Goal: Task Accomplishment & Management: Manage account settings

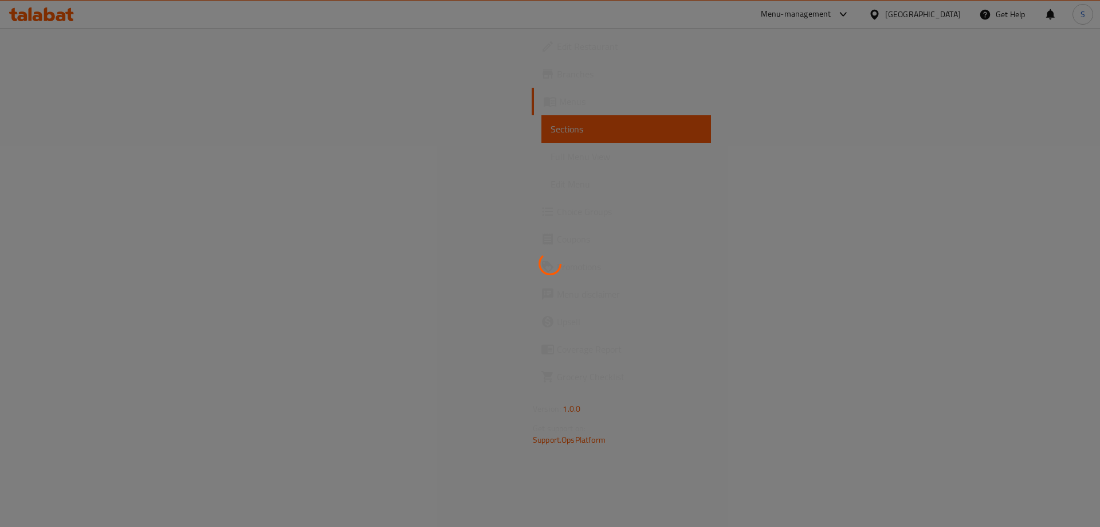
click at [950, 19] on div at bounding box center [550, 263] width 1100 height 527
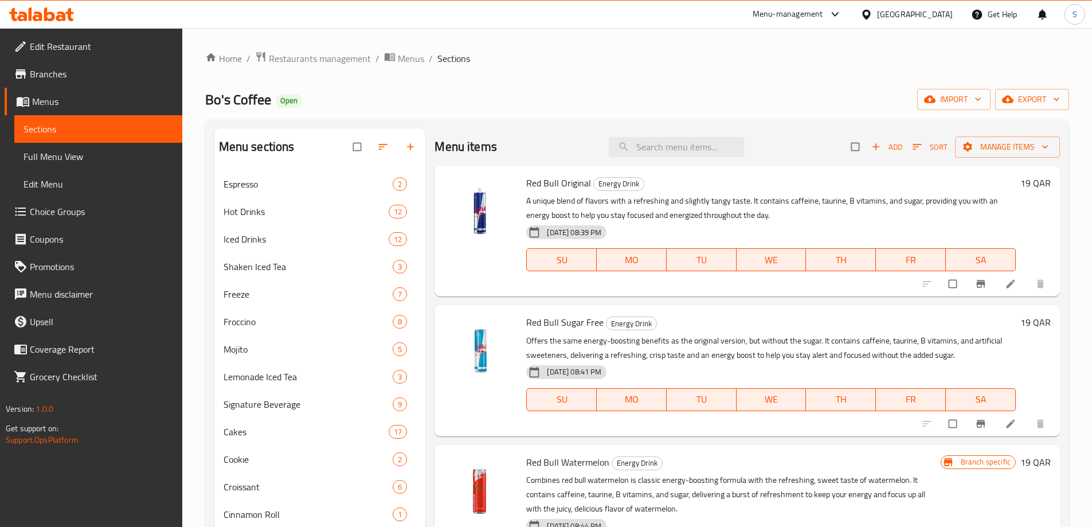
click at [949, 19] on div "Qatar" at bounding box center [915, 14] width 76 height 13
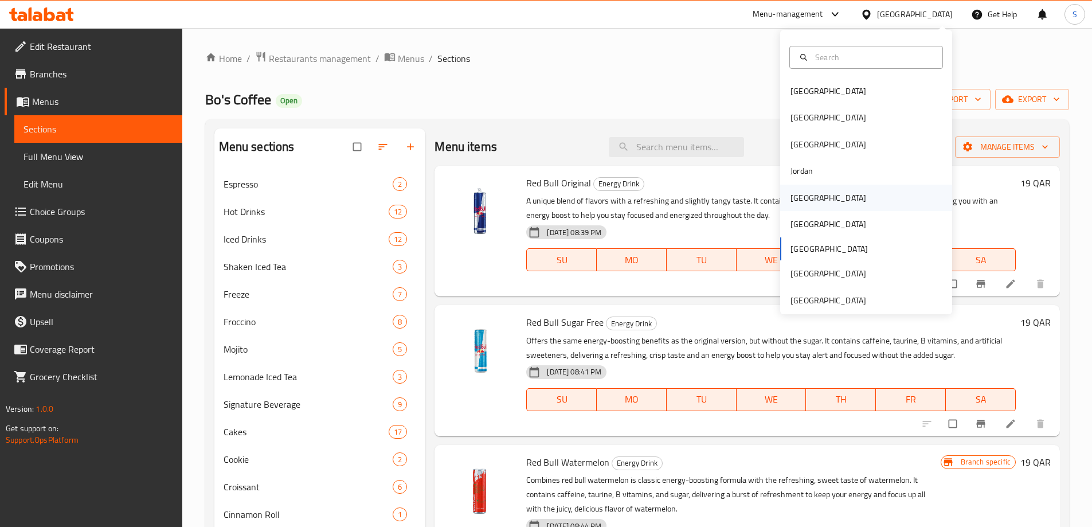
click at [806, 195] on div "[GEOGRAPHIC_DATA]" at bounding box center [828, 198] width 94 height 26
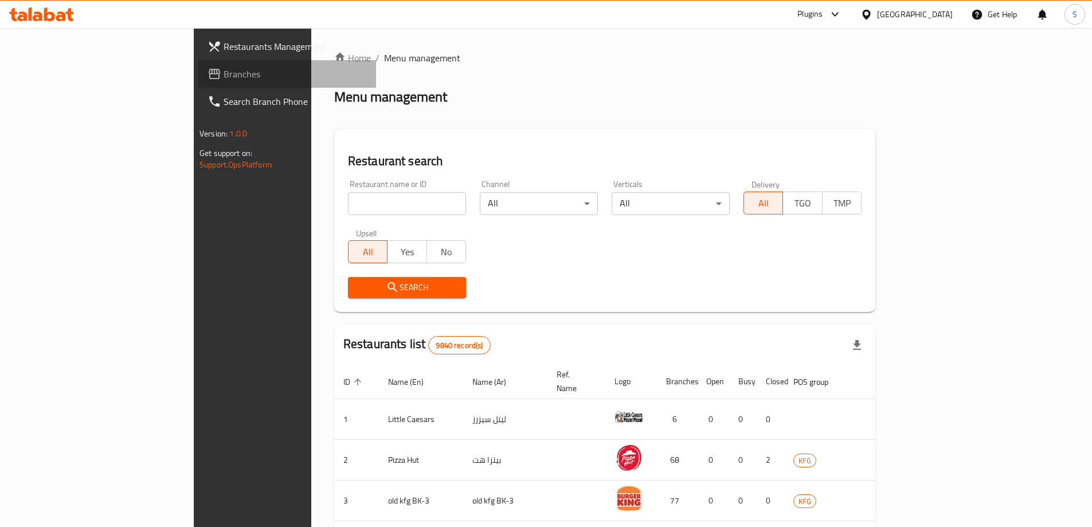
click at [198, 87] on link "Branches" at bounding box center [287, 74] width 178 height 28
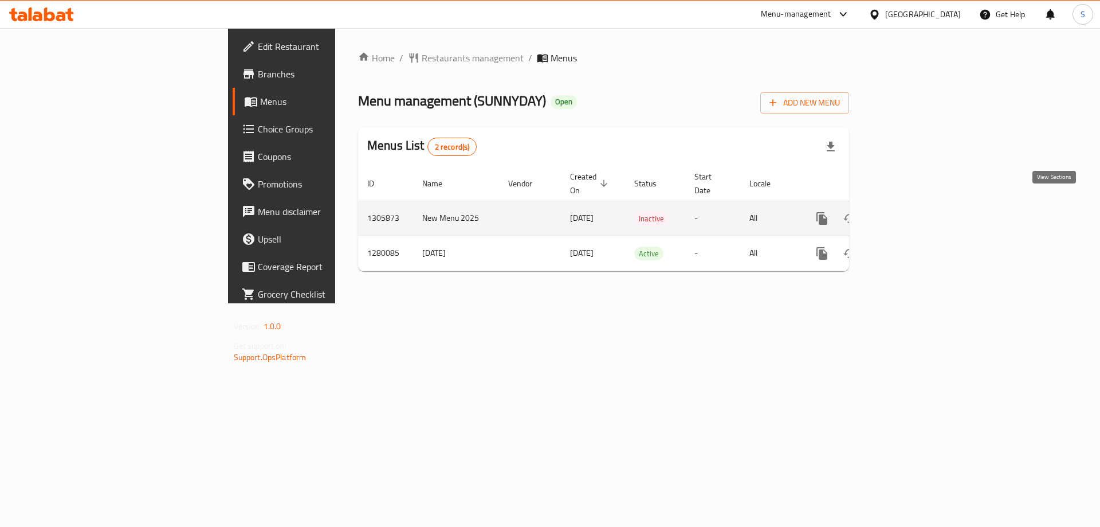
click at [910, 213] on icon "enhanced table" at bounding box center [905, 218] width 10 height 10
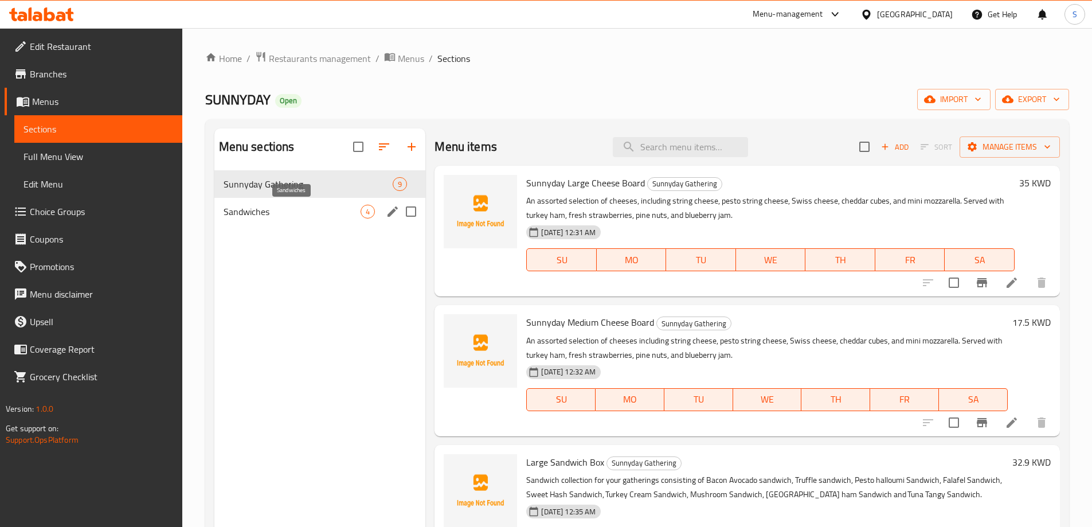
click at [297, 217] on span "Sandwiches" at bounding box center [293, 212] width 138 height 14
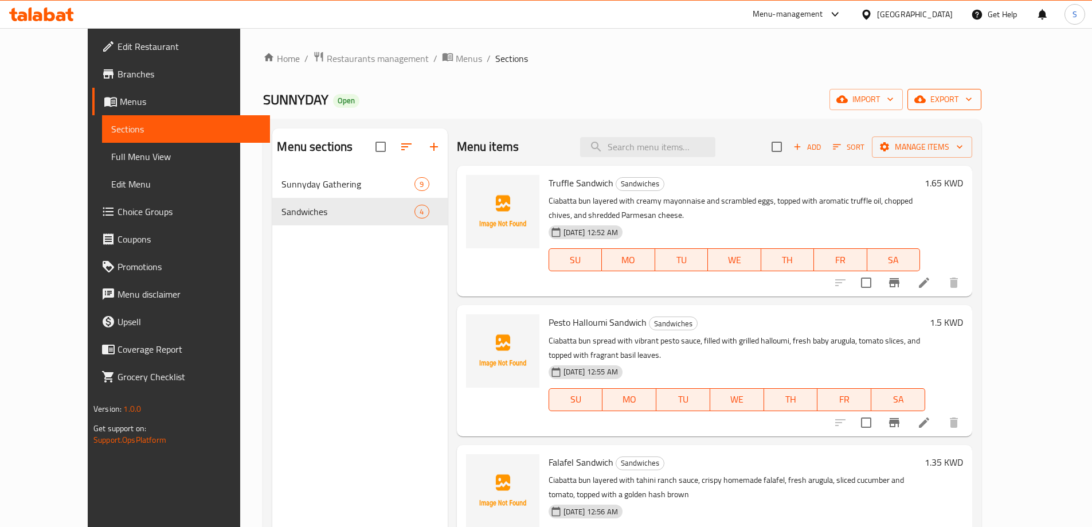
click at [972, 97] on span "export" at bounding box center [944, 99] width 56 height 14
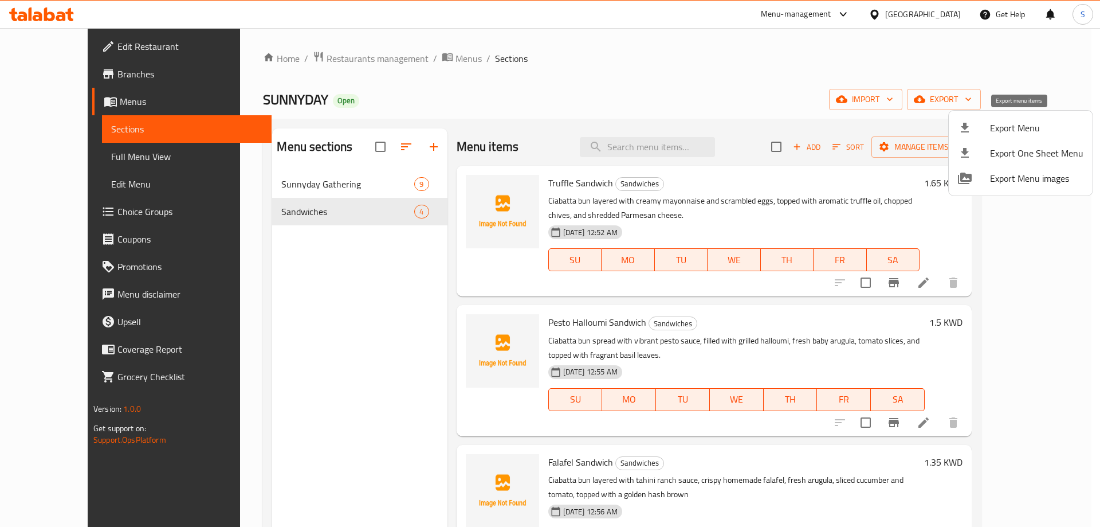
click at [1008, 128] on span "Export Menu" at bounding box center [1036, 128] width 93 height 14
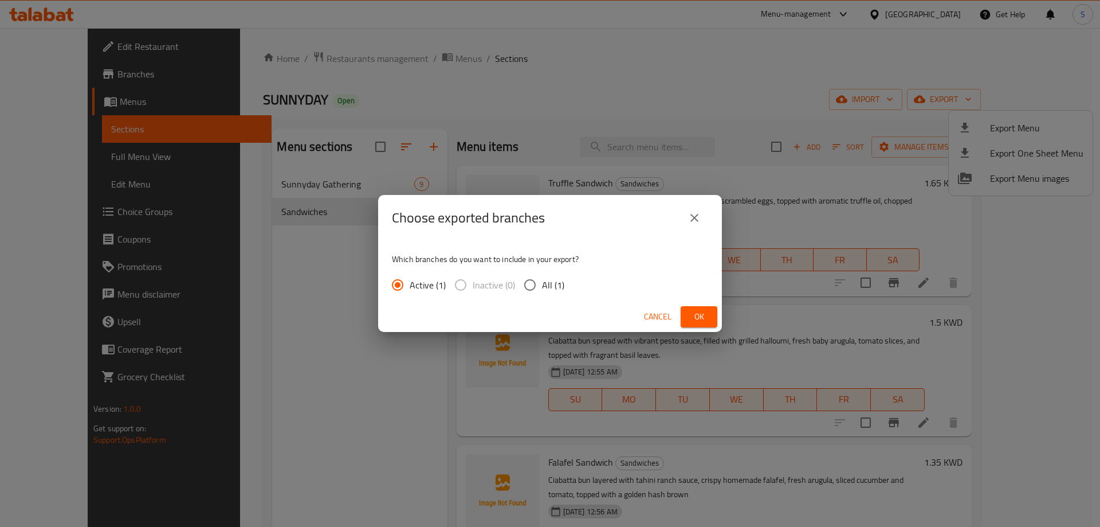
click at [531, 293] on input "All (1)" at bounding box center [530, 285] width 24 height 24
radio input "true"
click at [691, 316] on span "Ok" at bounding box center [699, 316] width 18 height 14
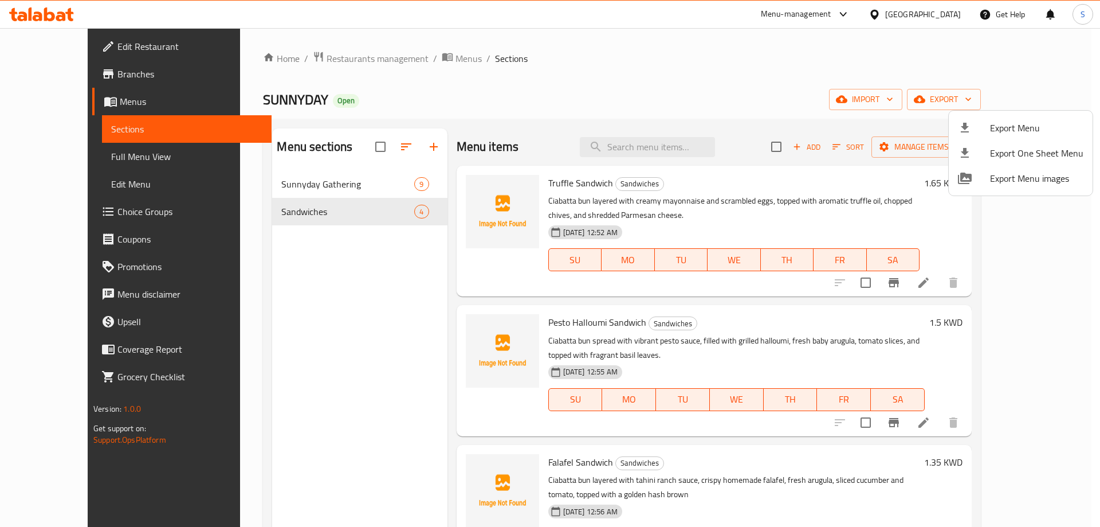
click at [718, 43] on div at bounding box center [550, 263] width 1100 height 527
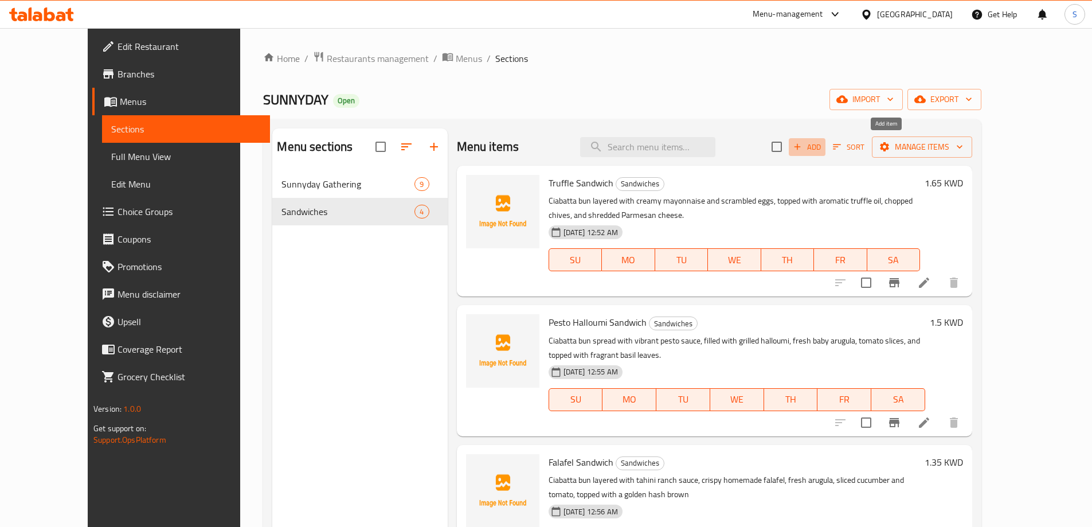
click at [822, 148] on span "Add" at bounding box center [806, 146] width 31 height 13
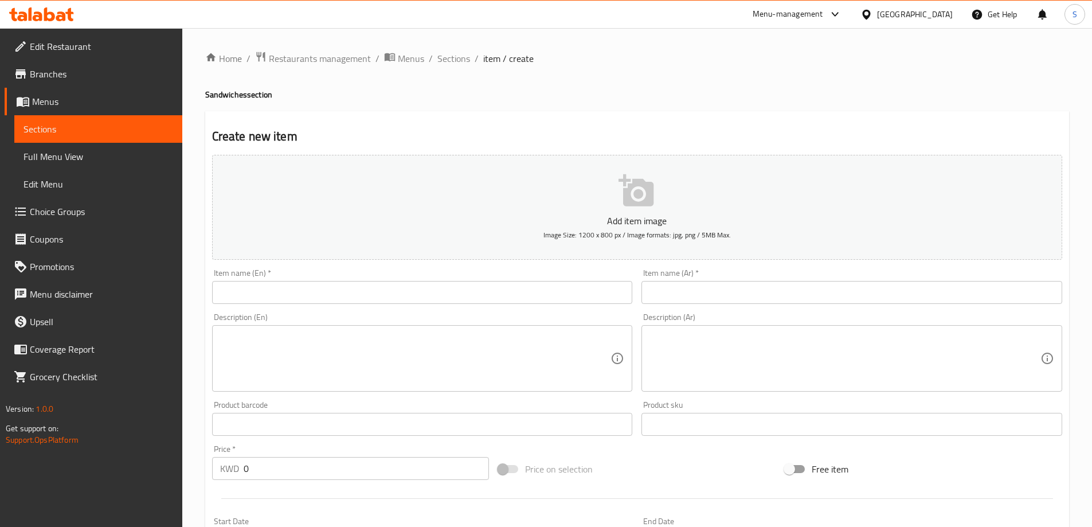
click at [454, 285] on input "text" at bounding box center [422, 292] width 421 height 23
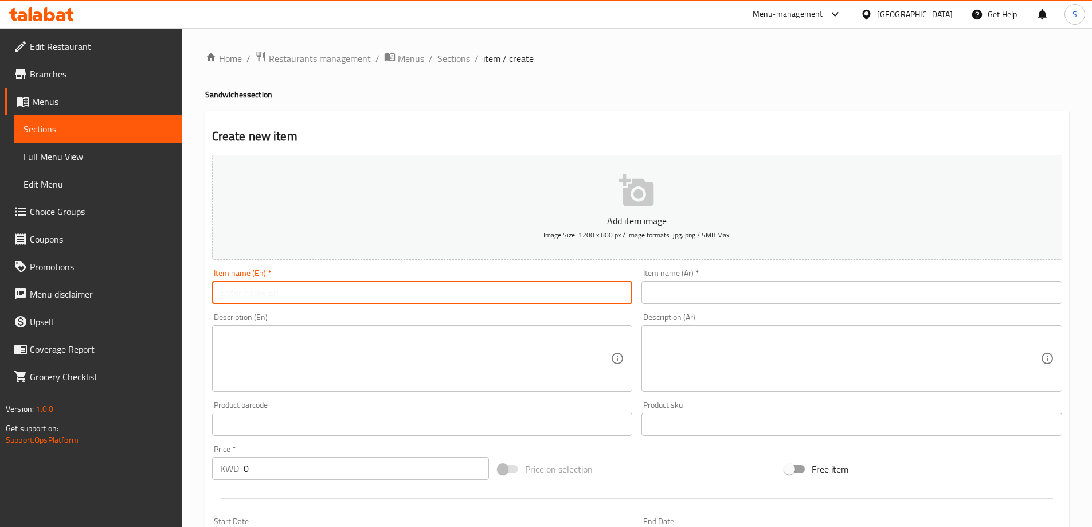
paste input "TURKEY CREAM SANDWICH"
click at [454, 294] on input "TURKEY CREAM SANDWICH" at bounding box center [422, 292] width 421 height 23
type input "turkey Cream Sandwich"
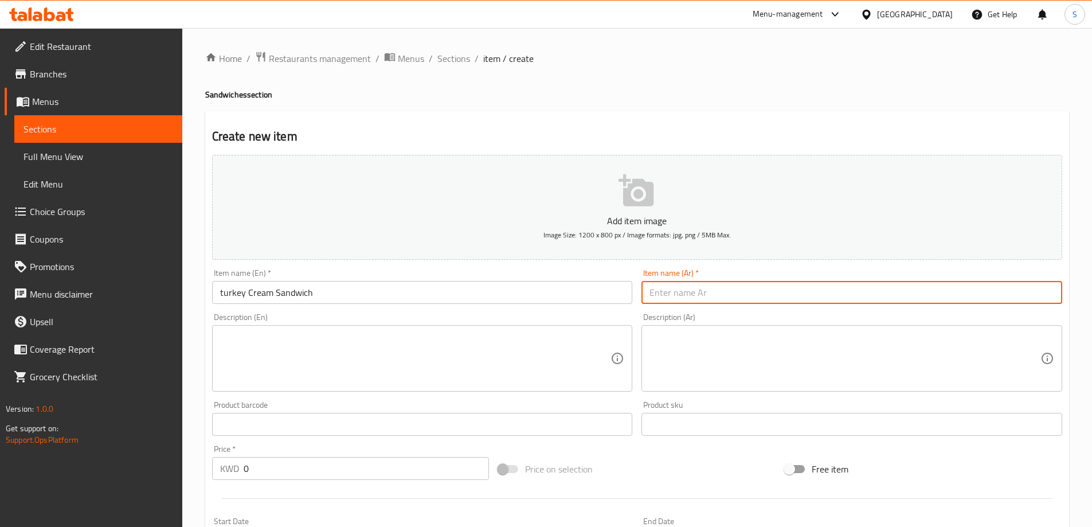
click at [709, 292] on input "text" at bounding box center [851, 292] width 421 height 23
type input "ساندوتش تركي كريمي"
click at [507, 342] on textarea at bounding box center [415, 358] width 391 height 54
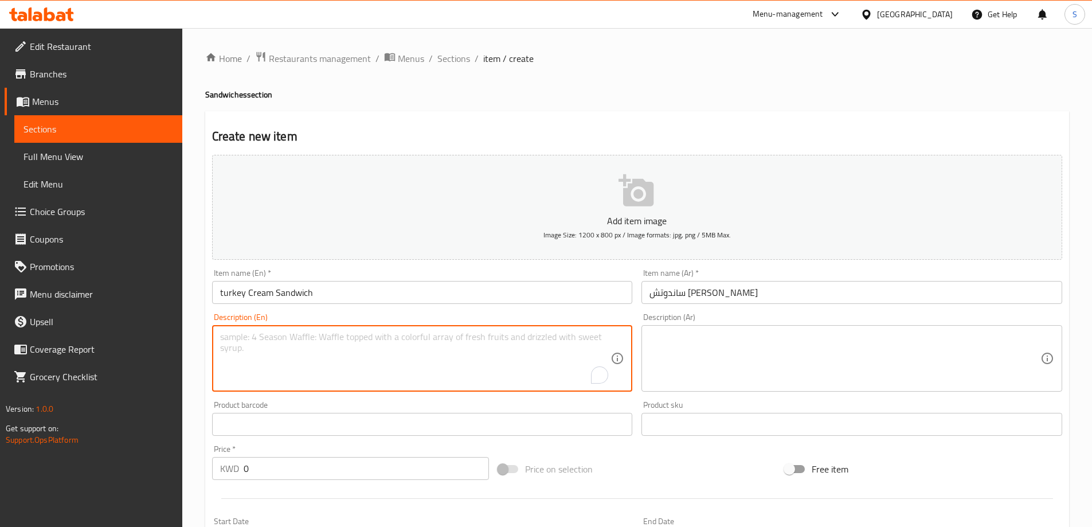
paste textarea "Ciabatta bun with sour cream sauce, layered with iceberg lettuce, fresh cucumbe…"
click at [479, 350] on textarea "Ciabatta bun with sour cream sauce, layered with iceberg lettuce, fresh cucumbe…" at bounding box center [415, 358] width 391 height 54
type textarea "Ciabatta bun with sour cream sauce, layered with iceberg lettuce, fresh cucumbe…"
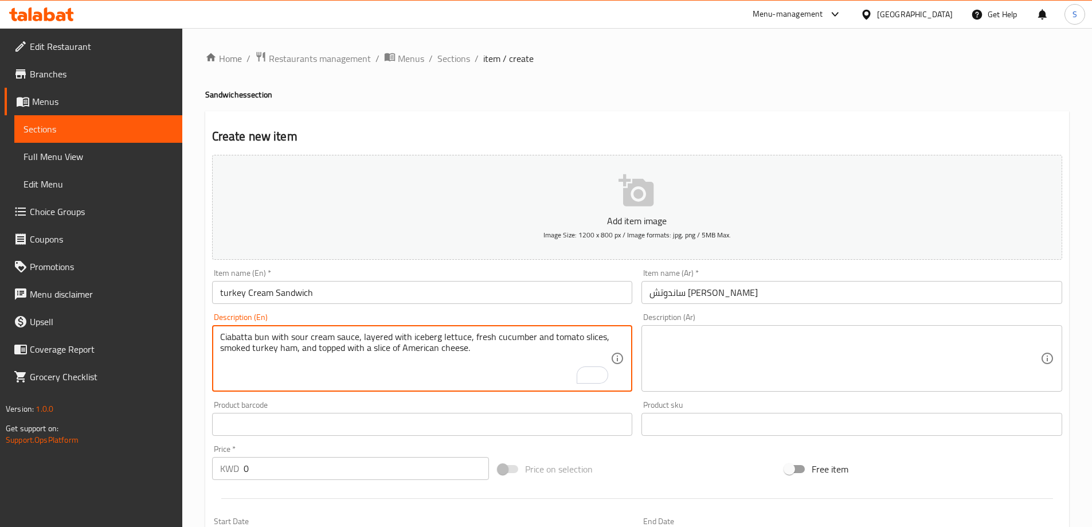
click at [703, 348] on textarea at bounding box center [844, 358] width 391 height 54
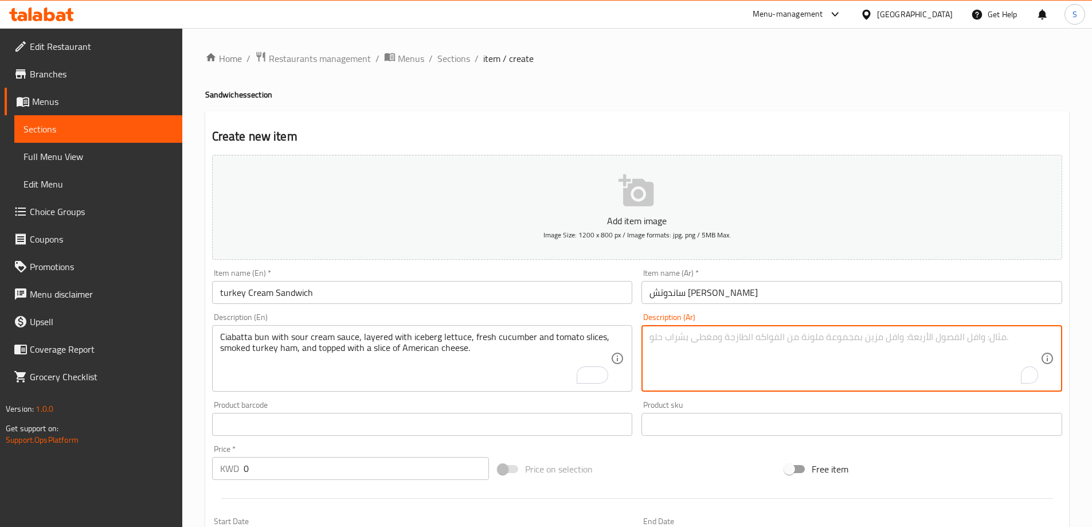
paste textarea "خبز شياباتا مع صلصة الكريمة الحامضة، مع طبقات من خس الآيسبرج، وشرائح الخيار الط…"
drag, startPoint x: 1029, startPoint y: 338, endPoint x: 1064, endPoint y: 336, distance: 35.0
click at [1064, 336] on div "Description (Ar) خبز شياباتا مع صلصة الكريمة الحامضة، مع طبقات من خس الآيسبرج، …" at bounding box center [852, 352] width 430 height 88
type textarea "بن شياباتا مع صلصة الكريمة الحامضة، مع طبقات من خس الآيسبرج، وشرائح الخيار الطا…"
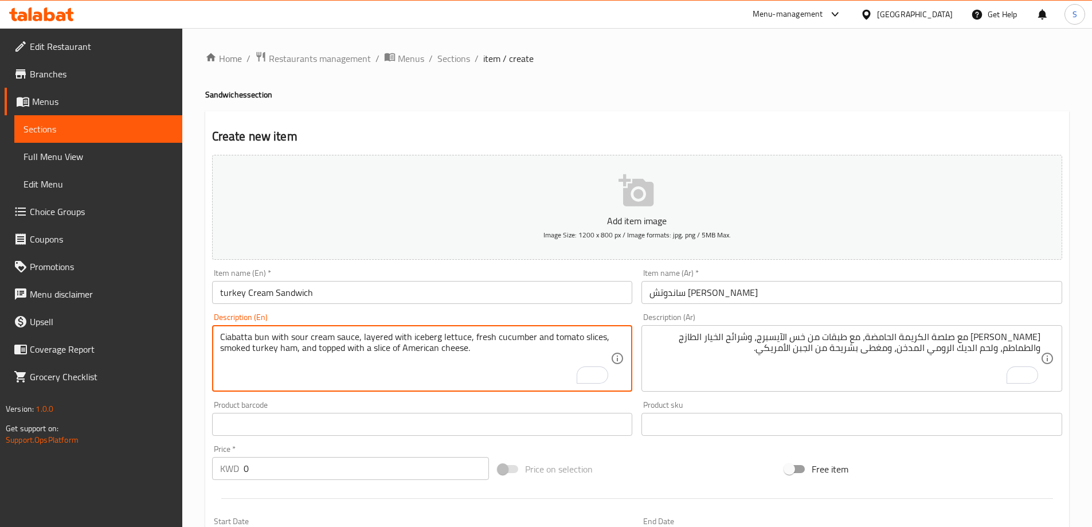
drag, startPoint x: 296, startPoint y: 352, endPoint x: 285, endPoint y: 356, distance: 11.1
click at [637, 457] on div "Price on selection" at bounding box center [636, 468] width 287 height 31
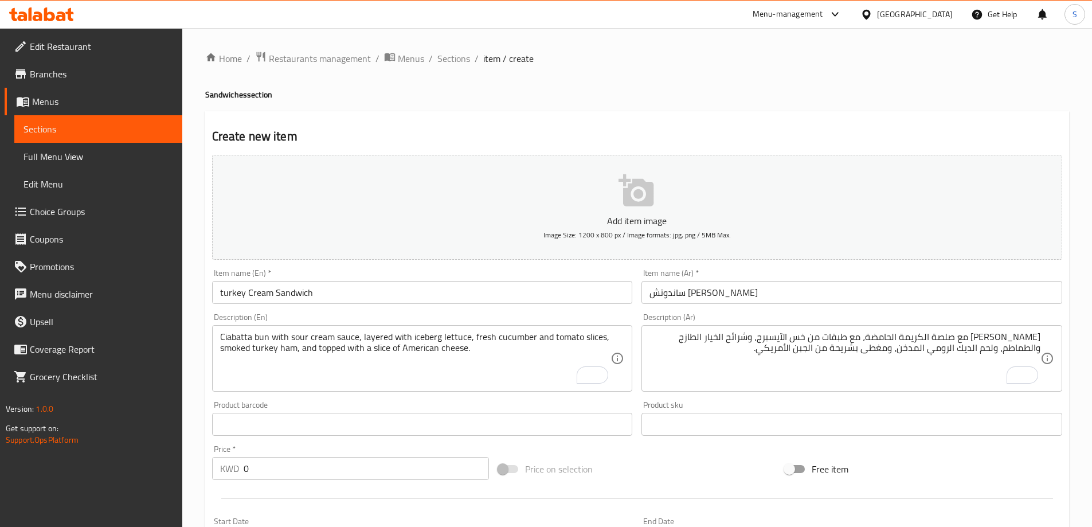
click at [634, 490] on div at bounding box center [636, 498] width 859 height 28
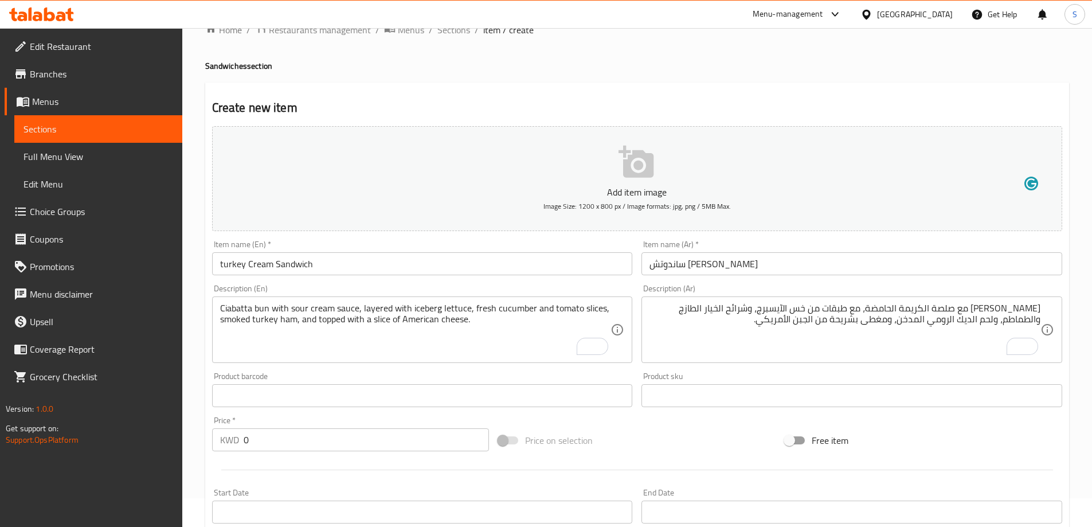
scroll to position [172, 0]
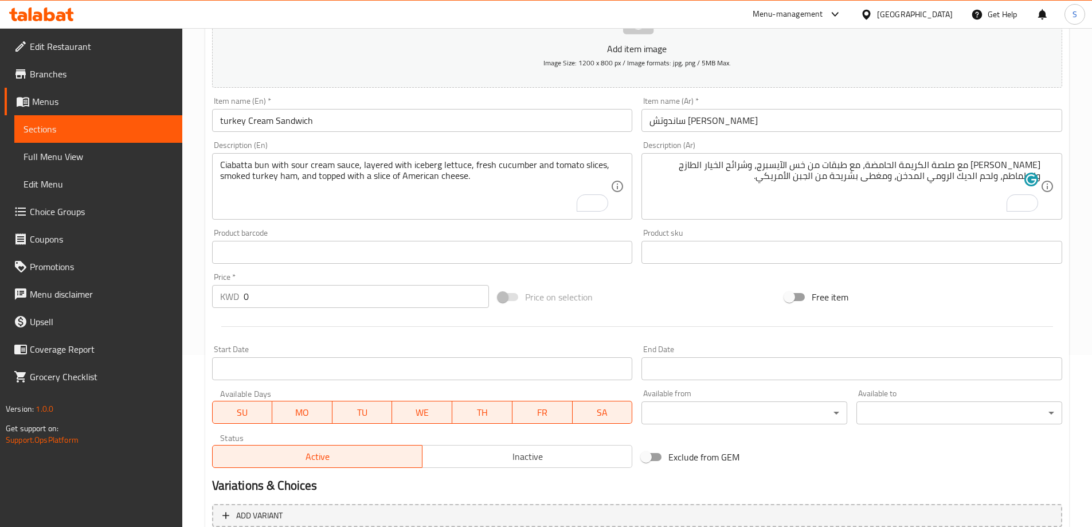
drag, startPoint x: 309, startPoint y: 313, endPoint x: 301, endPoint y: 296, distance: 18.7
click at [304, 299] on div "Add item image Image Size: 1200 x 800 px / Image formats: jpg, png / 5MB Max. I…" at bounding box center [636, 225] width 859 height 494
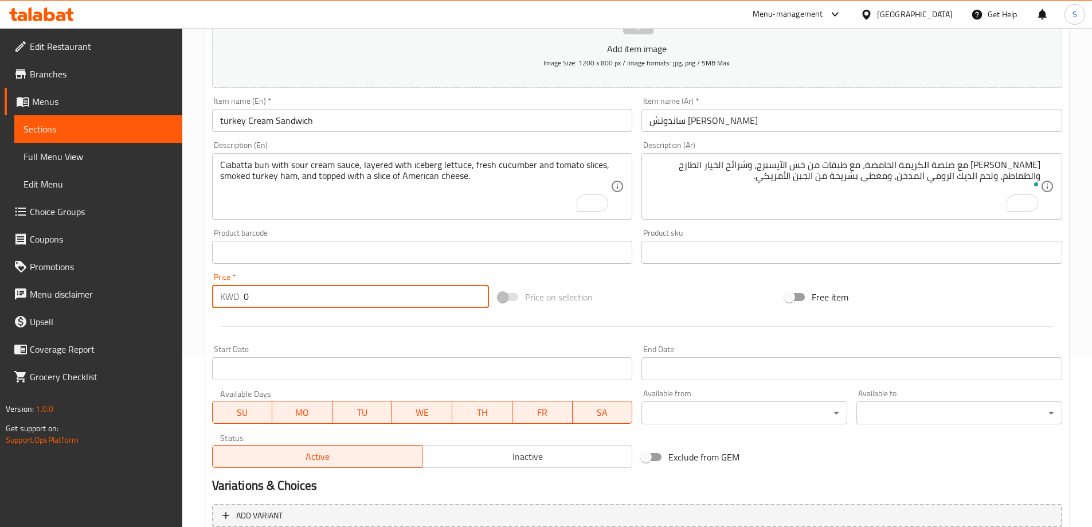
drag, startPoint x: 301, startPoint y: 293, endPoint x: 187, endPoint y: 287, distance: 113.7
click at [187, 287] on div "Home / Restaurants management / Menus / Sections / item / create Sandwiches sec…" at bounding box center [637, 247] width 910 height 782
type input "1.65"
click at [647, 305] on div "Price on selection" at bounding box center [636, 296] width 287 height 31
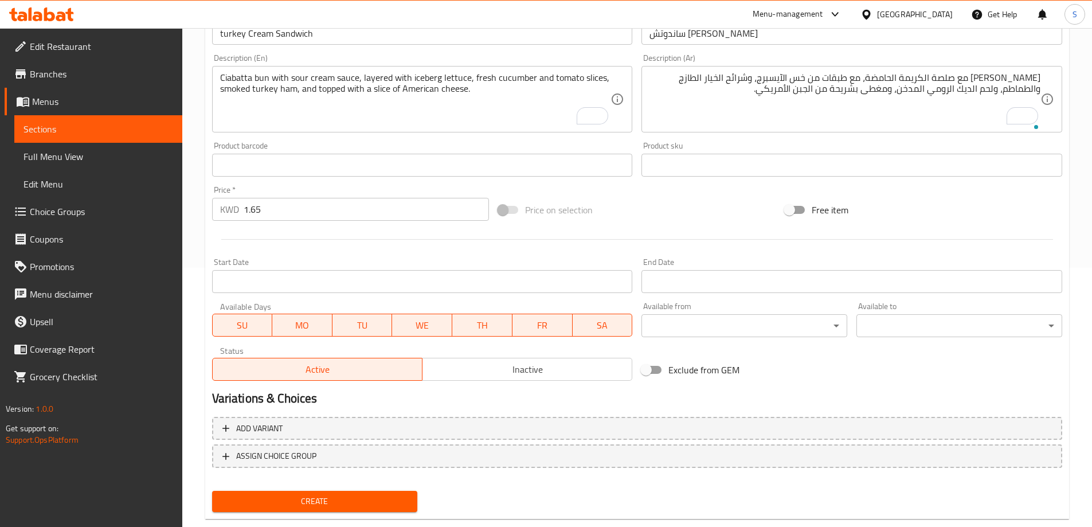
scroll to position [283, 0]
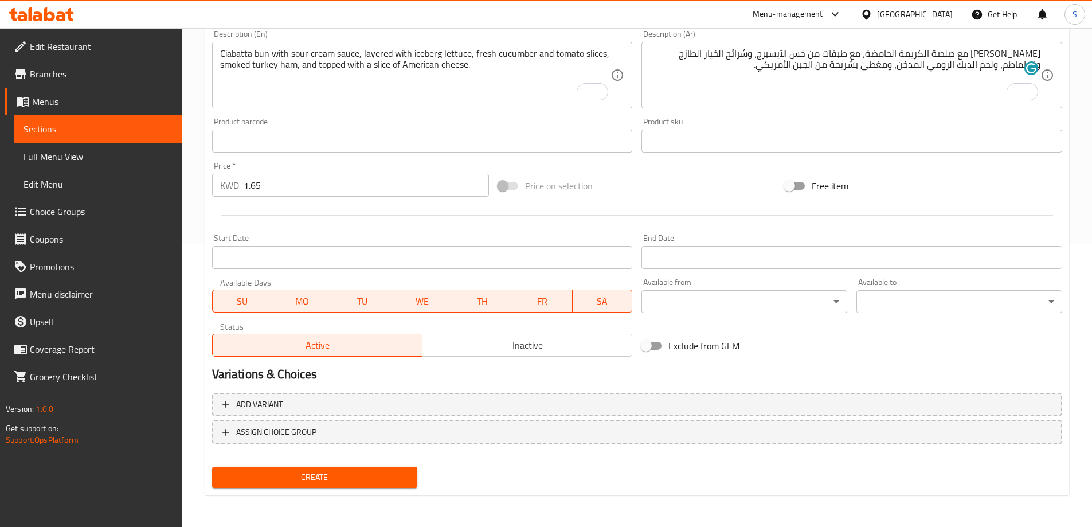
click at [316, 486] on button "Create" at bounding box center [315, 477] width 206 height 21
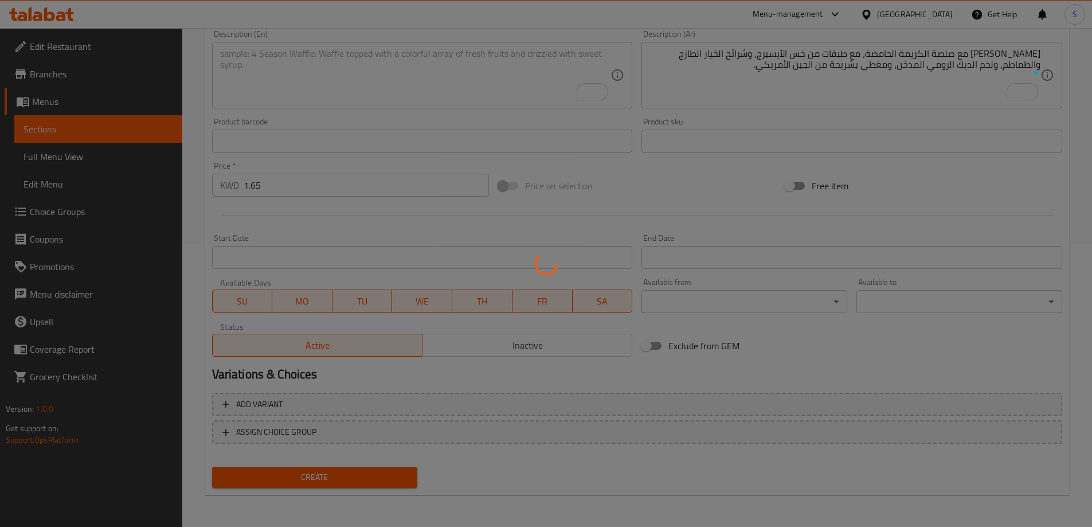
type input "0"
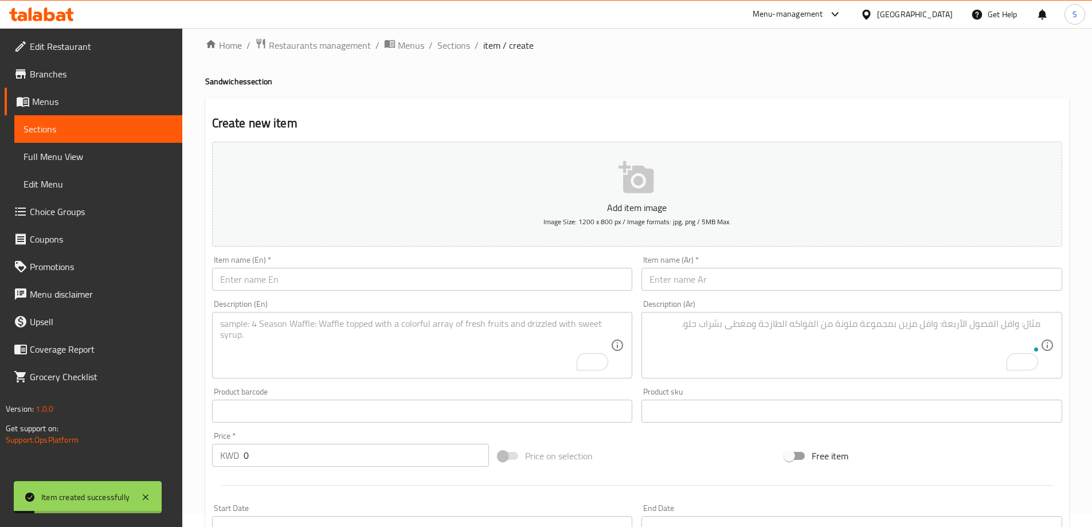
scroll to position [0, 0]
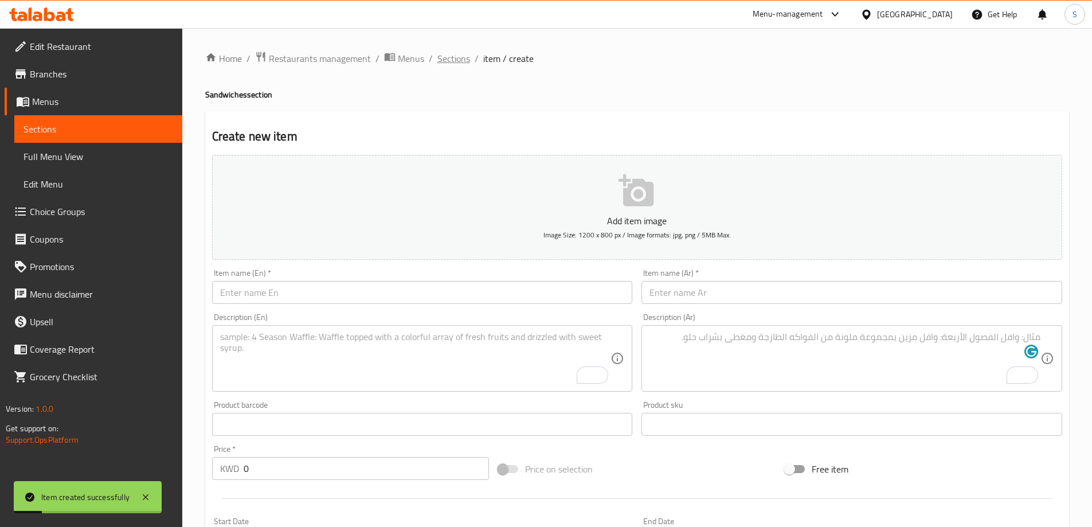
click at [438, 58] on span "Sections" at bounding box center [453, 59] width 33 height 14
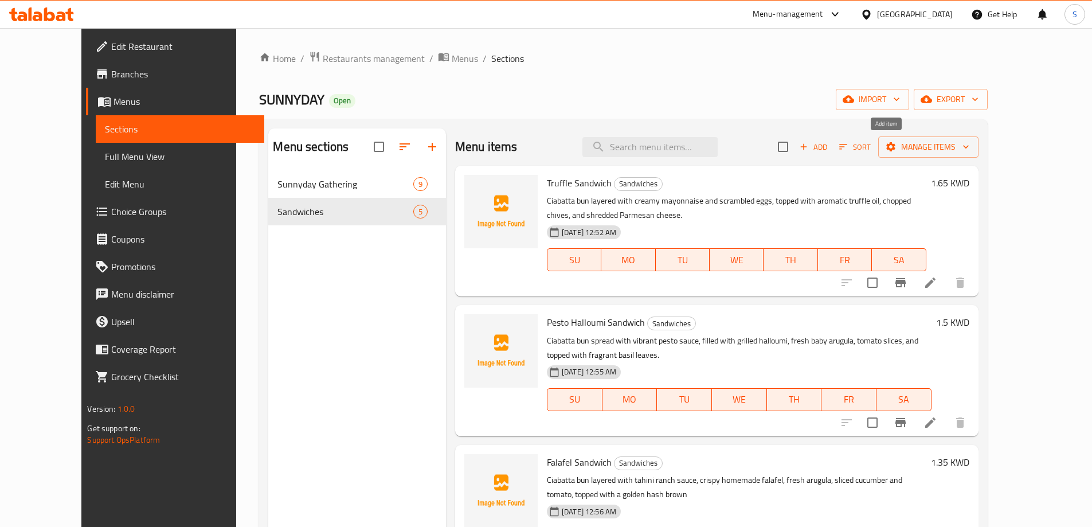
click at [829, 143] on span "Add" at bounding box center [813, 146] width 31 height 13
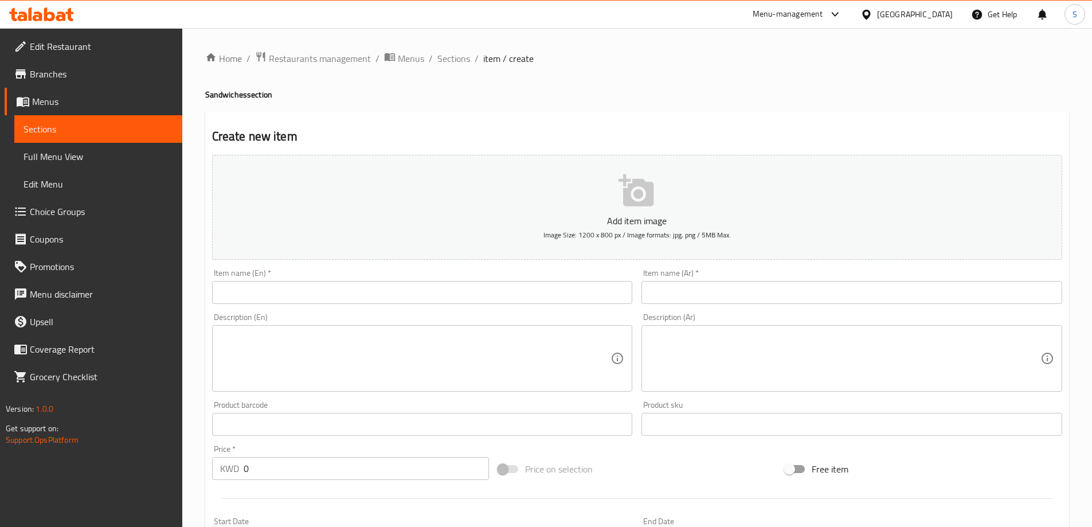
click at [373, 297] on input "text" at bounding box center [422, 292] width 421 height 23
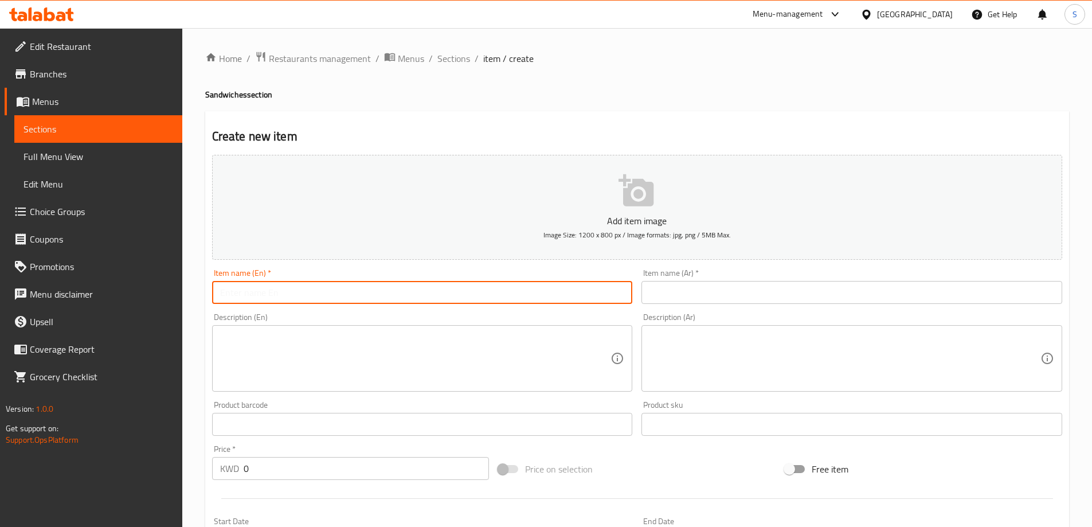
paste input "MUSHROOM SANDWICH"
click at [373, 299] on input "MUSHROOM SANDWICH" at bounding box center [422, 292] width 421 height 23
click at [372, 300] on input "MUSHROOM SANDWICH" at bounding box center [422, 292] width 421 height 23
click at [365, 289] on input "MUSHROOM SANDWICH" at bounding box center [422, 292] width 421 height 23
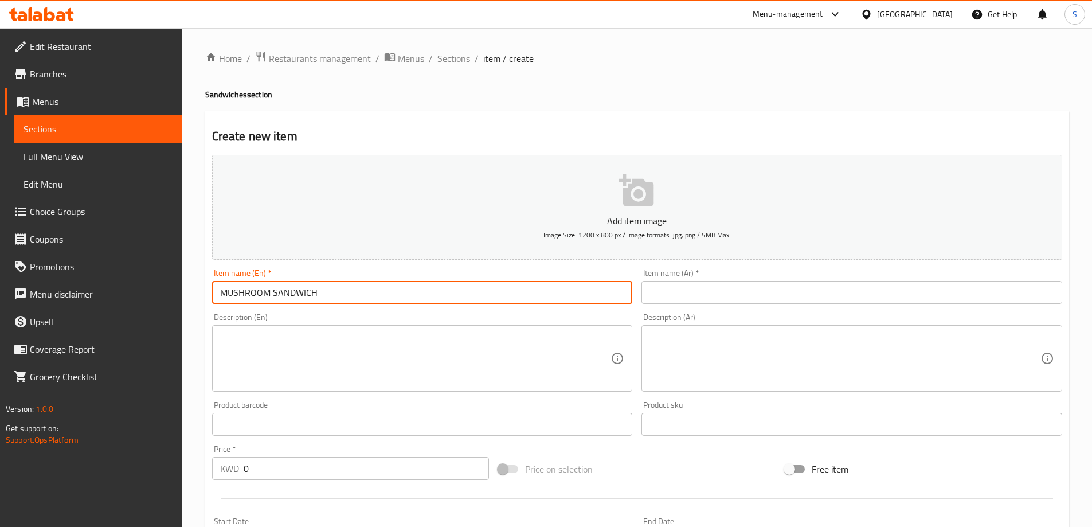
click at [365, 289] on input "MUSHROOM SANDWICH" at bounding box center [422, 292] width 421 height 23
click at [364, 289] on input "MUSHROOM SANDWICH" at bounding box center [422, 292] width 421 height 23
click at [255, 288] on input "MUSHROOM Sandwich" at bounding box center [422, 292] width 421 height 23
click at [355, 298] on input "Mushroom Sandwich" at bounding box center [422, 292] width 421 height 23
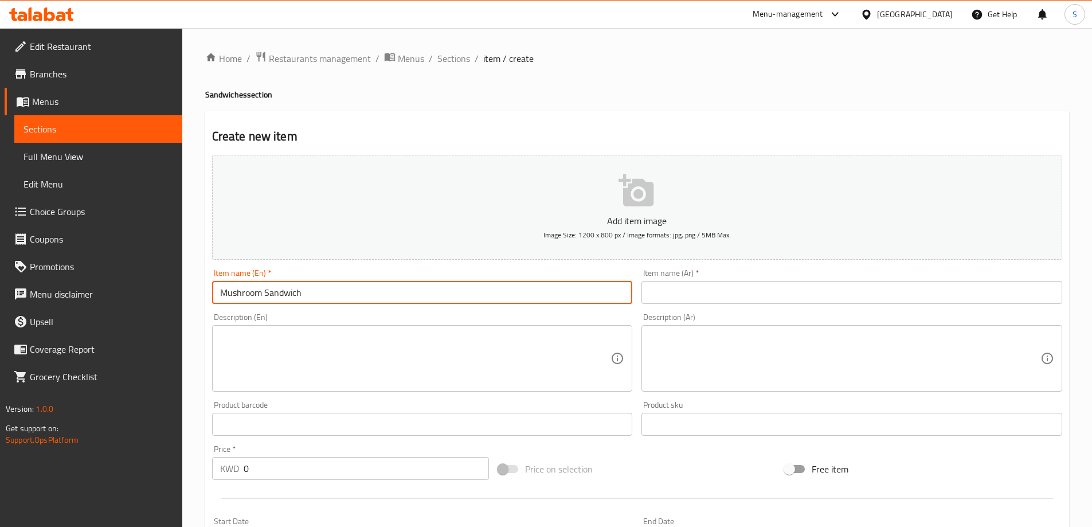
click at [355, 298] on input "Mushroom Sandwich" at bounding box center [422, 292] width 421 height 23
type input "Mushroom Sandwich"
click at [771, 277] on div "Item name (Ar)   * Item name (Ar) *" at bounding box center [851, 286] width 421 height 35
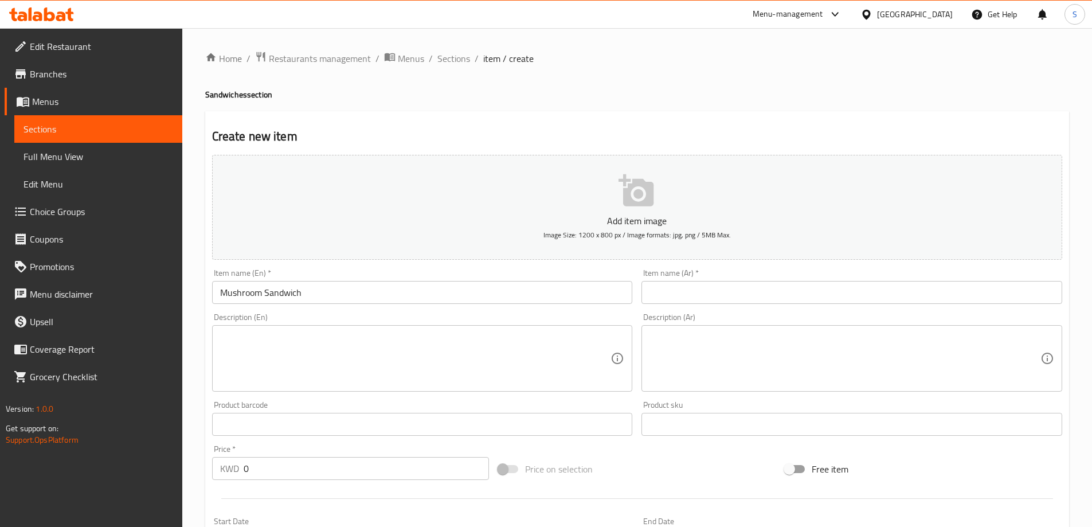
click at [771, 292] on input "text" at bounding box center [851, 292] width 421 height 23
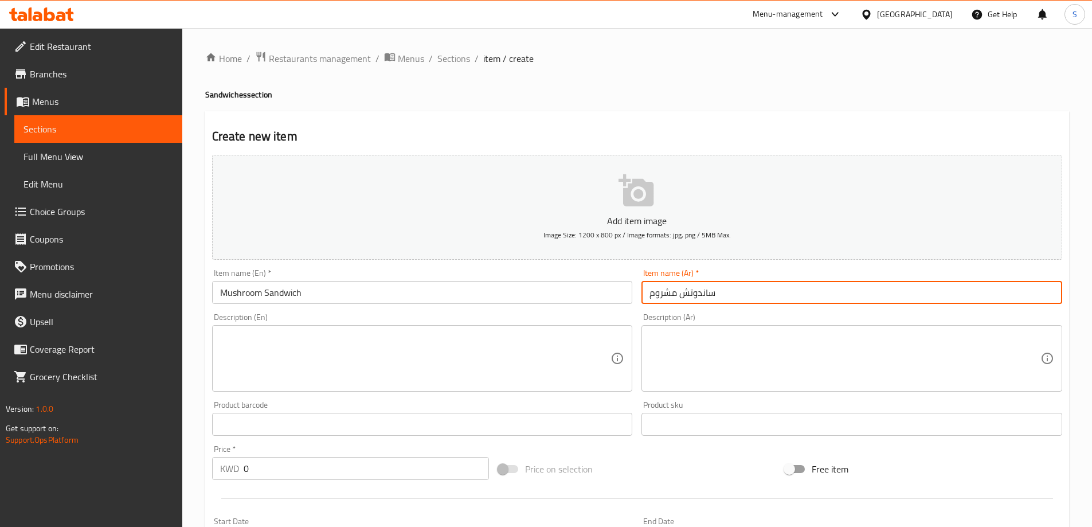
type input "ساندوتش مشروم"
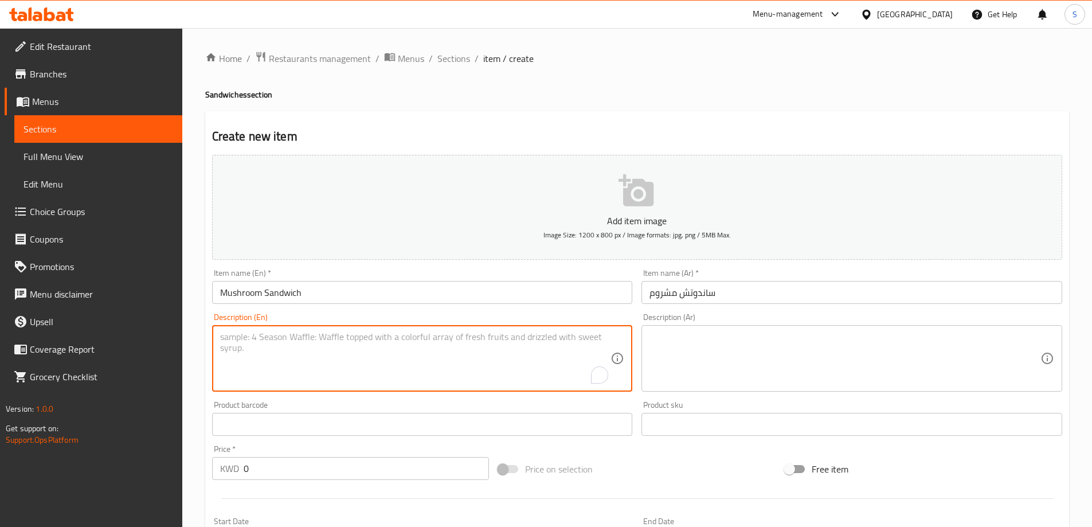
click at [362, 336] on textarea "To enrich screen reader interactions, please activate Accessibility in Grammarl…" at bounding box center [415, 358] width 391 height 54
paste textarea "Ciabatta bread spread with garlic aioli, layered with grilled Portobello mushro…"
click at [380, 347] on textarea "Ciabatta bread spread with garlic aioli, layered with grilled Portobello mushro…" at bounding box center [415, 358] width 391 height 54
type textarea "Ciabatta bread spread with garlic aioli, layered with grilled Portobello mushro…"
click at [707, 345] on textarea at bounding box center [844, 358] width 391 height 54
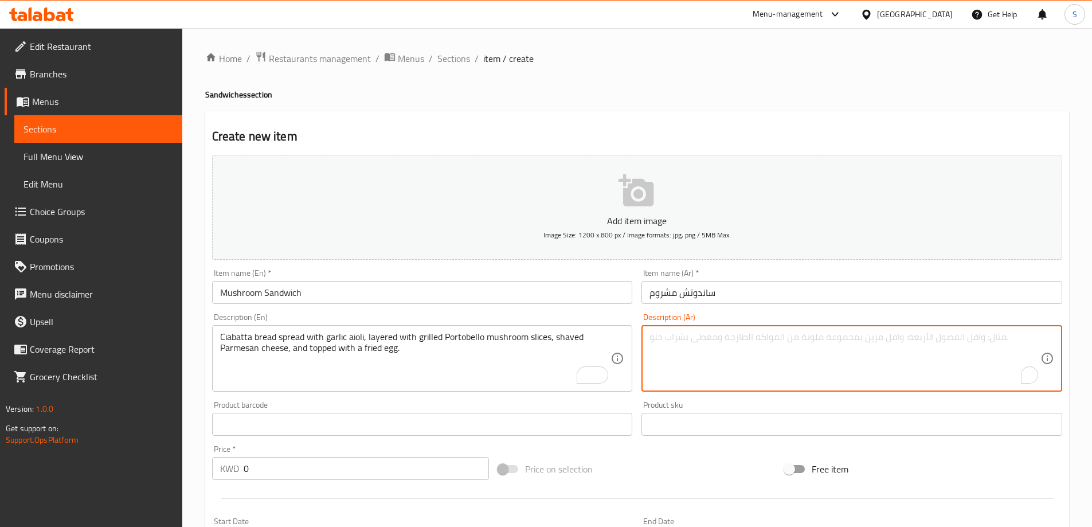
paste textarea "خبز تشباتا مغطى بالمايونيز والثوم، ومغطى بشرائح فطر بورتوبيلو المشوي، وجبن البا…"
drag, startPoint x: 931, startPoint y: 339, endPoint x: 970, endPoint y: 342, distance: 38.5
click at [970, 342] on textarea "خبز تشباتا مغطى بالمايونيز والثوم، ومغطى بشرائح فطر بورتوبيلو المشوي، وجبن البا…" at bounding box center [844, 358] width 391 height 54
click at [951, 338] on textarea "خبز تشباتا مغطى بالثوم، ومغطى بشرائح فطر بورتوبيلو المشوي، وجبن البارميزان المب…" at bounding box center [844, 358] width 391 height 54
type textarea "خبز تشباتا مغطى بالثوم ايولي، ومغطى بشرائح فطر بورتوبيلو المشوي، وجبن البارميزا…"
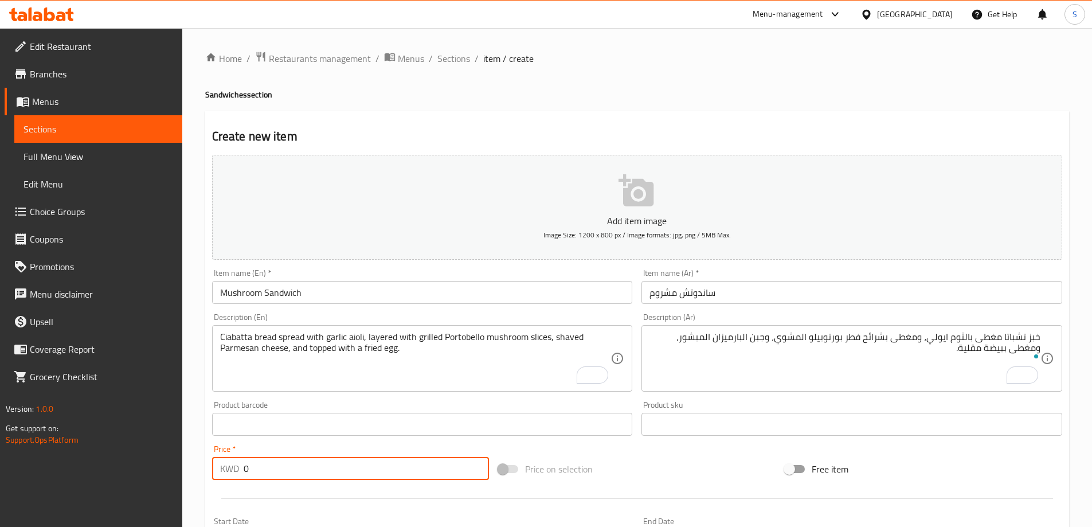
drag, startPoint x: 311, startPoint y: 475, endPoint x: 188, endPoint y: 458, distance: 123.8
click at [188, 458] on div "Home / Restaurants management / Menus / Sections / item / create Sandwiches sec…" at bounding box center [637, 419] width 910 height 782
type input "1.65"
click at [703, 460] on div "Price on selection" at bounding box center [636, 468] width 287 height 31
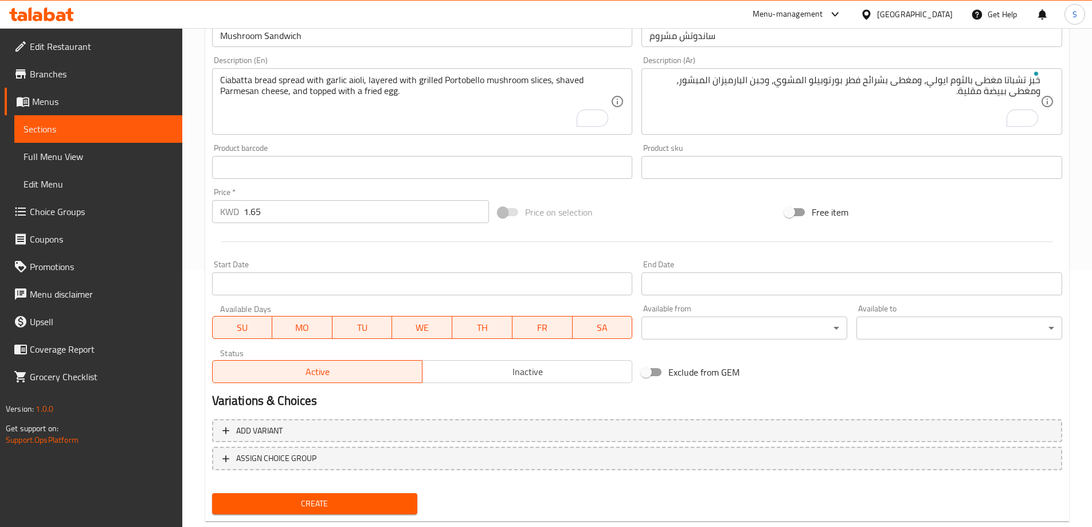
scroll to position [283, 0]
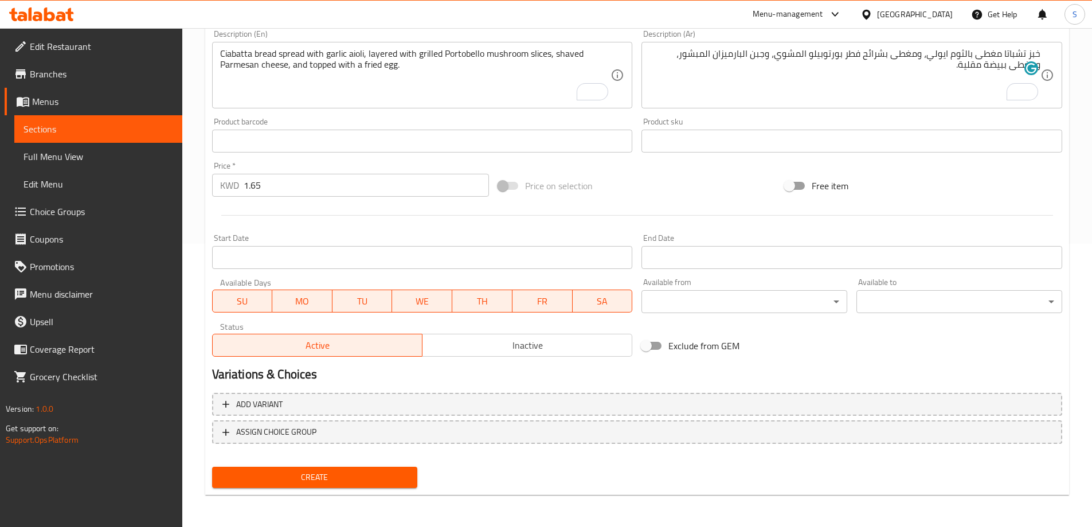
click at [311, 475] on span "Create" at bounding box center [314, 477] width 187 height 14
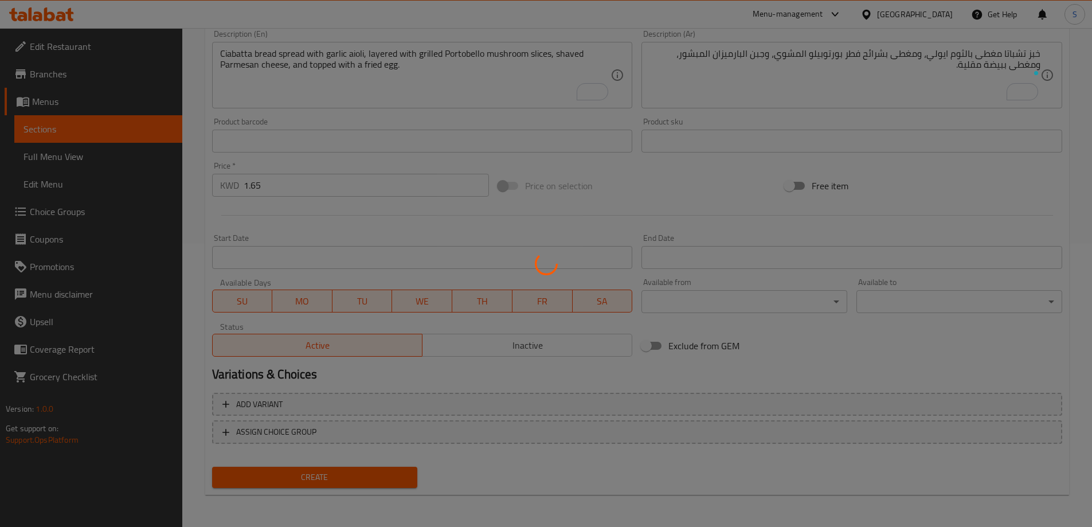
type input "0"
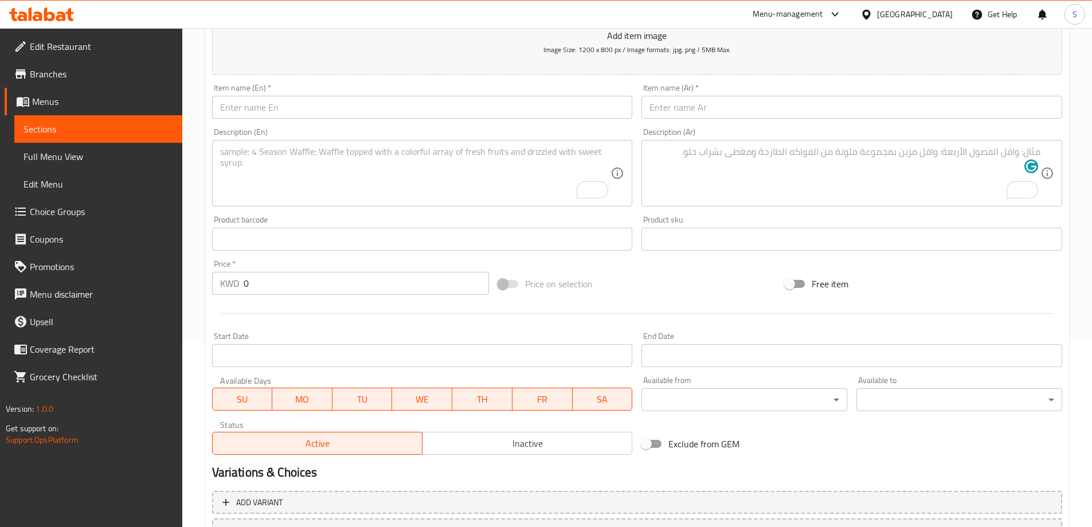
scroll to position [111, 0]
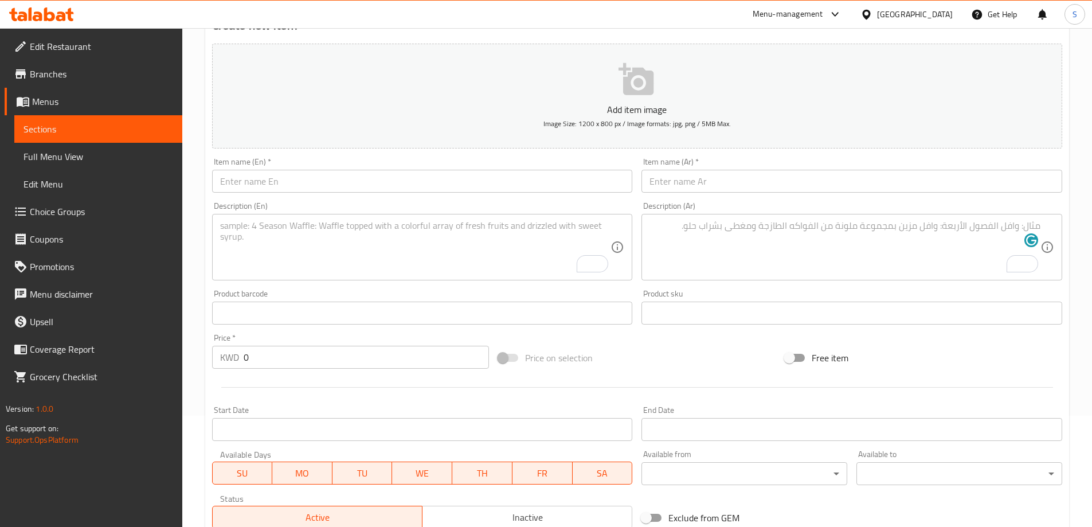
click at [410, 180] on input "text" at bounding box center [422, 181] width 421 height 23
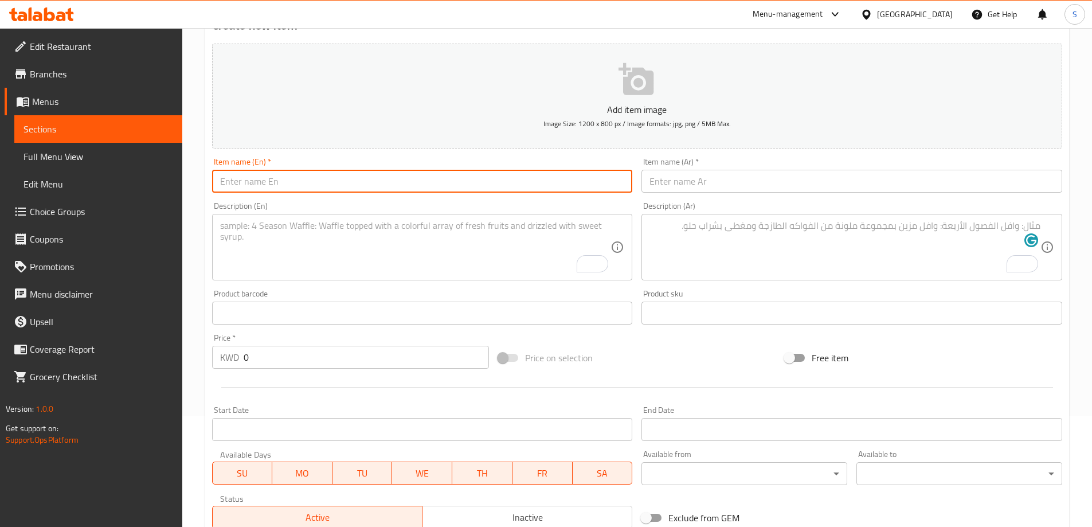
paste input "TURKEY HAM SANDWICH"
click at [410, 180] on input "TURKEY HAM SANDWICH" at bounding box center [422, 181] width 421 height 23
type input "turkey Ham Sandwich"
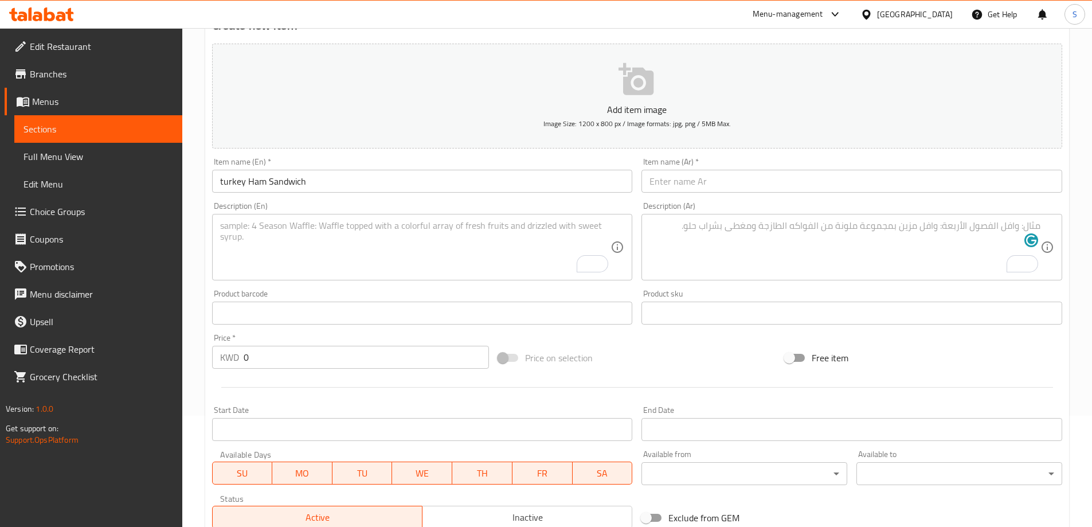
click at [795, 195] on div "Item name (Ar)   * Item name (Ar) *" at bounding box center [852, 175] width 430 height 44
click at [792, 194] on div "Item name (Ar)   * Item name (Ar) *" at bounding box center [852, 175] width 430 height 44
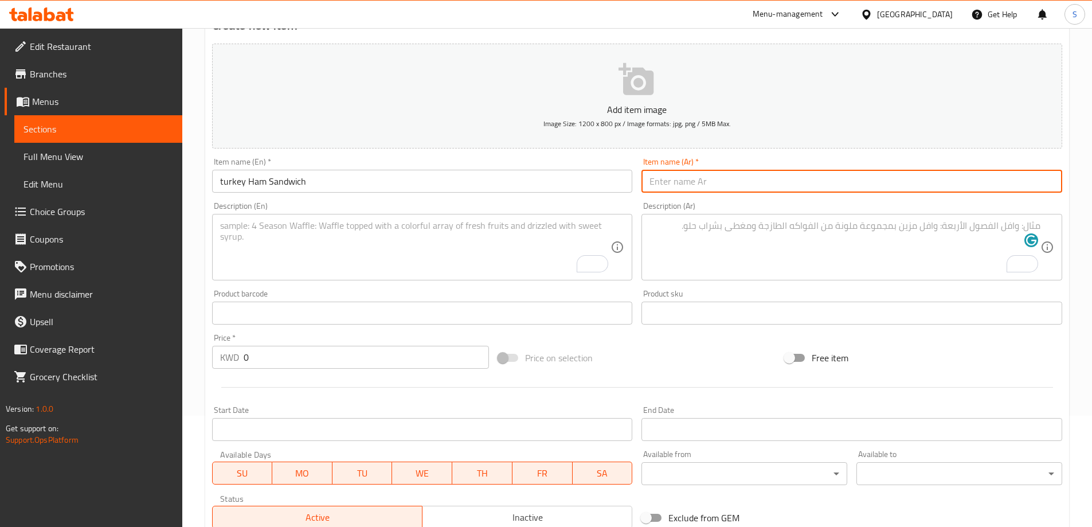
click at [793, 189] on input "text" at bounding box center [851, 181] width 421 height 23
paste input "ساندويتش لحم الديك الرومي"
type input "ساندويتش لحم الديك الرومي"
click at [346, 261] on textarea "To enrich screen reader interactions, please activate Accessibility in Grammarl…" at bounding box center [415, 247] width 391 height 54
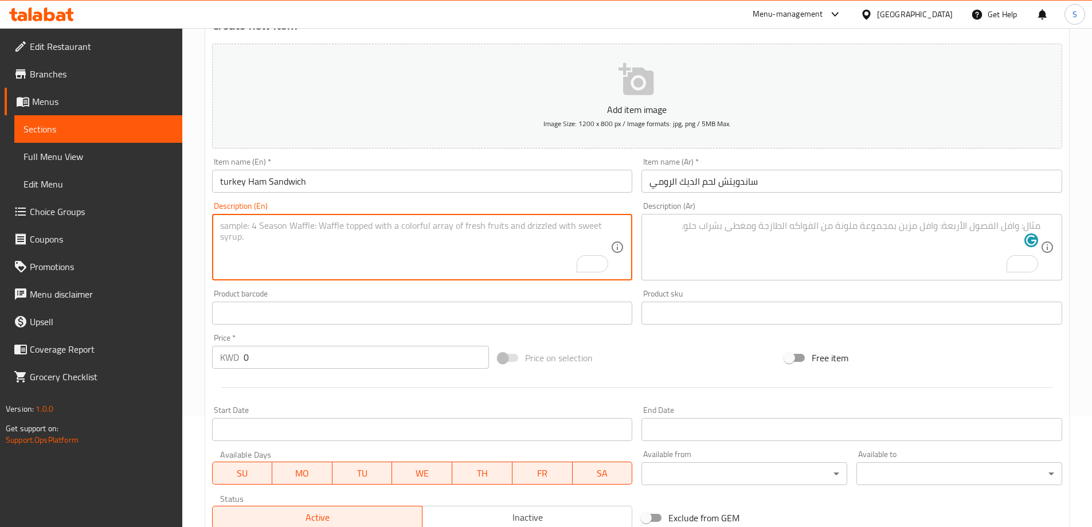
paste textarea "Ciabatta bun layered with tahini ranch sauce, crispy homemade falafel, fresh ar…"
type textarea "Ciabatta bun layered with tahini ranch sauce, crispy homemade falafel, fresh ar…"
click at [723, 244] on textarea "To enrich screen reader interactions, please activate Accessibility in Grammarl…" at bounding box center [844, 247] width 391 height 54
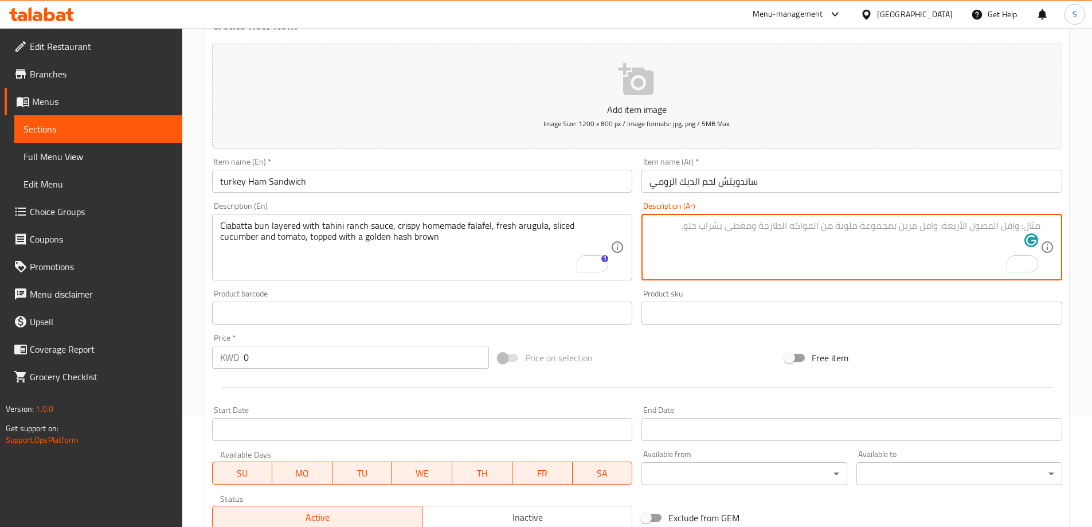
paste textarea "خبز شياباتا مع صلصة طحينة رانش، فلافل مقرمشة منزلية الصنع، جرجير طازج، شرائح خي…"
drag, startPoint x: 1029, startPoint y: 221, endPoint x: 1058, endPoint y: 223, distance: 29.3
click at [1058, 223] on div "خبز شياباتا مع صلصة طحينة رانش، فلافل مقرمشة منزلية الصنع، جرجير طازج، شرائح خي…" at bounding box center [851, 247] width 421 height 66
type textarea "بن شياباتا مع صلصة طحينة رانش، فلافل مقرمشة منزلية الصنع، جرجير طازج، شرائح خيا…"
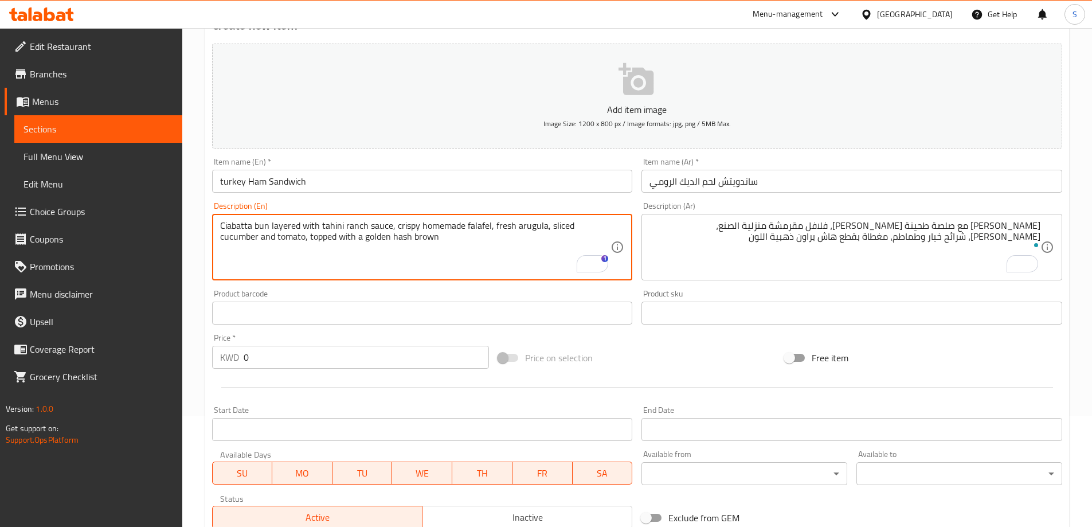
click at [538, 226] on textarea "Ciabatta bun layered with tahini ranch sauce, crispy homemade falafel, fresh ar…" at bounding box center [415, 247] width 391 height 54
paste textarea "Lollo Rosso lettuce, Cajun mayo, scrambled eggs, smoked turkey slices, fresh to…"
type textarea "Ciabatta bun layered with Lollo Rosso lettuce, Cajun mayo, scrambled eggs, smok…"
click at [781, 218] on div "بن شياباتا مع صلصة طحينة رانش، فلافل مقرمشة منزلية الصنع، جرجير طازج، شرائح خيا…" at bounding box center [851, 247] width 421 height 66
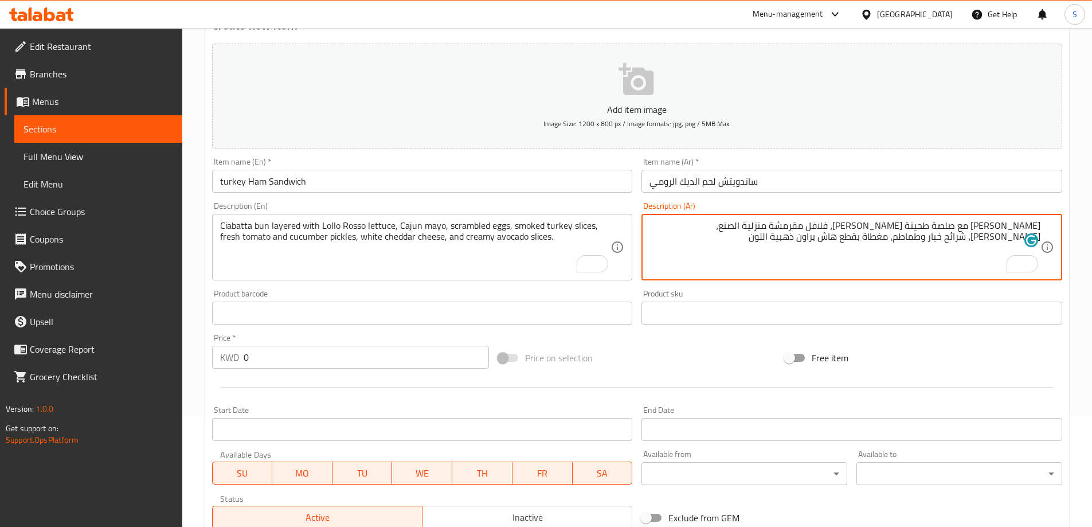
click at [782, 225] on textarea "بن شياباتا مع صلصة طحينة رانش، فلافل مقرمشة منزلية الصنع، جرجير طازج، شرائح خيا…" at bounding box center [844, 247] width 391 height 54
click at [783, 225] on textarea "بن شياباتا مع صلصة طحينة رانش، فلافل مقرمشة منزلية الصنع، جرجير طازج، شرائح خيا…" at bounding box center [844, 247] width 391 height 54
paste textarea "بز شياباتا مع خس لولو روسو ومايونيز الكاجون والبيض المخفوق وشرائح الديك الرومي …"
drag, startPoint x: 1027, startPoint y: 227, endPoint x: 1045, endPoint y: 214, distance: 22.1
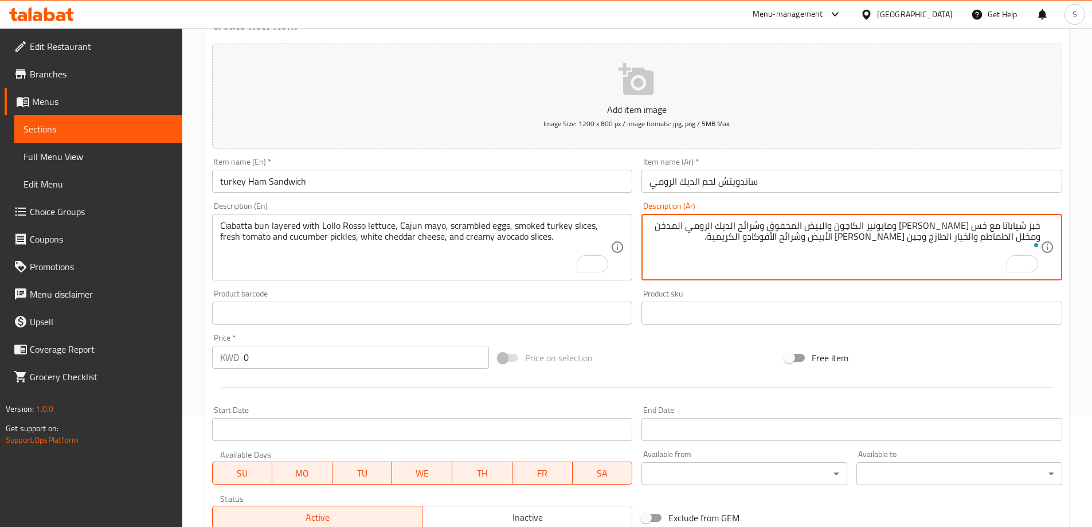
click at [1050, 221] on div "خبز شياباتا مع خس لولو روسو ومايونيز الكاجون والبيض المخفوق وشرائح الديك الرومي…" at bounding box center [851, 247] width 421 height 66
type textarea "بن شياباتا مع خس لولو روسو ومايونيز الكاجون والبيض المخفوق وشرائح الديك الرومي …"
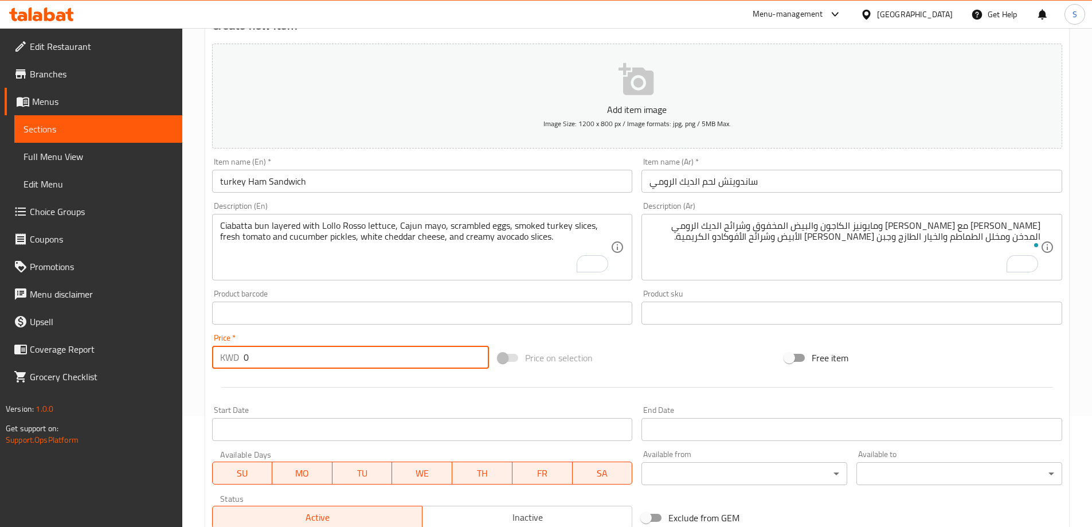
drag, startPoint x: 257, startPoint y: 366, endPoint x: 222, endPoint y: 356, distance: 36.1
click at [222, 356] on div "KWD 0 Price *" at bounding box center [350, 357] width 277 height 23
type input "1.65"
click at [701, 350] on div "Price on selection" at bounding box center [636, 357] width 287 height 31
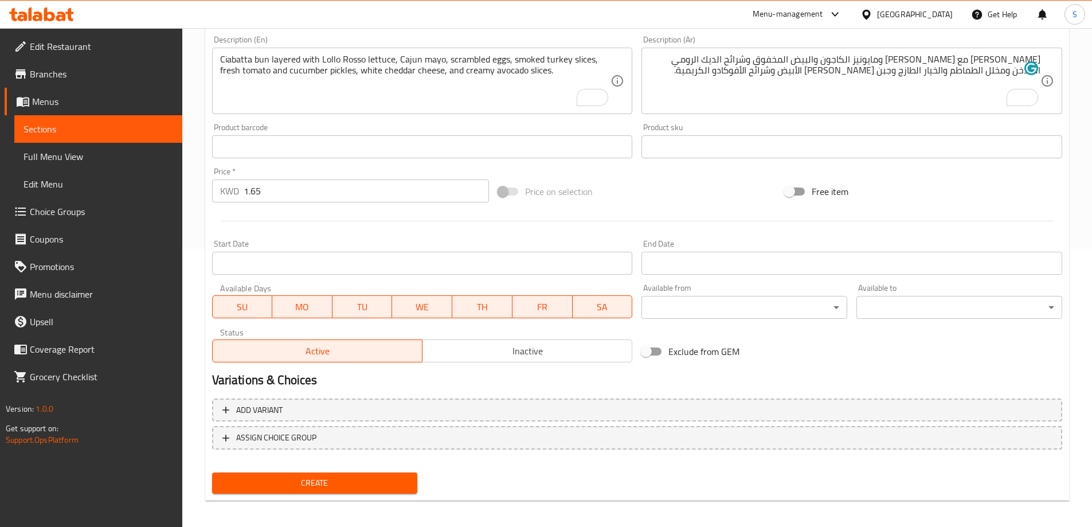
scroll to position [283, 0]
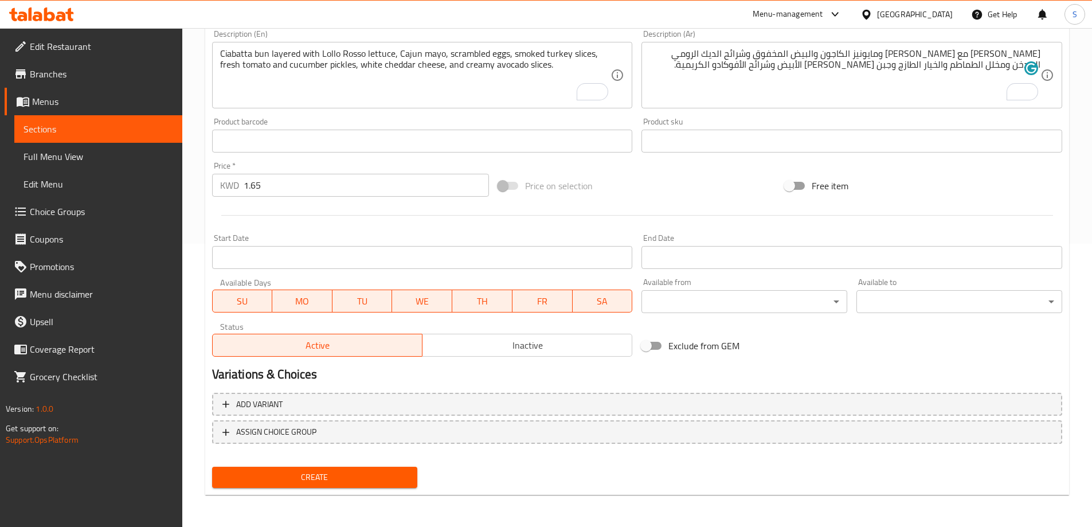
click at [342, 482] on span "Create" at bounding box center [314, 477] width 187 height 14
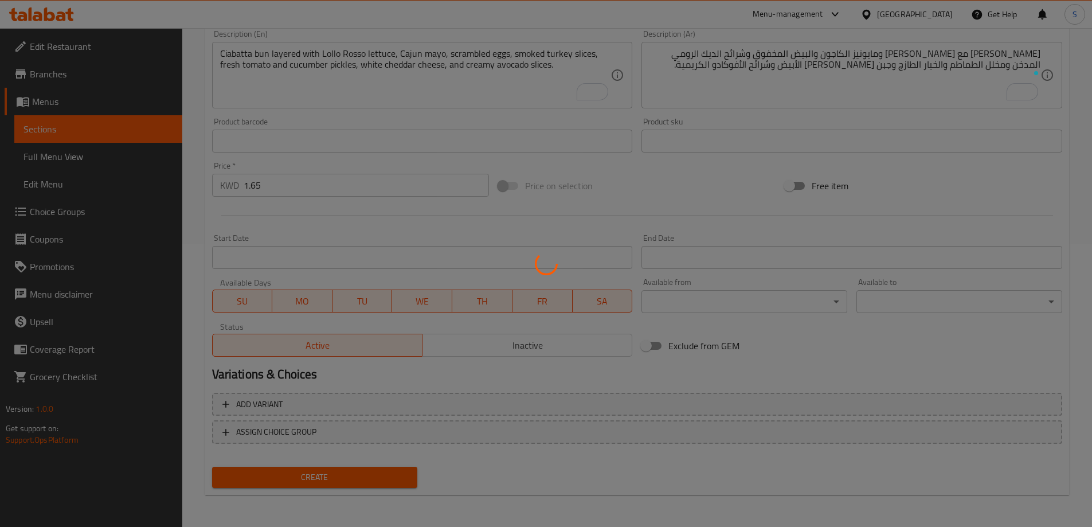
type input "0"
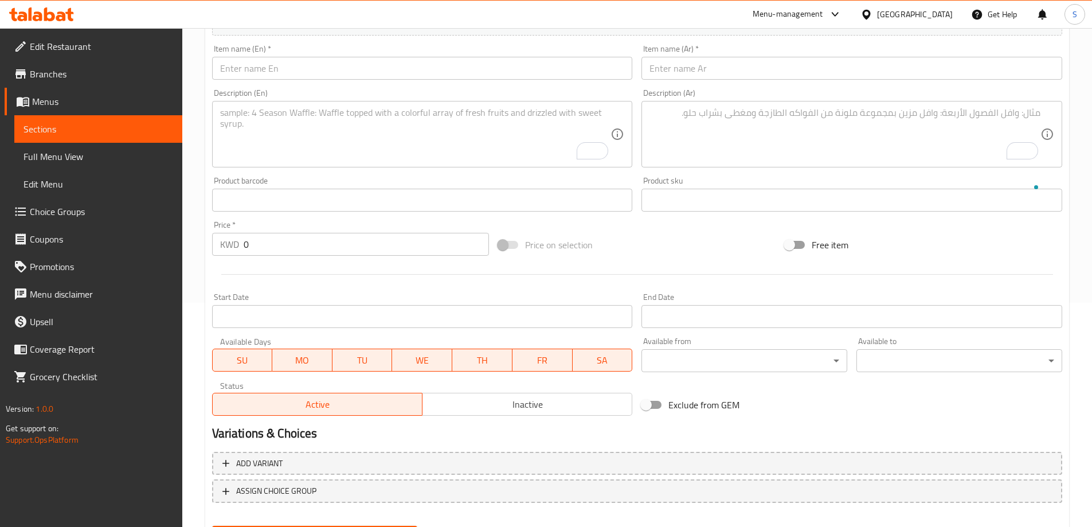
scroll to position [168, 0]
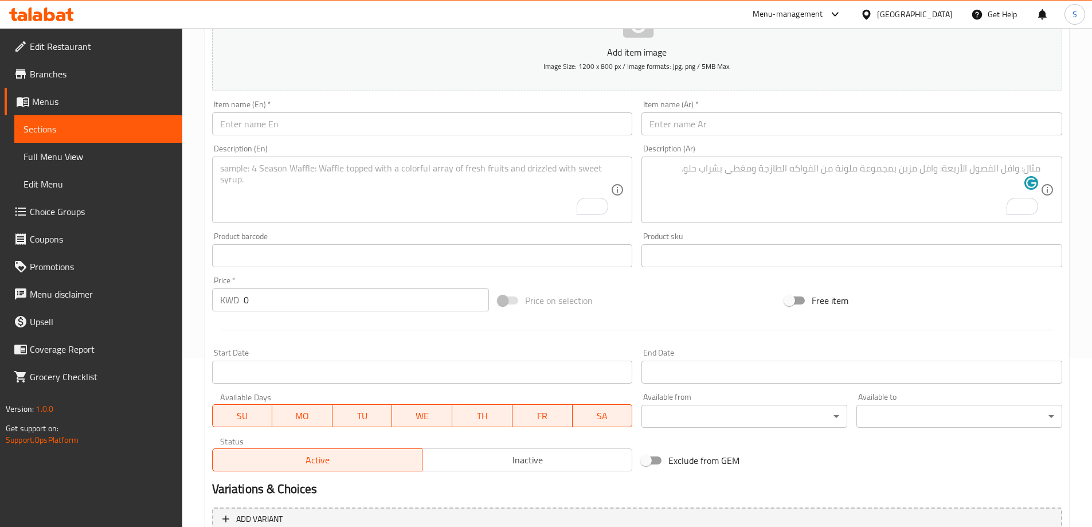
click at [399, 127] on input "text" at bounding box center [422, 123] width 421 height 23
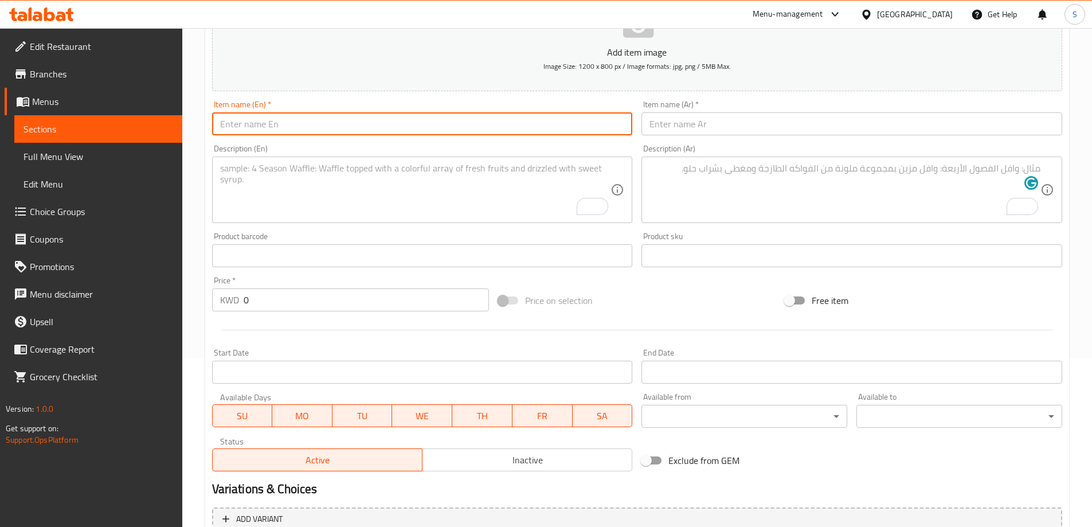
paste input "TUNA TANGY SANDWICH"
click at [399, 127] on input "TUNA TANGY SANDWICH" at bounding box center [422, 123] width 421 height 23
type input "tuna Tangy Sandwich"
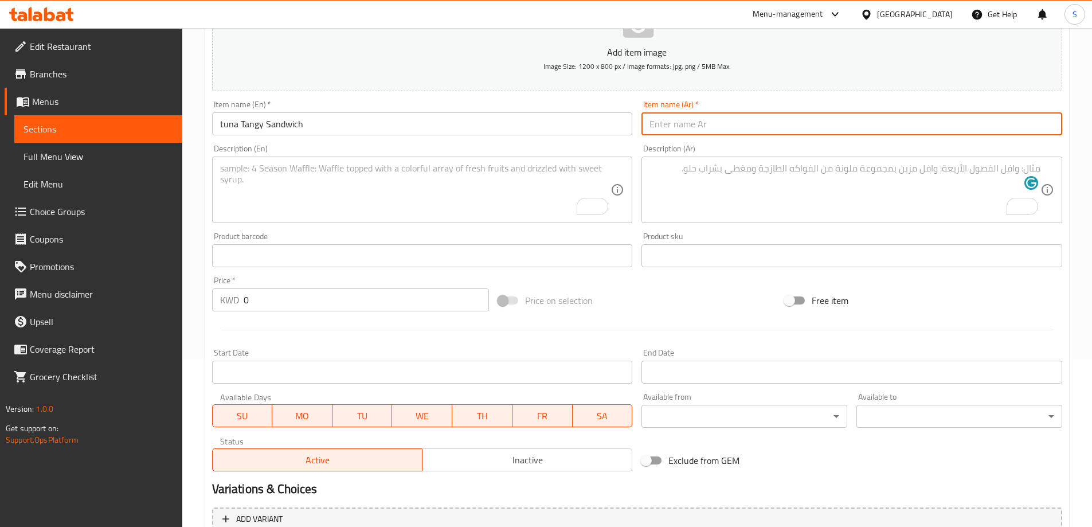
click at [719, 133] on input "text" at bounding box center [851, 123] width 421 height 23
type input "ساندوتش تونة لاذع"
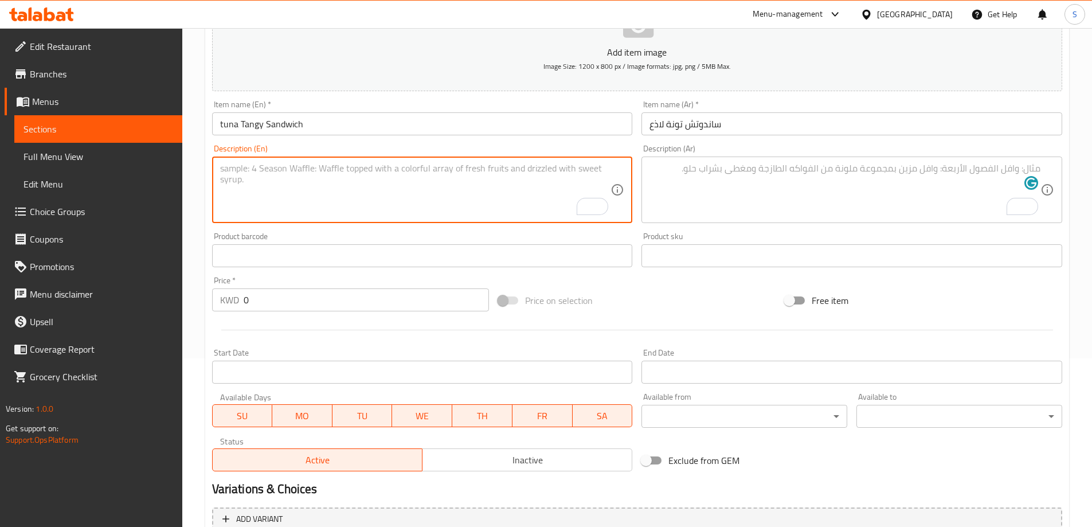
click at [445, 194] on textarea "To enrich screen reader interactions, please activate Accessibility in Grammarl…" at bounding box center [415, 190] width 391 height 54
paste textarea "Ciabatta bun with Lollo Rosso Lettuce with tangy pesto mayo , tuna spread and f…"
type textarea "Ciabatta bun with Lollo Rosso Lettuce with tangy pesto mayo , tuna spread and f…"
click at [762, 158] on div "Description (Ar)" at bounding box center [851, 189] width 421 height 66
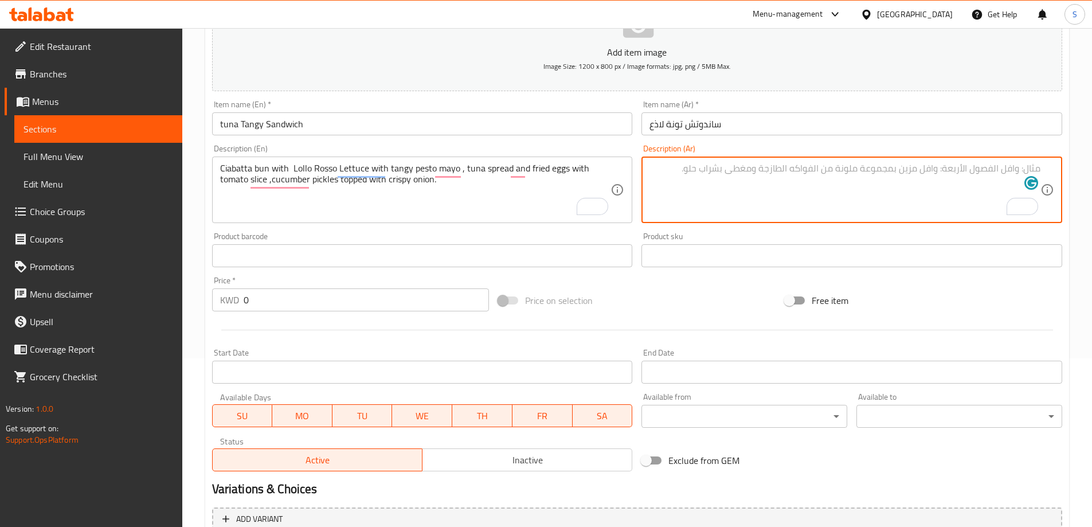
paste textarea "خبز شياباتا مع خس لولو روسو مع مايونيز البيستو اللاذع، وسمك التونة، والبيض المق…"
drag, startPoint x: 1029, startPoint y: 170, endPoint x: 1060, endPoint y: 168, distance: 31.0
click at [1060, 168] on div "خبز شياباتا مع خس لولو روسو مع مايونيز البيستو اللاذع، وسمك التونة، والبيض المق…" at bounding box center [851, 189] width 421 height 66
type textarea "بن شياباتا مع خس لولو روسو مع مايونيز البيستو اللاذع، وسمك التونة، والبيض المقل…"
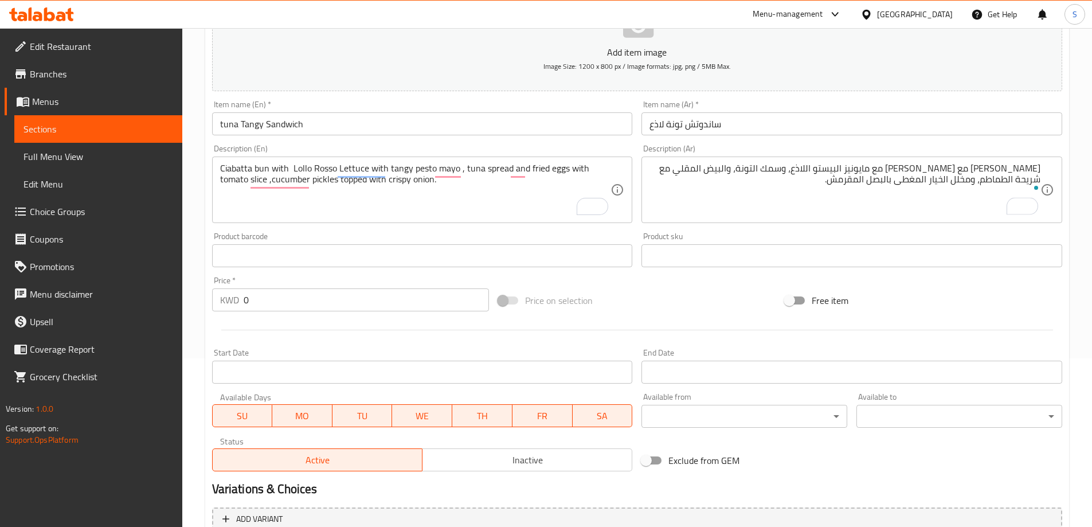
click at [665, 301] on div "Price on selection" at bounding box center [636, 300] width 287 height 31
drag, startPoint x: 289, startPoint y: 304, endPoint x: 170, endPoint y: 293, distance: 119.1
click at [171, 295] on div "Edit Restaurant Branches Menus Sections Full Menu View Edit Menu Choice Groups …" at bounding box center [546, 251] width 1092 height 782
type input "1.75"
click at [699, 294] on div "Price on selection" at bounding box center [636, 300] width 287 height 31
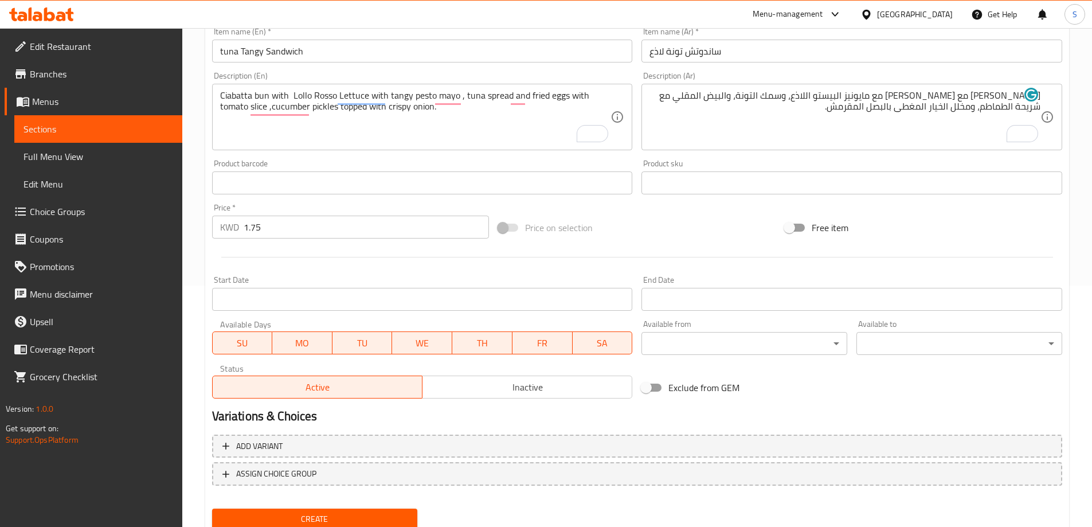
scroll to position [283, 0]
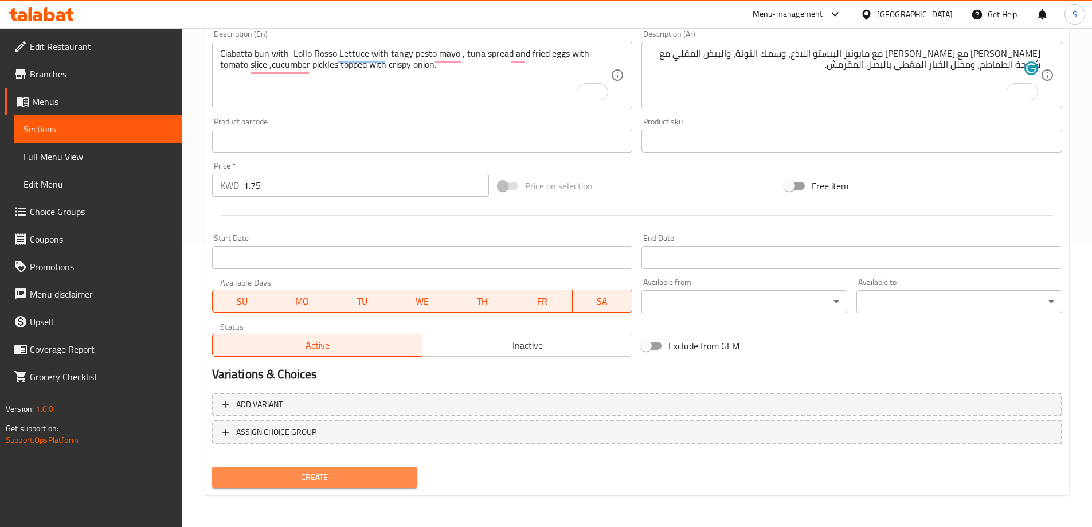
click at [284, 475] on span "Create" at bounding box center [314, 477] width 187 height 14
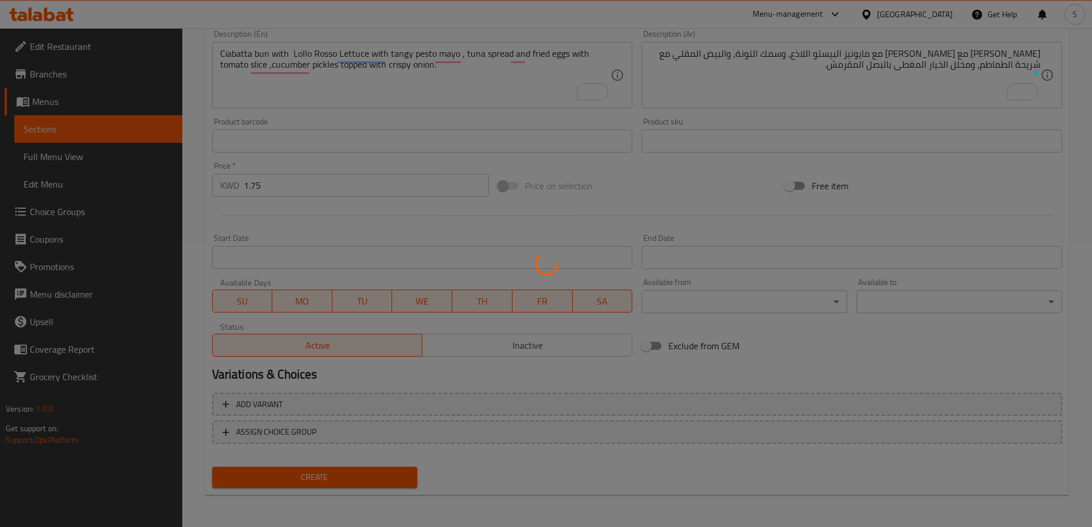
type input "0"
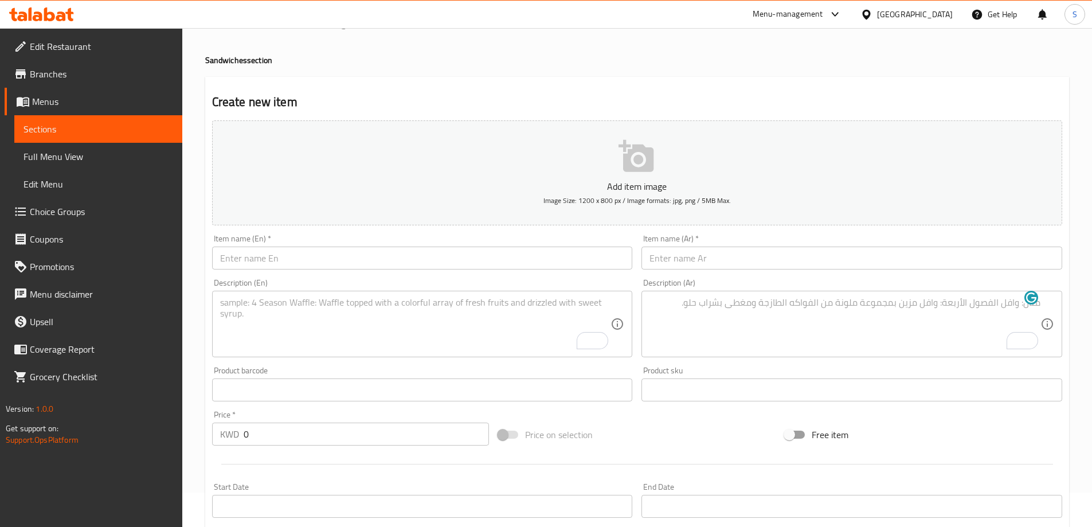
scroll to position [0, 0]
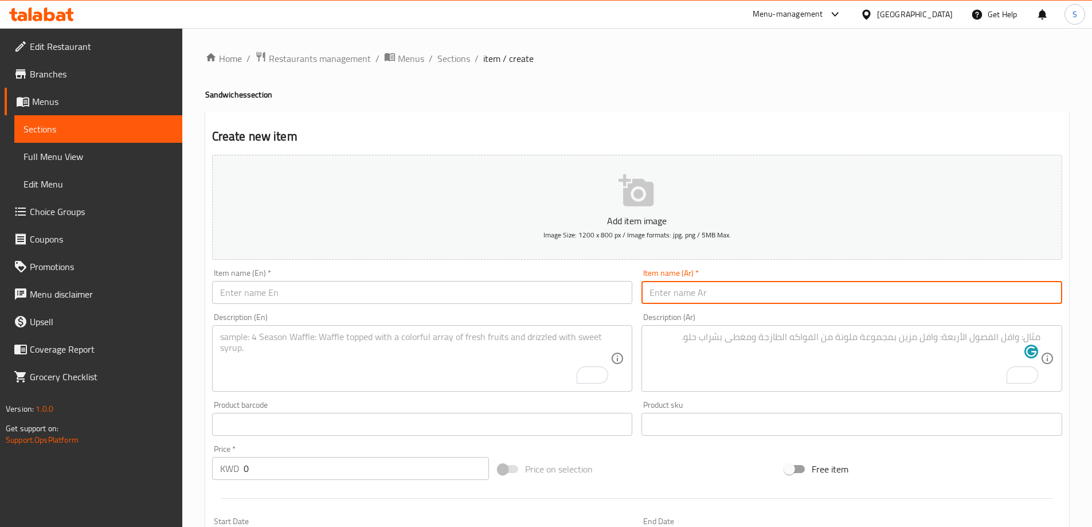
click at [734, 282] on input "text" at bounding box center [851, 292] width 421 height 23
paste input "ساندويتش دجاج سلو"
type input "ساندويتش دجاج سلو"
click at [314, 292] on input "text" at bounding box center [422, 292] width 421 height 23
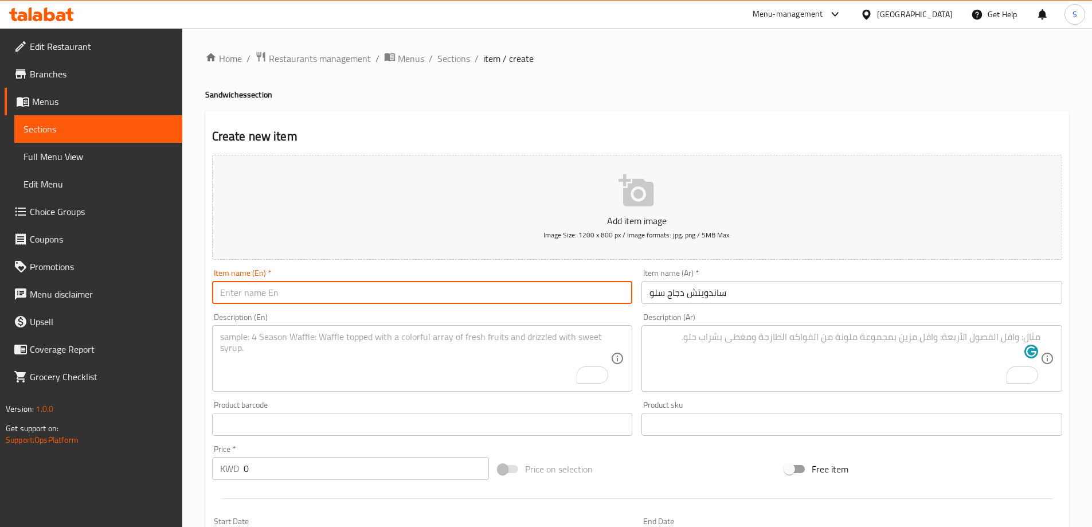
paste input "CHICKEN SLAW SANDWICH"
click at [316, 295] on input "CHICKEN SLAW SANDWICH" at bounding box center [422, 292] width 421 height 23
click at [317, 295] on input "CHICKEN SLAW SANDWICH" at bounding box center [422, 292] width 421 height 23
click at [231, 294] on input "chicken Slaw Sandwich" at bounding box center [422, 292] width 421 height 23
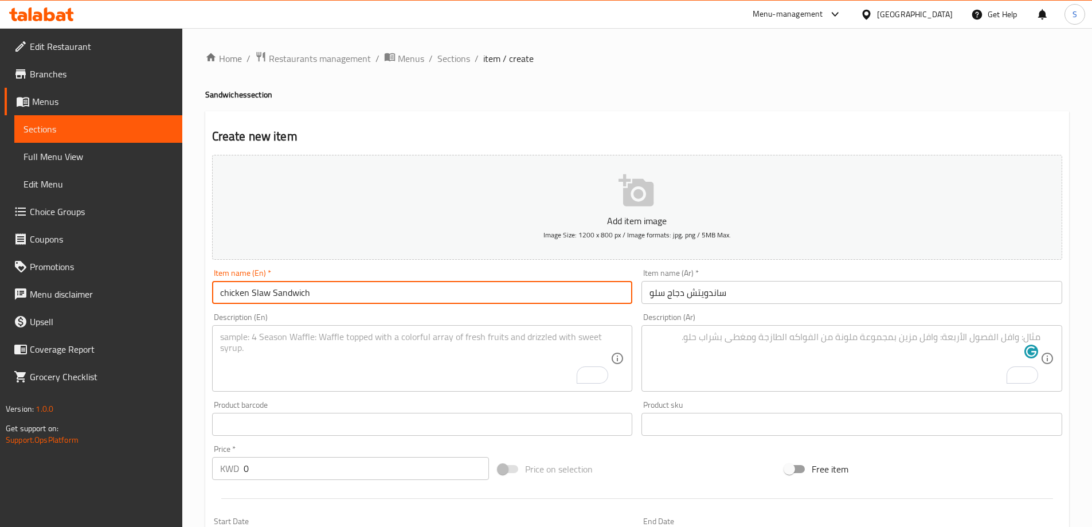
click at [231, 294] on input "chicken Slaw Sandwich" at bounding box center [422, 292] width 421 height 23
type input "Chicken Slaw Sandwich"
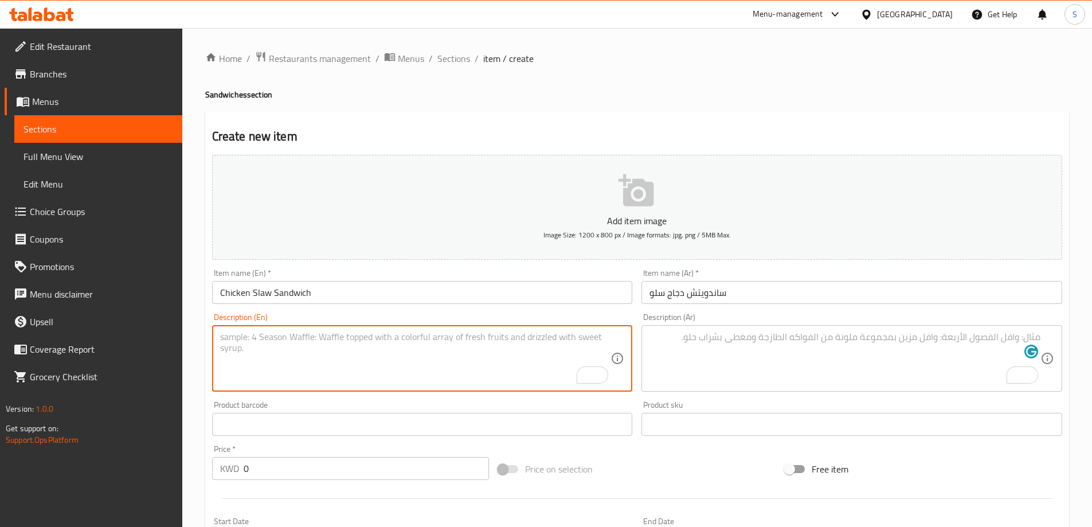
click at [288, 349] on textarea "To enrich screen reader interactions, please activate Accessibility in Grammarl…" at bounding box center [415, 358] width 391 height 54
type textarea "````````````"
click at [308, 355] on textarea "````````````" at bounding box center [415, 358] width 391 height 54
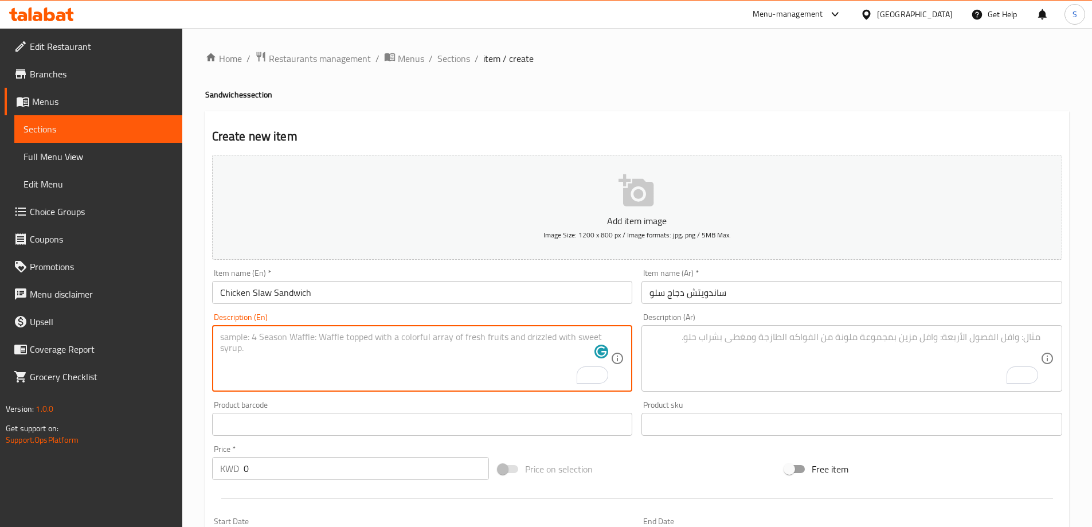
click at [410, 342] on textarea "To enrich screen reader interactions, please activate Accessibility in Grammarl…" at bounding box center [415, 358] width 391 height 54
paste textarea "Ciabatta bun with sour cream sauce, layered with iceberg lettuce, fresh cucumbe…"
type textarea "Ciabatta bun with sour cream sauce, layered with iceberg lettuce, fresh cucumbe…"
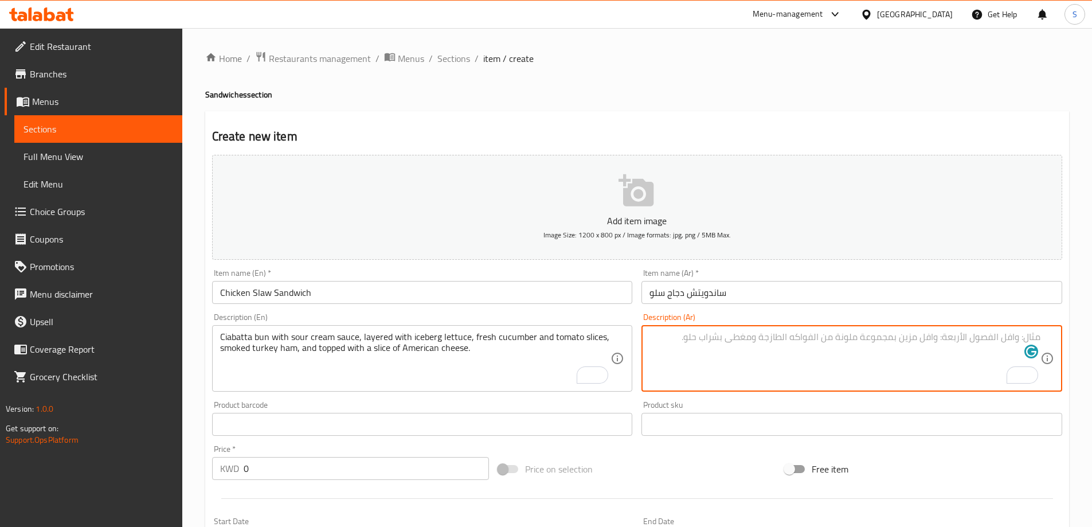
click at [758, 335] on textarea "To enrich screen reader interactions, please activate Accessibility in Grammarl…" at bounding box center [844, 358] width 391 height 54
paste textarea "خبز شياباتا مع صلصة الكريمة الحامضة، مع طبقات من خس الآيسبرج، وشرائح الخيار الط…"
type textarea "خبز شياباتا مع صلصة الكريمة الحامضة، مع طبقات من خس الآيسبرج، وشرائح الخيار الط…"
click at [371, 473] on input "0" at bounding box center [367, 468] width 246 height 23
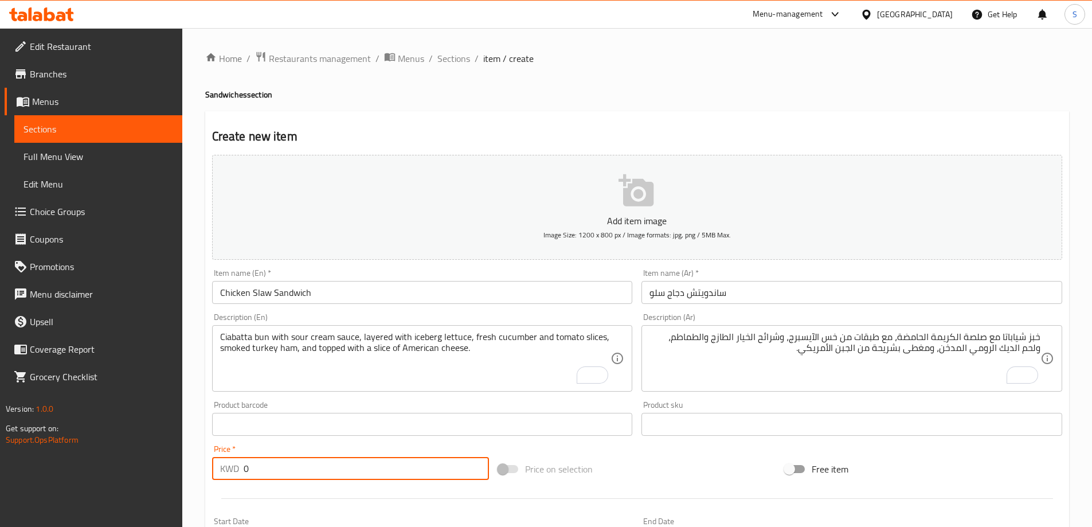
drag, startPoint x: 272, startPoint y: 480, endPoint x: 229, endPoint y: 462, distance: 46.0
click at [229, 462] on div "KWD 0 Price *" at bounding box center [350, 468] width 277 height 23
type input "1.65"
click at [654, 466] on div "Price on selection" at bounding box center [636, 468] width 287 height 31
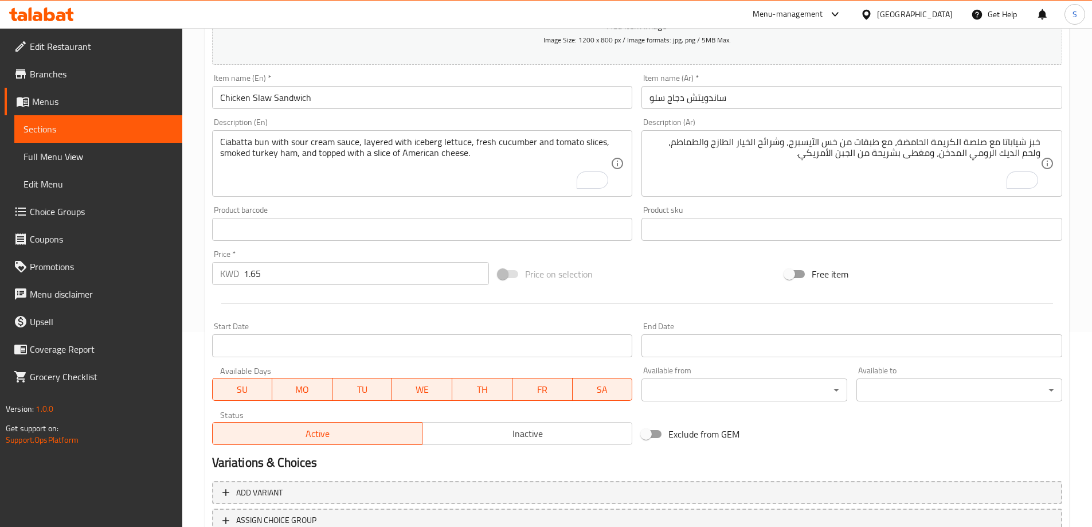
scroll to position [283, 0]
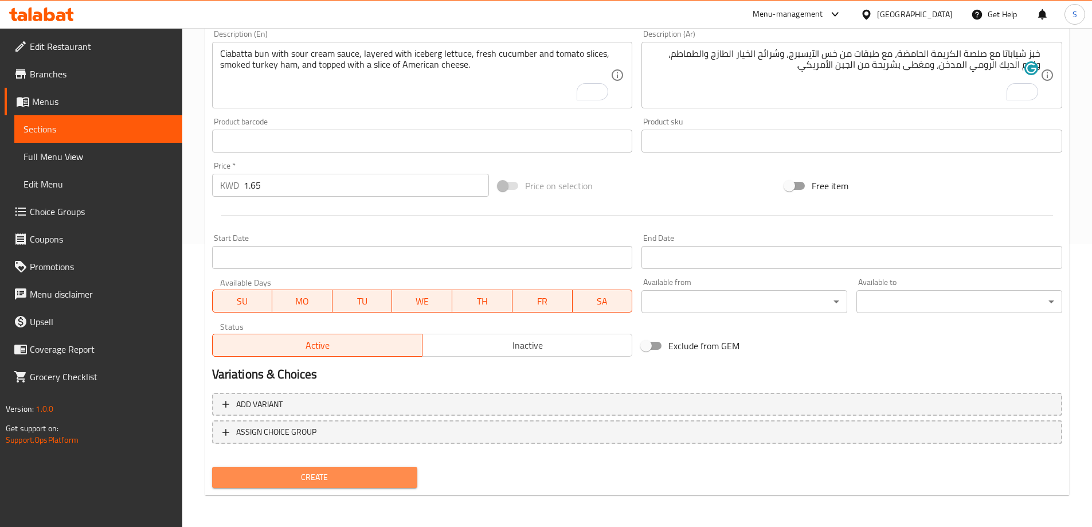
click at [371, 478] on span "Create" at bounding box center [314, 477] width 187 height 14
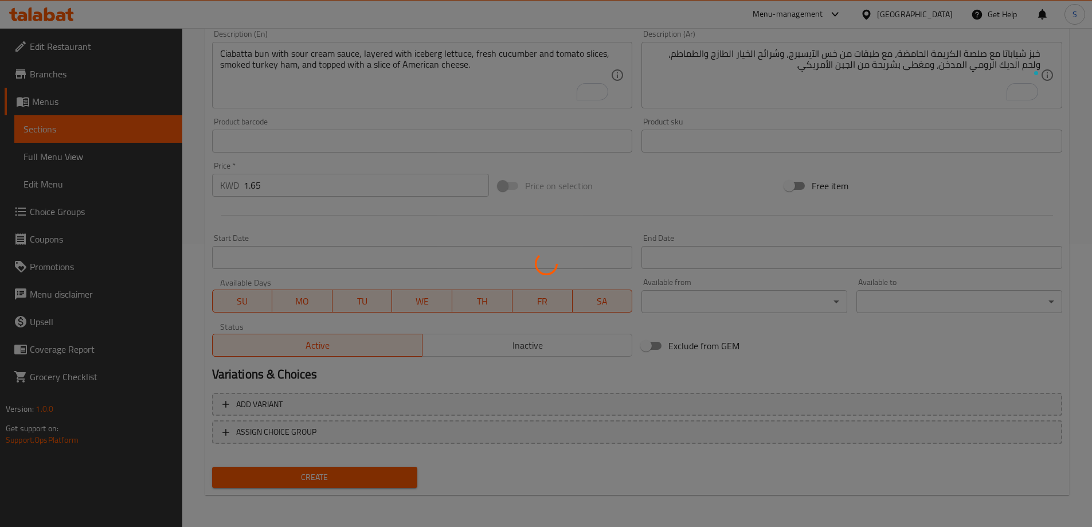
type input "0"
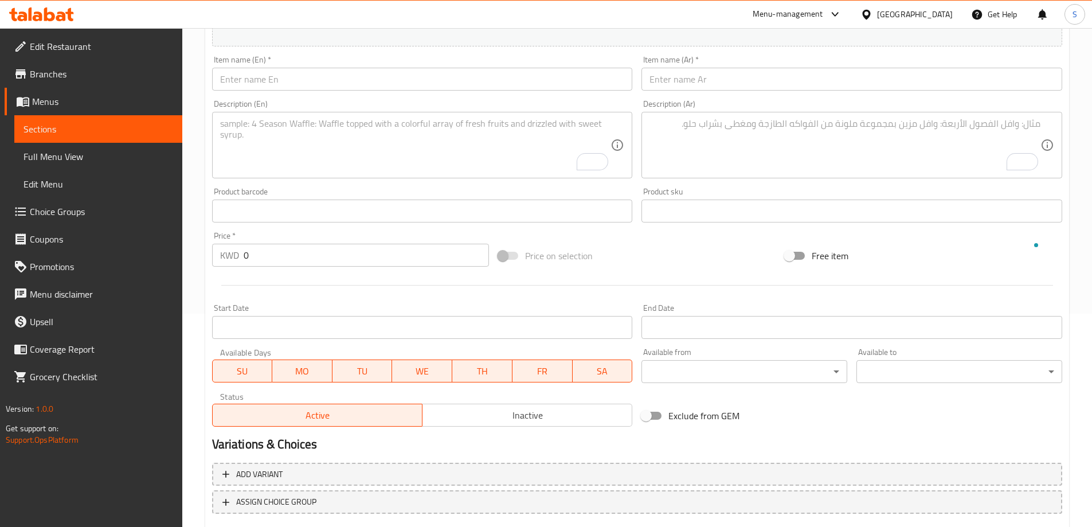
scroll to position [111, 0]
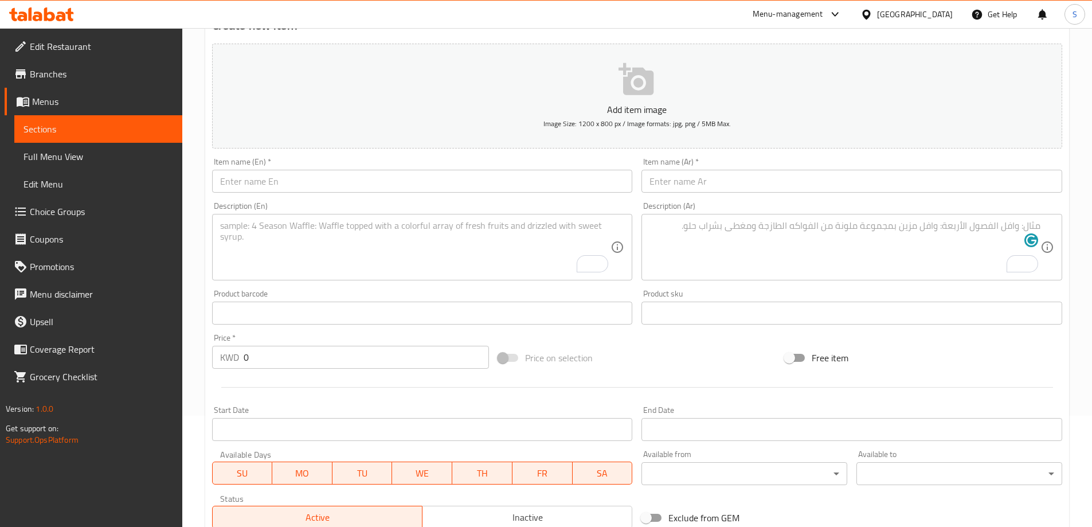
click at [311, 187] on input "text" at bounding box center [422, 181] width 421 height 23
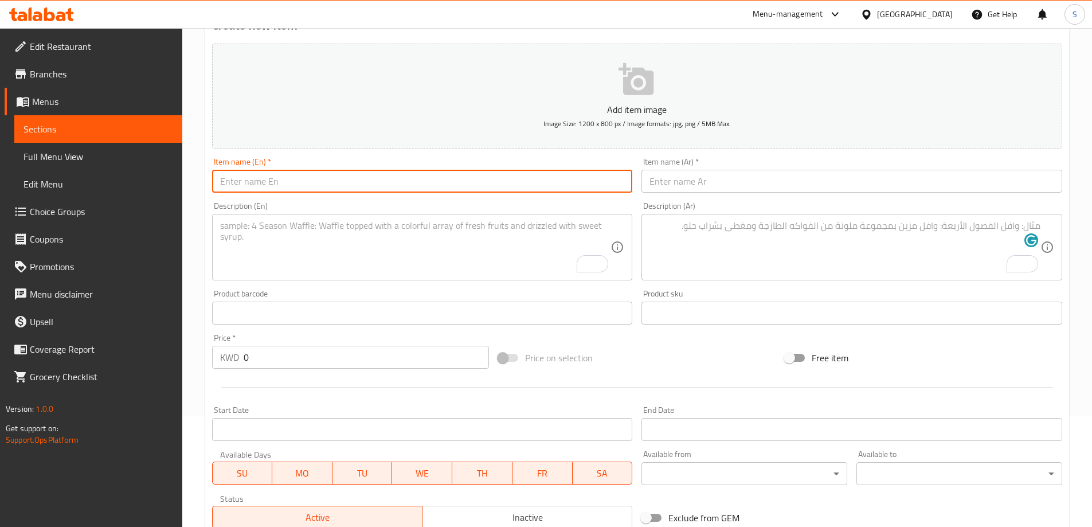
paste input "CREAMY WHITE TRUFFLE BEEF SANDWICH"
click at [400, 190] on input "CREAMY WHITE TRUFFLE BEEF SANDWICH" at bounding box center [422, 181] width 421 height 23
click at [399, 191] on input "CREAMY WHITE TRUFFLE BEEF SANDWICH" at bounding box center [422, 181] width 421 height 23
type input "Creamy White Truffle Beef Sandwich"
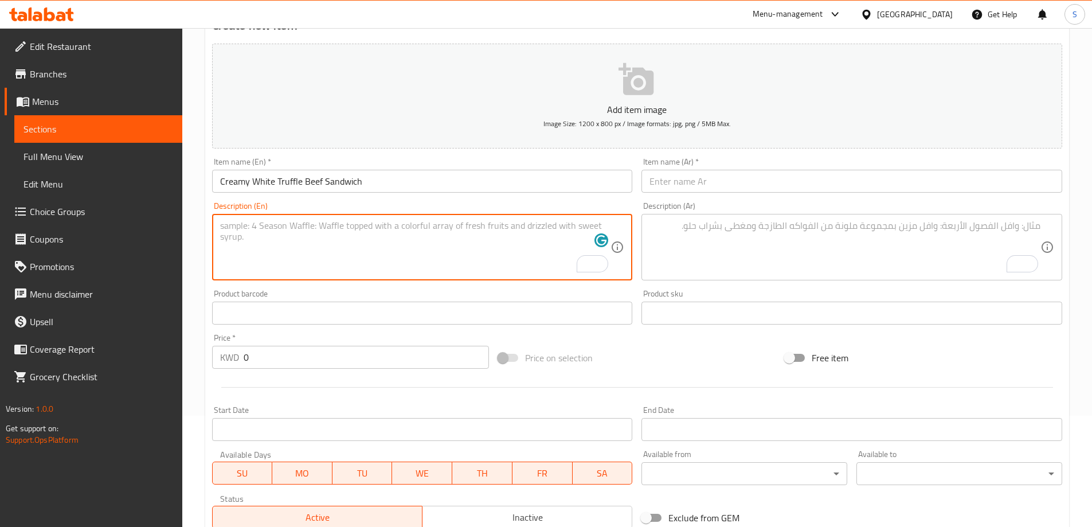
click at [394, 252] on textarea "To enrich screen reader interactions, please activate Accessibility in Grammarl…" at bounding box center [415, 247] width 391 height 54
click at [779, 187] on input "text" at bounding box center [851, 181] width 421 height 23
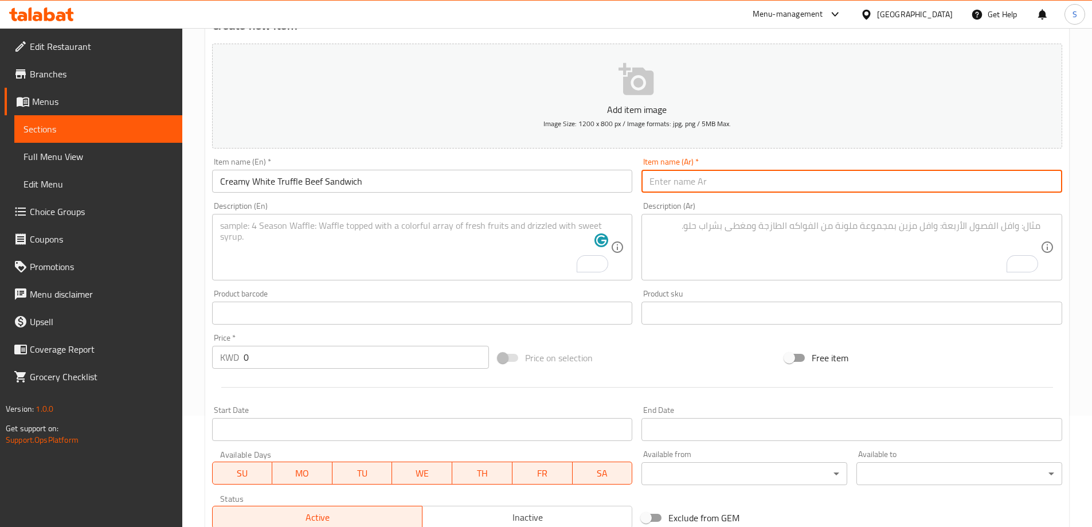
paste input "ساندويتش لحم بقري بالكمأة البيضاء الكريمية"
click at [650, 186] on input "ساندويتش لحم بقري بالكمأة البيضاء الكريمية" at bounding box center [851, 181] width 421 height 23
click at [769, 182] on input "ساندويتش لحم بقري بالكمأة البيضاء الكريمية" at bounding box center [851, 181] width 421 height 23
type input "ساندويتش لحم بقري بالكمأة البيضاء الكريمي"
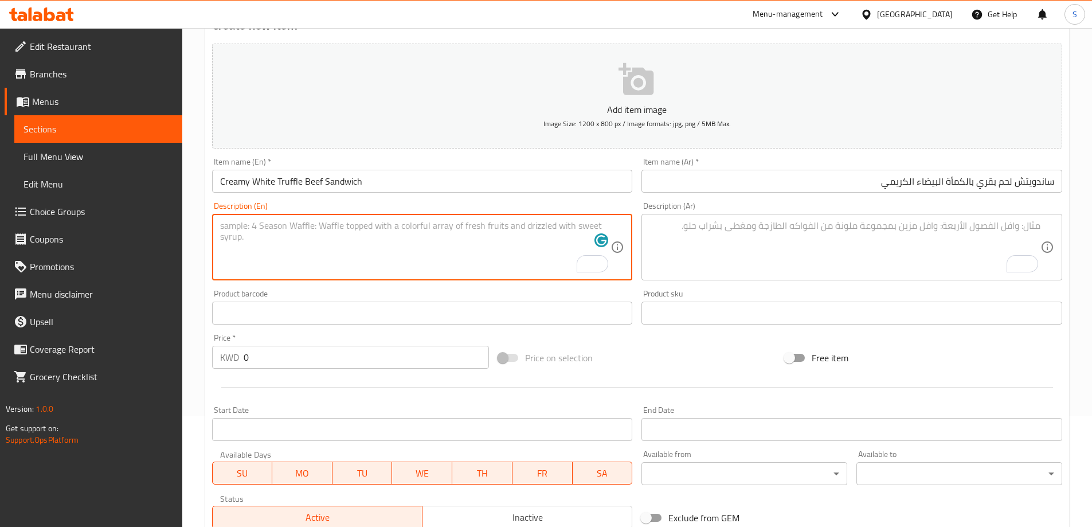
click at [419, 250] on textarea "To enrich screen reader interactions, please activate Accessibility in Grammarl…" at bounding box center [415, 247] width 391 height 54
paste textarea "Ciabatta bun with white truffle sauce kale lettuce with Italian dressing burger…"
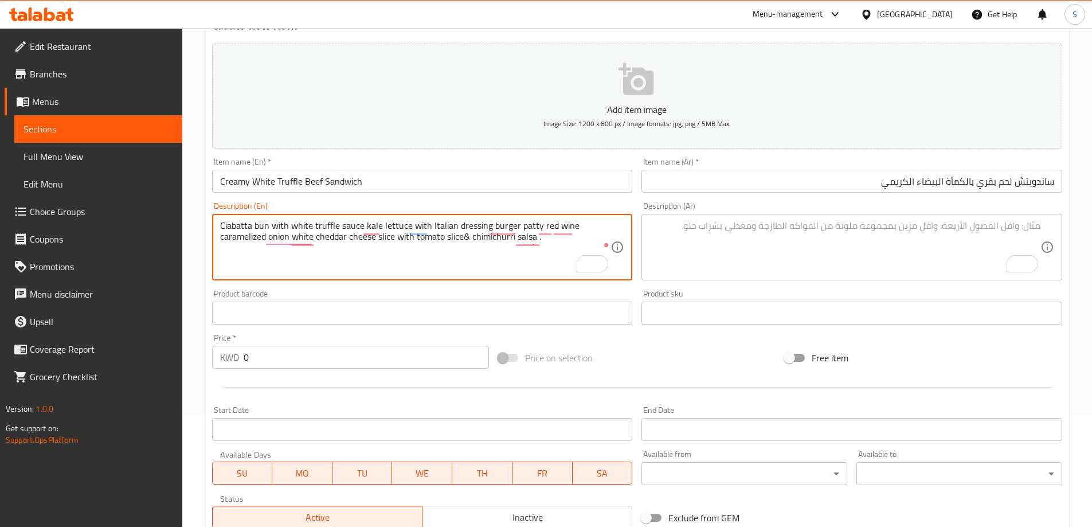
type textarea "Ciabatta bun with white truffle sauce kale lettuce with Italian dressing burger…"
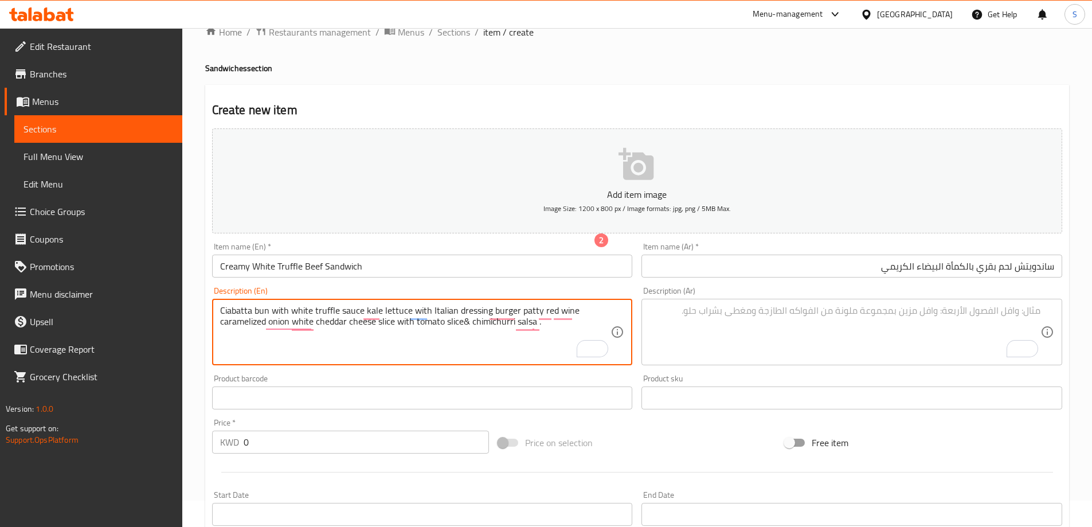
scroll to position [0, 0]
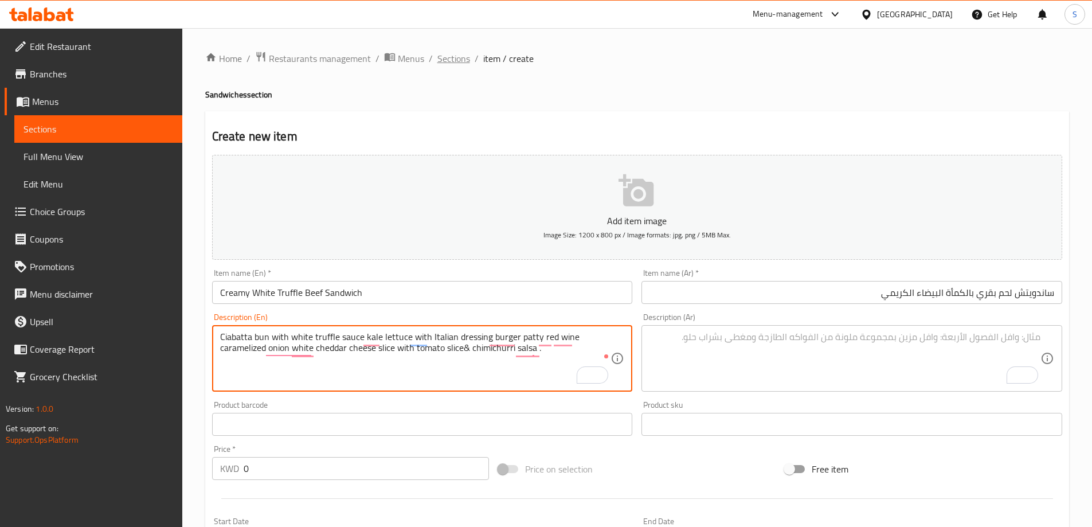
click at [464, 54] on span "Sections" at bounding box center [453, 59] width 33 height 14
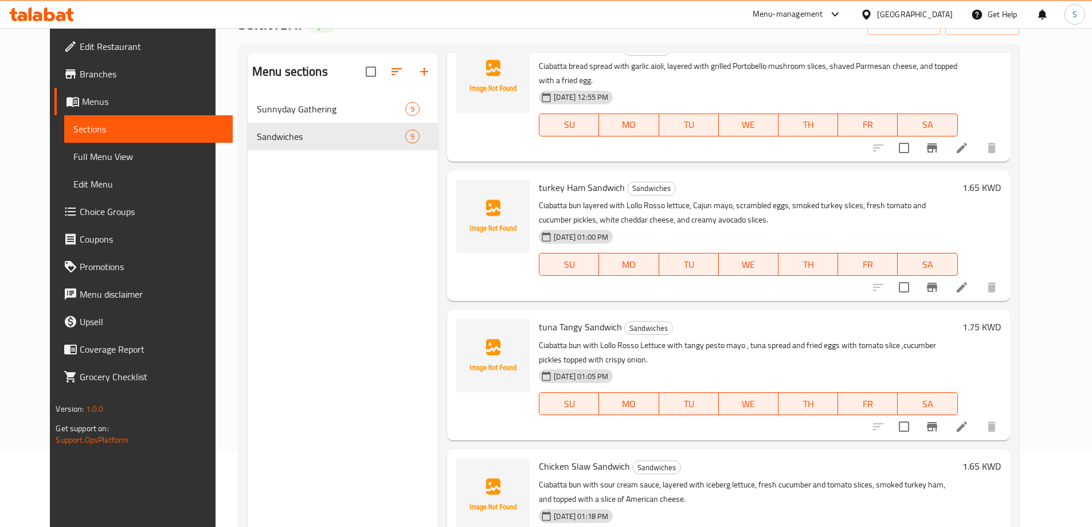
scroll to position [160, 0]
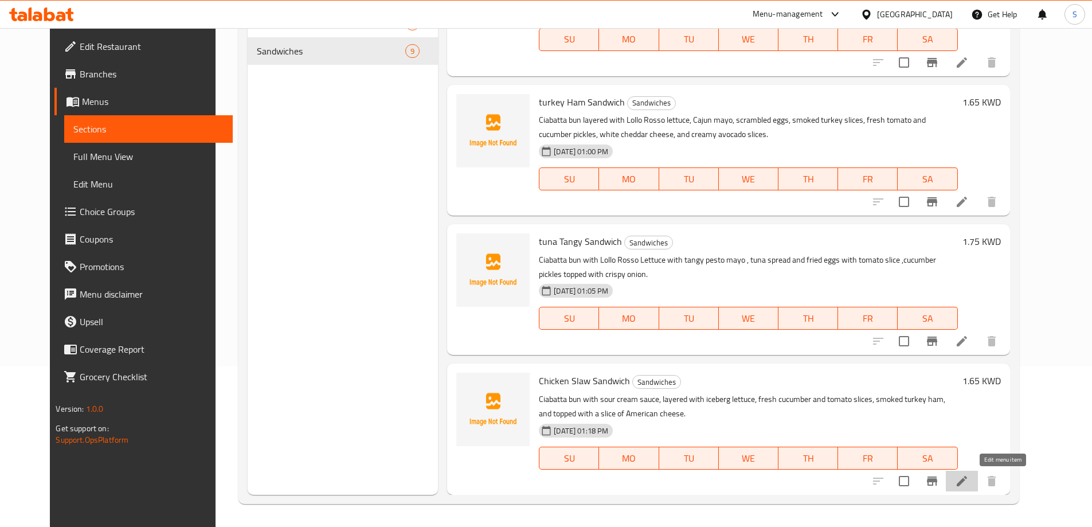
click at [969, 479] on icon at bounding box center [962, 481] width 14 height 14
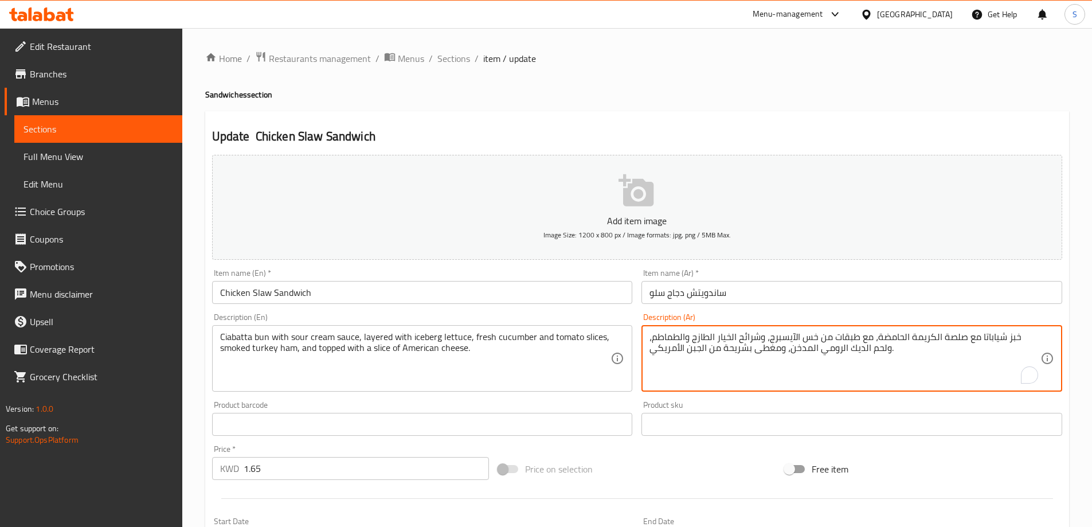
drag, startPoint x: 1028, startPoint y: 336, endPoint x: 1095, endPoint y: 341, distance: 67.2
click at [1037, 337] on textarea "خبز شياباتا مع صلصة الكريمة الحامضة، مع طبقات من خس الآيسبرج، وشرائح الخيار الط…" at bounding box center [844, 358] width 391 height 54
drag, startPoint x: 1028, startPoint y: 336, endPoint x: 1057, endPoint y: 335, distance: 29.3
click at [1057, 335] on div "خبز شياباتا مع صلصة الكريمة الحامضة، مع طبقات من خس الآيسبرج، وشرائح الخيار الط…" at bounding box center [851, 358] width 421 height 66
type textarea "بن شياباتا مع صلصة الكريمة الحامضة، مع طبقات من خس الآيسبرج، وشرائح الخيار الطا…"
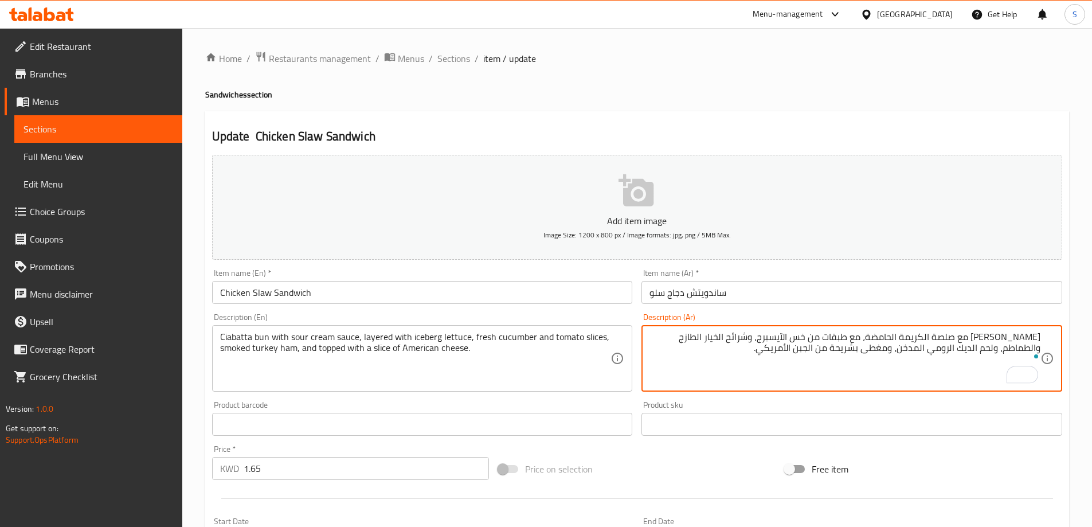
click at [963, 468] on div "Free item" at bounding box center [923, 468] width 287 height 31
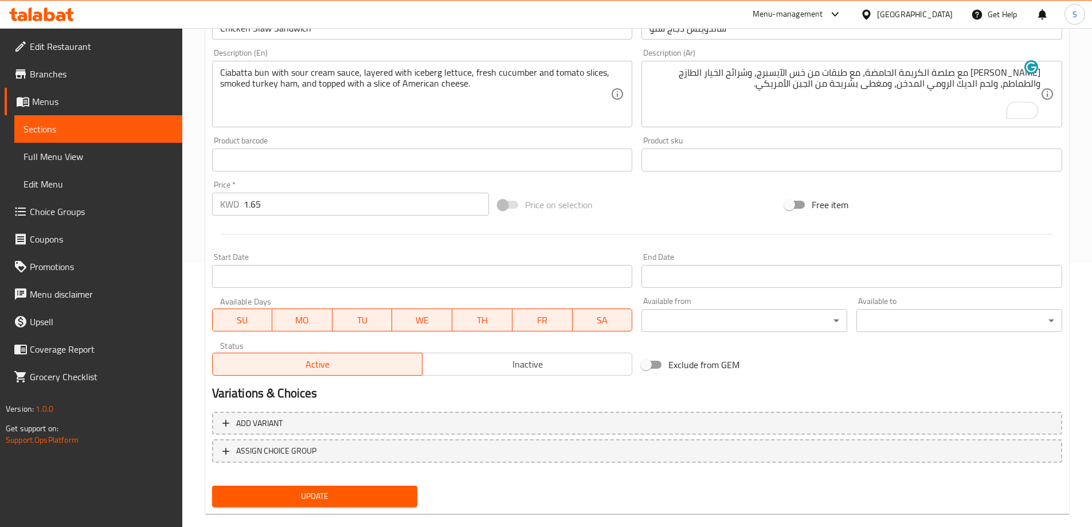
scroll to position [283, 0]
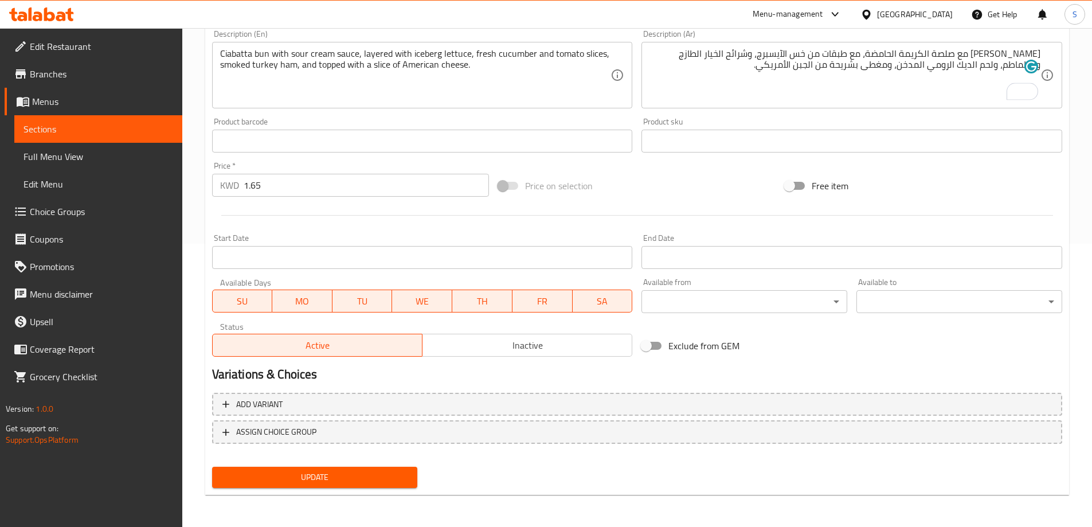
drag, startPoint x: 336, startPoint y: 464, endPoint x: 335, endPoint y: 477, distance: 13.2
click at [336, 465] on div "Update" at bounding box center [314, 477] width 215 height 30
click at [335, 477] on span "Update" at bounding box center [314, 477] width 187 height 14
click at [358, 469] on button "Update" at bounding box center [315, 477] width 206 height 21
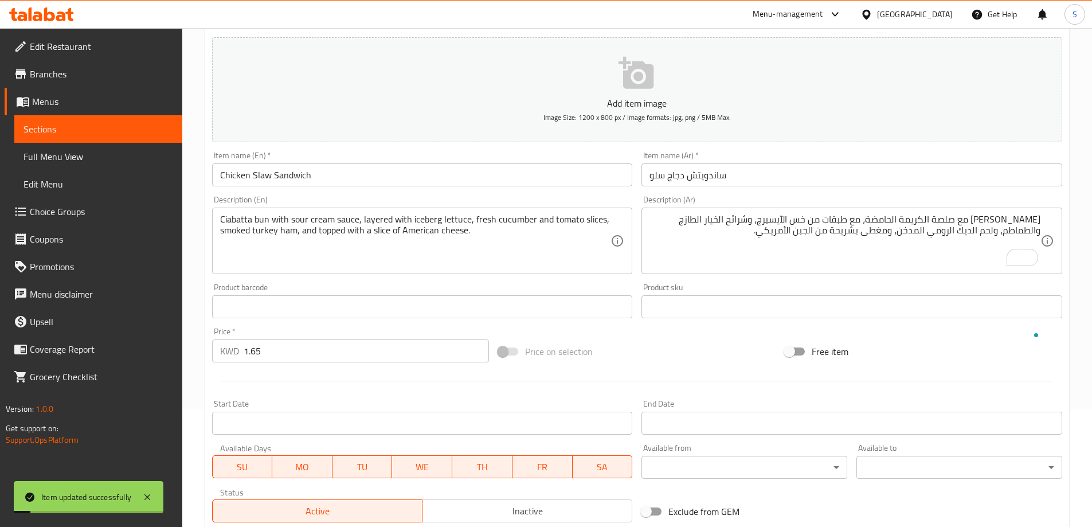
scroll to position [0, 0]
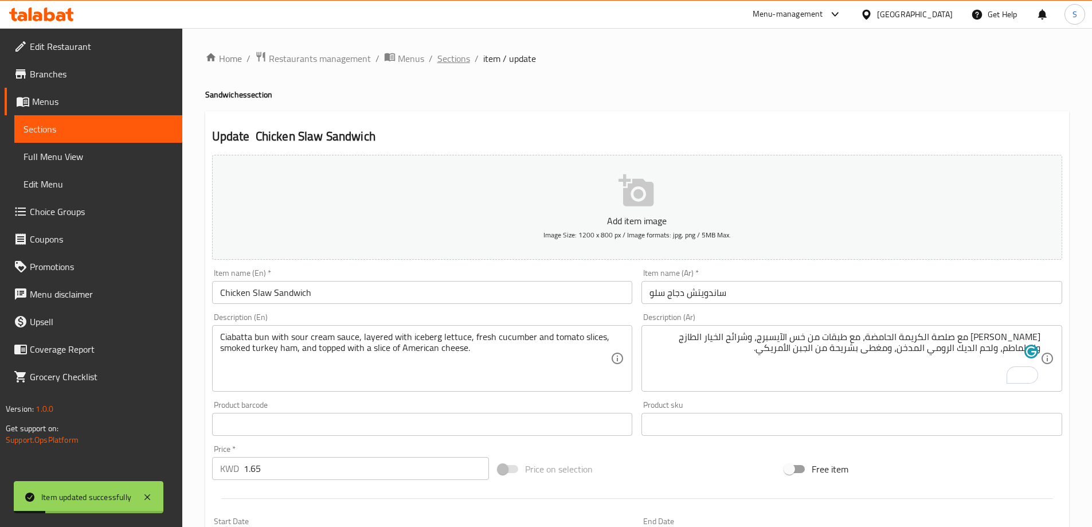
click at [450, 60] on span "Sections" at bounding box center [453, 59] width 33 height 14
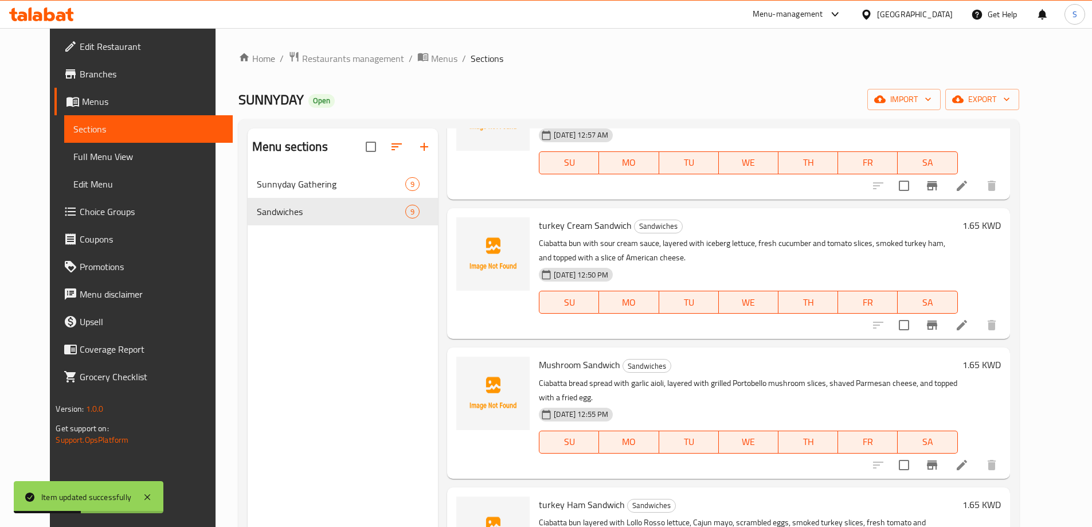
scroll to position [758, 0]
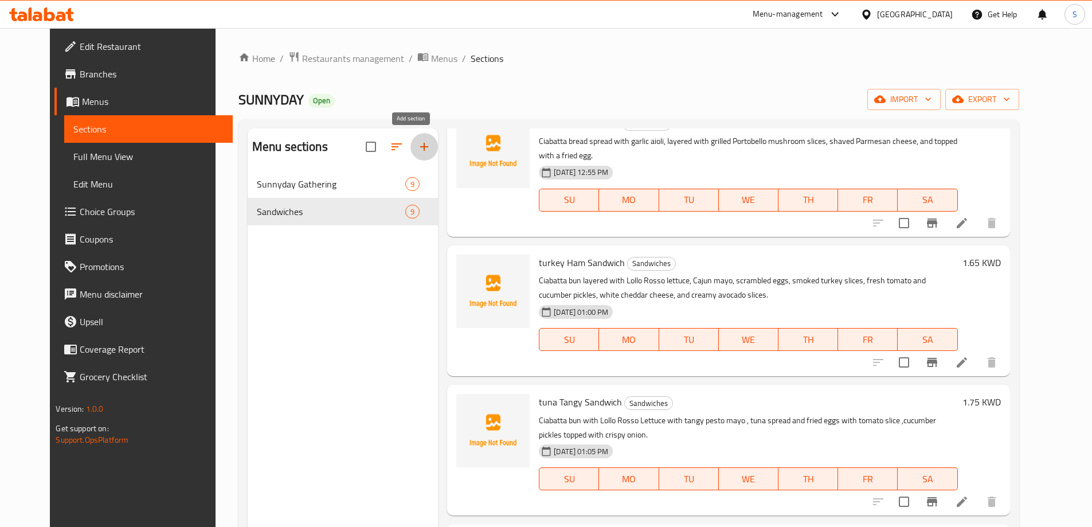
click at [417, 141] on icon "button" at bounding box center [424, 147] width 14 height 14
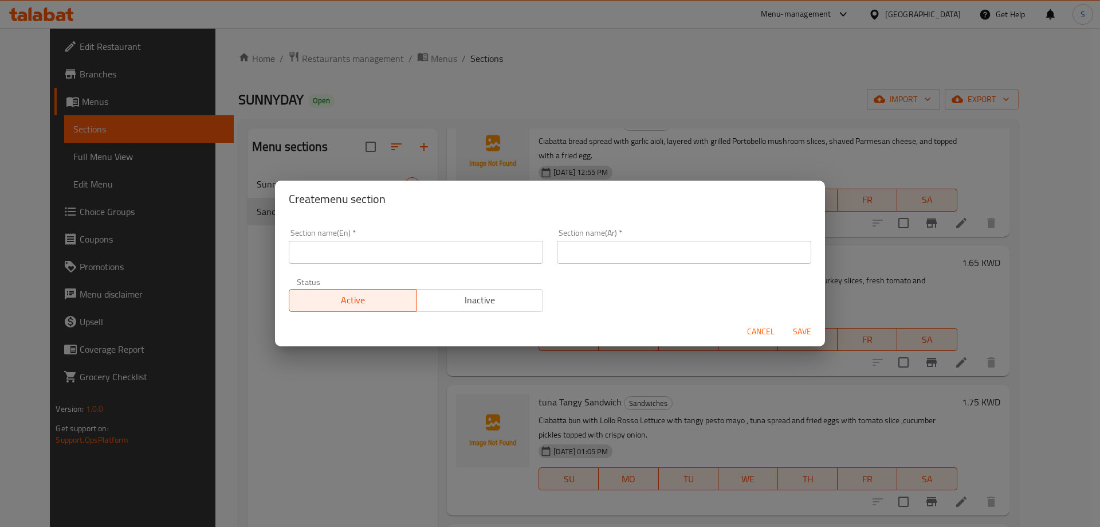
click at [442, 248] on input "text" at bounding box center [416, 252] width 254 height 23
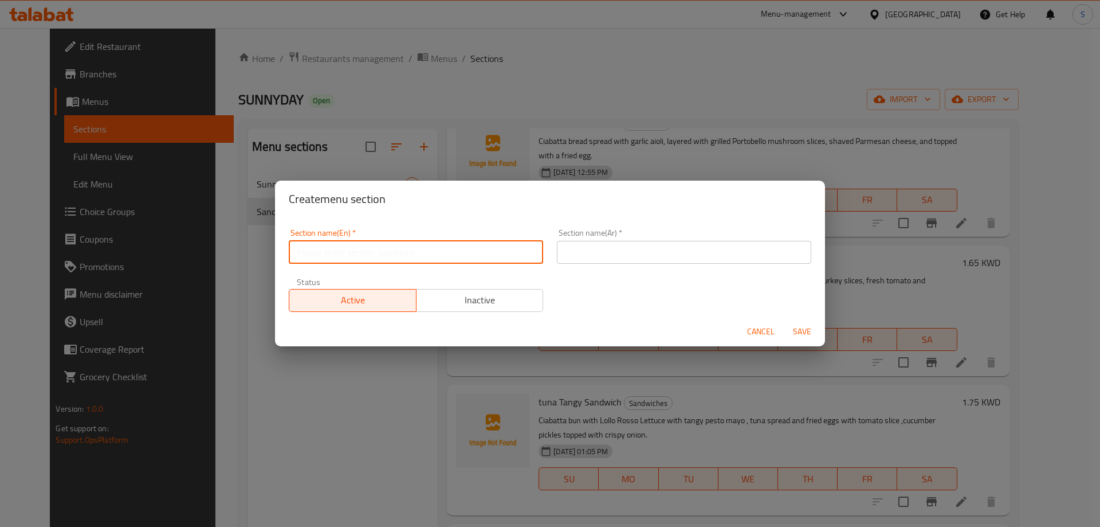
paste input "FINGER BITES"
click at [442, 248] on input "FINGER BITES" at bounding box center [416, 252] width 254 height 23
type input "Finger Bites"
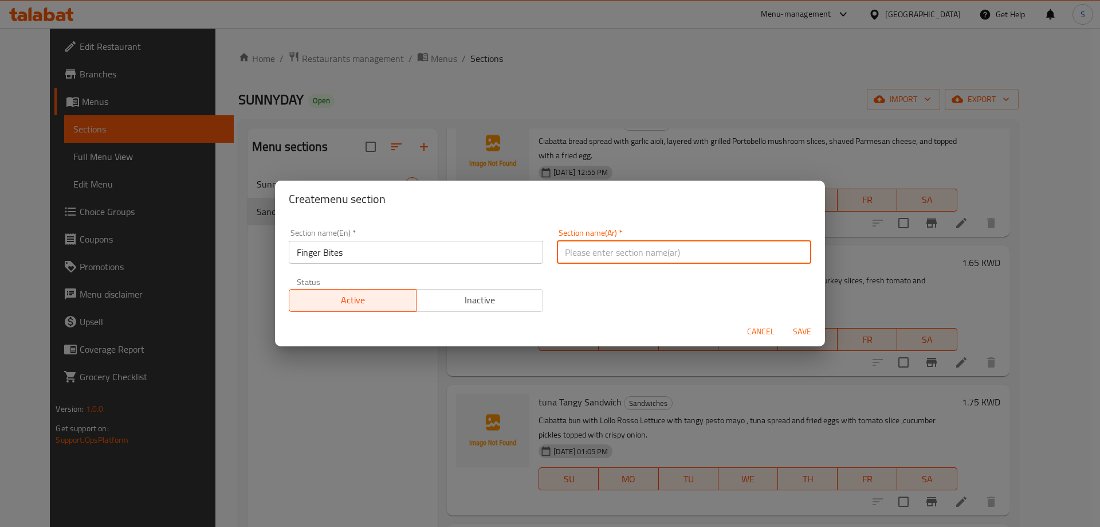
click at [638, 244] on input "text" at bounding box center [684, 252] width 254 height 23
type input "فينجر بايتس"
click at [810, 324] on span "Save" at bounding box center [803, 331] width 28 height 14
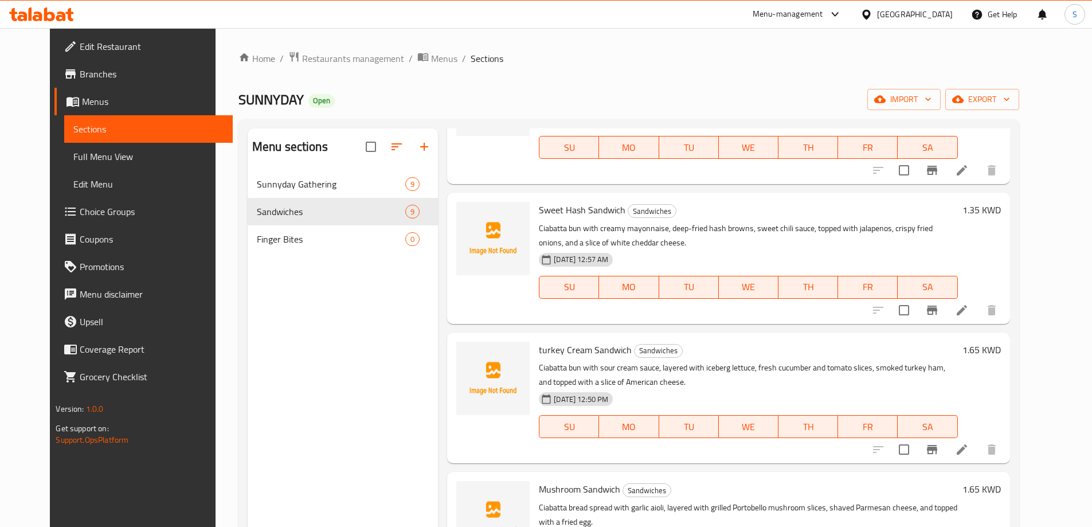
scroll to position [299, 0]
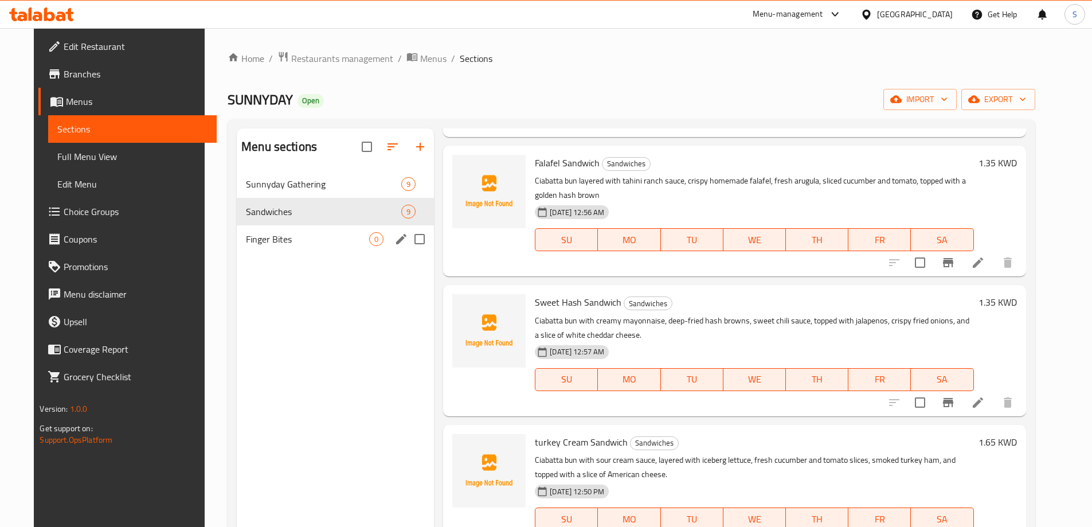
click at [356, 237] on span "Finger Bites" at bounding box center [307, 239] width 123 height 14
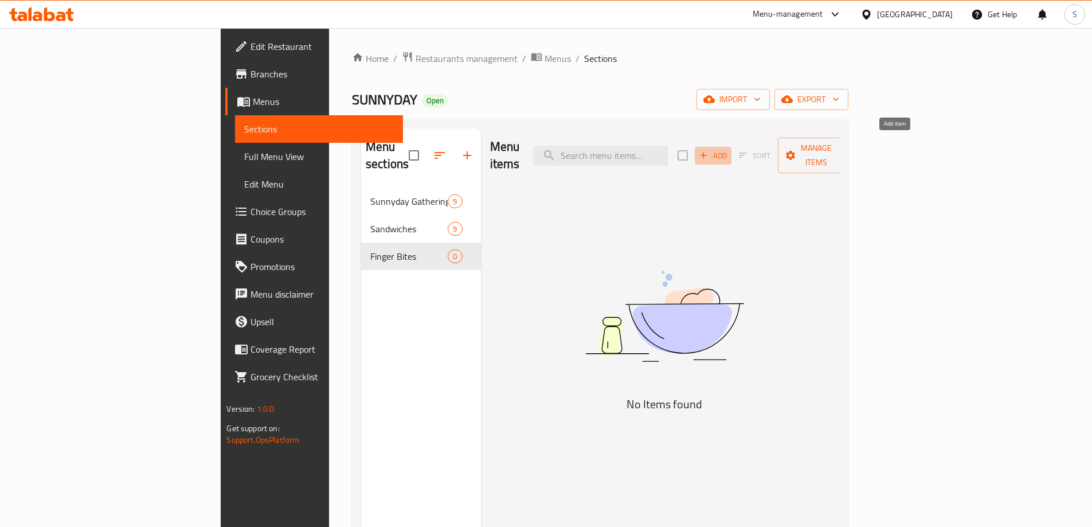
click at [728, 149] on span "Add" at bounding box center [712, 155] width 31 height 13
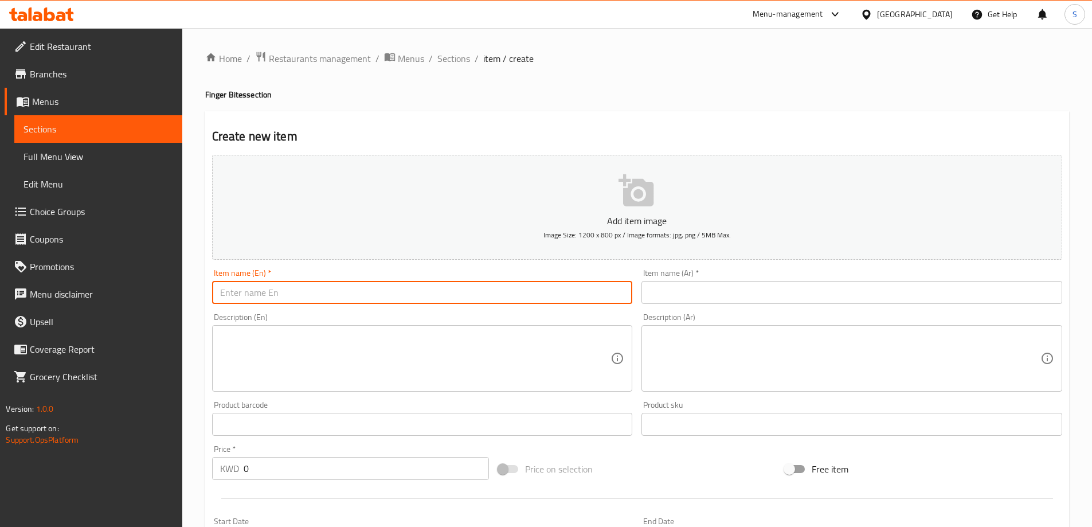
click at [388, 287] on input "text" at bounding box center [422, 292] width 421 height 23
paste input "BEEF BITES"
click at [390, 287] on input "BEEF BITES" at bounding box center [422, 292] width 421 height 23
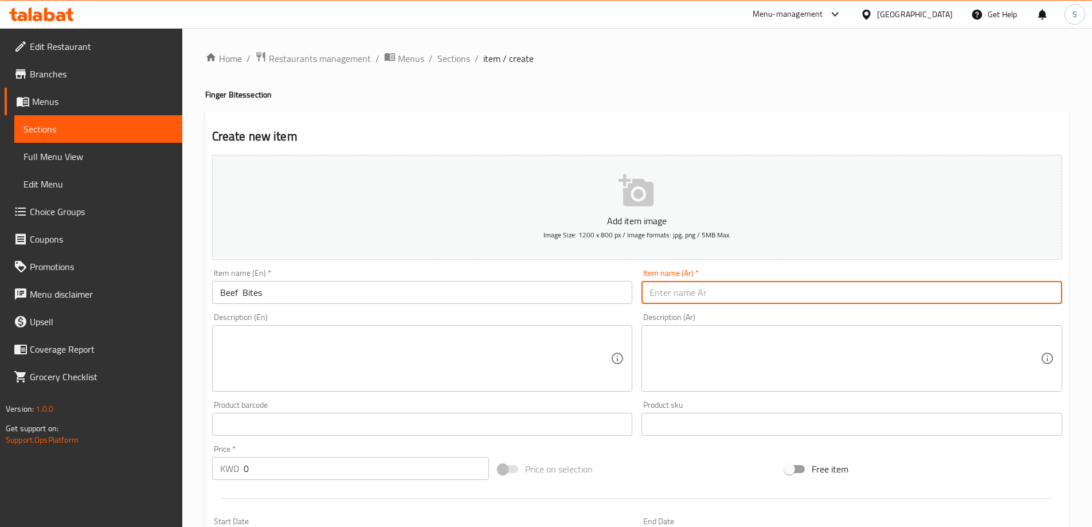
click at [720, 300] on input "text" at bounding box center [851, 292] width 421 height 23
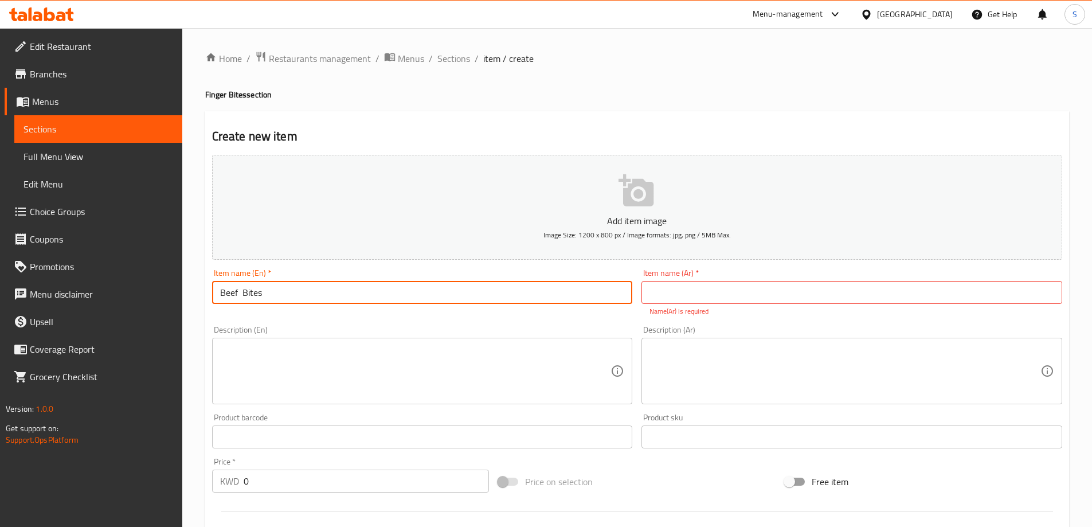
click at [238, 289] on input "Beef Bites" at bounding box center [422, 292] width 421 height 23
type input "Beef Bites"
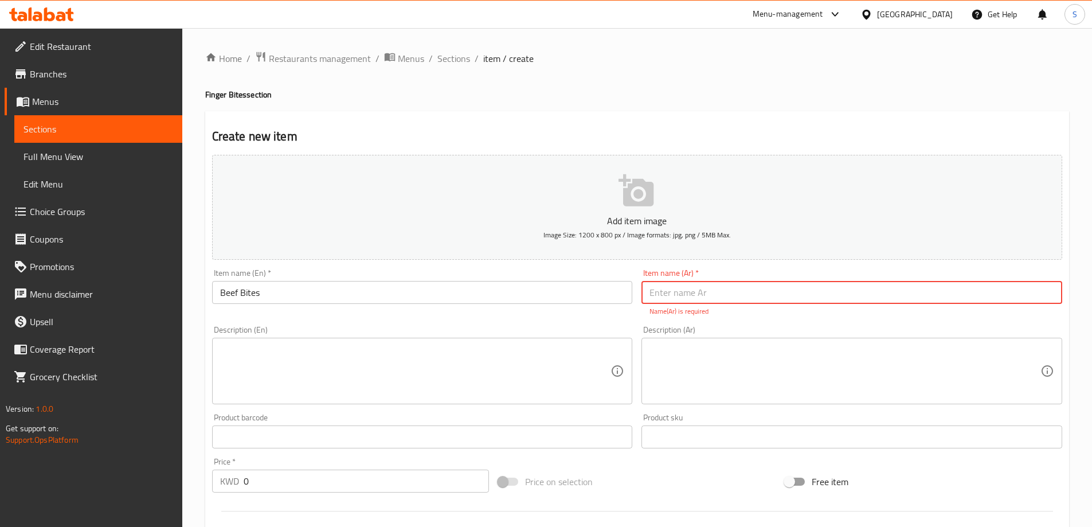
click at [872, 299] on input "text" at bounding box center [851, 292] width 421 height 23
type input "بايتس لحم بقري"
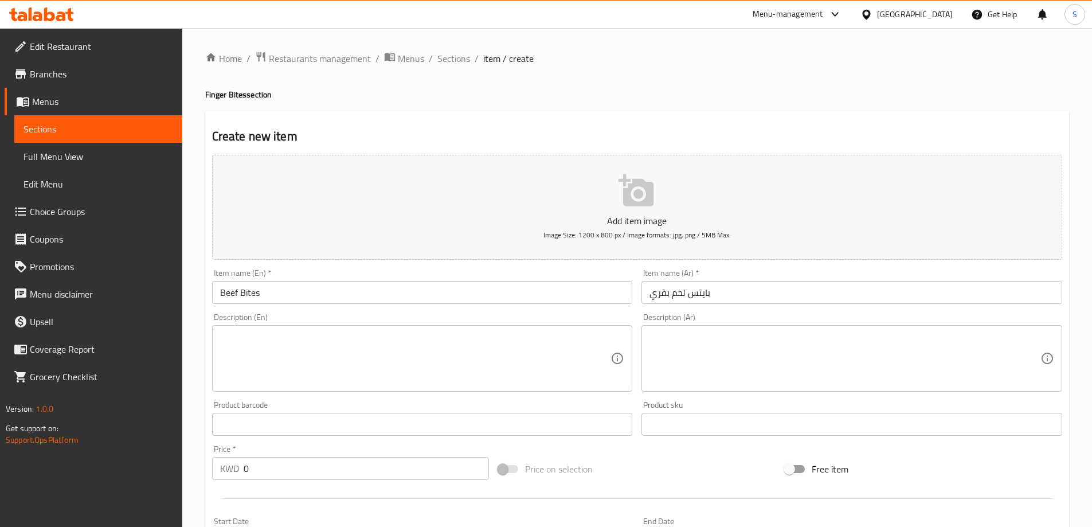
click at [667, 488] on div "Add item image Image Size: 1200 x 800 px / Image formats: jpg, png / 5MB Max. I…" at bounding box center [636, 397] width 859 height 494
click at [427, 330] on div "Description (En)" at bounding box center [422, 358] width 421 height 66
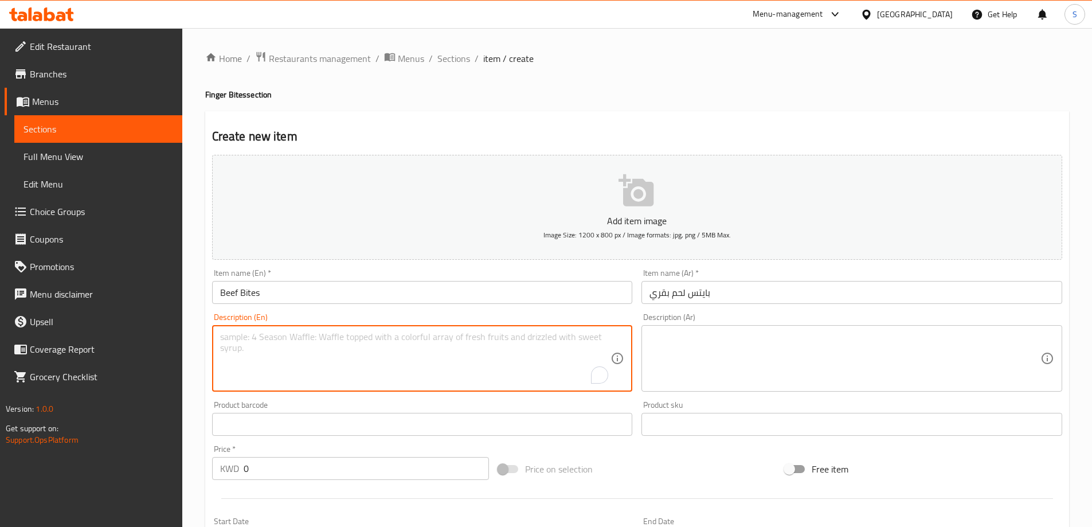
paste textarea "Grilled tenderloin cubes, served with a lemon wedge and herb sauce."
type textarea "Grilled tenderloin cubes, served with a lemon wedge and herb sauce."
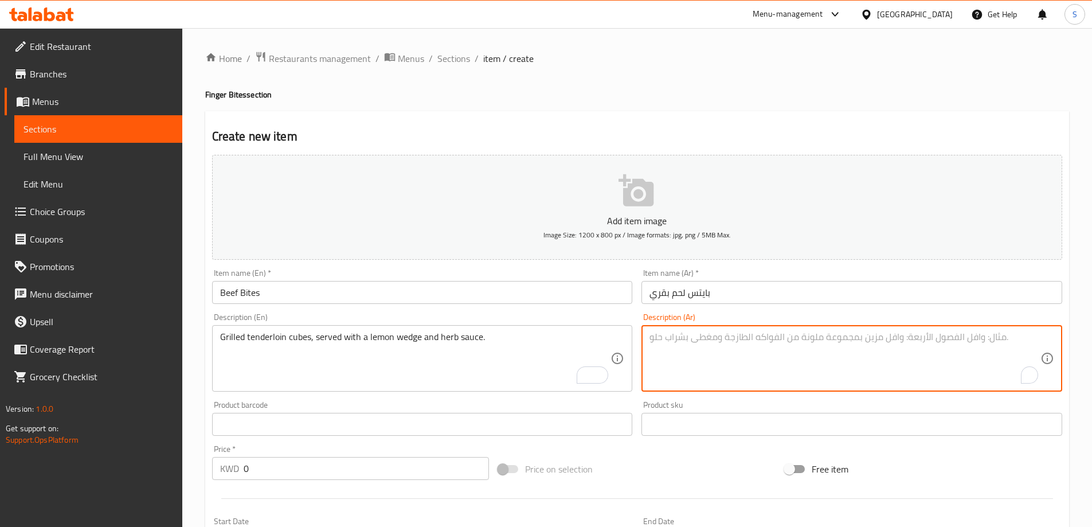
click at [735, 332] on textarea "To enrich screen reader interactions, please activate Accessibility in Grammarl…" at bounding box center [844, 358] width 391 height 54
paste textarea "مكعبات لحم الخاصرة المشوية، تقدم مع شريحة من الليمون وصلصة الأعشاب."
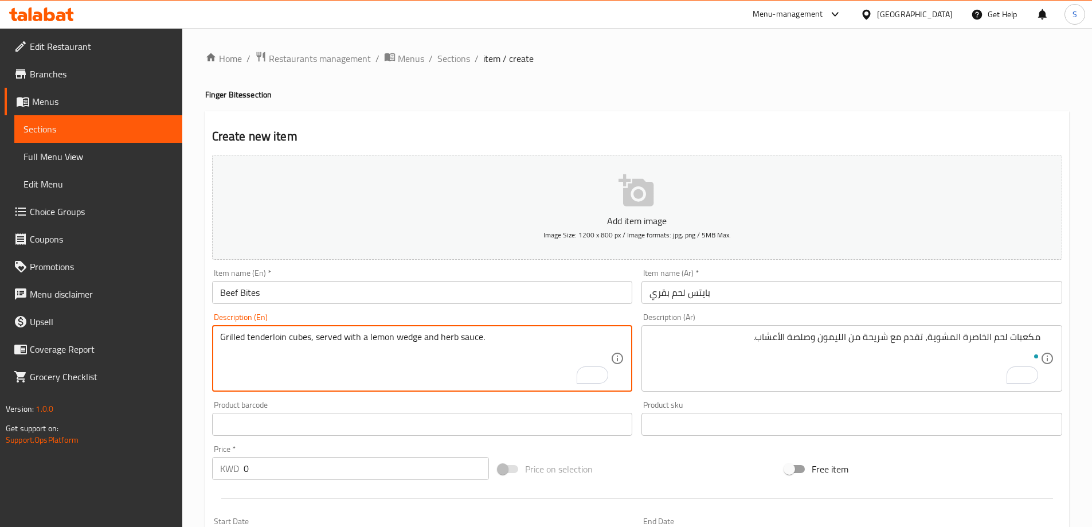
click at [272, 338] on textarea "Grilled tenderloin cubes, served with a lemon wedge and herb sauce." at bounding box center [415, 358] width 391 height 54
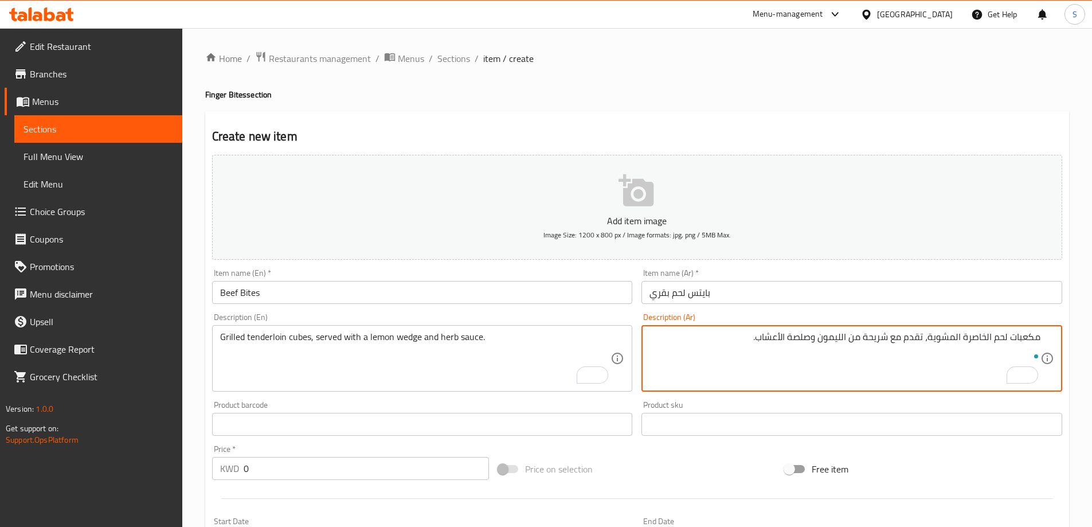
drag, startPoint x: 1006, startPoint y: 339, endPoint x: 963, endPoint y: 337, distance: 43.6
paste textarea "تندرلوين"
click at [975, 342] on textarea "مكعبات تندرلوين المشوية، تقدم مع شريحة من الليمون وصلصة الأعشاب." at bounding box center [844, 358] width 391 height 54
drag, startPoint x: 886, startPoint y: 340, endPoint x: 907, endPoint y: 342, distance: 20.7
click at [907, 342] on textarea "مكعبات تندرلوين مشوية، تقدم مع شريحة من الليمون وصلصة الأعشاب." at bounding box center [844, 358] width 391 height 54
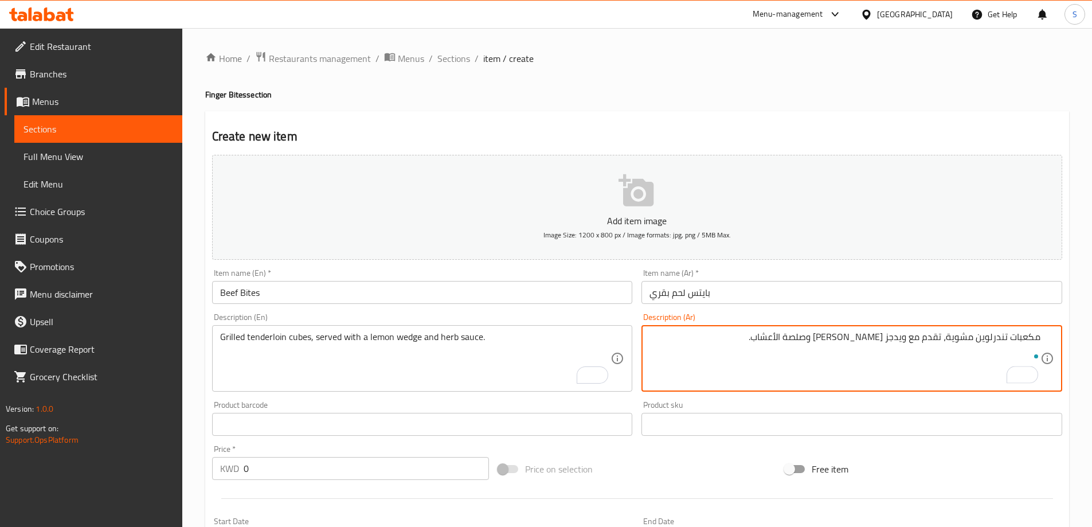
click at [856, 340] on textarea "مكعبات تندرلوين مشوية، تقدم مع ويدجز ليمون وصلصة الأعشاب." at bounding box center [844, 358] width 391 height 54
type textarea "مكعبات تندرلوين مشوية، تقدم مع ويدجز ليمون و صلصة الأعشاب."
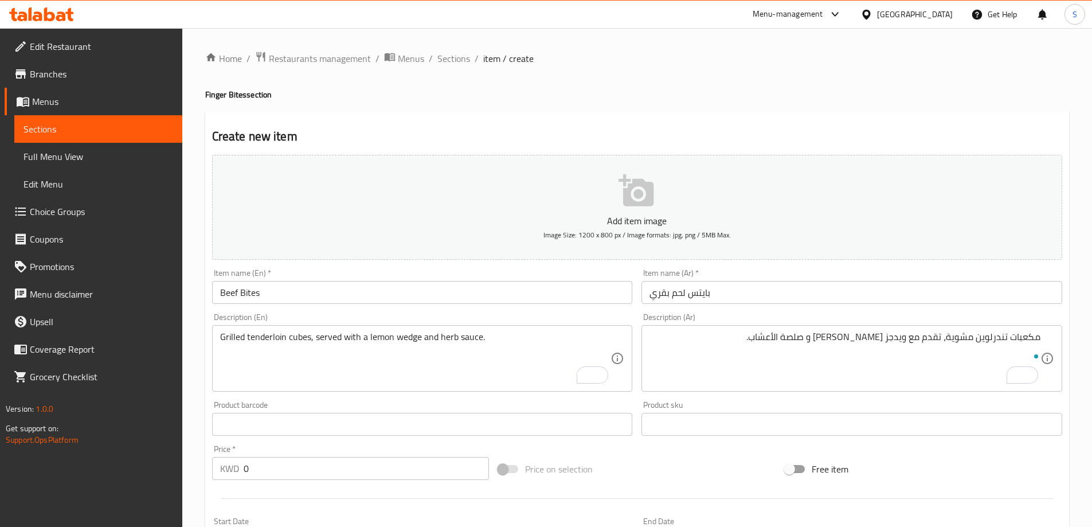
click at [672, 462] on div "Price on selection" at bounding box center [636, 468] width 287 height 31
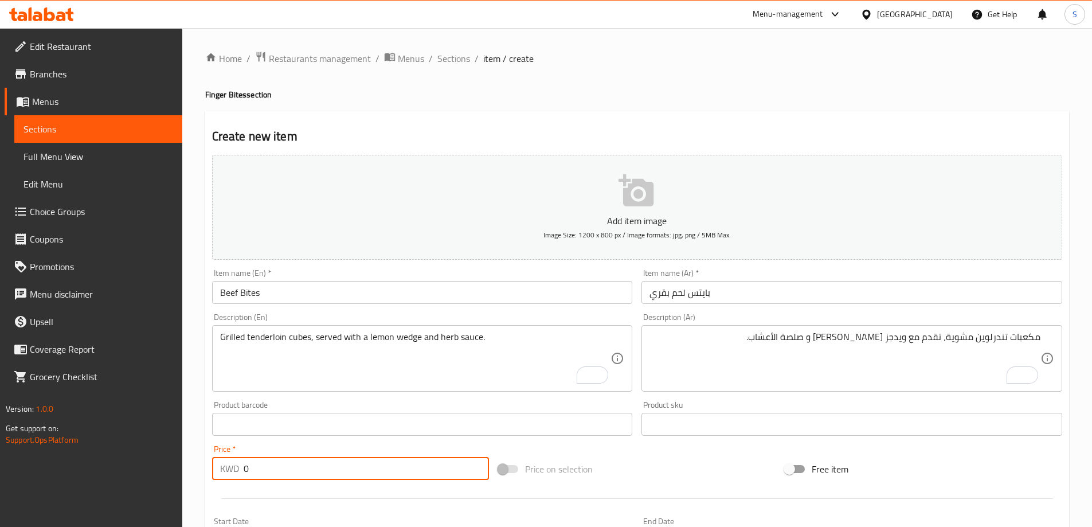
drag, startPoint x: 289, startPoint y: 467, endPoint x: 150, endPoint y: 461, distance: 140.0
click at [146, 466] on div "Edit Restaurant Branches Menus Sections Full Menu View Edit Menu Choice Groups …" at bounding box center [546, 419] width 1092 height 782
type input "4.9"
click at [644, 460] on div "Price on selection" at bounding box center [636, 468] width 287 height 31
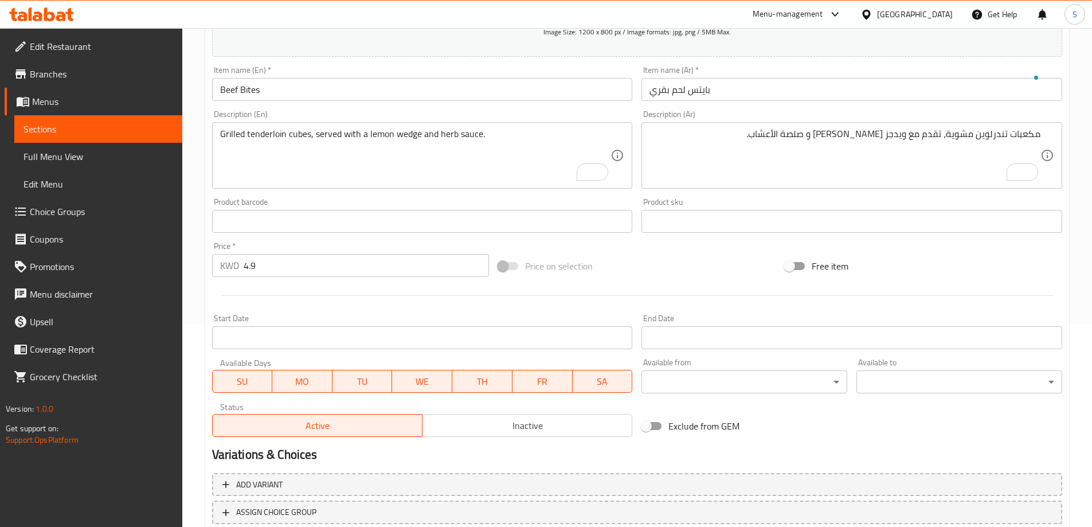
scroll to position [283, 0]
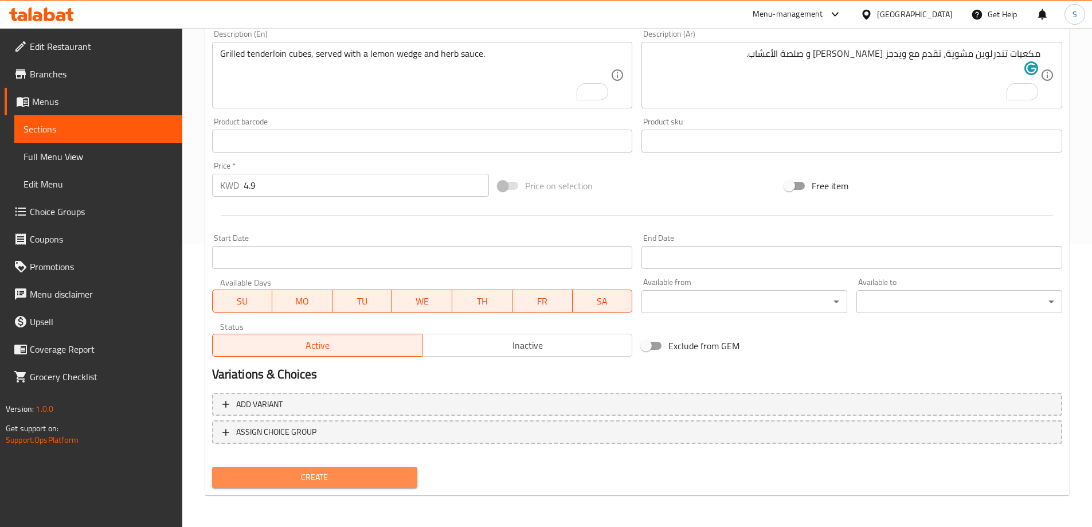
click at [342, 479] on span "Create" at bounding box center [314, 477] width 187 height 14
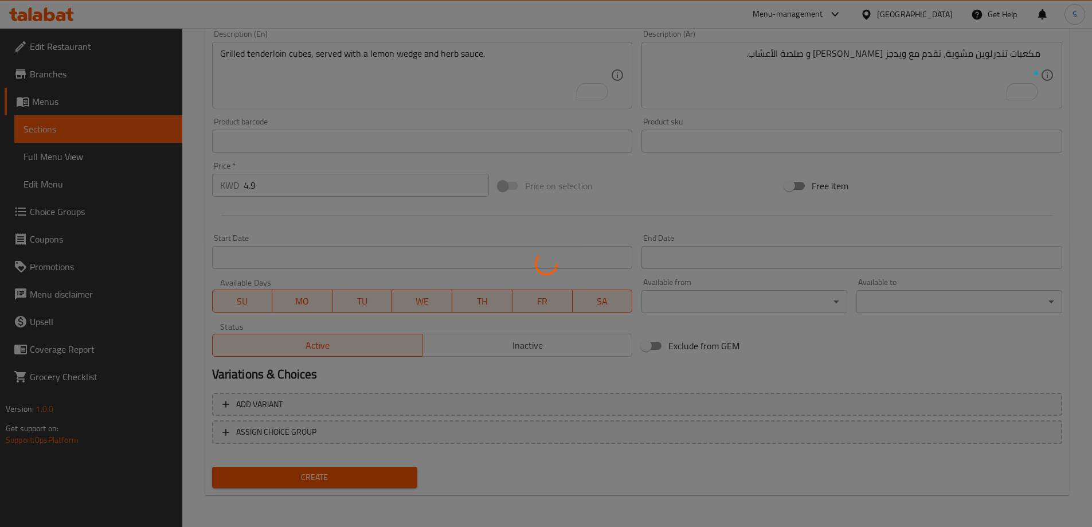
type input "0"
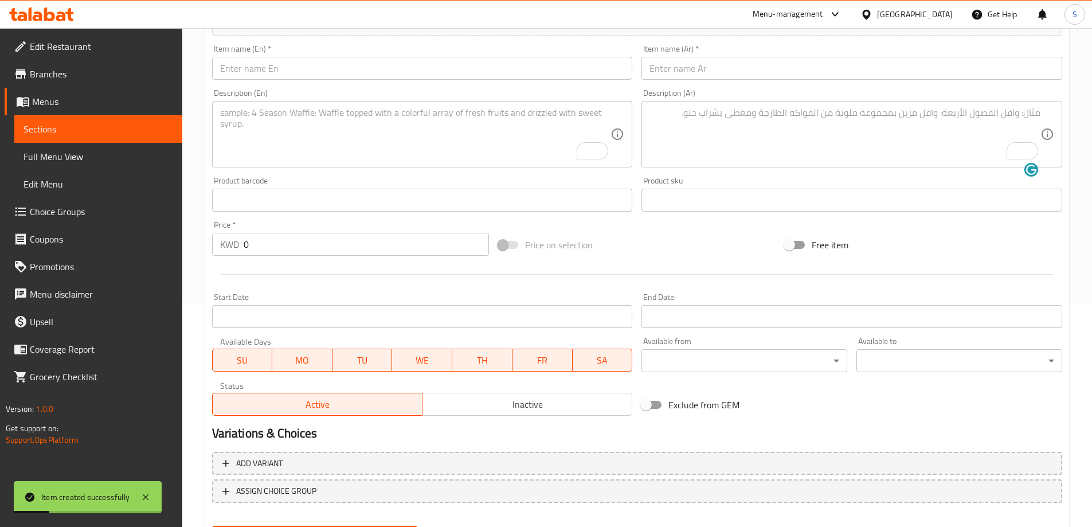
scroll to position [168, 0]
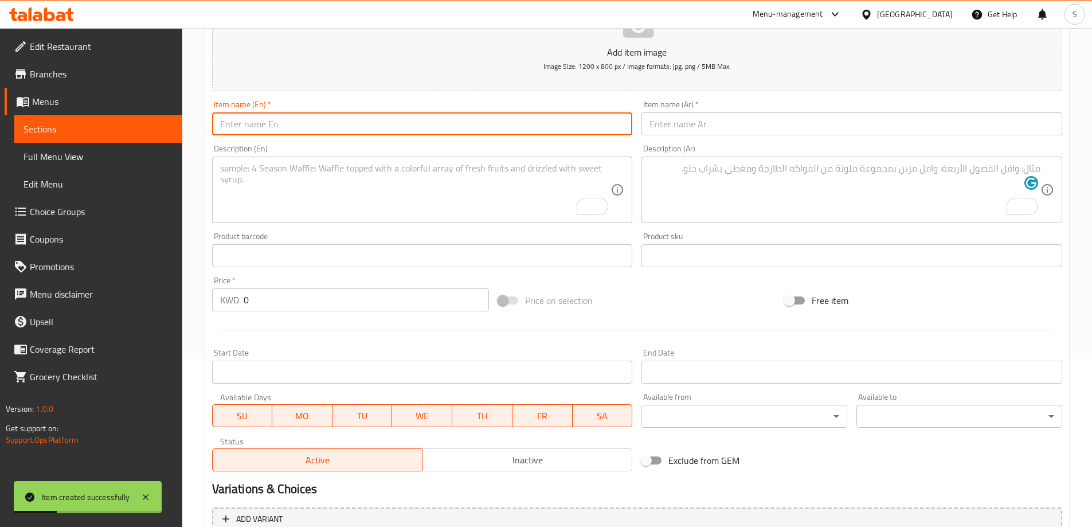
click at [350, 131] on input "text" at bounding box center [422, 123] width 421 height 23
paste input "HALLOUMI BITES"
click at [349, 120] on input "HALLOUMI BITES" at bounding box center [422, 123] width 421 height 23
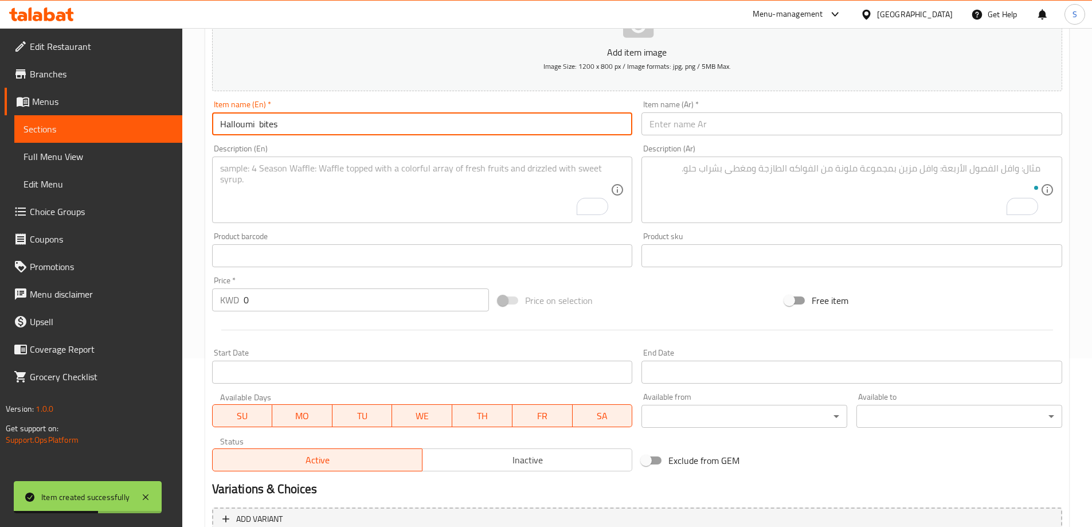
type input "Halloumi bites"
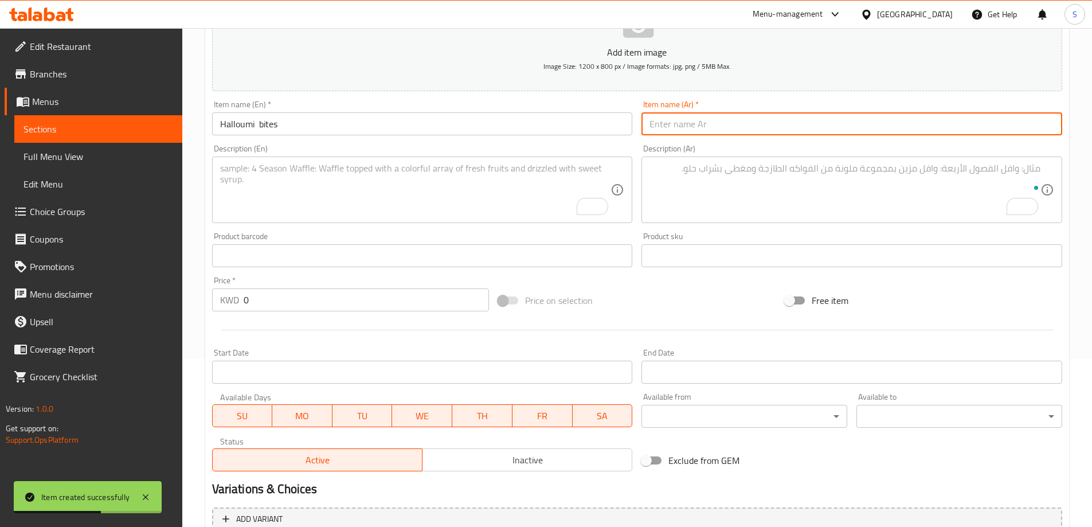
click at [704, 119] on input "text" at bounding box center [851, 123] width 421 height 23
type input "حلومي بايتس"
click at [386, 155] on div "Description (En) Description (En)" at bounding box center [422, 183] width 421 height 79
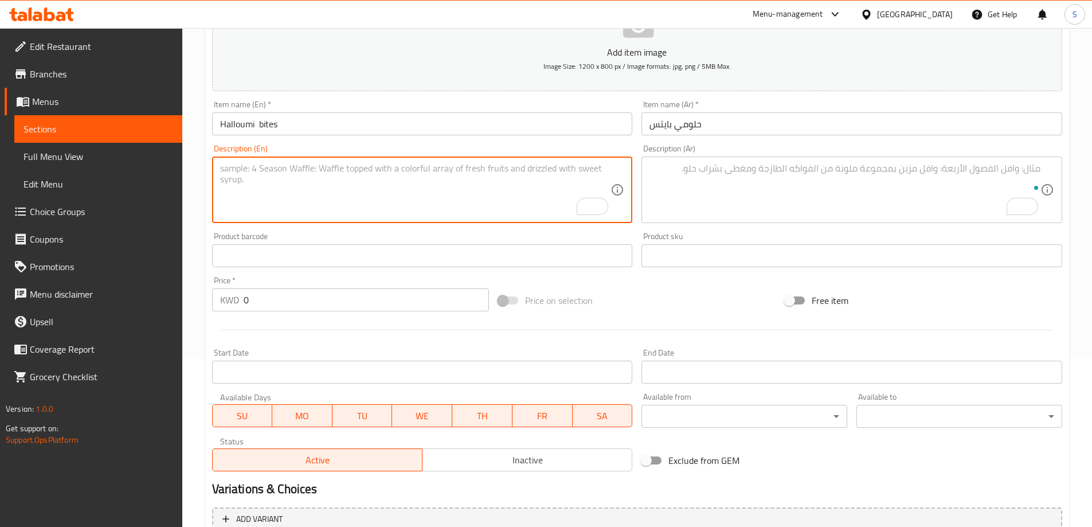
click at [387, 167] on textarea "To enrich screen reader interactions, please activate Accessibility in Grammarl…" at bounding box center [415, 190] width 391 height 54
paste textarea "Fried breaded halloumi, served with marinara sauce."
type textarea "Fried breaded halloumi, served with marinara sauce."
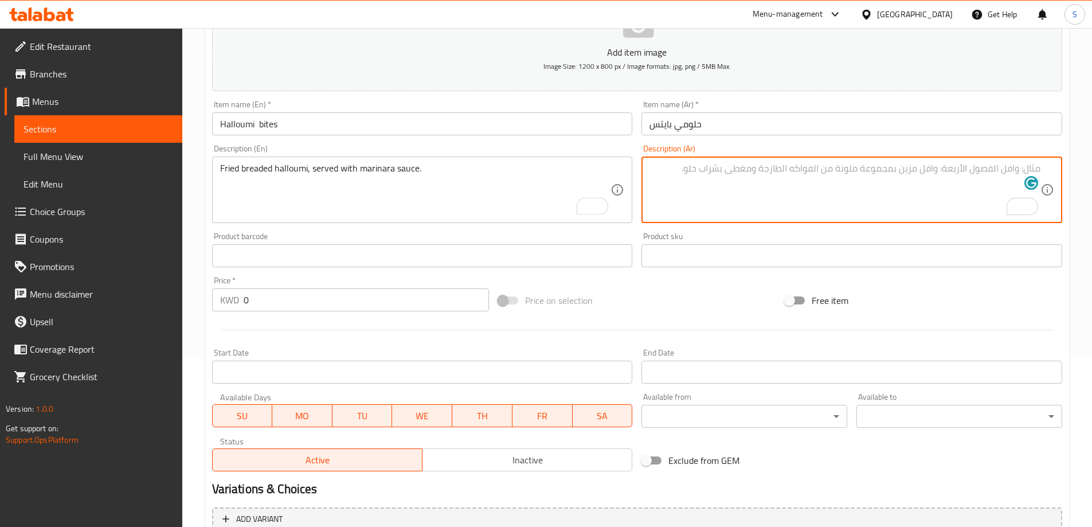
click at [794, 181] on textarea "To enrich screen reader interactions, please activate Accessibility in Grammarl…" at bounding box center [844, 190] width 391 height 54
paste textarea "جبنة حلومي مقلية ومغطاة بالبقسماط، تقدم مع صلصة المارينارا."
click at [961, 172] on textarea "جبنة حلومي مقلية ومغطاة بالبقسماط، تقدم مع صلصة المارينارا." at bounding box center [844, 190] width 391 height 54
type textarea "جبنة حلومي مقلية و مغطاة بالبقسماط، تقدم مع صلصة المارينارا."
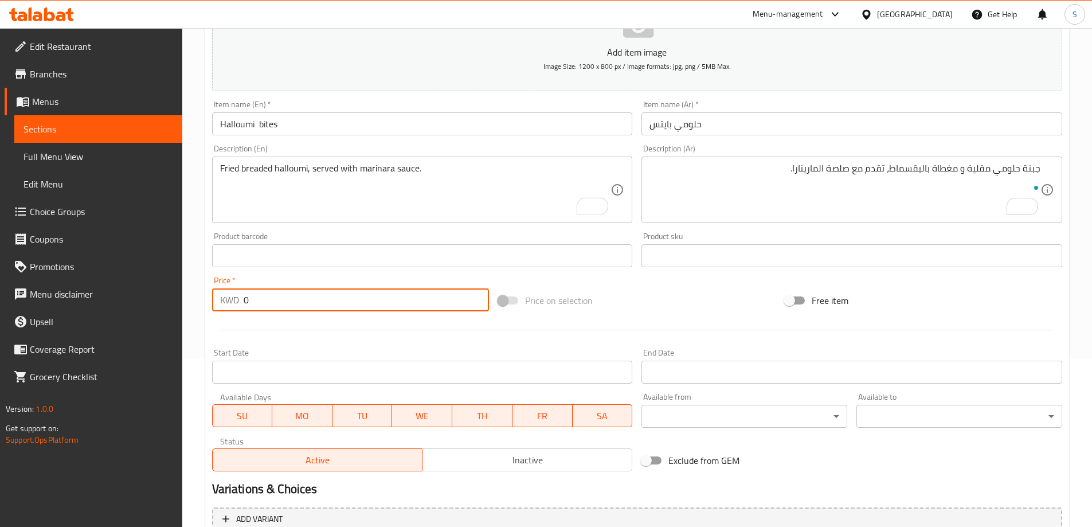
drag, startPoint x: 375, startPoint y: 301, endPoint x: 190, endPoint y: 308, distance: 184.7
click at [190, 308] on div "Home / Restaurants management / Menus / Sections / item / create Finger Bites s…" at bounding box center [637, 251] width 910 height 782
type input "2.95"
click at [648, 291] on div "Price on selection" at bounding box center [636, 300] width 287 height 31
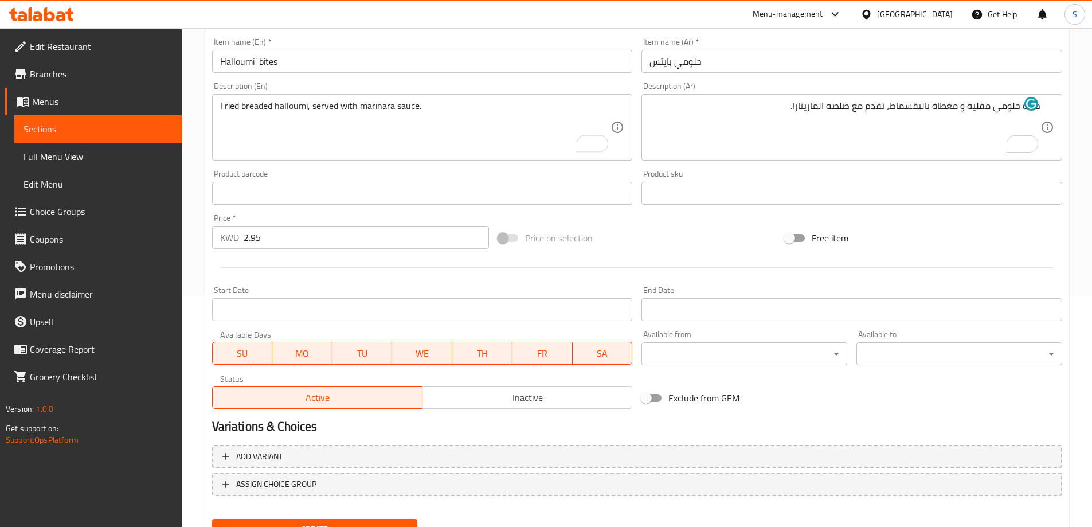
scroll to position [283, 0]
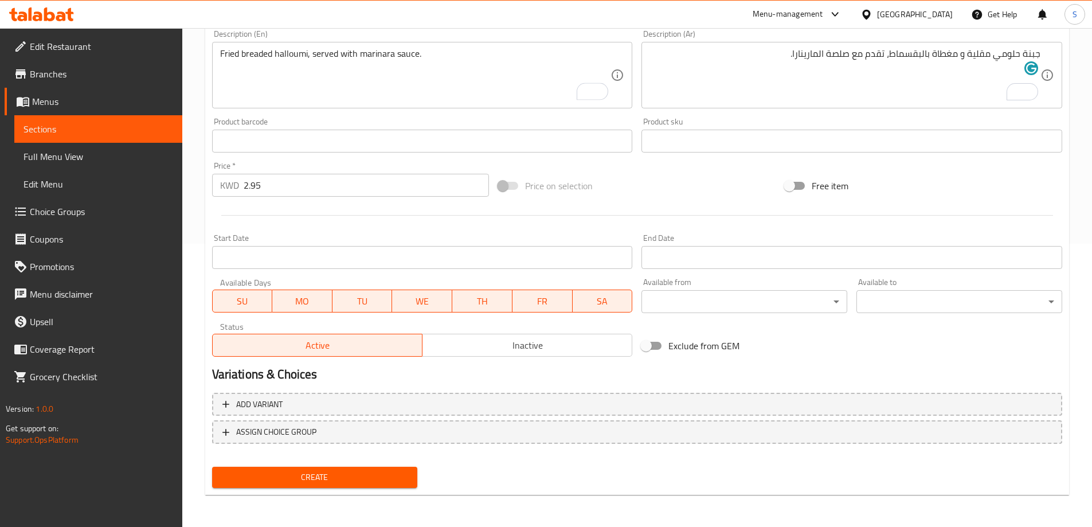
click at [264, 485] on button "Create" at bounding box center [315, 477] width 206 height 21
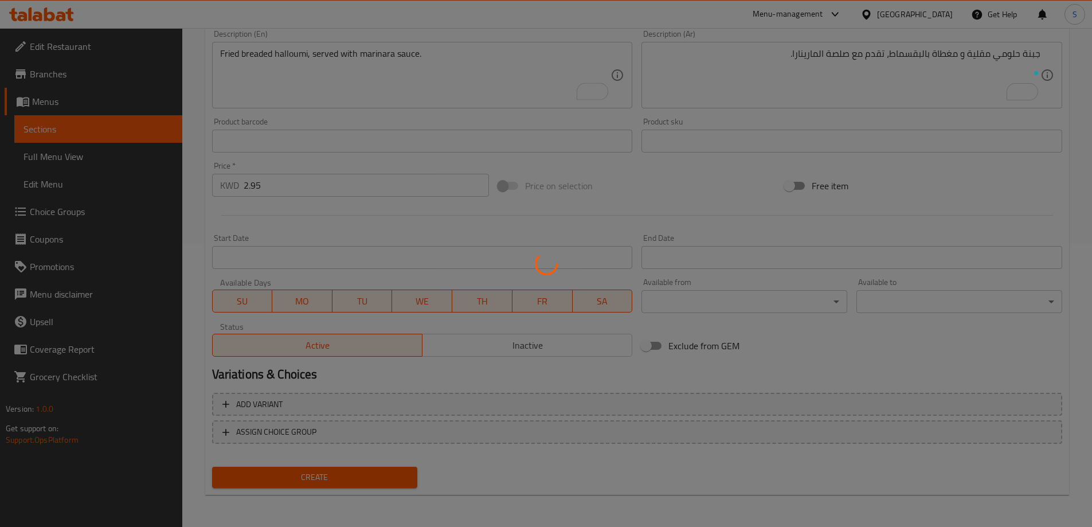
type input "0"
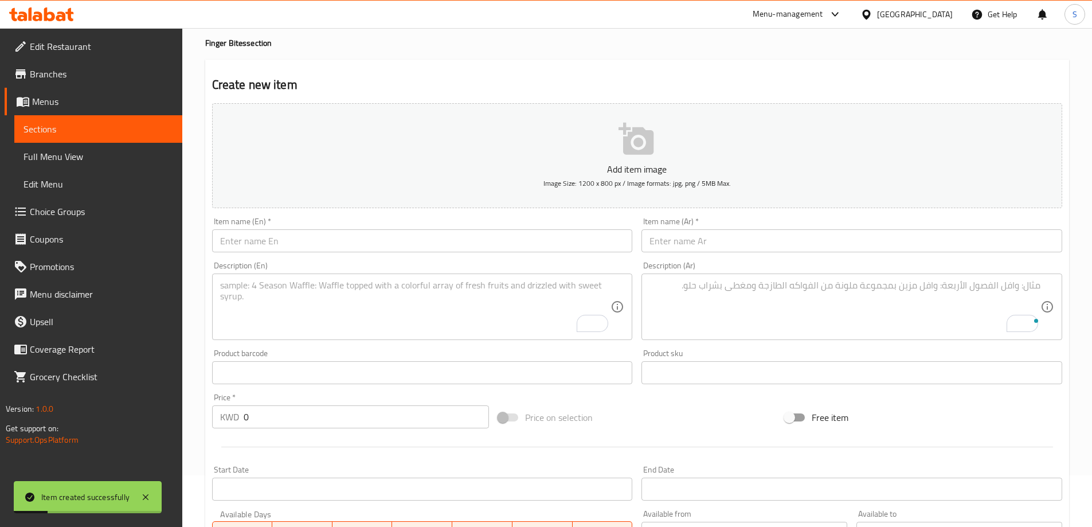
scroll to position [0, 0]
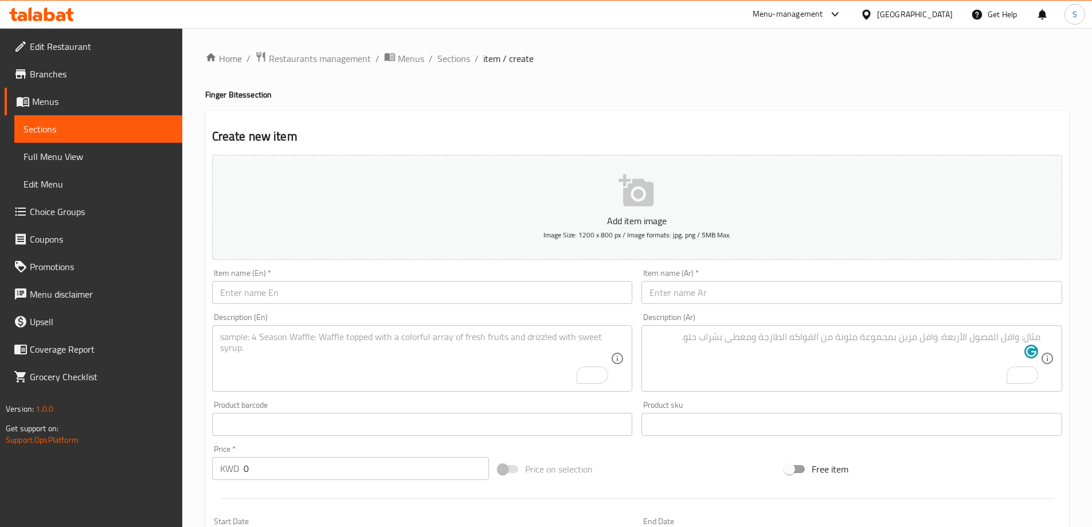
click at [417, 293] on input "text" at bounding box center [422, 292] width 421 height 23
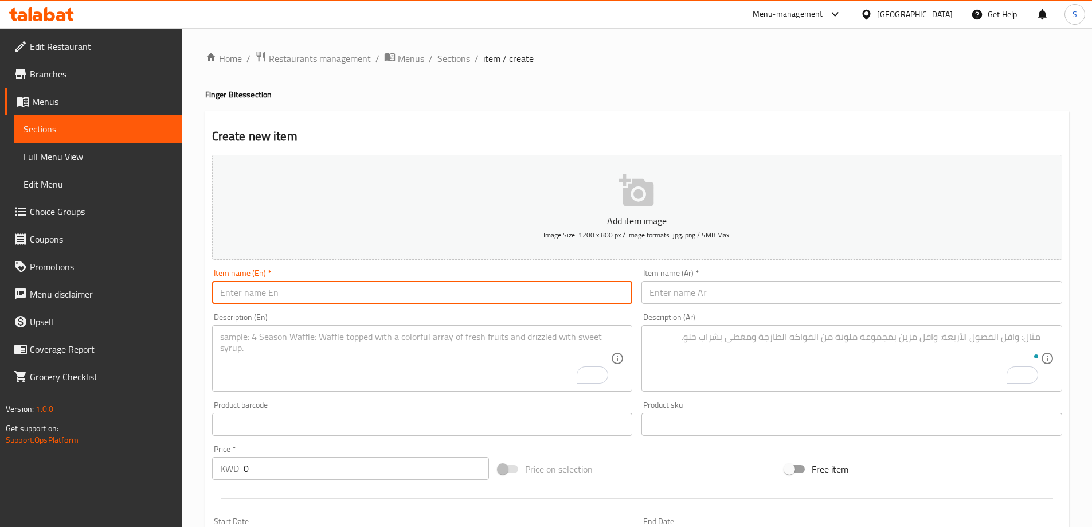
paste input "LOLLIPOPS"
click at [417, 293] on input "LOLLIPOPS" at bounding box center [422, 292] width 421 height 23
type input "Lollipops"
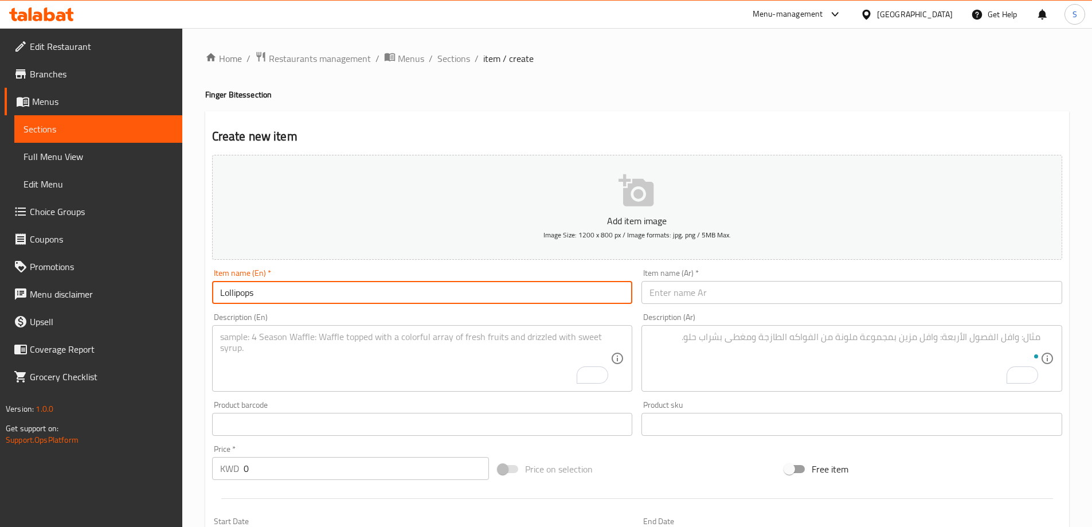
click at [712, 291] on input "text" at bounding box center [851, 292] width 421 height 23
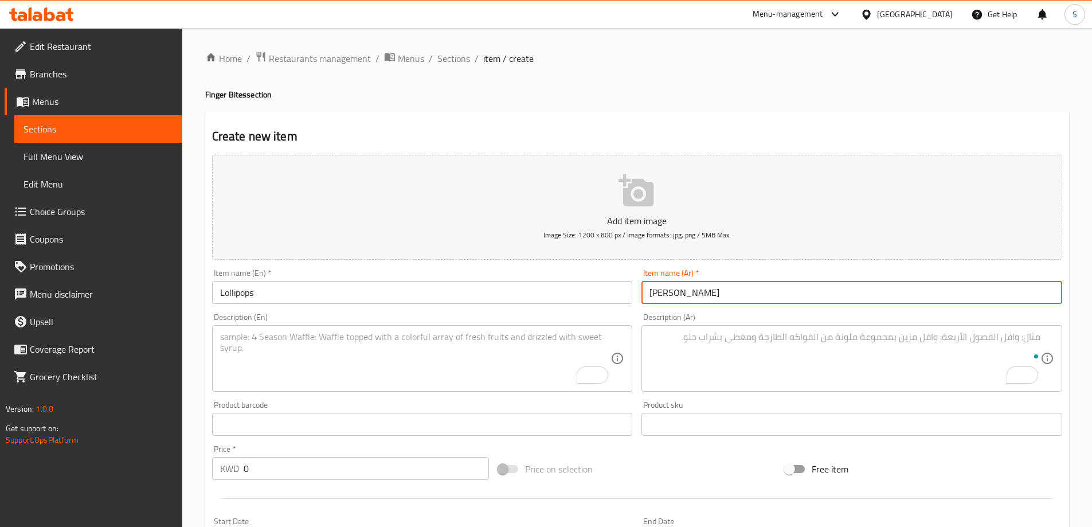
type input "لولي بوبس"
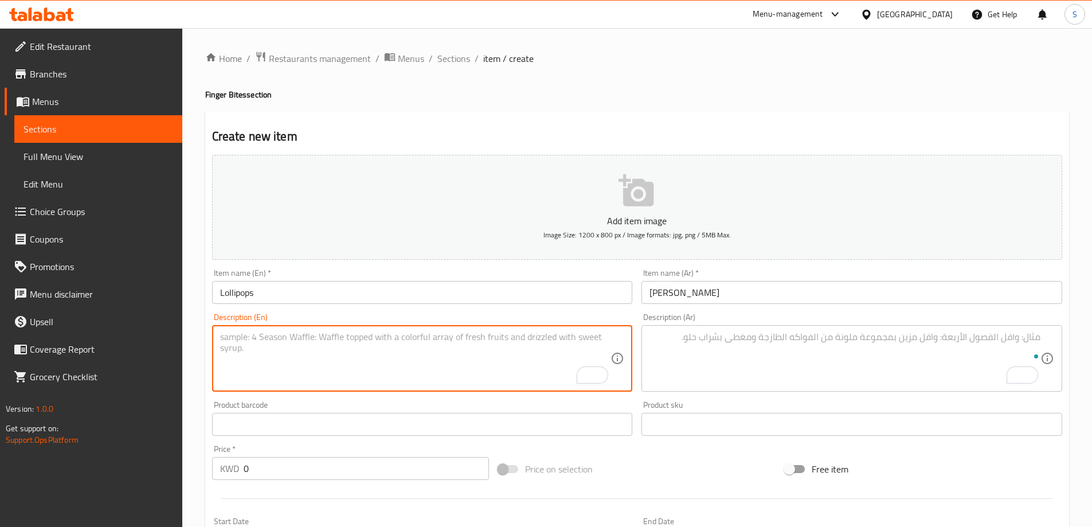
click at [413, 339] on textarea "To enrich screen reader interactions, please activate Accessibility in Grammarl…" at bounding box center [415, 358] width 391 height 54
paste textarea "Spicy Chicken lollipops, served with ranch sauce."
click at [419, 341] on textarea "Spicy Chicken lollipops, served with ranch sauce." at bounding box center [415, 358] width 391 height 54
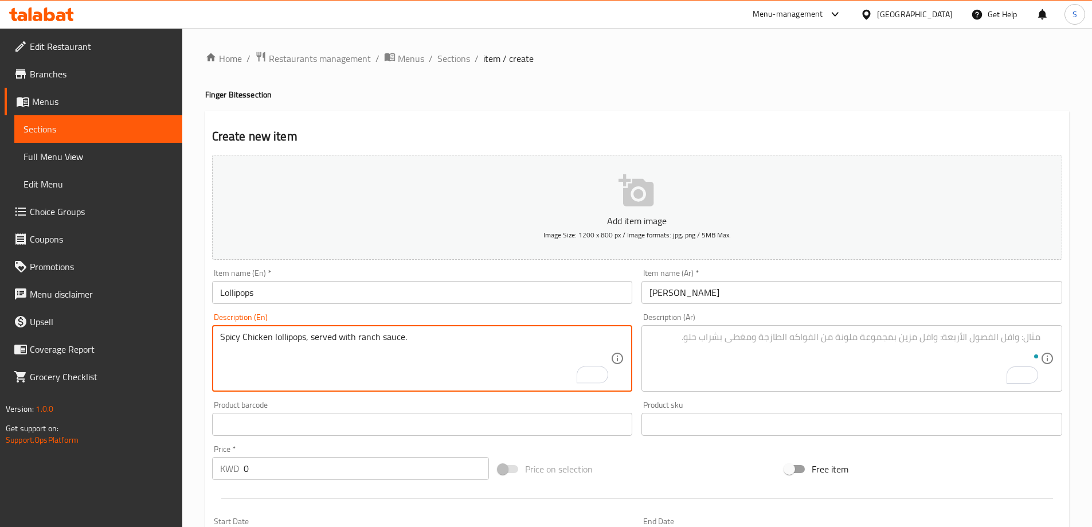
type textarea "Spicy Chicken lollipops, served with ranch sauce."
click at [788, 346] on textarea "To enrich screen reader interactions, please activate Accessibility in Grammarl…" at bounding box center [844, 358] width 391 height 54
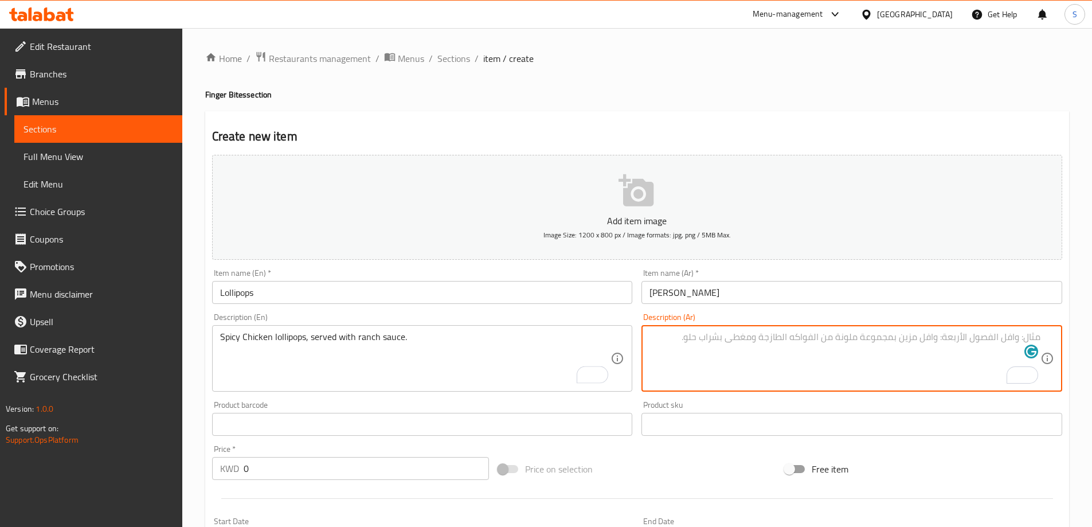
paste textarea "مصاصات الدجاج الحارة، تقدم مع صلصة الرانش."
drag, startPoint x: 1008, startPoint y: 336, endPoint x: 1080, endPoint y: 334, distance: 71.7
click at [1077, 335] on div "Home / Restaurants management / Menus / Sections / item / create Finger Bites s…" at bounding box center [637, 419] width 910 height 782
click at [991, 340] on textarea "لولي بوبس الدجاج الحارة، تقدم مع صلصة الرانش." at bounding box center [844, 358] width 391 height 54
type textarea "لولي بوبس دجاج حارة، تقدم مع صلصة الرانش."
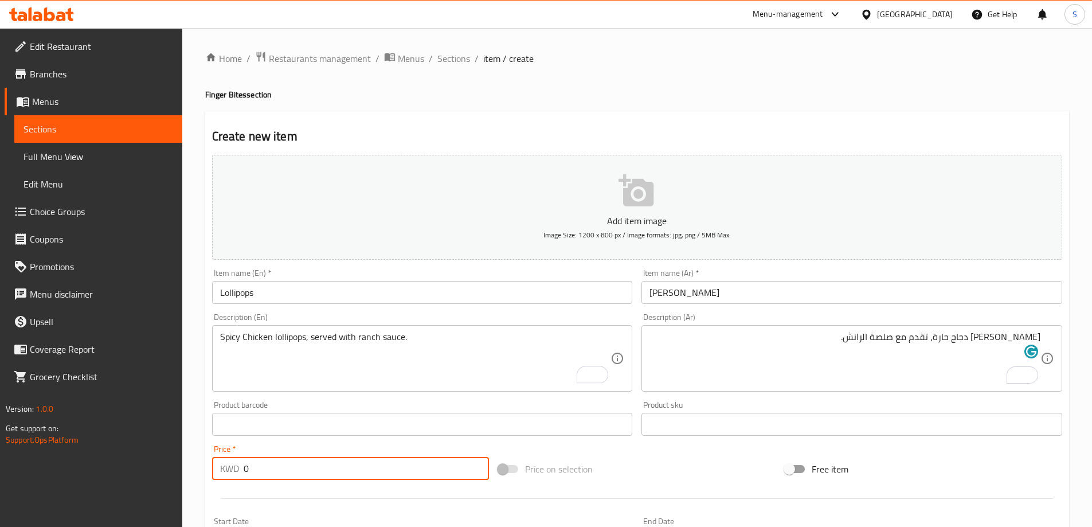
drag, startPoint x: 297, startPoint y: 461, endPoint x: 224, endPoint y: 466, distance: 74.1
click at [224, 466] on div "KWD 0 Price *" at bounding box center [350, 468] width 277 height 23
type input ".5"
type input "3.5"
click at [700, 466] on div "Price on selection" at bounding box center [636, 468] width 287 height 31
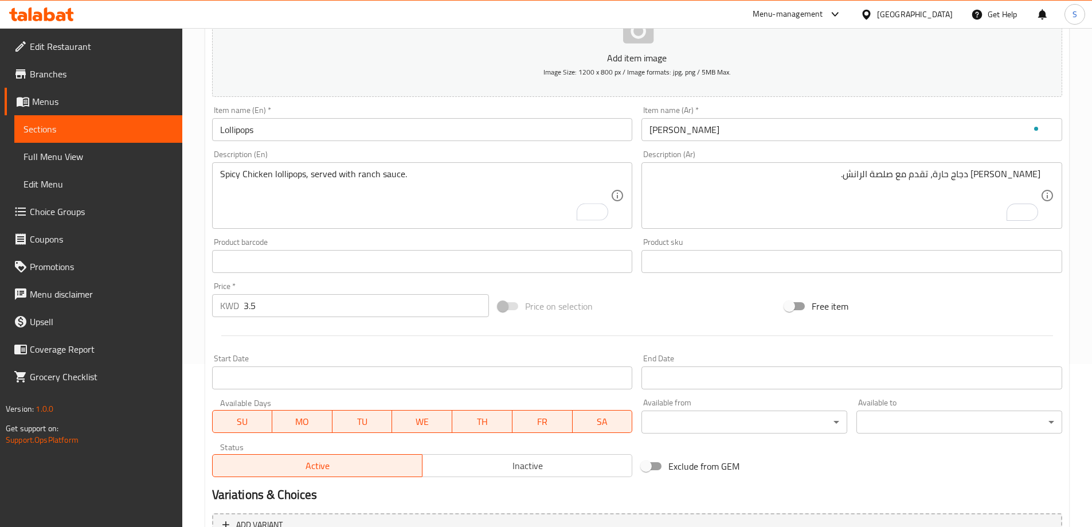
scroll to position [283, 0]
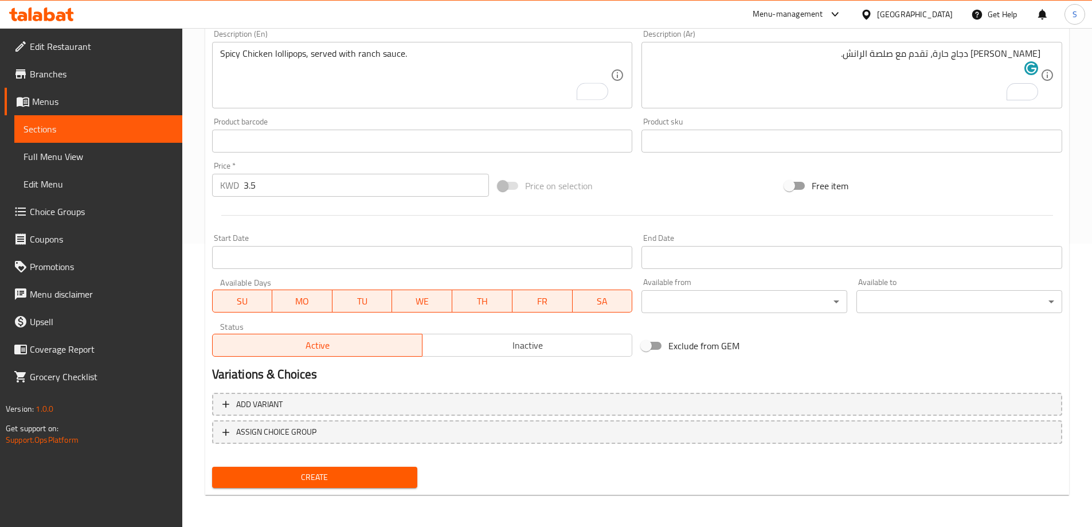
click at [335, 496] on div "Home / Restaurants management / Menus / Sections / item / create Finger Bites s…" at bounding box center [637, 136] width 864 height 736
click at [342, 479] on span "Create" at bounding box center [314, 477] width 187 height 14
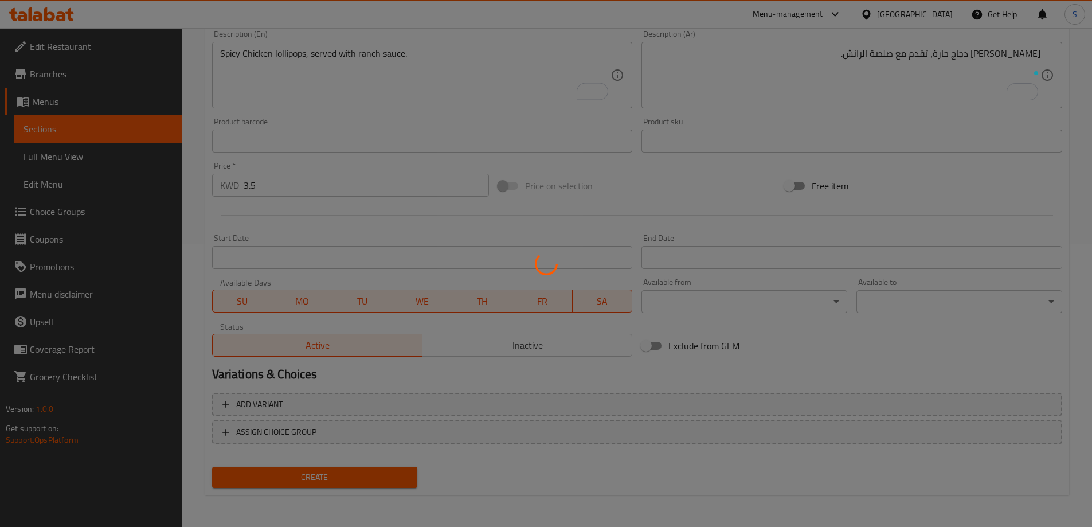
type input "0"
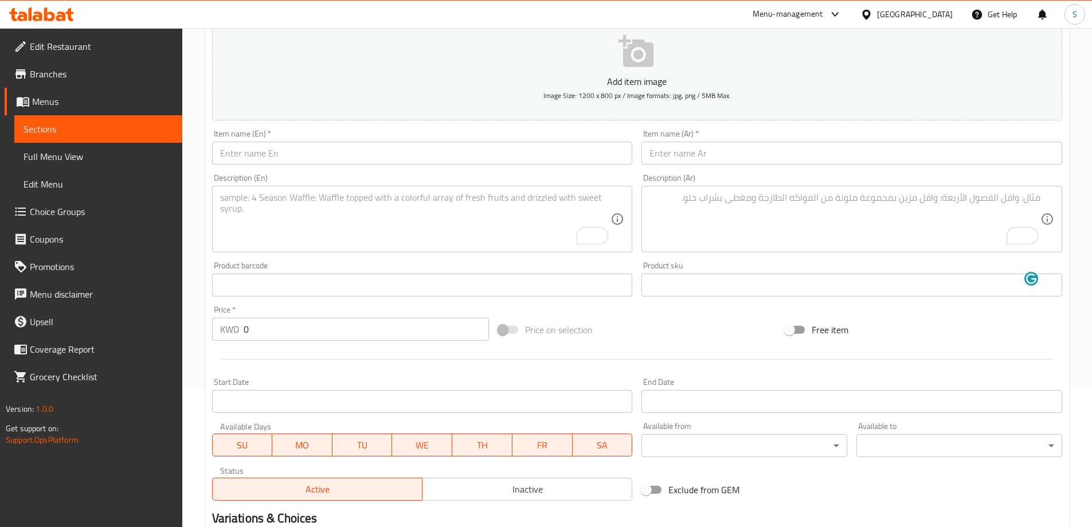
scroll to position [54, 0]
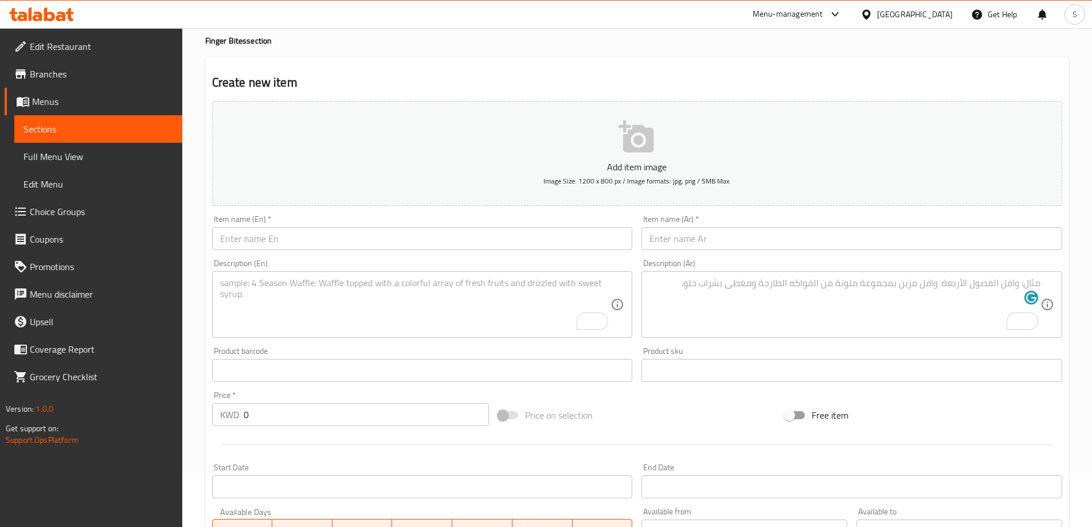
click at [375, 240] on input "text" at bounding box center [422, 238] width 421 height 23
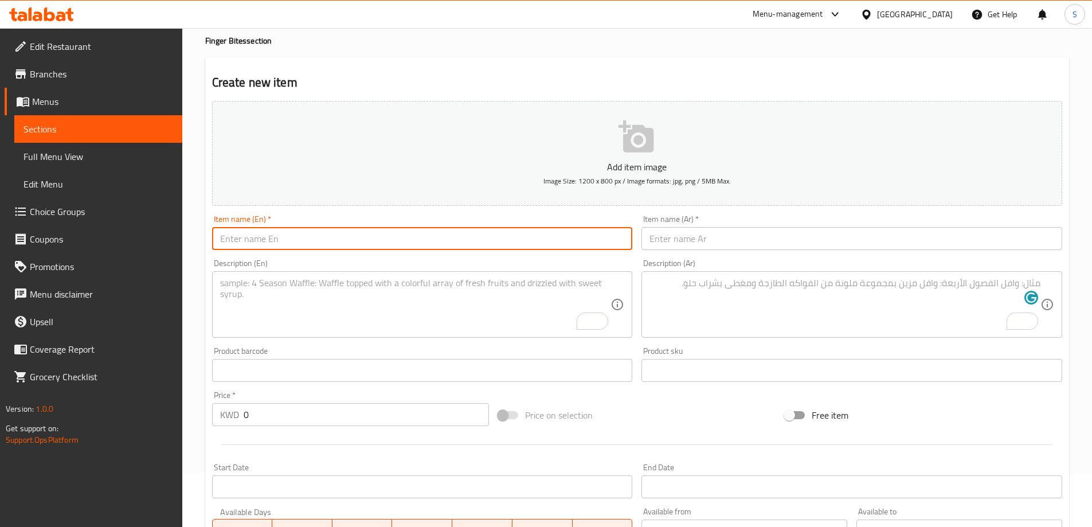
paste input "PORTOBELLO"
click at [375, 240] on input "PORTOBELLO" at bounding box center [422, 238] width 421 height 23
type input "Portobello"
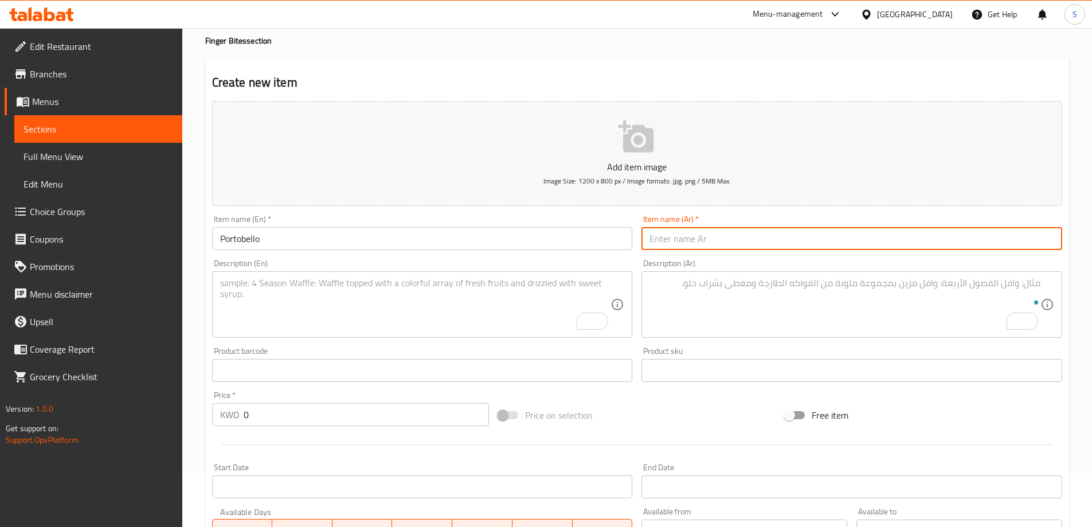
click at [720, 246] on input "text" at bounding box center [851, 238] width 421 height 23
type input "بورتوبيللو"
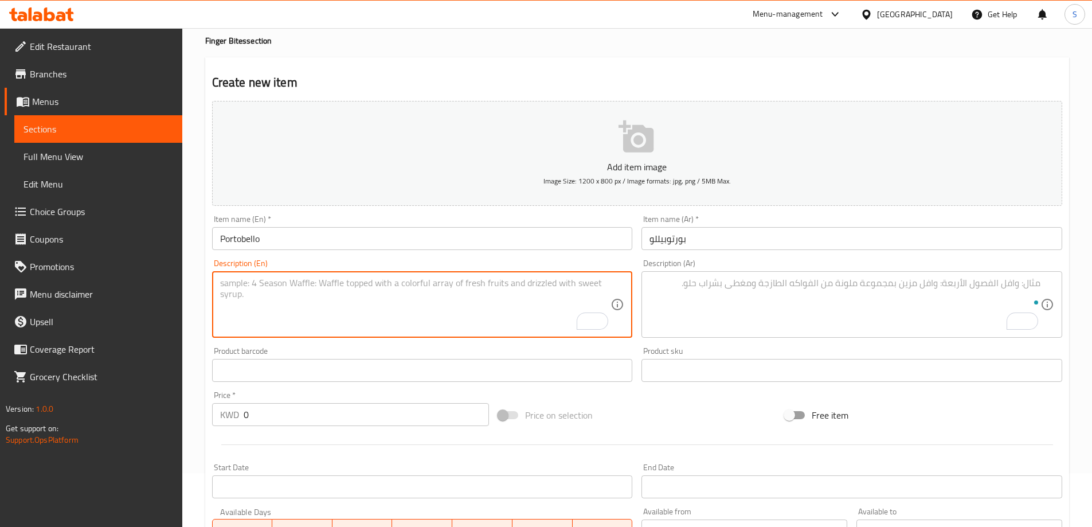
click at [366, 291] on textarea "To enrich screen reader interactions, please activate Accessibility in Grammarl…" at bounding box center [415, 304] width 391 height 54
paste textarea "Portobello mushrooms stuffed with mozzarella cheese, served with pesto mayo and…"
type textarea "Portobello mushrooms stuffed with mozzarella cheese, served with pesto mayo and…"
click at [697, 279] on textarea "To enrich screen reader interactions, please activate Accessibility in Grammarl…" at bounding box center [844, 304] width 391 height 54
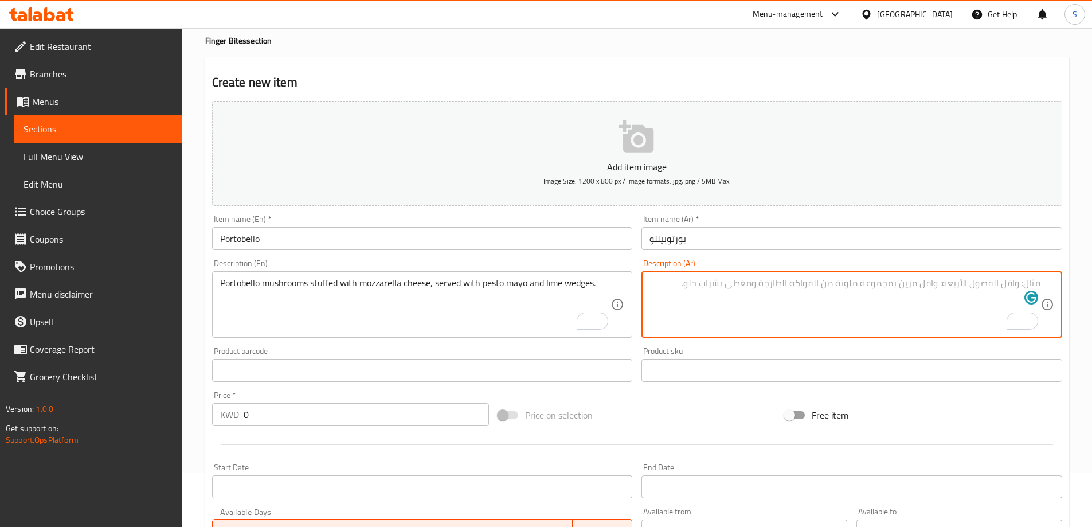
paste textarea "فطر بورتوبيللو محشو بجبنة الموزاريلا، يقدم مع المايونيز والبيستو وشرائح الليمون."
drag, startPoint x: 1032, startPoint y: 283, endPoint x: 1051, endPoint y: 286, distance: 19.7
click at [1051, 286] on div "فطر بورتوبيللو محشو بجبنة الموزاريلا، يقدم مع المايونيز والبيستو وشرائح الليمون…" at bounding box center [851, 304] width 421 height 66
drag, startPoint x: 1025, startPoint y: 286, endPoint x: 1067, endPoint y: 286, distance: 41.8
click at [1067, 286] on div "Create new item Add item image Image Size: 1200 x 800 px / Image formats: jpg, …" at bounding box center [637, 390] width 864 height 667
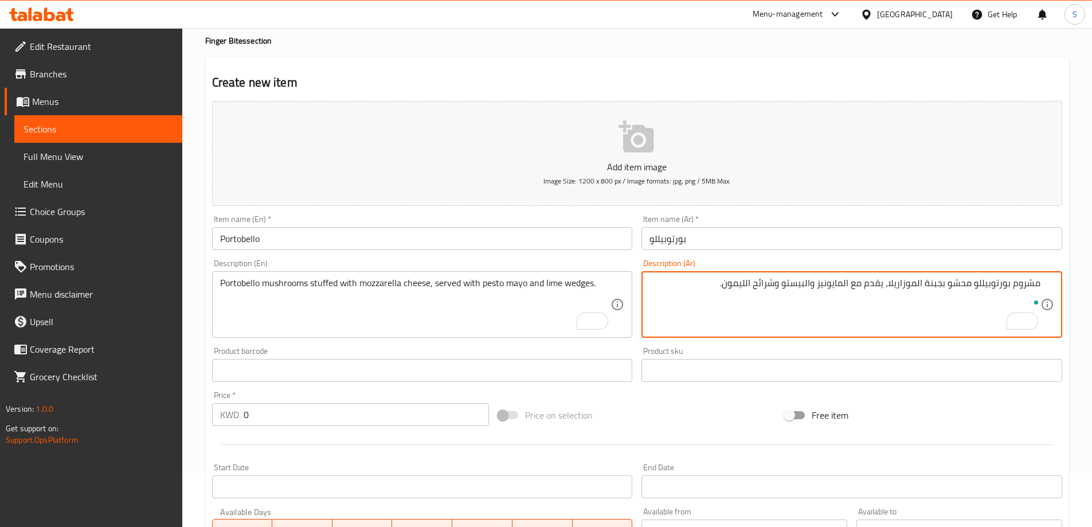
drag, startPoint x: 756, startPoint y: 283, endPoint x: 780, endPoint y: 295, distance: 26.9
click at [780, 295] on textarea "مشروم بورتوبيللو محشو بجبنة الموزاريلا، يقدم مع المايونيز والبيستو وشرائح الليم…" at bounding box center [844, 304] width 391 height 54
type textarea "مشروم بورتوبيللو محشو بجبنة الموزاريلا، يقدم مع المايونيز والبيستو و ويدجز اللي…"
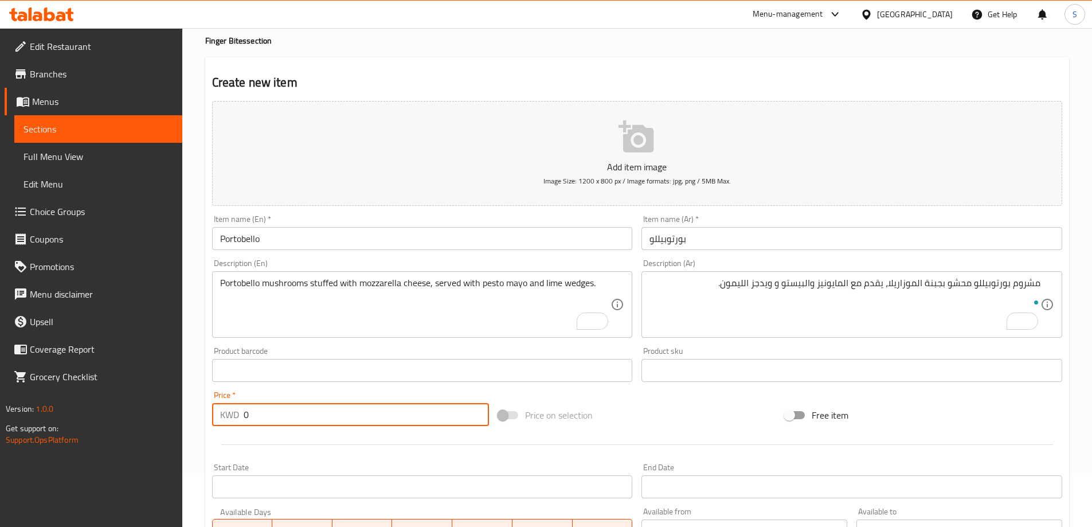
drag, startPoint x: 323, startPoint y: 410, endPoint x: 234, endPoint y: 410, distance: 88.8
click at [234, 410] on div "KWD 0 Price *" at bounding box center [350, 414] width 277 height 23
type input "3.95"
click at [646, 415] on div "Price on selection" at bounding box center [636, 414] width 287 height 31
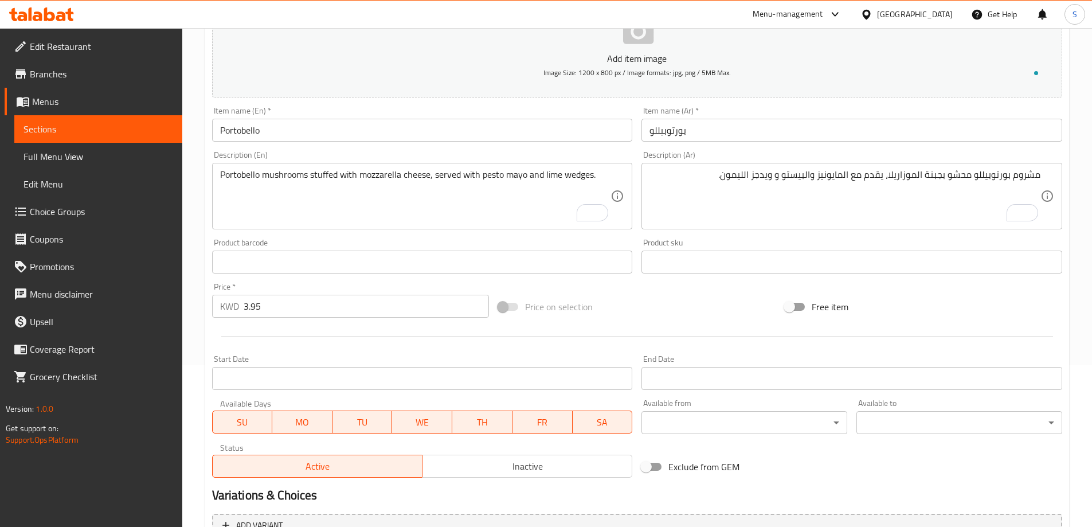
scroll to position [283, 0]
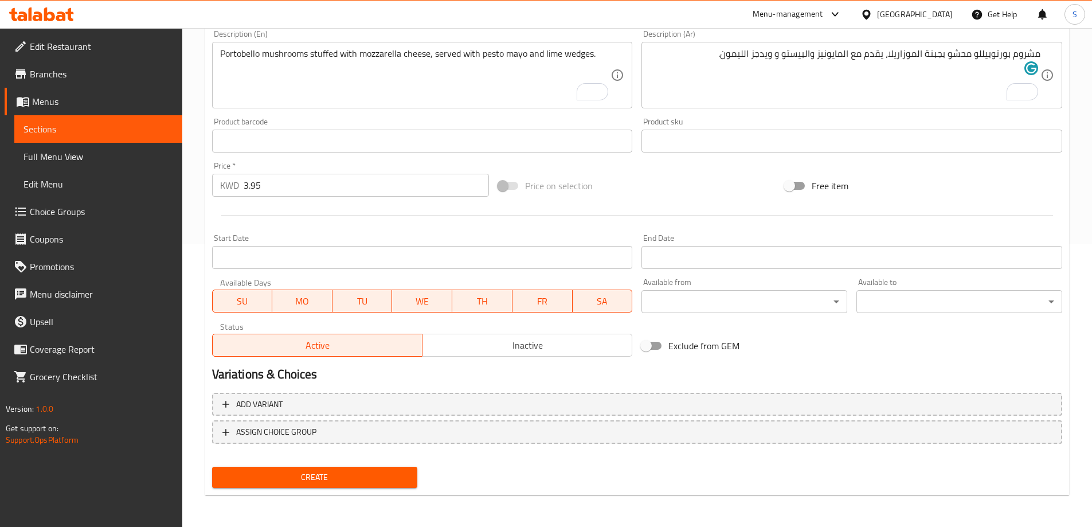
click at [354, 473] on span "Create" at bounding box center [314, 477] width 187 height 14
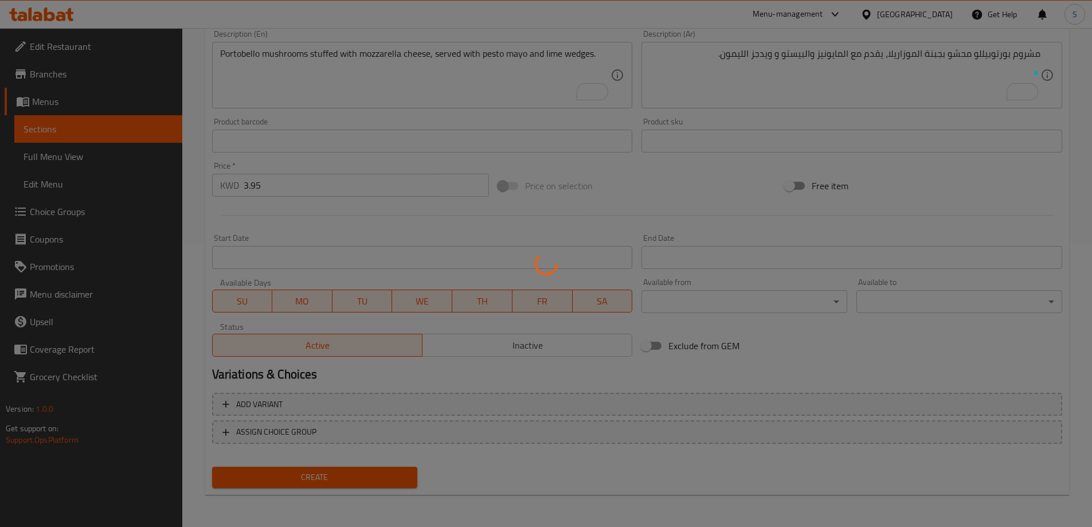
type input "0"
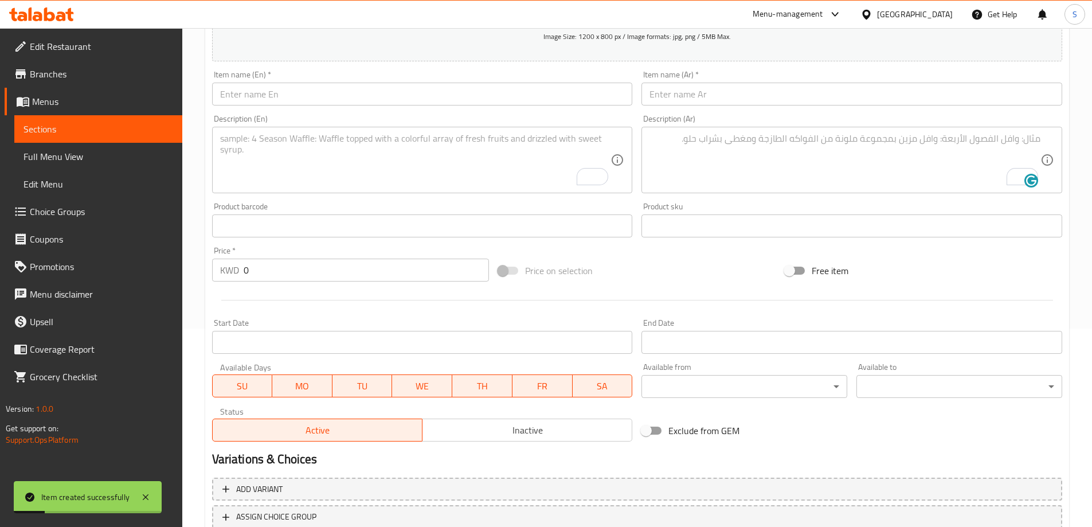
scroll to position [111, 0]
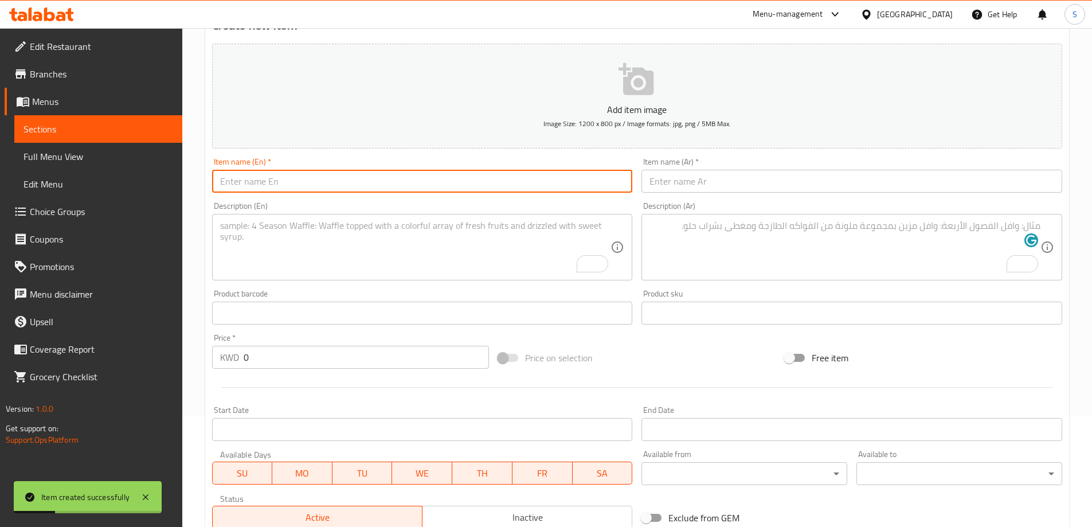
click at [342, 190] on input "text" at bounding box center [422, 181] width 421 height 23
paste input "MINI CHICKEN TACO"
click at [343, 189] on input "MINI CHICKEN TACO" at bounding box center [422, 181] width 421 height 23
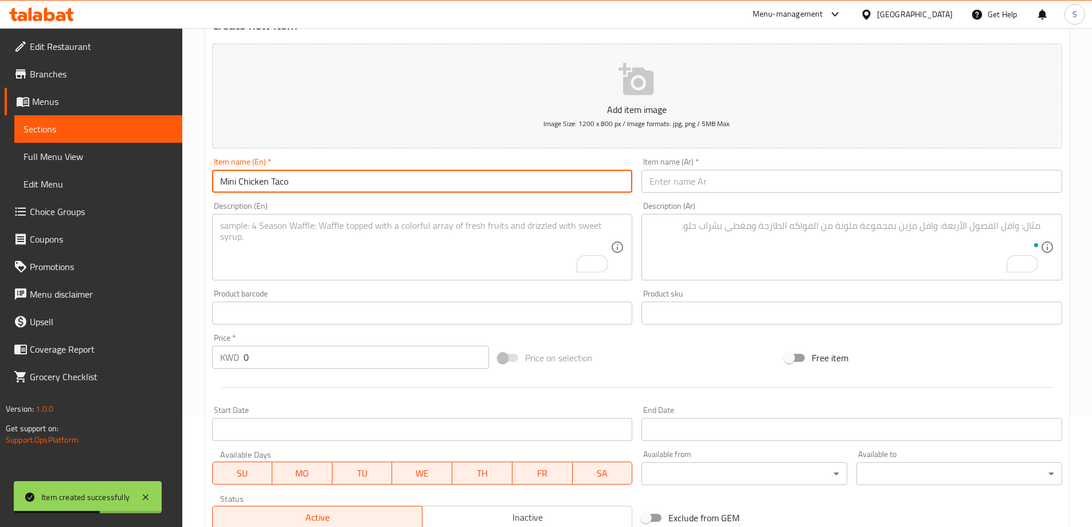
type input "Mini Chicken Taco"
click at [767, 186] on input "text" at bounding box center [851, 181] width 421 height 23
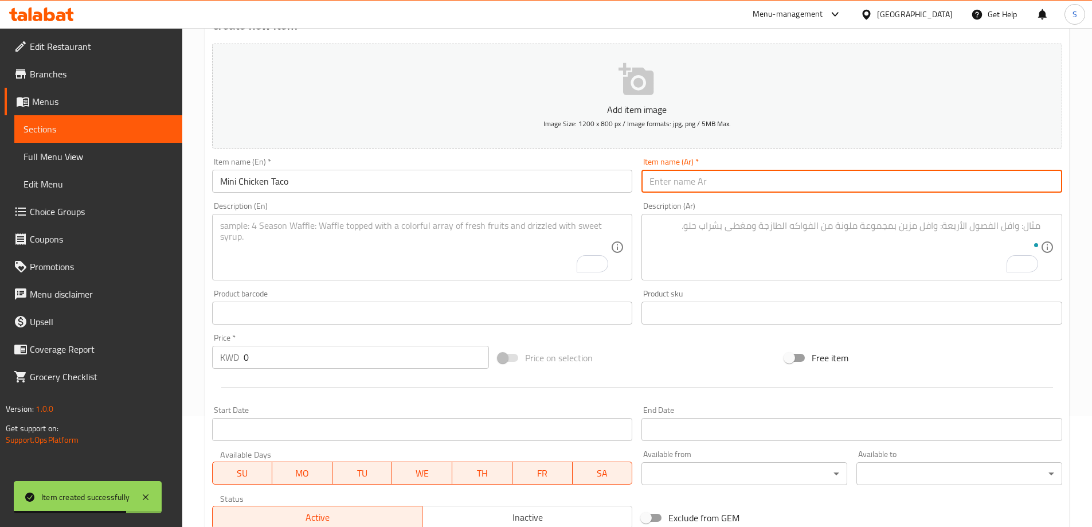
paste input "ميني تاكو الدجاج"
click at [677, 185] on input "ميني تاكو الدجاج" at bounding box center [851, 181] width 421 height 23
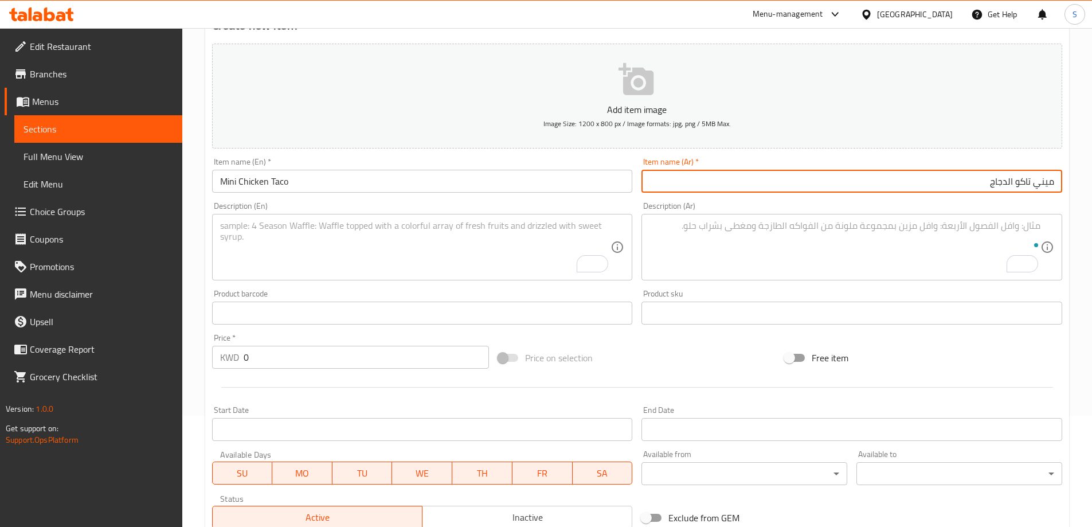
drag, startPoint x: 1008, startPoint y: 183, endPoint x: 1013, endPoint y: 187, distance: 7.3
click at [1013, 187] on input "ميني تاكو الدجاج" at bounding box center [851, 181] width 421 height 23
type input "ميني تاكو دجاج"
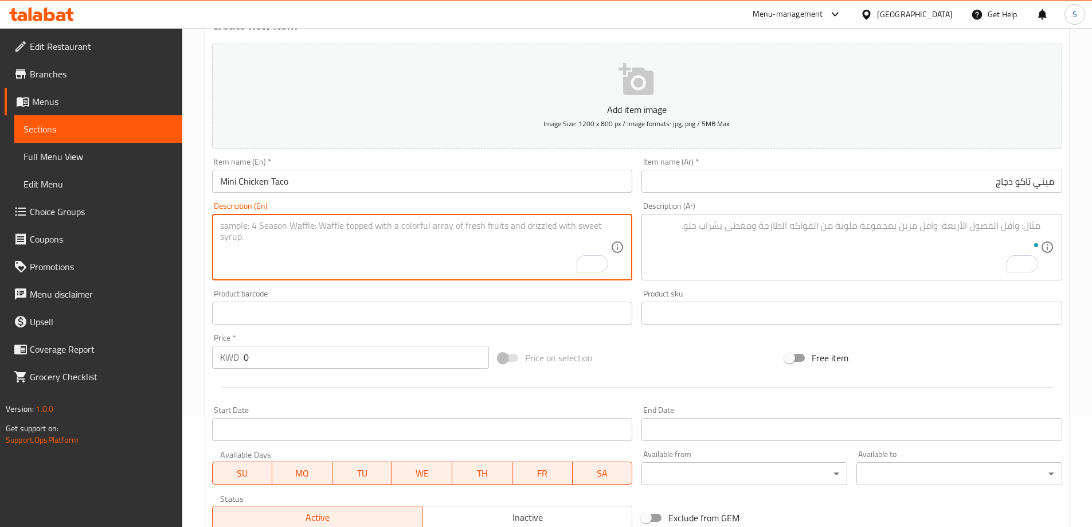
click at [475, 230] on textarea "To enrich screen reader interactions, please activate Accessibility in Grammarl…" at bounding box center [415, 247] width 391 height 54
paste textarea "Crispy mini tacos filled with pulled marinated chicken and yellow cheddar chees…"
type textarea "Crispy mini tacos filled with pulled marinated chicken and yellow cheddar chees…"
click at [877, 222] on textarea "To enrich screen reader interactions, please activate Accessibility in Grammarl…" at bounding box center [844, 247] width 391 height 54
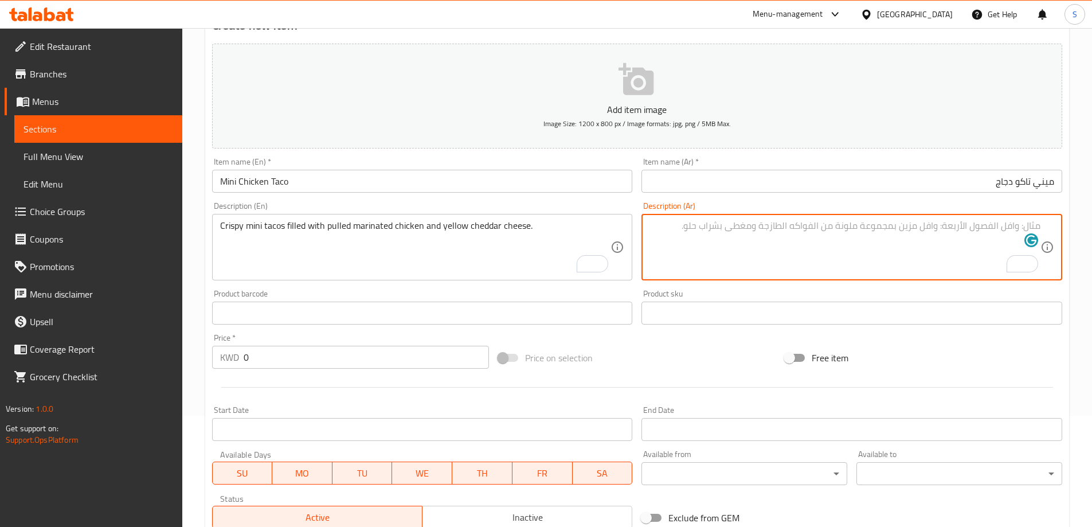
paste textarea "تاكو صغيرة مقرمشة محشوة بالدجاج المتبل والجبن الشيدر الأصفر."
type textarea "تاكو صغيرة مقرمشة محشوة بالدجاج المتبل والجبن الشيدر الأصفر."
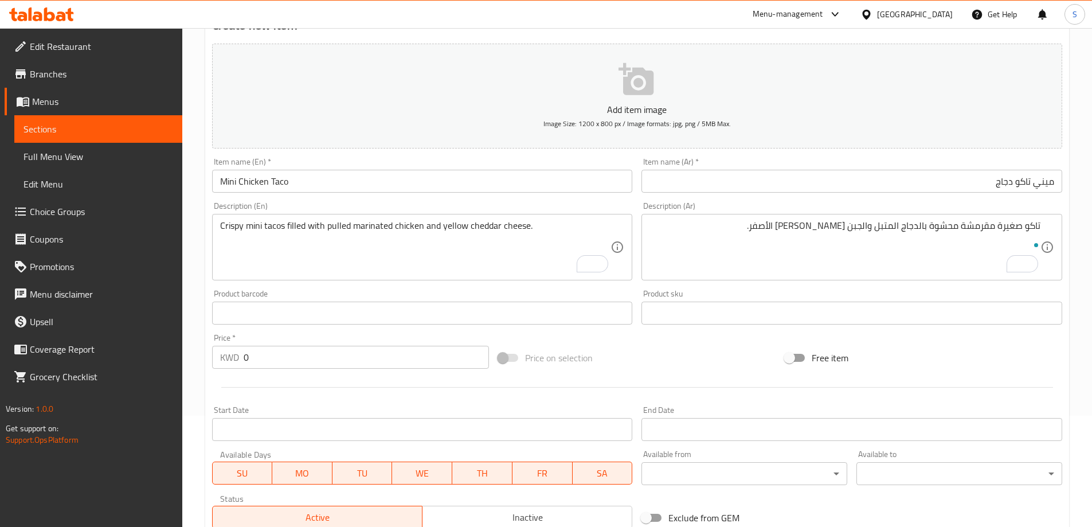
click at [715, 357] on div "Price on selection" at bounding box center [636, 357] width 287 height 31
drag, startPoint x: 262, startPoint y: 354, endPoint x: 218, endPoint y: 354, distance: 44.1
click at [218, 354] on div "KWD 0 Price *" at bounding box center [350, 357] width 277 height 23
type input "3.75"
click at [666, 347] on div "Price on selection" at bounding box center [636, 357] width 287 height 31
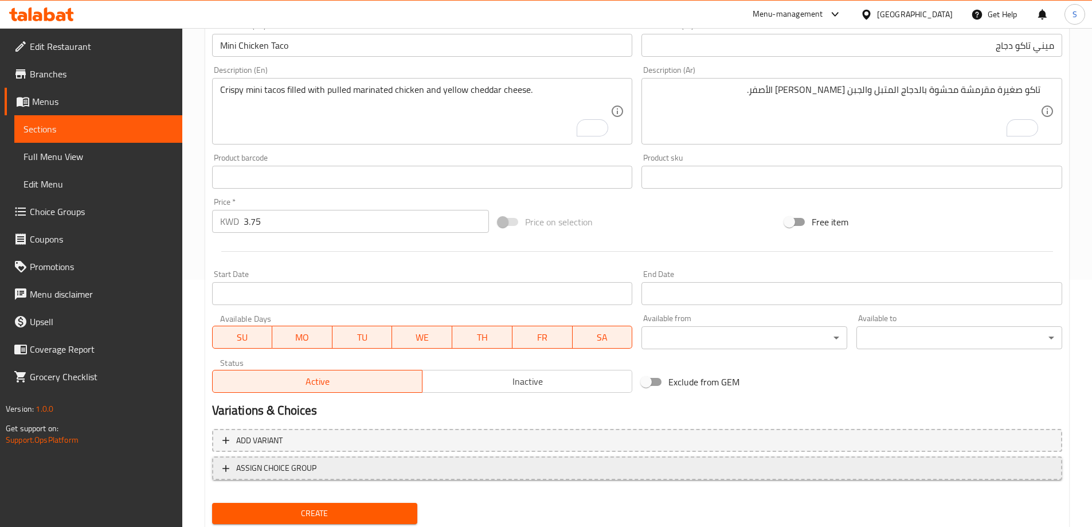
scroll to position [283, 0]
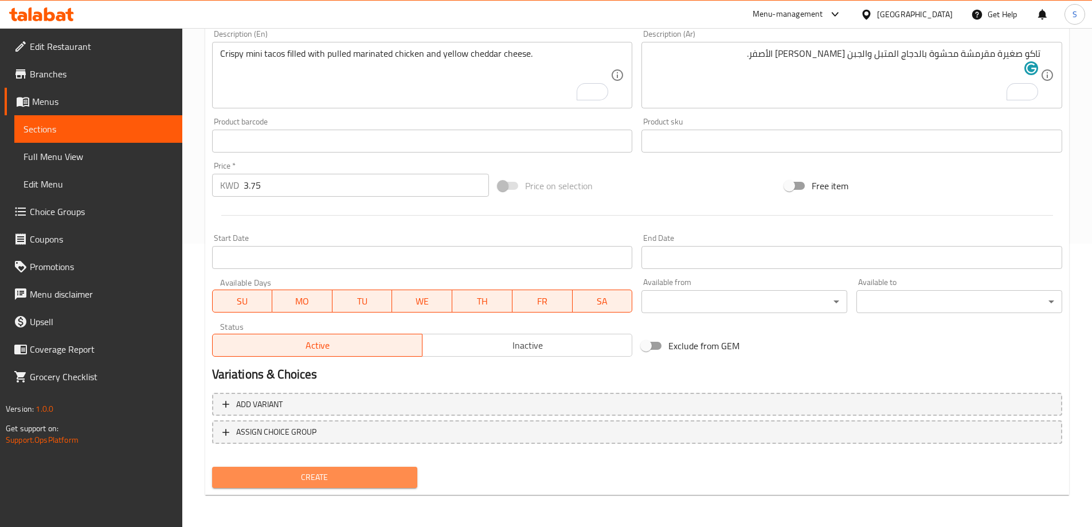
click at [351, 485] on button "Create" at bounding box center [315, 477] width 206 height 21
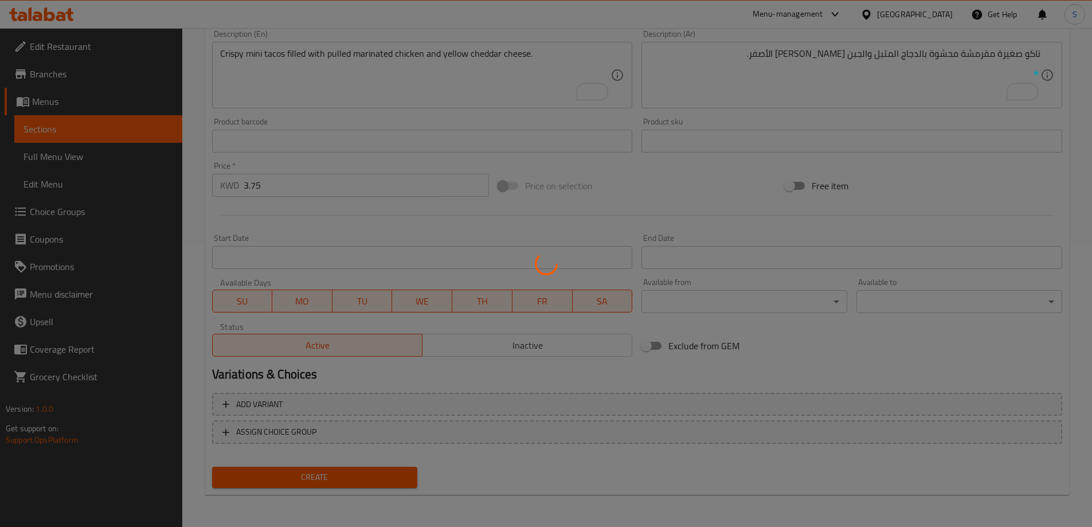
type input "0"
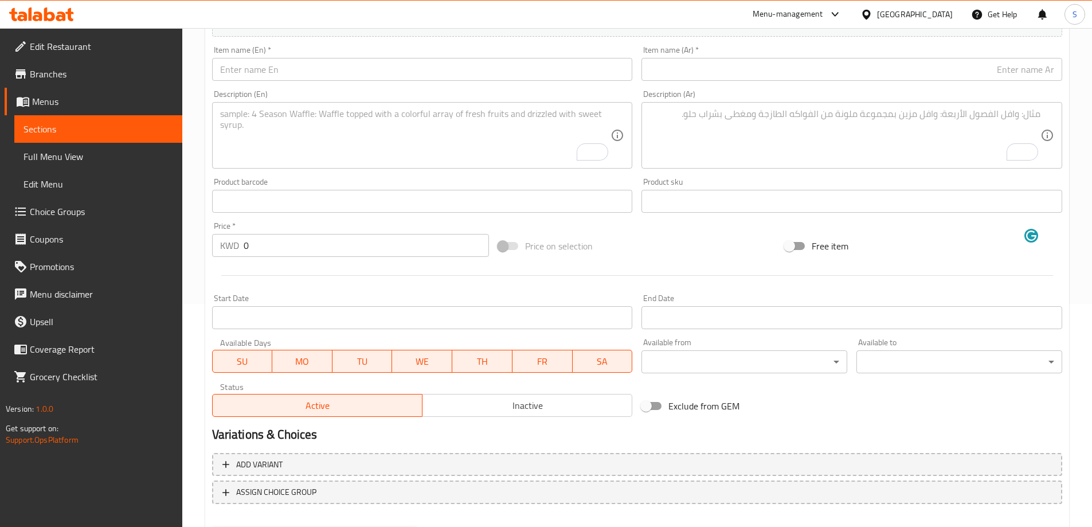
scroll to position [111, 0]
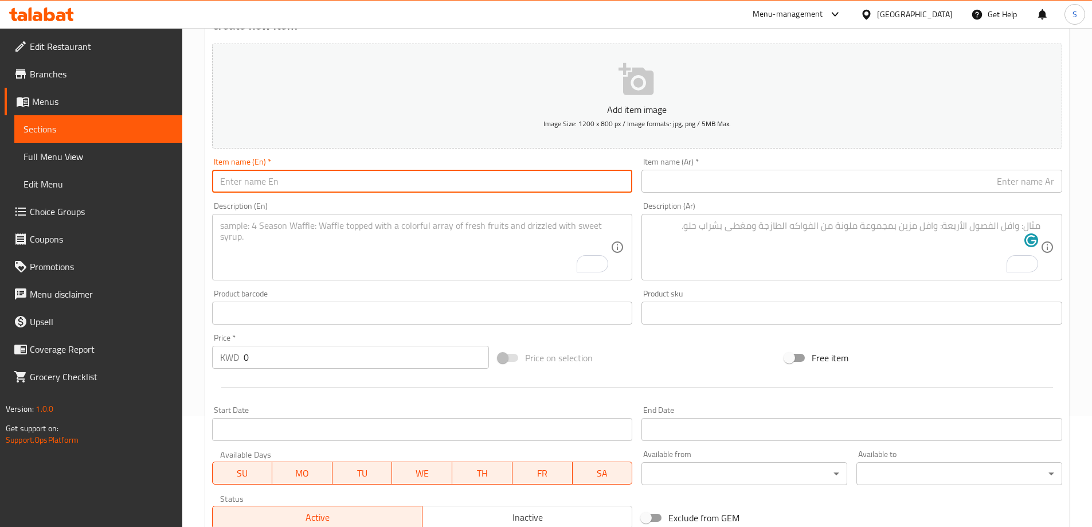
click at [394, 181] on input "text" at bounding box center [422, 181] width 421 height 23
paste input "MINI SHORTRIBS TACO"
click at [394, 179] on input "MINI SHORTRIBS TACO" at bounding box center [422, 181] width 421 height 23
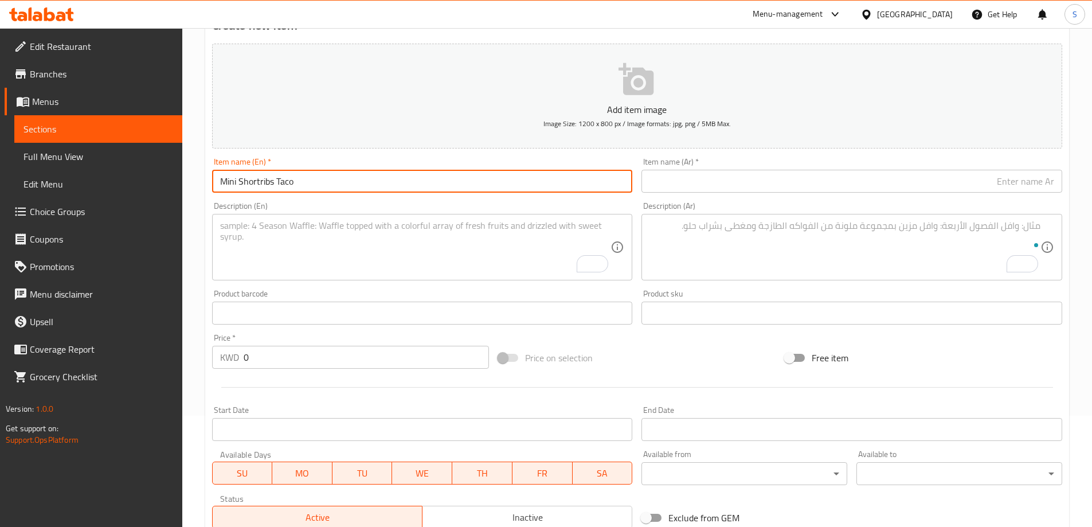
type input "Mini Shortribs Taco"
click at [694, 180] on input "text" at bounding box center [851, 181] width 421 height 23
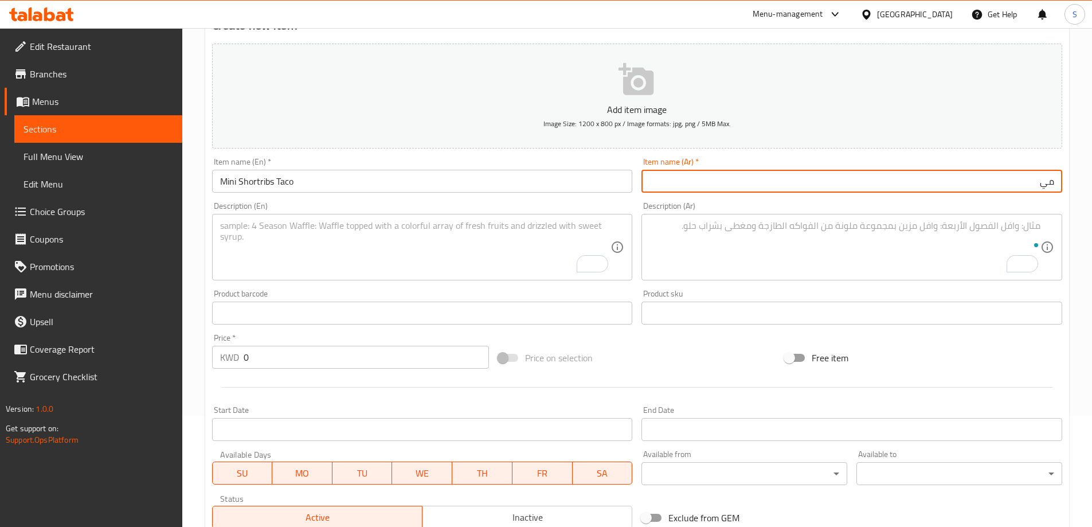
type input "م"
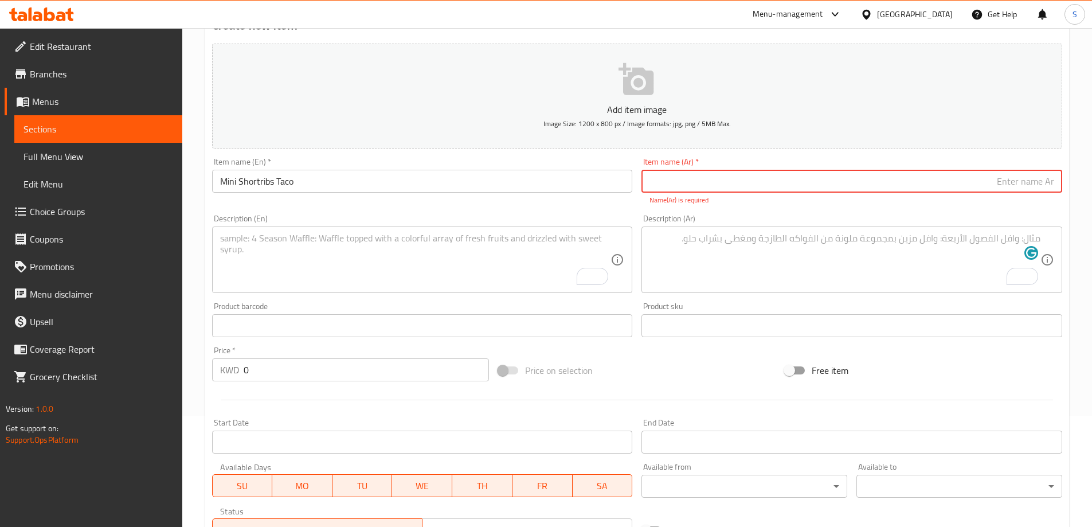
click at [424, 171] on input "Mini Shortribs Taco" at bounding box center [422, 181] width 421 height 23
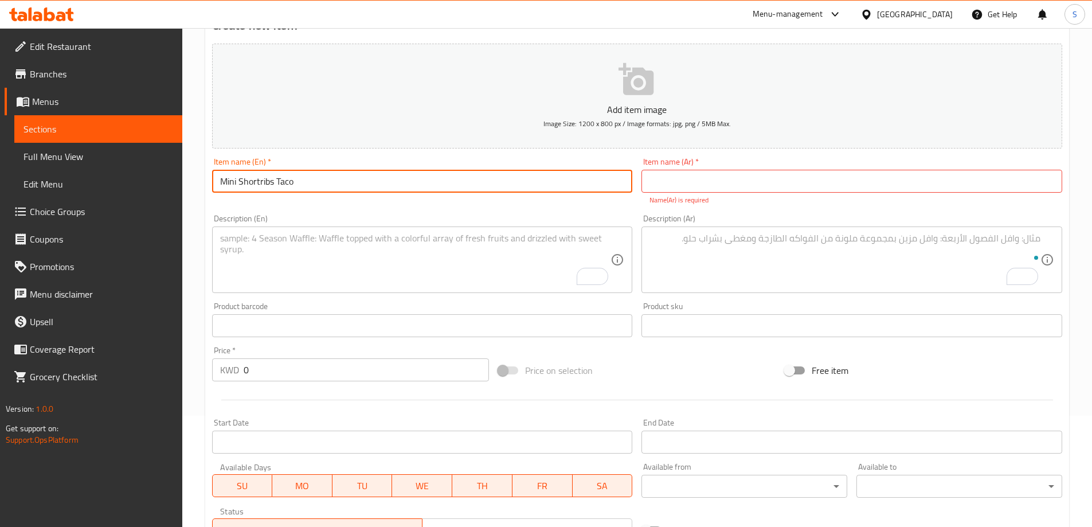
click at [417, 179] on input "Mini Shortribs Taco" at bounding box center [422, 181] width 421 height 23
click at [752, 179] on input "text" at bounding box center [851, 181] width 421 height 23
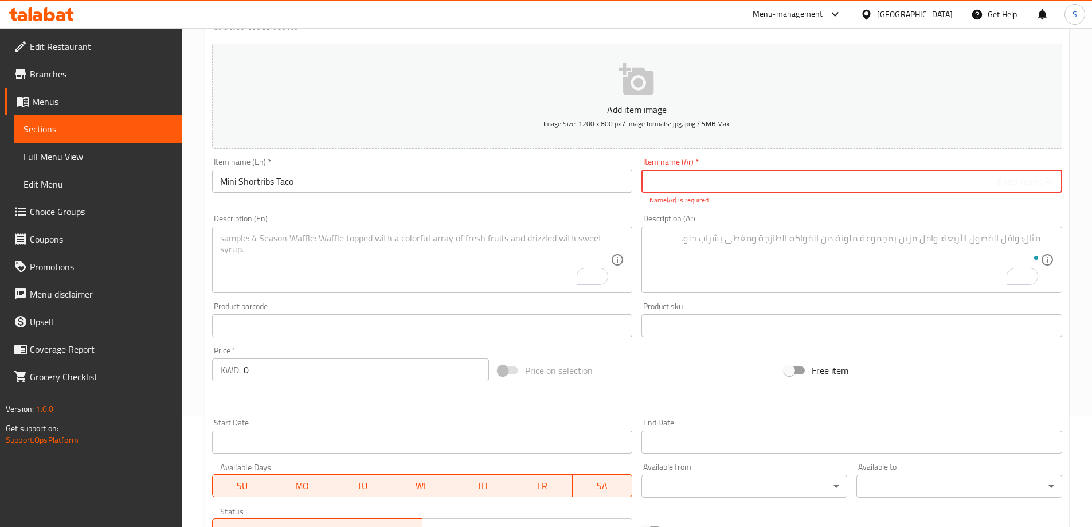
paste input "تاكو الأضلاع القصيرة الصغيرة"
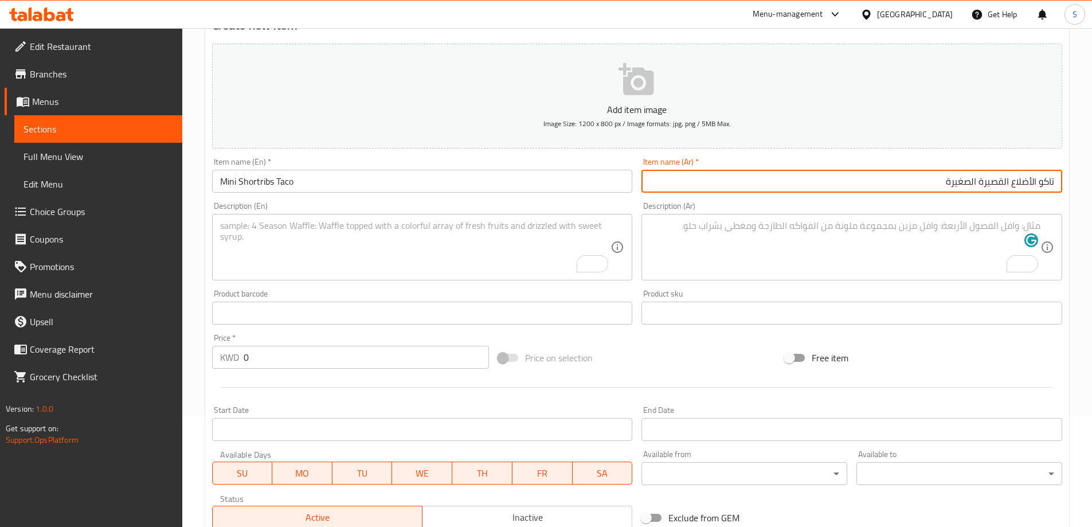
drag, startPoint x: 1010, startPoint y: 179, endPoint x: 1032, endPoint y: 191, distance: 25.4
click at [1032, 191] on input "تاكو الأضلاع القصيرة الصغيرة" at bounding box center [851, 181] width 421 height 23
type input "ميني تاكو أضلاع قصيرة"
click at [378, 244] on textarea "To enrich screen reader interactions, please activate Accessibility in Grammarl…" at bounding box center [415, 247] width 391 height 54
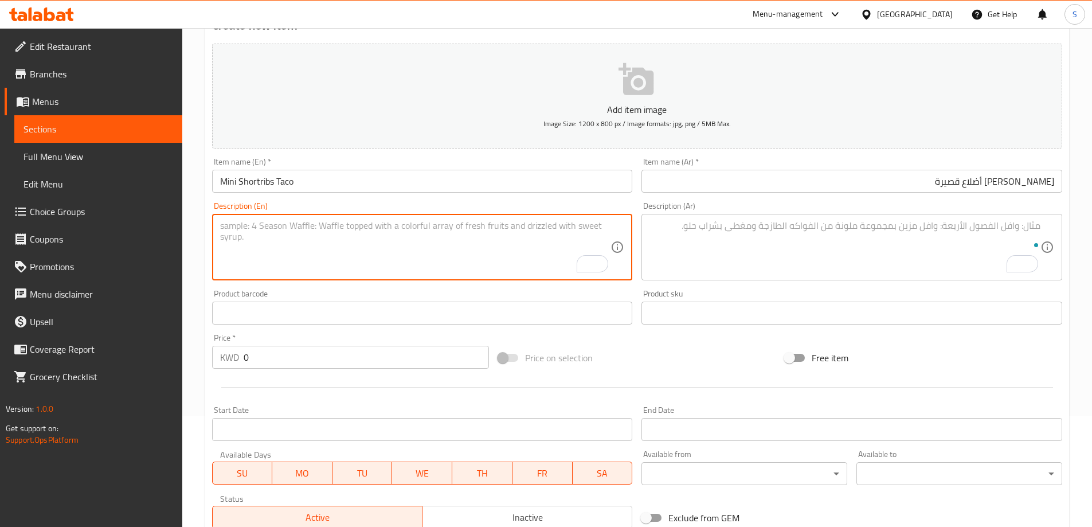
paste textarea "Crispy mini tacos filled with short ribs and melted mozzarella cheese."
type textarea "Crispy mini tacos filled with short ribs and melted mozzarella cheese."
click at [802, 228] on textarea "To enrich screen reader interactions, please activate Accessibility in Grammarl…" at bounding box center [844, 247] width 391 height 54
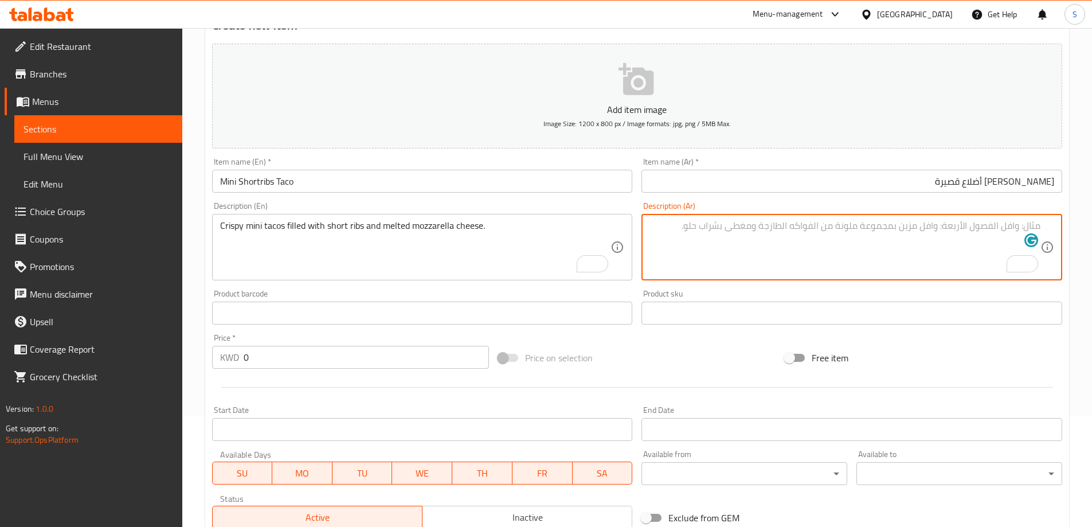
paste textarea "تاكو صغيرة مقرمشة محشوة بأضلاع قصيرة وجبنة موزاريلا مذابة."
type textarea "تاكو صغيرة مقرمشة محشوة بأضلاع قصيرة وجبنة موزاريلا مذابة."
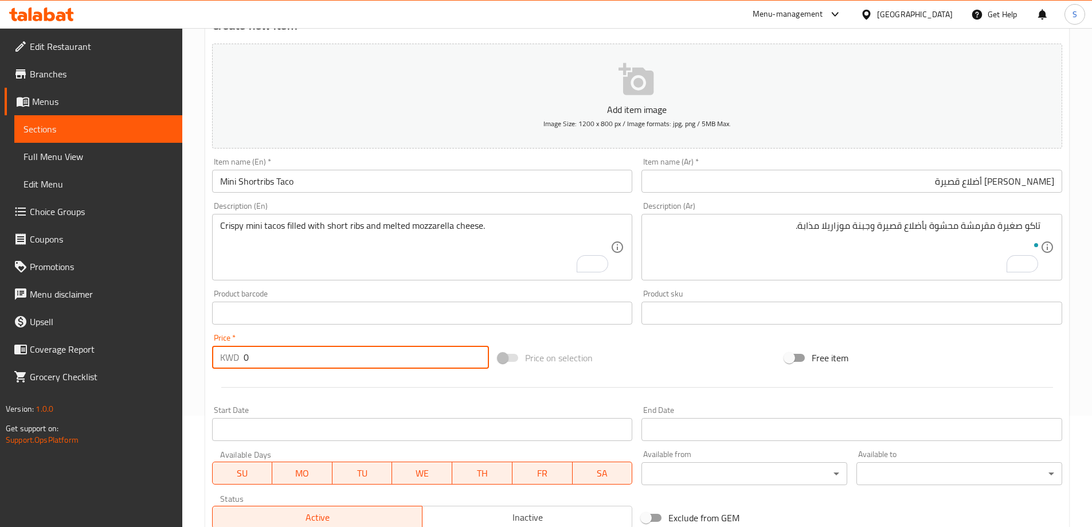
drag, startPoint x: 265, startPoint y: 359, endPoint x: 115, endPoint y: 360, distance: 150.2
click at [115, 360] on div "Edit Restaurant Branches Menus Sections Full Menu View Edit Menu Choice Groups …" at bounding box center [546, 308] width 1092 height 782
type input "4.75"
click at [664, 359] on div "Price on selection" at bounding box center [636, 357] width 287 height 31
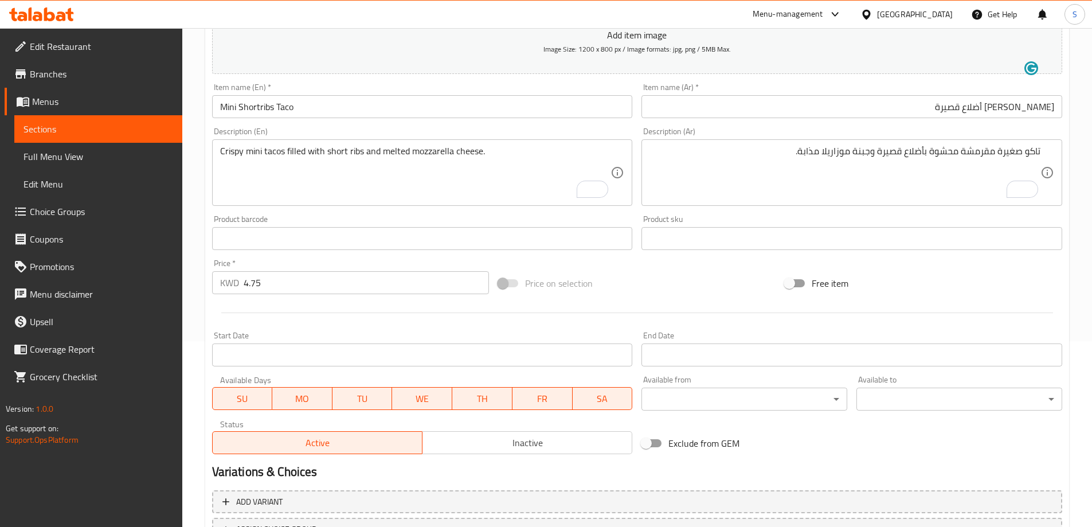
scroll to position [283, 0]
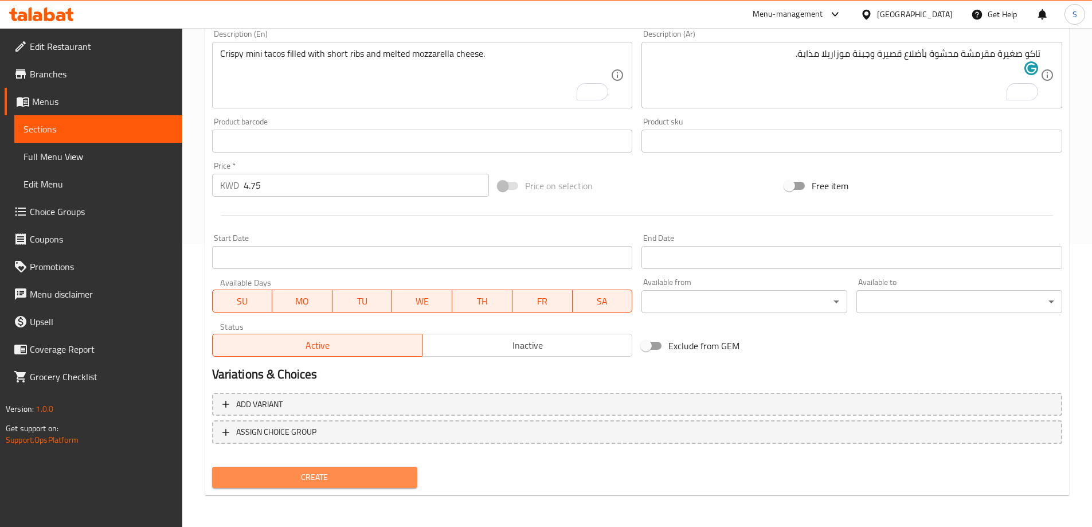
click at [260, 481] on span "Create" at bounding box center [314, 477] width 187 height 14
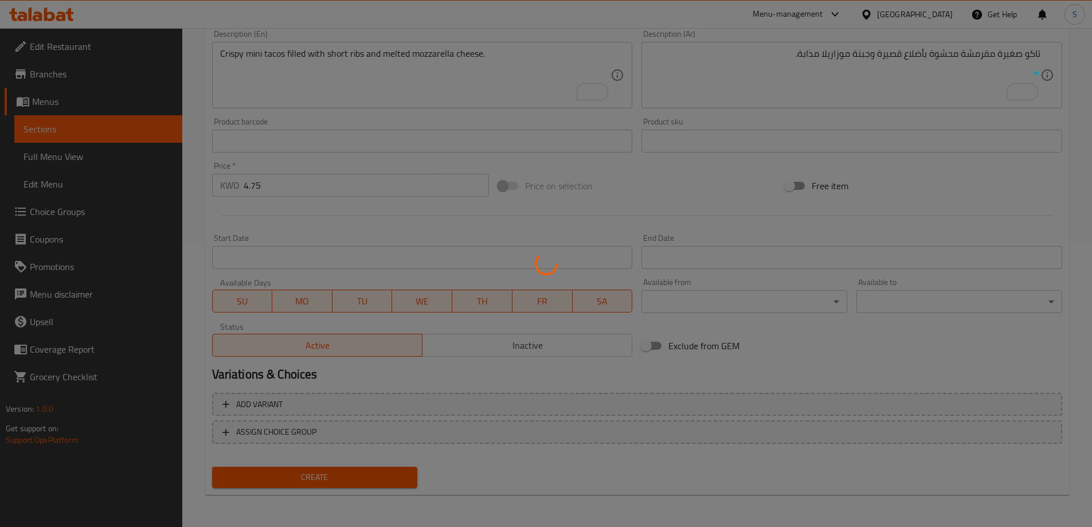
type input "0"
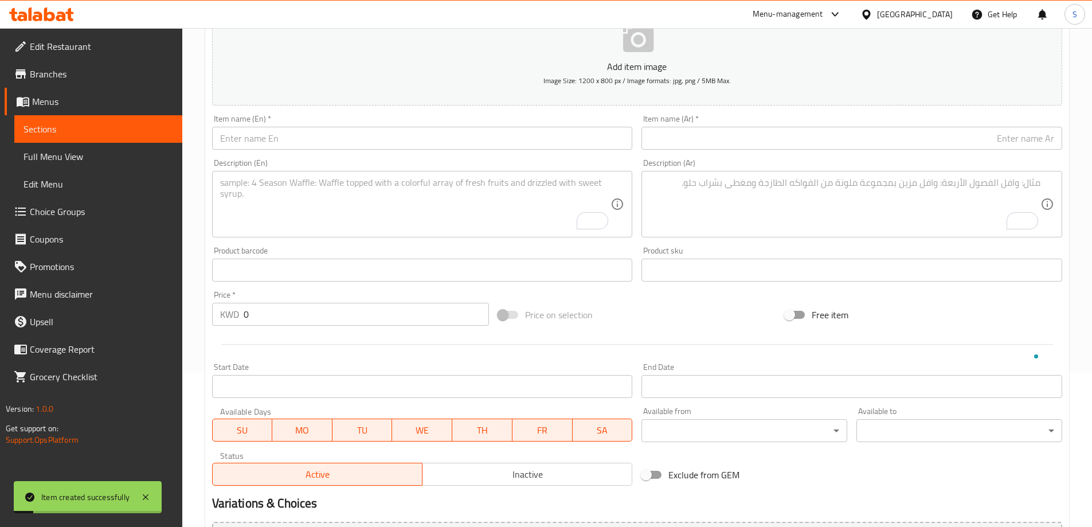
scroll to position [0, 0]
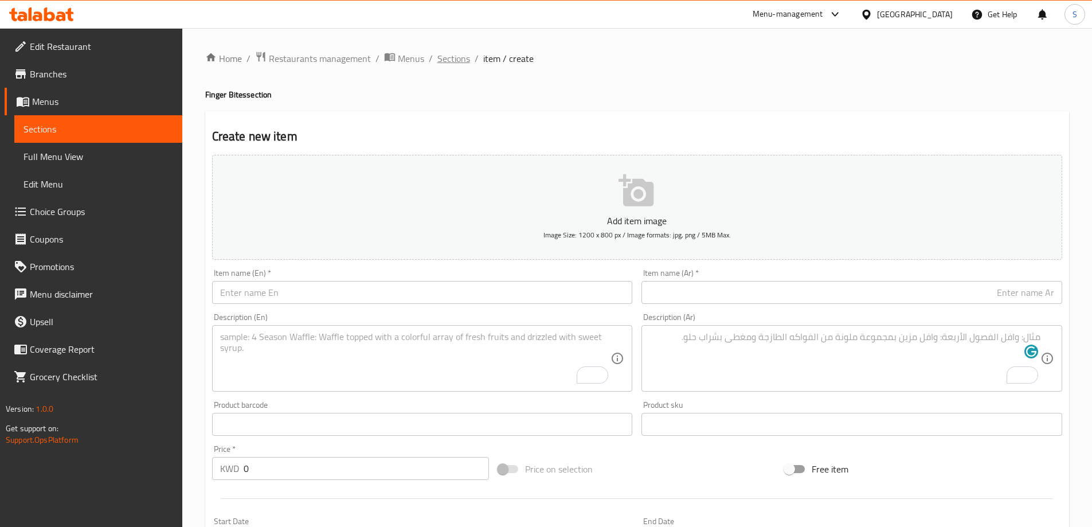
click at [445, 52] on span "Sections" at bounding box center [453, 59] width 33 height 14
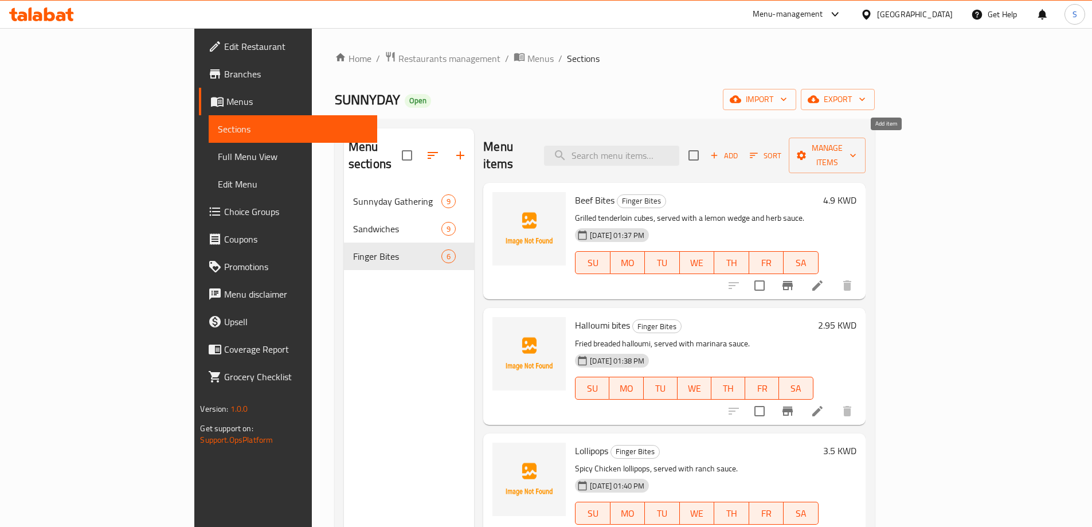
click at [739, 149] on span "Add" at bounding box center [723, 155] width 31 height 13
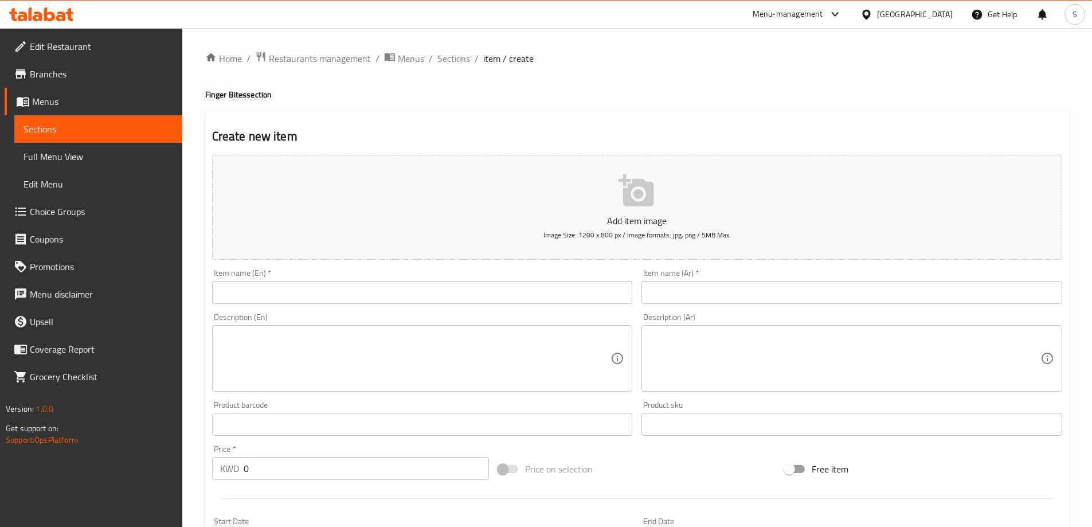
click at [549, 299] on input "text" at bounding box center [422, 292] width 421 height 23
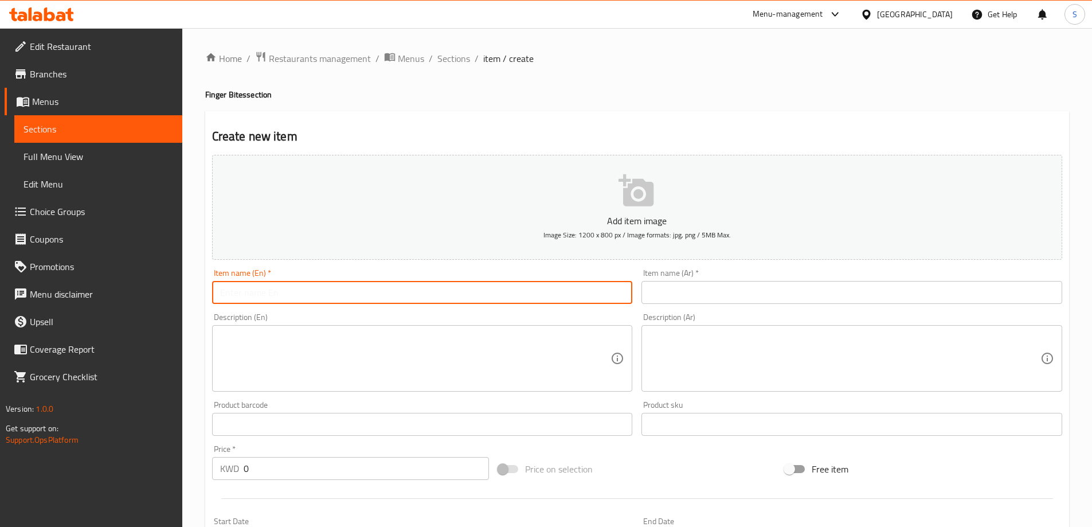
paste input "KNOCKOUTS SHRIMPS"
click at [549, 299] on input "KNOCKOUTS SHRIMPS" at bounding box center [422, 292] width 421 height 23
type input "Knockouts Shrimps"
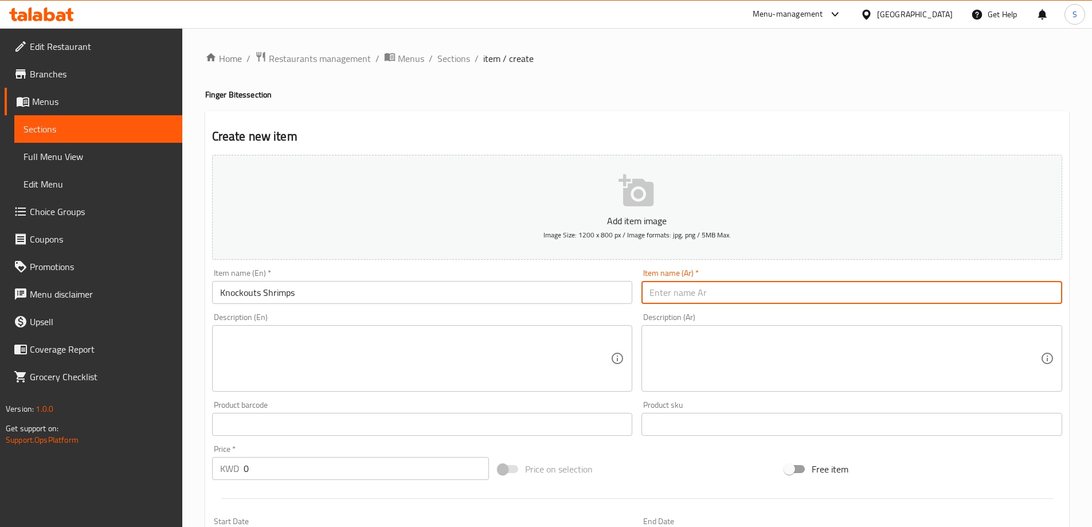
click at [699, 290] on input "text" at bounding box center [851, 292] width 421 height 23
type input "جميري نوك أوت"
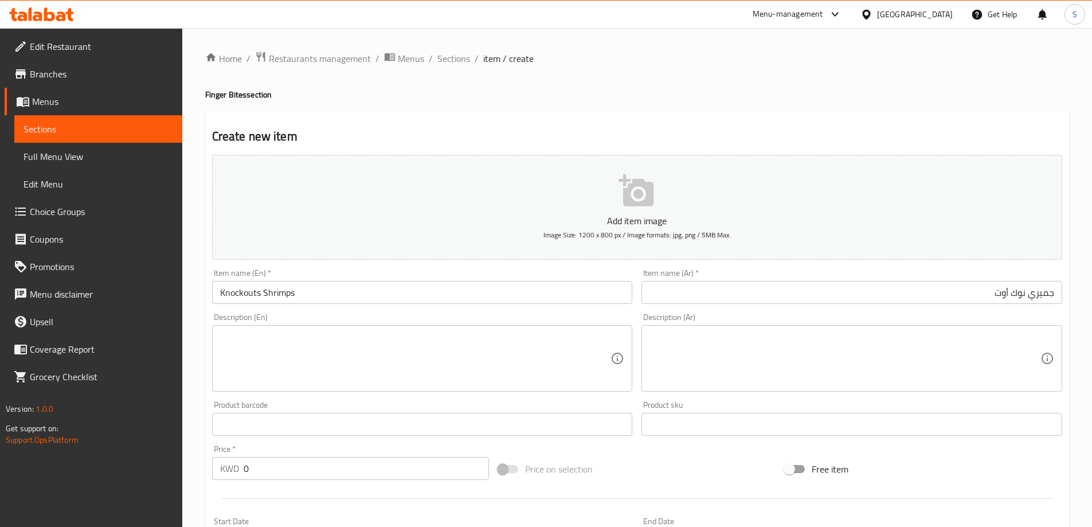
click at [655, 464] on div "Price on selection" at bounding box center [636, 468] width 287 height 31
click at [398, 343] on textarea at bounding box center [415, 358] width 391 height 54
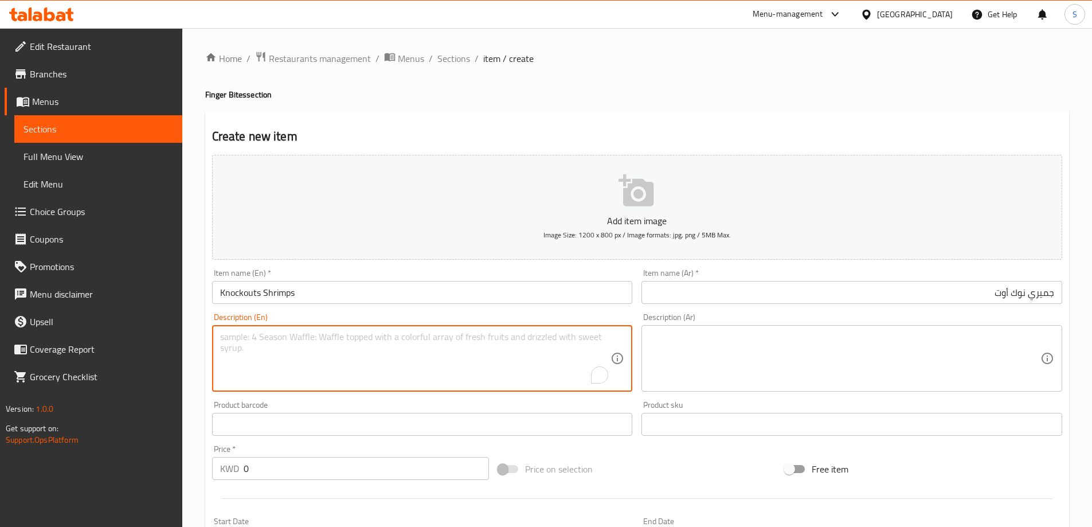
paste textarea "Fried shrimp coated in knockout sauce, topped with crushed Doritos."
type textarea "Fried shrimp coated in knockout sauce, topped with crushed Doritos."
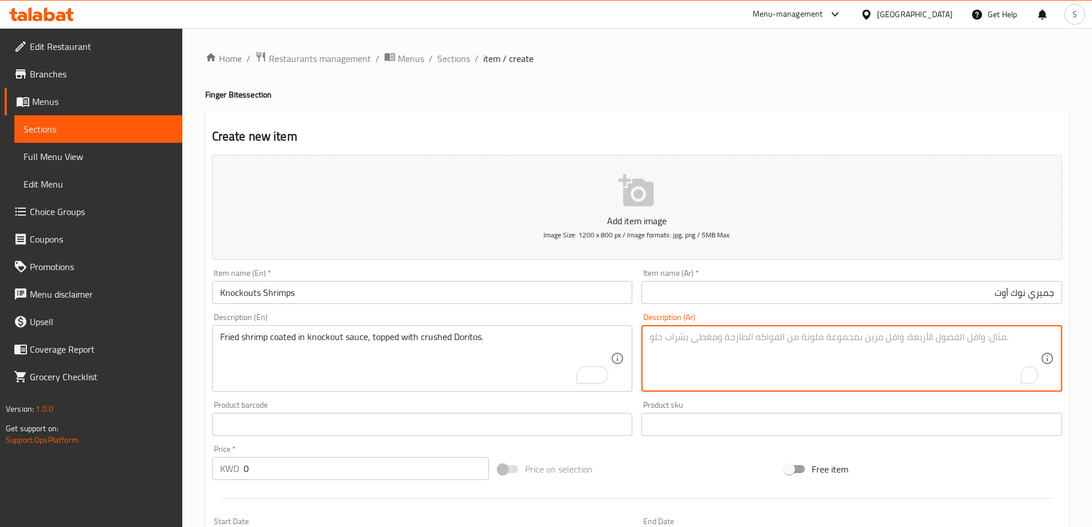
click at [705, 339] on textarea "To enrich screen reader interactions, please activate Accessibility in Grammarl…" at bounding box center [844, 358] width 391 height 54
paste textarea "جمبري مقلي مغطى بصلصة مميزة، ومغطى برقائق دوريتوس المطحونة."
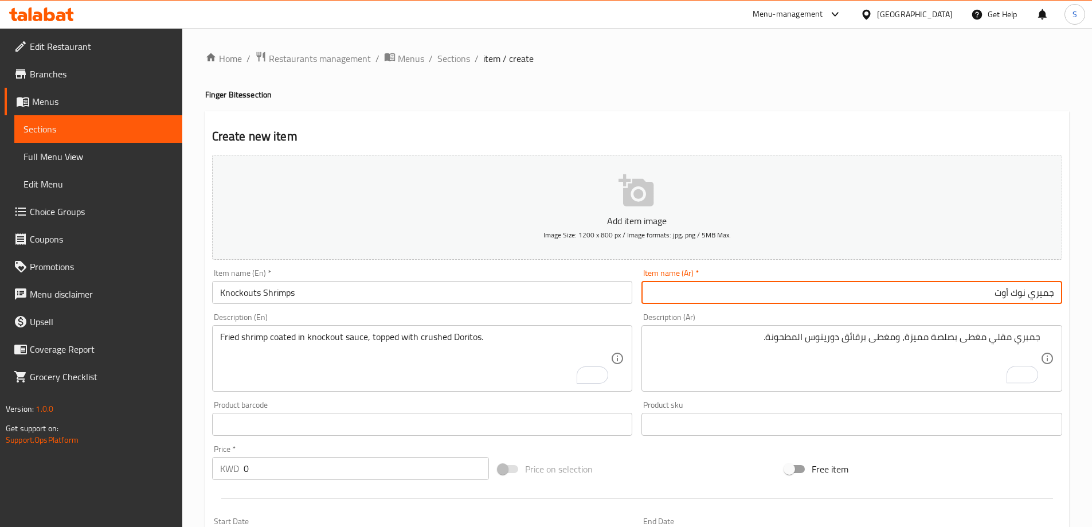
drag, startPoint x: 1025, startPoint y: 292, endPoint x: 997, endPoint y: 290, distance: 28.7
click at [997, 290] on input "جميري نوك أوت" at bounding box center [851, 292] width 421 height 23
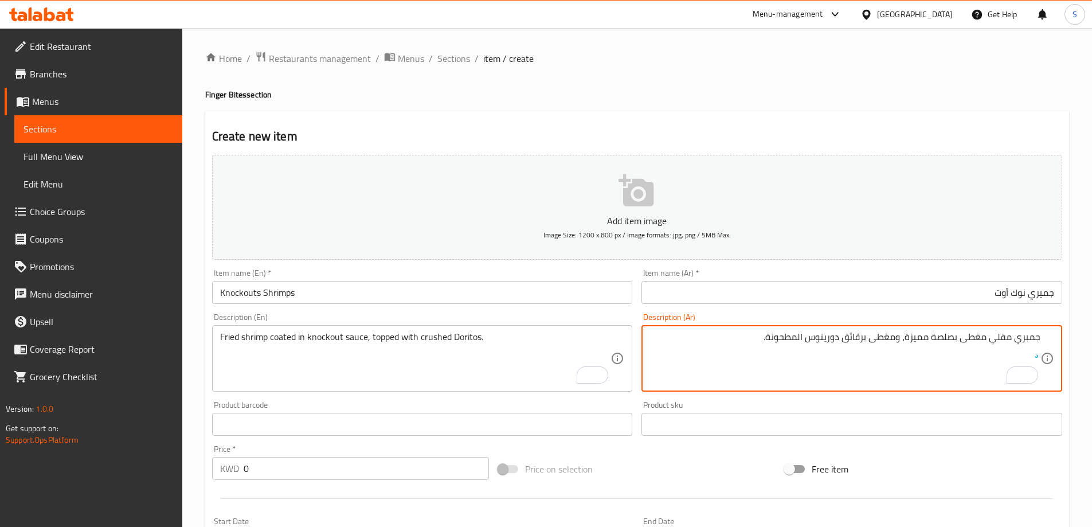
drag, startPoint x: 929, startPoint y: 335, endPoint x: 906, endPoint y: 338, distance: 23.1
paste textarea "وك أوت"
click at [891, 339] on textarea "جمبري مقلي مغطى بصلصة نوك أوت، ومغطى برقائق دوريتوس المطحونة." at bounding box center [844, 358] width 391 height 54
type textarea "جمبري مقلي مغطى بصلصة نوك أوت، و مغطى برقائق دوريتوس المطحونة."
drag, startPoint x: 706, startPoint y: 470, endPoint x: 683, endPoint y: 437, distance: 40.2
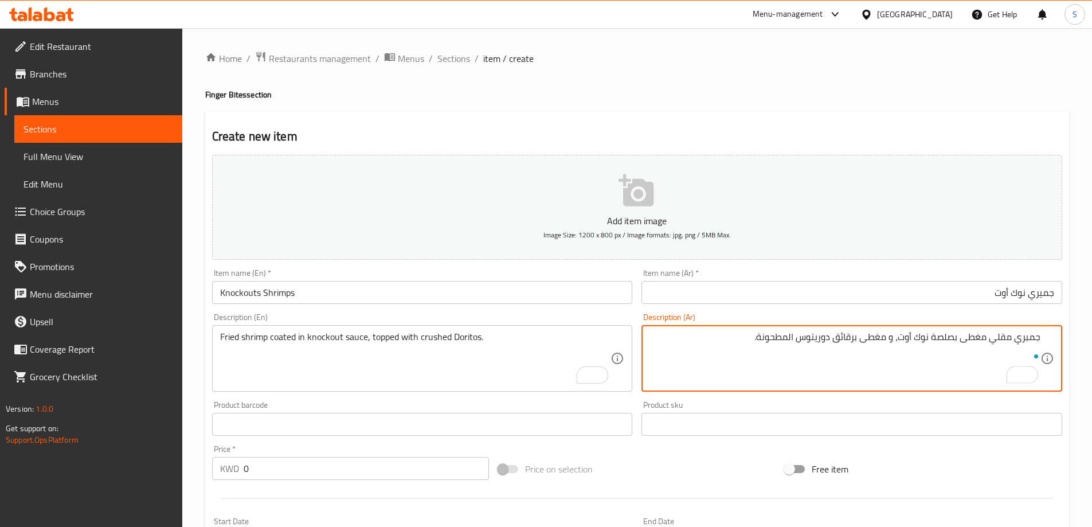
click at [706, 471] on div "Price on selection" at bounding box center [636, 468] width 287 height 31
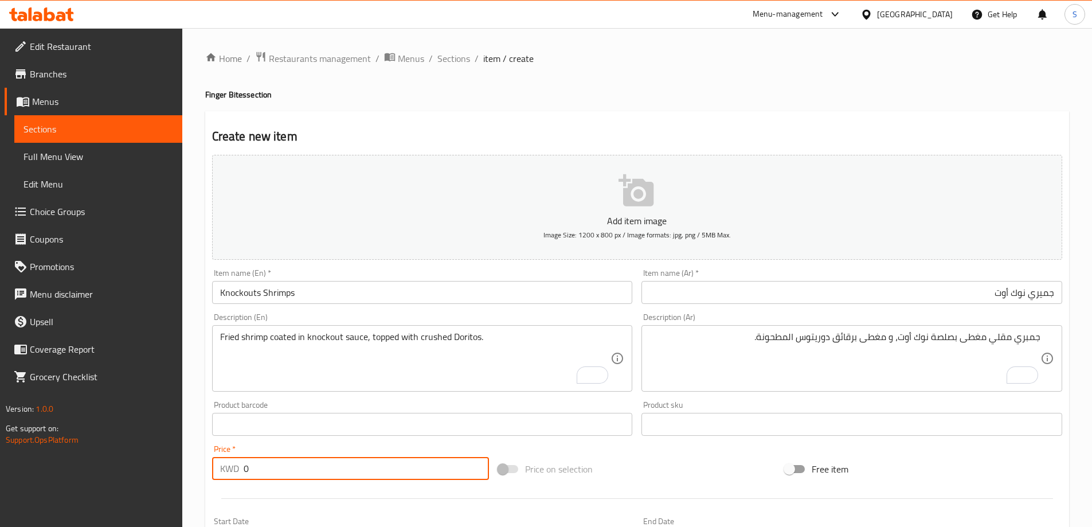
drag, startPoint x: 377, startPoint y: 457, endPoint x: 201, endPoint y: 453, distance: 176.6
click at [201, 453] on div "Home / Restaurants management / Menus / Sections / item / create Finger Bites s…" at bounding box center [637, 419] width 910 height 782
type input "2.95"
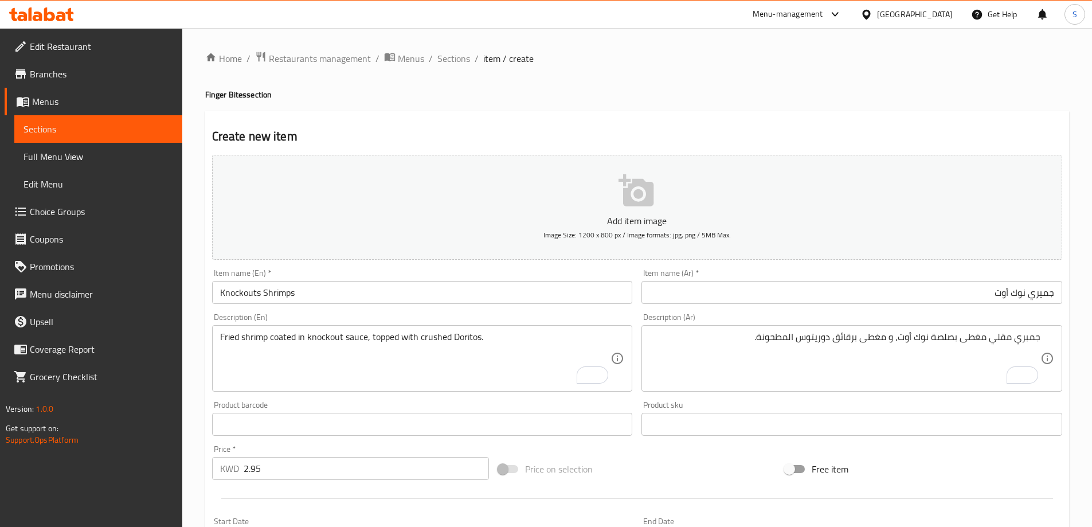
click at [672, 461] on div "Price on selection" at bounding box center [636, 468] width 287 height 31
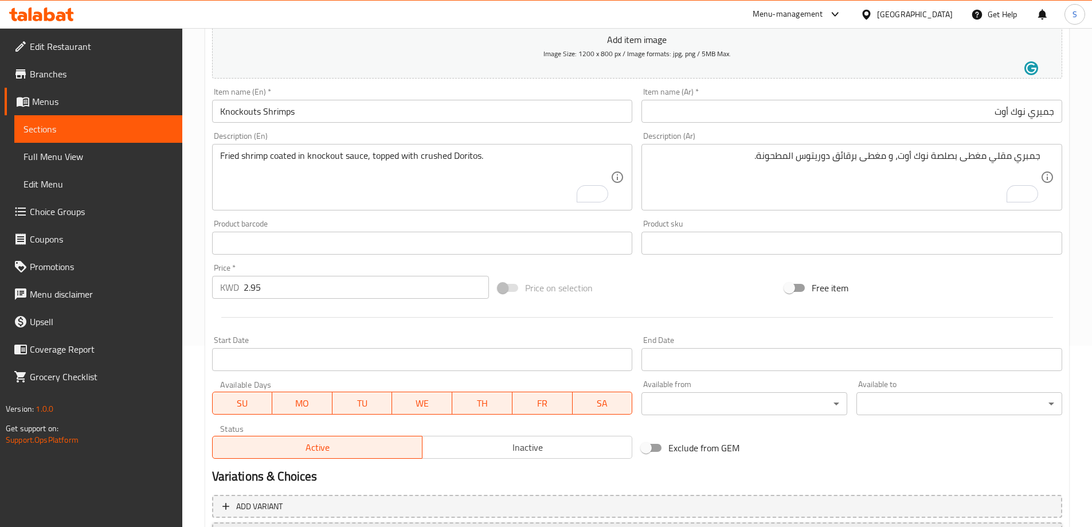
scroll to position [283, 0]
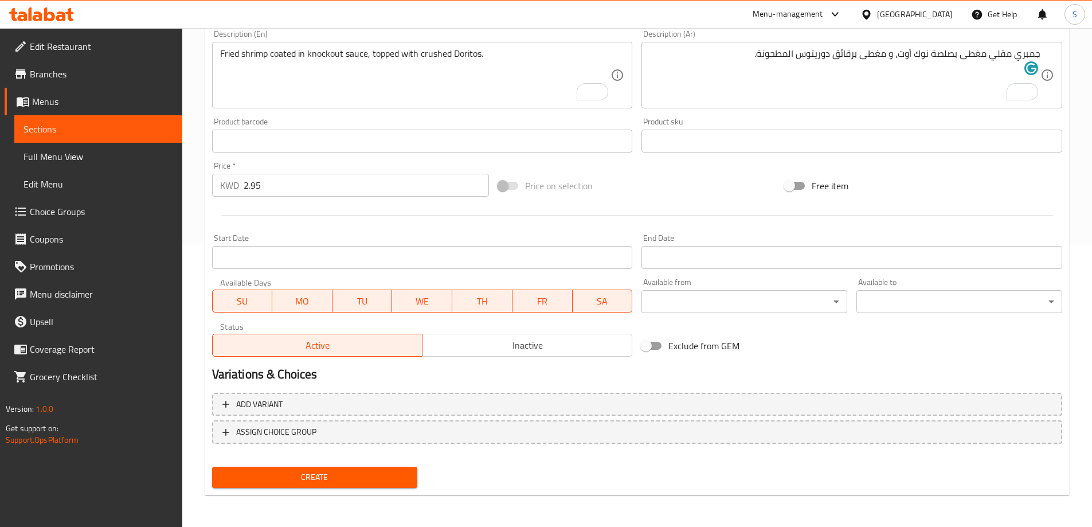
click at [322, 485] on button "Create" at bounding box center [315, 477] width 206 height 21
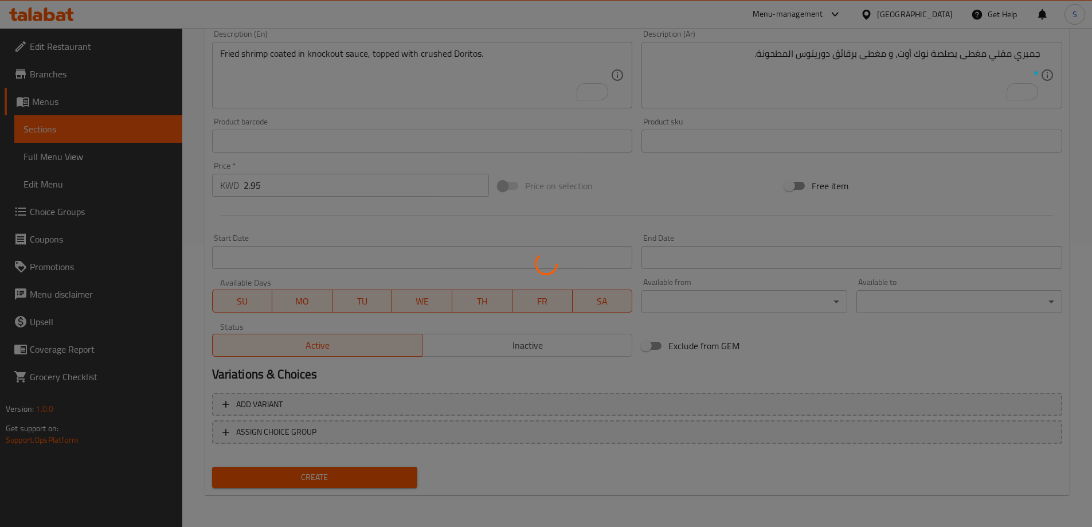
type input "0"
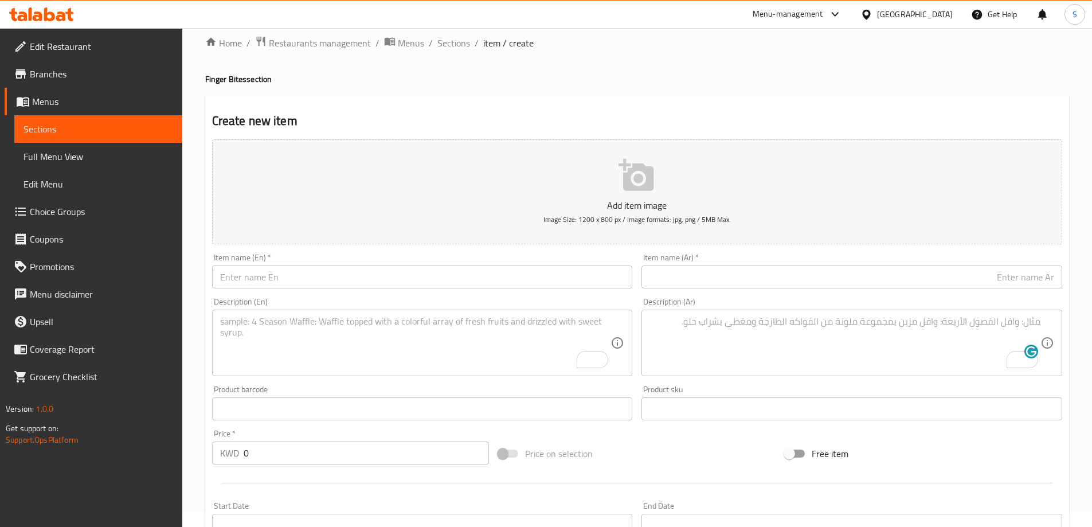
scroll to position [0, 0]
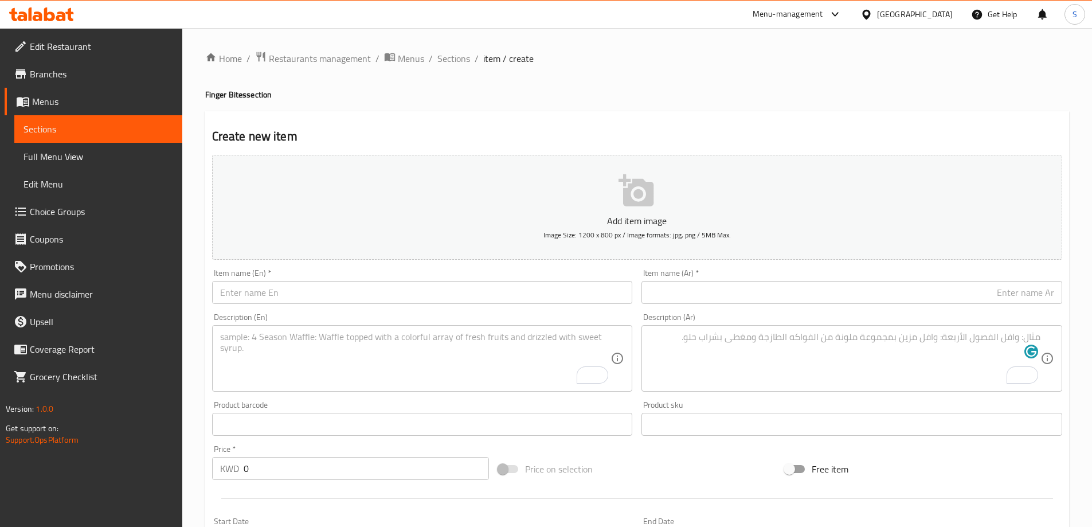
click at [432, 289] on input "text" at bounding box center [422, 292] width 421 height 23
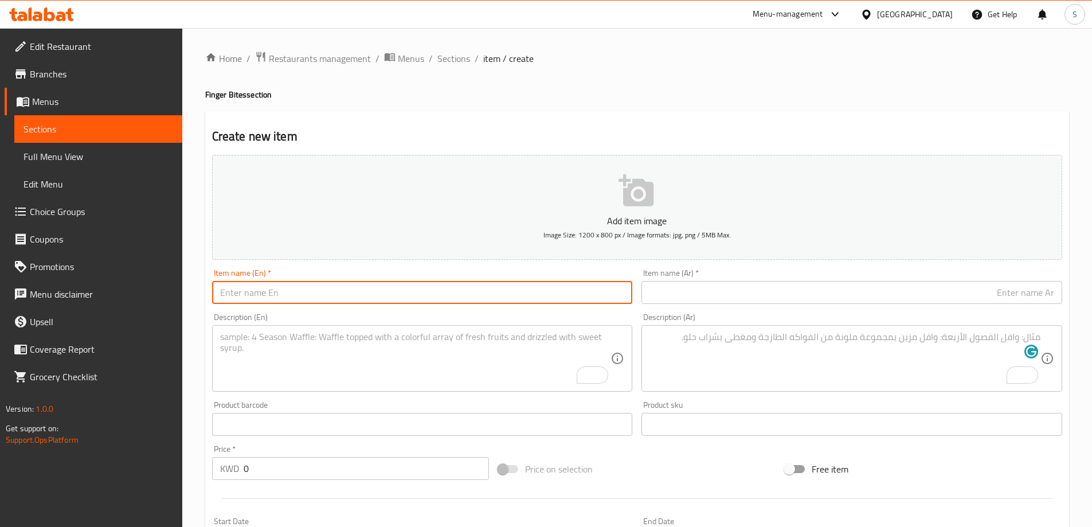
paste input "SHORTRIBS WITH POTATO GRATINA"
click at [432, 289] on input "SHORTRIBS WITH POTATO GRATINA" at bounding box center [422, 292] width 421 height 23
type input "Shortribs with Potato Gratina"
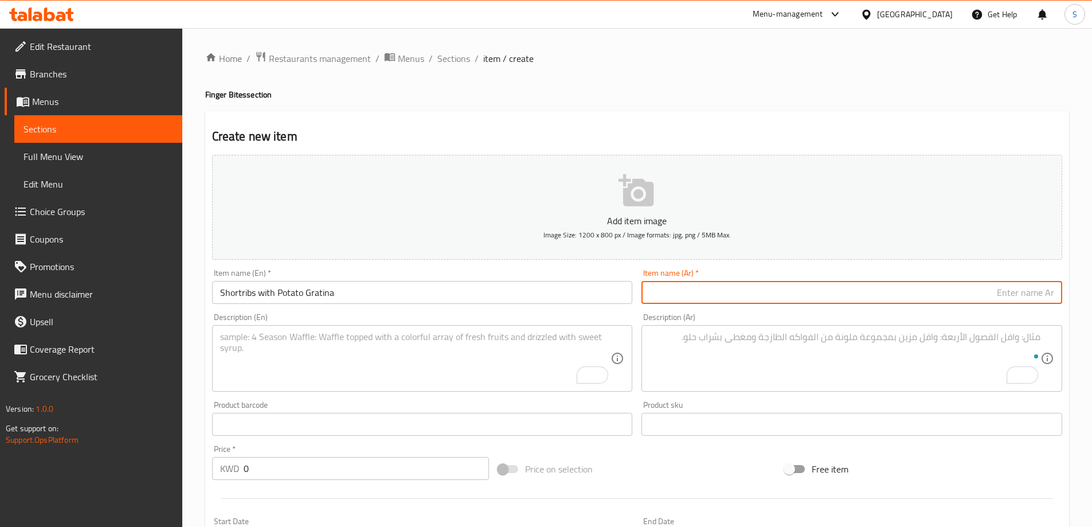
click at [698, 294] on input "text" at bounding box center [851, 292] width 421 height 23
click at [764, 288] on input "text" at bounding box center [851, 292] width 421 height 23
paste input "أضلاع قصيرة مع غراتان البطاطس"
click at [963, 292] on input "أضلاع قصيرة مع غراتان البطاطس" at bounding box center [851, 292] width 421 height 23
type input "أضلاع قصيرة مع بطاطس جراتينا"
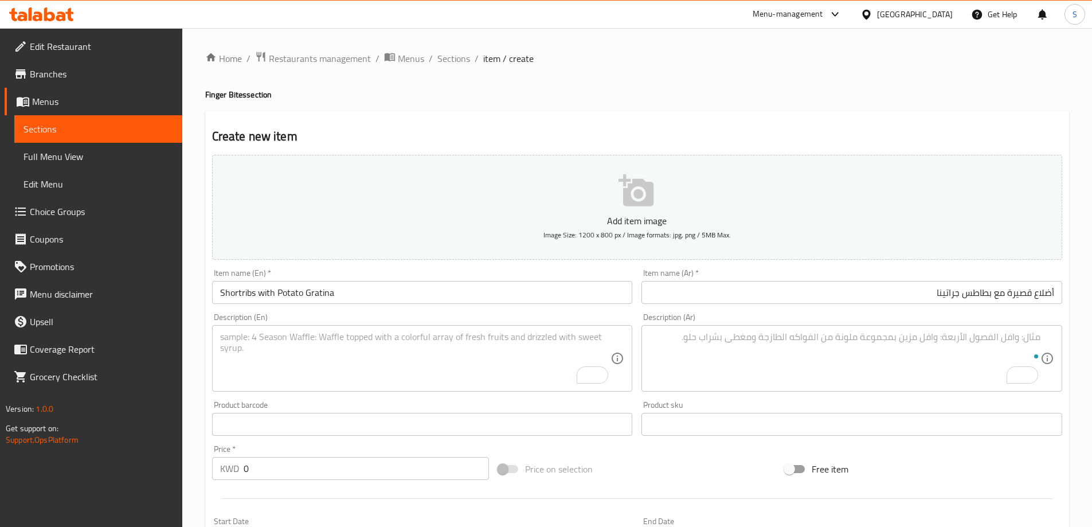
click at [719, 403] on div "Product sku Product sku" at bounding box center [851, 418] width 421 height 35
click at [424, 352] on textarea "To enrich screen reader interactions, please activate Accessibility in Grammarl…" at bounding box center [415, 358] width 391 height 54
paste textarea "Layers of cheesy potato gratin topped with BBQ short ribs, served with herb sau…"
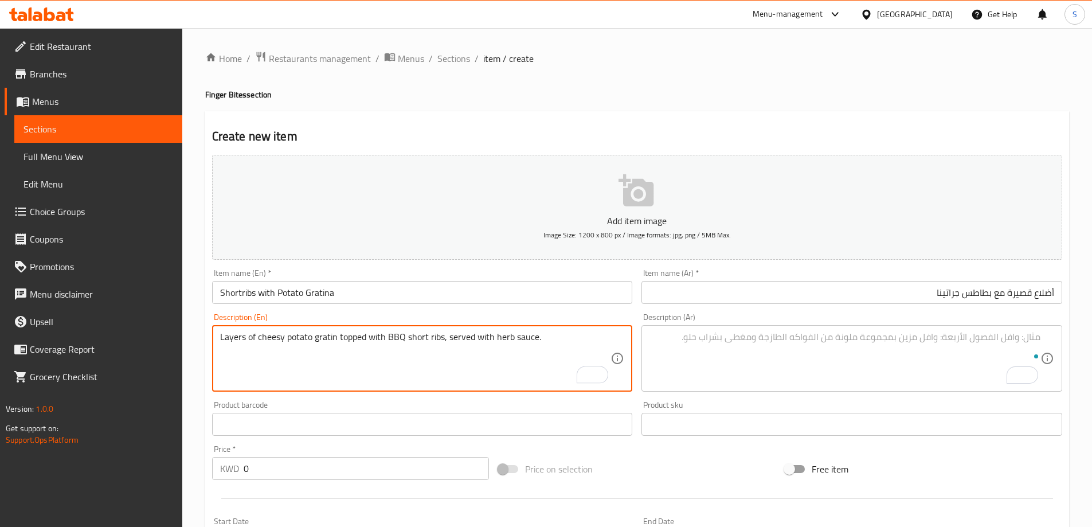
click at [444, 332] on textarea "Layers of cheesy potato gratin topped with BBQ short ribs, served with herb sau…" at bounding box center [415, 358] width 391 height 54
click at [445, 332] on textarea "Layers of cheesy potato gratin topped with BBQ short ribs, served with herb sau…" at bounding box center [415, 358] width 391 height 54
type textarea "Layers of cheesy potato gratin topped with BBQ short ribs, served with herb sau…"
click at [786, 336] on textarea "To enrich screen reader interactions, please activate Accessibility in Grammarl…" at bounding box center [844, 358] width 391 height 54
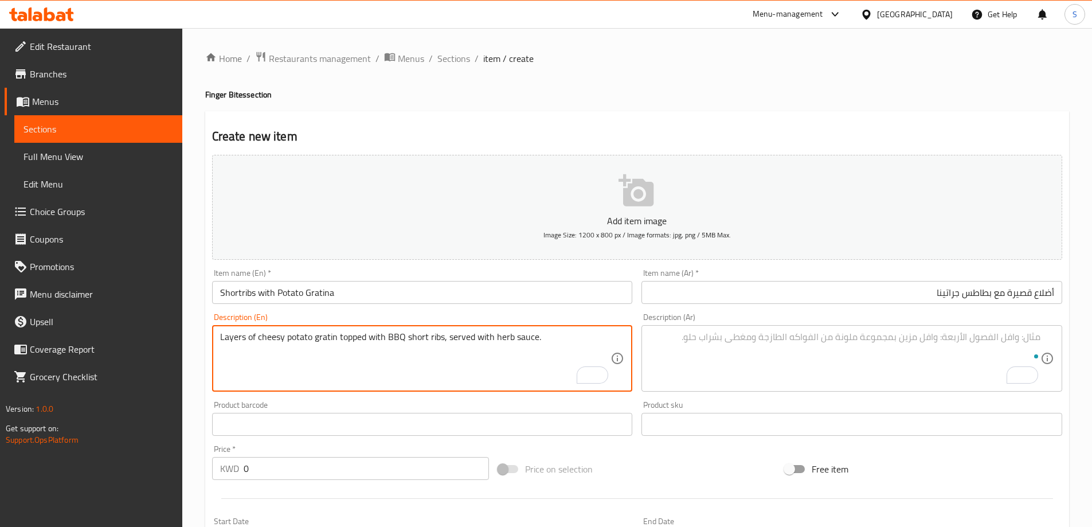
paste textarea "طبقات من البطاطس المقلية بالجبن مغطاة بأضلاع قصيرة مشوية، تقدم مع صلصة الأعشاب."
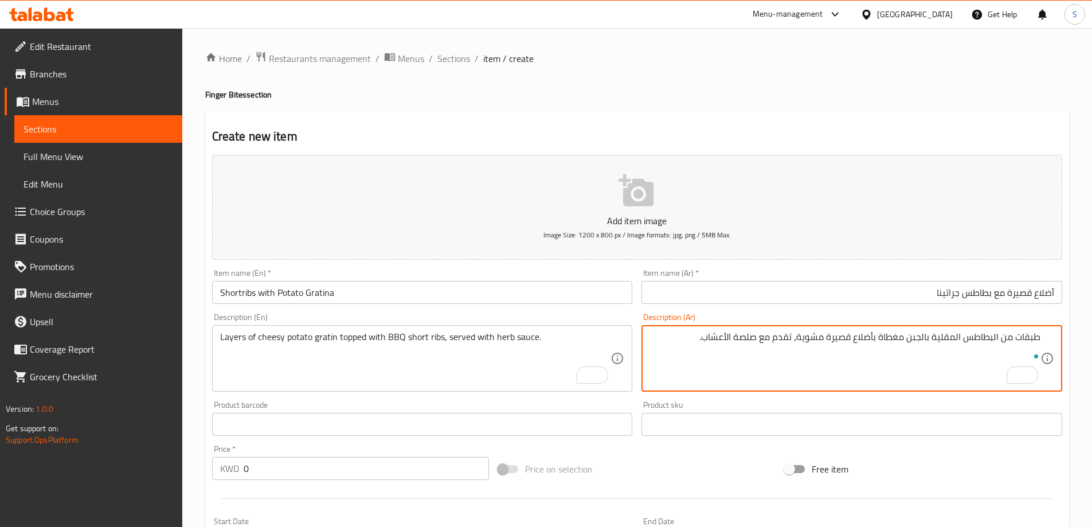
click at [961, 335] on textarea "طبقات من البطاطس المقلية بالجبن مغطاة بأضلاع قصيرة مشوية، تقدم مع صلصة الأعشاب." at bounding box center [844, 358] width 391 height 54
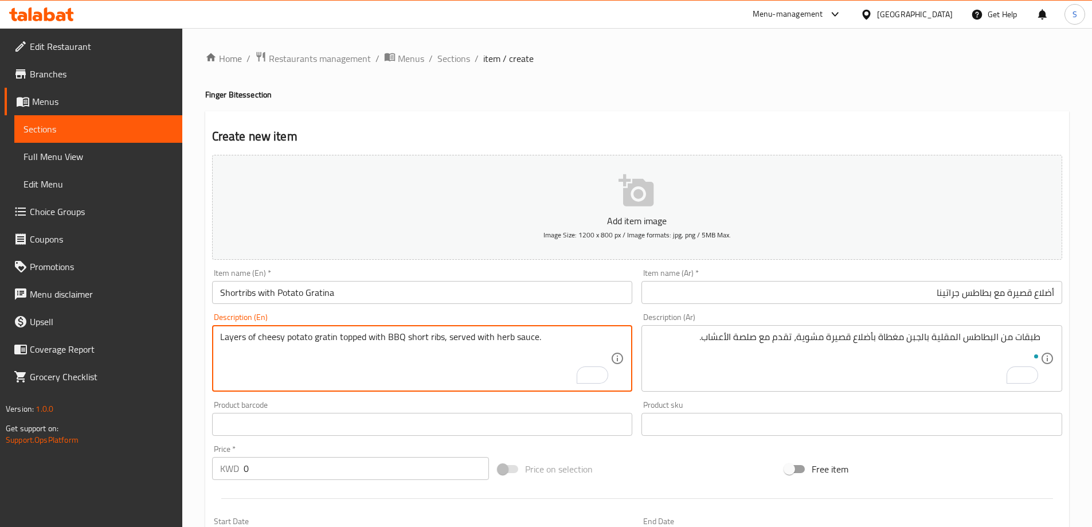
drag, startPoint x: 284, startPoint y: 336, endPoint x: 336, endPoint y: 339, distance: 52.2
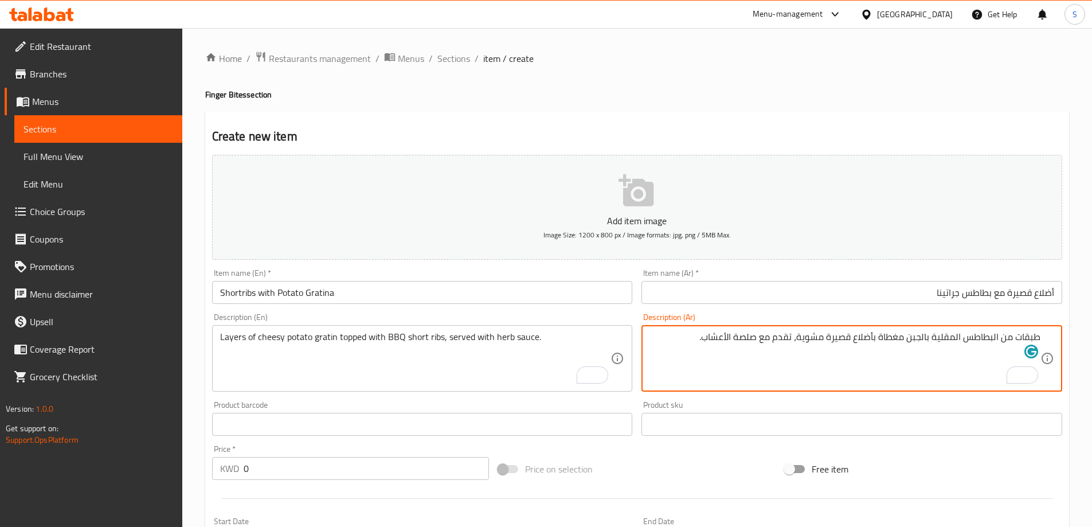
drag, startPoint x: 998, startPoint y: 336, endPoint x: 999, endPoint y: 353, distance: 17.2
drag, startPoint x: 994, startPoint y: 335, endPoint x: 1009, endPoint y: 381, distance: 48.4
click at [998, 338] on textarea "طبقات من البطاطس المقلية بالجبن مغطاة بأضلاع قصيرة مشوية، تقدم مع صلصة الأعشاب." at bounding box center [844, 358] width 391 height 54
click at [924, 337] on textarea "طبقات من بطاطس جراتن المقلية بالجبن مغطاة بأضلاع قصيرة مشوية، تقدم مع صلصة الأع…" at bounding box center [844, 358] width 391 height 54
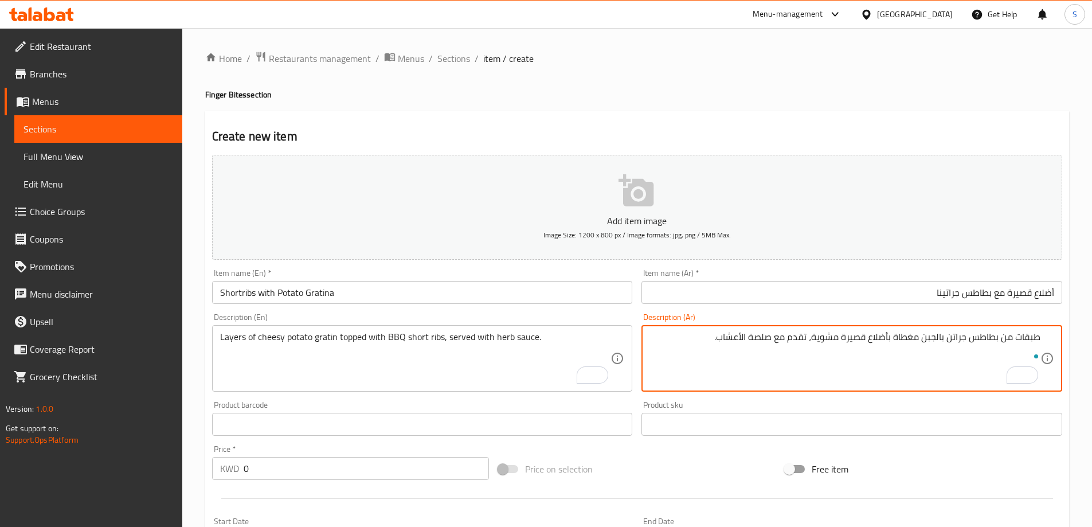
type textarea "طبقات من بطاطس جراتن بالجبن مغطاة بأضلاع قصيرة مشوية، تقدم مع صلصة الأعشاب."
drag, startPoint x: 266, startPoint y: 473, endPoint x: 167, endPoint y: 469, distance: 99.2
click at [167, 469] on div "Edit Restaurant Branches Menus Sections Full Menu View Edit Menu Choice Groups …" at bounding box center [546, 419] width 1092 height 782
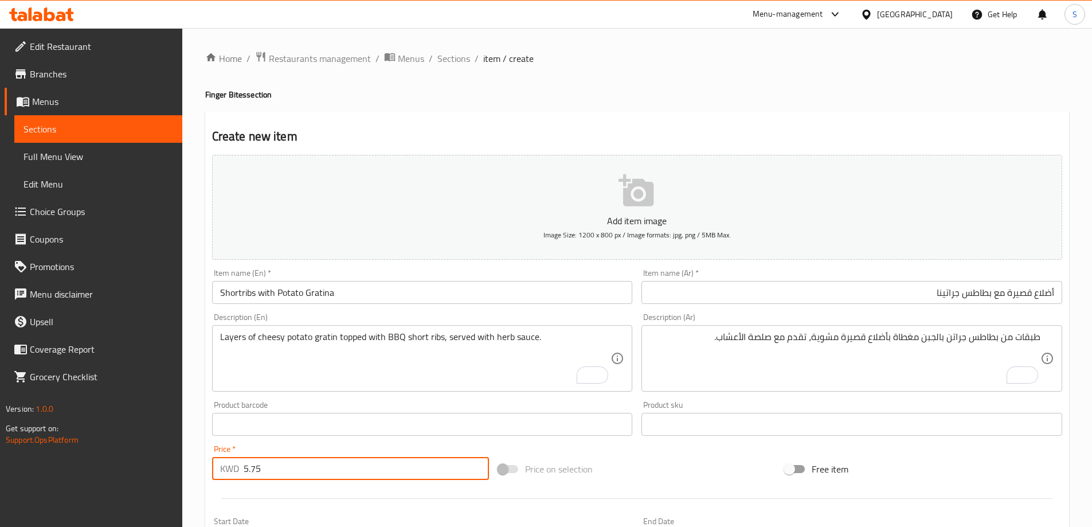
type input "5.75"
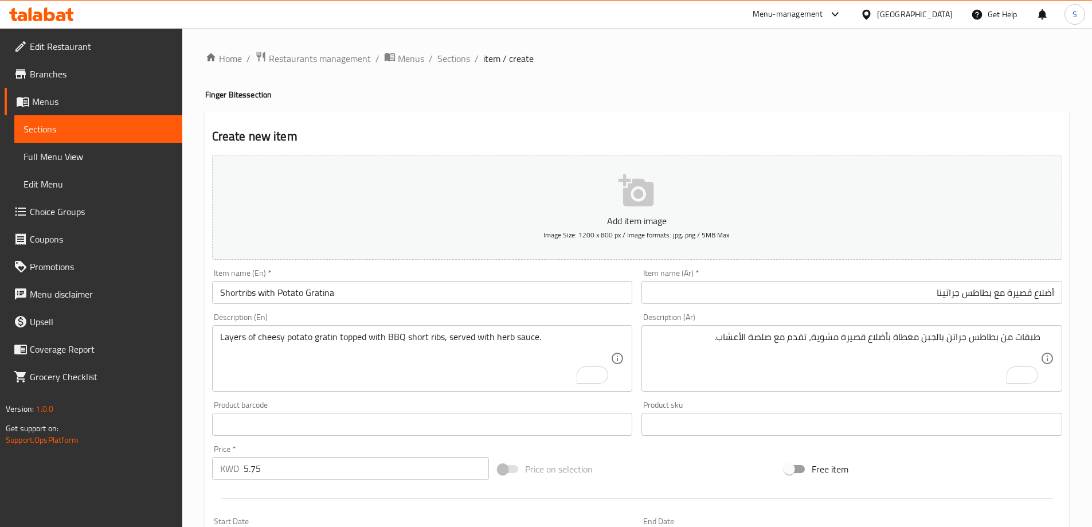
click at [672, 480] on div "Price on selection" at bounding box center [636, 468] width 287 height 31
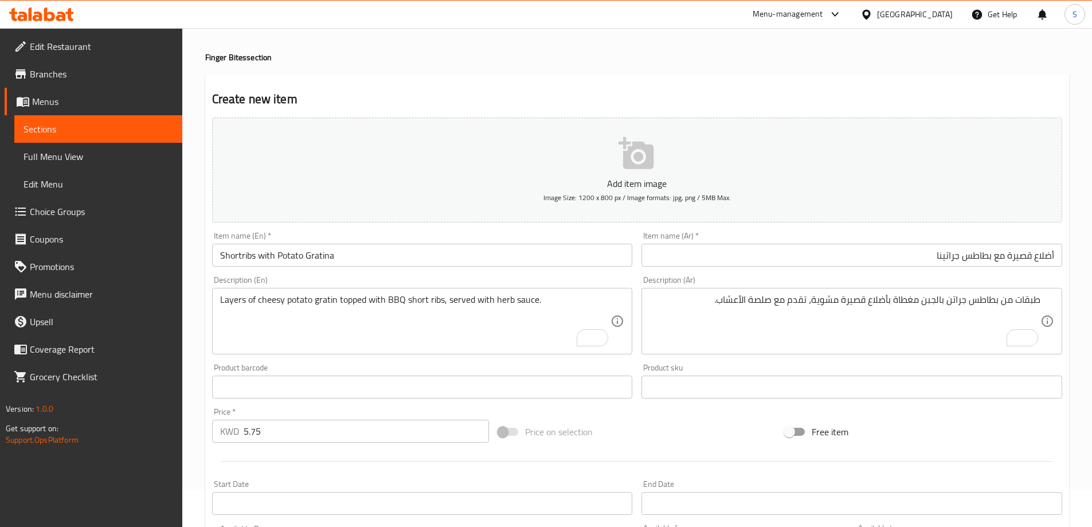
scroll to position [283, 0]
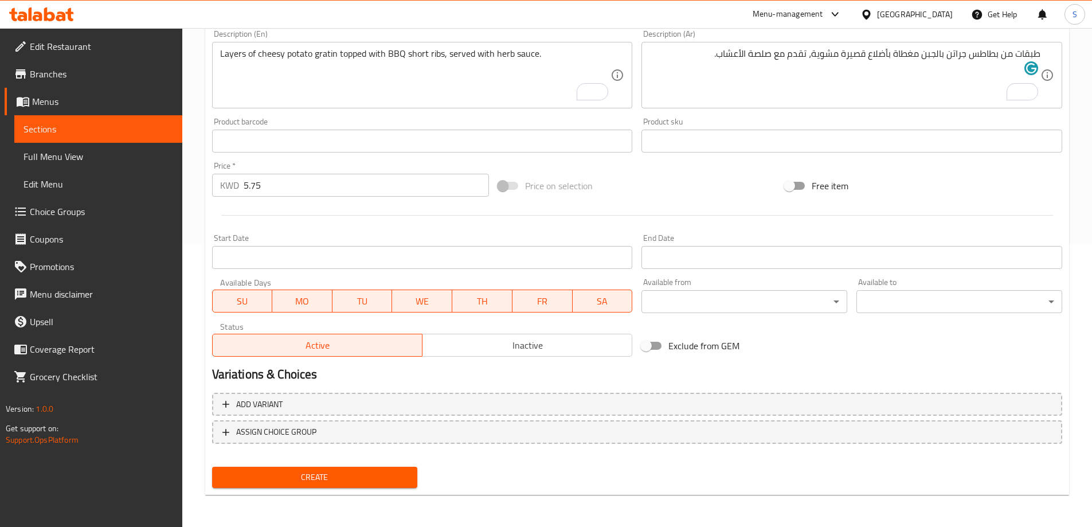
click at [326, 470] on span "Create" at bounding box center [314, 477] width 187 height 14
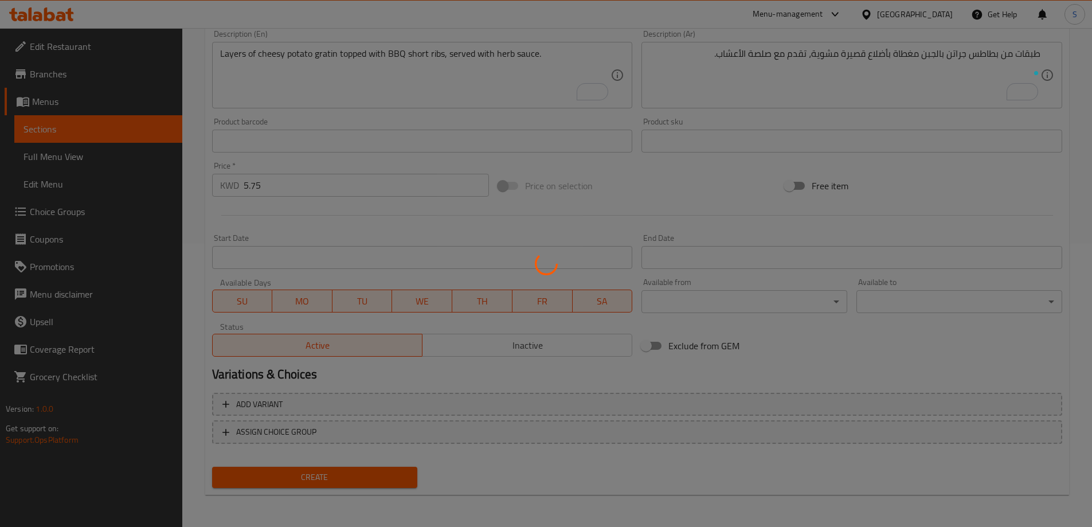
type input "0"
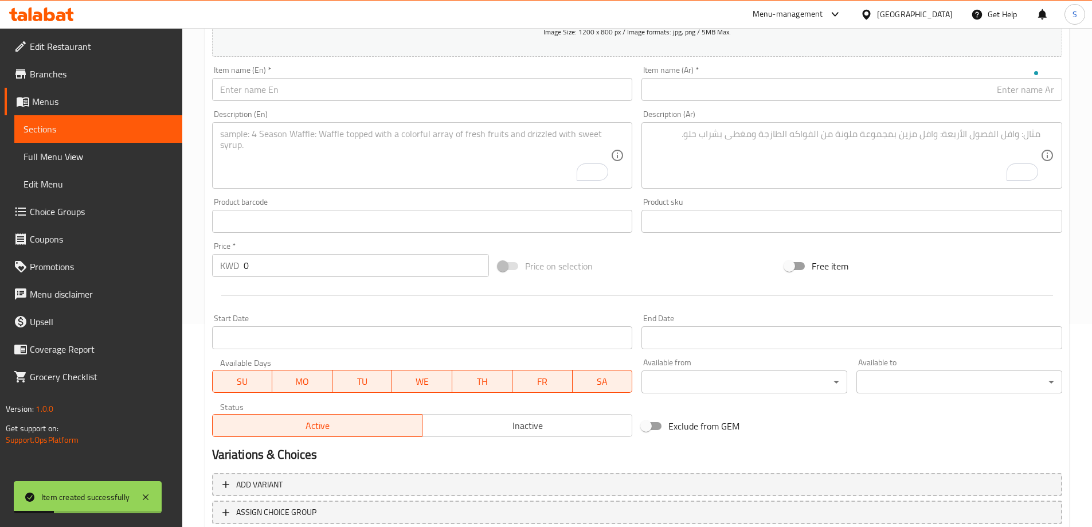
scroll to position [111, 0]
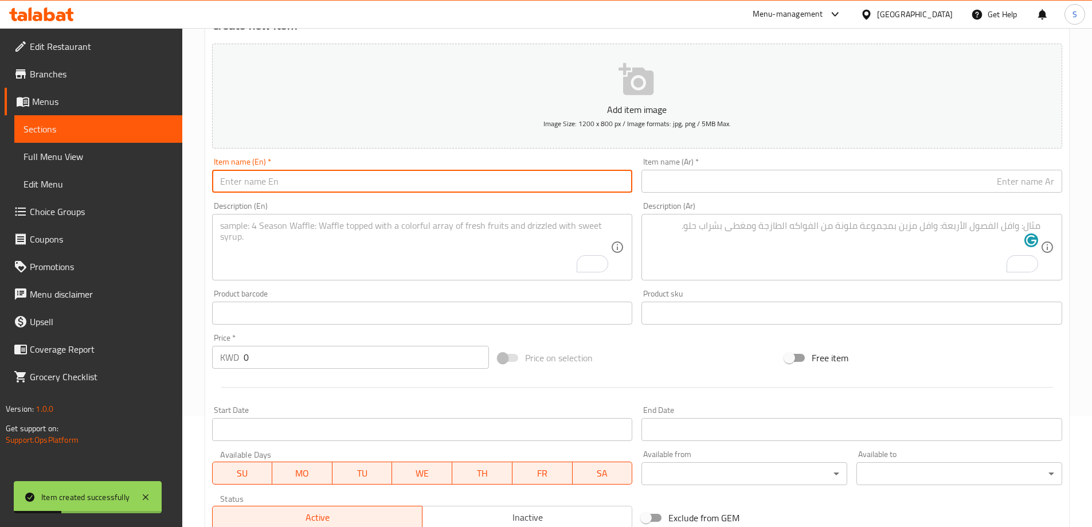
click at [374, 184] on input "text" at bounding box center [422, 181] width 421 height 23
paste input "BUFFALO BITES"
click at [370, 186] on input "BUFFALO BITES" at bounding box center [422, 181] width 421 height 23
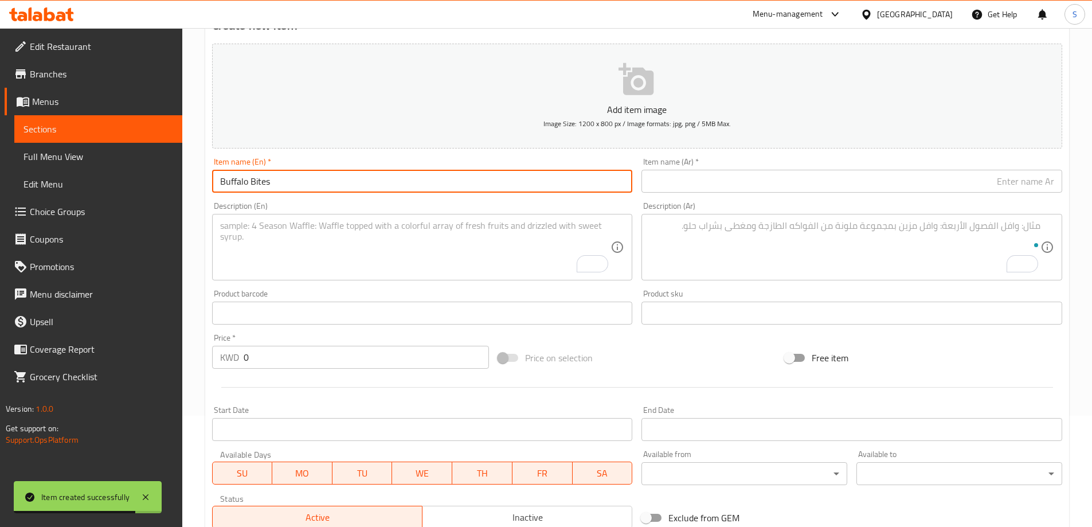
type input "Buffalo Bites"
click at [764, 189] on input "text" at bounding box center [851, 181] width 421 height 23
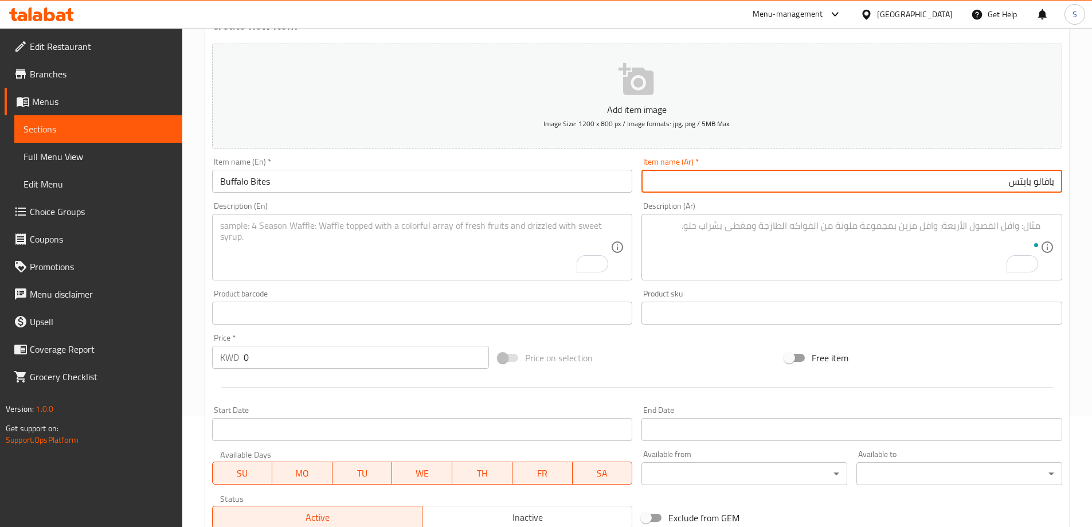
type input "بافالو بايتس"
click at [429, 216] on div "Description (En)" at bounding box center [422, 247] width 421 height 66
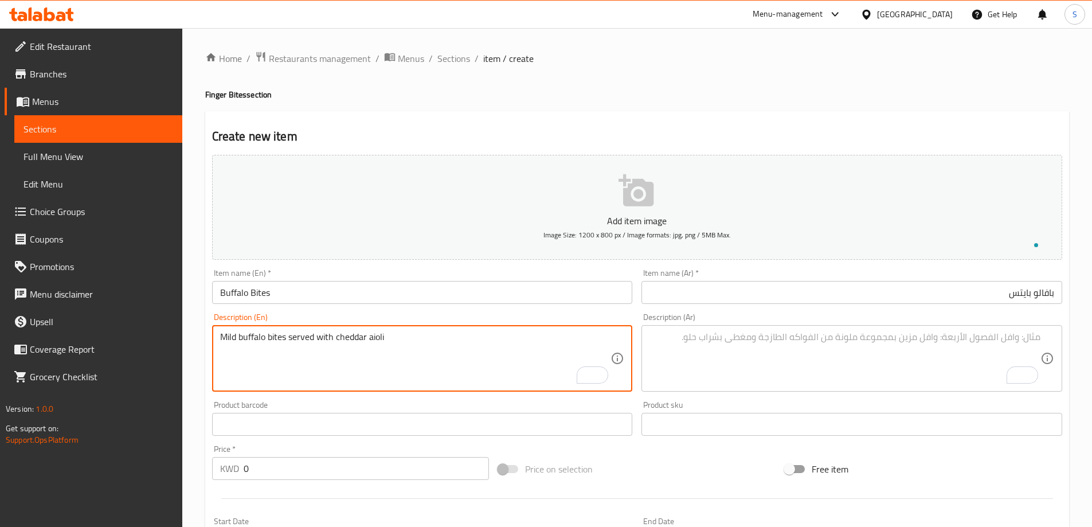
scroll to position [111, 0]
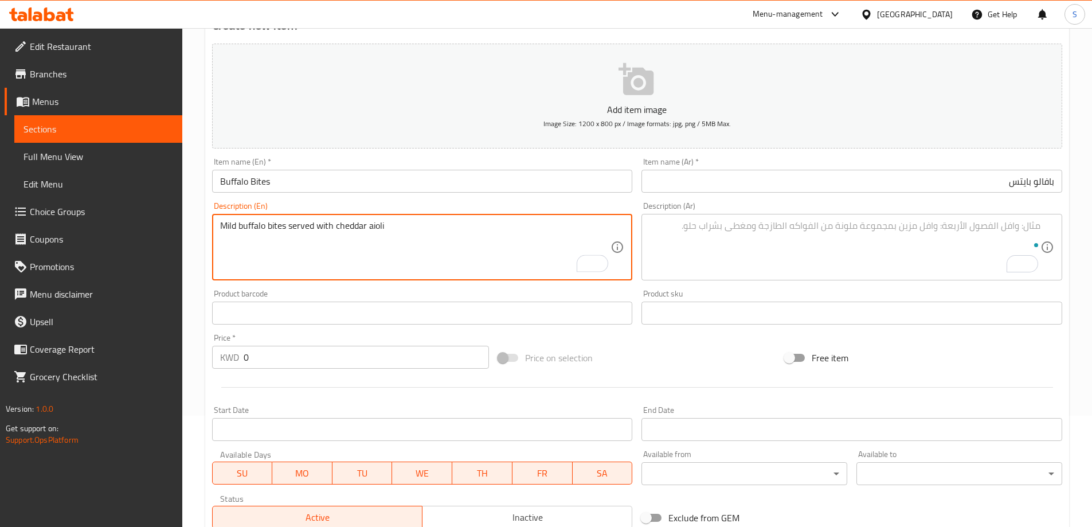
click at [430, 230] on textarea "Mild buffalo bites served with cheddar aioli" at bounding box center [415, 247] width 391 height 54
type textarea "Mild buffalo bites served with cheddar aioli"
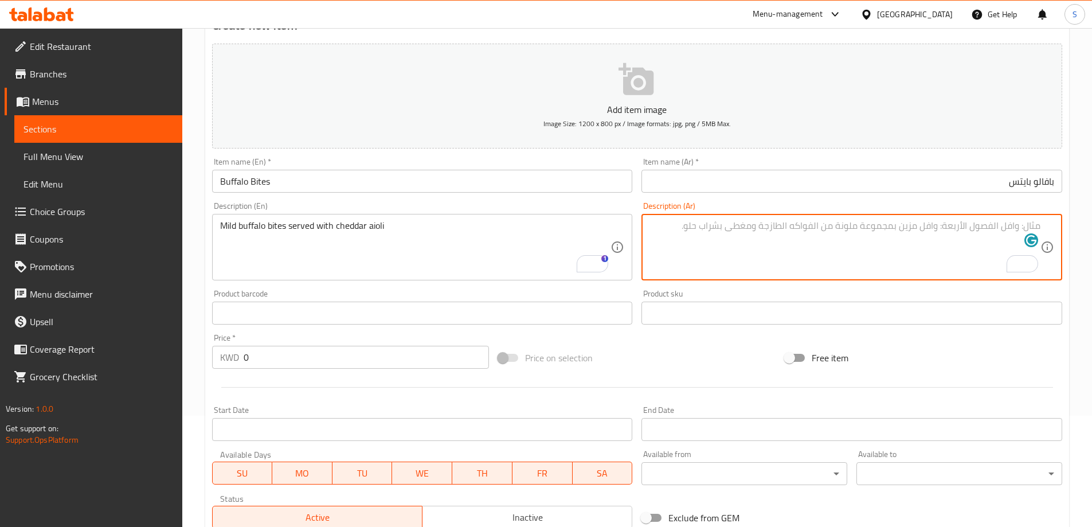
click at [782, 242] on textarea "To enrich screen reader interactions, please activate Accessibility in Grammarl…" at bounding box center [844, 247] width 391 height 54
paste textarea "قطع بافلو خفيفة تقدم مع صلصة أيولي بالجبن [PERSON_NAME]"
drag, startPoint x: 864, startPoint y: 228, endPoint x: 870, endPoint y: 219, distance: 10.3
click at [881, 232] on textarea "بايتس بافلو خفيفة تقدم مع صلصة أيولي بالجبن [PERSON_NAME]" at bounding box center [844, 247] width 391 height 54
type textarea "بايتس بافلو خفيفة تقدم مع صلصة أيولي بالشيدر"
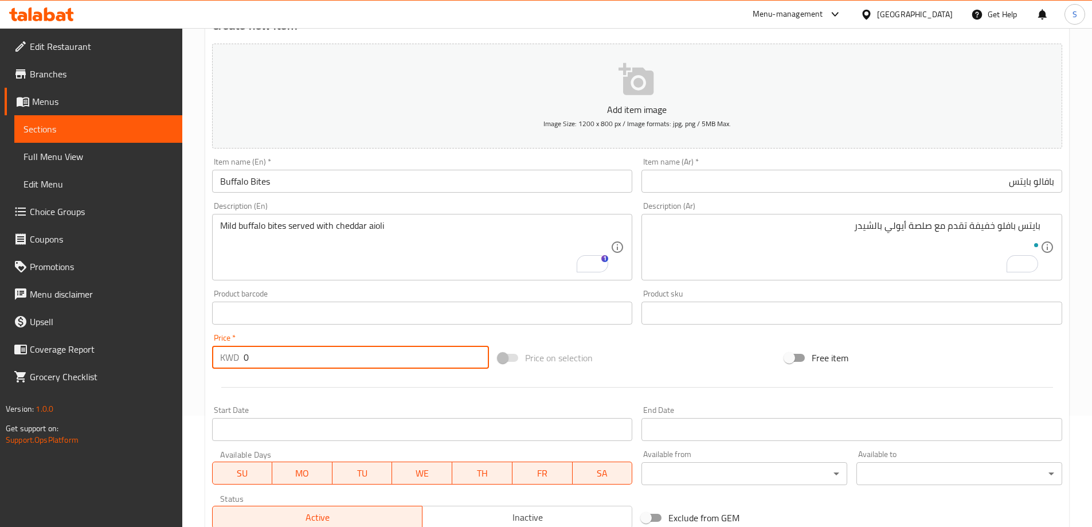
drag, startPoint x: 288, startPoint y: 364, endPoint x: 189, endPoint y: 345, distance: 100.9
click at [181, 352] on div "Edit Restaurant Branches Menus Sections Full Menu View Edit Menu Choice Groups …" at bounding box center [546, 308] width 1092 height 782
type input "2.95"
click at [655, 360] on div "Price on selection" at bounding box center [636, 357] width 287 height 31
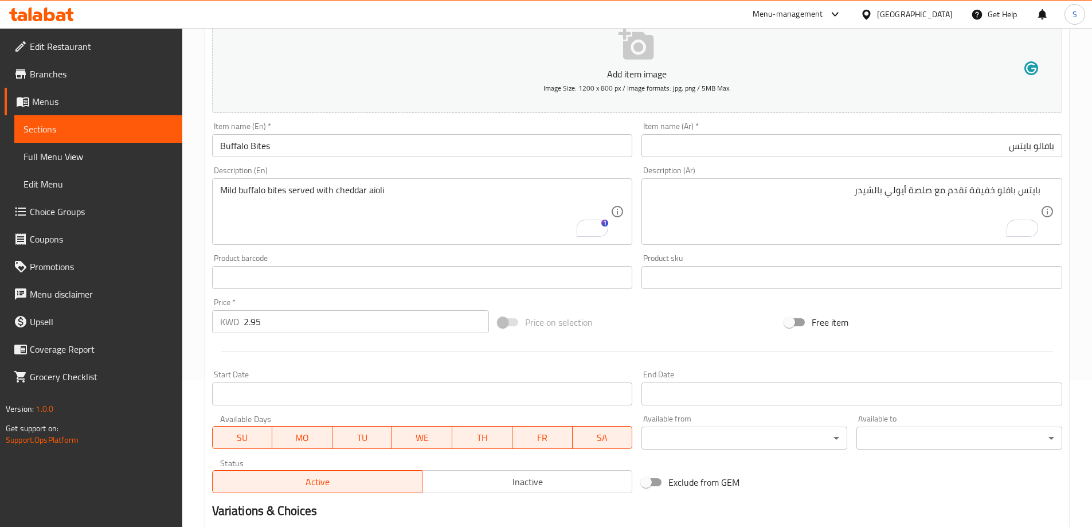
scroll to position [283, 0]
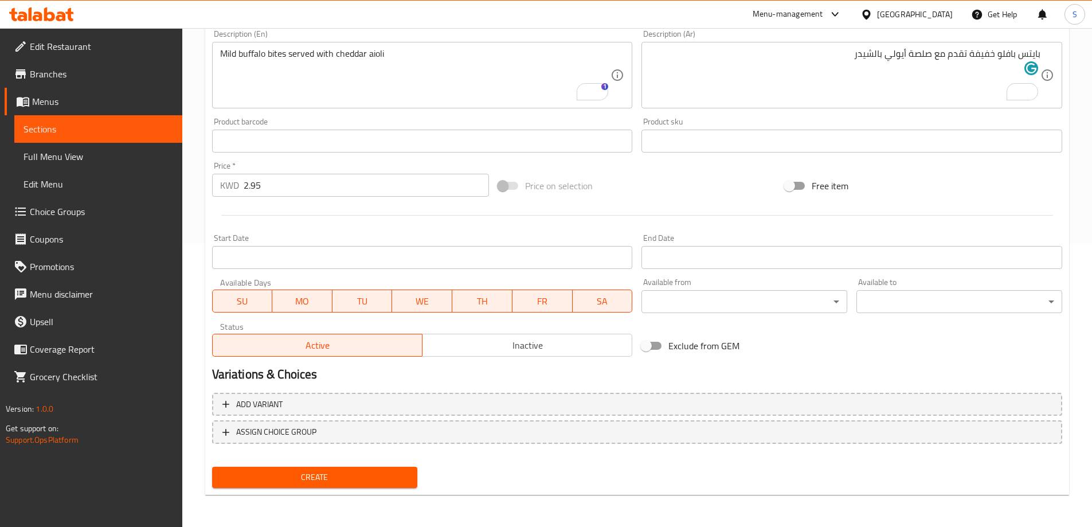
click at [327, 477] on span "Create" at bounding box center [314, 477] width 187 height 14
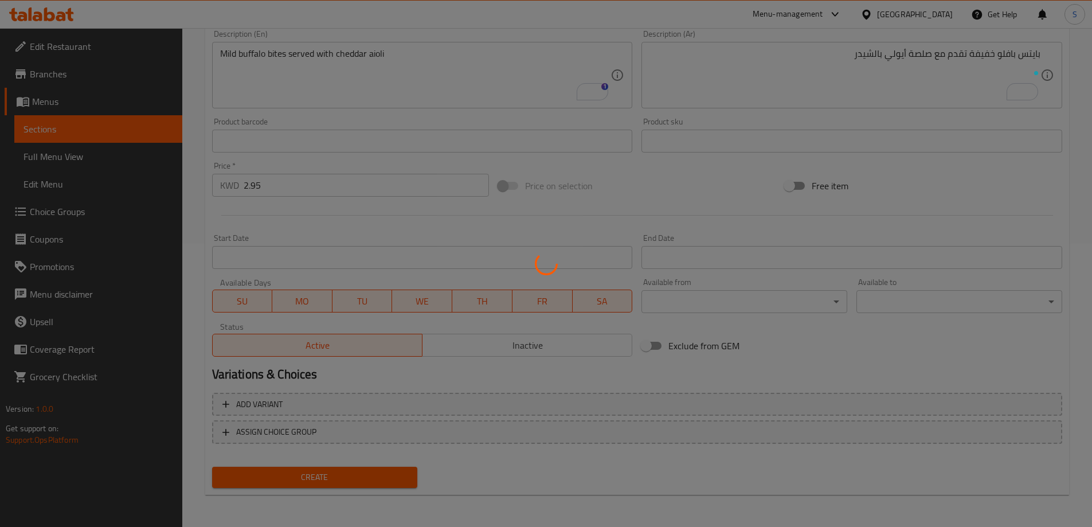
type input "0"
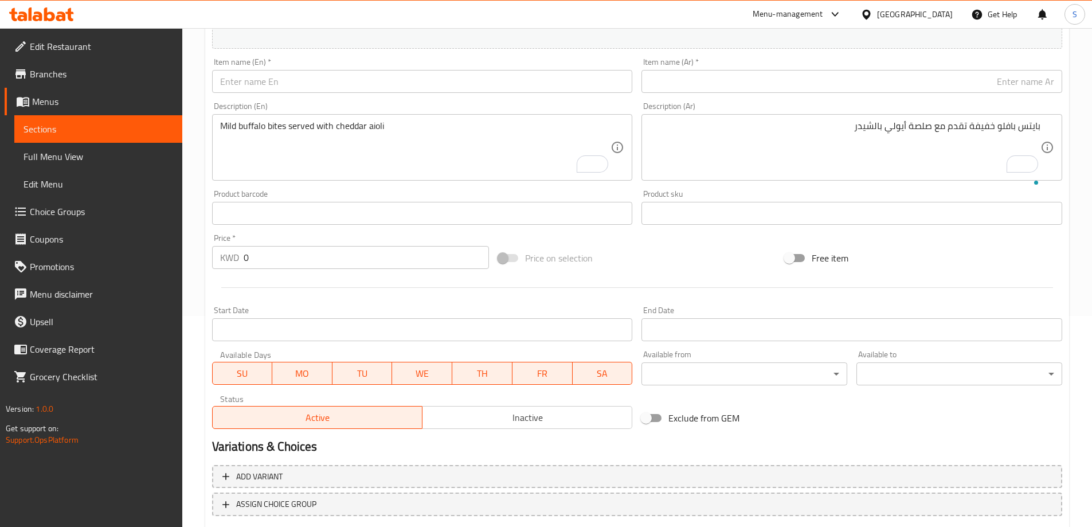
scroll to position [168, 0]
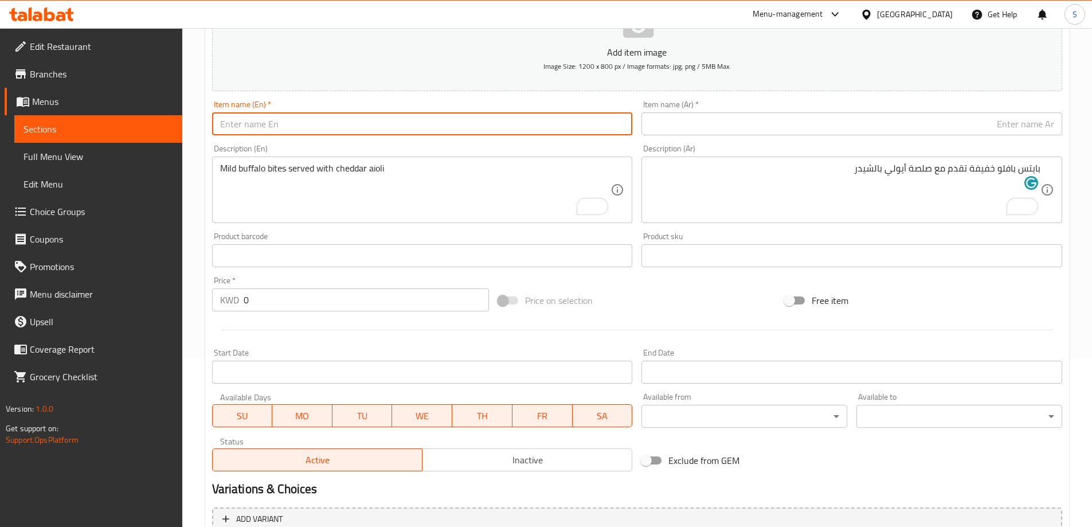
click at [435, 131] on input "text" at bounding box center [422, 123] width 421 height 23
paste input "CHEETOS CHEESE FINGER"
click at [434, 119] on input "CHEETOS CHEESE FINGER" at bounding box center [422, 123] width 421 height 23
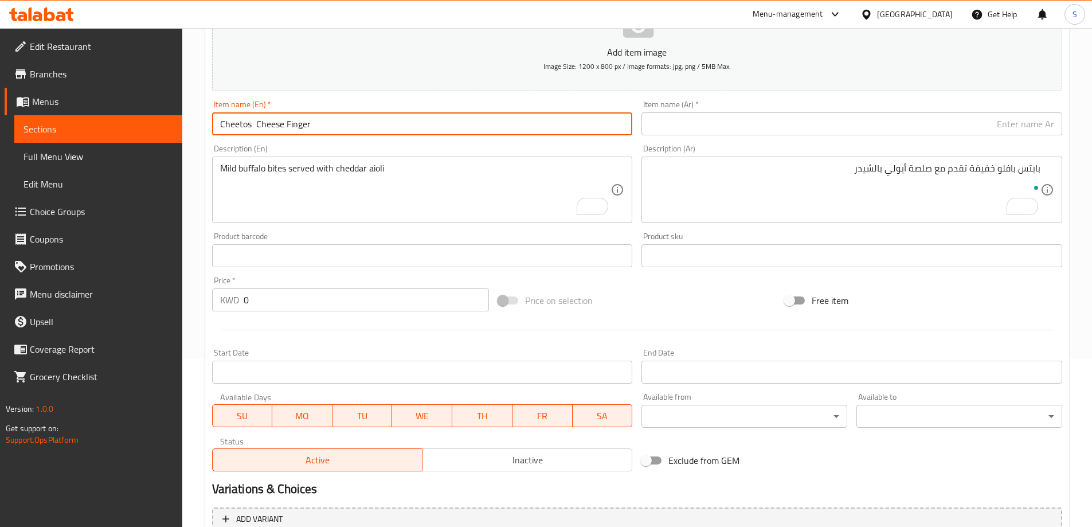
click at [258, 125] on input "Cheetos Cheese Finger" at bounding box center [422, 123] width 421 height 23
type input "Cheetos Cheese Finger"
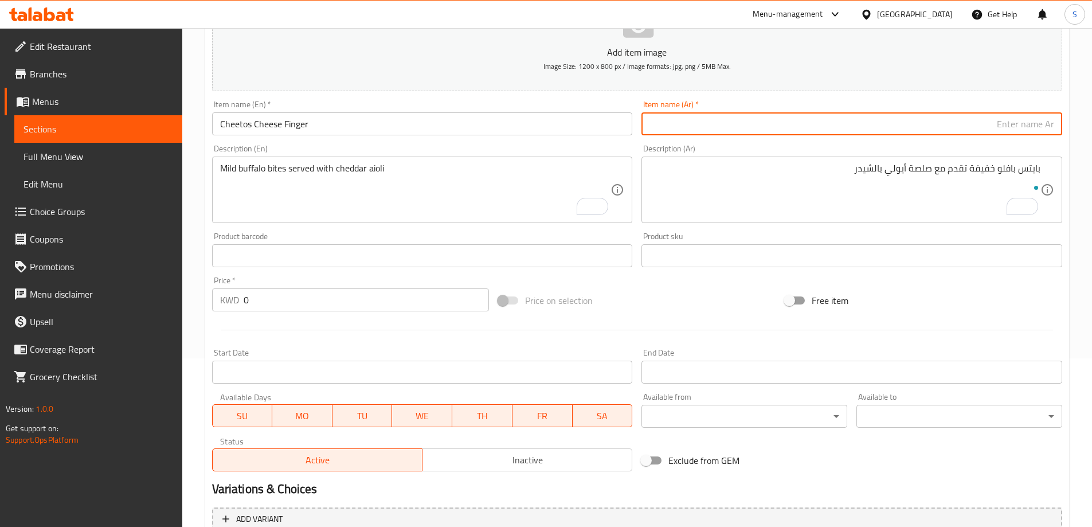
click at [683, 123] on input "text" at bounding box center [851, 123] width 421 height 23
type input "أصابع [PERSON_NAME] بالجبنة"
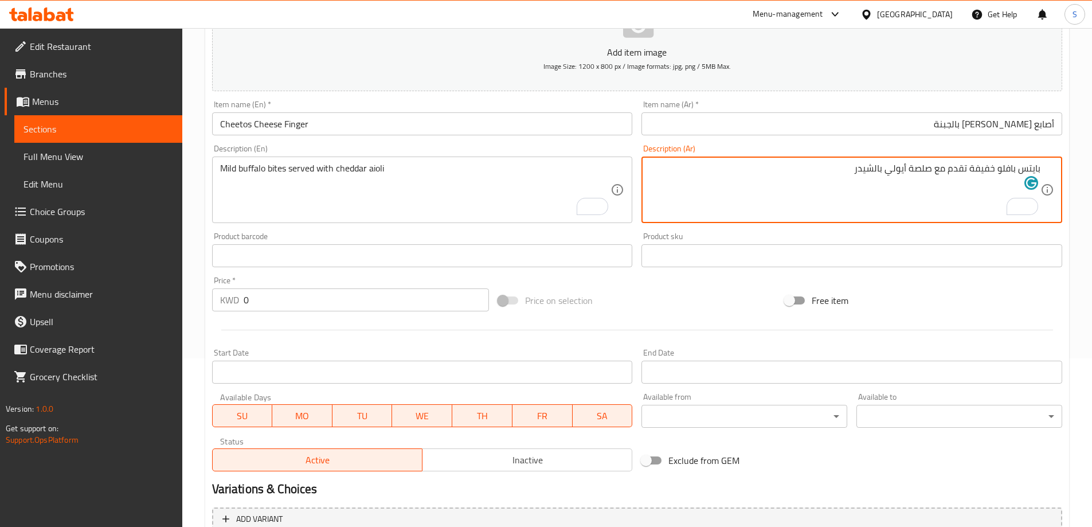
click at [680, 171] on textarea "بايتس بافلو خفيفة تقدم مع صلصة أيولي بالشيدر" at bounding box center [844, 190] width 391 height 54
paste textarea "أصابع موزاريلا طازجة محشوة بصلصة البيستو، ومغطاة بفتات شيتوس المقرمشة، وتقدم مع…"
type textarea "أصابع موزاريلا طازجة محشوة بصلصة البيستو، ومغطاة بفتات شيتوس المقرمشة، وتقدم مع…"
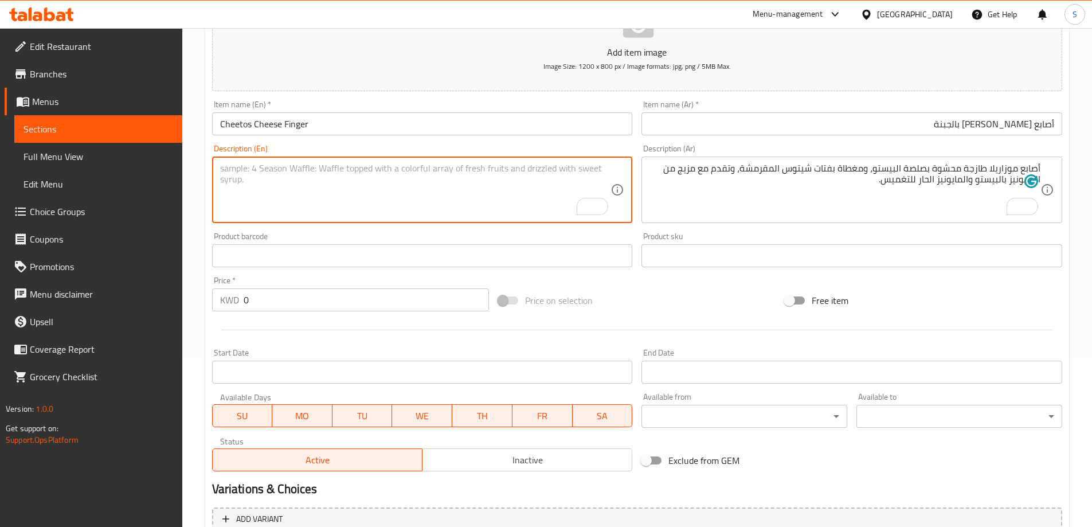
click at [425, 169] on textarea "To enrich screen reader interactions, please activate Accessibility in Grammarl…" at bounding box center [415, 190] width 391 height 54
paste textarea "Fresh mozzarella sticks stuffed with pesto sauce, coated in crunchy Cheetos cru…"
type textarea "Fresh mozzarella sticks stuffed with pesto sauce, coated in crunchy Cheetos cru…"
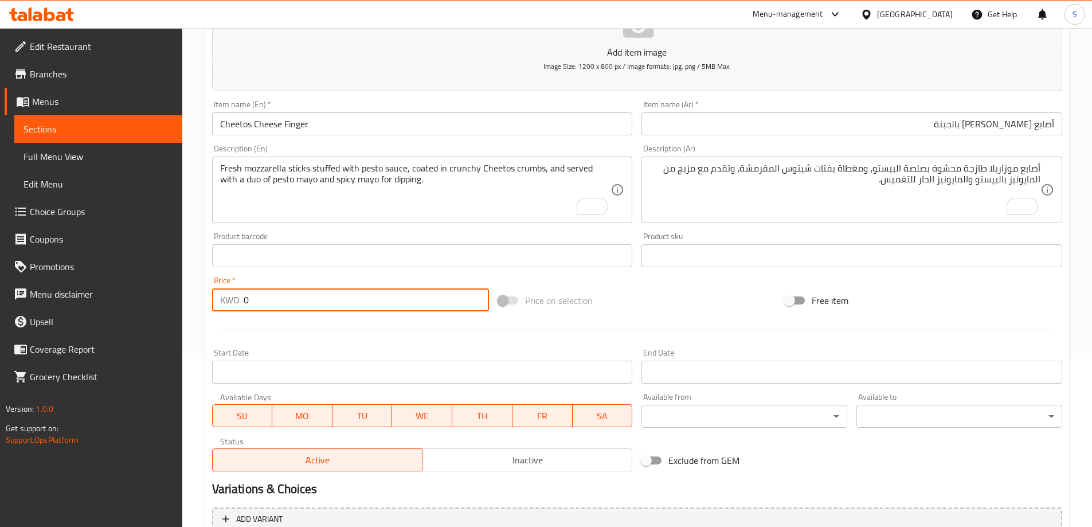
drag, startPoint x: 290, startPoint y: 296, endPoint x: 226, endPoint y: 298, distance: 63.6
click at [226, 298] on div "KWD 0 Price *" at bounding box center [350, 299] width 277 height 23
type input "3.95"
click at [623, 302] on div "Price on selection" at bounding box center [636, 300] width 287 height 31
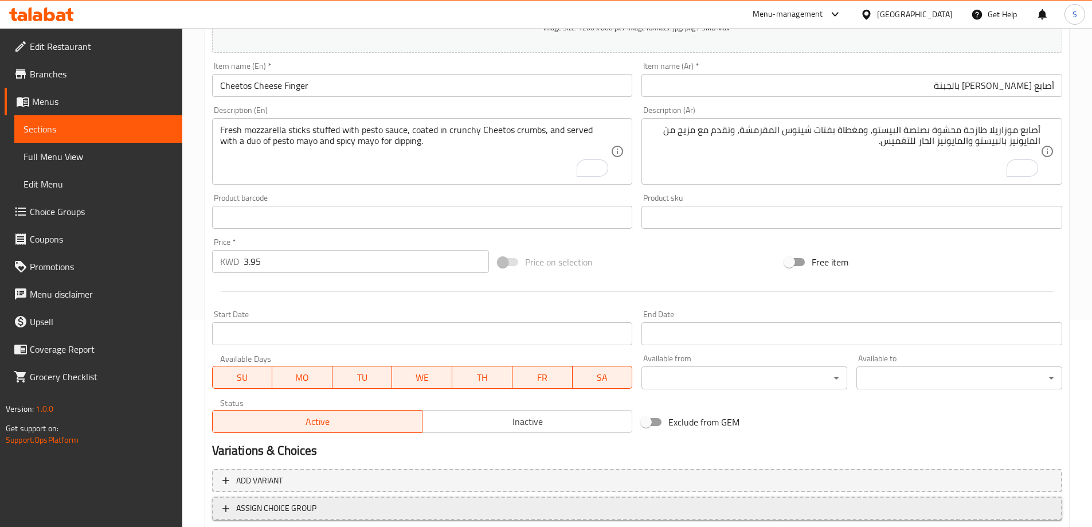
scroll to position [283, 0]
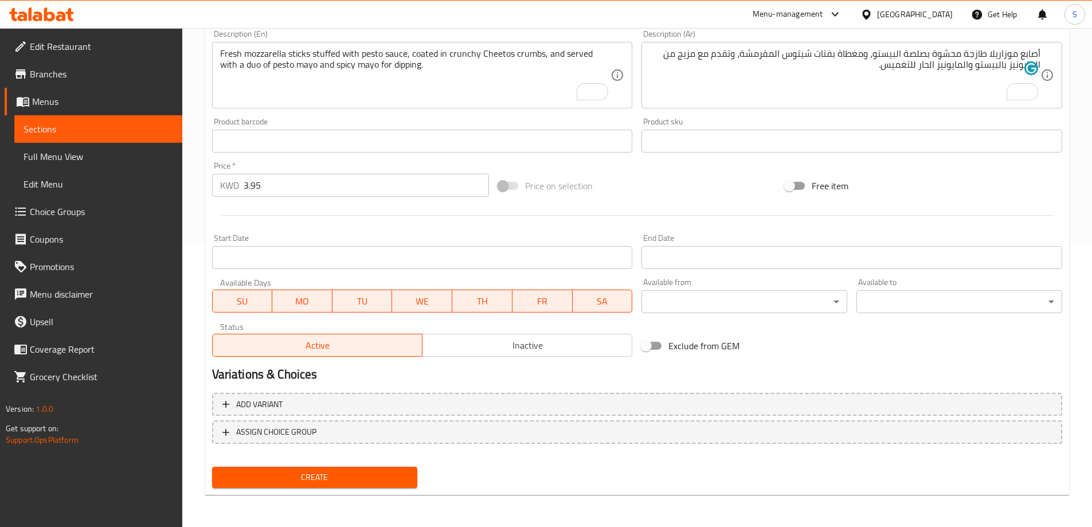
click at [380, 472] on span "Create" at bounding box center [314, 477] width 187 height 14
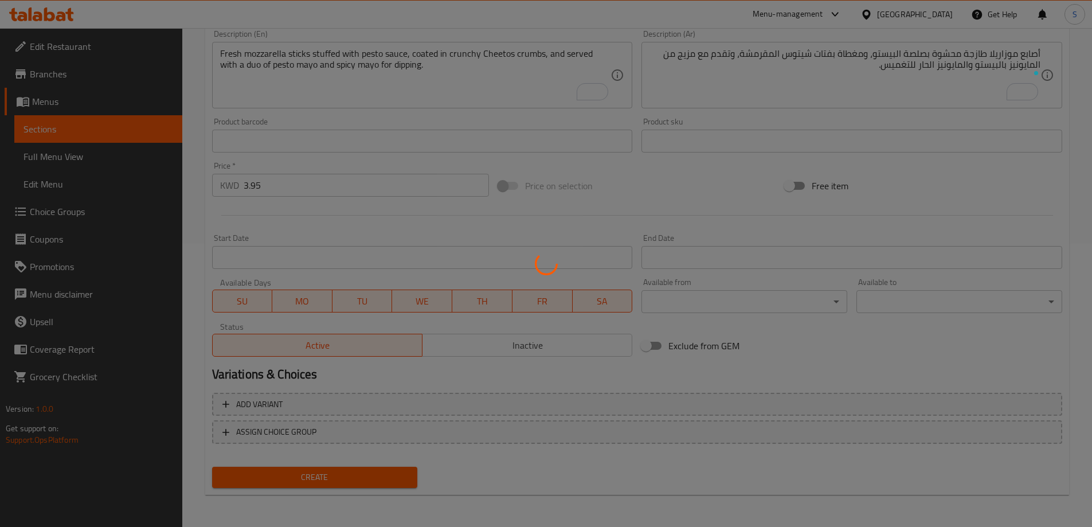
type input "0"
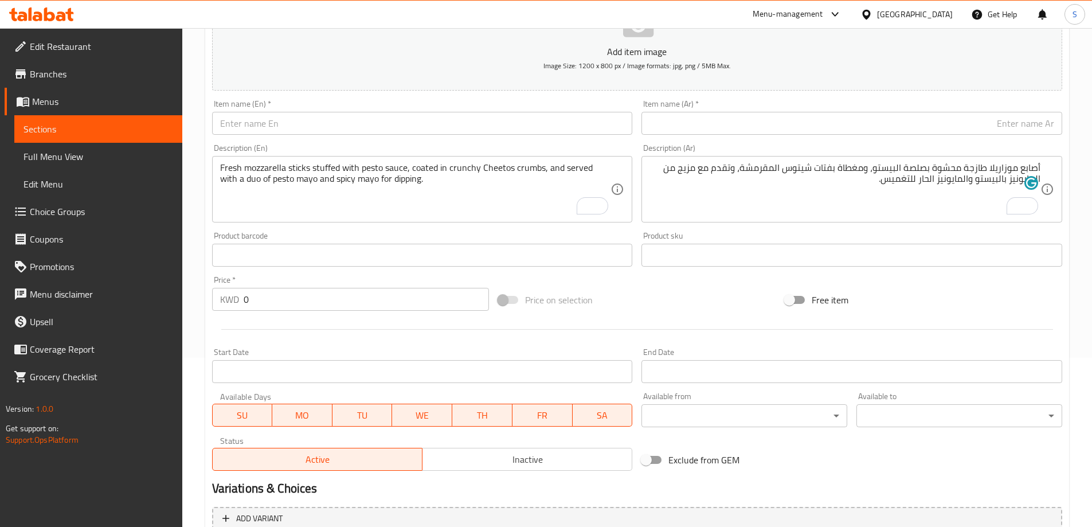
scroll to position [168, 0]
click at [347, 133] on input "text" at bounding box center [422, 123] width 421 height 23
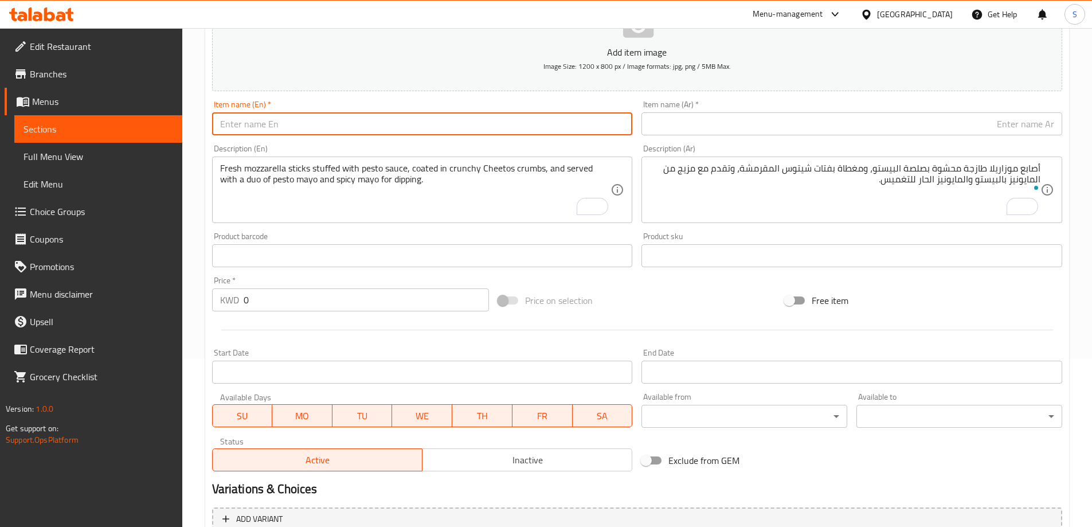
paste input "SLIM BURGER CHICKEN"
click at [346, 127] on input "SLIM BURGER CHICKEN" at bounding box center [422, 123] width 421 height 23
type input "Slim Burger Chicken"
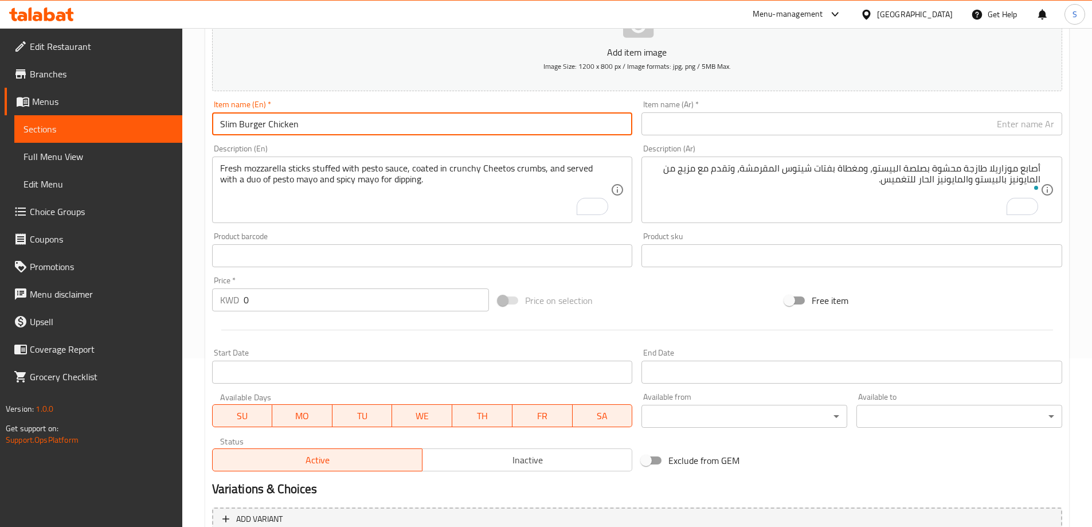
click at [751, 126] on input "text" at bounding box center [851, 123] width 421 height 23
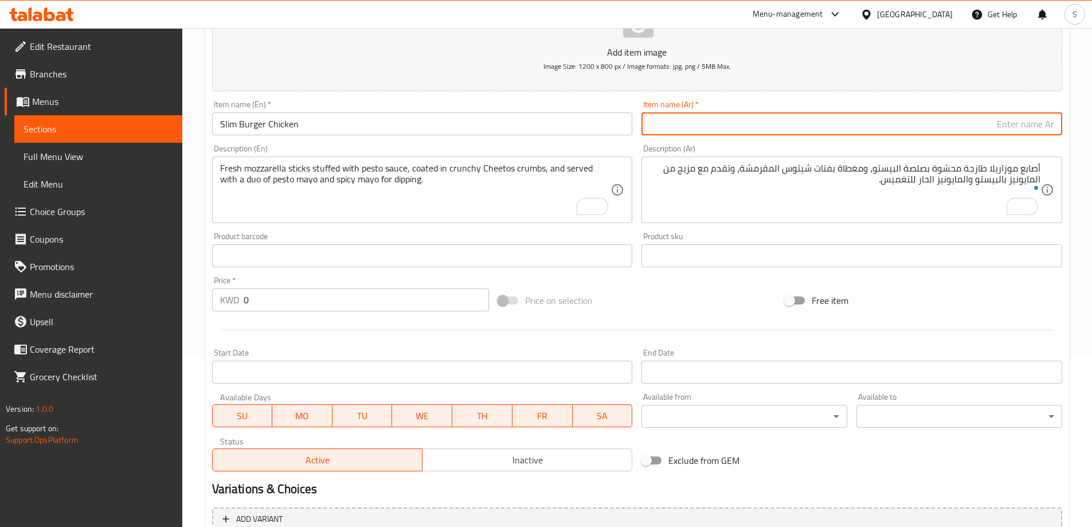
paste input "برجر دجاج سليم"
type input "برجر دجاج سليم"
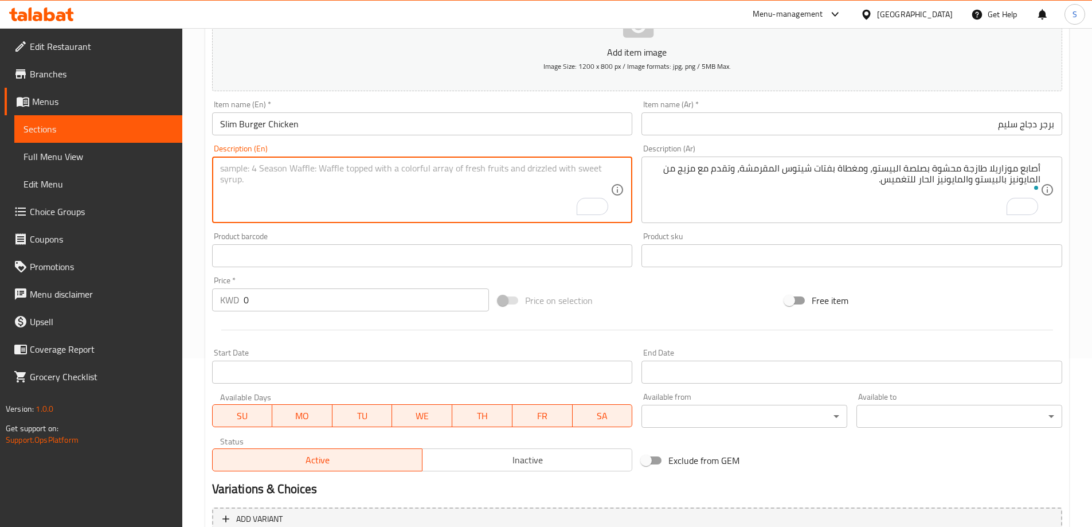
click at [487, 201] on textarea "To enrich screen reader interactions, please activate Accessibility in Grammarl…" at bounding box center [415, 190] width 391 height 54
paste textarea "Slim mini chicken burger with iceberg lettuce, pickles, and American cheese, se…"
click at [403, 167] on textarea "Slim mini chicken burger with iceberg lettuce, pickles, and American cheese, se…" at bounding box center [415, 190] width 391 height 54
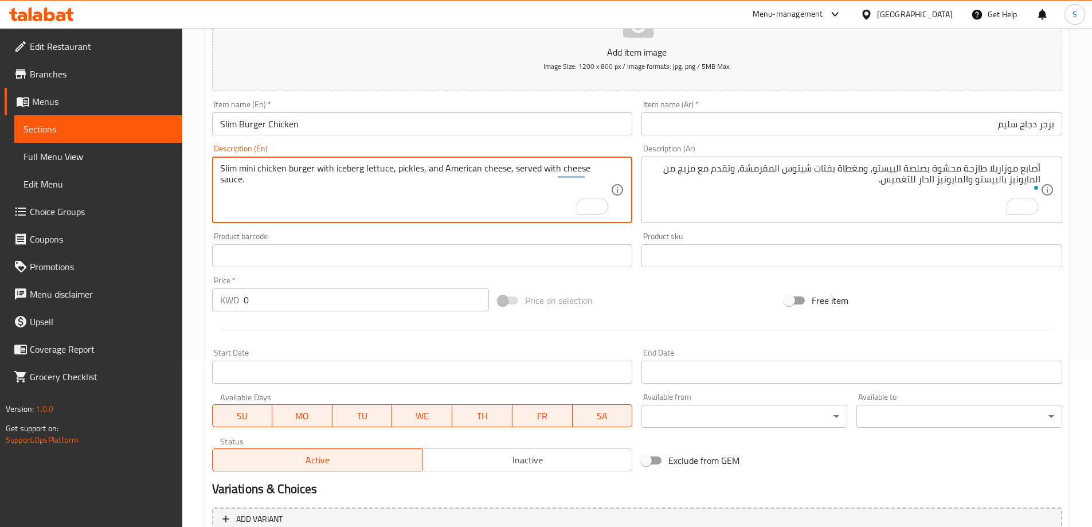
type textarea "Slim mini chicken burger with iceberg lettuce, pickles, and American cheese, se…"
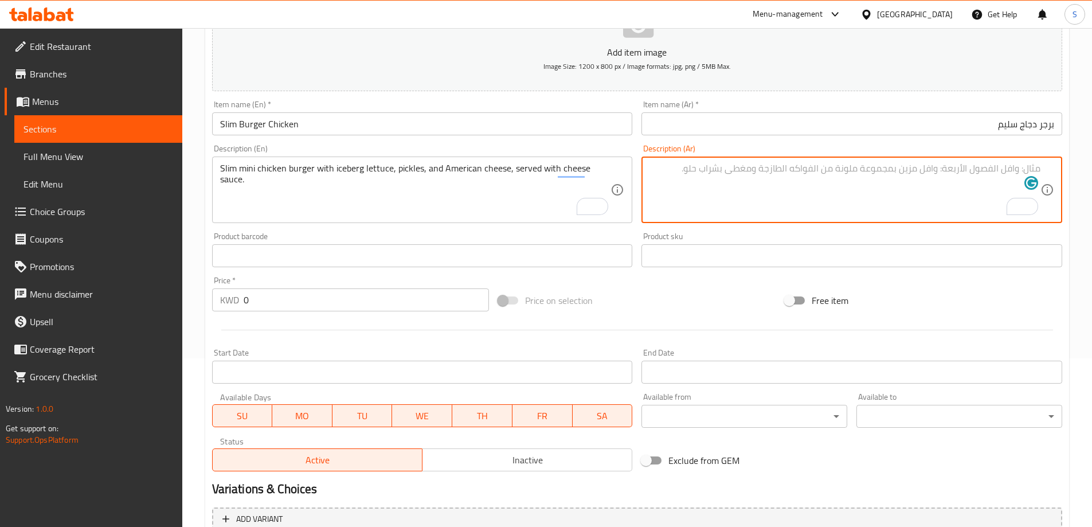
click at [765, 177] on textarea "To enrich screen reader interactions, please activate Accessibility in Grammarl…" at bounding box center [844, 190] width 391 height 54
paste textarea "برجر دجاج صغير نحيف مع خس آيسبرج، مخلل، وجبن أمريكي، يقدم مع صلصة الجبن."
type textarea "برجر دجاج صغير نحيف مع خس آيسبرج، مخلل، وجبن أمريكي، يقدم مع صلصة الجبن."
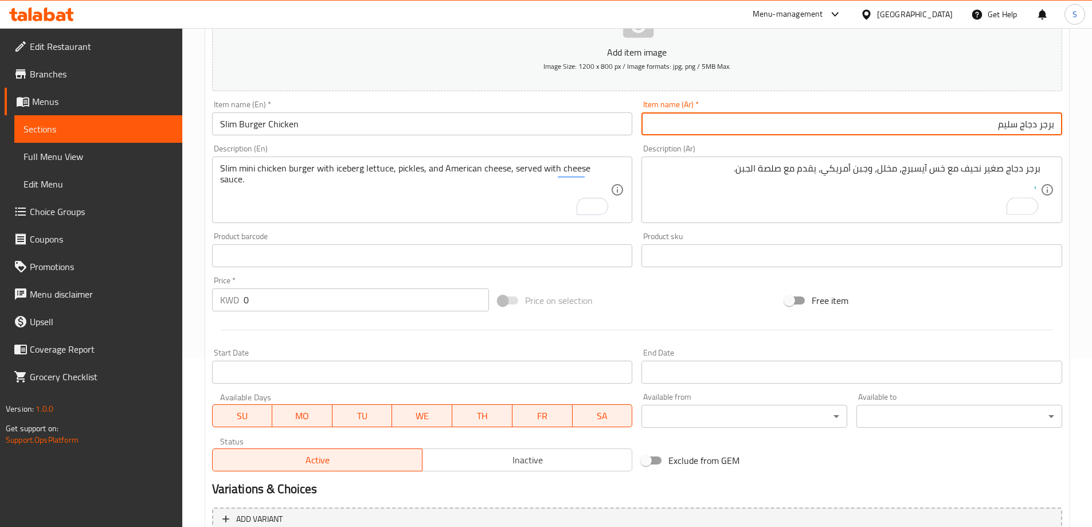
drag, startPoint x: 1016, startPoint y: 124, endPoint x: 952, endPoint y: 124, distance: 63.6
click at [952, 124] on input "برجر دجاج سليم" at bounding box center [851, 123] width 421 height 23
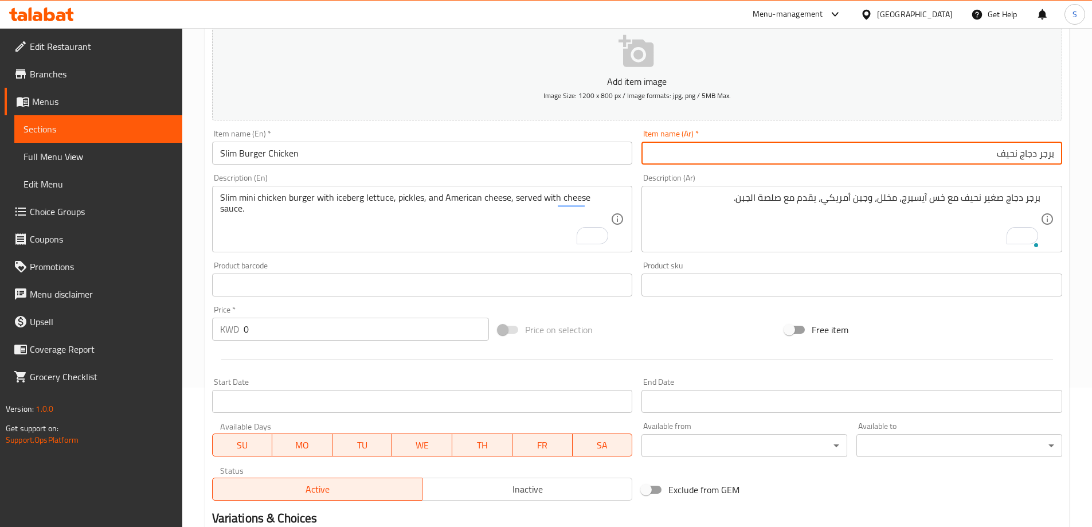
scroll to position [111, 0]
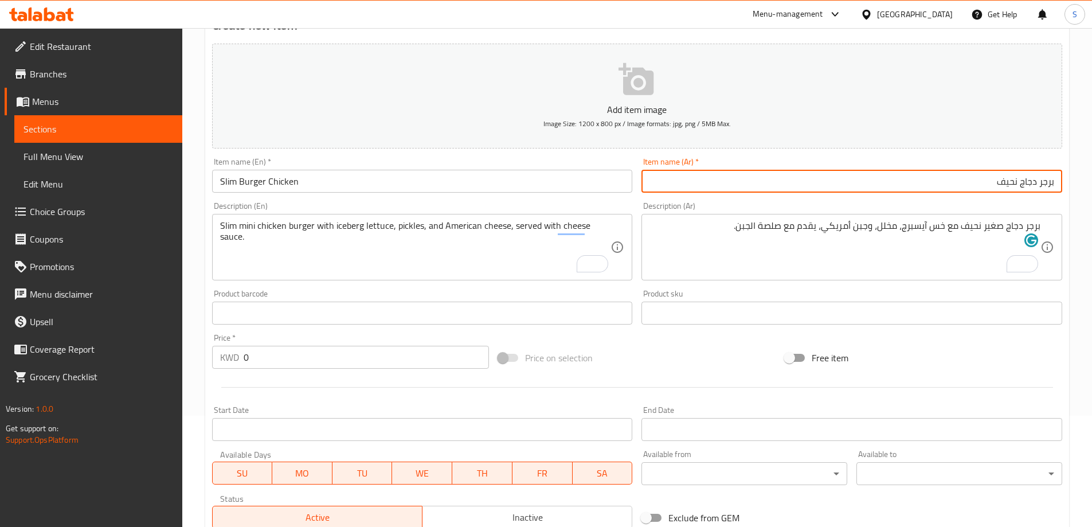
type input "برجر دجاج نحيف"
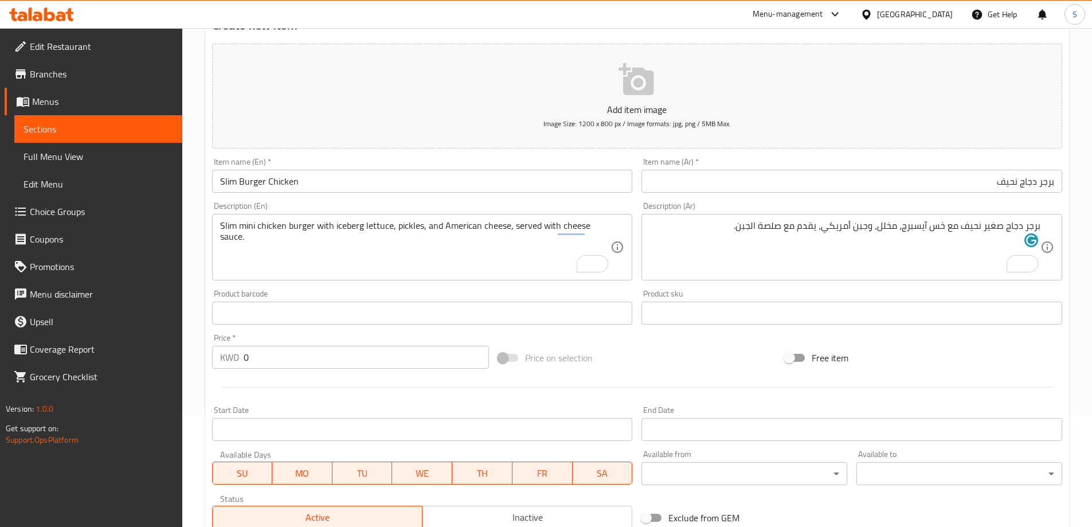
click at [685, 361] on div "Price on selection" at bounding box center [636, 357] width 287 height 31
drag, startPoint x: 352, startPoint y: 348, endPoint x: 206, endPoint y: 350, distance: 146.2
click at [207, 351] on div "Price   * KWD 0 Price *" at bounding box center [350, 351] width 287 height 44
type input "3.95"
click at [636, 369] on div "Price on selection" at bounding box center [636, 357] width 287 height 31
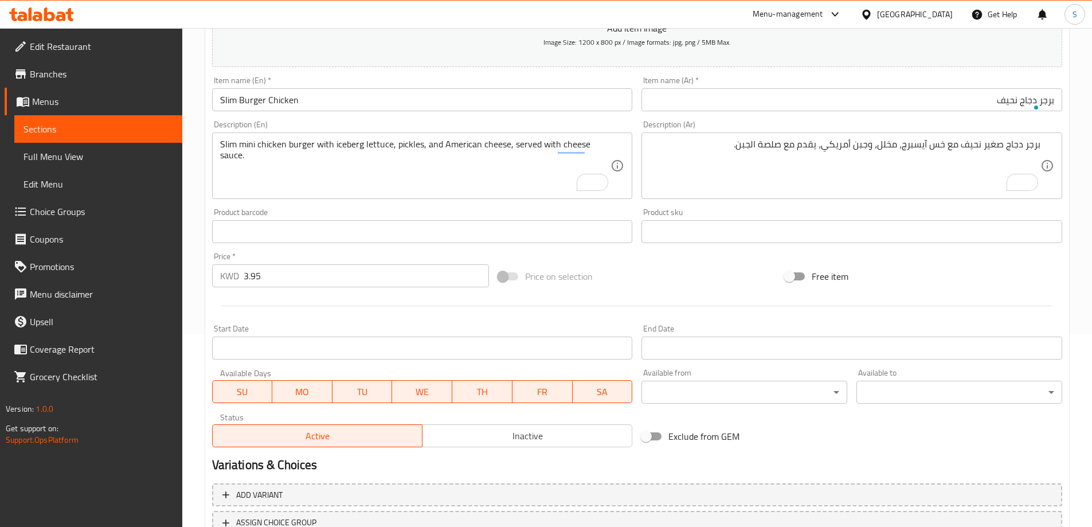
scroll to position [283, 0]
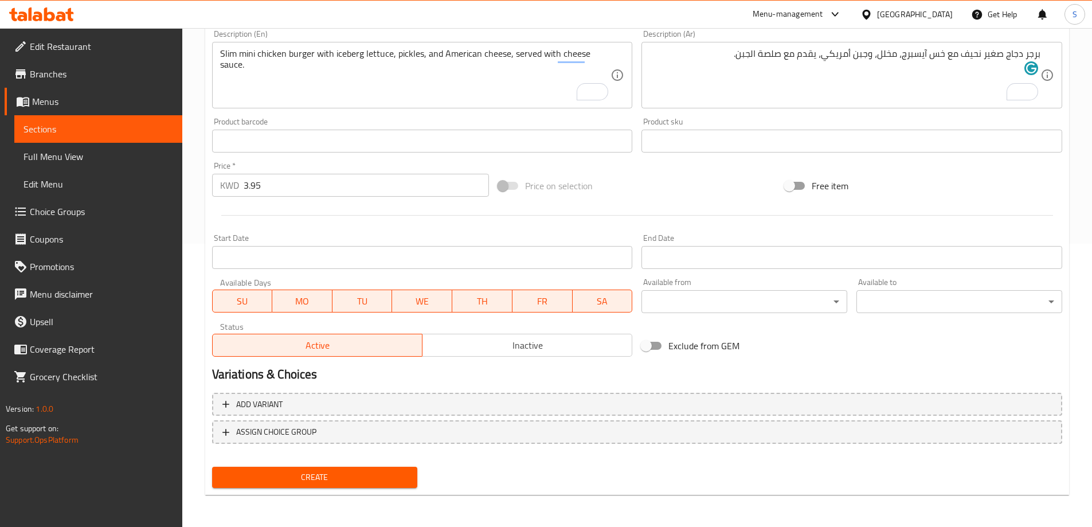
click at [386, 472] on span "Create" at bounding box center [314, 477] width 187 height 14
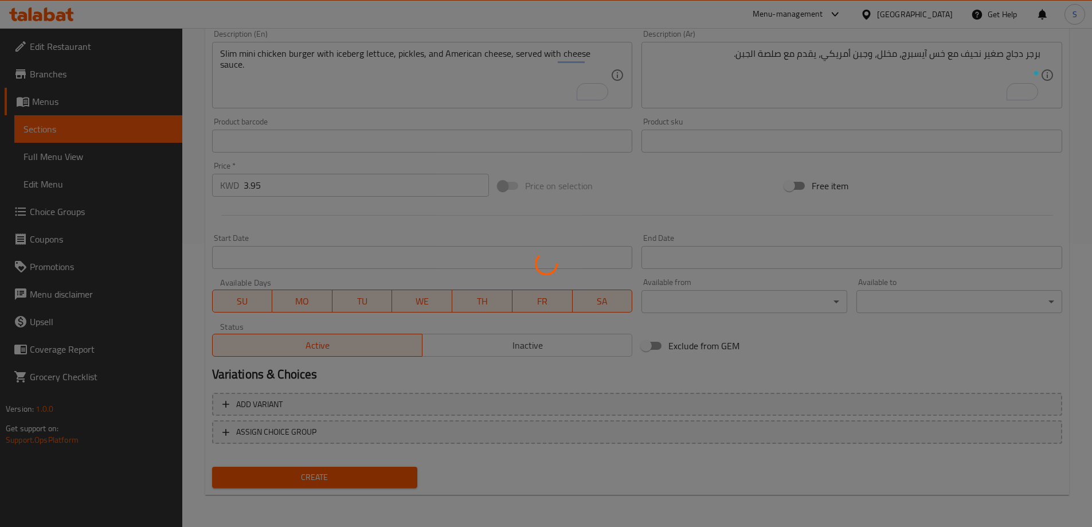
type input "0"
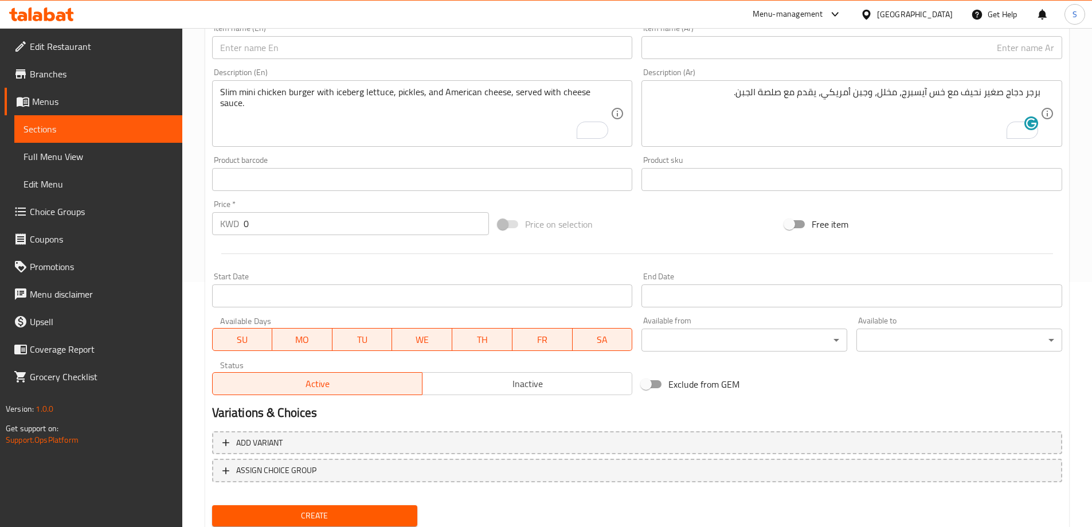
scroll to position [226, 0]
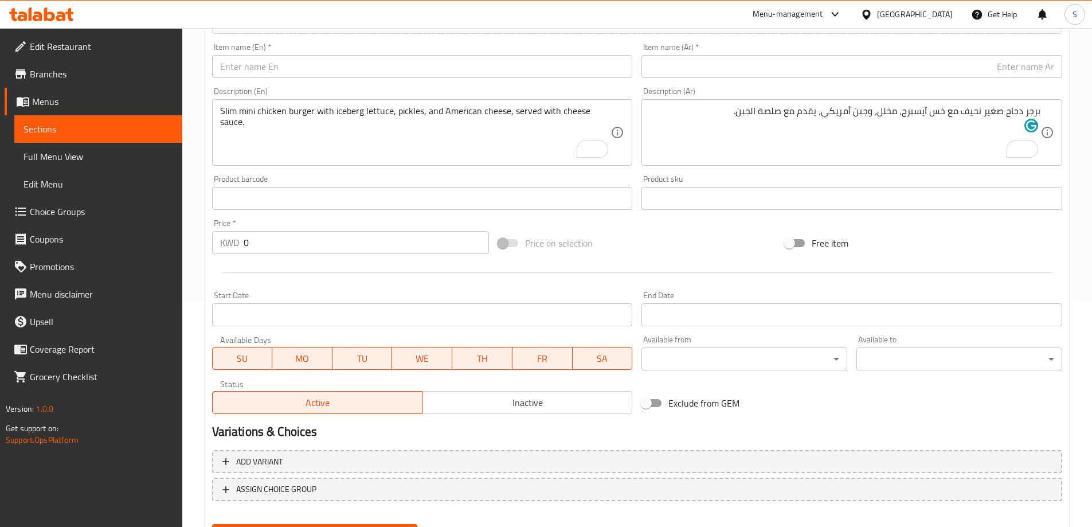
click at [349, 62] on input "text" at bounding box center [422, 66] width 421 height 23
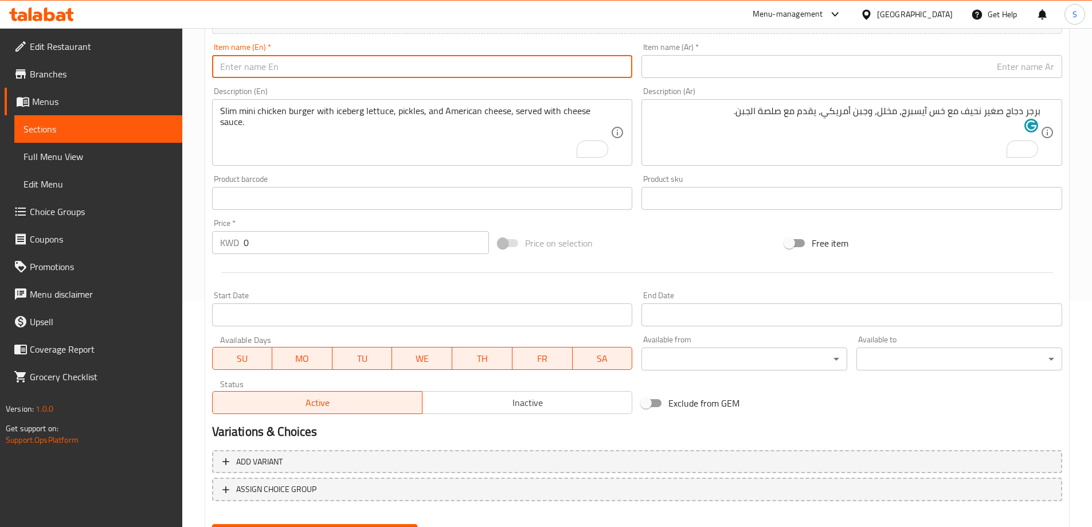
paste input "SLIM BURGER BEEF"
click at [349, 62] on input "SLIM BURGER BEEF" at bounding box center [422, 66] width 421 height 23
click at [271, 65] on input "Slim Burger Beef" at bounding box center [422, 66] width 421 height 23
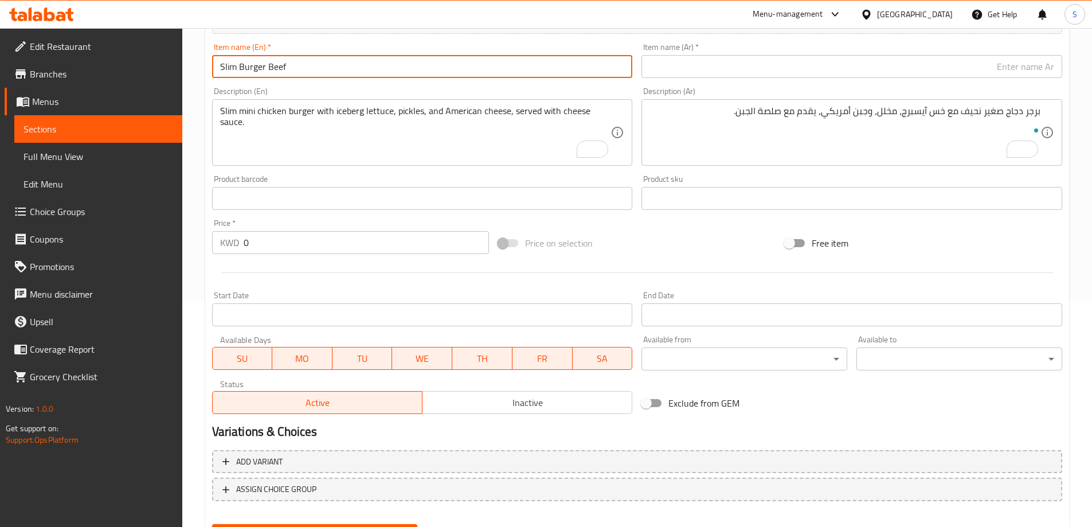
type input "Slim Burger Beef"
click at [756, 65] on input "text" at bounding box center [851, 66] width 421 height 23
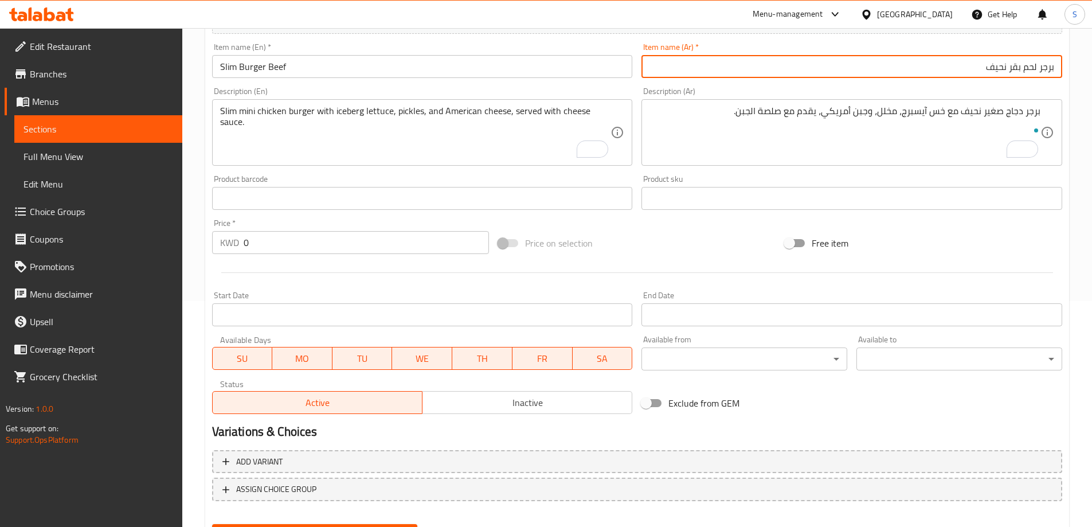
drag, startPoint x: 1008, startPoint y: 69, endPoint x: 1020, endPoint y: 95, distance: 28.5
click at [1009, 69] on input "برجر لحم بقر نحيف" at bounding box center [851, 66] width 421 height 23
type input "برجر لحم بقري نحيف"
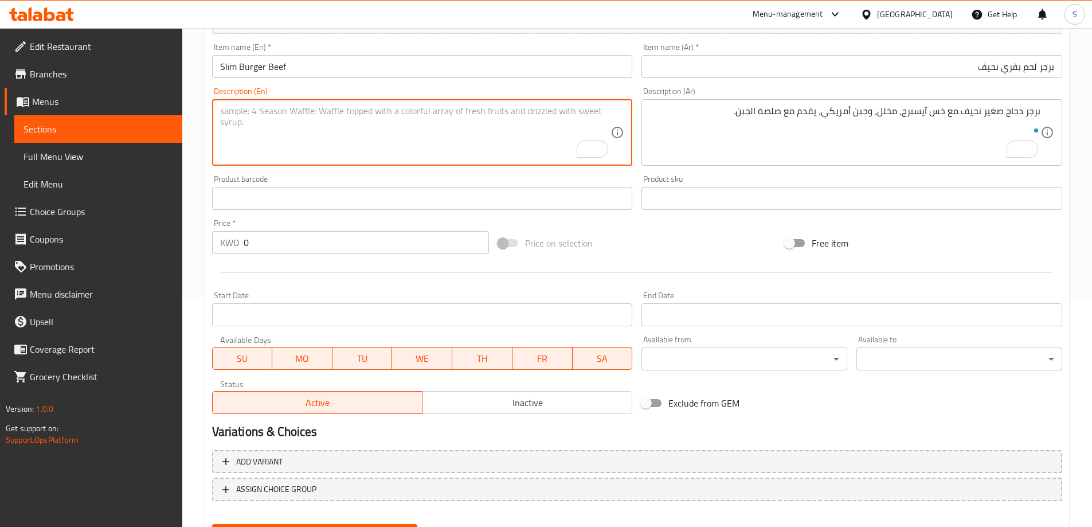
click at [472, 125] on textarea "To enrich screen reader interactions, please activate Accessibility in Grammarl…" at bounding box center [415, 132] width 391 height 54
paste textarea "Slim mini Beef burger with iceberg lettuce, pickles, and American cheese, serve…"
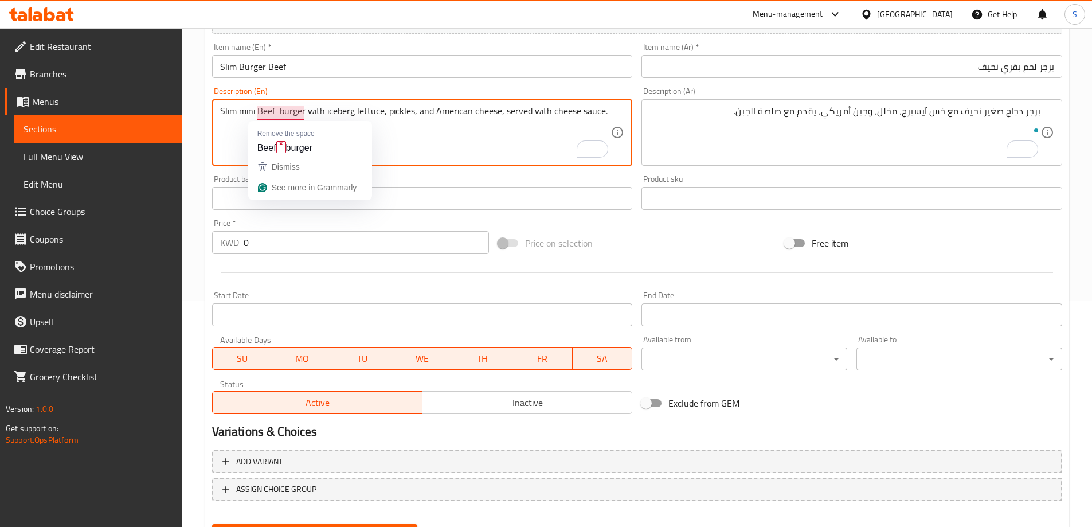
click at [278, 111] on textarea "Slim mini Beef burger with iceberg lettuce, pickles, and American cheese, serve…" at bounding box center [415, 132] width 391 height 54
type textarea "Slim mini Beef burger with iceberg lettuce, pickles, and American cheese, serve…"
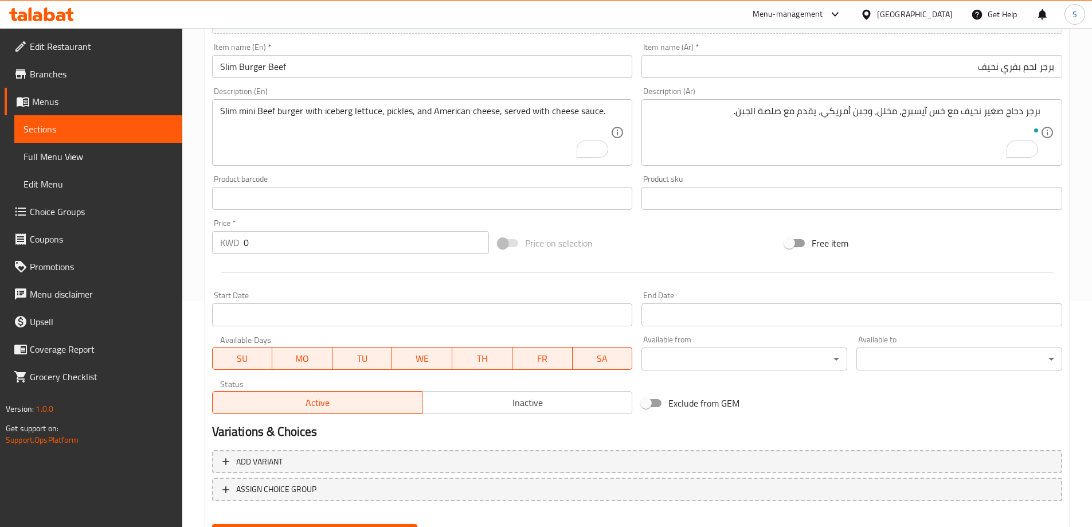
click at [373, 119] on textarea "Slim mini Beef burger with iceberg lettuce, pickles, and American cheese, serve…" at bounding box center [415, 132] width 391 height 54
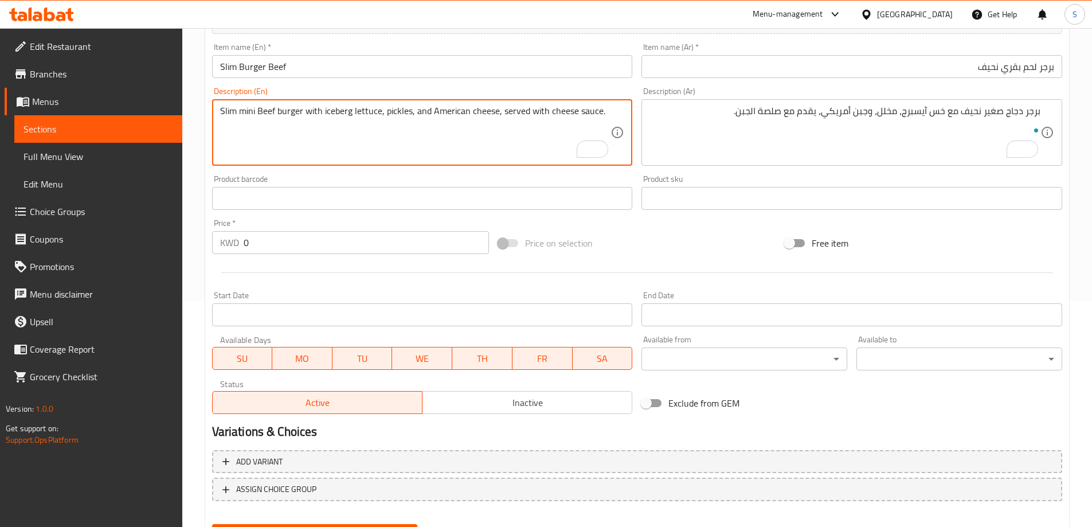
click at [373, 119] on textarea "Slim mini Beef burger with iceberg lettuce, pickles, and American cheese, serve…" at bounding box center [415, 132] width 391 height 54
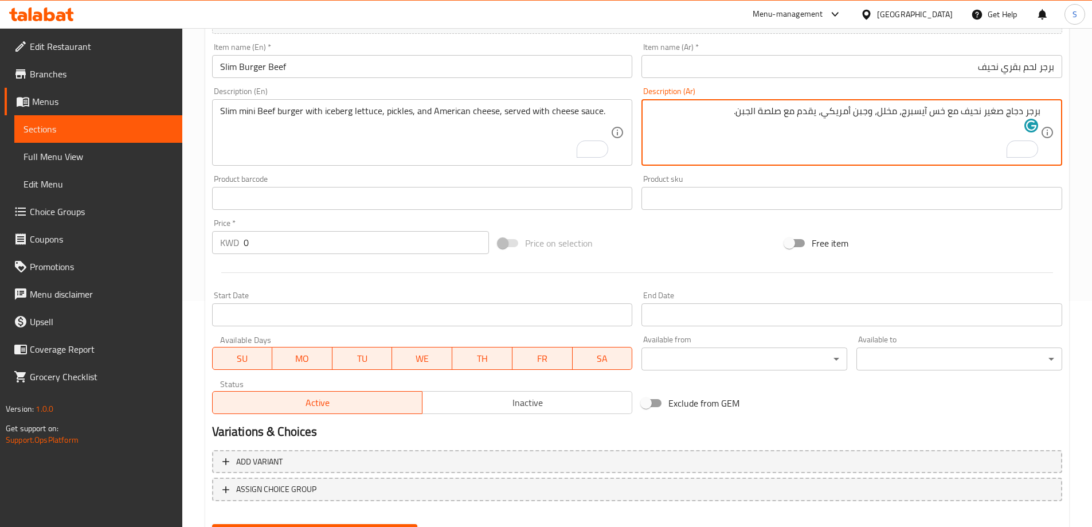
click at [742, 125] on textarea "برجر دجاج صغير نحيف مع خس آيسبرج، مخلل، وجبن أمريكي، يقدم مع صلصة الجبن." at bounding box center [844, 132] width 391 height 54
paste textarea "برجر لحم بقري صغير نحيف مع خس آيسبرج، مخلل، وجبن أمريكي، يقدم مع صلصة الجبن."
type textarea "برجر لحم بقري صغير نحيف مع خس آيسبرج، مخلل، وجبن أمريكي، يقدم مع صلصة الجبن."
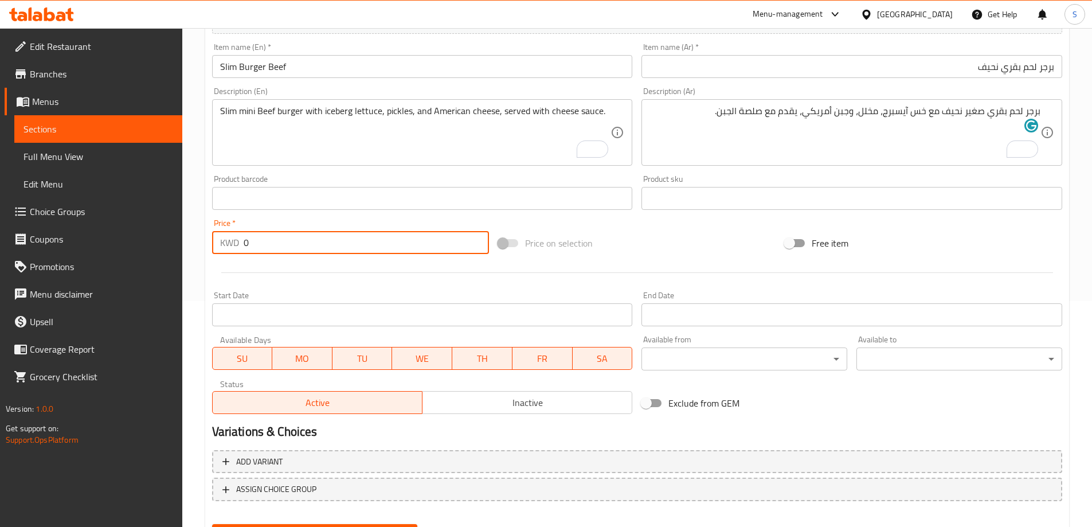
drag, startPoint x: 251, startPoint y: 245, endPoint x: 206, endPoint y: 244, distance: 45.3
click at [206, 244] on div "Create new item Add item image Image Size: 1200 x 800 px / Image formats: jpg, …" at bounding box center [637, 218] width 864 height 667
type input "4.95"
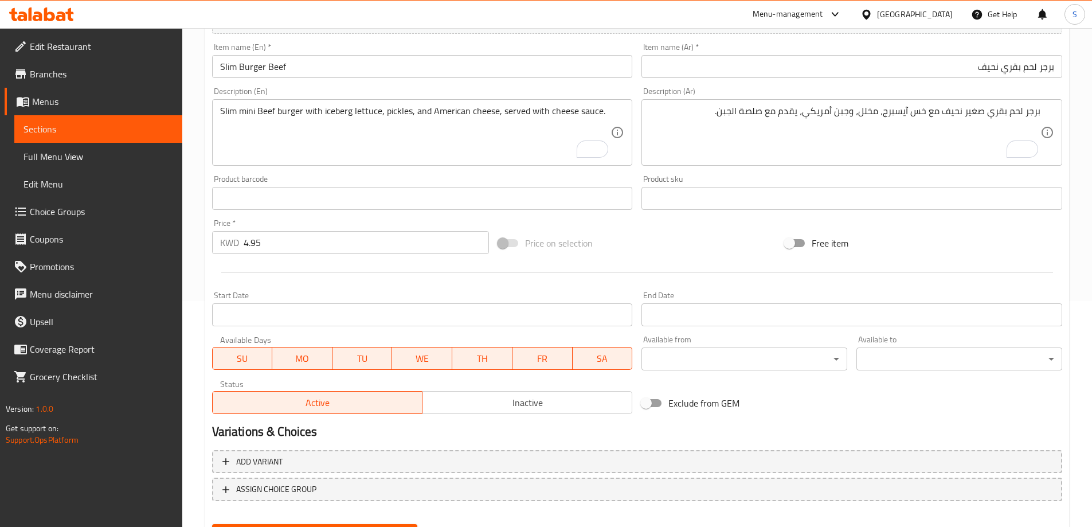
click at [642, 234] on div "Price on selection" at bounding box center [636, 243] width 287 height 31
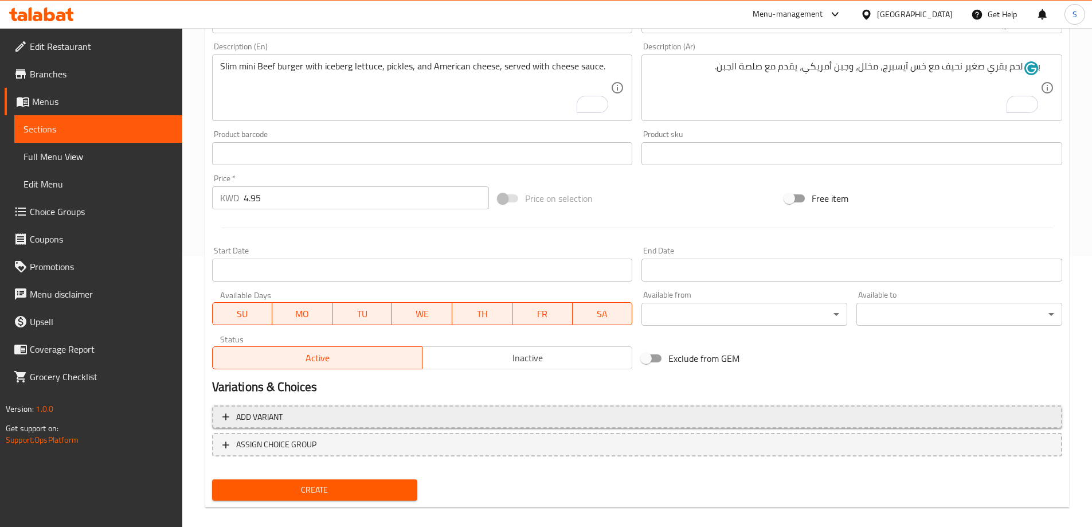
scroll to position [283, 0]
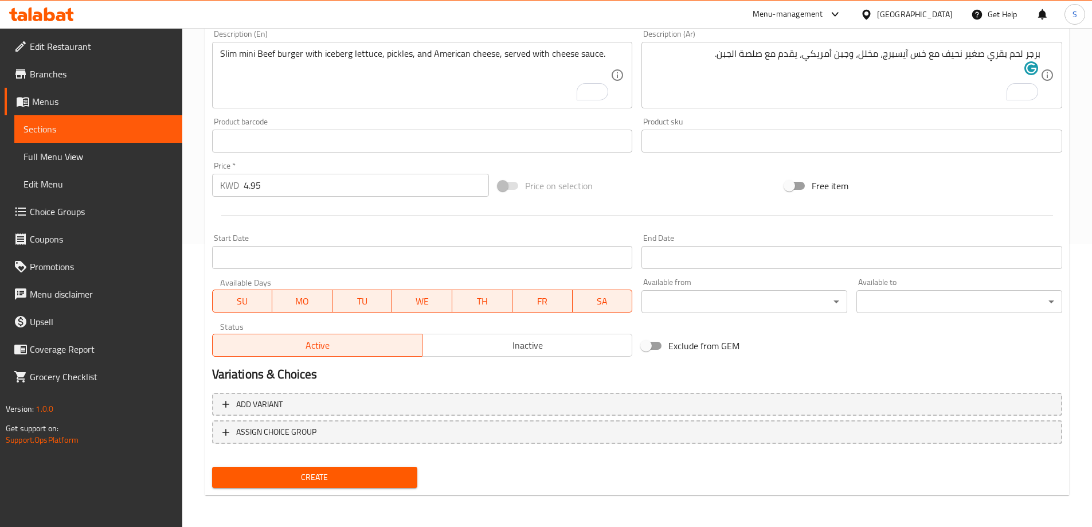
click at [344, 473] on span "Create" at bounding box center [314, 477] width 187 height 14
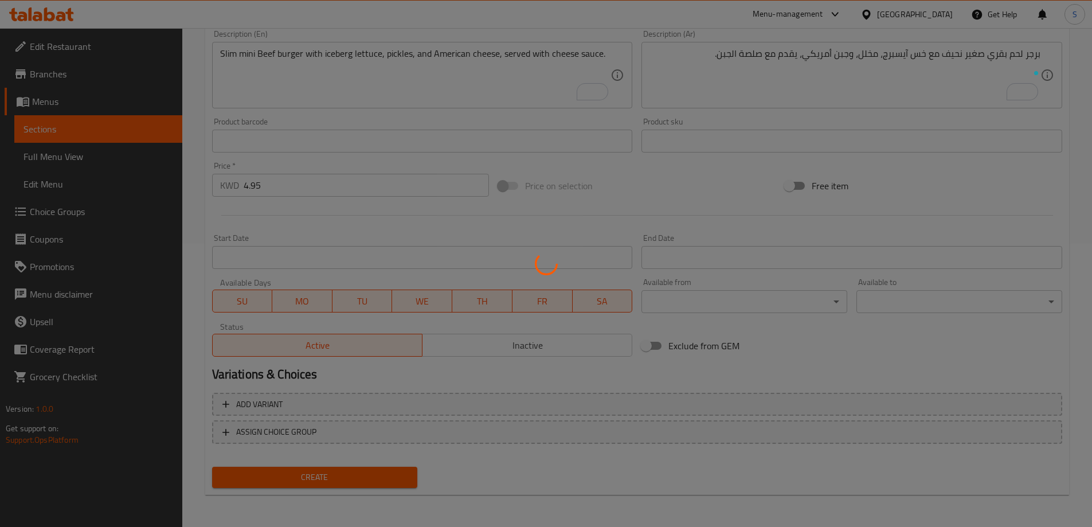
type input "0"
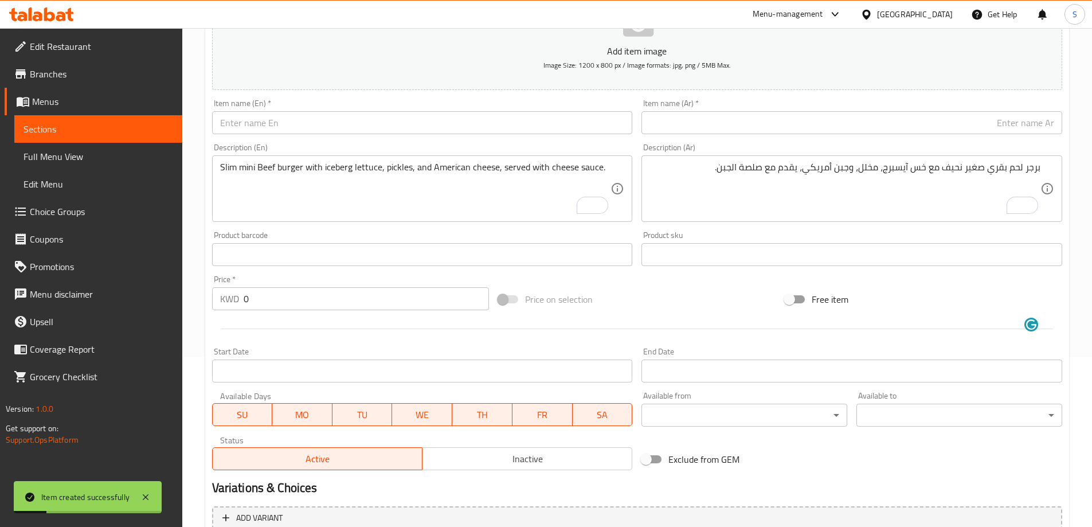
scroll to position [0, 0]
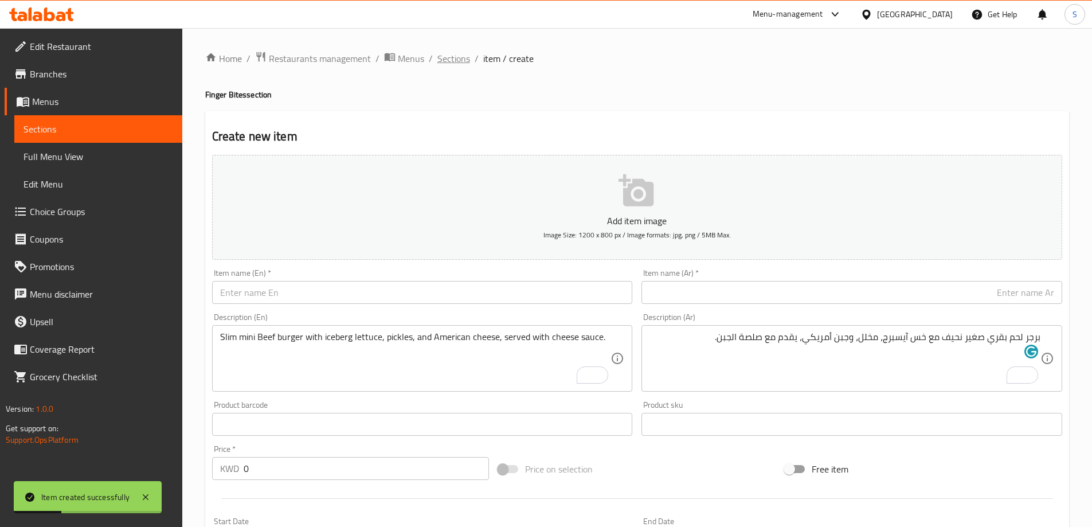
click at [457, 57] on span "Sections" at bounding box center [453, 59] width 33 height 14
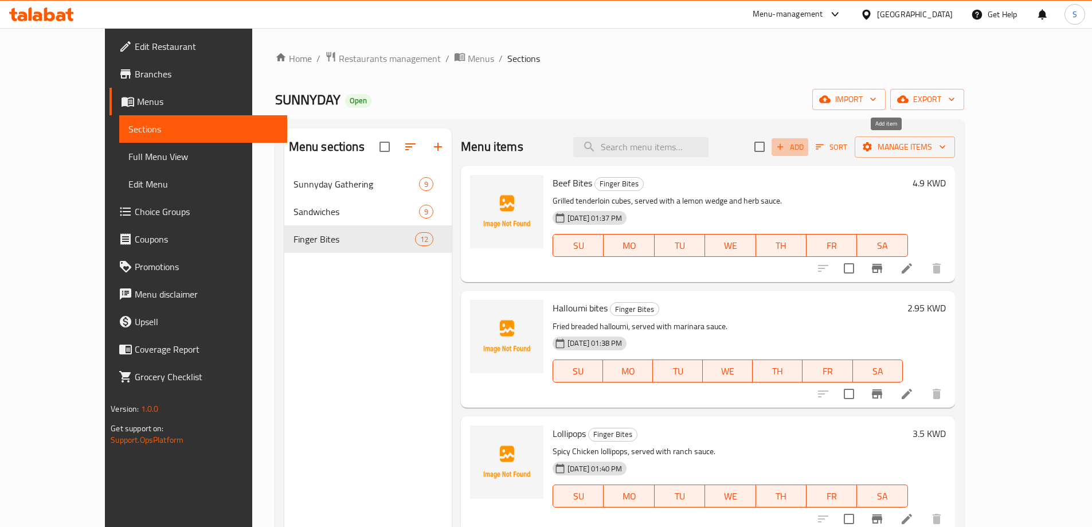
click at [805, 145] on span "Add" at bounding box center [789, 146] width 31 height 13
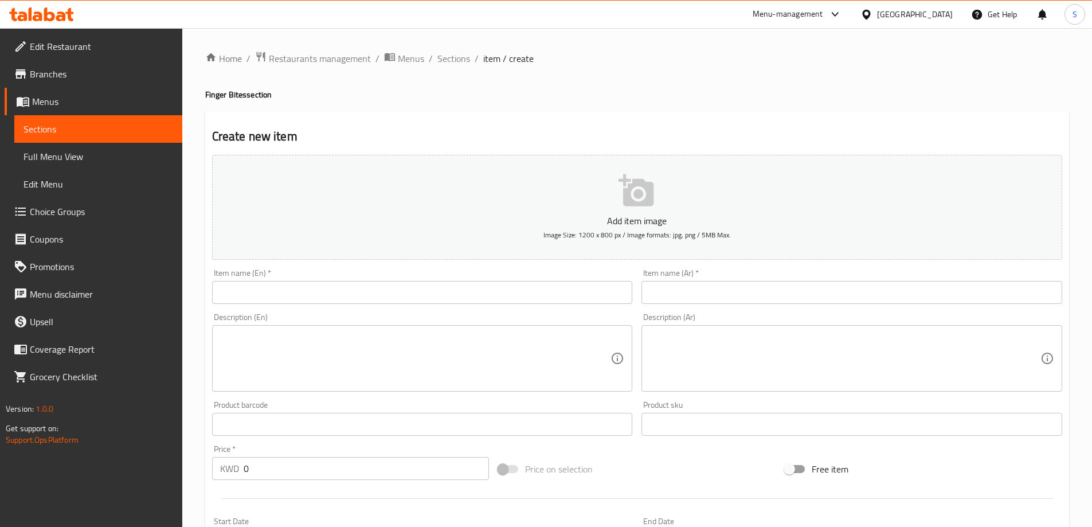
click at [502, 300] on input "text" at bounding box center [422, 292] width 421 height 23
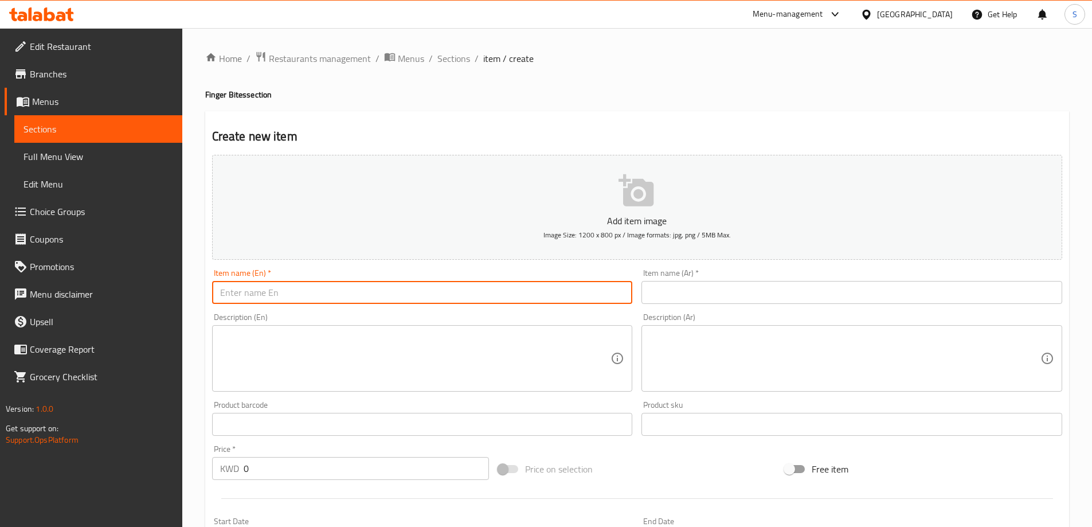
paste input "CHEESY SHORT RIBS BOWLS"
click at [502, 300] on input "CHEESY SHORT RIBS BOWLS" at bounding box center [422, 292] width 421 height 23
click at [502, 300] on input "Cheesy Short Ribs Bowls" at bounding box center [422, 292] width 421 height 23
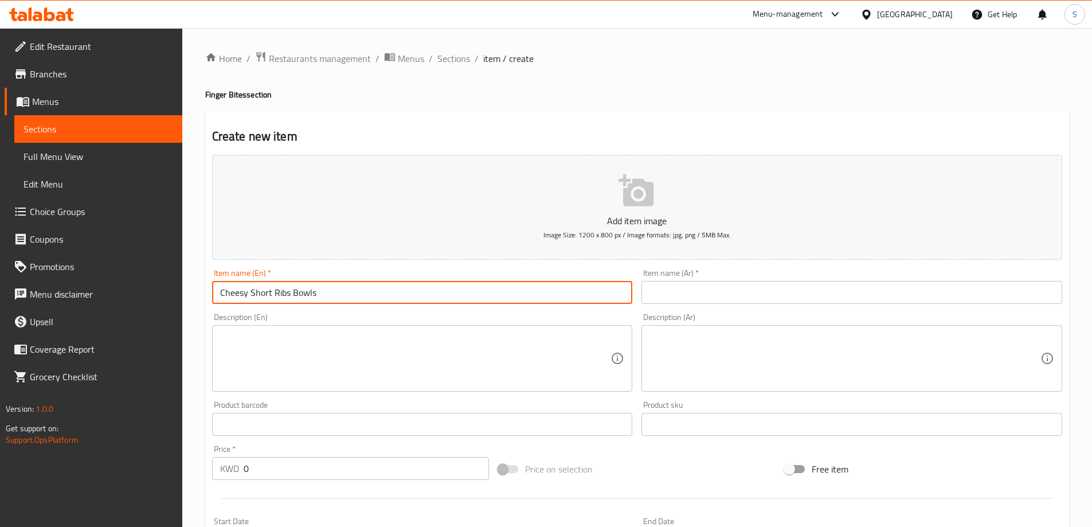
type input "Cheesy Short Ribs Bowls"
click at [738, 284] on input "text" at bounding box center [851, 292] width 421 height 23
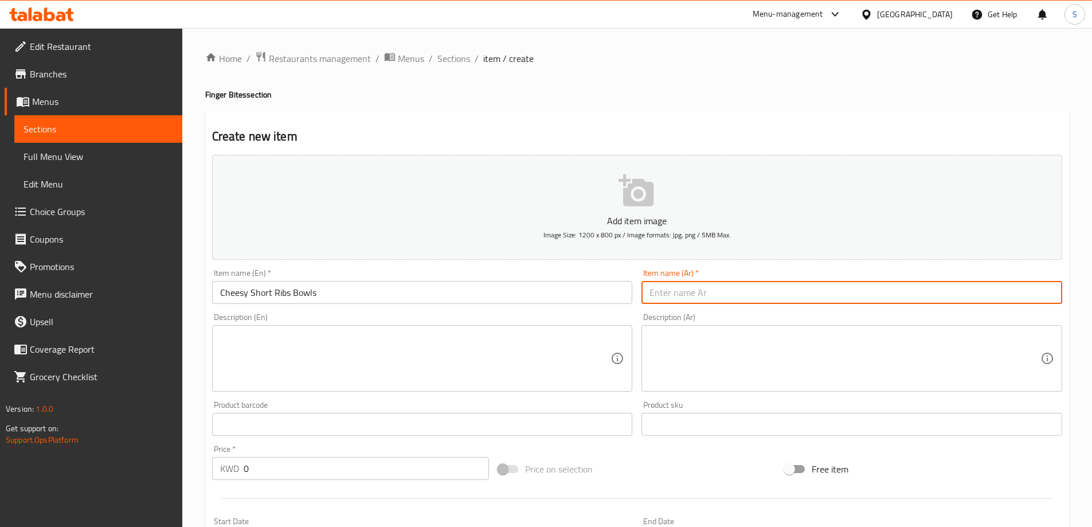
paste input "أطباق أضلاع قصيرة بالجبن"
drag, startPoint x: 1032, startPoint y: 293, endPoint x: 1100, endPoint y: 281, distance: 69.4
click at [1091, 281] on html "​ Menu-management [GEOGRAPHIC_DATA] Get Help S Edit Restaurant Branches Menus S…" at bounding box center [546, 263] width 1092 height 527
type input "وعاء أضلاع قصيرة بالجبن"
click at [313, 370] on textarea at bounding box center [415, 358] width 391 height 54
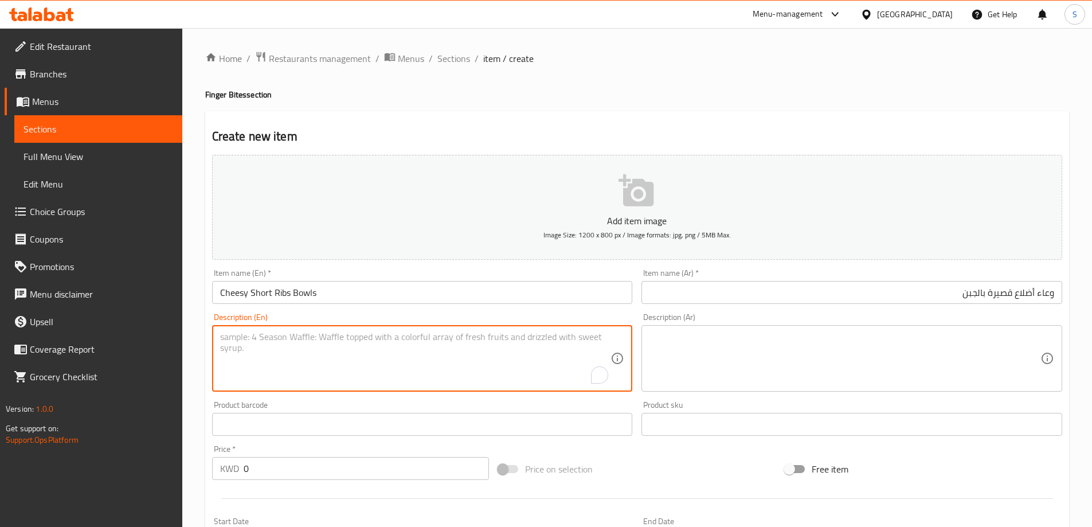
paste textarea "Cheesy short ribs bowls served with Thousand Island sauce."
drag, startPoint x: 308, startPoint y: 337, endPoint x: 313, endPoint y: 350, distance: 14.0
click at [308, 342] on textarea "Cheesy short ribs bowls served with Thousand Island sauce." at bounding box center [415, 358] width 391 height 54
type textarea "Cheesy short ribs bowl served with Thousand Island sauce."
click at [342, 287] on input "Cheesy Short Ribs Bowls" at bounding box center [422, 292] width 421 height 23
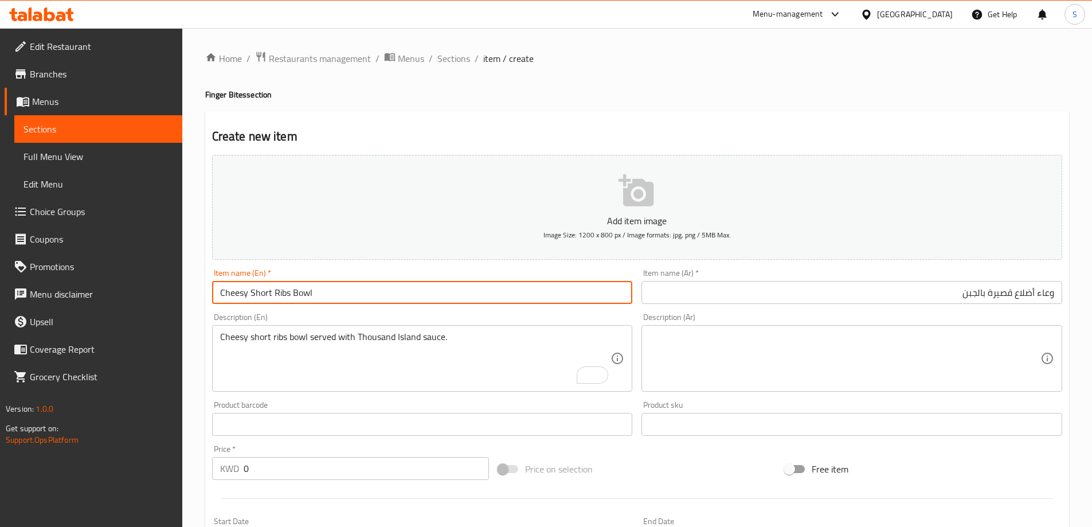
type input "Cheesy Short Ribs Bowl"
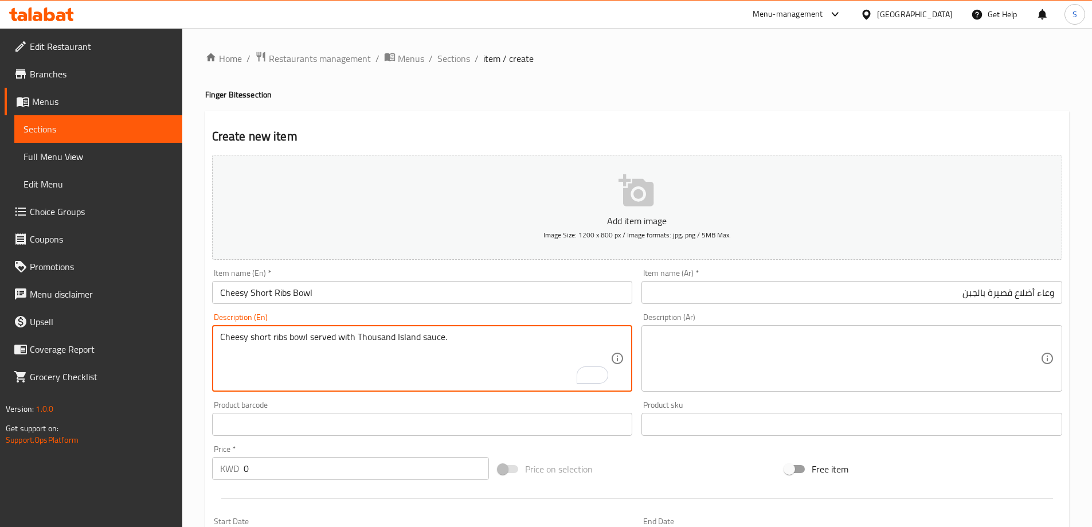
click at [443, 338] on textarea "Cheesy short ribs bowl served with Thousand Island sauce." at bounding box center [415, 358] width 391 height 54
click at [444, 338] on textarea "Cheesy short ribs bowl served with Thousand Island sauce." at bounding box center [415, 358] width 391 height 54
click at [718, 326] on div "Description (Ar)" at bounding box center [851, 358] width 421 height 66
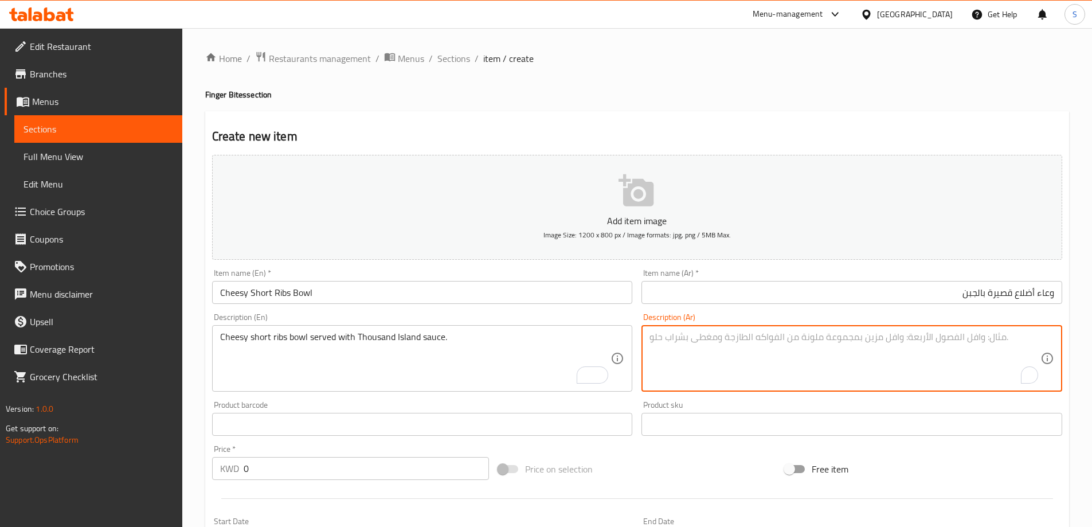
paste textarea "وعاء من الأضلاع القصيرة بالجبن يقدم مع صلصة ثاوزند آيلاند."
type textarea "وعاء من الأضلاع القصيرة بالجبن يقدم مع صلصة ثاوزند آيلاند."
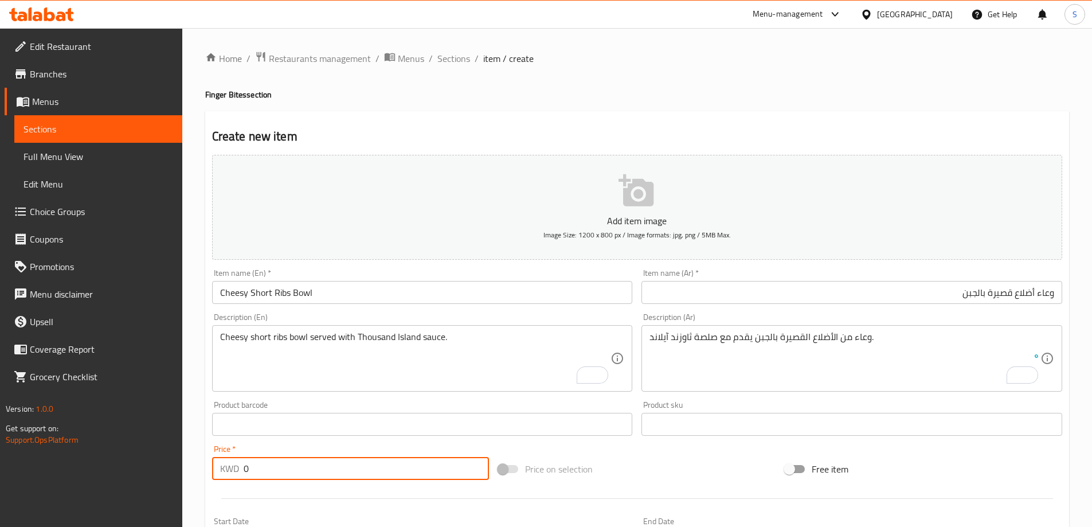
drag, startPoint x: 296, startPoint y: 472, endPoint x: 189, endPoint y: 451, distance: 108.6
click at [189, 451] on div "Home / Restaurants management / Menus / Sections / item / create Finger Bites s…" at bounding box center [637, 419] width 910 height 782
type input "4.5"
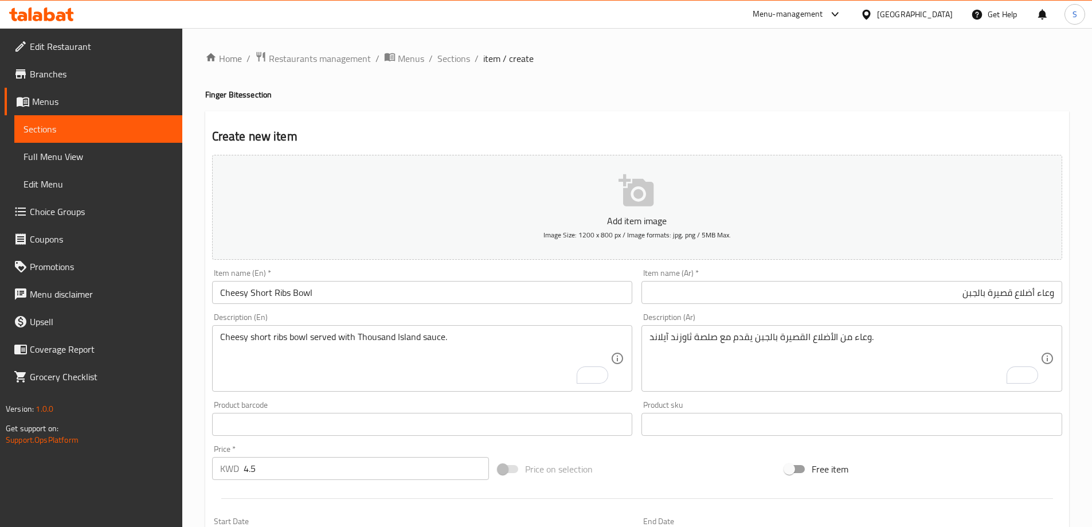
click at [677, 477] on div "Price on selection" at bounding box center [636, 468] width 287 height 31
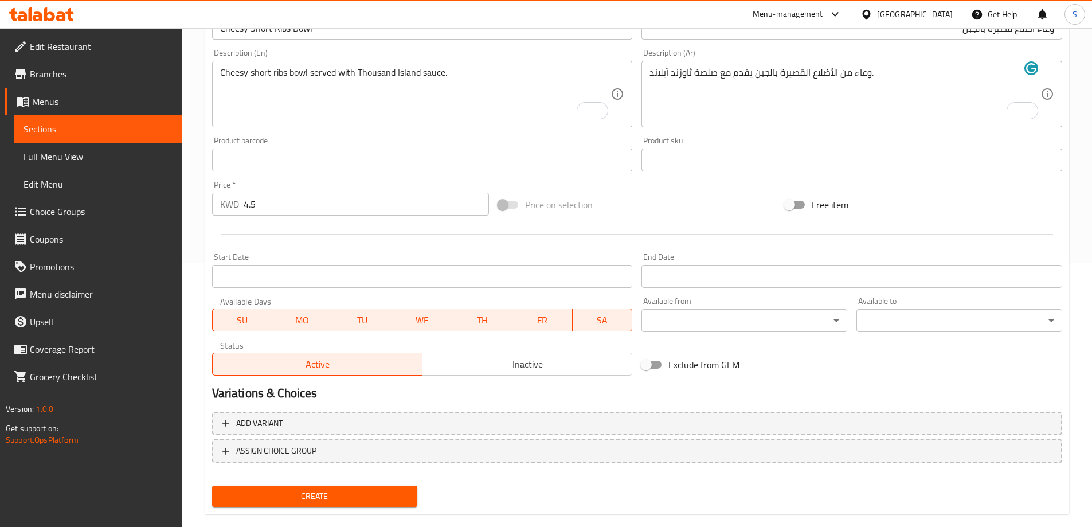
scroll to position [283, 0]
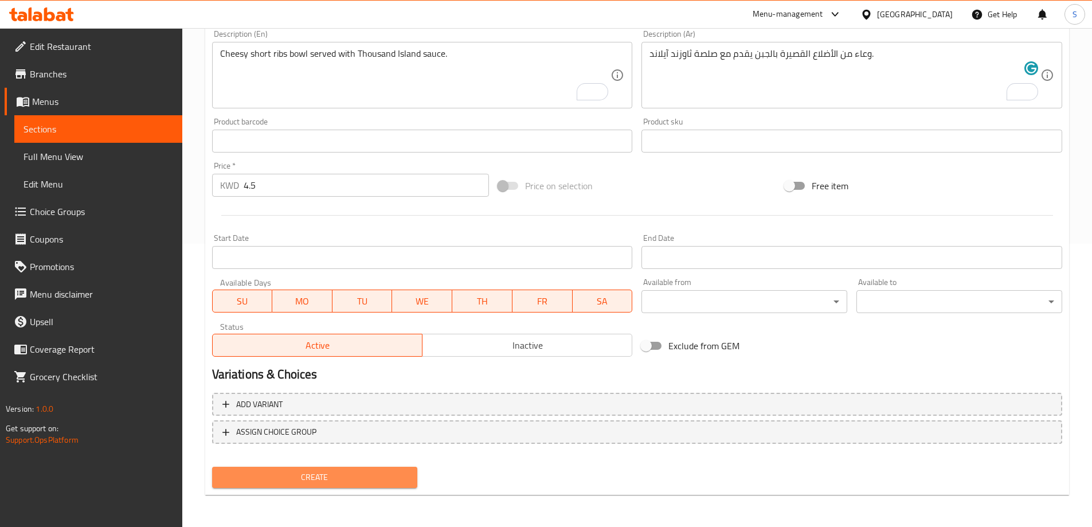
click at [312, 468] on button "Create" at bounding box center [315, 477] width 206 height 21
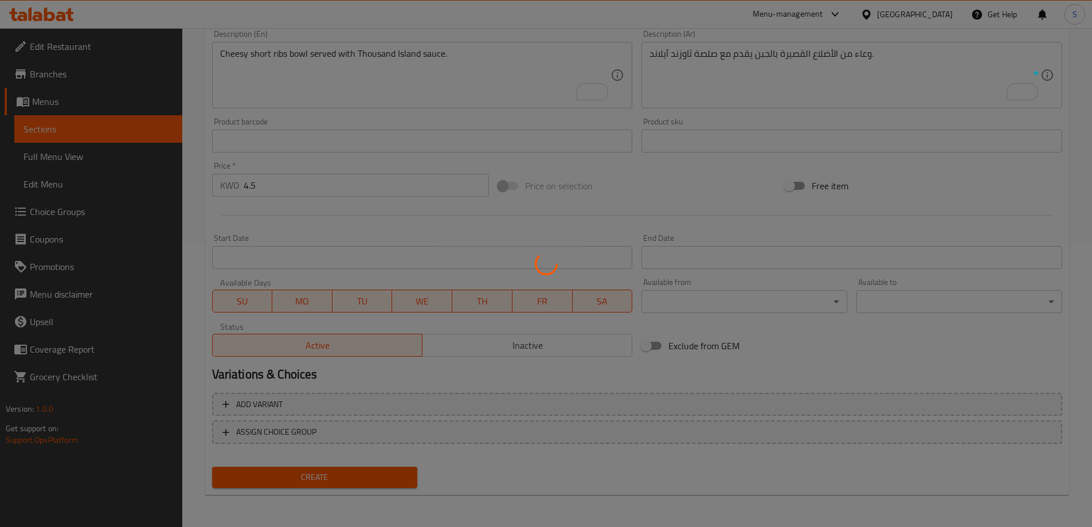
type input "0"
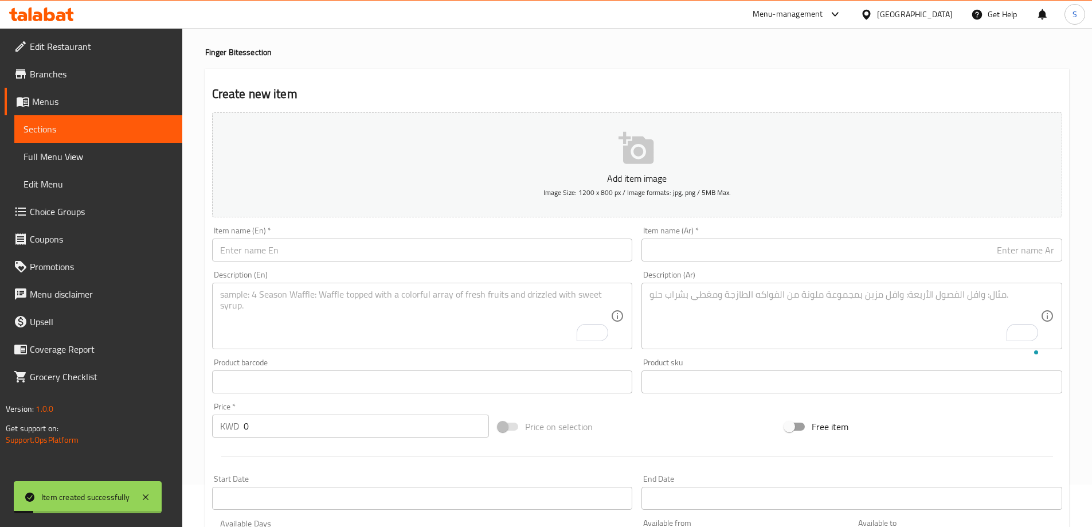
scroll to position [0, 0]
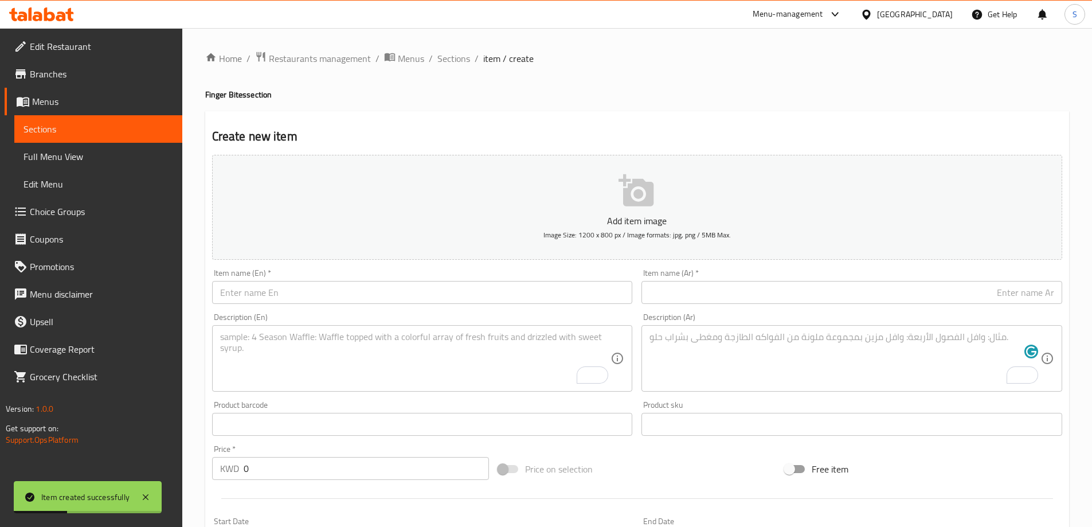
click at [408, 285] on input "text" at bounding box center [422, 292] width 421 height 23
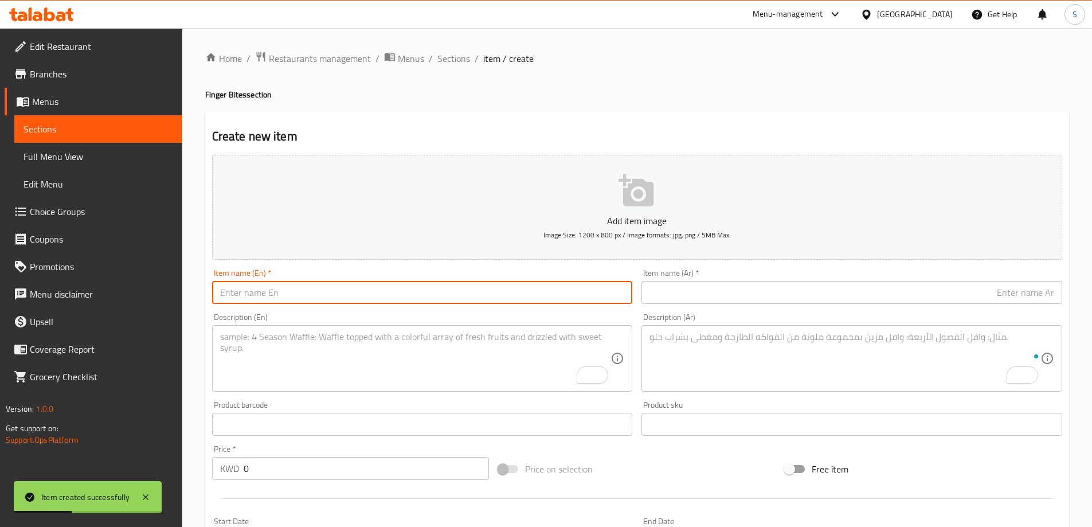
paste input "BOLOGNECE BITES"
click at [408, 285] on input "BOLOGNECE BITES" at bounding box center [422, 292] width 421 height 23
type input "Bolognece Bites"
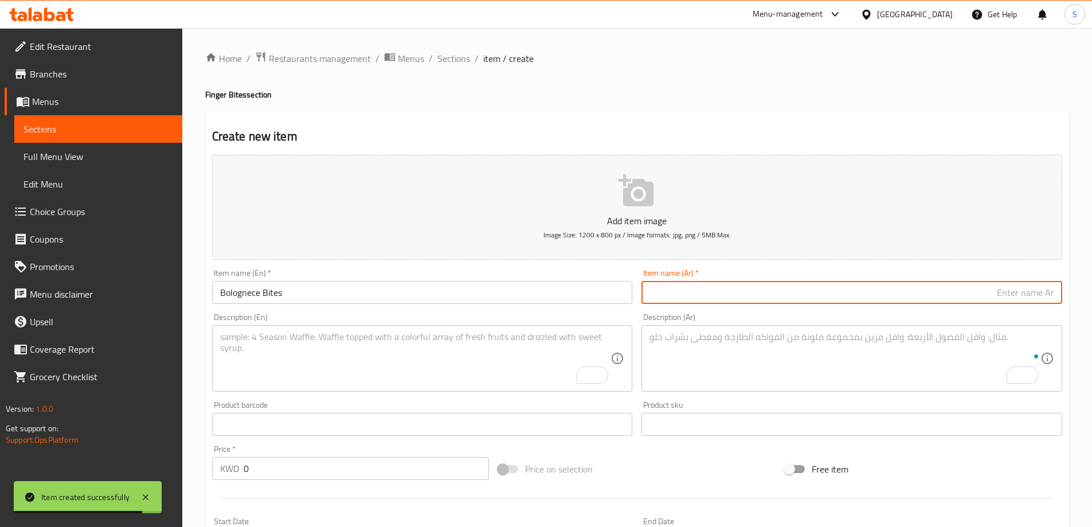
click at [791, 292] on input "text" at bounding box center [851, 292] width 421 height 23
paste input "قطع بولونيز"
drag, startPoint x: 1036, startPoint y: 297, endPoint x: 1086, endPoint y: 296, distance: 49.9
click at [1086, 296] on div "Home / Restaurants management / Menus / Sections / item / create Finger Bites s…" at bounding box center [637, 419] width 910 height 782
type input "بايتس بولونيز"
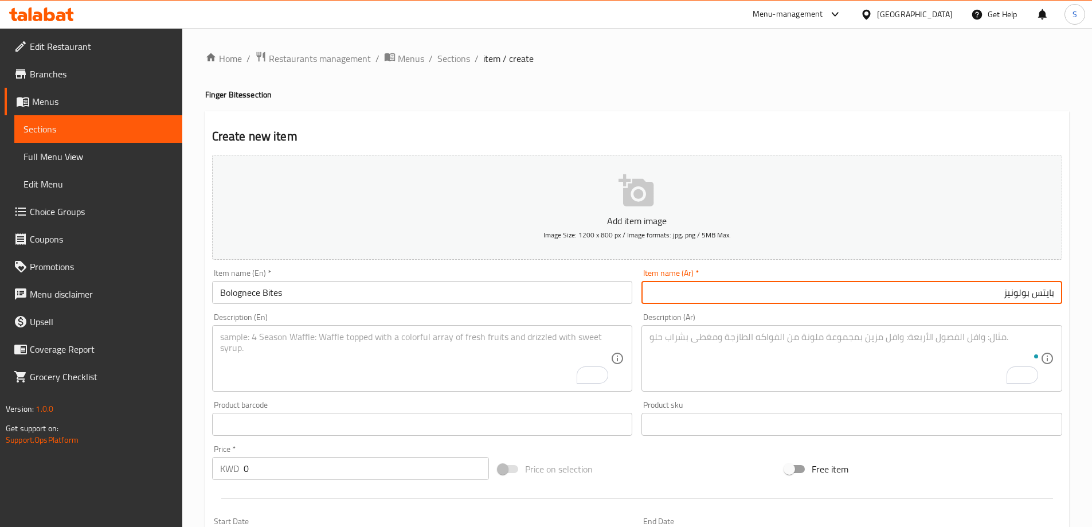
click at [424, 344] on textarea "To enrich screen reader interactions, please activate Accessibility in Grammarl…" at bounding box center [415, 358] width 391 height 54
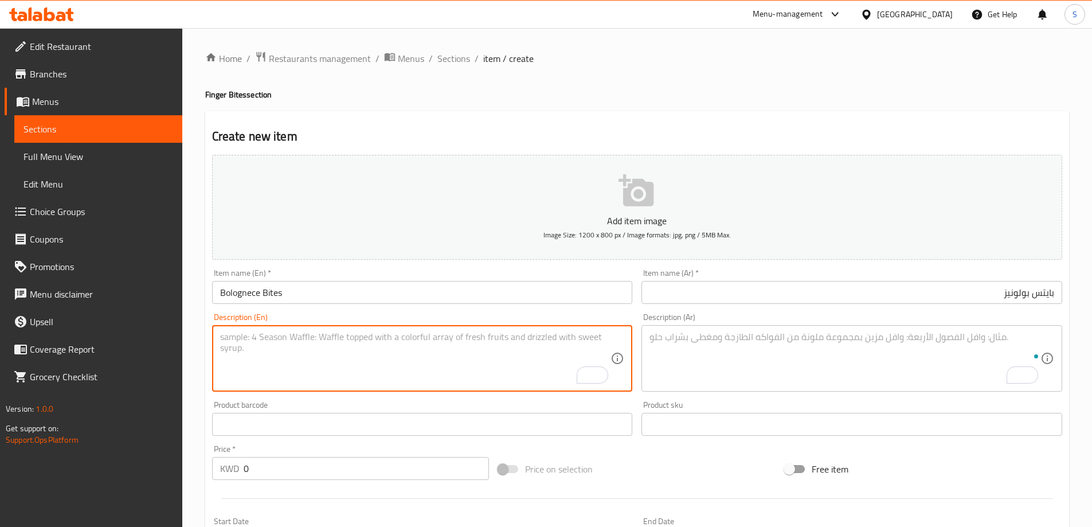
paste textarea "Crispy wonton pockets filled with homemade Bolognese, topped with creamy bécham…"
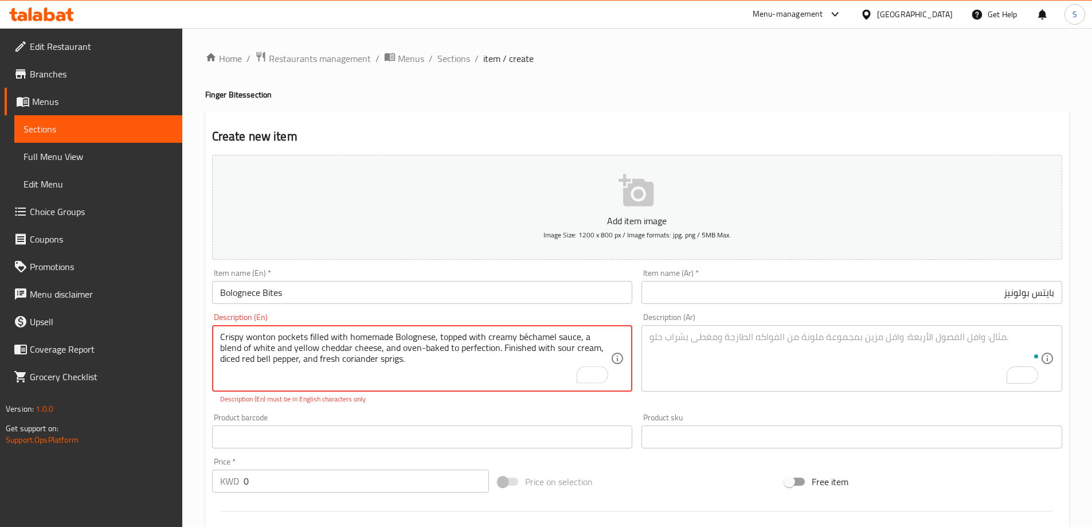
click at [527, 336] on textarea "Crispy wonton pockets filled with homemade Bolognese, topped with creamy bécham…" at bounding box center [415, 358] width 391 height 54
click at [531, 347] on textarea "Crispy wonton pockets filled with homemade Bolognese, topped with creamy becham…" at bounding box center [415, 358] width 391 height 54
type textarea "Crispy wonton pockets filled with homemade Bolognese, topped with creamy becham…"
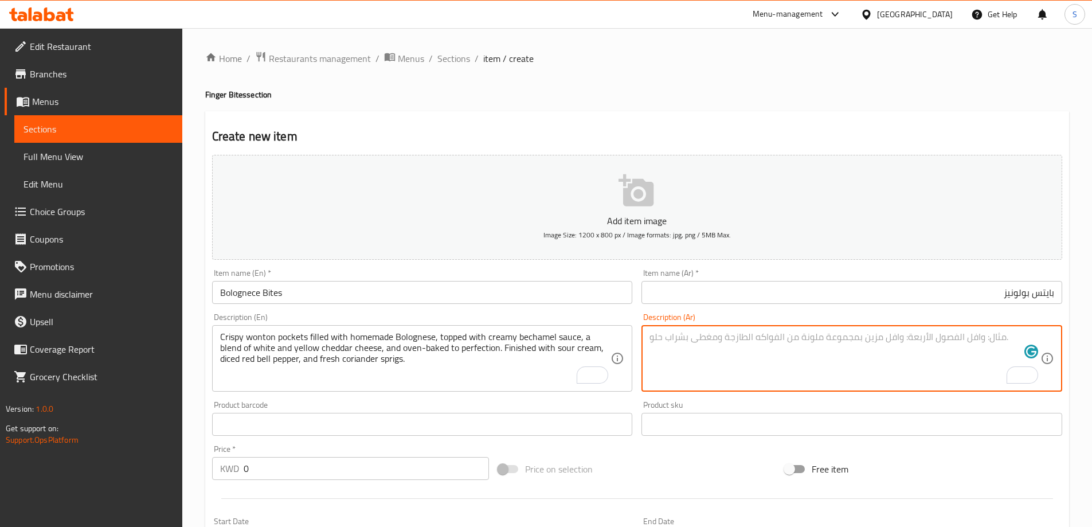
click at [781, 338] on textarea "To enrich screen reader interactions, please activate Accessibility in Grammarl…" at bounding box center [844, 358] width 391 height 54
paste textarea "جيوب وونتون مقرمشة محشوة بصلصة بولونيز منزلية الصنع، ومغطاة بصلصة بشاميل كريمية…"
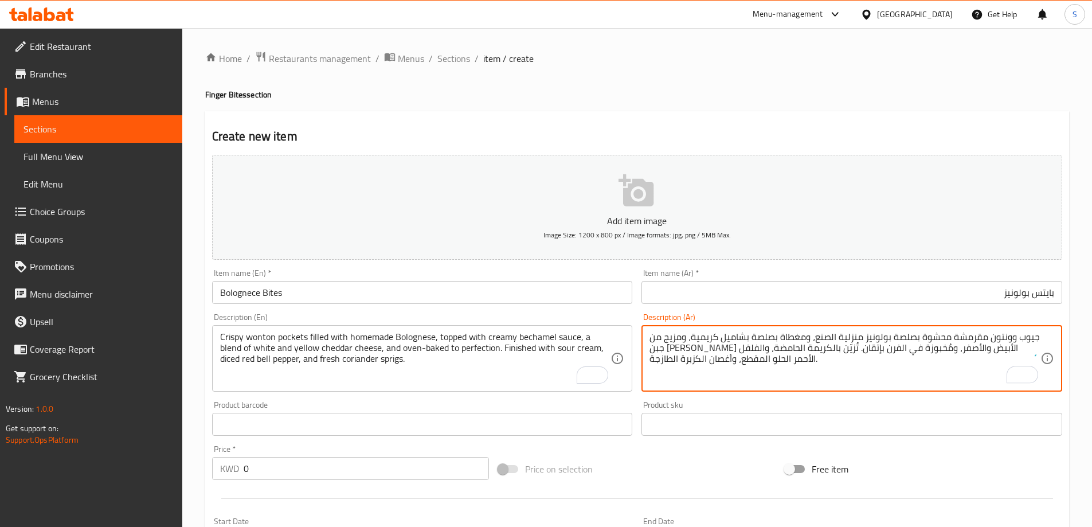
type textarea "جيوب وونتون مقرمشة محشوة بصلصة بولونيز منزلية الصنع، ومغطاة بصلصة بشاميل كريمية…"
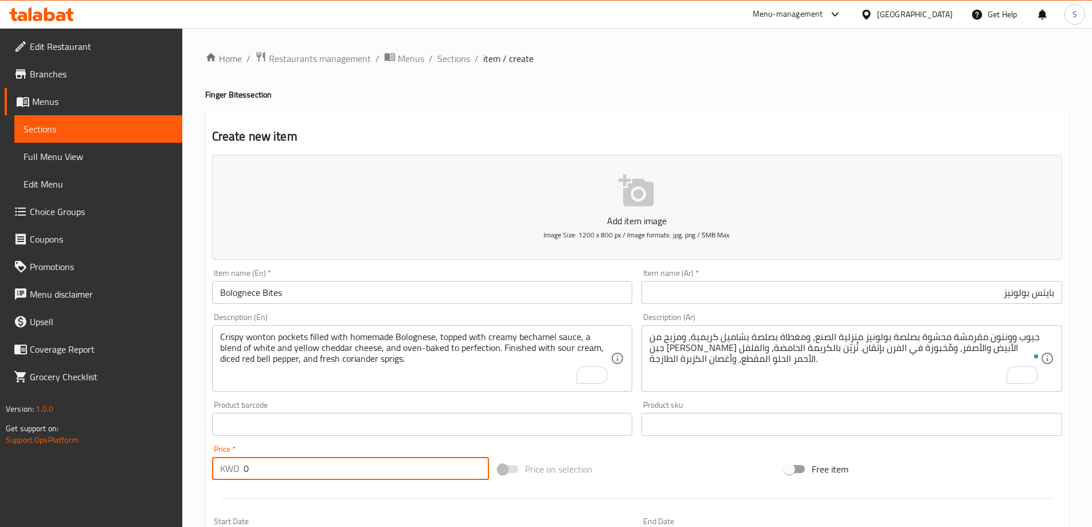
drag, startPoint x: 259, startPoint y: 471, endPoint x: 187, endPoint y: 460, distance: 72.9
click at [187, 460] on div "Home / Restaurants management / Menus / Sections / item / create Finger Bites s…" at bounding box center [637, 419] width 910 height 782
type input "3.95"
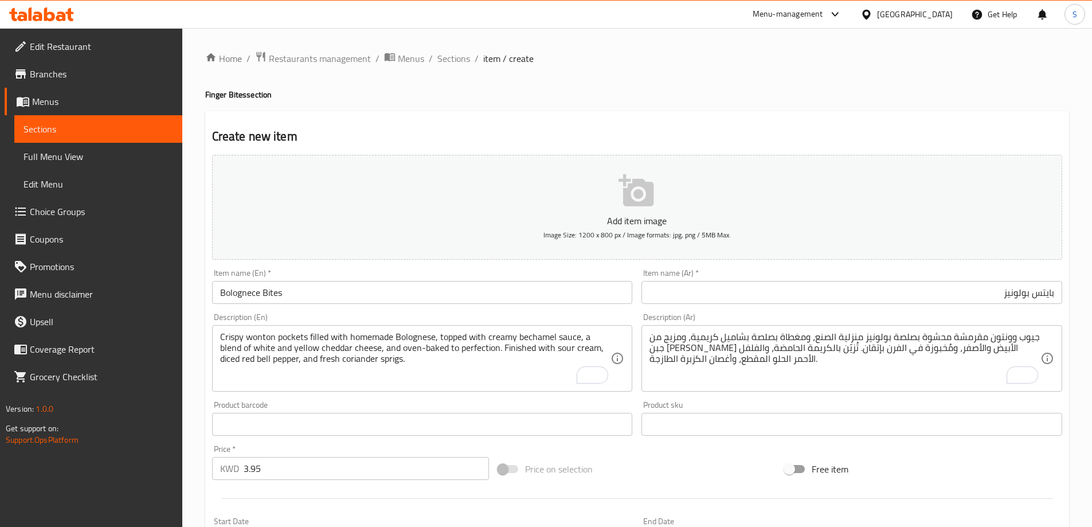
click at [705, 457] on div "Price on selection" at bounding box center [636, 468] width 287 height 31
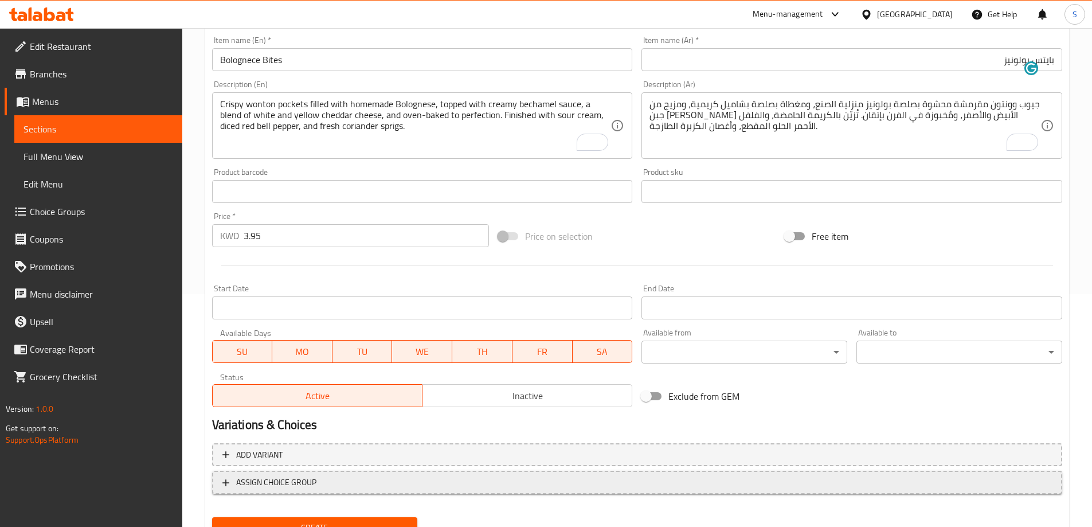
scroll to position [283, 0]
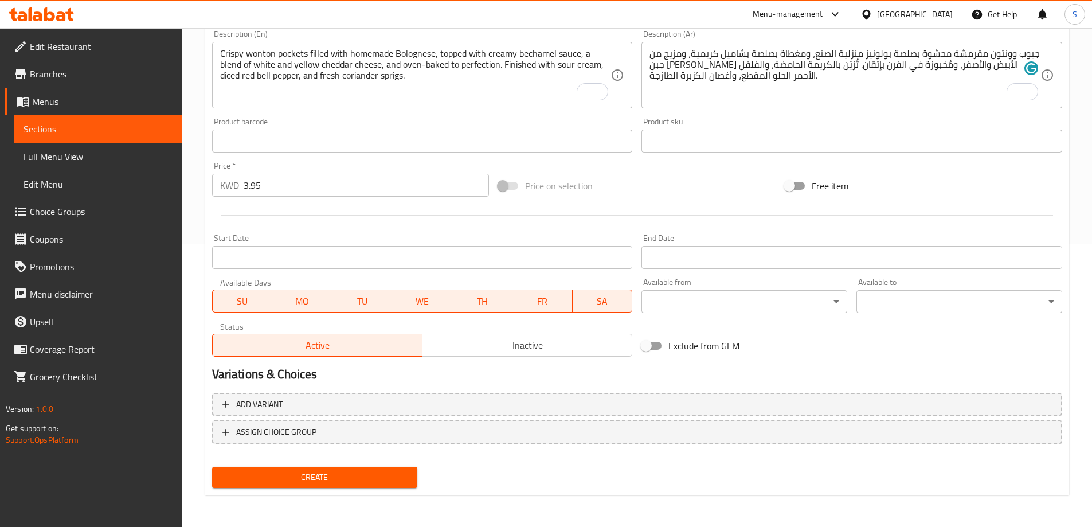
click at [329, 472] on span "Create" at bounding box center [314, 477] width 187 height 14
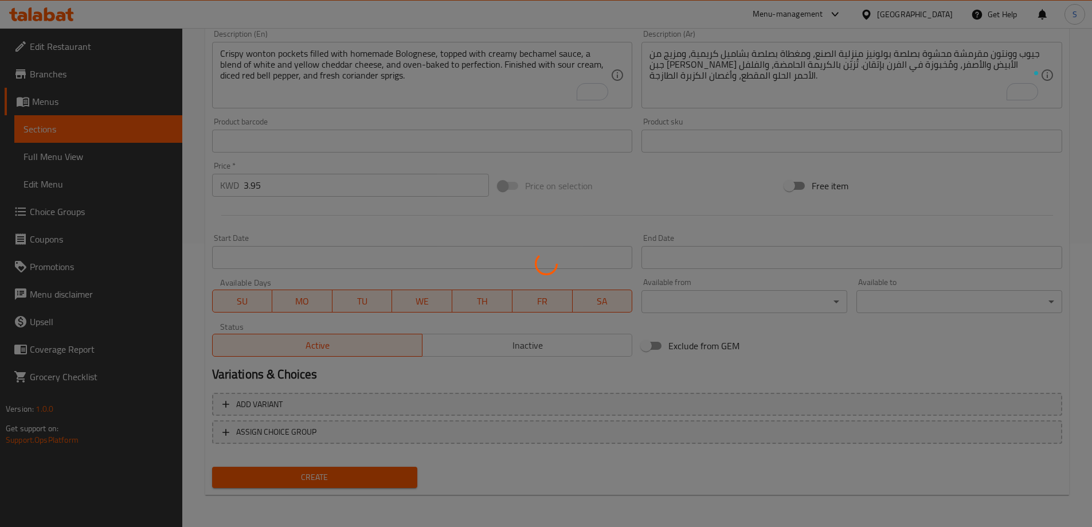
type input "0"
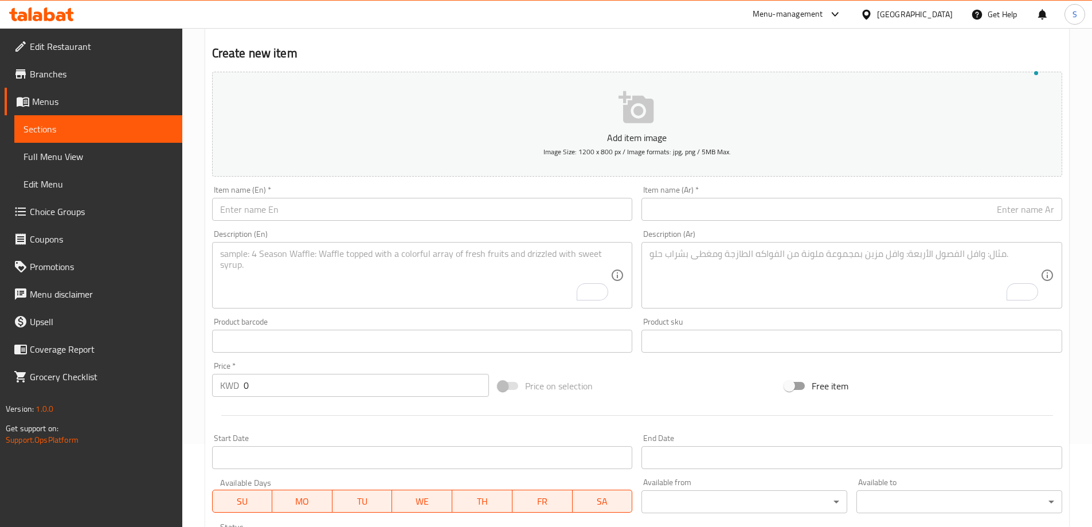
scroll to position [0, 0]
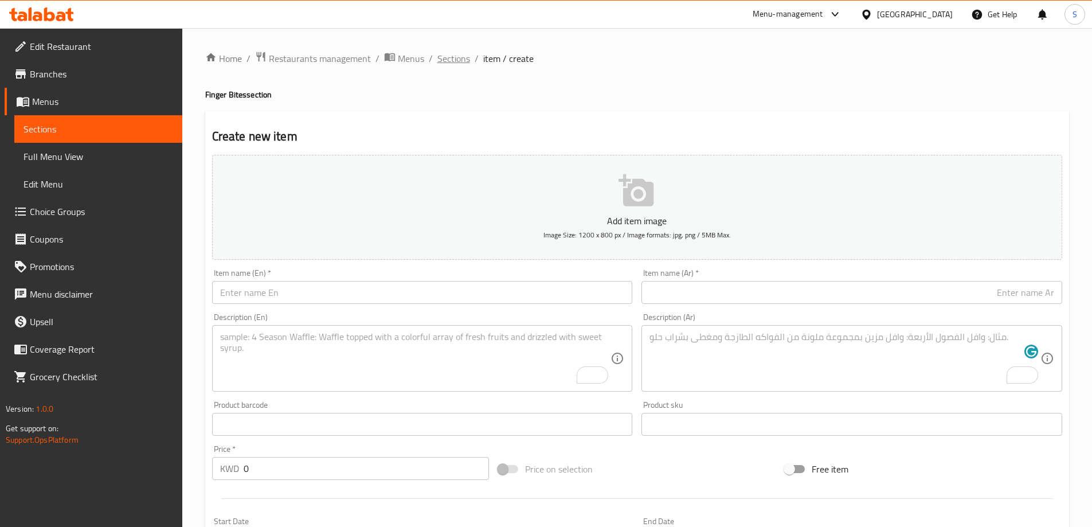
click at [446, 62] on span "Sections" at bounding box center [453, 59] width 33 height 14
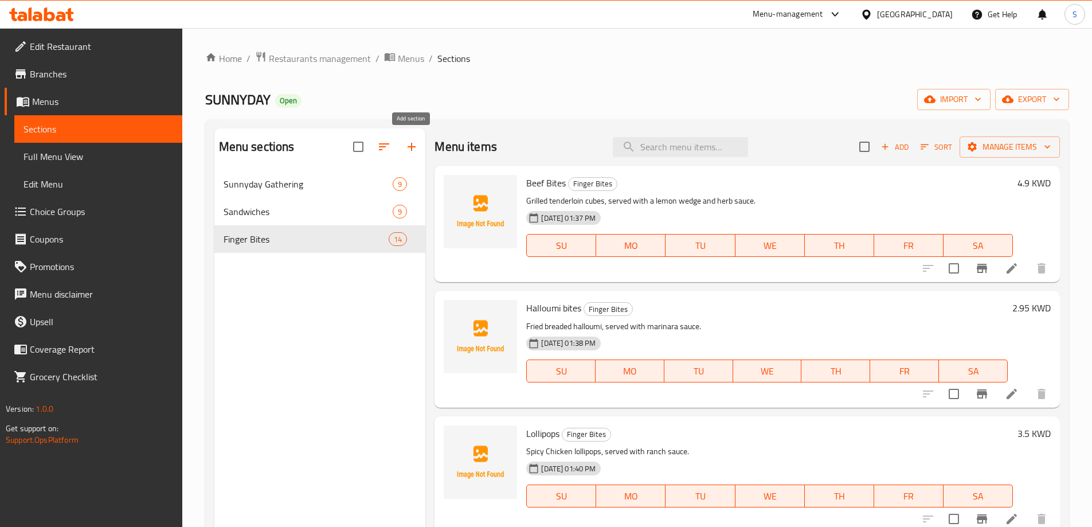
click at [417, 139] on button "button" at bounding box center [412, 147] width 28 height 28
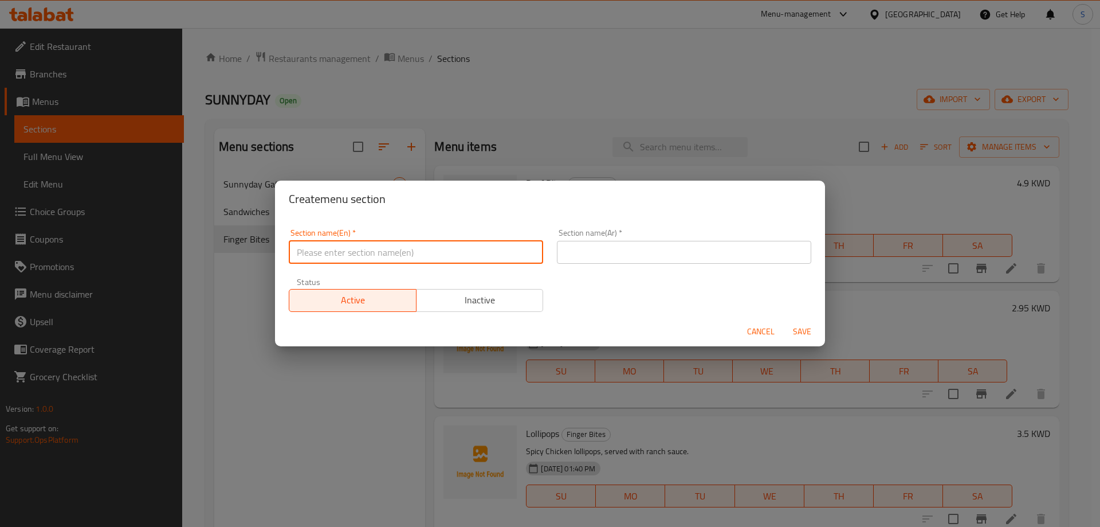
click at [432, 260] on input "text" at bounding box center [416, 252] width 254 height 23
paste input "SLIDERS"
click at [431, 258] on input "SLIDERS" at bounding box center [416, 252] width 254 height 23
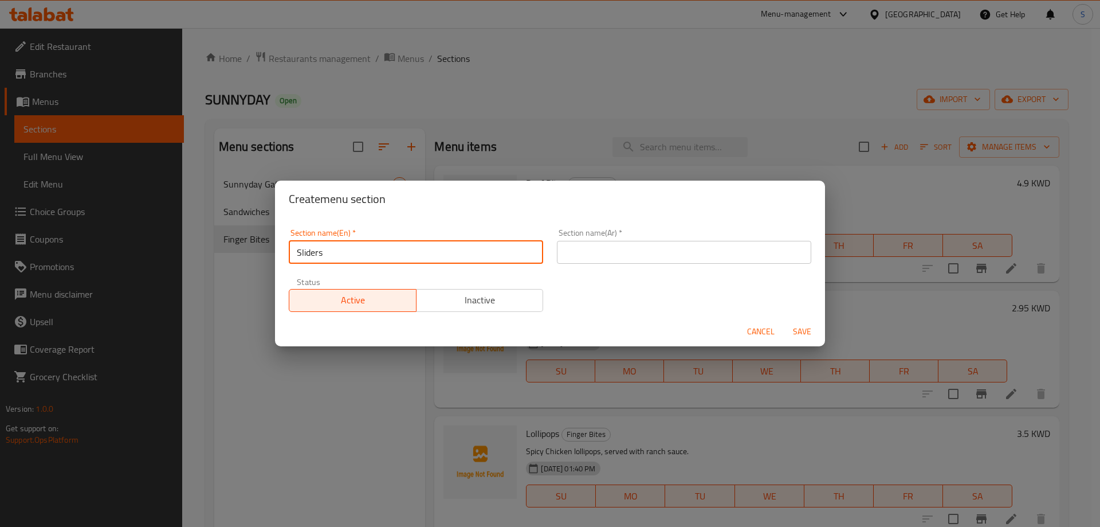
type input "Sliders"
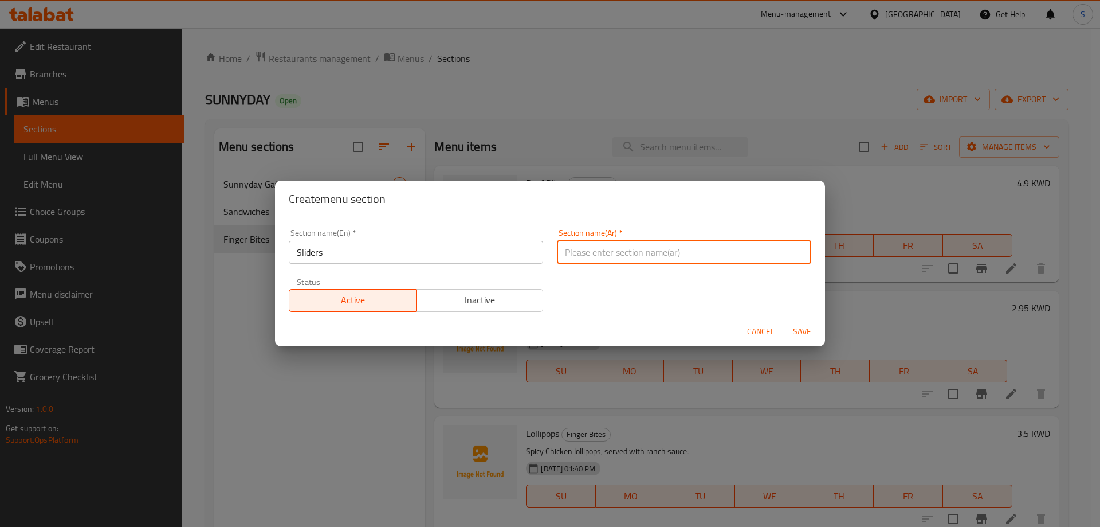
click at [586, 252] on input "text" at bounding box center [684, 252] width 254 height 23
type input "سلايدرز"
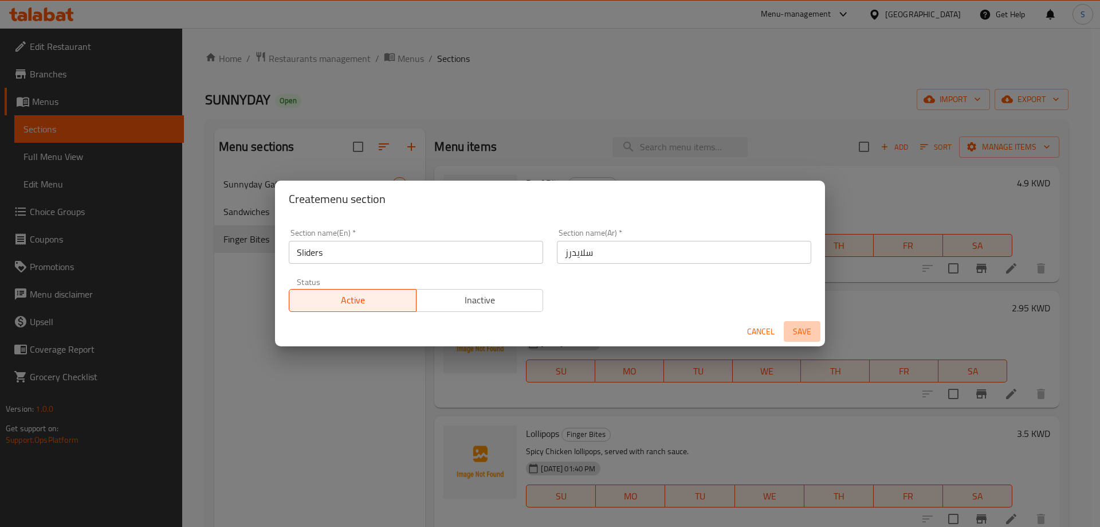
click at [792, 326] on span "Save" at bounding box center [803, 331] width 28 height 14
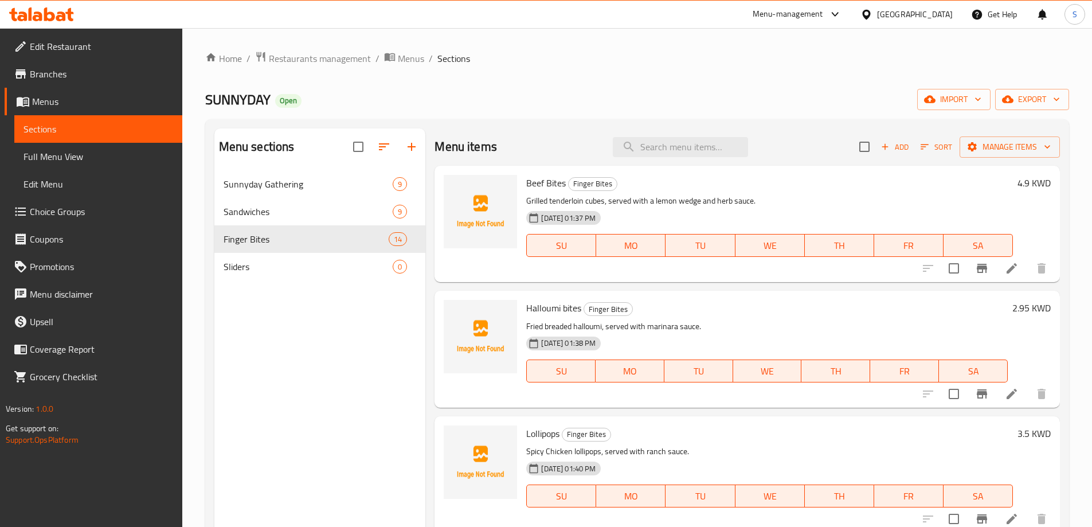
drag, startPoint x: 730, startPoint y: 305, endPoint x: 428, endPoint y: 382, distance: 311.1
click at [428, 382] on div "Menu items Add Sort Manage items Beef Bites Finger Bites Grilled tenderloin cub…" at bounding box center [742, 391] width 634 height 527
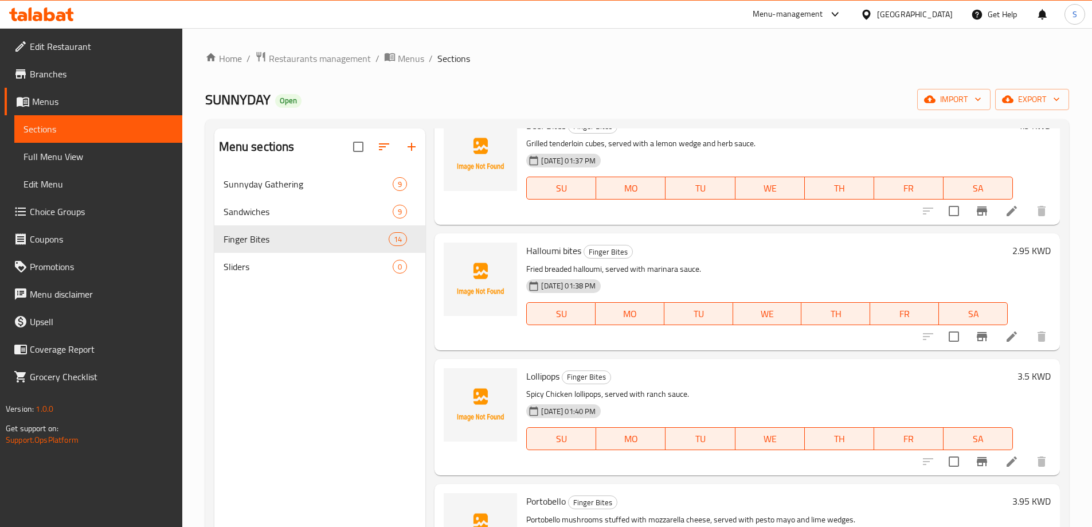
scroll to position [287, 0]
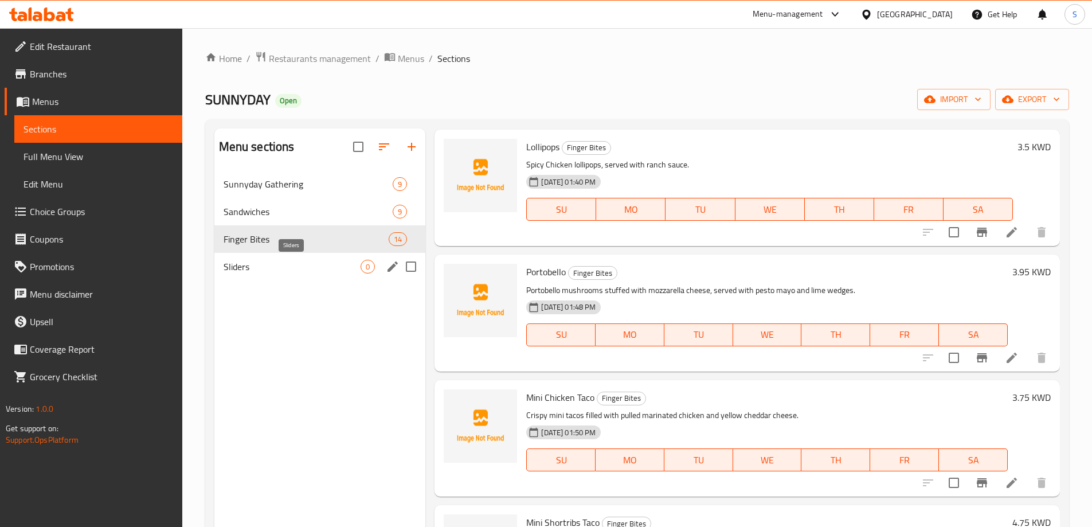
click at [274, 262] on span "Sliders" at bounding box center [293, 267] width 138 height 14
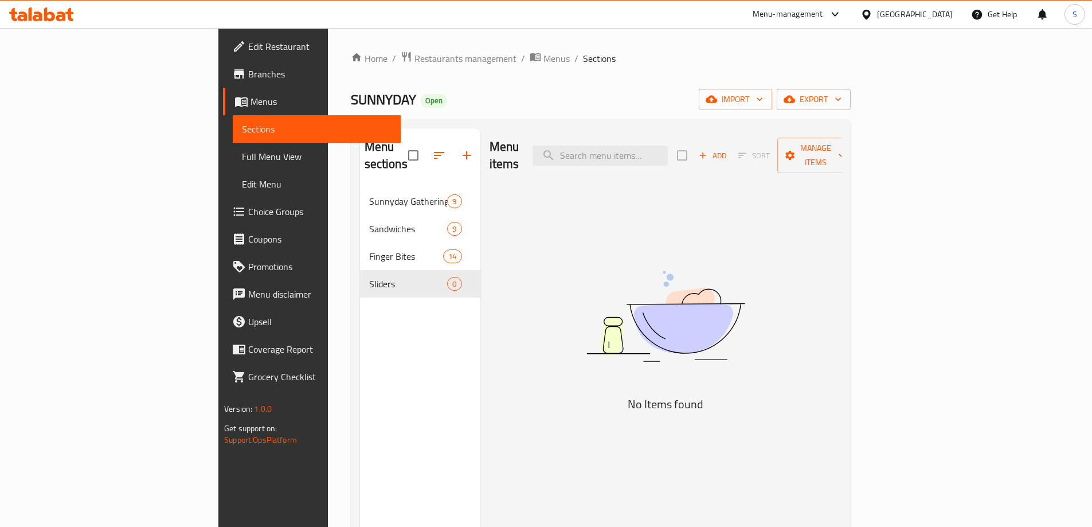
click at [728, 149] on span "Add" at bounding box center [712, 155] width 31 height 13
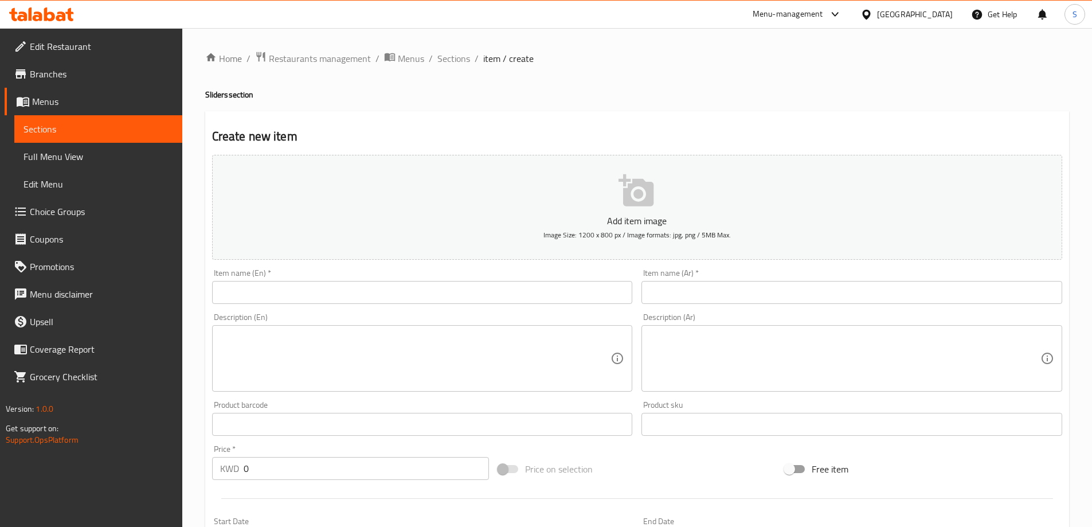
click at [419, 303] on input "text" at bounding box center [422, 292] width 421 height 23
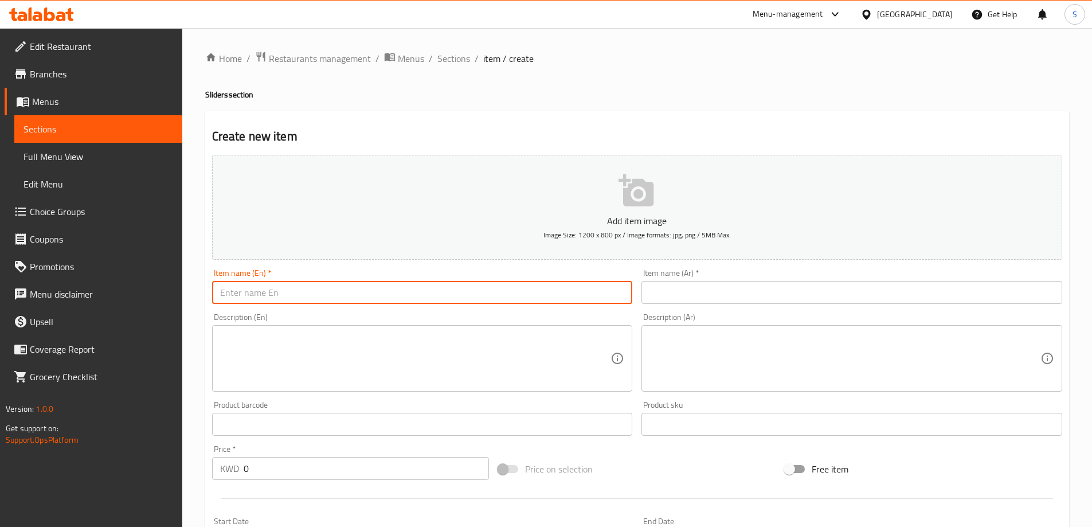
paste input "BEEF SLIDER"
click at [418, 293] on input "BEEF SLIDER" at bounding box center [422, 292] width 421 height 23
click at [240, 296] on input "Beef Slider" at bounding box center [422, 292] width 421 height 23
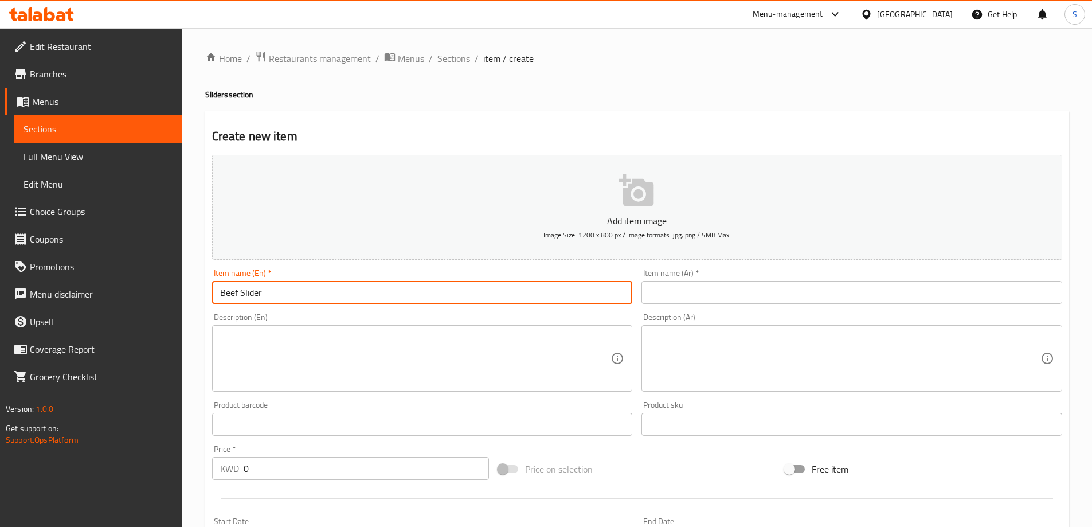
type input "Beef Slider"
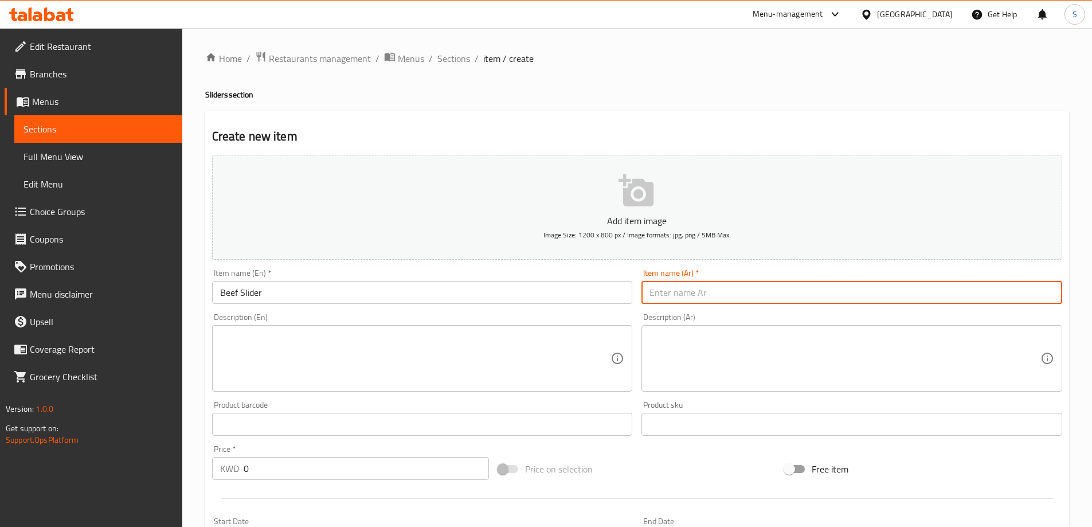
click at [712, 292] on input "text" at bounding box center [851, 292] width 421 height 23
type input "سلايدر لحم بقري"
click at [401, 341] on textarea at bounding box center [415, 358] width 391 height 54
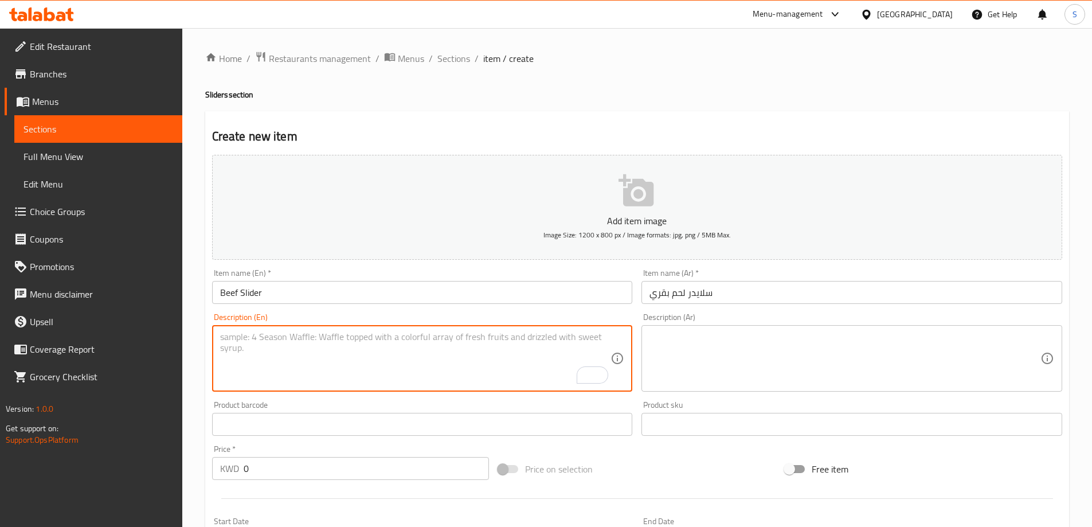
paste textarea "Beef patties, pickles, Lollo Rosso lettuce, American cheese, and special sauce."
click at [359, 342] on textarea "Beef patties, pickles, Lollo Rosso lettuce, American cheese, and special sauce." at bounding box center [415, 358] width 391 height 54
type textarea "Beef patties, pickles, Lollo Rosso lettuce, American cheese, and special sauce."
click at [689, 335] on textarea at bounding box center [844, 358] width 391 height 54
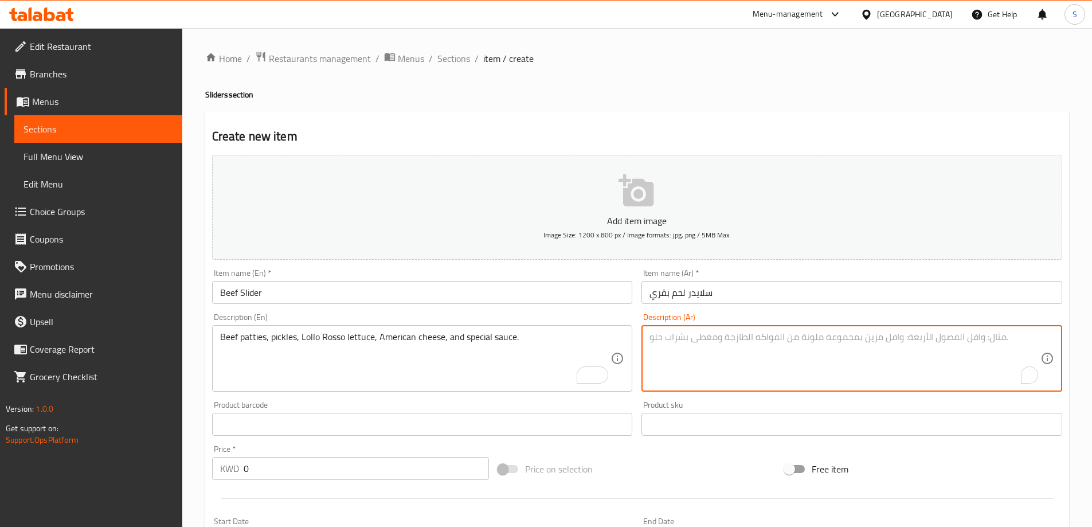
paste textarea "فطائر لحم البقر، مخلل، خس [PERSON_NAME]، جبن أمريكي، وصلصة خاصة."
drag, startPoint x: 1020, startPoint y: 335, endPoint x: 1078, endPoint y: 346, distance: 59.5
click at [1078, 346] on div "Home / Restaurants management / Menus / Sections / item / create Sliders sectio…" at bounding box center [637, 419] width 910 height 782
click at [1001, 339] on textarea "قطع لحم البقر، مخلل، خس [PERSON_NAME]، جبن أمريكي، وصلصة خاصة." at bounding box center [844, 358] width 391 height 54
type textarea "قطع لحم بقري، مخلل، خس [PERSON_NAME]، جبن أمريكي، وصلصة خاصة."
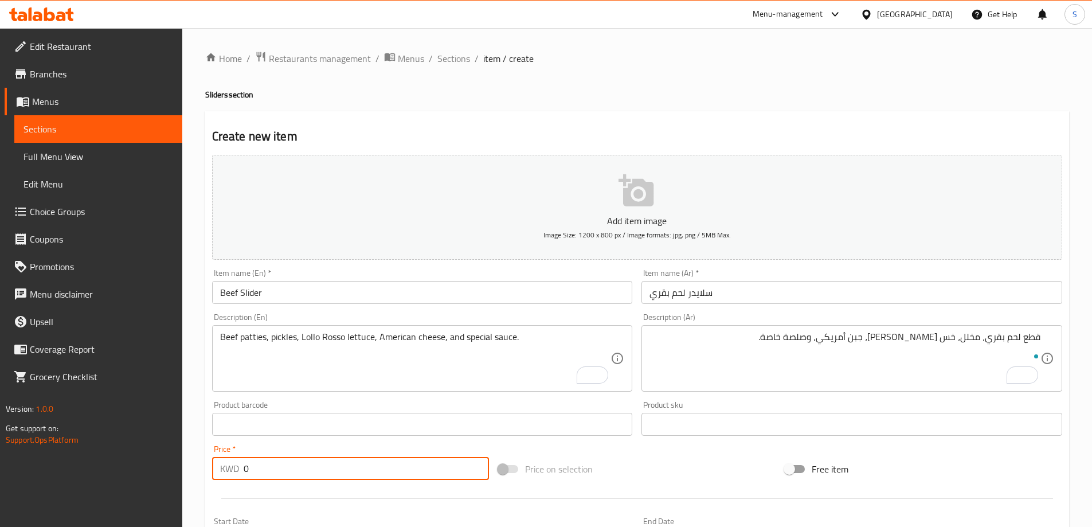
drag, startPoint x: 308, startPoint y: 474, endPoint x: 185, endPoint y: 471, distance: 123.2
click at [186, 471] on div "Home / Restaurants management / Menus / Sections / item / create Sliders sectio…" at bounding box center [637, 419] width 910 height 782
type input "5.95"
click at [641, 460] on div "Price on selection" at bounding box center [636, 468] width 287 height 31
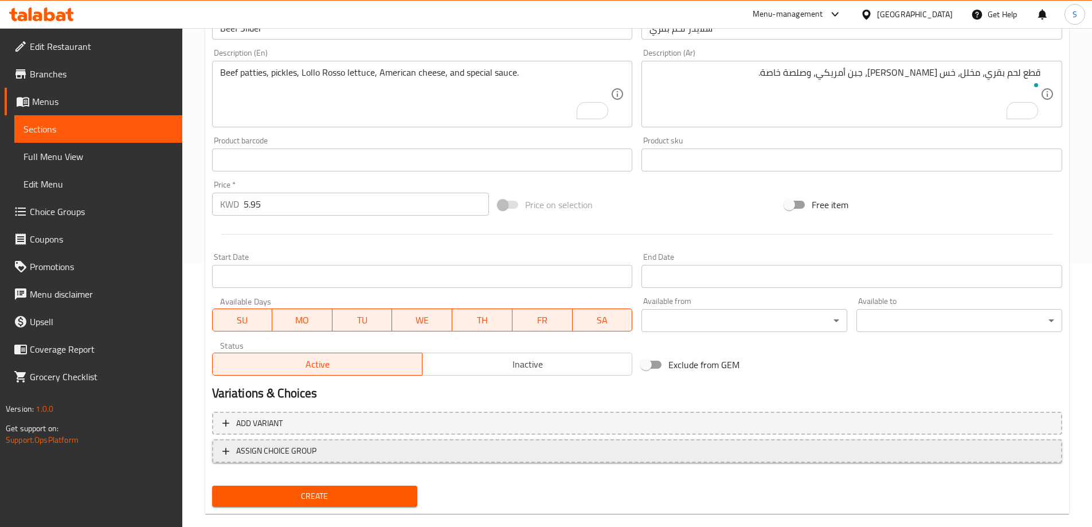
scroll to position [283, 0]
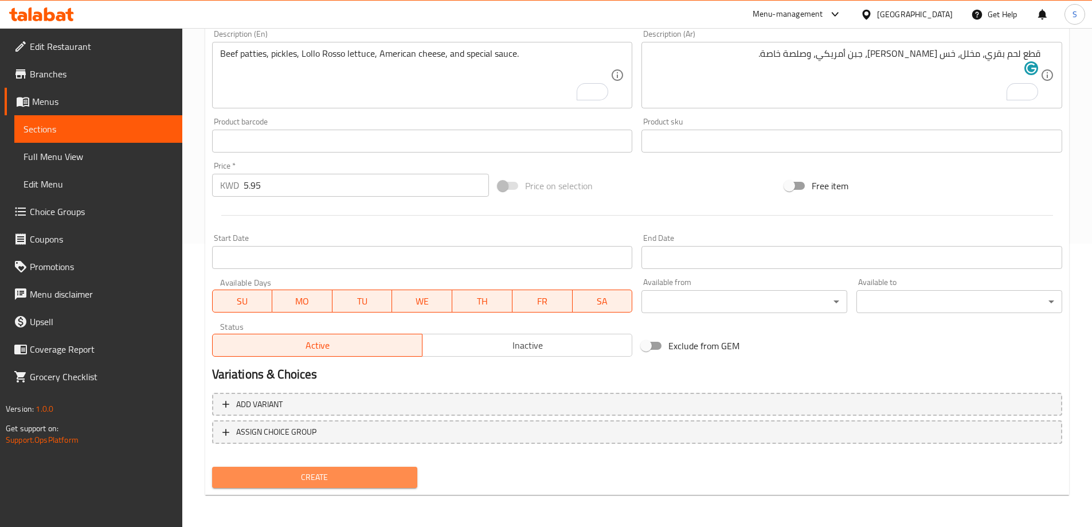
click at [318, 480] on span "Create" at bounding box center [314, 477] width 187 height 14
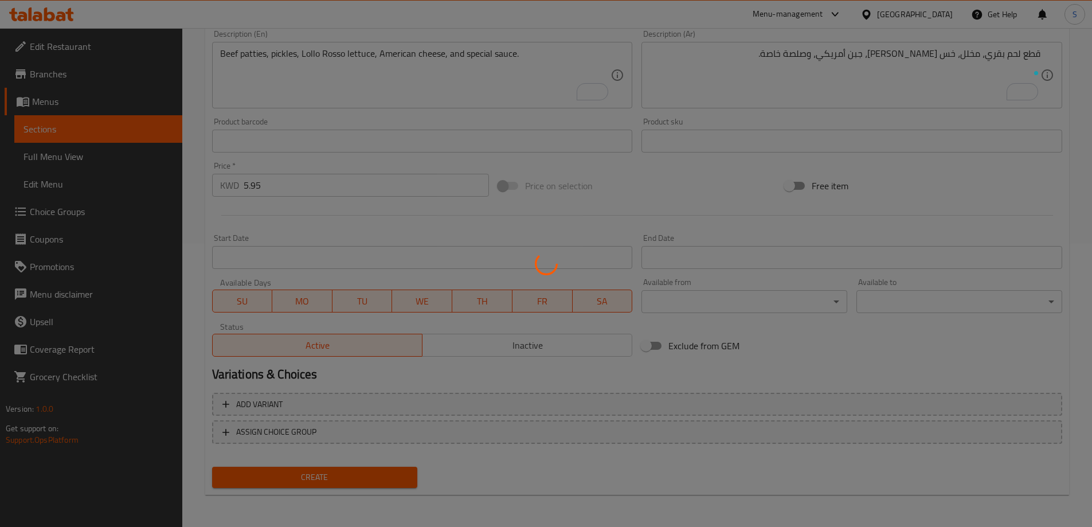
type input "0"
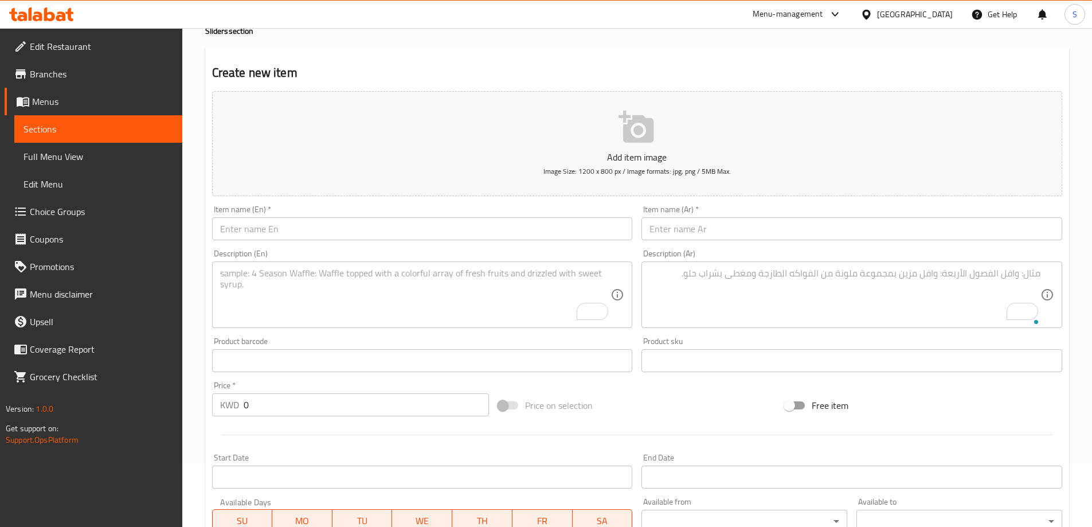
scroll to position [0, 0]
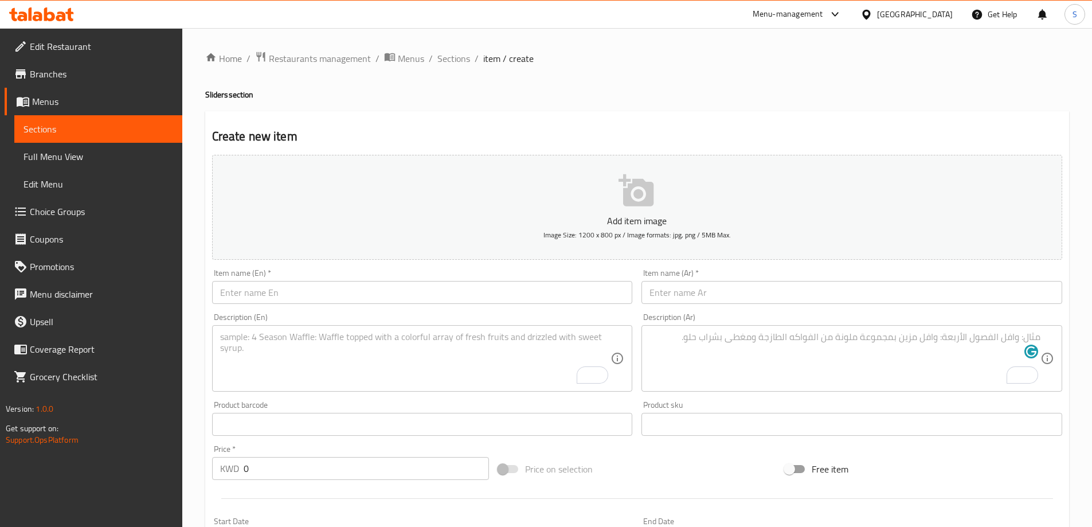
click at [367, 281] on input "text" at bounding box center [422, 292] width 421 height 23
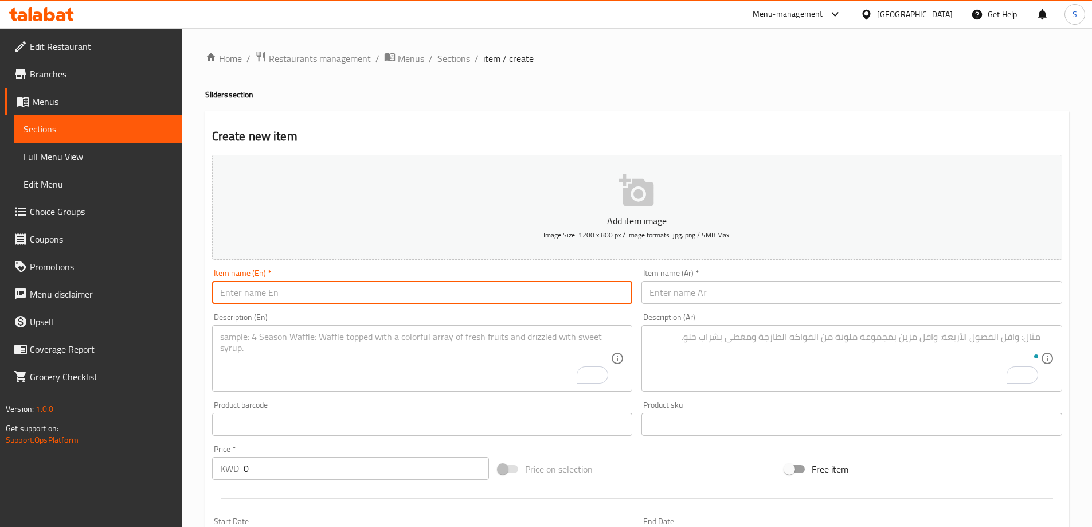
paste input "CHICKEN SLIDER"
click at [372, 288] on input "CHICKEN SLIDER" at bounding box center [422, 292] width 421 height 23
type input "Chicken Slider"
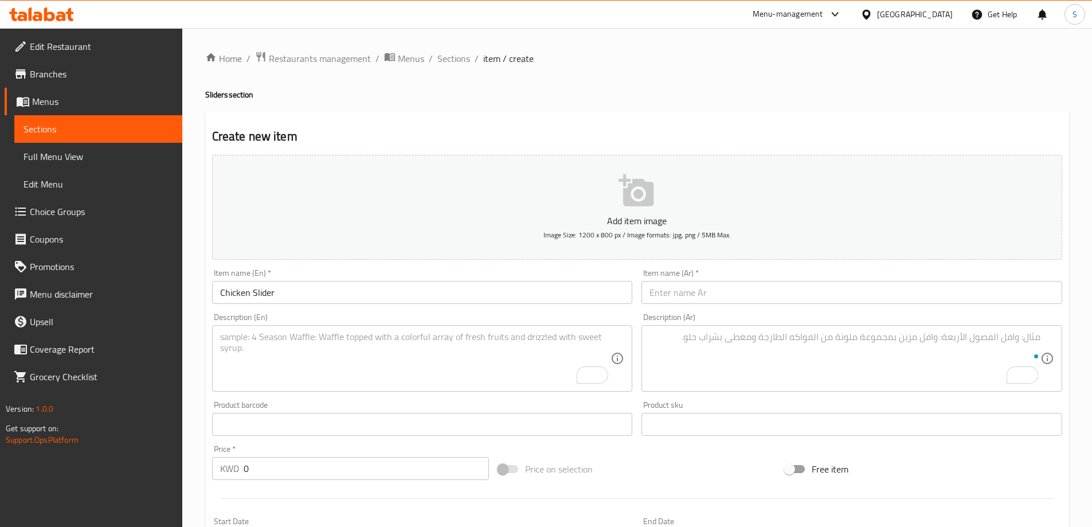
click at [738, 279] on div "Item name (Ar)   * Item name (Ar) *" at bounding box center [851, 286] width 421 height 35
click at [750, 291] on input "text" at bounding box center [851, 292] width 421 height 23
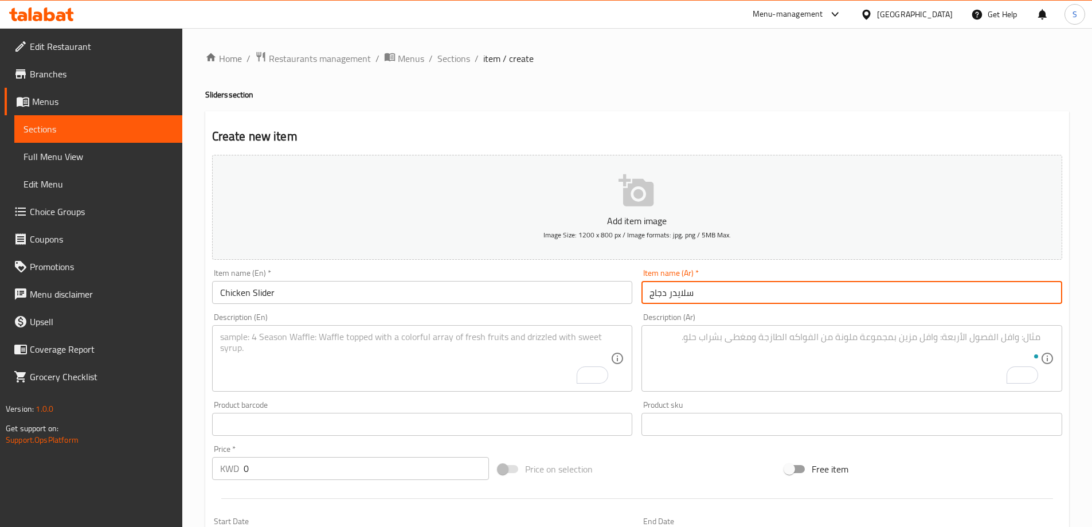
type input "سلايدر دجاج"
click at [402, 336] on textarea "To enrich screen reader interactions, please activate Accessibility in Grammarl…" at bounding box center [415, 358] width 391 height 54
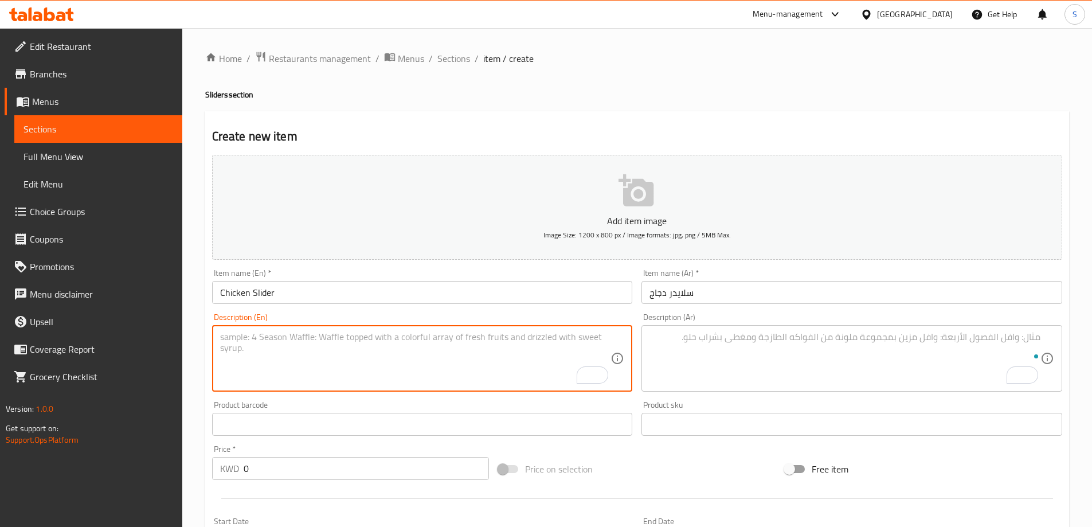
paste textarea "Crispy homemade chicken patty, American cheese, iceberg lettuce, pickles, and s…"
type textarea "Crispy homemade chicken patty, American cheese, iceberg lettuce, pickles, and s…"
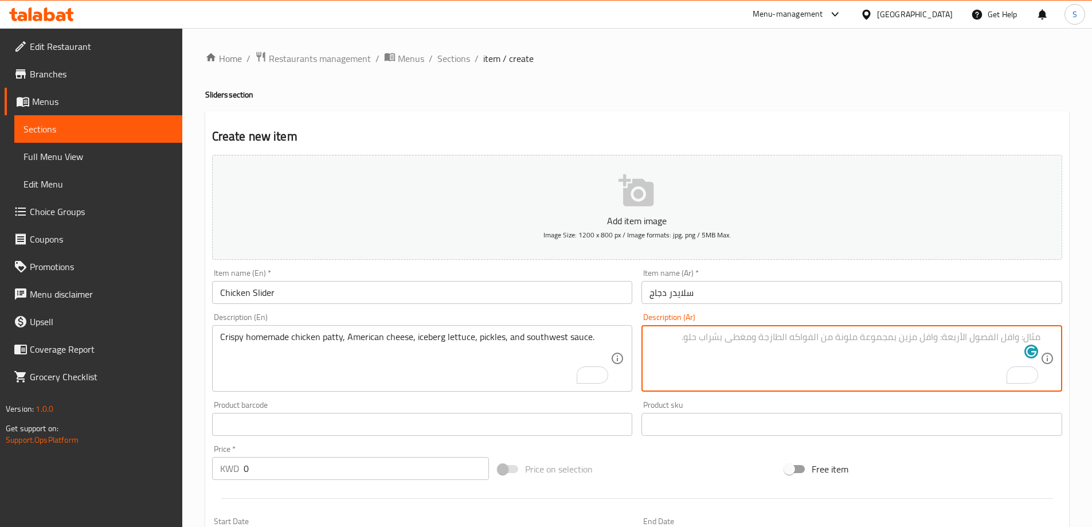
click at [705, 336] on textarea "To enrich screen reader interactions, please activate Accessibility in Grammarl…" at bounding box center [844, 358] width 391 height 54
paste textarea "فطيرة دجاج مقرمشة محلية ال[GEOGRAPHIC_DATA]، جبن أمريكي، خس آيسبرج، مخلل، وصلصة…"
drag, startPoint x: 712, startPoint y: 339, endPoint x: 755, endPoint y: 350, distance: 44.9
click at [755, 350] on textarea "فطيرة دجاج مقرمشة محلية ال[GEOGRAPHIC_DATA]، جبن أمريكي، خس آيسبرج، مخلل، وصلصة…" at bounding box center [844, 358] width 391 height 54
type textarea "فطيرة دجاج مقرمشة محلية الصنع، جبن أمريكي، خس آيسبرج، مخلل، وصلصة ساوث ويست"
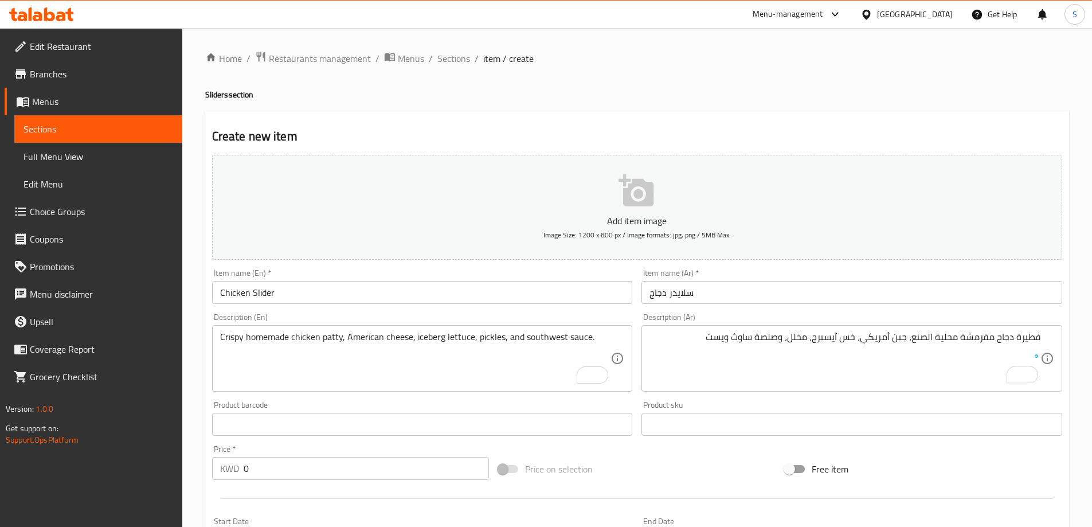
click at [679, 467] on div "Price on selection" at bounding box center [636, 468] width 287 height 31
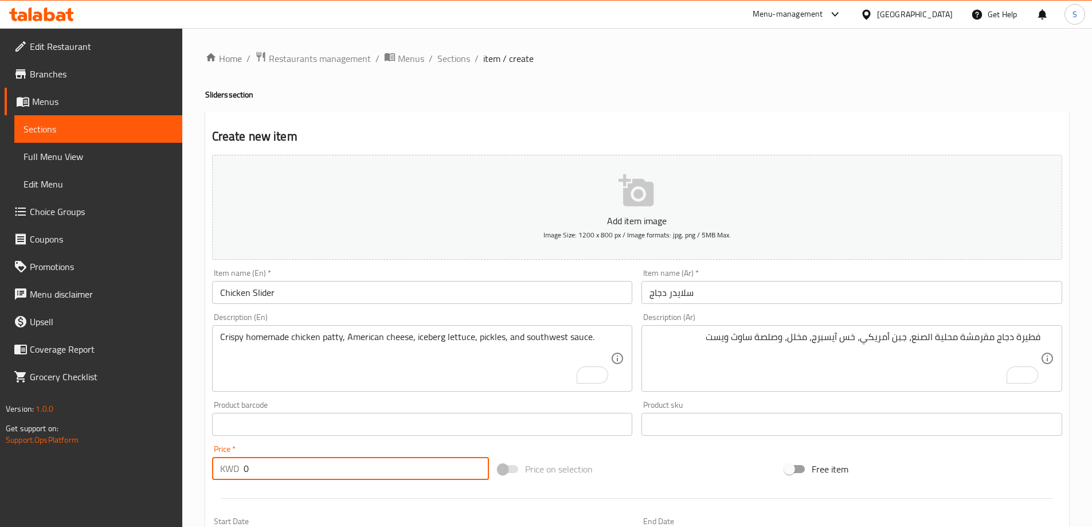
drag, startPoint x: 285, startPoint y: 464, endPoint x: 247, endPoint y: 464, distance: 38.4
click at [211, 472] on div "Price   * KWD 0 Price *" at bounding box center [350, 462] width 287 height 44
type input "4.95"
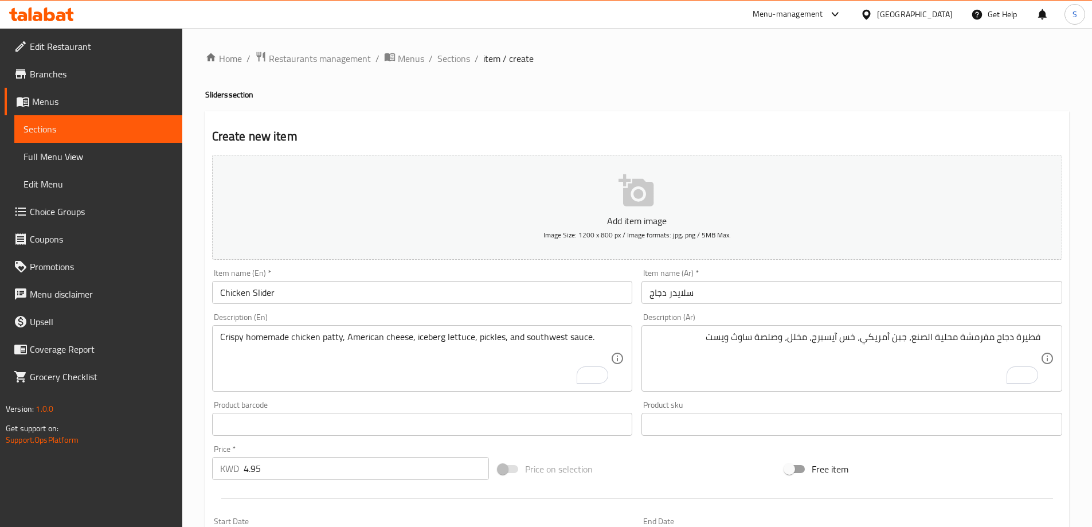
click at [648, 493] on div at bounding box center [636, 498] width 859 height 28
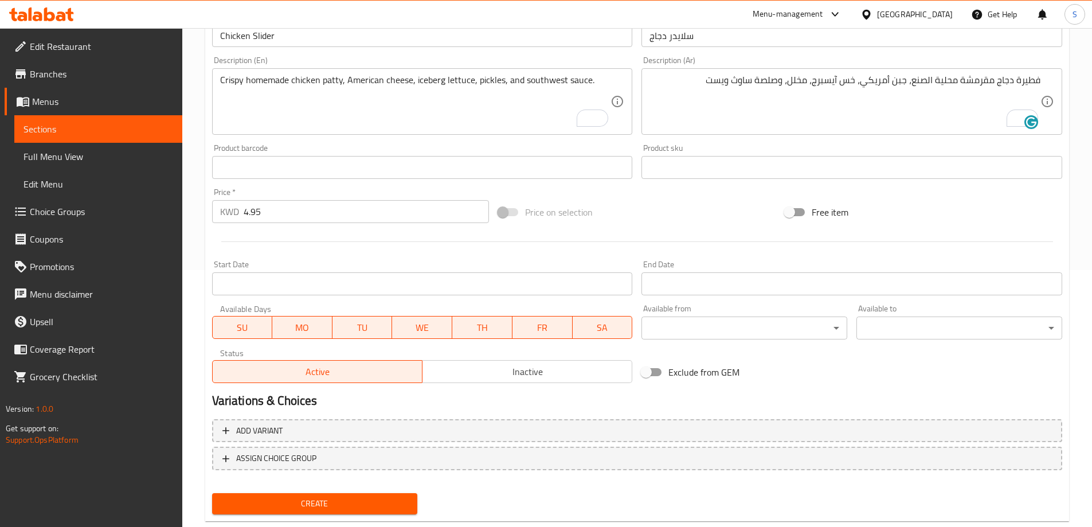
scroll to position [283, 0]
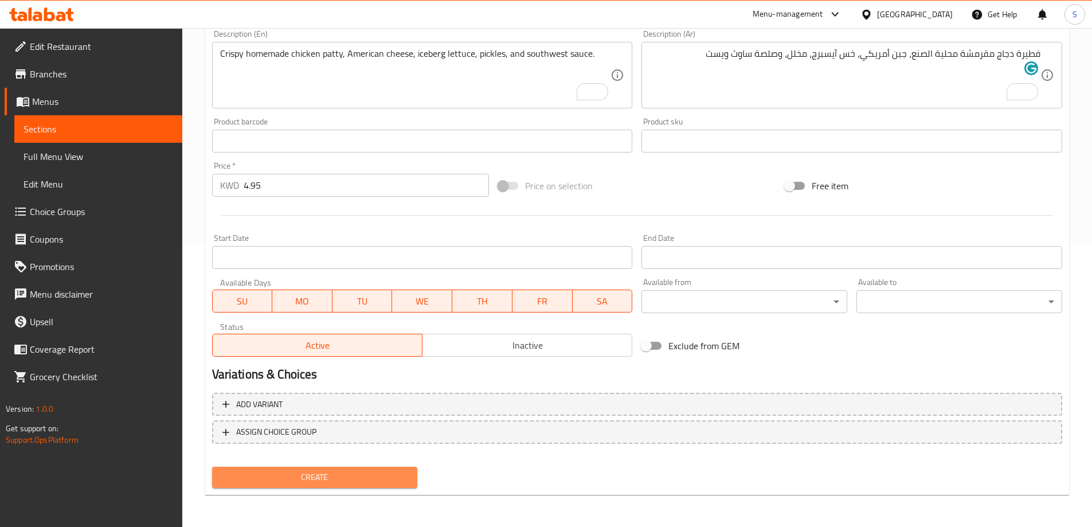
click at [319, 473] on span "Create" at bounding box center [314, 477] width 187 height 14
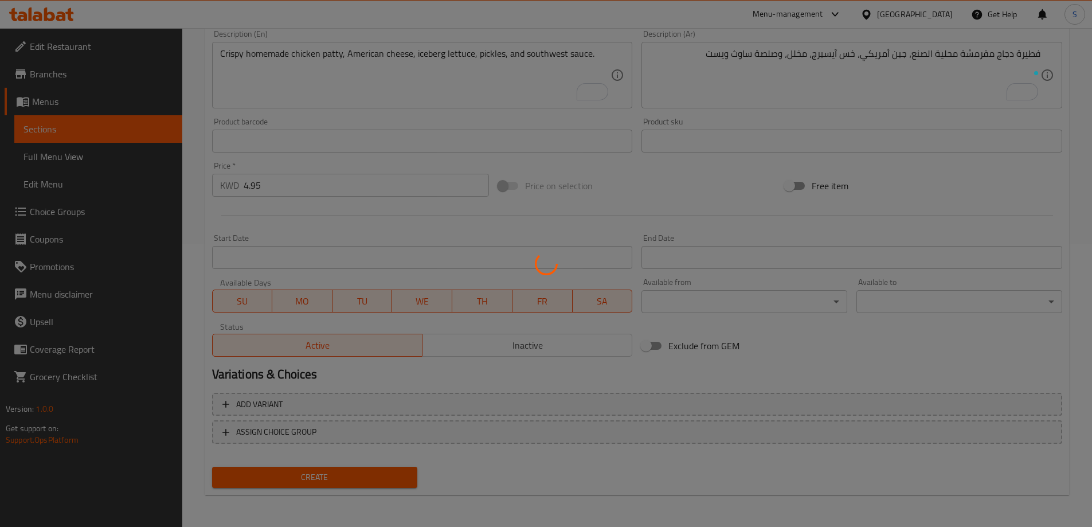
type input "0"
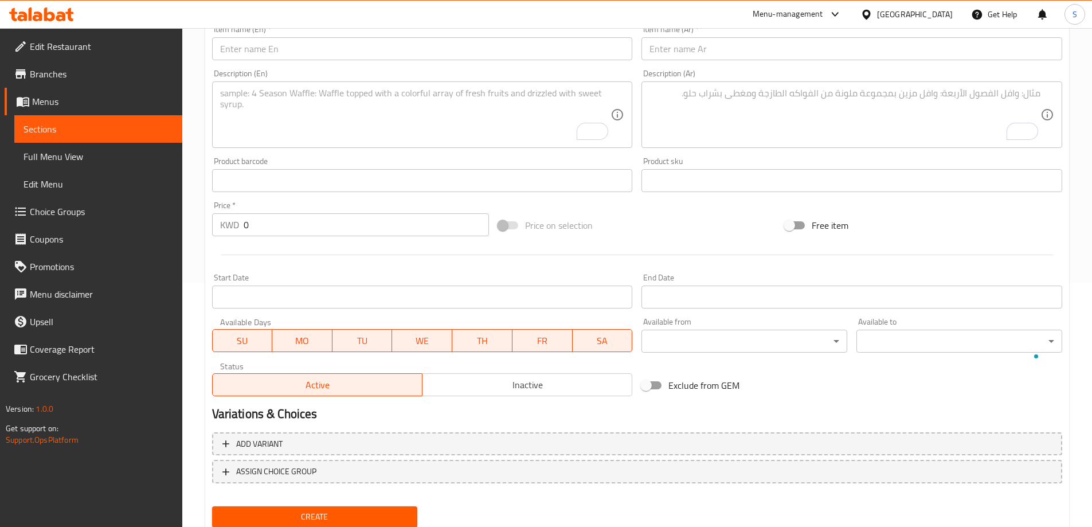
scroll to position [0, 0]
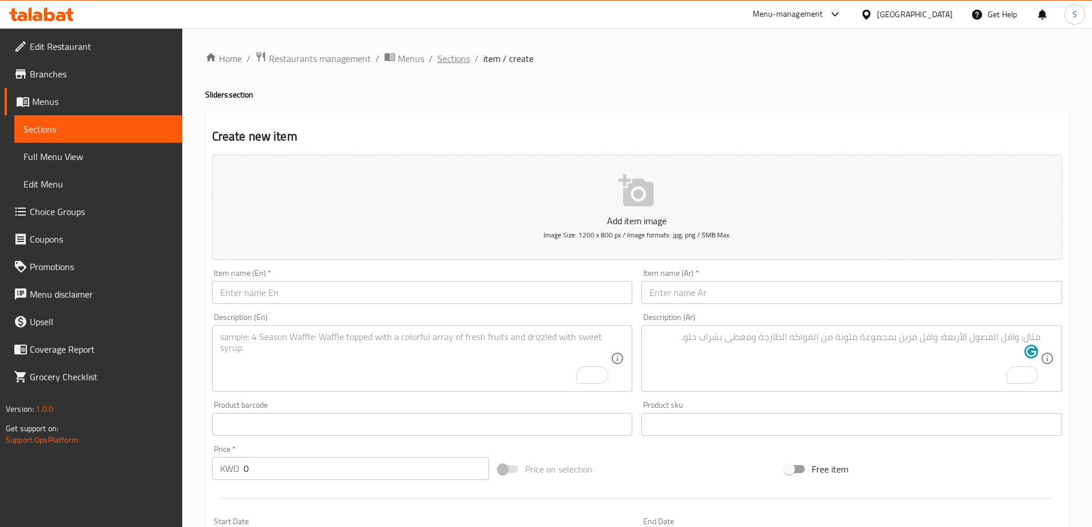
click at [451, 54] on span "Sections" at bounding box center [453, 59] width 33 height 14
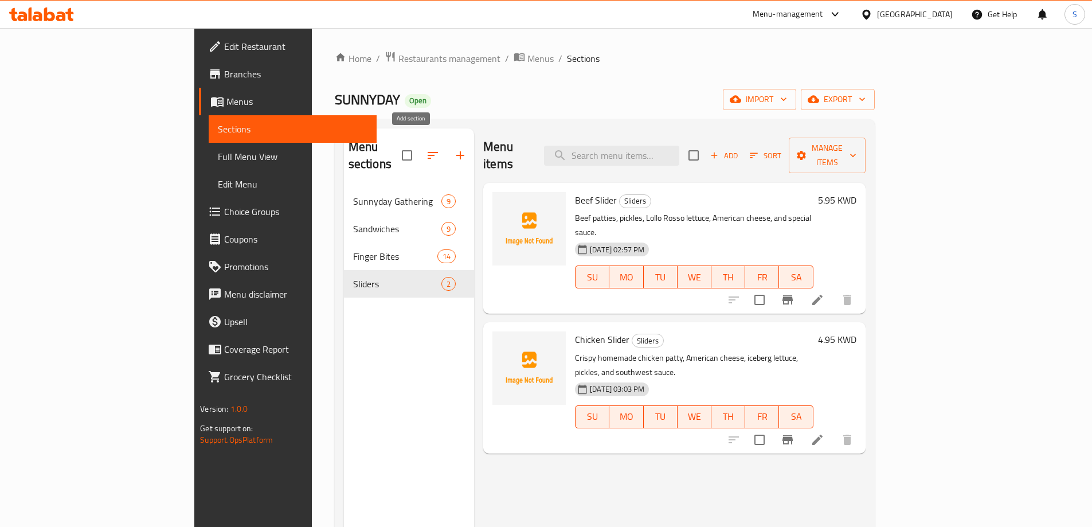
click at [453, 150] on icon "button" at bounding box center [460, 155] width 14 height 14
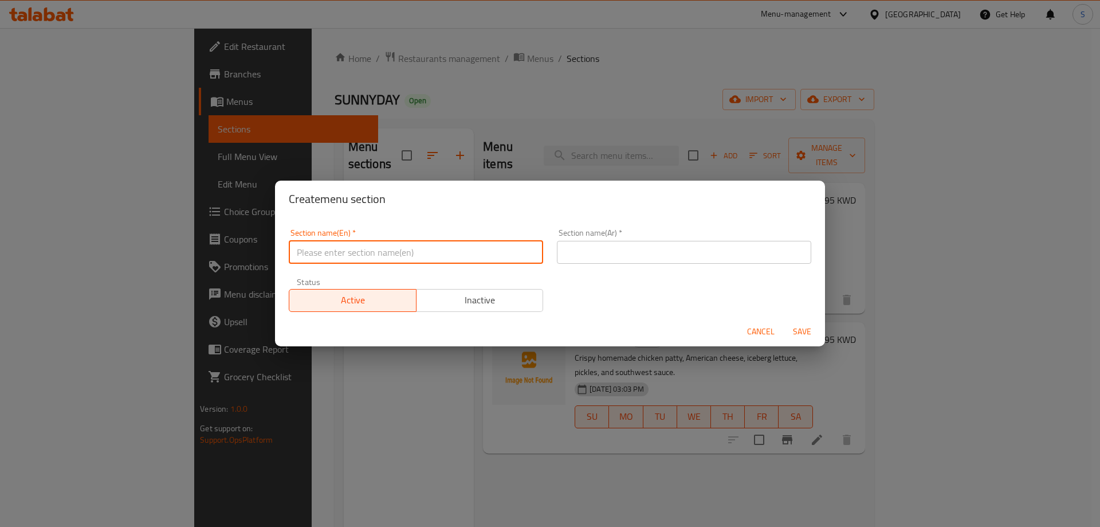
click at [475, 250] on input "text" at bounding box center [416, 252] width 254 height 23
paste input "Side Orders"
type input "Side Orders"
click at [621, 247] on input "text" at bounding box center [684, 252] width 254 height 23
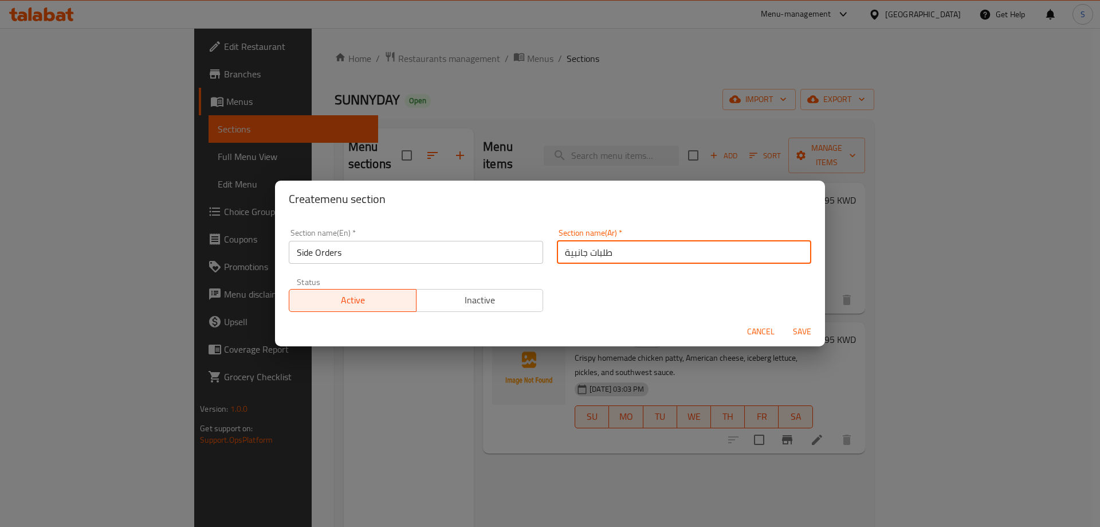
type input "طلبات جانبية"
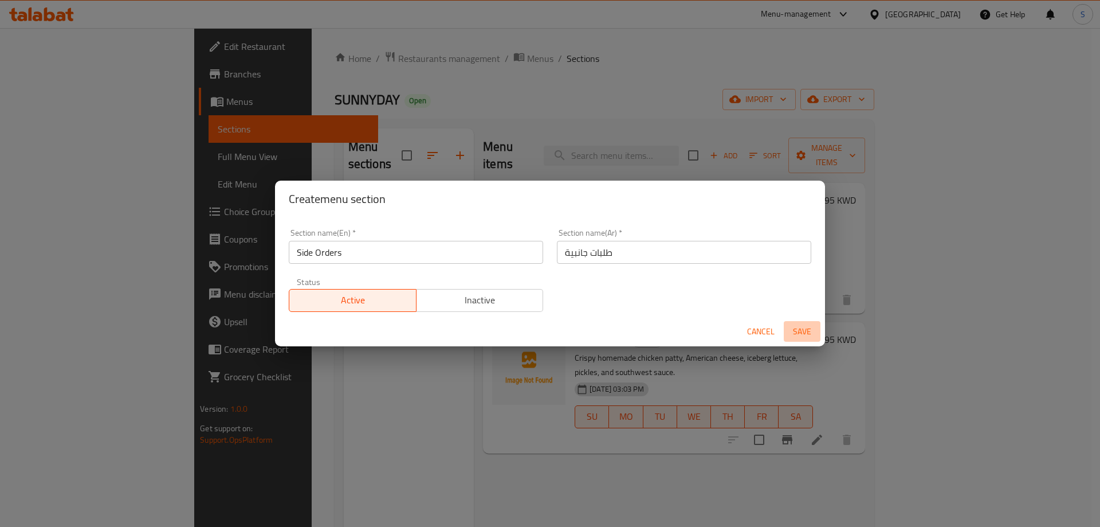
click at [802, 335] on span "Save" at bounding box center [803, 331] width 28 height 14
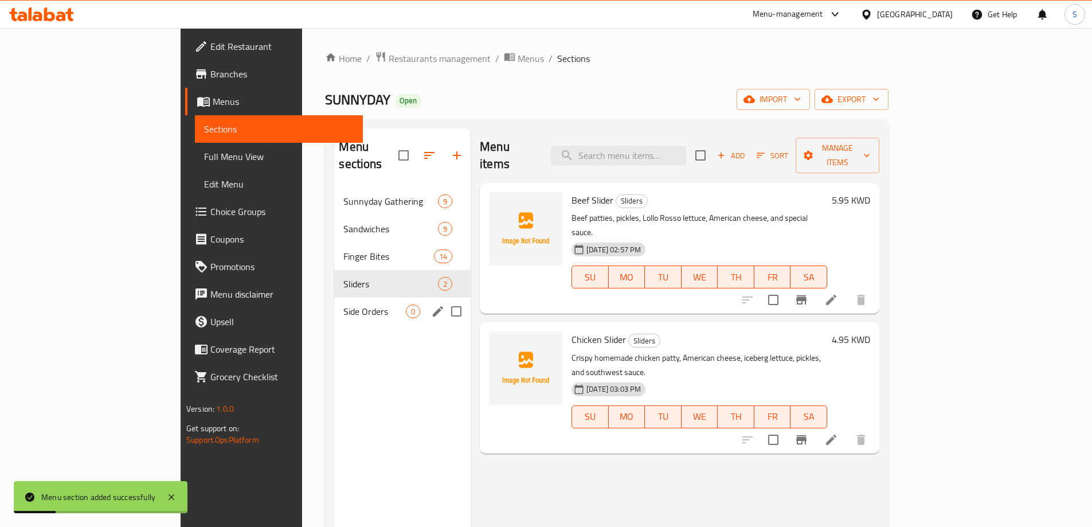
click at [343, 304] on span "Side Orders" at bounding box center [374, 311] width 62 height 14
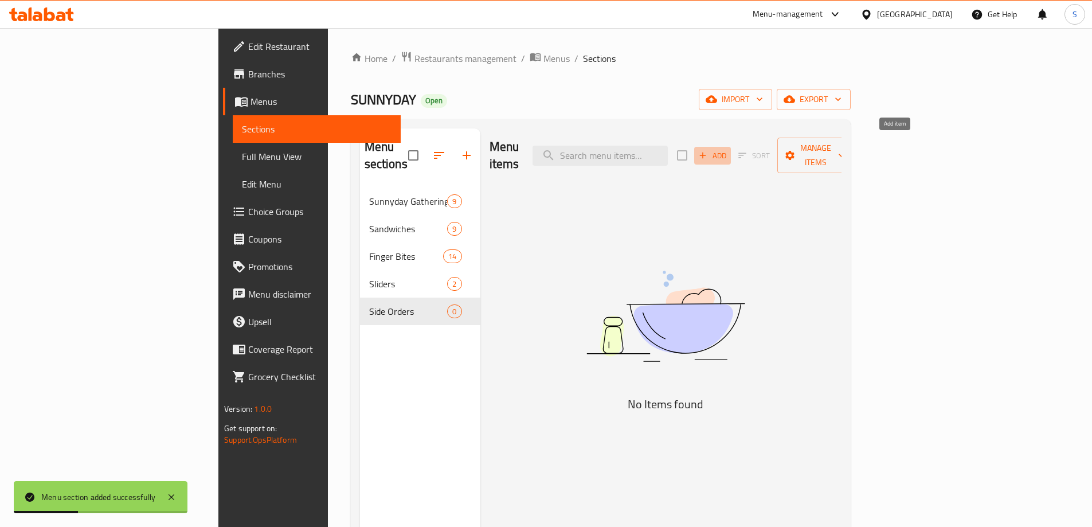
click at [708, 150] on icon "button" at bounding box center [702, 155] width 10 height 10
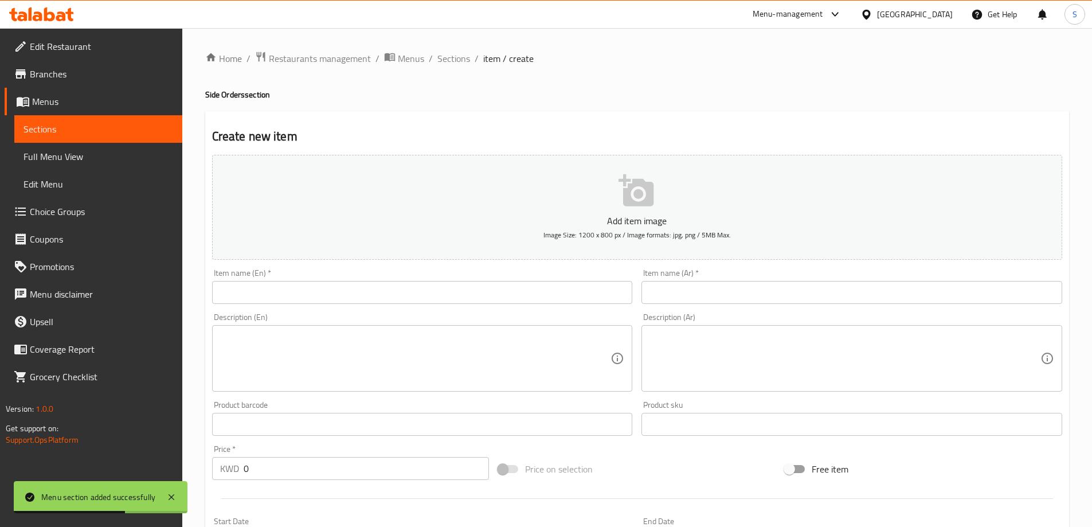
drag, startPoint x: 412, startPoint y: 347, endPoint x: 421, endPoint y: 304, distance: 43.8
click at [411, 344] on textarea at bounding box center [415, 358] width 391 height 54
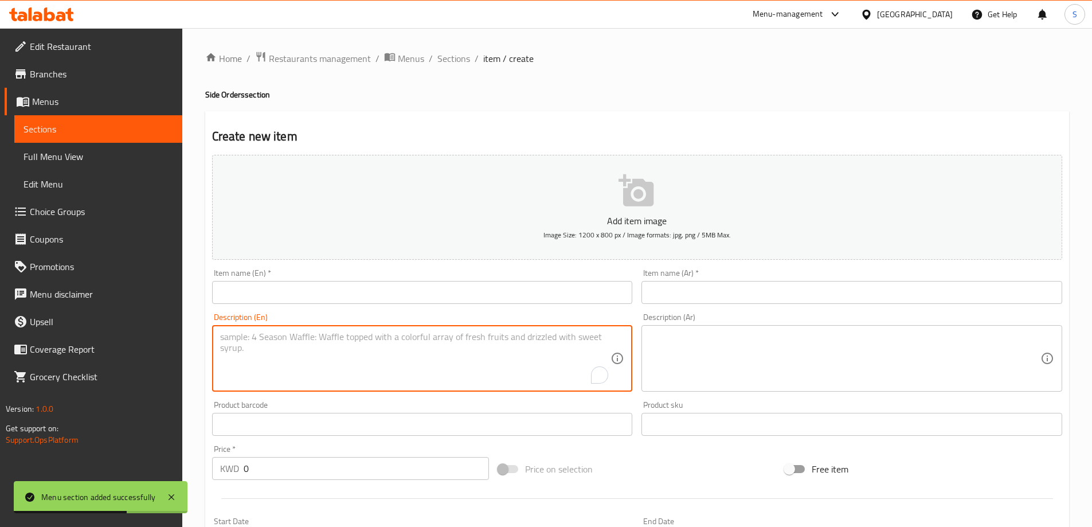
click at [421, 290] on input "text" at bounding box center [422, 292] width 421 height 23
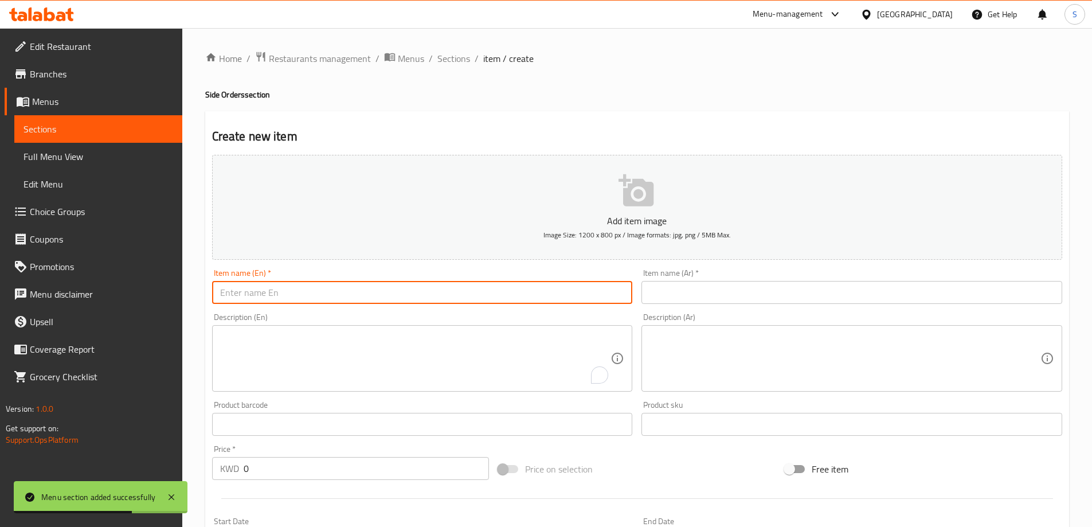
paste input "PLAIN EDAMAME"
click at [421, 290] on input "PLAIN EDAMAME" at bounding box center [422, 292] width 421 height 23
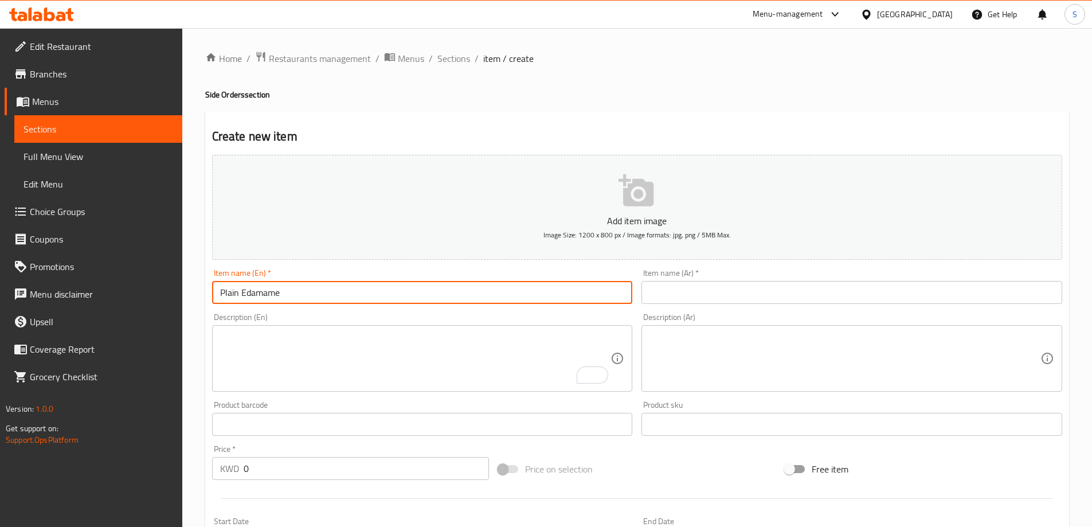
click at [258, 287] on input "Plain Edamame" at bounding box center [422, 292] width 421 height 23
click at [258, 288] on input "Plain Edamame" at bounding box center [422, 292] width 421 height 23
click at [242, 293] on input "Plain Edamame" at bounding box center [422, 292] width 421 height 23
drag, startPoint x: 242, startPoint y: 293, endPoint x: 257, endPoint y: 295, distance: 15.0
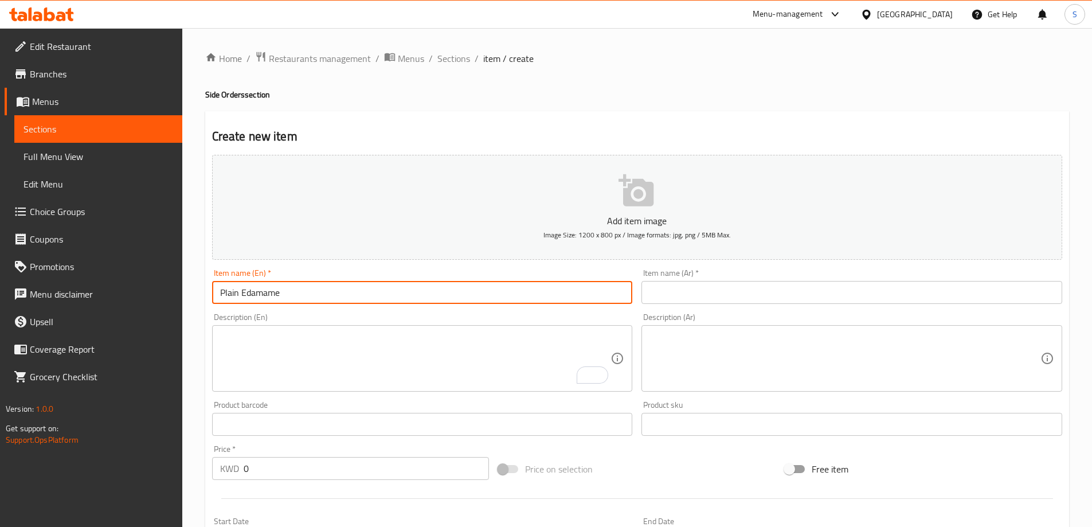
click at [242, 294] on input "Plain Edamame" at bounding box center [422, 292] width 421 height 23
paste input "إدامامي"
type input "Plain Edamame"
click at [950, 298] on input "text" at bounding box center [851, 292] width 421 height 23
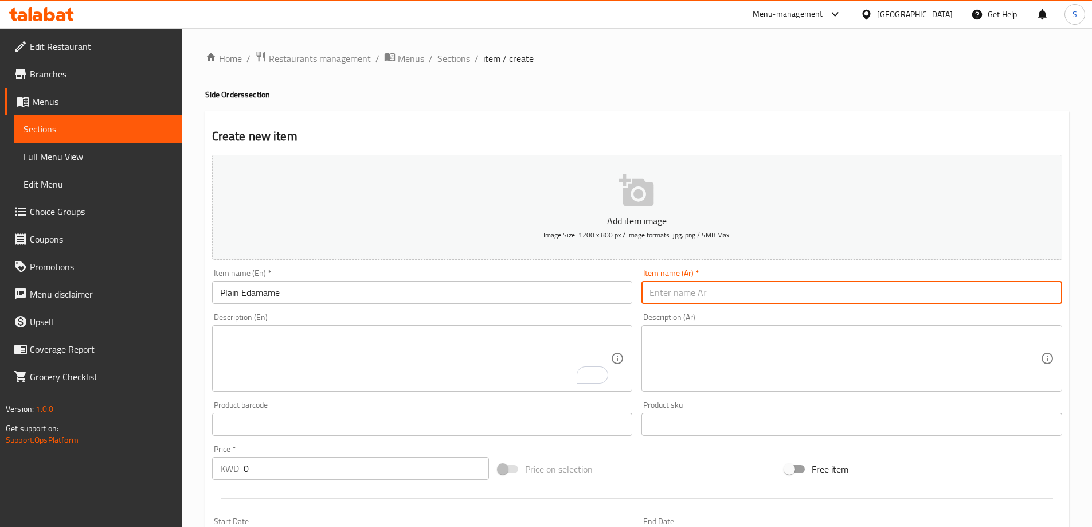
paste input "إدامامي"
type input "إدامامي سادة"
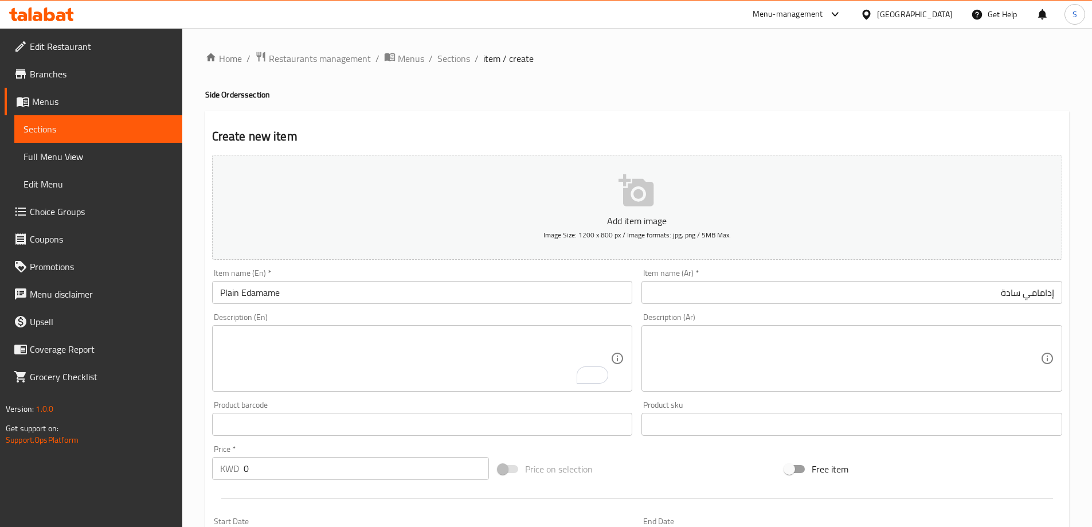
click at [657, 478] on div "Price on selection" at bounding box center [636, 468] width 287 height 31
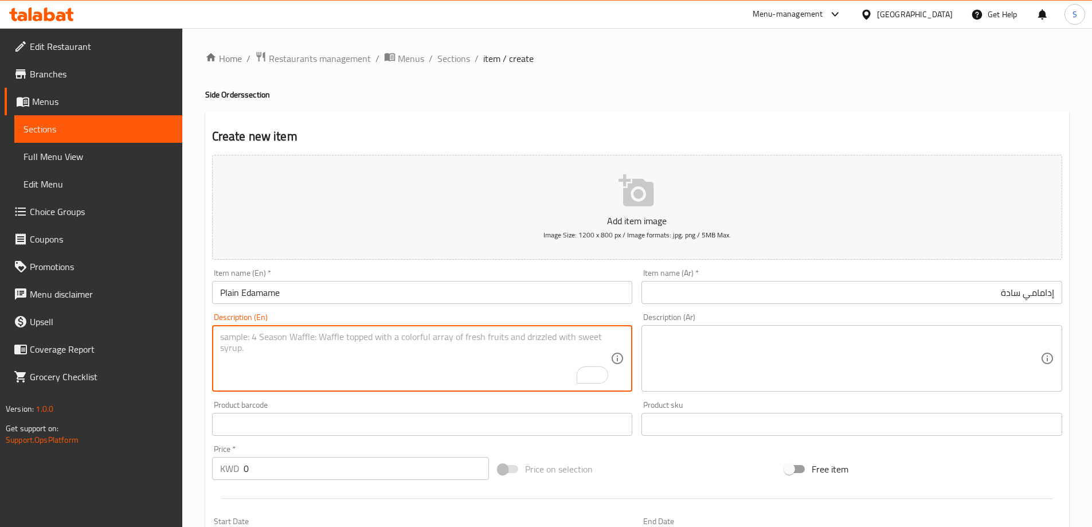
click at [444, 346] on textarea "To enrich screen reader interactions, please activate Accessibility in Grammarl…" at bounding box center [415, 358] width 391 height 54
paste textarea "Boiled edamame served with a lime wedge."
type textarea "Boiled edamame served with a lime wedge."
click at [741, 352] on textarea at bounding box center [844, 358] width 391 height 54
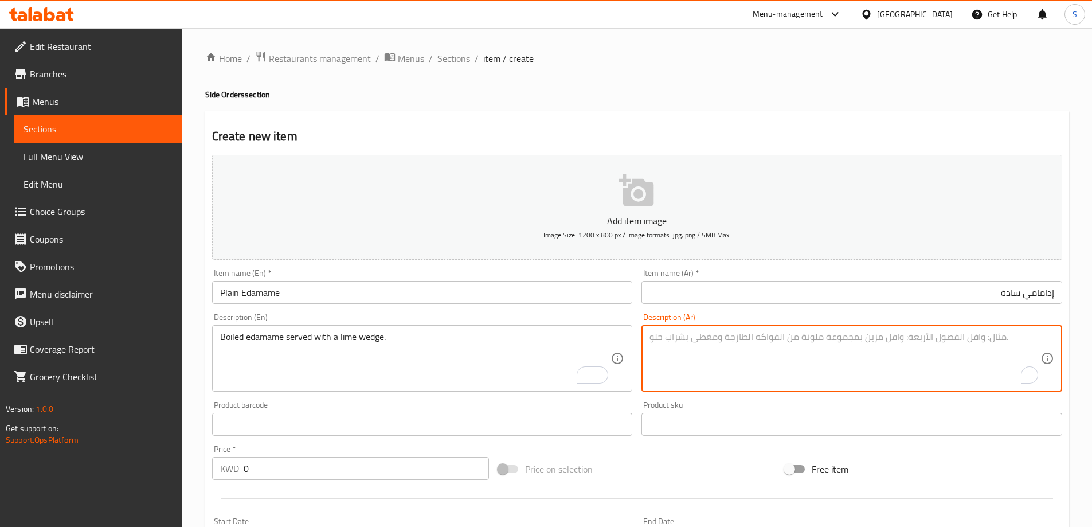
paste textarea "فول الصويا المسلوق يقدم مع شريحة من الليمون."
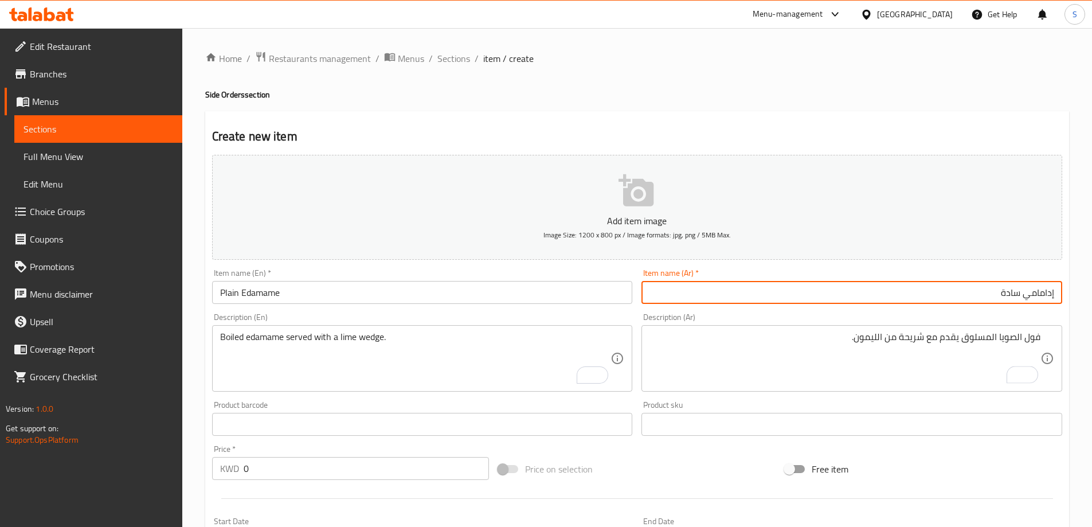
click at [1050, 294] on input "إدامامي سادة" at bounding box center [851, 292] width 421 height 23
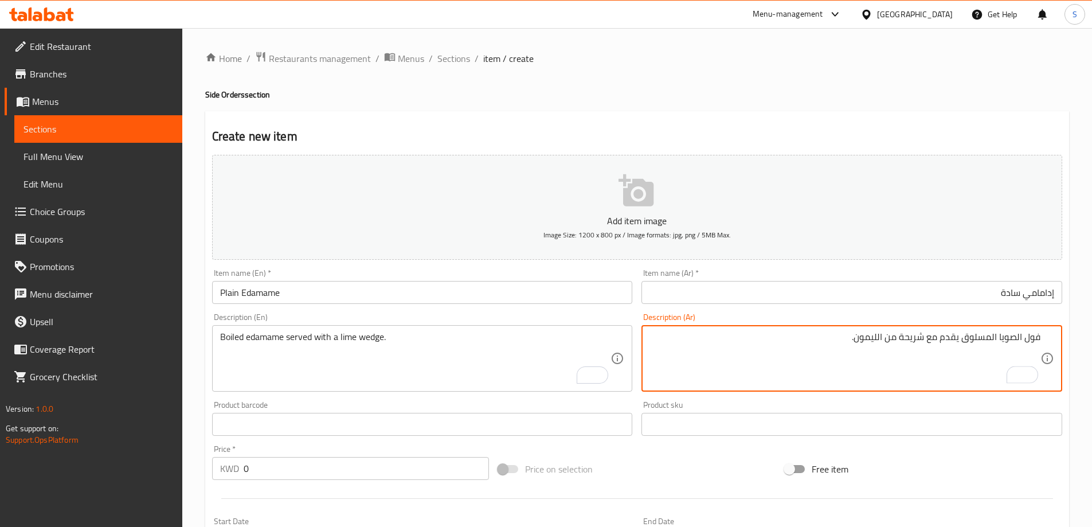
drag, startPoint x: 999, startPoint y: 339, endPoint x: 1078, endPoint y: 348, distance: 79.7
paste textarea "إدامامي"
click at [1002, 338] on textarea "إدامامي المسلوق يقدم مع شريحة من الليمون." at bounding box center [844, 358] width 391 height 54
drag, startPoint x: 903, startPoint y: 338, endPoint x: 934, endPoint y: 338, distance: 30.4
click at [935, 339] on textarea "إدامامي مسلوق يقدم مع شريحة من الليمون." at bounding box center [844, 358] width 391 height 54
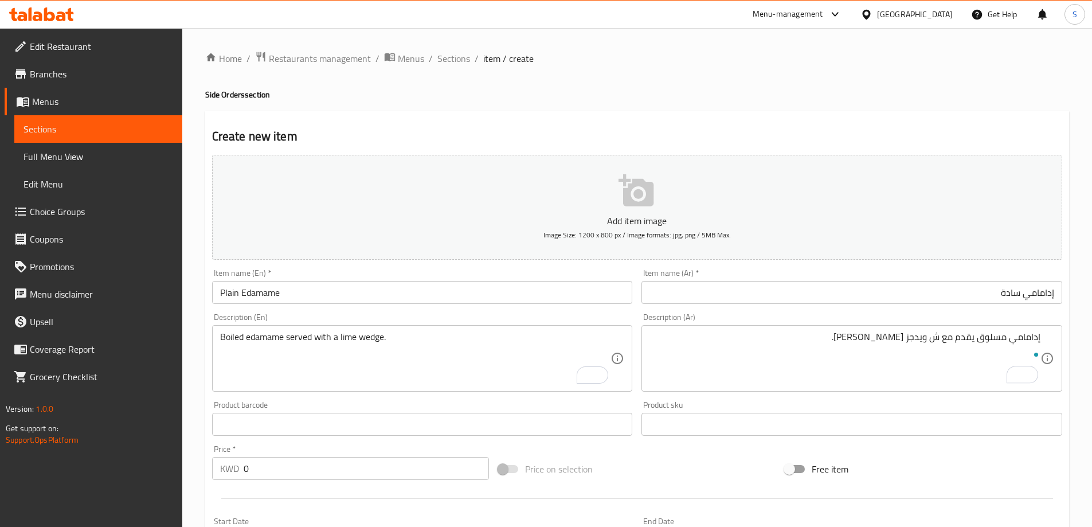
click at [708, 480] on div "Price on selection" at bounding box center [636, 468] width 287 height 31
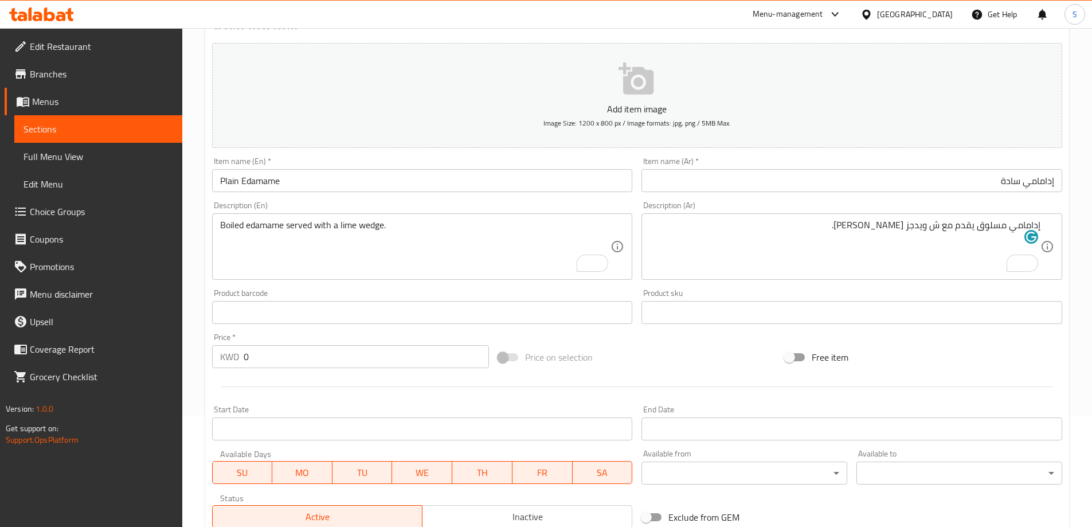
scroll to position [115, 0]
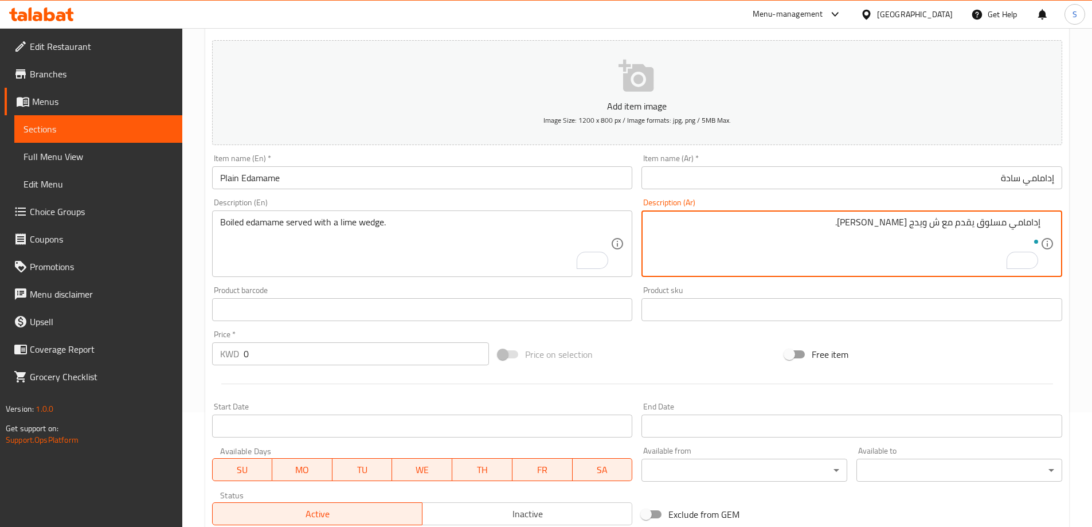
type textarea "إدامامي مسلوق يقدم مع ش ويدج [PERSON_NAME]."
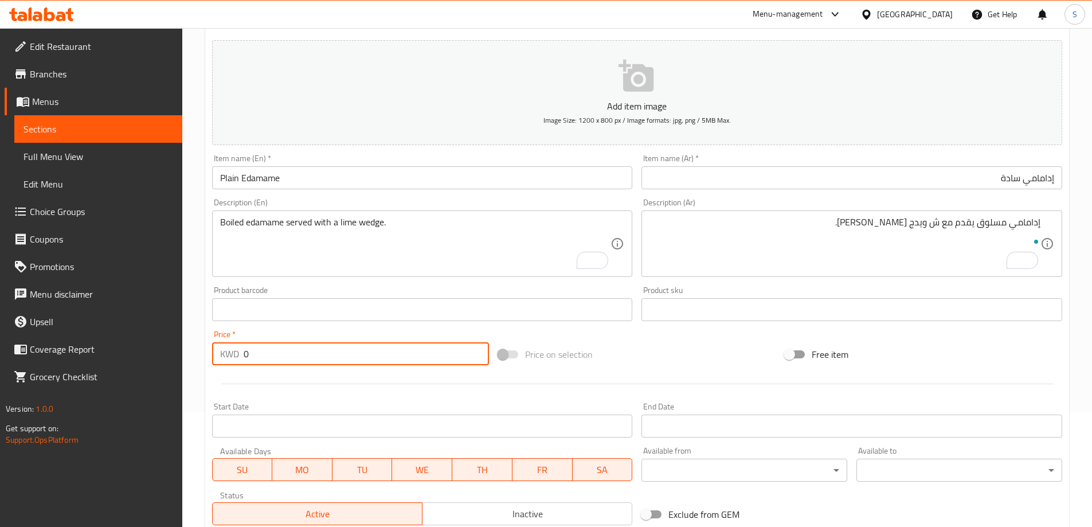
drag, startPoint x: 282, startPoint y: 360, endPoint x: 162, endPoint y: 360, distance: 119.8
click at [162, 362] on div "Edit Restaurant Branches Menus Sections Full Menu View Edit Menu Choice Groups …" at bounding box center [546, 304] width 1092 height 782
type input "0.95"
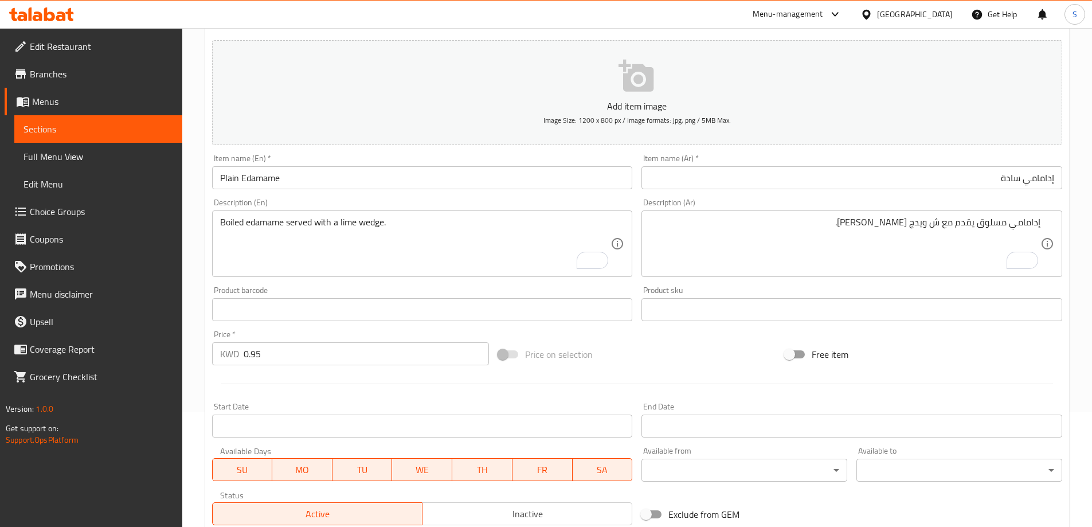
click at [673, 351] on div "Price on selection" at bounding box center [636, 354] width 287 height 31
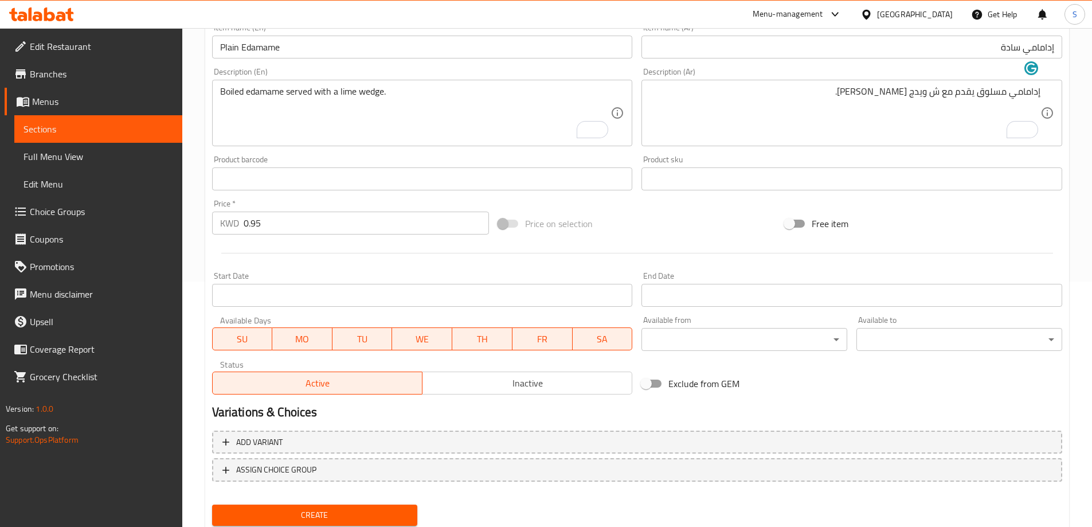
scroll to position [283, 0]
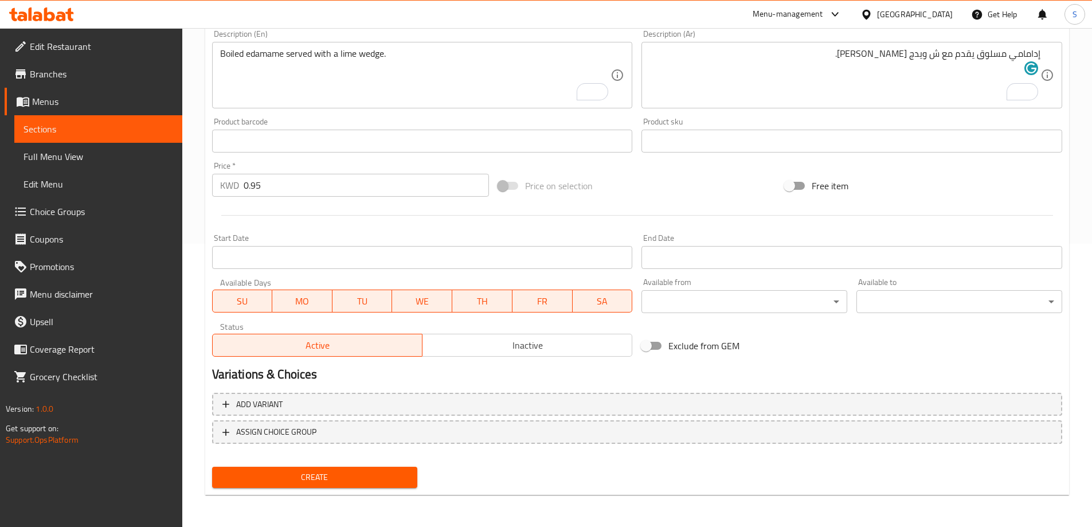
click at [343, 488] on div "Create" at bounding box center [314, 477] width 215 height 30
click at [351, 477] on span "Create" at bounding box center [314, 477] width 187 height 14
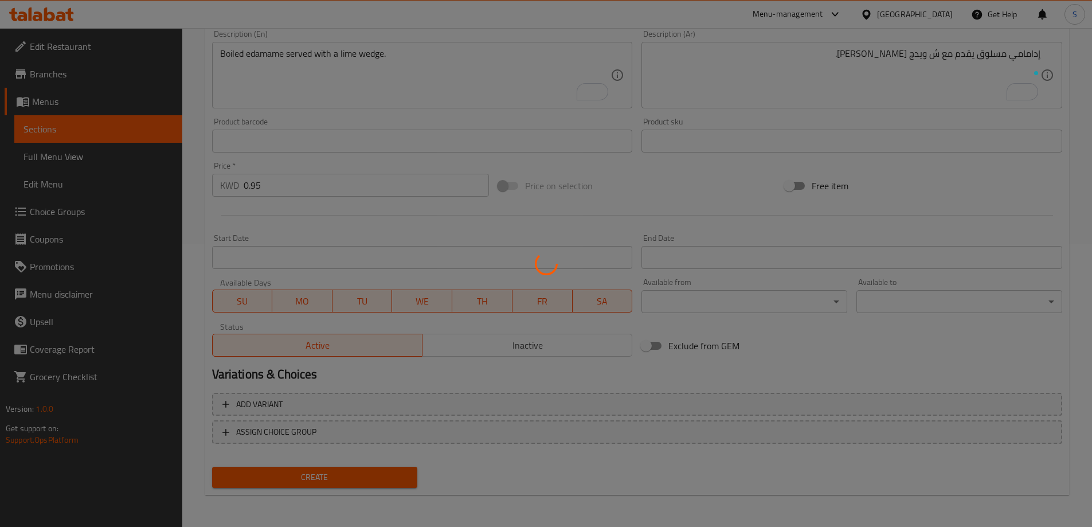
type input "0"
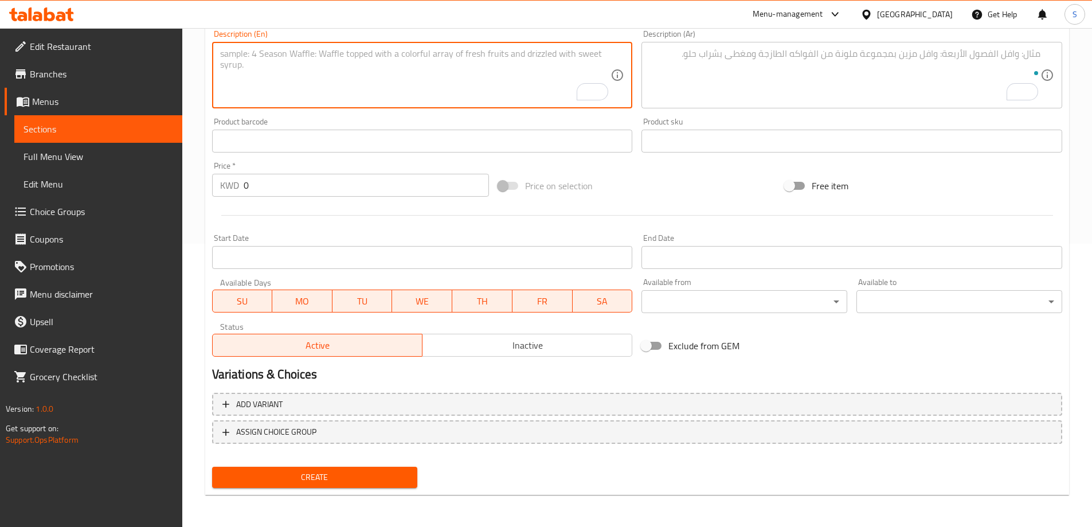
click at [414, 80] on textarea "To enrich screen reader interactions, please activate Accessibility in Grammarl…" at bounding box center [415, 75] width 391 height 54
paste textarea "SALTY EDAMAME"
type textarea "SALTY EDAMAME"
click at [358, 62] on textarea "SALTY EDAMAME" at bounding box center [415, 75] width 391 height 54
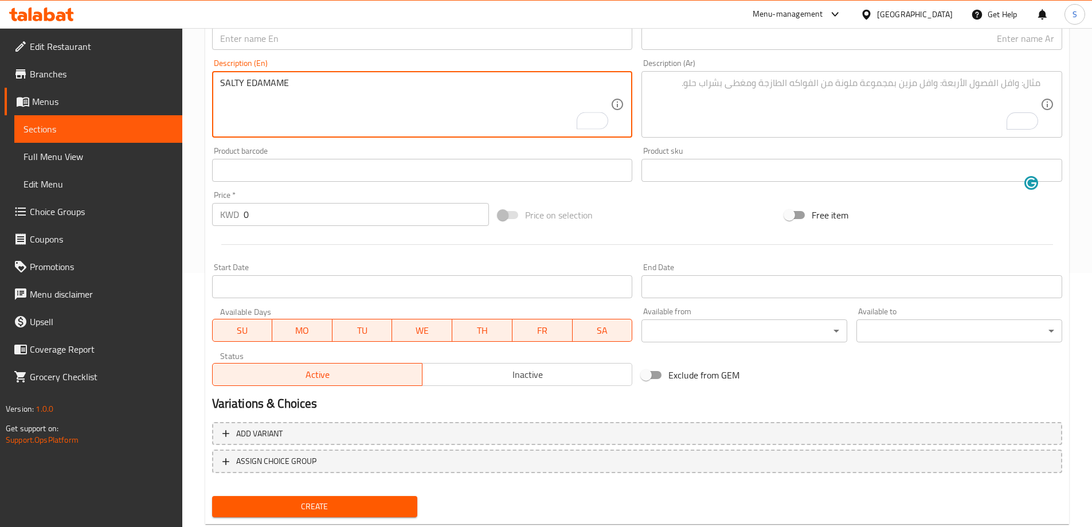
scroll to position [168, 0]
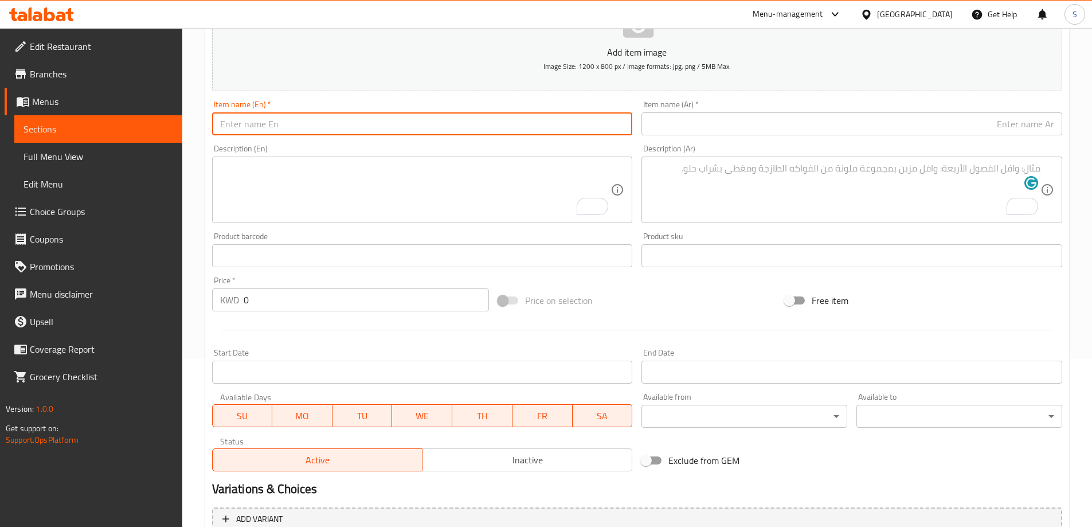
click at [356, 134] on input "text" at bounding box center [422, 123] width 421 height 23
paste input "SALTY EDAMAME"
click at [356, 123] on input "SALTY EDAMAME" at bounding box center [422, 123] width 421 height 23
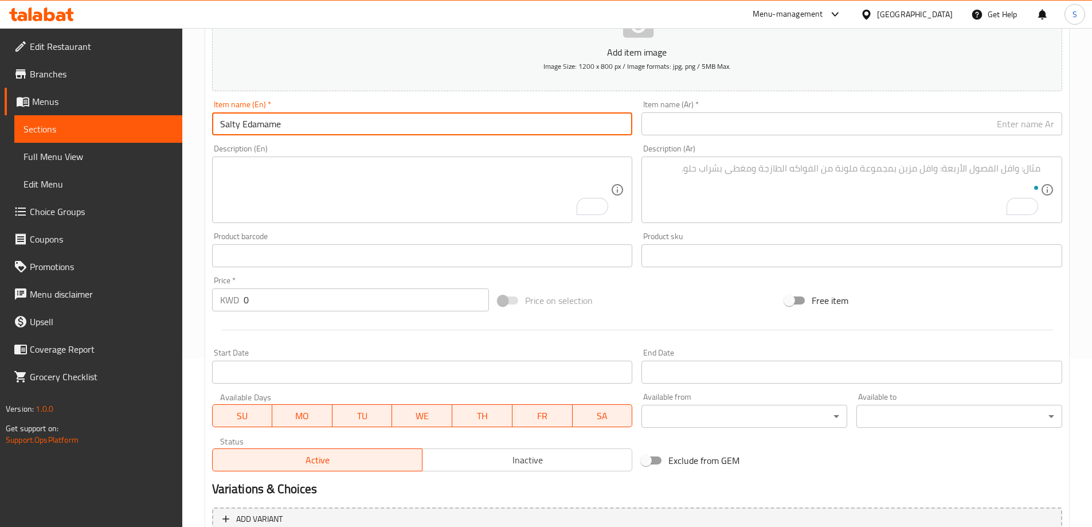
type input "Salty Edamame"
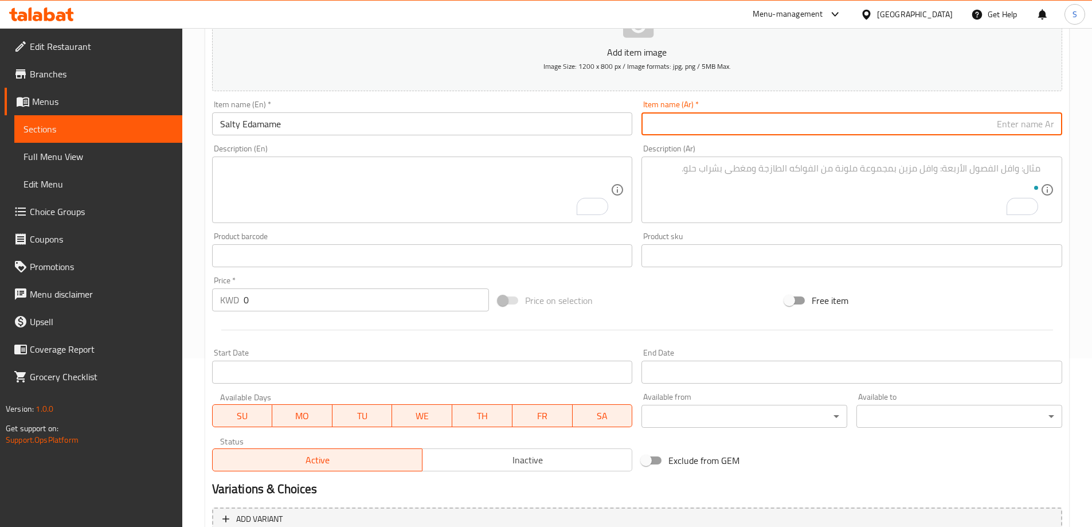
click at [691, 127] on input "text" at bounding box center [851, 123] width 421 height 23
type input "h"
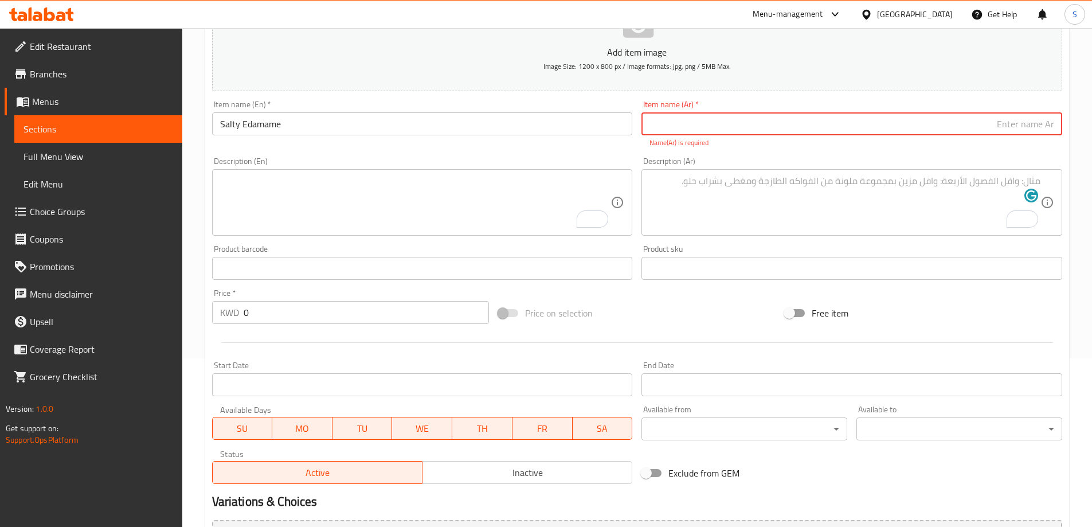
click at [258, 120] on input "Salty Edamame" at bounding box center [422, 123] width 421 height 23
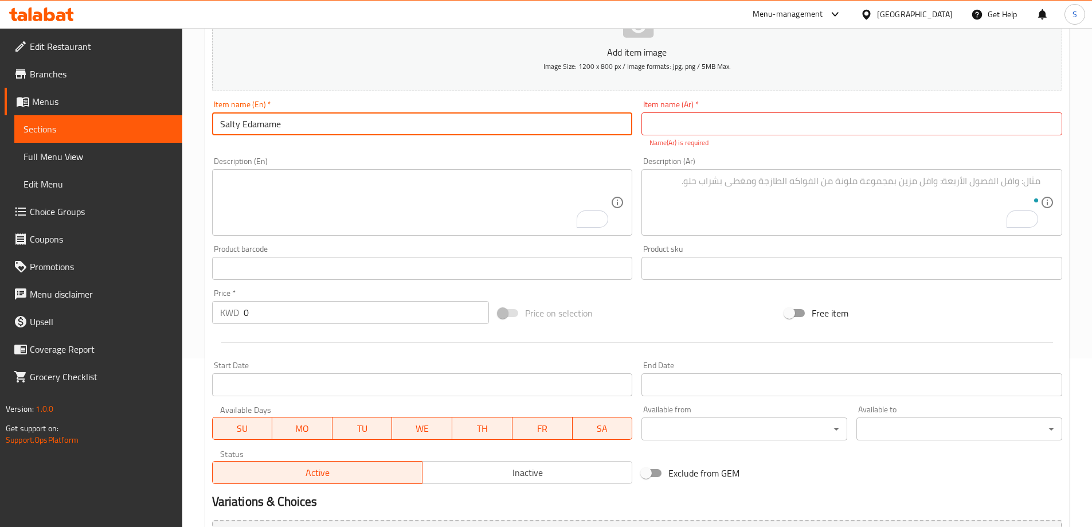
click at [258, 120] on input "Salty Edamame" at bounding box center [422, 123] width 421 height 23
click at [755, 106] on div "Item name (Ar)   * Item name (Ar) * Name(Ar) is required" at bounding box center [851, 124] width 421 height 48
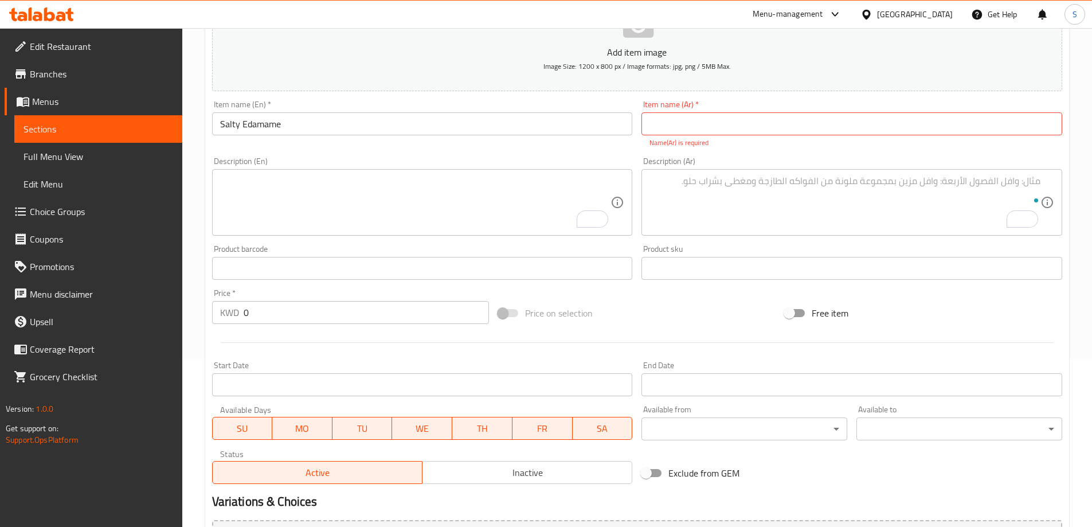
click at [750, 123] on input "text" at bounding box center [851, 123] width 421 height 23
paste input "إدامامي"
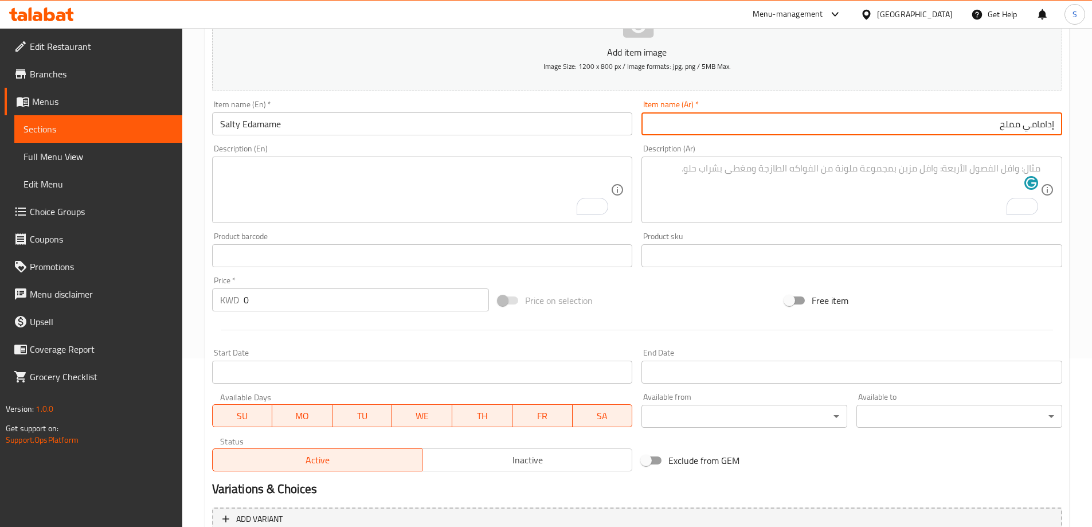
type input "إدامامي مملح"
click at [386, 156] on div "Description (En) Description (En)" at bounding box center [422, 183] width 421 height 79
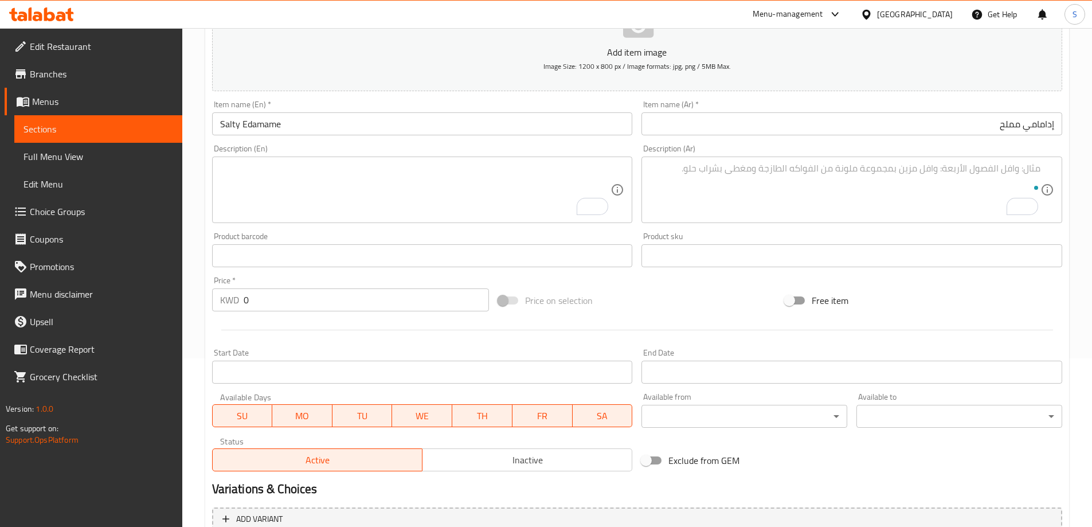
click at [368, 166] on textarea "To enrich screen reader interactions, please activate Accessibility in Grammarl…" at bounding box center [415, 190] width 391 height 54
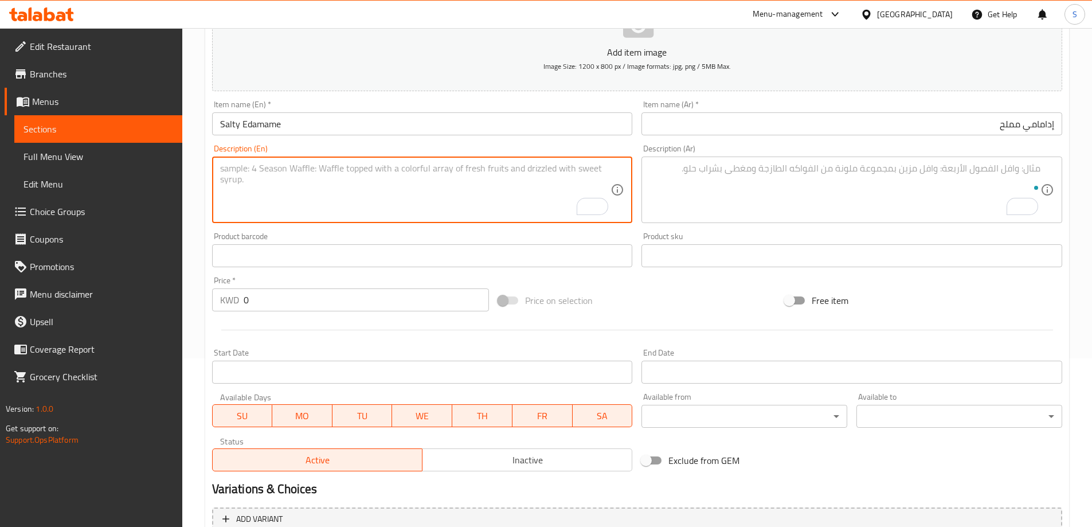
paste textarea "Boiled salted edamame, served with a lime wedge."
type textarea "Boiled salted edamame, served with a lime wedge."
drag, startPoint x: 854, startPoint y: 194, endPoint x: 867, endPoint y: 178, distance: 20.8
click at [854, 191] on textarea "To enrich screen reader interactions, please activate Accessibility in Grammarl…" at bounding box center [844, 190] width 391 height 54
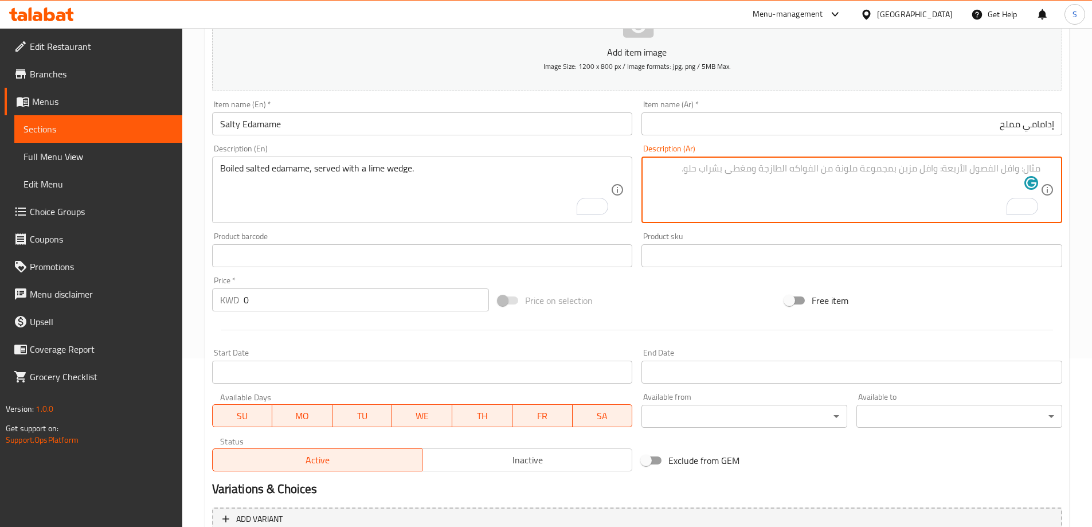
paste textarea "فول الصويا المسلوق المملح، يقدم مع شريحة من الليمون."
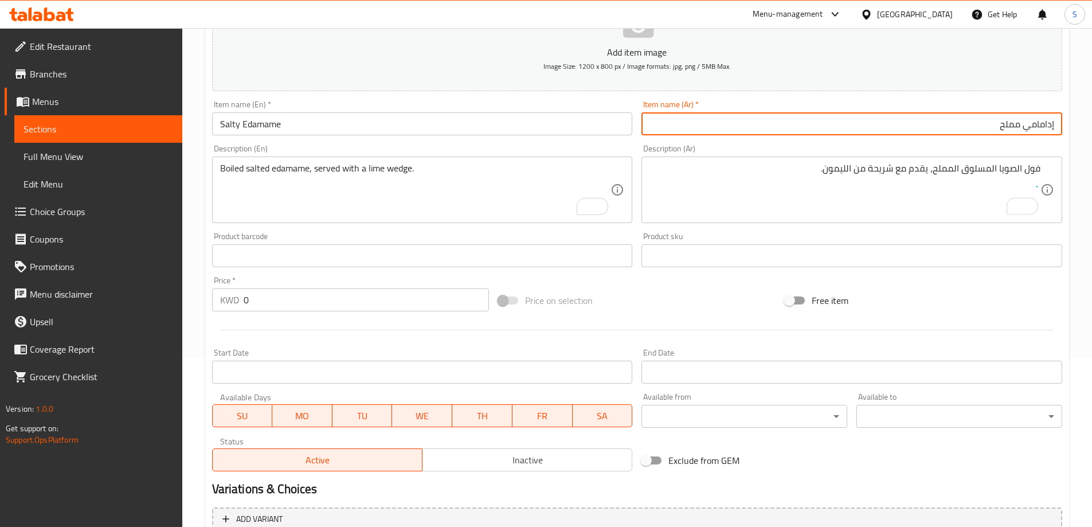
click at [1028, 128] on input "إدامامي مملح" at bounding box center [851, 123] width 421 height 23
drag, startPoint x: 1024, startPoint y: 126, endPoint x: 1064, endPoint y: 121, distance: 39.9
click at [1091, 125] on html "​ Menu-management [GEOGRAPHIC_DATA] Get Help S Edit Restaurant Branches Menus S…" at bounding box center [546, 95] width 1092 height 527
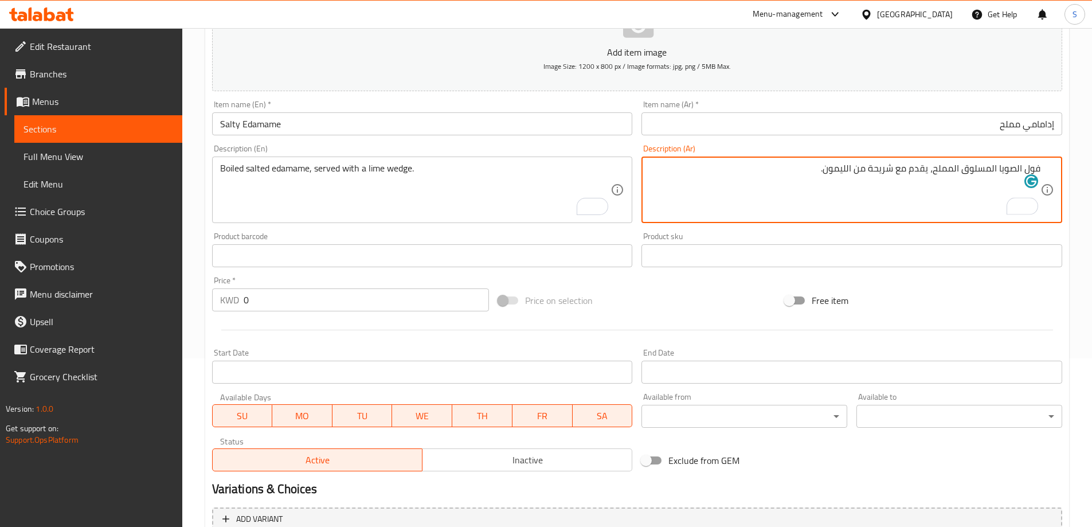
drag, startPoint x: 1001, startPoint y: 169, endPoint x: 1084, endPoint y: 174, distance: 83.2
paste textarea "إدامامي"
drag, startPoint x: 1001, startPoint y: 170, endPoint x: 1006, endPoint y: 178, distance: 9.5
click at [1006, 178] on textarea "إدامامي المسلوق المملح، يقدم مع شريحة من الليمون." at bounding box center [844, 190] width 391 height 54
click at [974, 172] on textarea "إدامامي مسلوق المملح، يقدم مع شريحة من الليمون." at bounding box center [844, 190] width 391 height 54
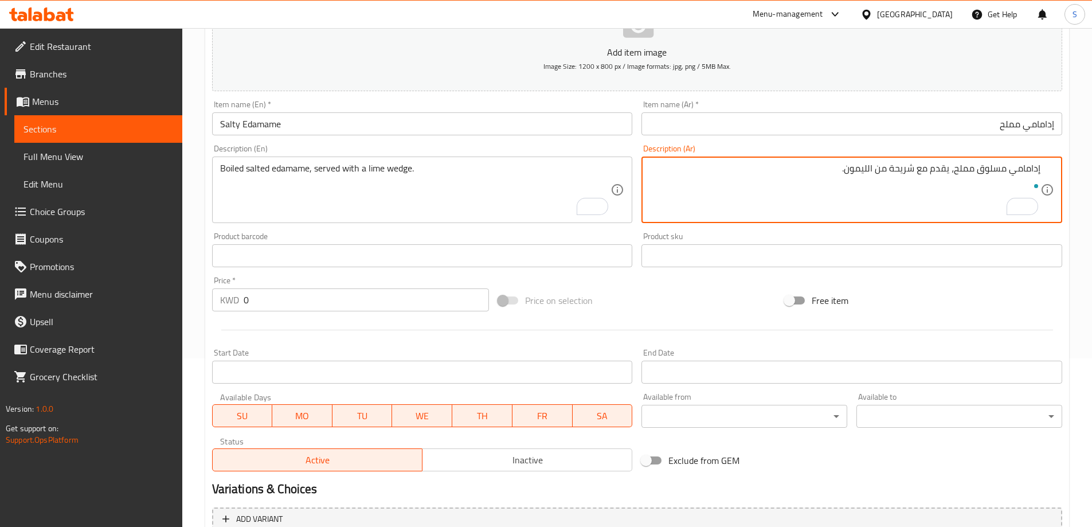
drag, startPoint x: 869, startPoint y: 167, endPoint x: 915, endPoint y: 177, distance: 46.8
click at [915, 177] on textarea "إدامامي مسلوق مملح، يقدم مع شريحة من الليمون." at bounding box center [844, 190] width 391 height 54
type textarea "إدامامي مسلوق مملح، يقدم مع [PERSON_NAME]."
click at [700, 301] on div "Price on selection" at bounding box center [636, 300] width 287 height 31
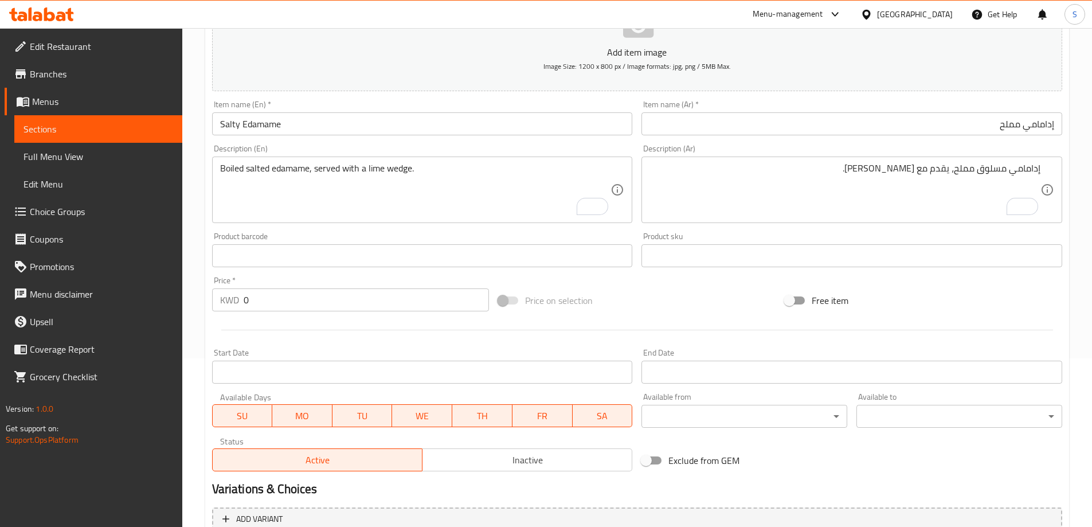
click at [262, 311] on input "0" at bounding box center [367, 299] width 246 height 23
type input "0.95"
click at [686, 290] on div "Price on selection" at bounding box center [636, 300] width 287 height 31
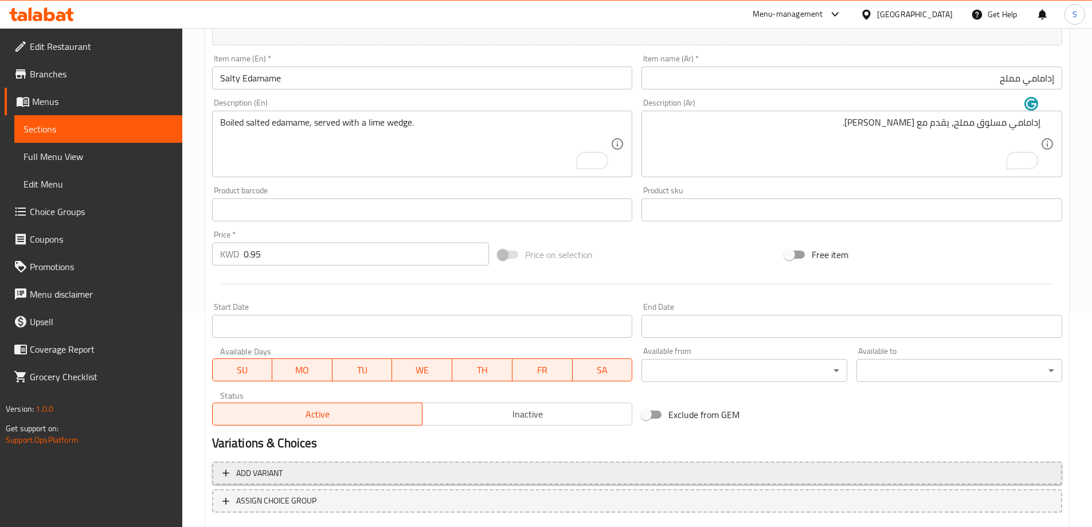
scroll to position [283, 0]
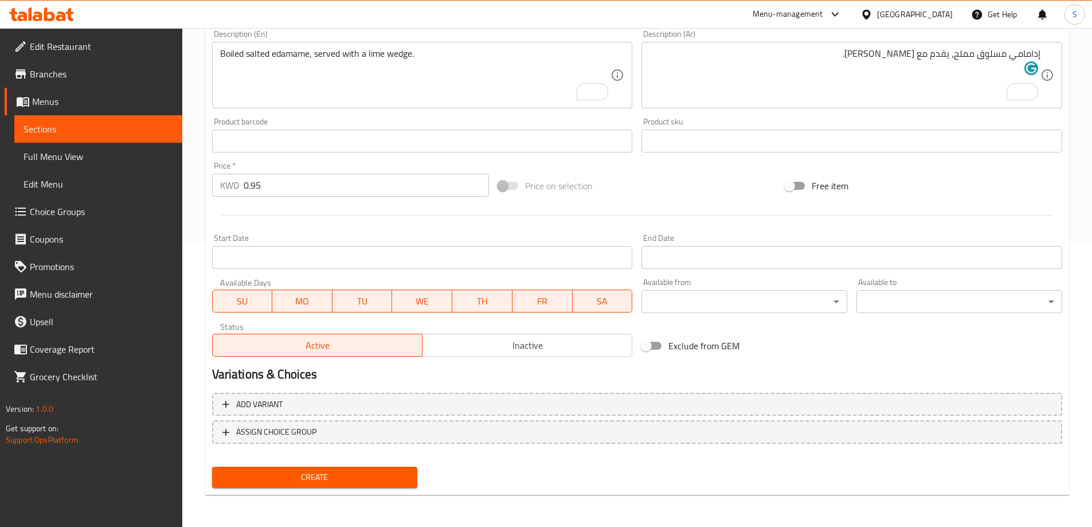
click at [277, 467] on button "Create" at bounding box center [315, 477] width 206 height 21
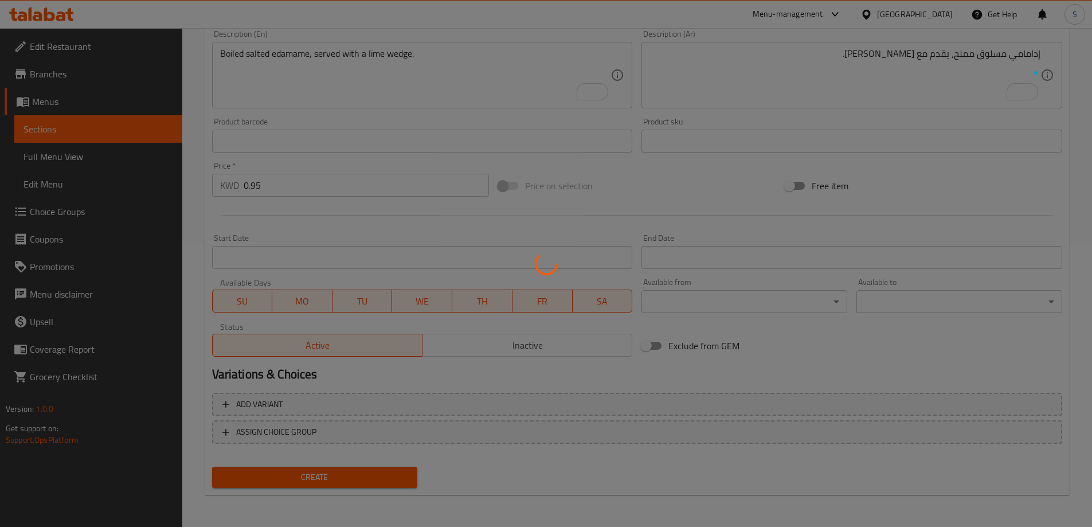
type input "0"
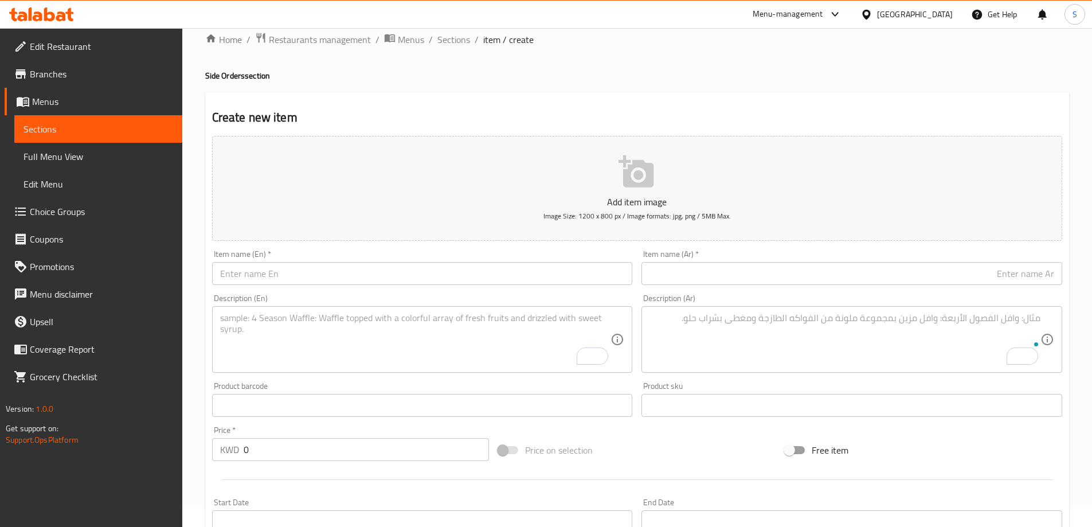
scroll to position [0, 0]
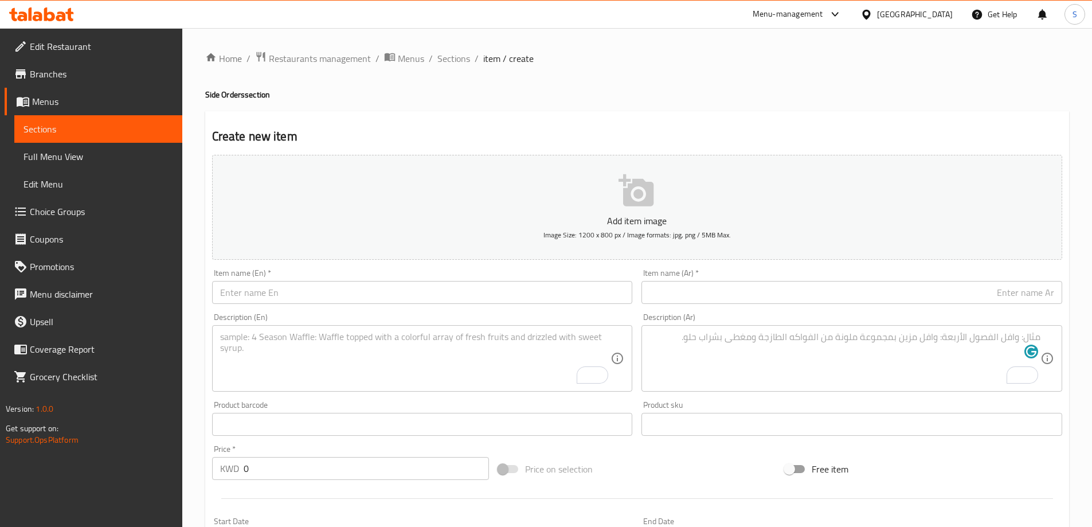
click at [347, 292] on input "text" at bounding box center [422, 292] width 421 height 23
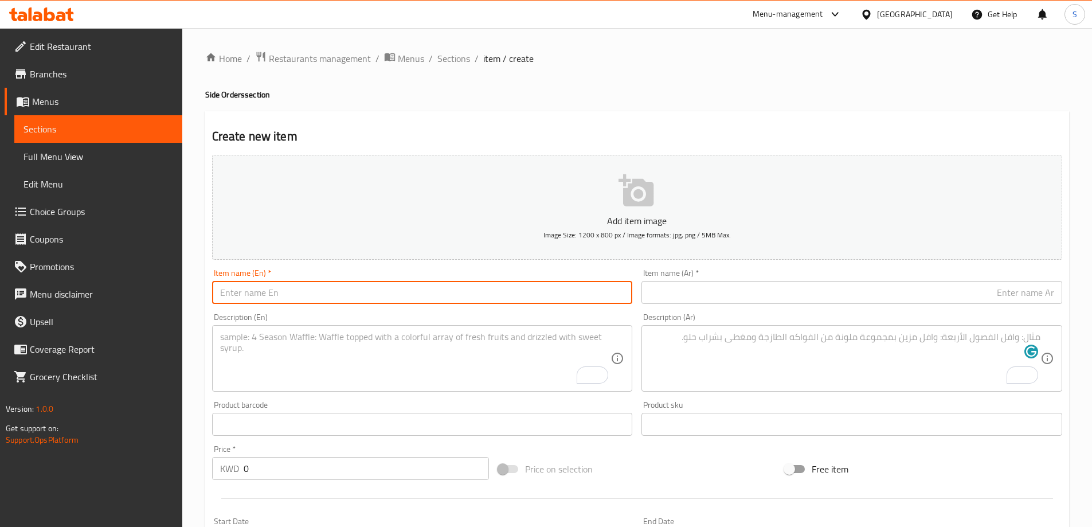
paste input "SPICY EDAMAME"
click at [347, 292] on input "SPICY EDAMAME" at bounding box center [422, 292] width 421 height 23
click at [346, 292] on input "SPICY EDAMAME" at bounding box center [422, 292] width 421 height 23
type input "Spicy Edamame"
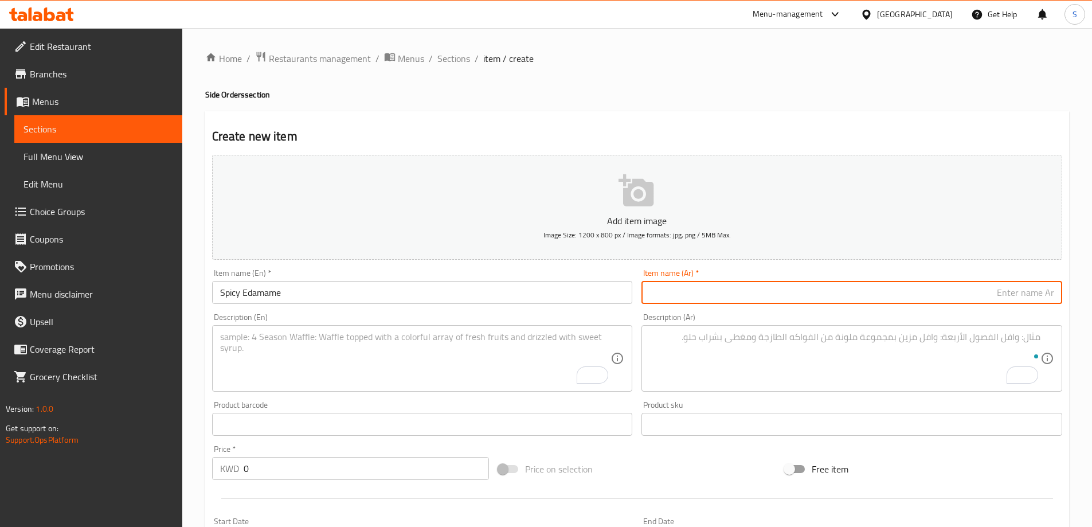
click at [727, 289] on input "text" at bounding box center [851, 292] width 421 height 23
paste input "إدامامي"
type input "إدامامي حار"
click at [397, 331] on textarea "To enrich screen reader interactions, please activate Accessibility in Grammarl…" at bounding box center [415, 358] width 391 height 54
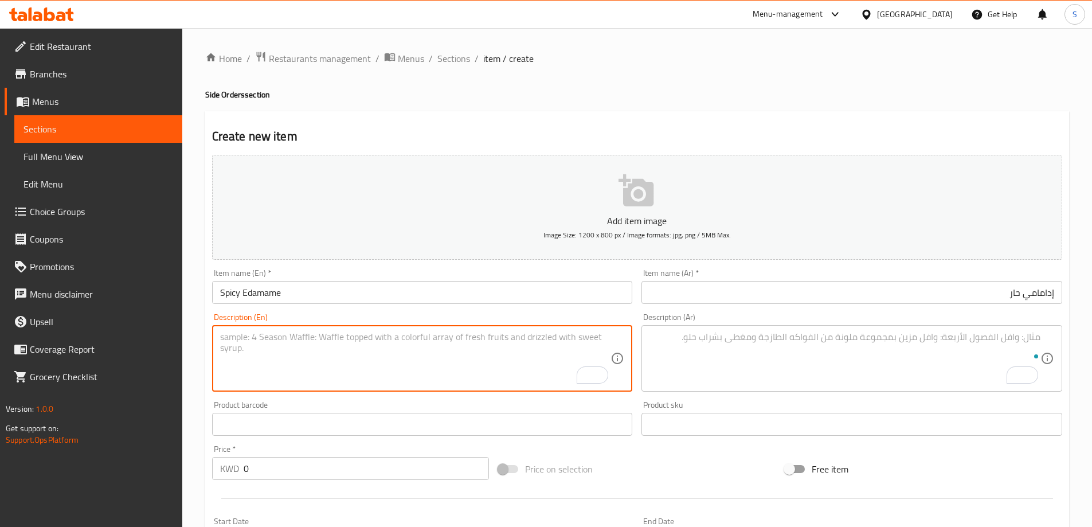
paste textarea "Whole Edamame Toasted with Mild Spicy Noya Special Sause"
click at [449, 340] on textarea "Whole Edamame Toasted with Mild Spicy Noya Special Sauce" at bounding box center [415, 358] width 391 height 54
type textarea "Whole Edamame Toasted with Mild Spicy Noya Special Sauce"
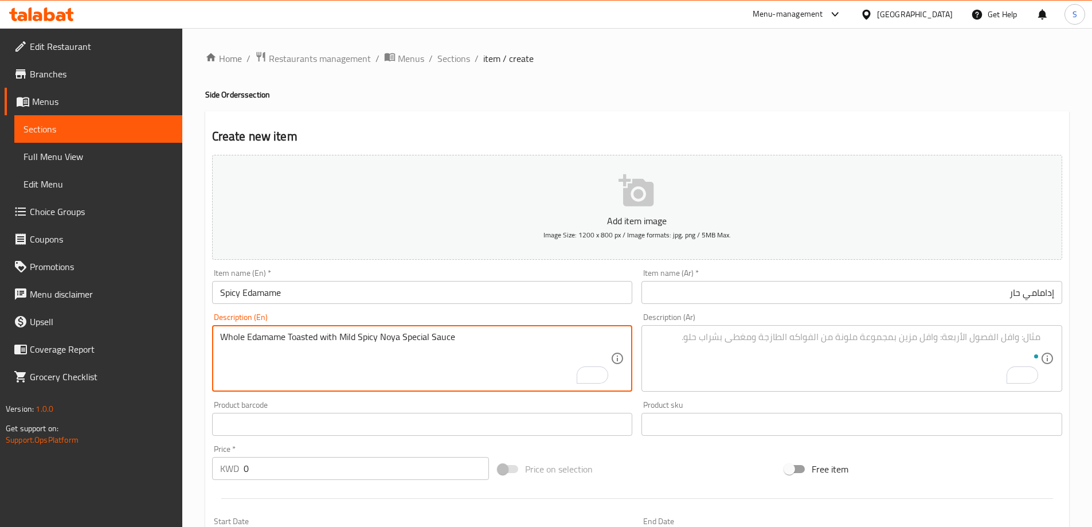
click at [736, 343] on textarea "To enrich screen reader interactions, please activate Accessibility in Grammarl…" at bounding box center [844, 358] width 391 height 54
paste textarea "فول الصويا الكامل المحمص مع صلصة نويا الحارة الخفيفة"
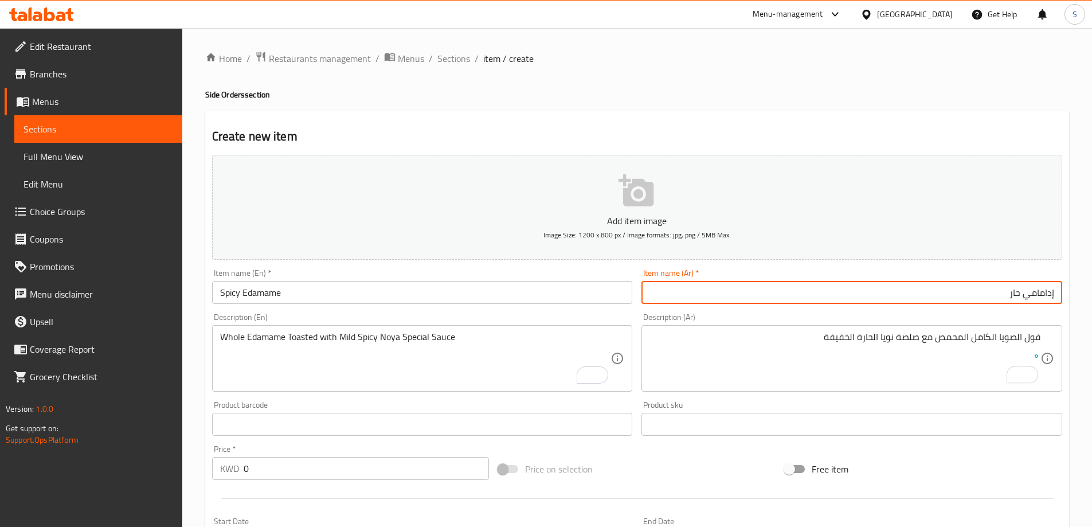
drag, startPoint x: 1026, startPoint y: 296, endPoint x: 1081, endPoint y: 292, distance: 55.1
click at [1081, 292] on div "Home / Restaurants management / Menus / Sections / item / create Side Orders se…" at bounding box center [637, 419] width 910 height 782
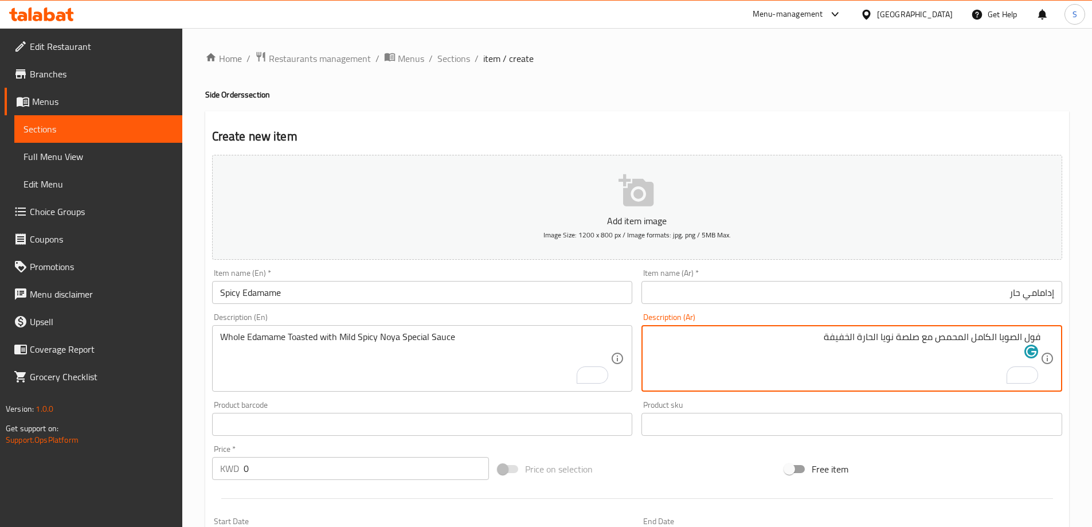
drag, startPoint x: 990, startPoint y: 338, endPoint x: 1072, endPoint y: 340, distance: 82.0
paste textarea "إدامامي"
drag, startPoint x: 986, startPoint y: 339, endPoint x: 991, endPoint y: 348, distance: 10.5
click at [991, 348] on textarea "إداماميكامل المحمص مع صلصة نويا الحارة الخفيفة" at bounding box center [844, 358] width 391 height 54
click at [1013, 339] on textarea "إداماميكامل محمص مع صلصة نويا الحارة الخفيفة" at bounding box center [844, 358] width 391 height 54
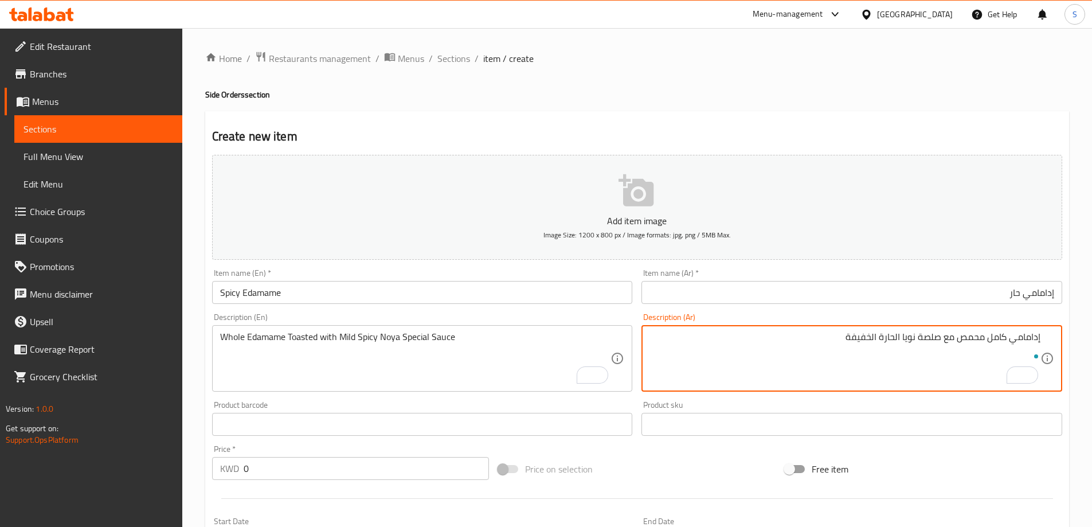
type textarea "إدامامي كامل محمص مع صلصة نويا الحارة الخفيفة"
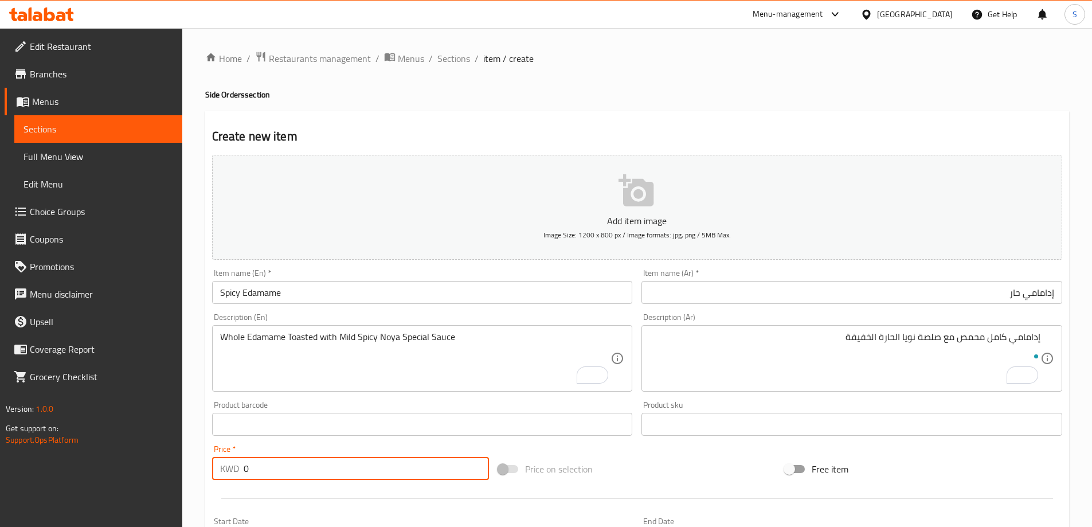
drag, startPoint x: 260, startPoint y: 468, endPoint x: 175, endPoint y: 469, distance: 84.8
click at [178, 469] on div "Edit Restaurant Branches Menus Sections Full Menu View Edit Menu Choice Groups …" at bounding box center [546, 419] width 1092 height 782
type input "1.25"
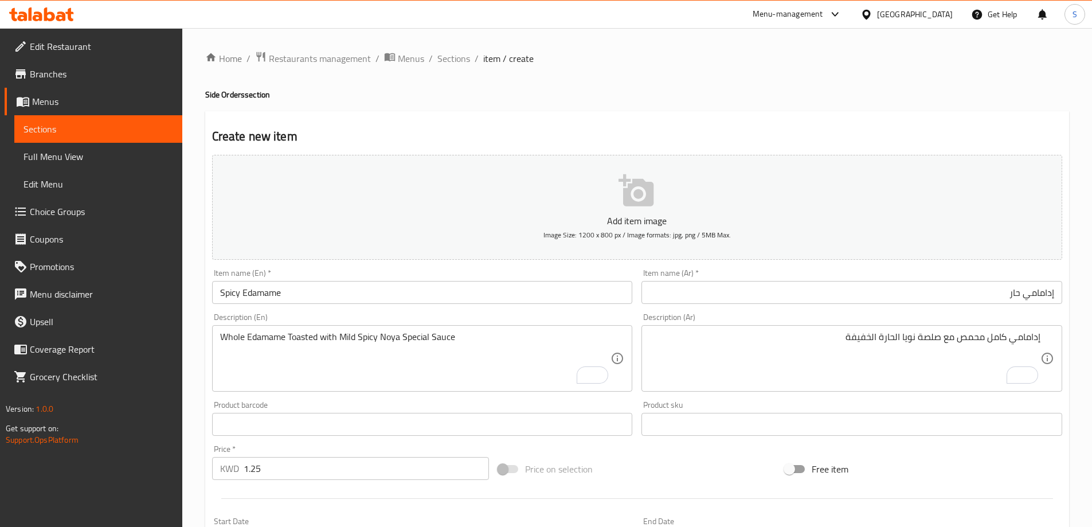
click at [668, 461] on div "Price on selection" at bounding box center [636, 468] width 287 height 31
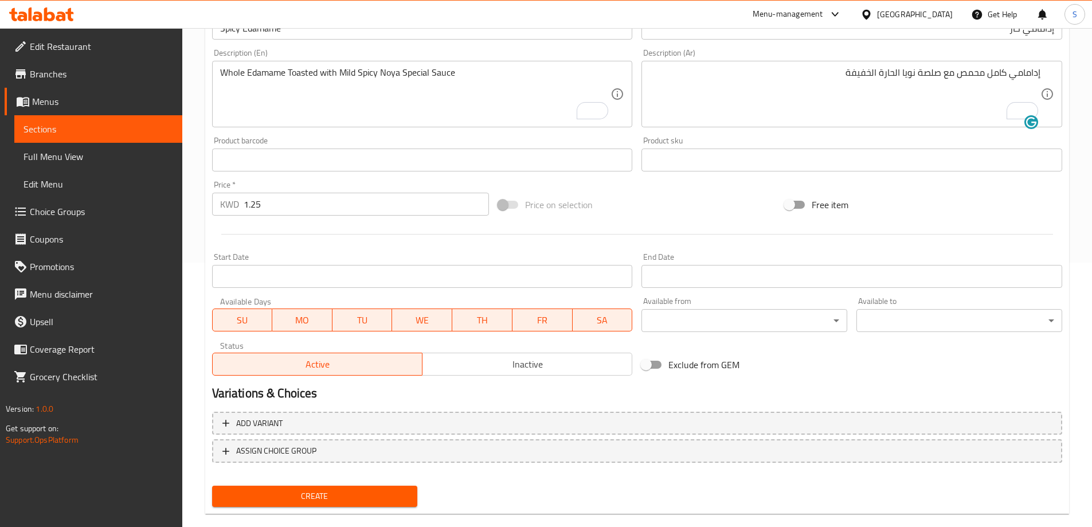
scroll to position [283, 0]
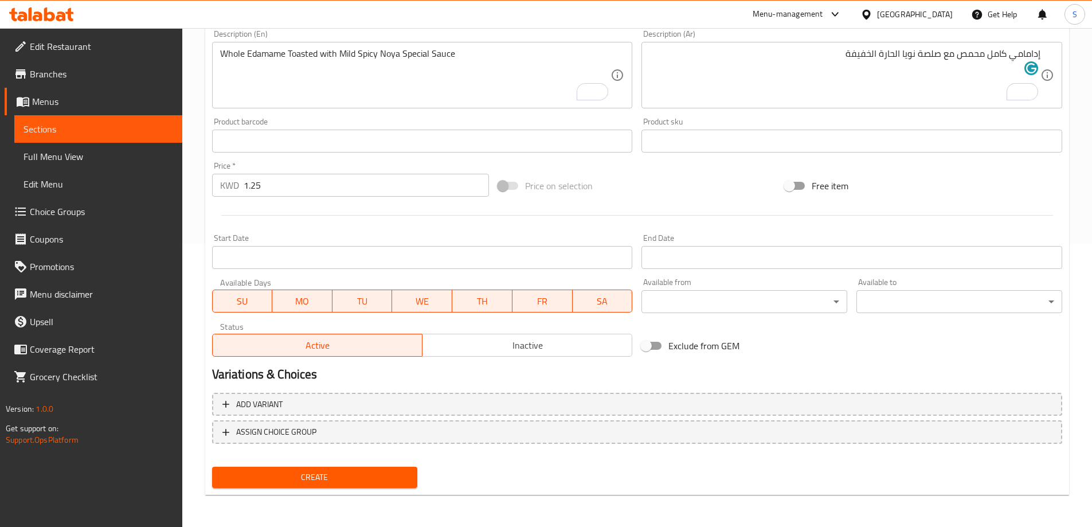
click at [326, 464] on div "Create" at bounding box center [314, 477] width 215 height 30
click at [326, 473] on span "Create" at bounding box center [314, 477] width 187 height 14
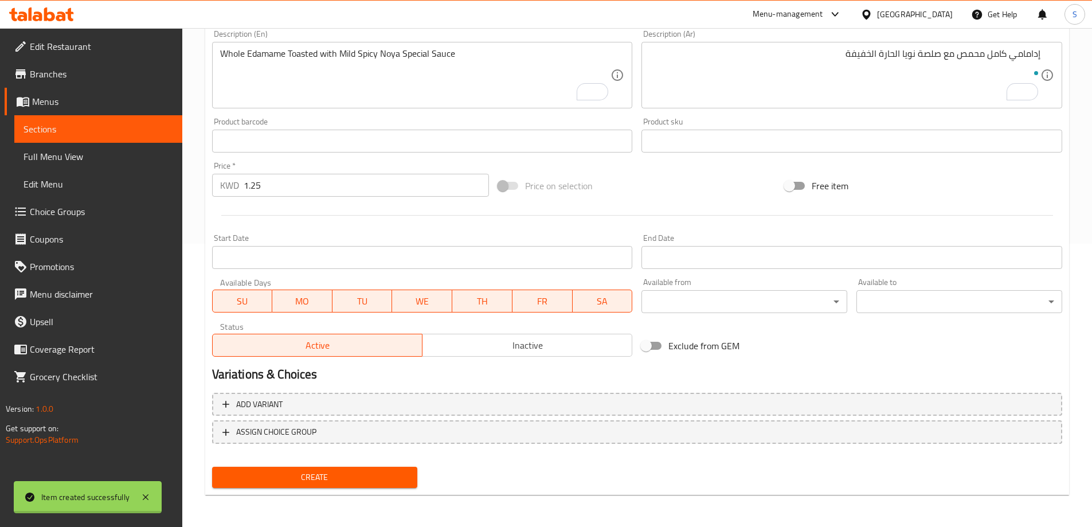
type input "0"
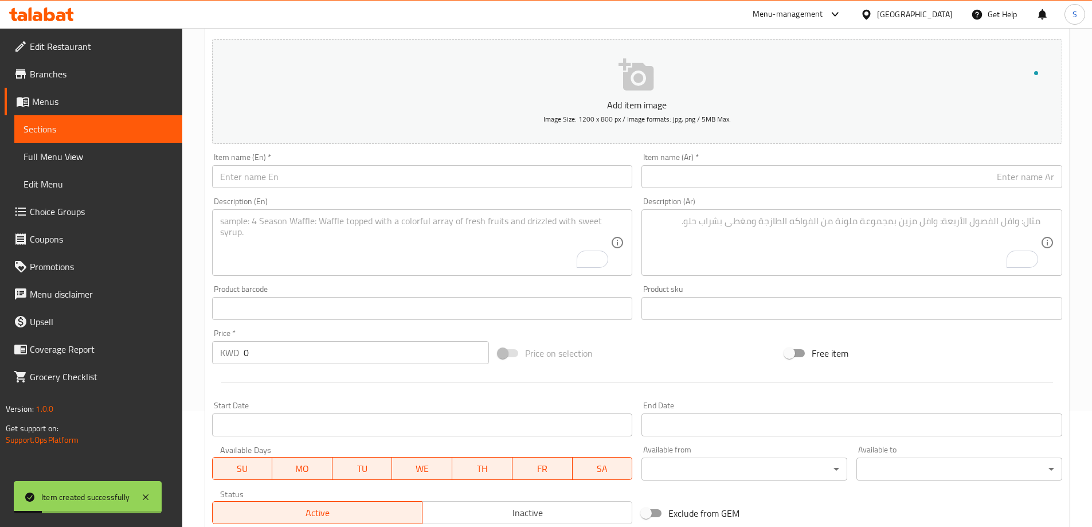
scroll to position [111, 0]
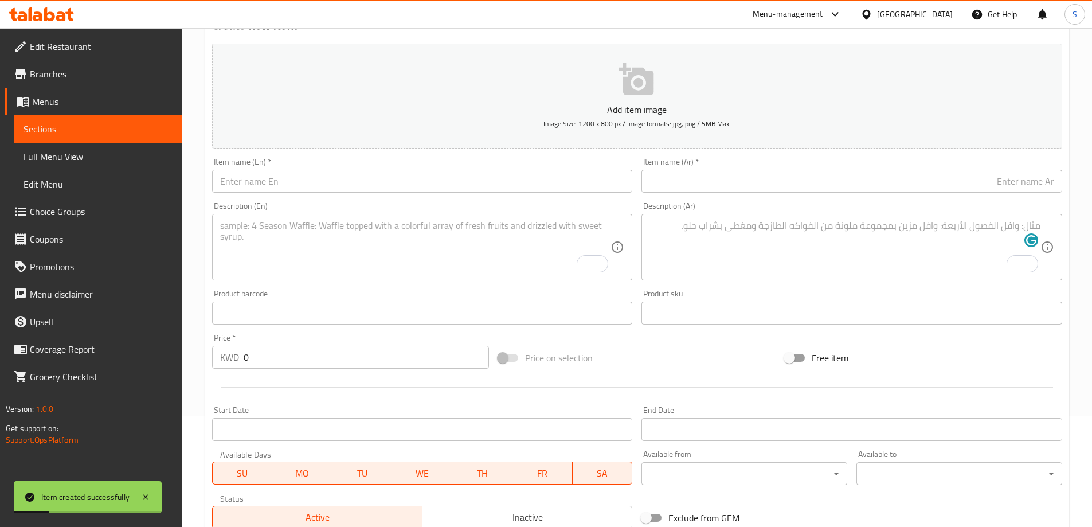
click at [358, 174] on input "text" at bounding box center [422, 181] width 421 height 23
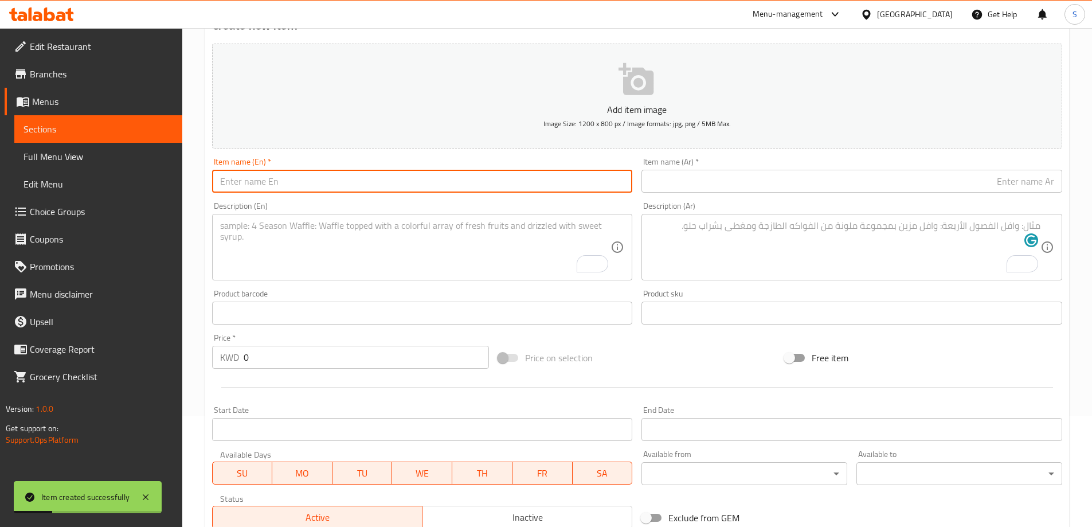
paste input "VINEGAR HOMEMADE CHIPS"
click at [358, 174] on input "VINEGAR HOMEMADE CHIPS" at bounding box center [422, 181] width 421 height 23
click at [358, 174] on input "Vinegar Homemade Chips" at bounding box center [422, 181] width 421 height 23
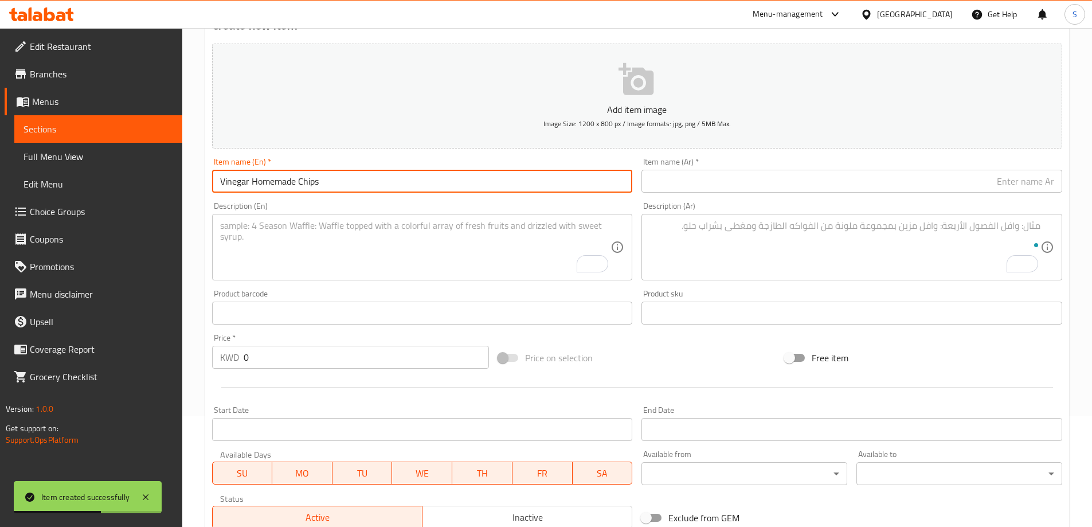
click at [358, 174] on input "Vinegar Homemade Chips" at bounding box center [422, 181] width 421 height 23
type input "Vinegar Homemade Chips"
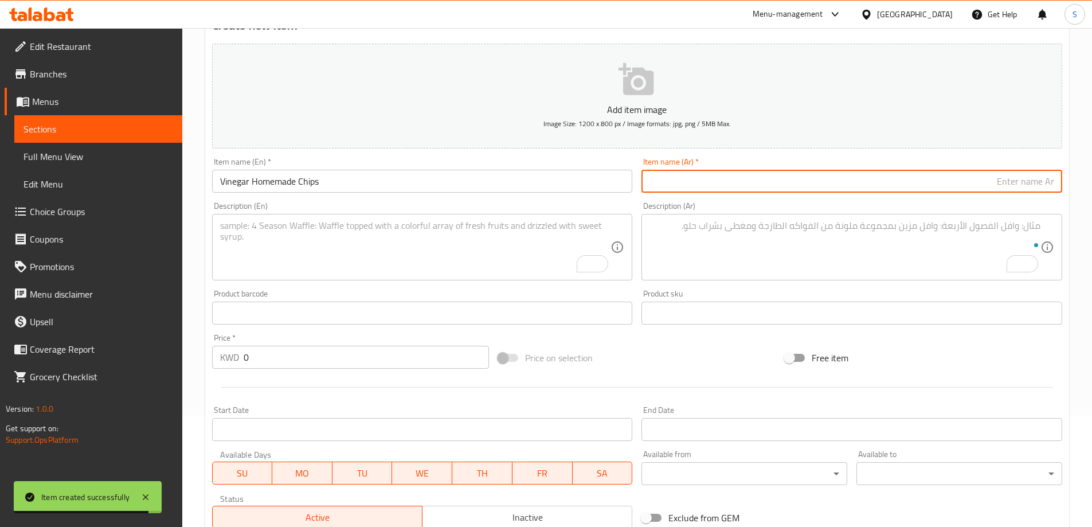
click at [768, 175] on input "text" at bounding box center [851, 181] width 421 height 23
paste input "رقائق البطاطس محلية الصنع بالخل"
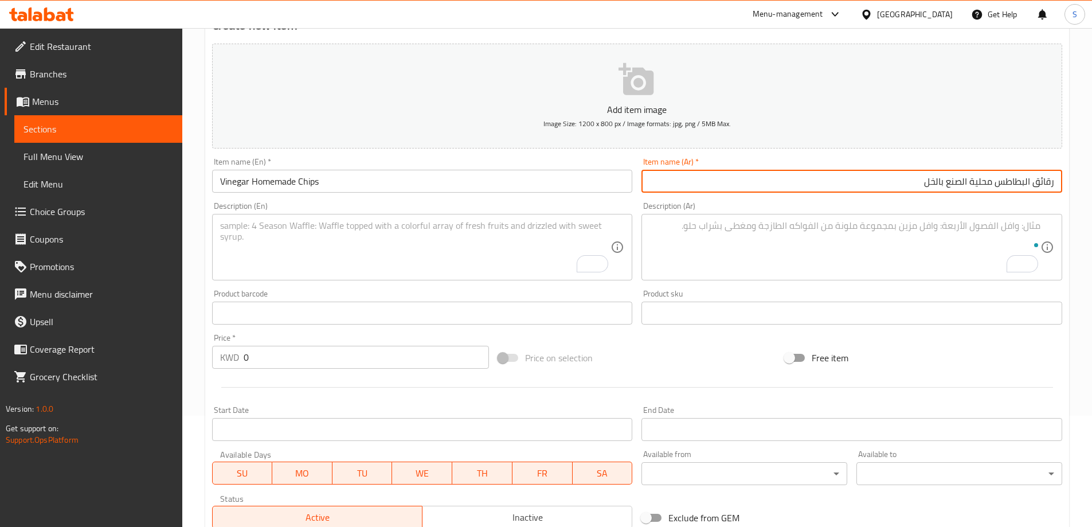
type input "رقائق البطاطس محلية الصنع بالخل"
click at [301, 236] on textarea "To enrich screen reader interactions, please activate Accessibility in Grammarl…" at bounding box center [415, 247] width 391 height 54
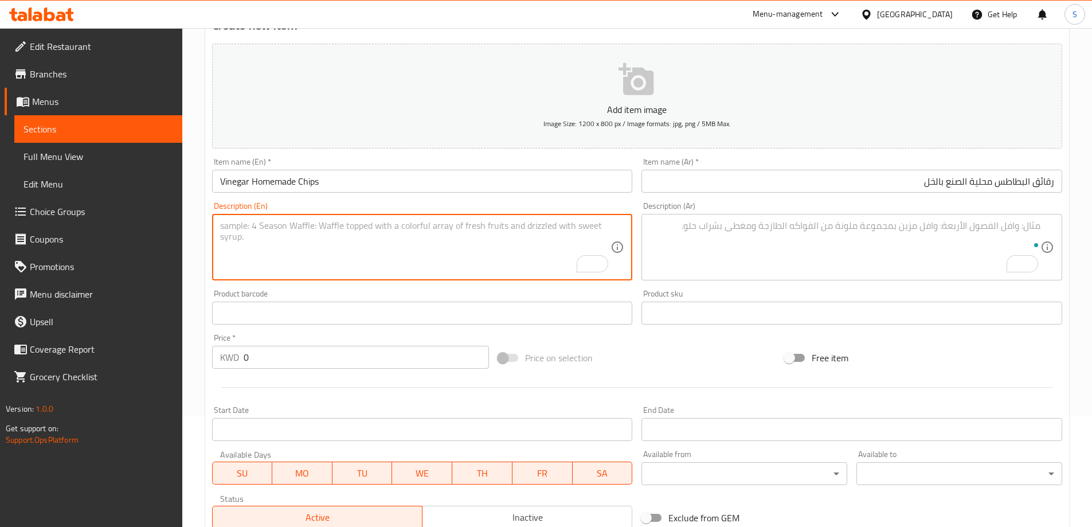
paste textarea "Homemade potato chips with a tangy vinegar finish."
click at [481, 244] on textarea "Homemade potato chips with a tangy vinegar finish." at bounding box center [415, 247] width 391 height 54
type textarea "Homemade potato chips with a tangy vinegar finish."
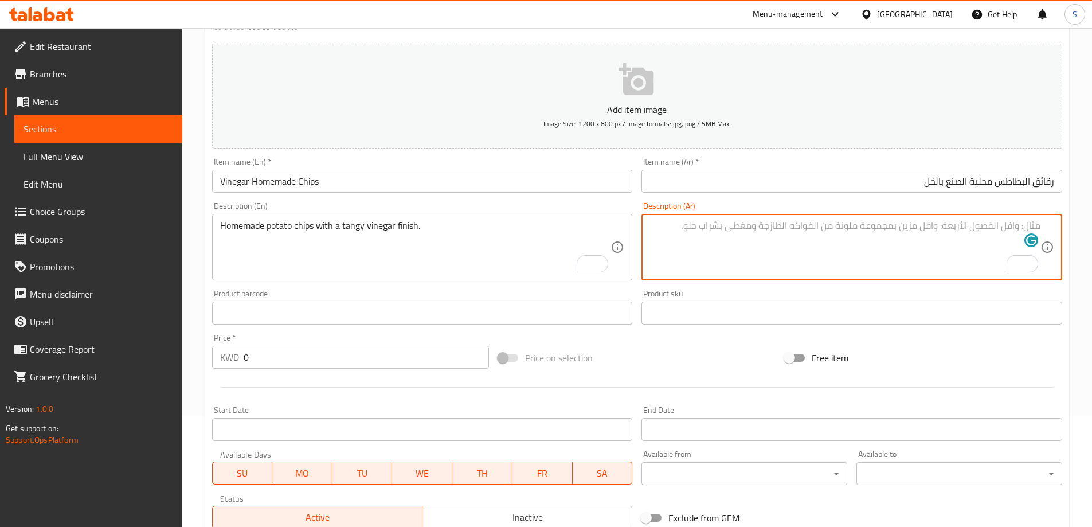
click at [791, 230] on textarea "To enrich screen reader interactions, please activate Accessibility in Grammarl…" at bounding box center [844, 247] width 391 height 54
paste textarea "رقائق البطاطس محلية الصنع مع نكهة الخل اللاذعة."
type textarea "رقائق البطاطس محلية الصنع مع نكهة الخل اللاذعة."
click at [258, 356] on input "0" at bounding box center [367, 357] width 246 height 23
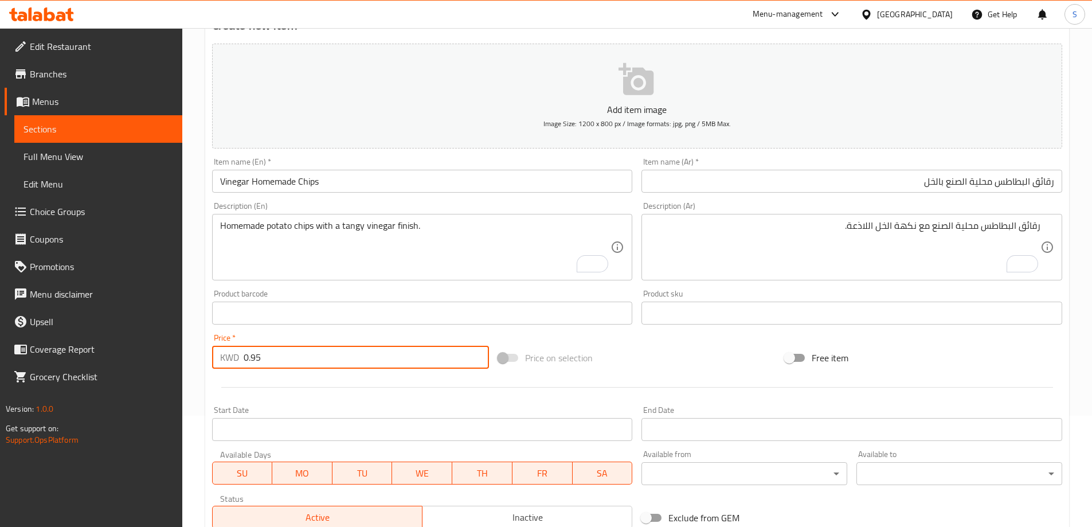
type input "0.95"
click at [612, 364] on div "Price on selection" at bounding box center [636, 357] width 287 height 31
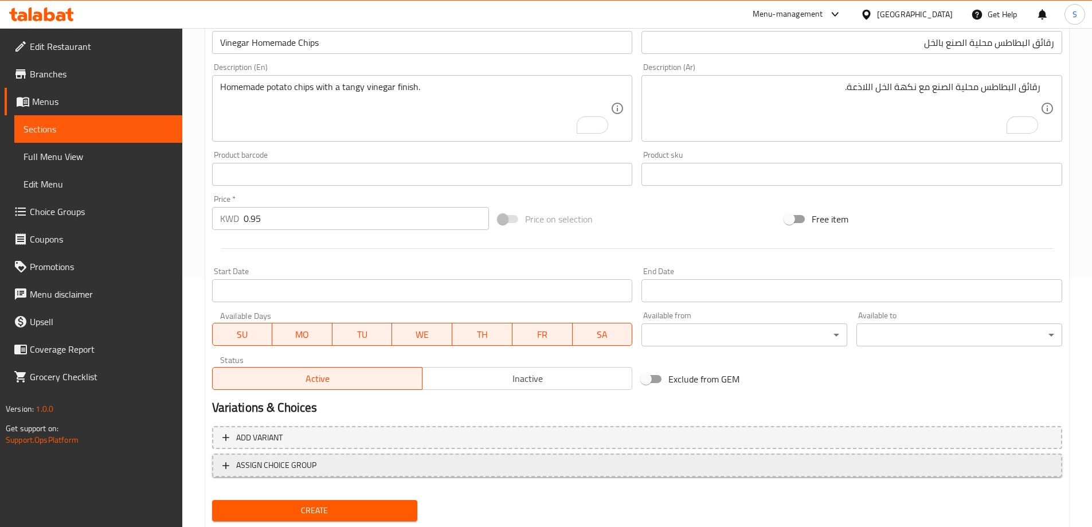
scroll to position [283, 0]
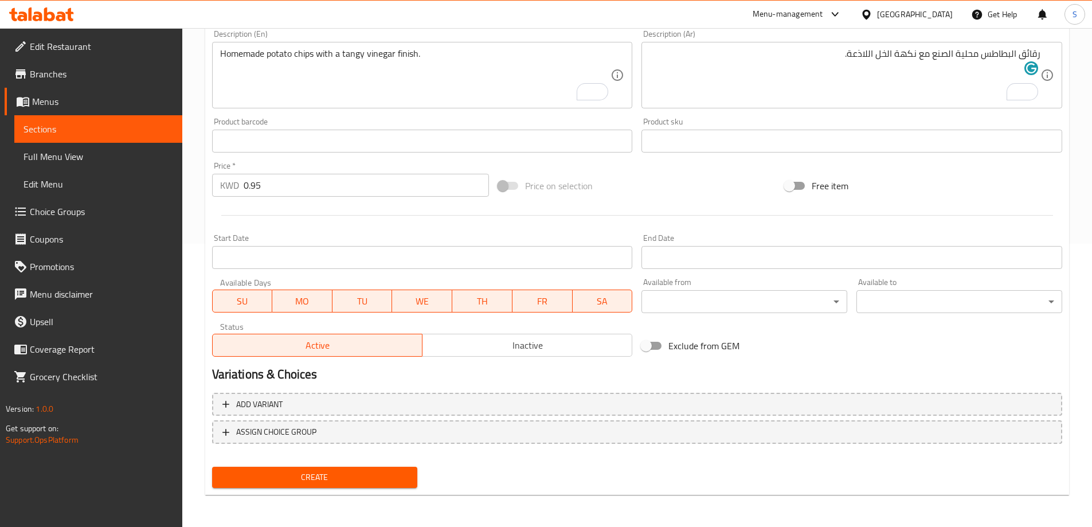
click at [312, 476] on span "Create" at bounding box center [314, 477] width 187 height 14
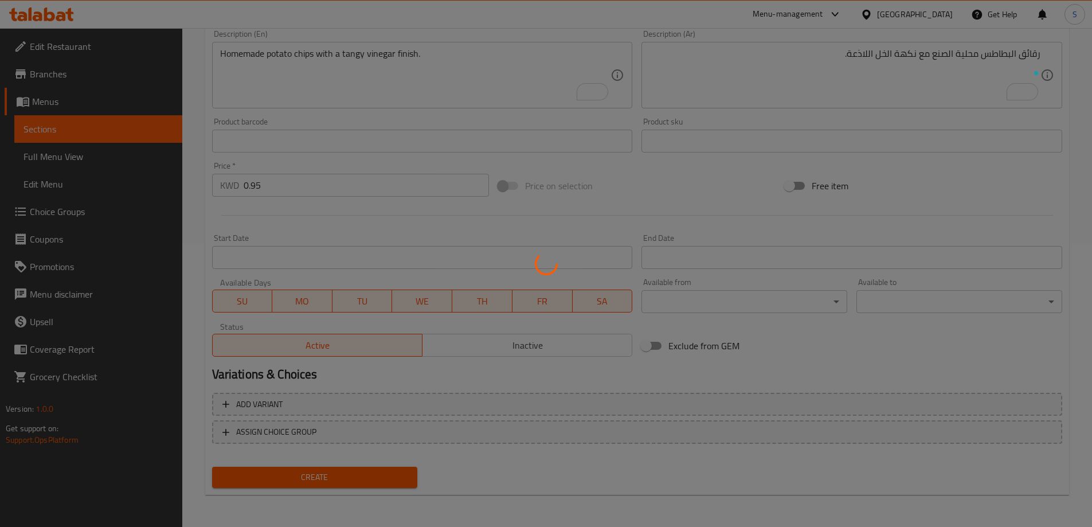
type input "0"
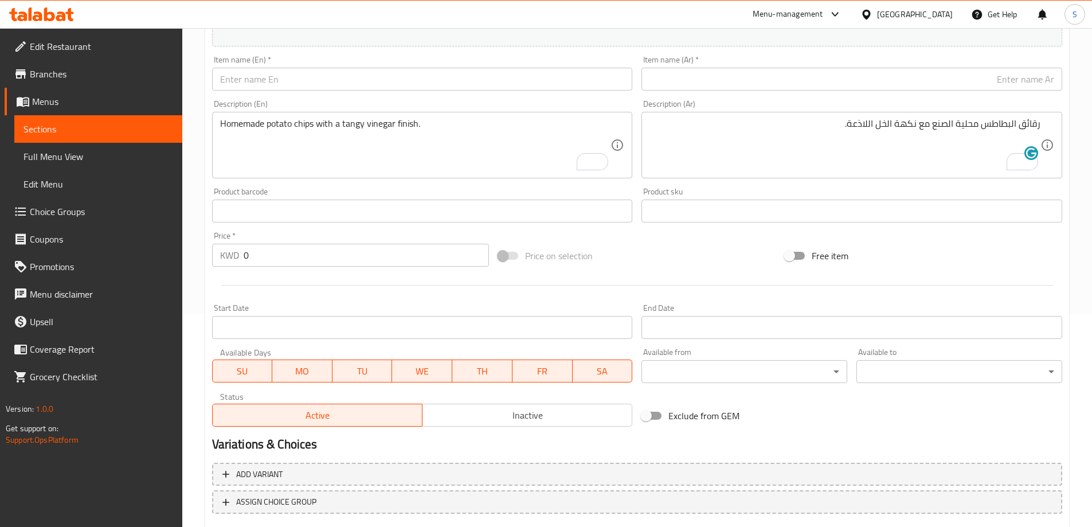
scroll to position [168, 0]
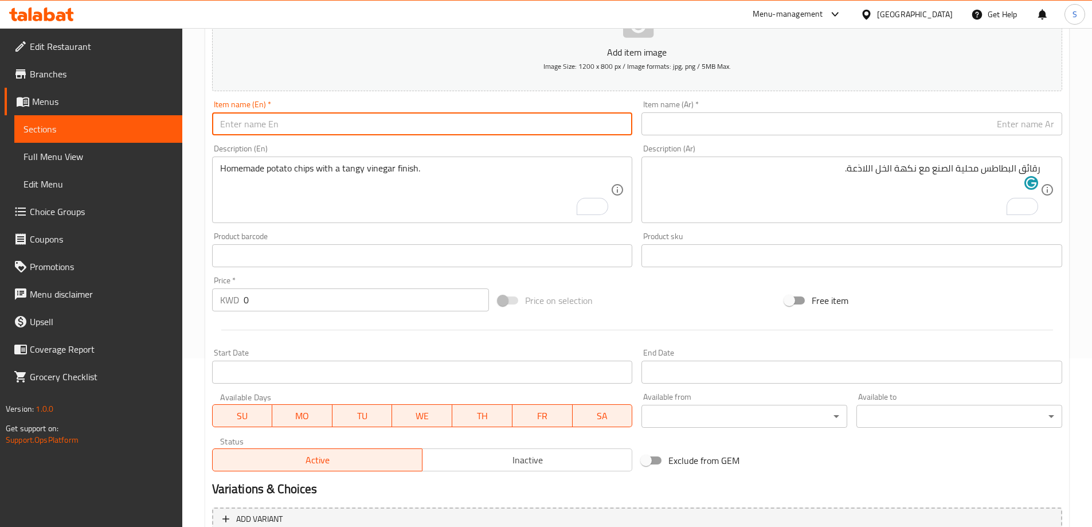
click at [307, 132] on input "text" at bounding box center [422, 123] width 421 height 23
paste input "SALTY HOMEMADE CHIPS"
click at [307, 126] on input "SALTY HOMEMADE CHIPS" at bounding box center [422, 123] width 421 height 23
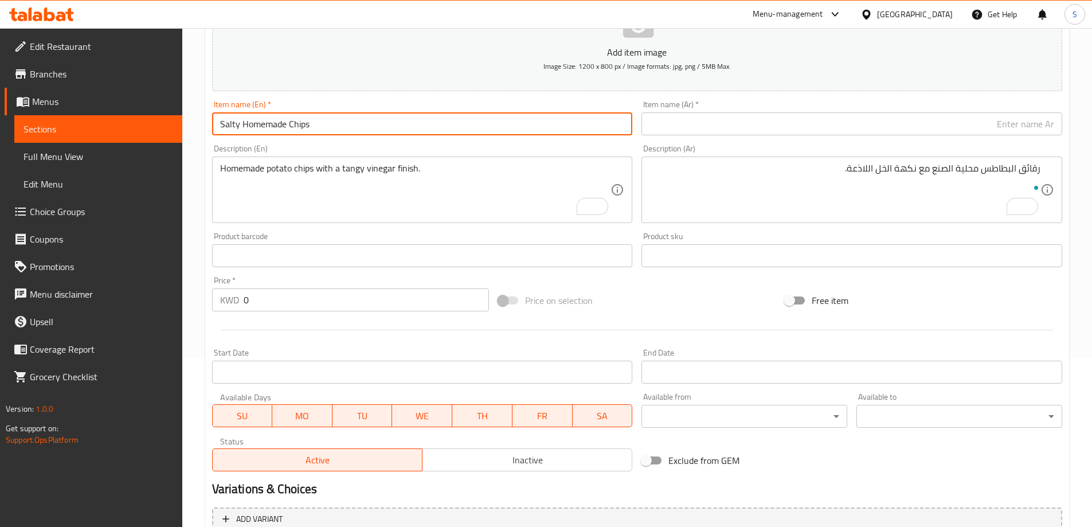
click at [408, 122] on input "Salty Homemade Chips" at bounding box center [422, 123] width 421 height 23
type input "Salty Homemade Chips"
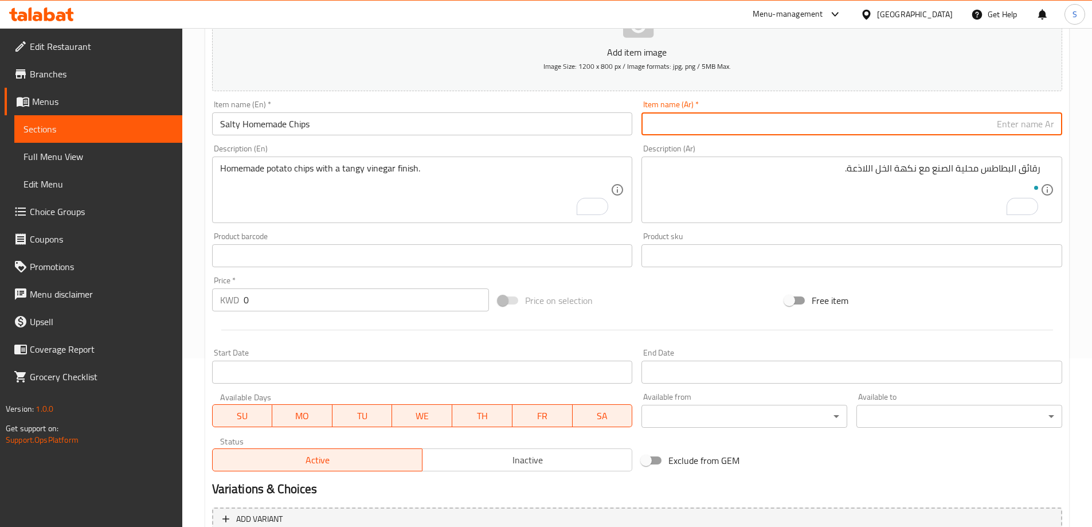
click at [751, 116] on input "text" at bounding box center [851, 123] width 421 height 23
paste input "رقائق البطاطس المالحة محلية الصنع"
type input "رقائق البطاطس المالحة محلية الصنع"
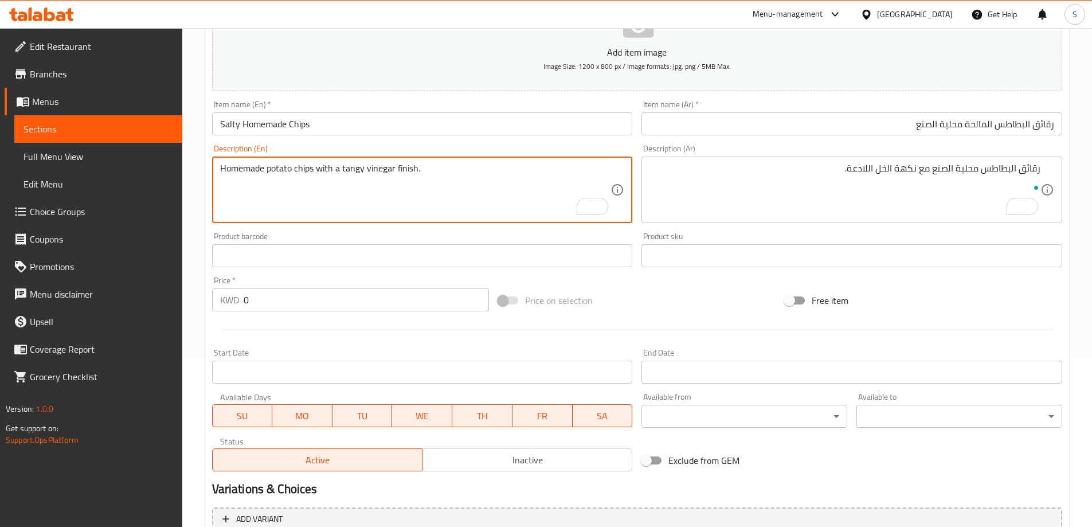
click at [366, 177] on textarea "Homemade potato chips with a tangy vinegar finish." at bounding box center [415, 190] width 391 height 54
paste textarea "Crispy homemade potato chips, lightly salted."
click at [401, 173] on textarea "Crispy homemade potato chips, lightly salted." at bounding box center [415, 190] width 391 height 54
type textarea "Crispy homemade potato chips, lightly salted."
click at [864, 185] on textarea "رقائق البطاطس محلية الصنع مع نكهة الخل اللاذعة." at bounding box center [844, 190] width 391 height 54
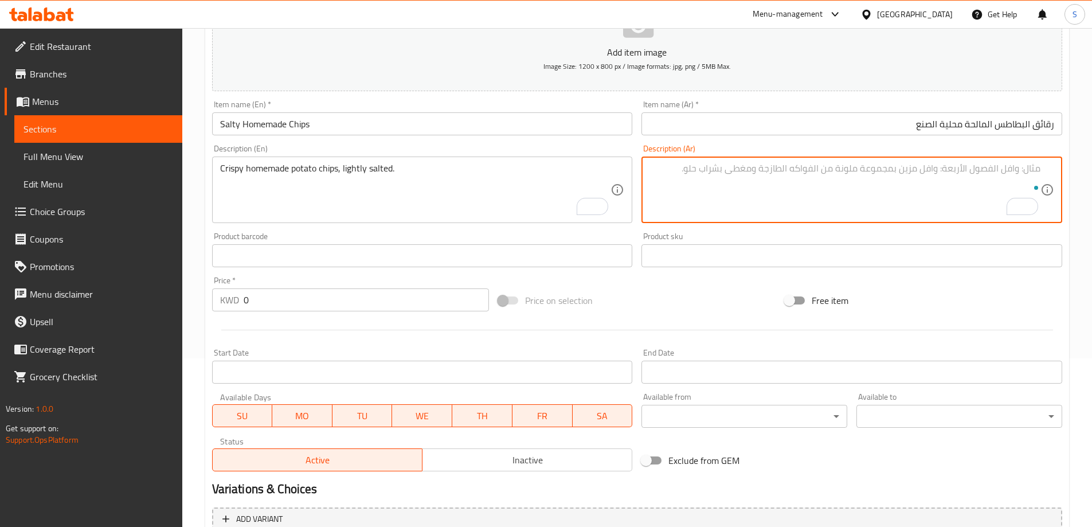
paste textarea "رقائق البطاطس المقرمشة المصنوعة منزليًا، والمملحة قليلاً."
drag, startPoint x: 875, startPoint y: 169, endPoint x: 889, endPoint y: 187, distance: 23.6
click at [889, 187] on textarea "رقائق البطاطس المقرمشة المصنوعة منزليًا، والمملحة قليلاً." at bounding box center [844, 190] width 391 height 54
type textarea "رقائق البطاطس المقرمشة المصنوعة محلياً، والمملحة قليلاً."
click at [674, 304] on div "Price on selection" at bounding box center [636, 300] width 287 height 31
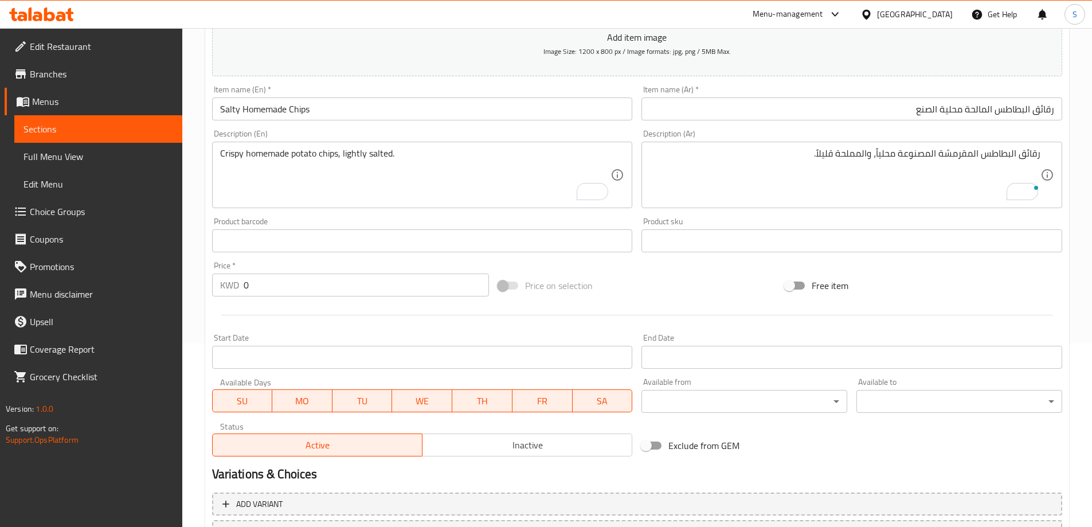
scroll to position [226, 0]
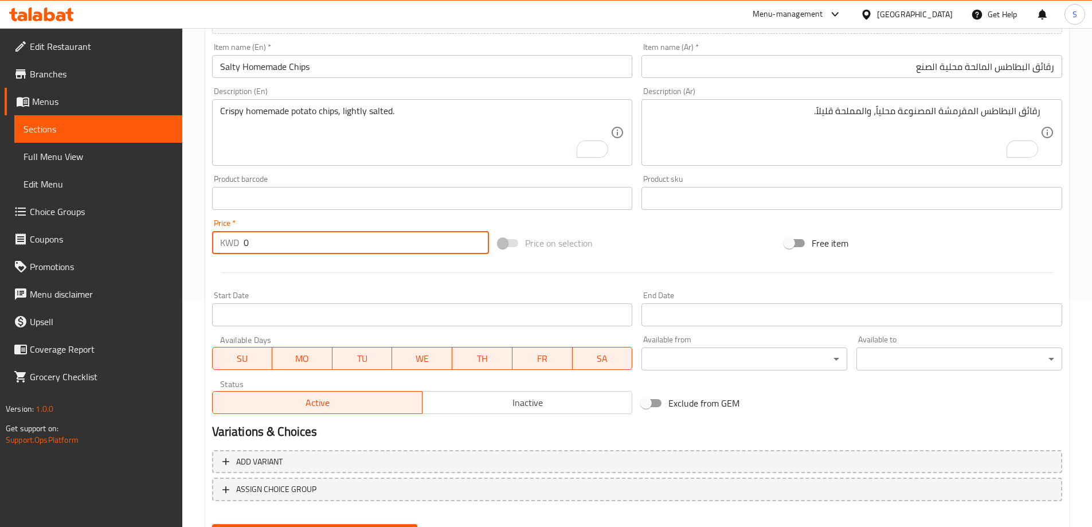
drag, startPoint x: 271, startPoint y: 248, endPoint x: 234, endPoint y: 252, distance: 36.9
click at [234, 252] on div "KWD 0 Price *" at bounding box center [350, 242] width 277 height 23
type input "0.95"
click at [658, 232] on div "Price on selection" at bounding box center [636, 243] width 287 height 31
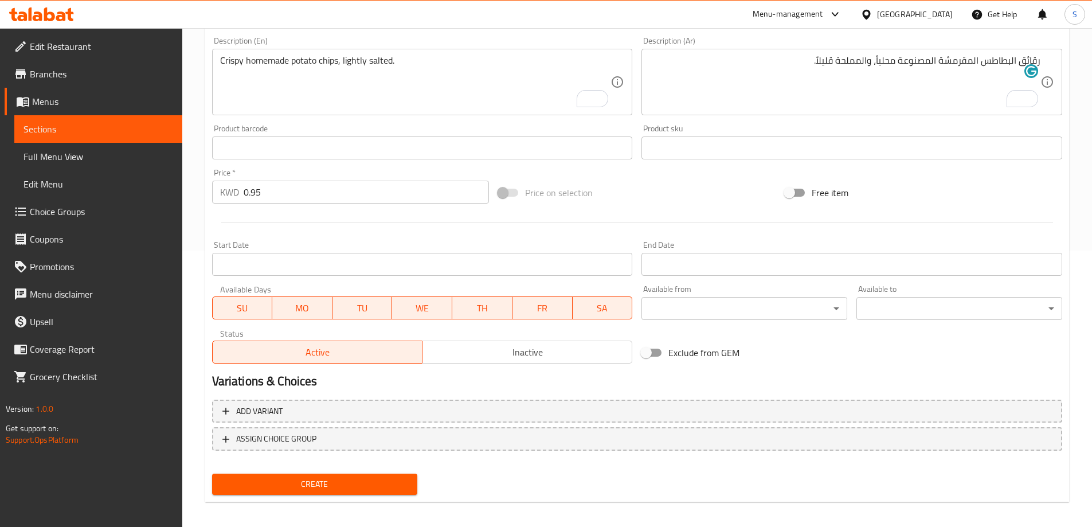
scroll to position [283, 0]
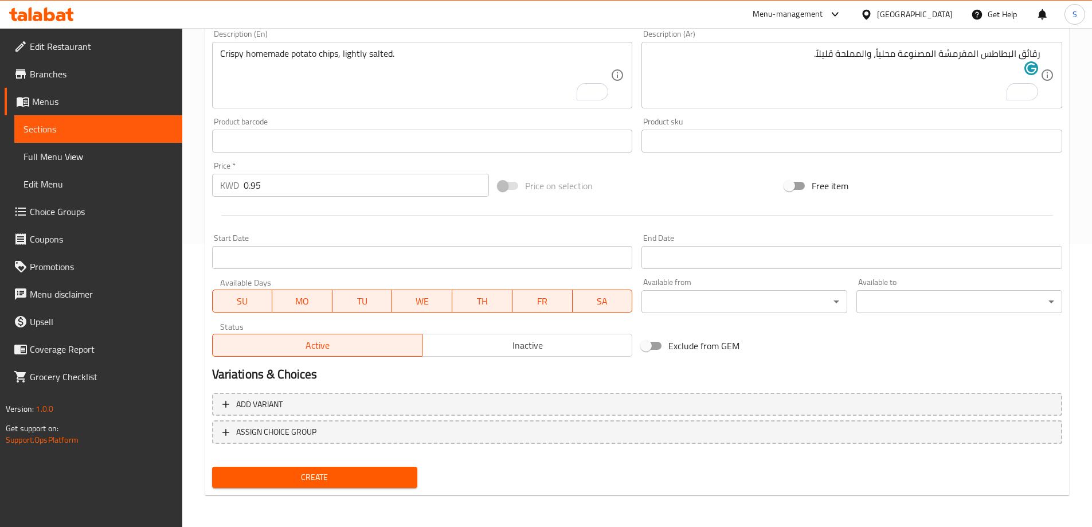
click at [364, 475] on span "Create" at bounding box center [314, 477] width 187 height 14
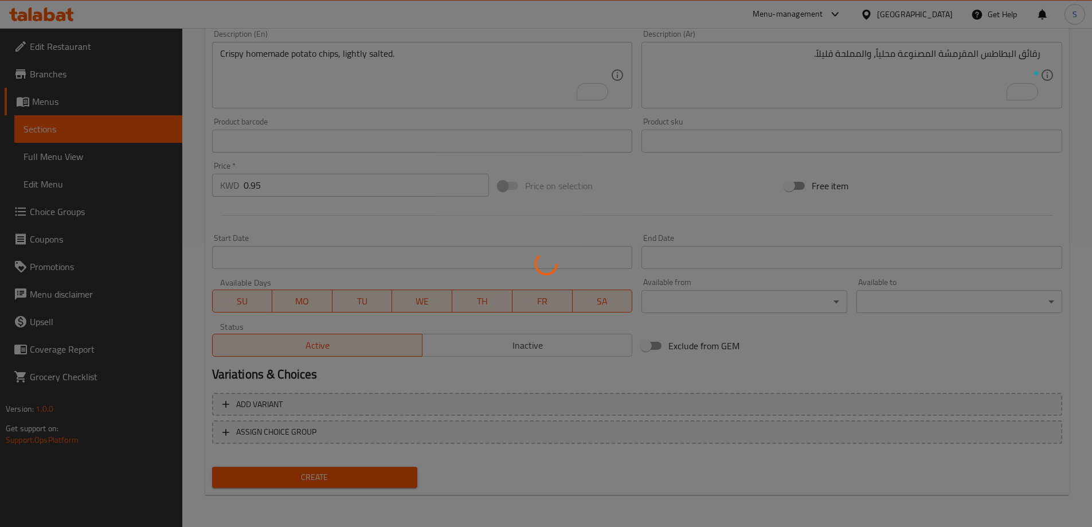
type input "0"
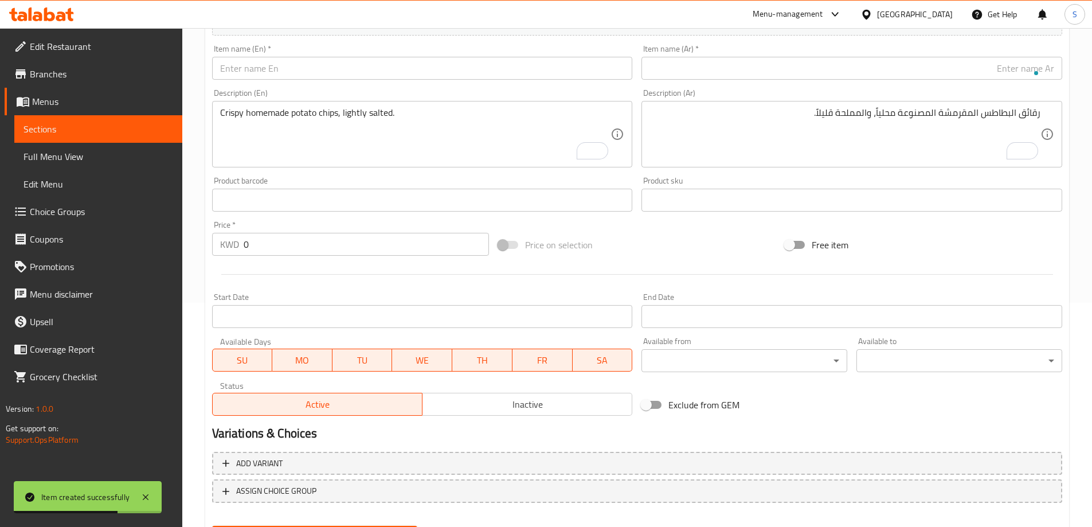
scroll to position [168, 0]
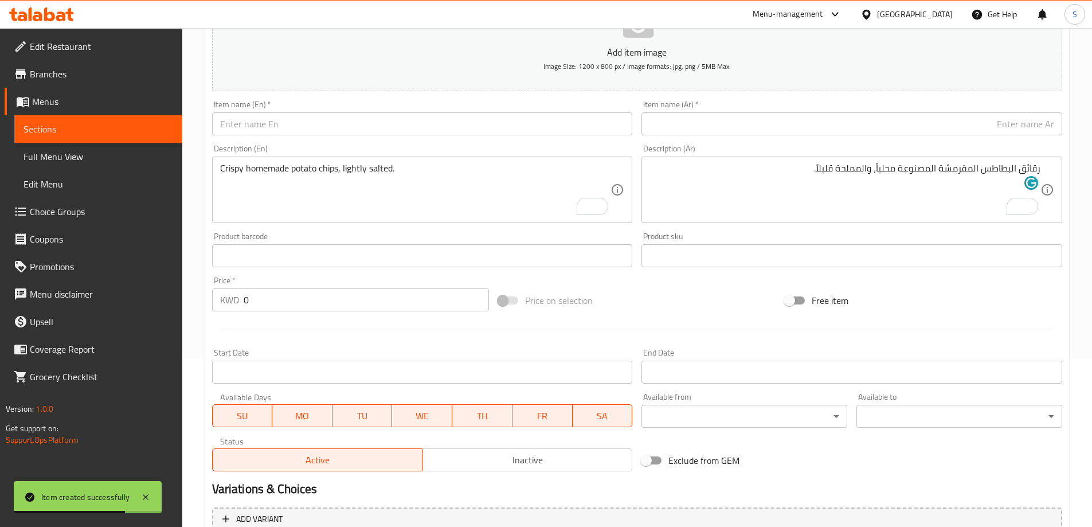
click at [362, 120] on input "text" at bounding box center [422, 123] width 421 height 23
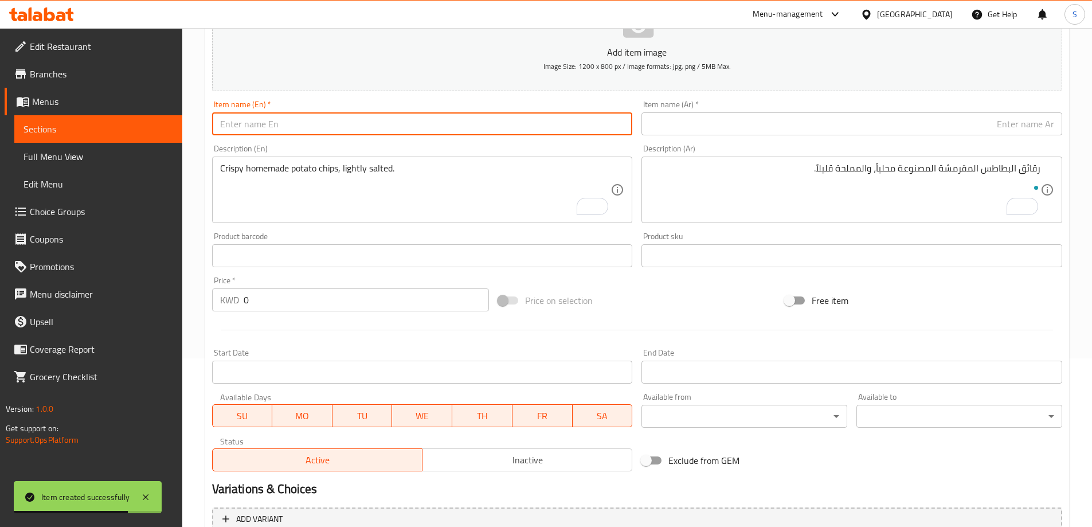
paste input "SPICY HOMEMADE CHIPS"
click at [367, 129] on input "SPICY HOMEMADE CHIPS" at bounding box center [422, 123] width 421 height 23
click at [367, 128] on input "SPICY HOMEMADE CHIPS" at bounding box center [422, 123] width 421 height 23
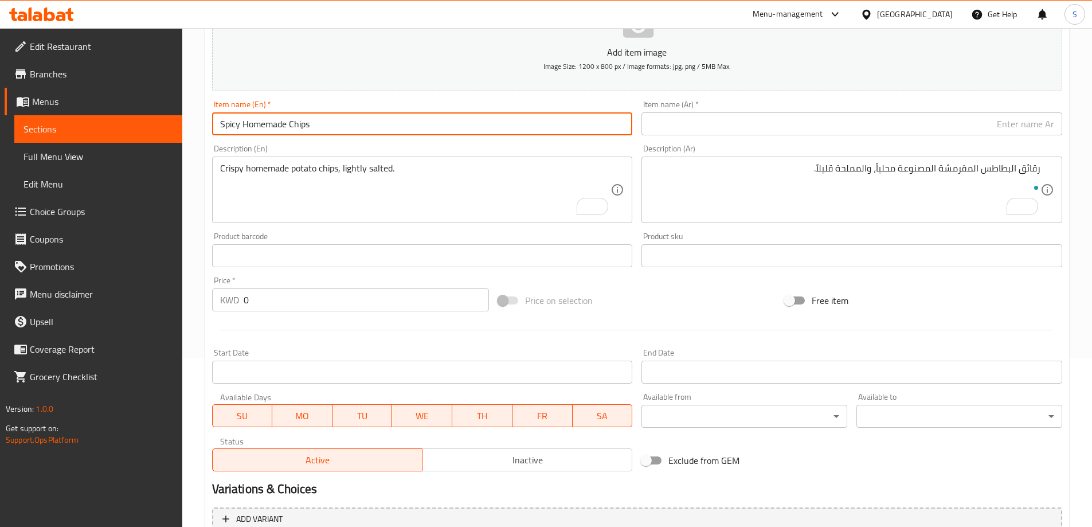
click at [369, 128] on input "Spicy Homemade Chips" at bounding box center [422, 123] width 421 height 23
type input "Spicy Homemade Chips"
click at [715, 174] on textarea "رقائق البطاطس المقرمشة المصنوعة محلياً، والمملحة قليلاً." at bounding box center [844, 190] width 391 height 54
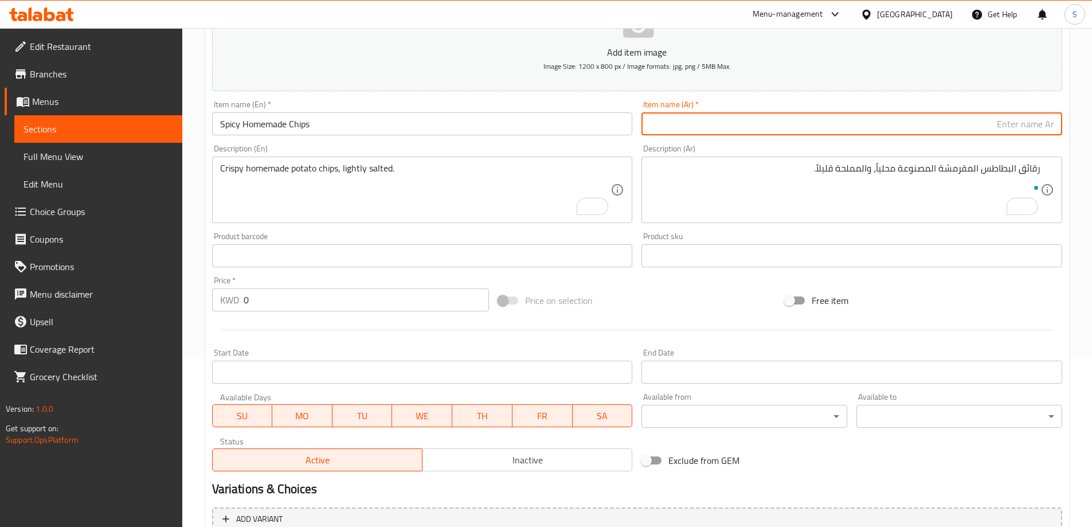
click at [744, 132] on input "text" at bounding box center [851, 123] width 421 height 23
paste input "رقائق البطاطس الحارة محلية الصنع"
type input "رقائق البطاطس الحارة محلية الصنع"
click at [370, 180] on textarea "Crispy homemade potato chips, lightly salted." at bounding box center [415, 190] width 391 height 54
paste textarea "Homemade potato chips with a spicy"
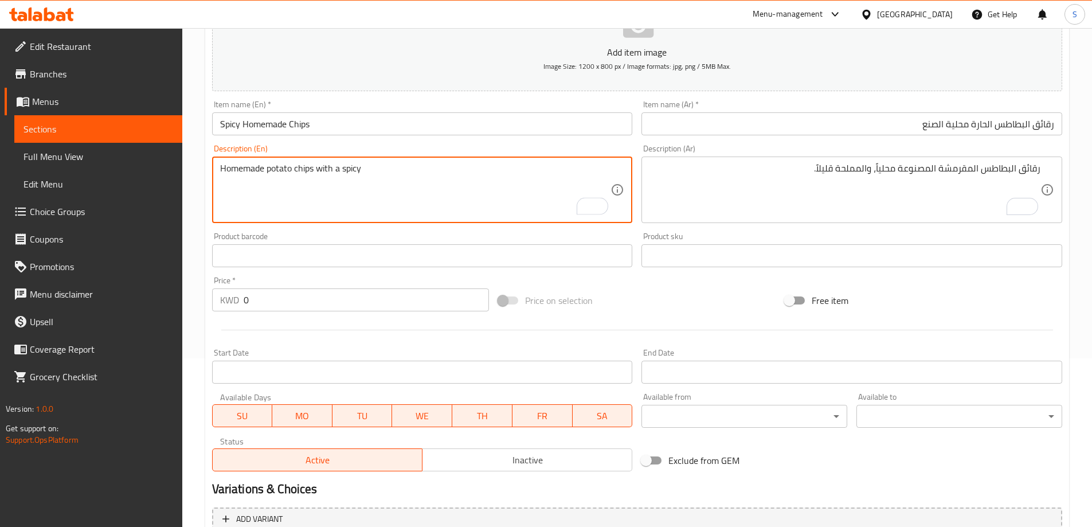
type textarea "Homemade potato chips with a spicy"
click at [863, 188] on textarea "رقائق البطاطس المقرمشة المصنوعة محلياً، والمملحة قليلاً." at bounding box center [844, 190] width 391 height 54
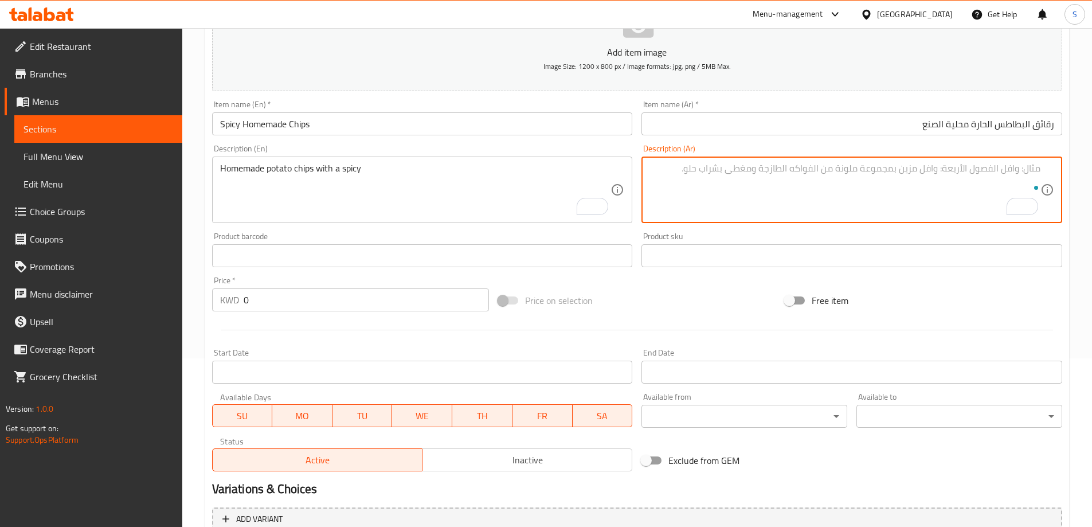
paste textarea "رقائق البطاطس محلية الصنع مع نكهة حارة"
type textarea "رقائق البطاطس محلية الصنع مع نكهة حارة"
click at [269, 300] on input "0" at bounding box center [367, 299] width 246 height 23
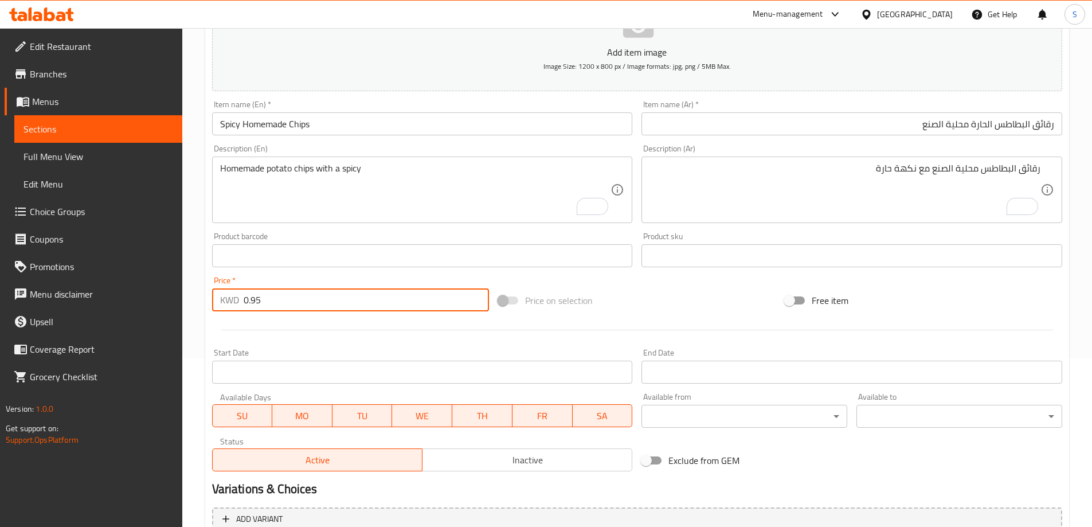
type input "0.95"
click at [641, 281] on div "Add item image Image Size: 1200 x 800 px / Image formats: jpg, png / 5MB Max. I…" at bounding box center [636, 229] width 859 height 494
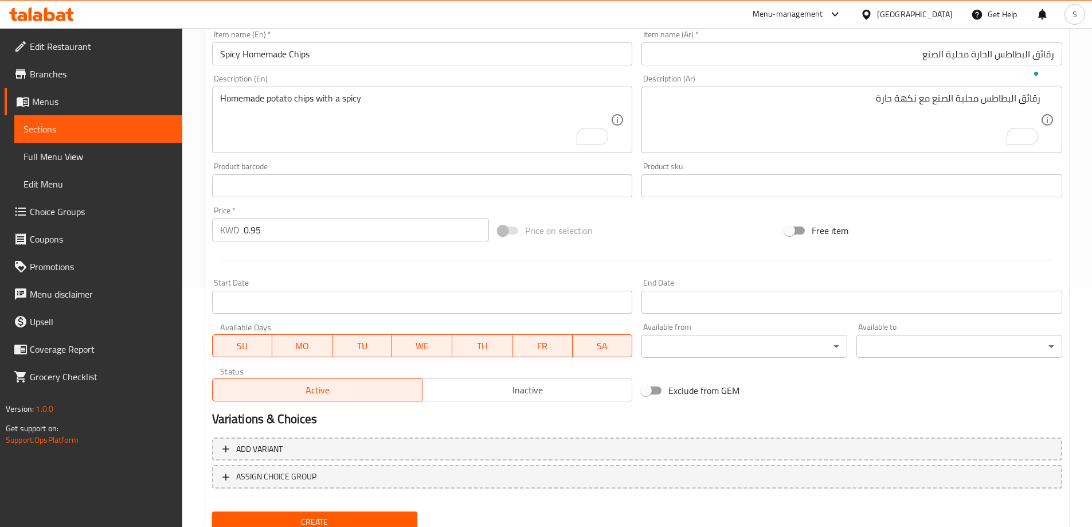
scroll to position [283, 0]
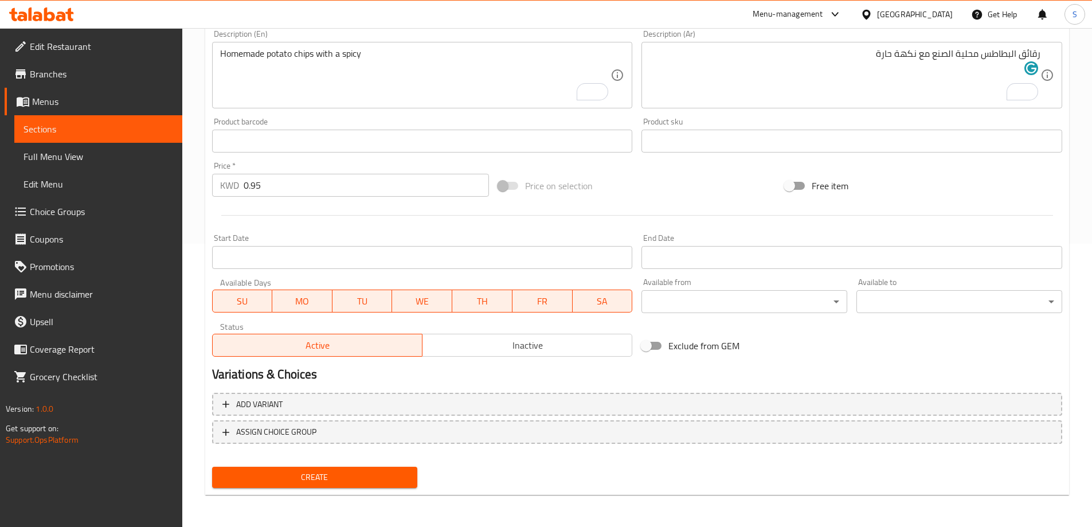
click at [309, 479] on span "Create" at bounding box center [314, 477] width 187 height 14
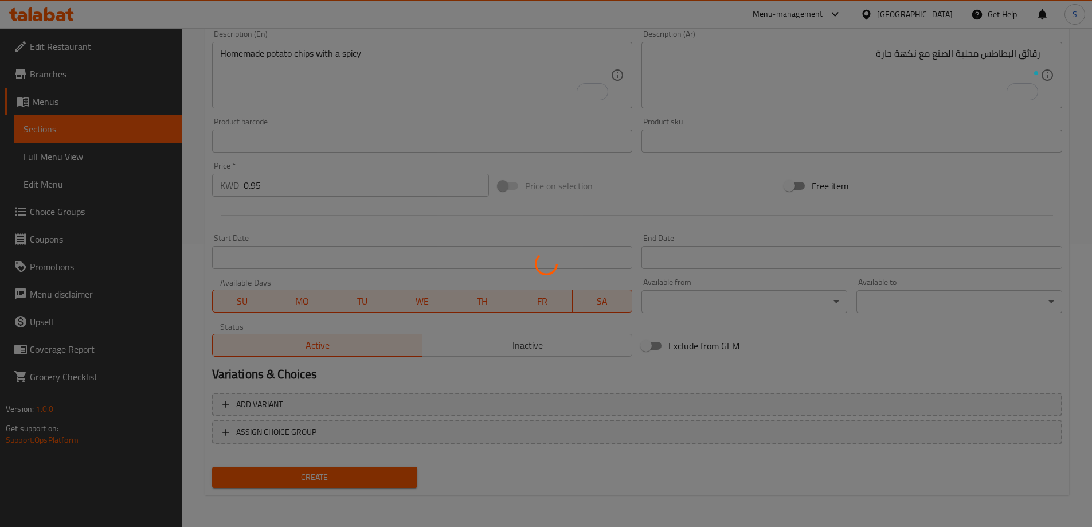
type input "0"
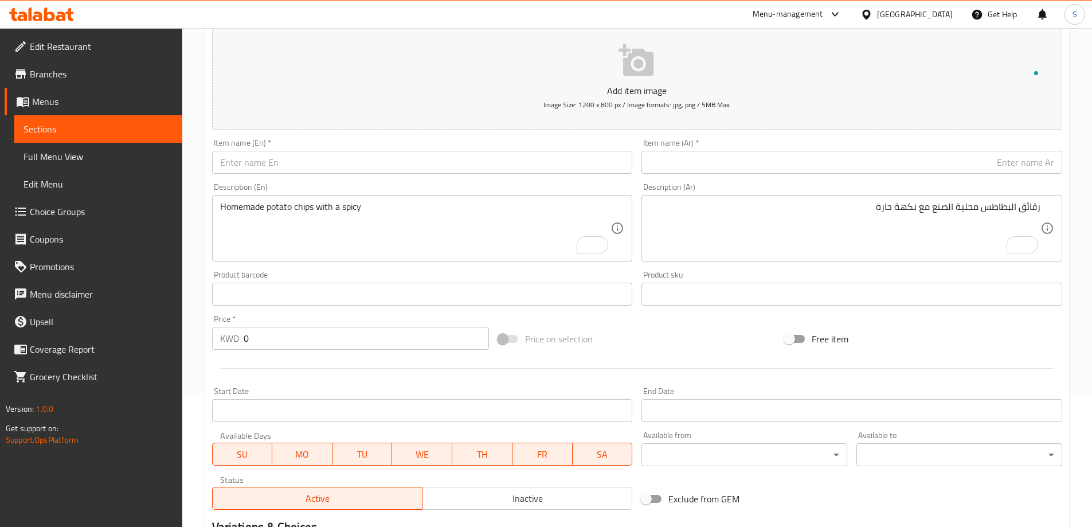
scroll to position [54, 0]
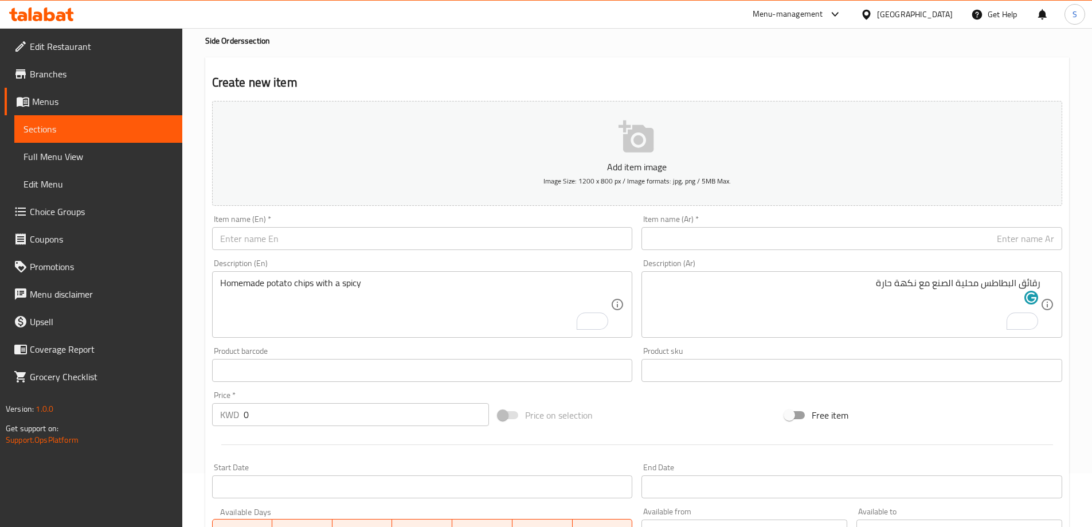
click at [429, 236] on input "text" at bounding box center [422, 238] width 421 height 23
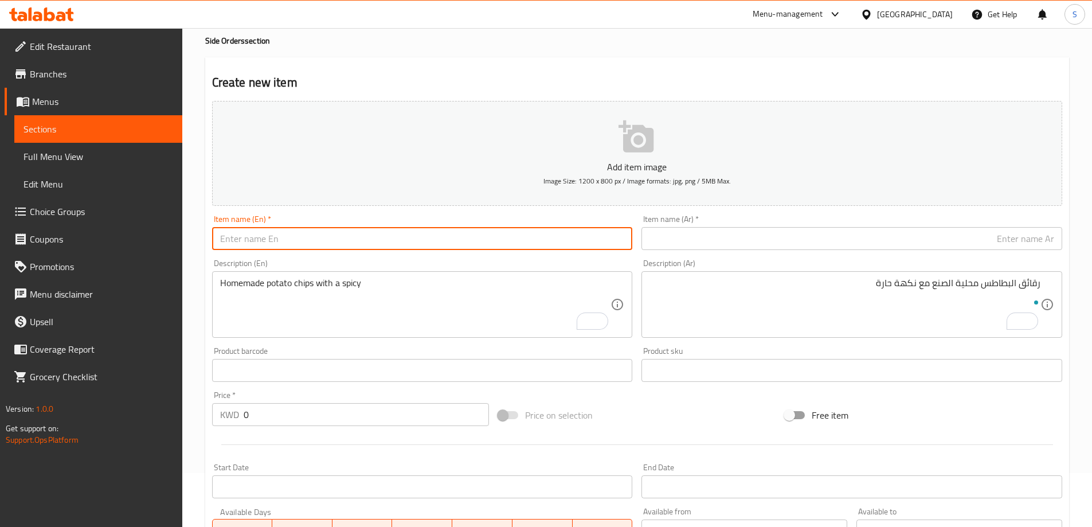
paste input "French Fries"
type input "French Fries"
click at [727, 241] on input "text" at bounding box center [851, 238] width 421 height 23
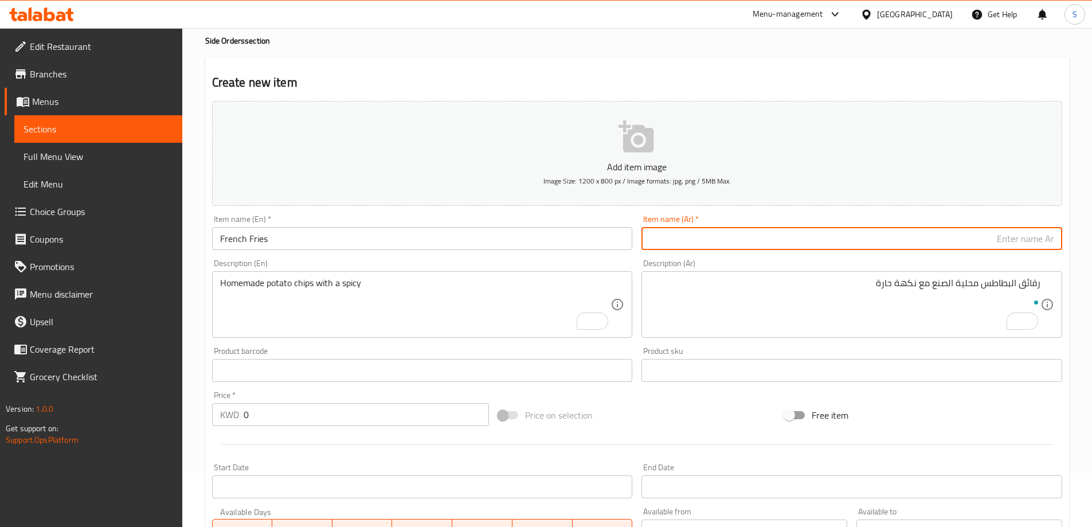
paste input "بطاطس مقلية"
type input "بطاطس مقلية"
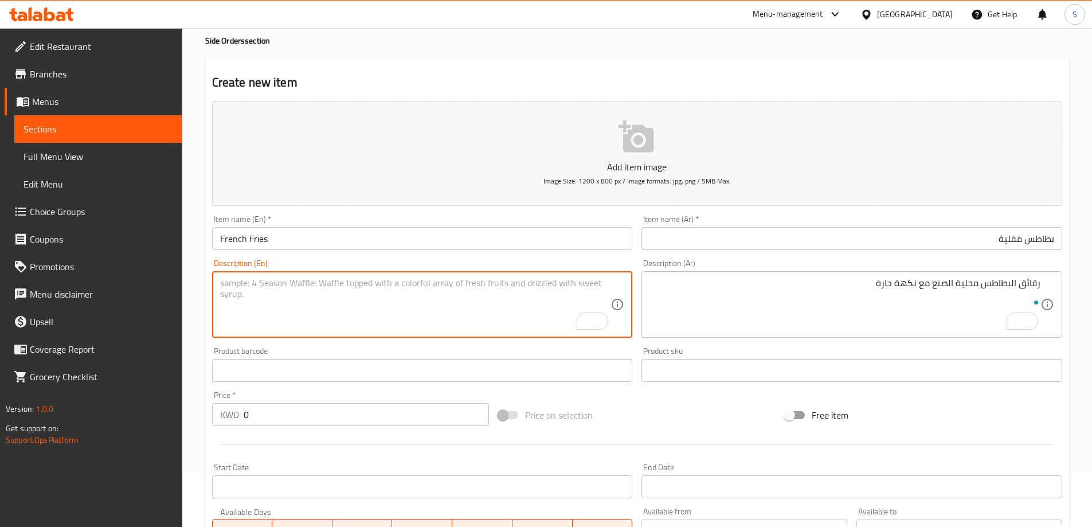
click at [394, 277] on textarea "To enrich screen reader interactions, please activate Accessibility in Grammarl…" at bounding box center [415, 304] width 391 height 54
paste textarea "Fried to A Golden Crisp Perfection And Seasoned ,Perfect accompaniment to any M…"
type textarea "Fried to A Golden Crisp Perfection And Seasoned ,Perfect accompaniment to any M…"
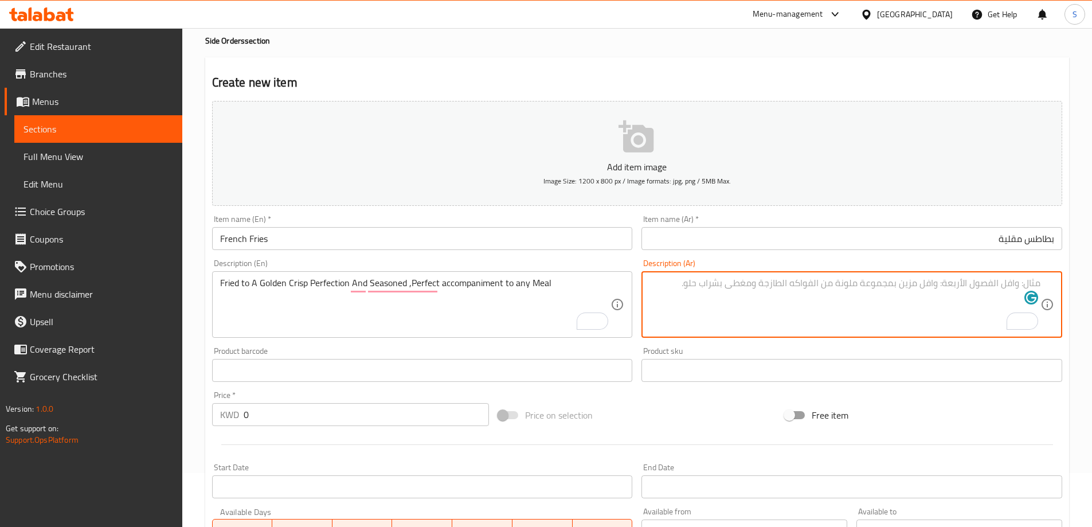
click at [751, 280] on textarea "To enrich screen reader interactions, please activate Accessibility in Grammarl…" at bounding box center [844, 304] width 391 height 54
paste textarea "مقلية حتى تصبح ذهبية اللون ومقرمشة ومتبلة، مثالية لتقديمها مع أي وجبة"
type textarea "مقلية حتى تصبح ذهبية اللون ومقرمشة ومتبلة، مثالية لتقديمها مع أي وجبة"
click at [292, 417] on input "0" at bounding box center [367, 414] width 246 height 23
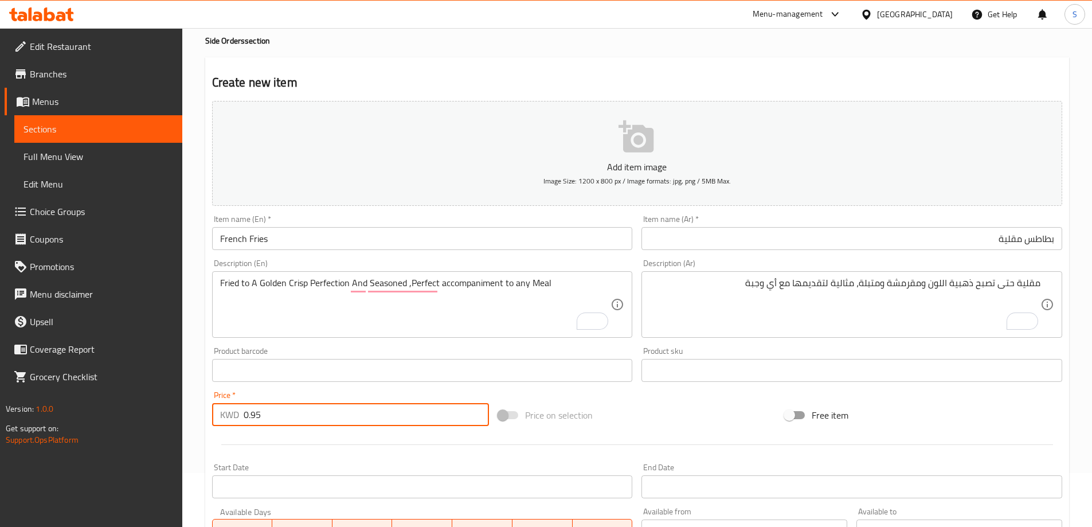
type input "0.95"
click at [647, 430] on div at bounding box center [636, 444] width 859 height 28
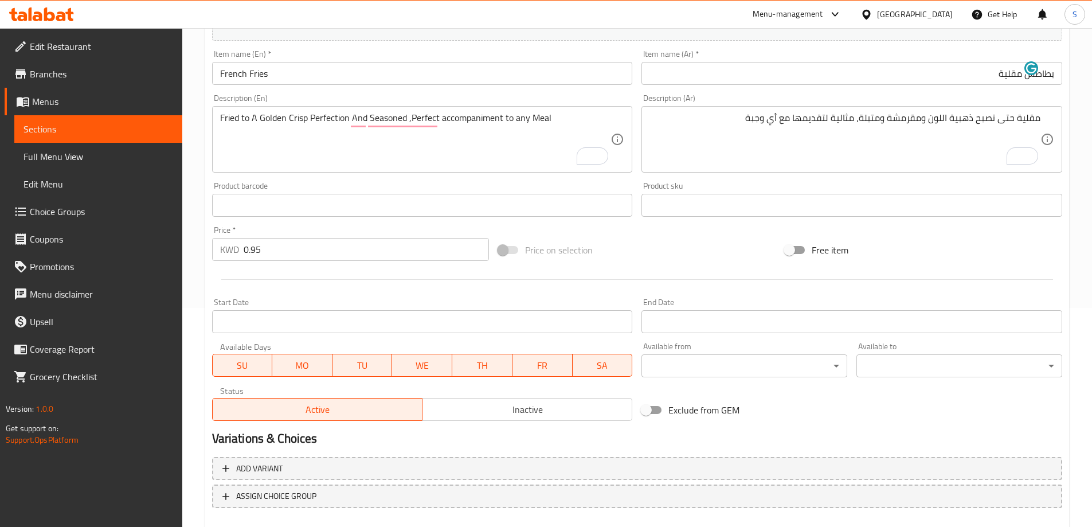
scroll to position [283, 0]
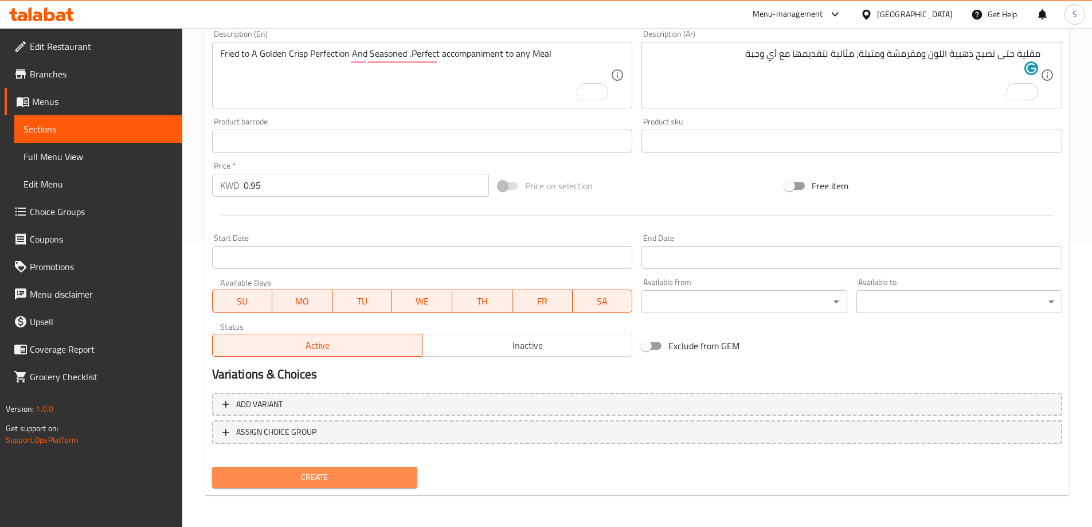
click at [356, 473] on span "Create" at bounding box center [314, 477] width 187 height 14
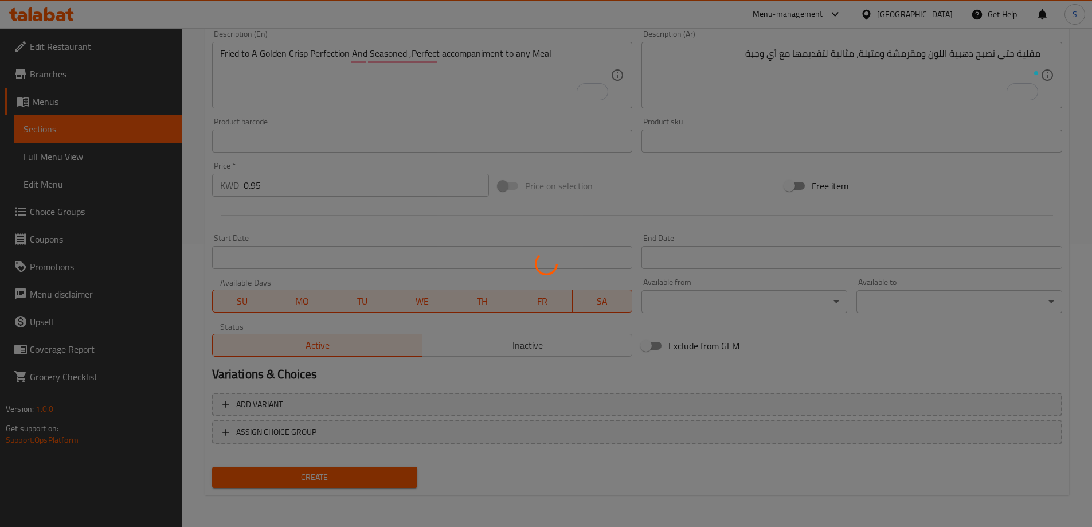
type input "0"
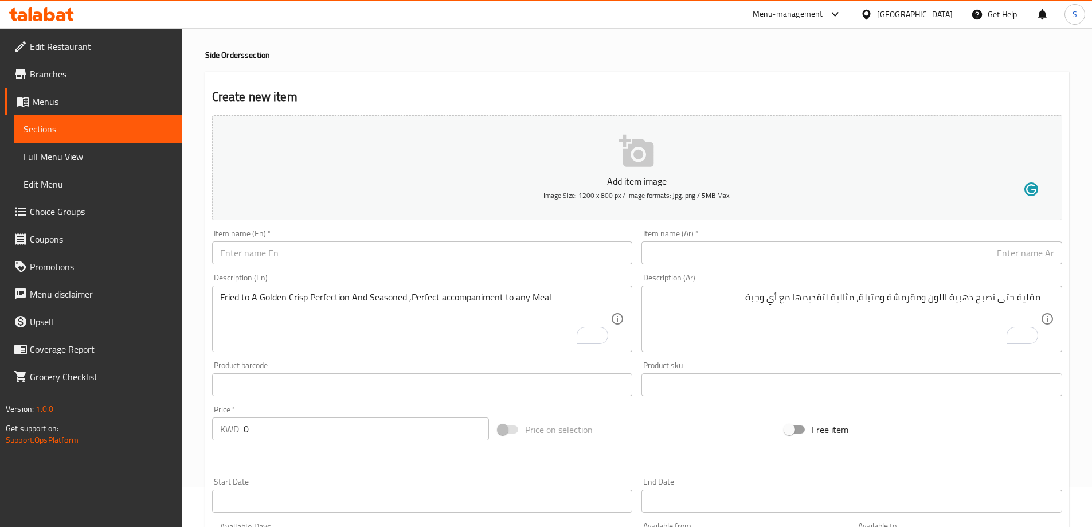
scroll to position [0, 0]
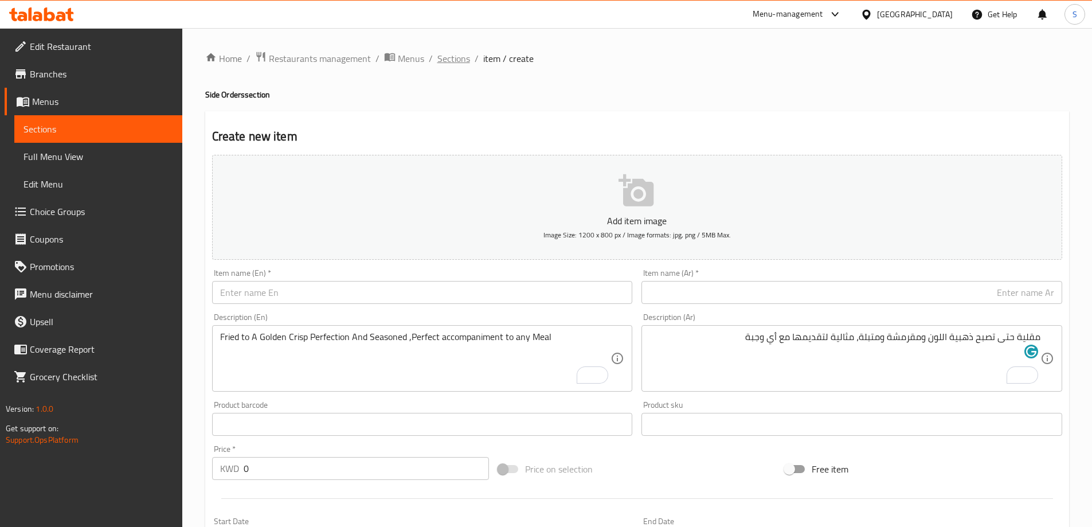
click at [450, 58] on span "Sections" at bounding box center [453, 59] width 33 height 14
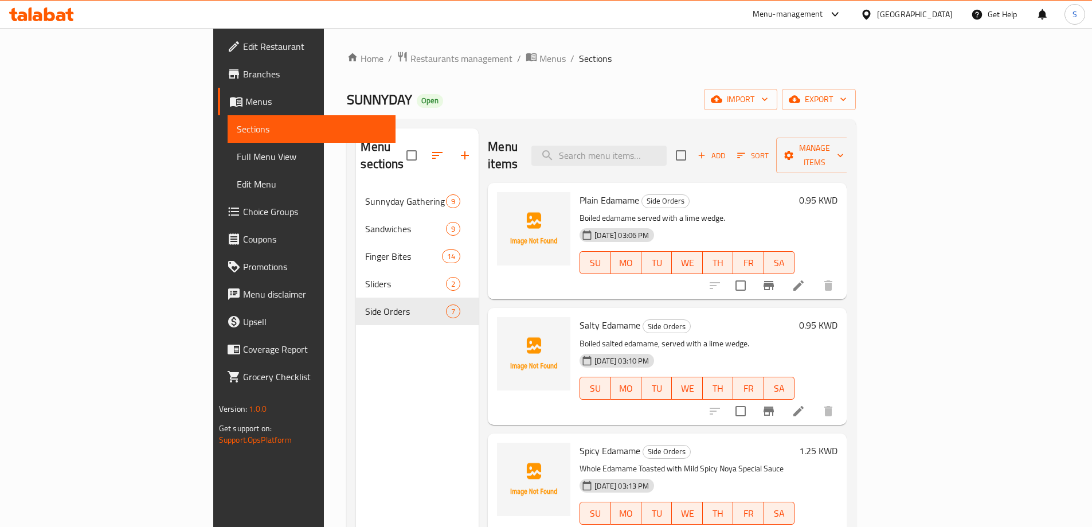
click at [421, 158] on div at bounding box center [442, 156] width 72 height 28
click at [451, 154] on button "button" at bounding box center [465, 156] width 28 height 28
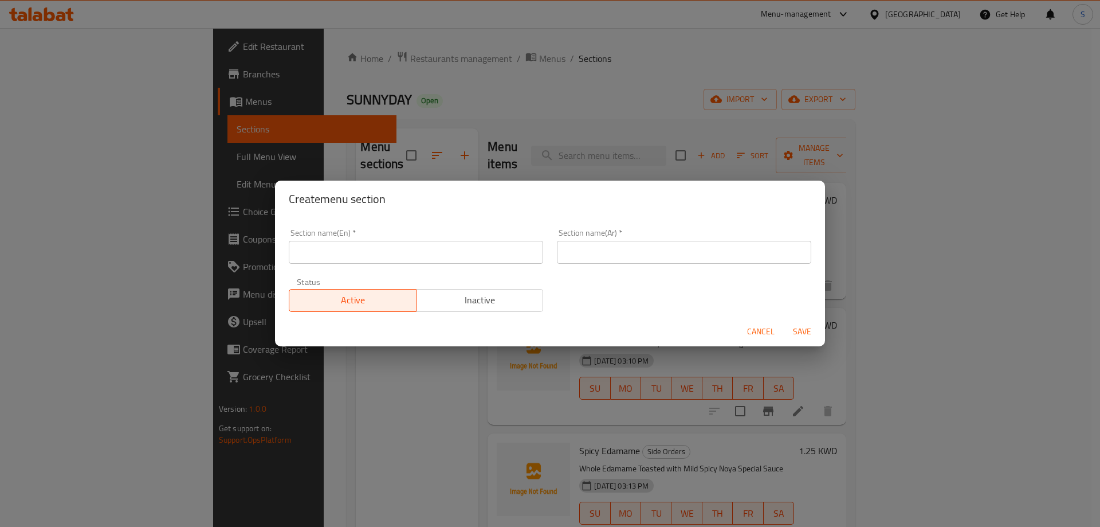
click at [421, 253] on input "text" at bounding box center [416, 252] width 254 height 23
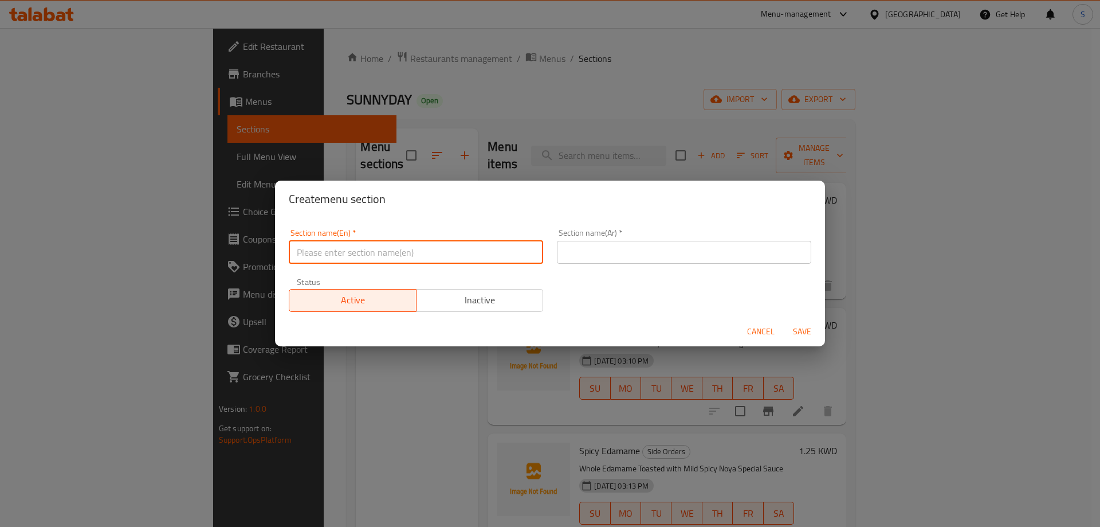
paste input "FRESH JUICES Turn on screen reader support"
click at [422, 253] on input "FRESH JUICES Turn on screen reader support" at bounding box center [416, 252] width 254 height 23
drag, startPoint x: 368, startPoint y: 254, endPoint x: 518, endPoint y: 264, distance: 149.9
click at [518, 264] on div "Section name(En)   * FRESH JUICES Turn on screen reader support Section name(En…" at bounding box center [416, 246] width 268 height 49
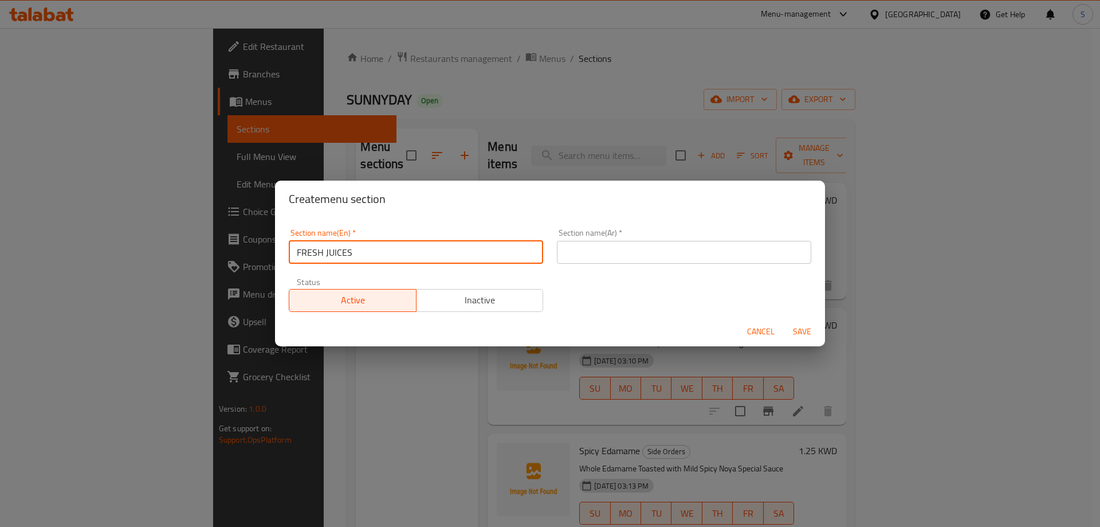
drag, startPoint x: 317, startPoint y: 253, endPoint x: 217, endPoint y: 254, distance: 99.7
click at [217, 254] on div "Create menu section Section name(En)   * FRESH JUICES Section name(En) * Sectio…" at bounding box center [550, 263] width 1100 height 527
click at [325, 244] on input "FRESH JUICES" at bounding box center [416, 252] width 254 height 23
click at [326, 244] on input "FRESH JUICES" at bounding box center [416, 252] width 254 height 23
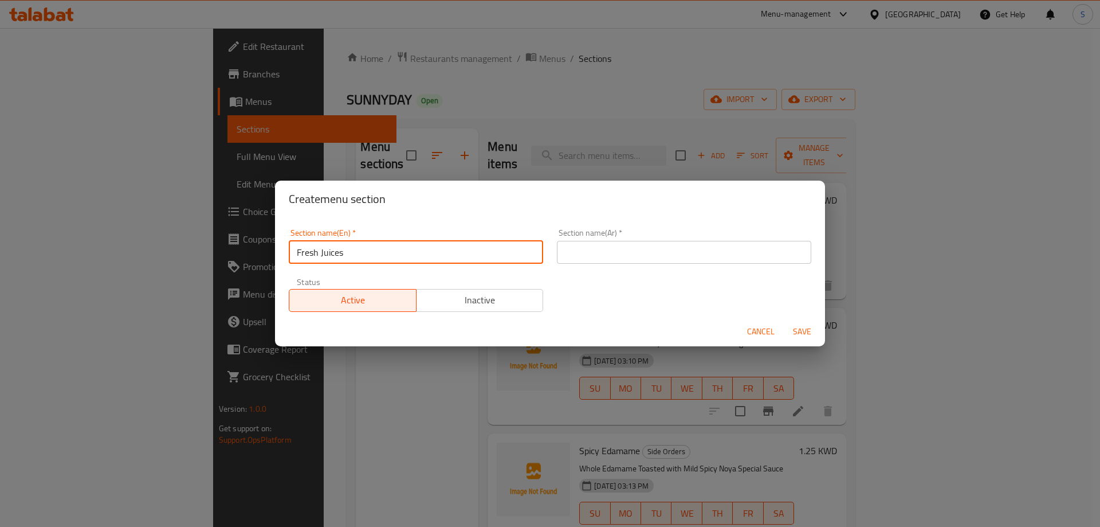
type input "Fresh Juices"
click at [622, 249] on input "text" at bounding box center [684, 252] width 254 height 23
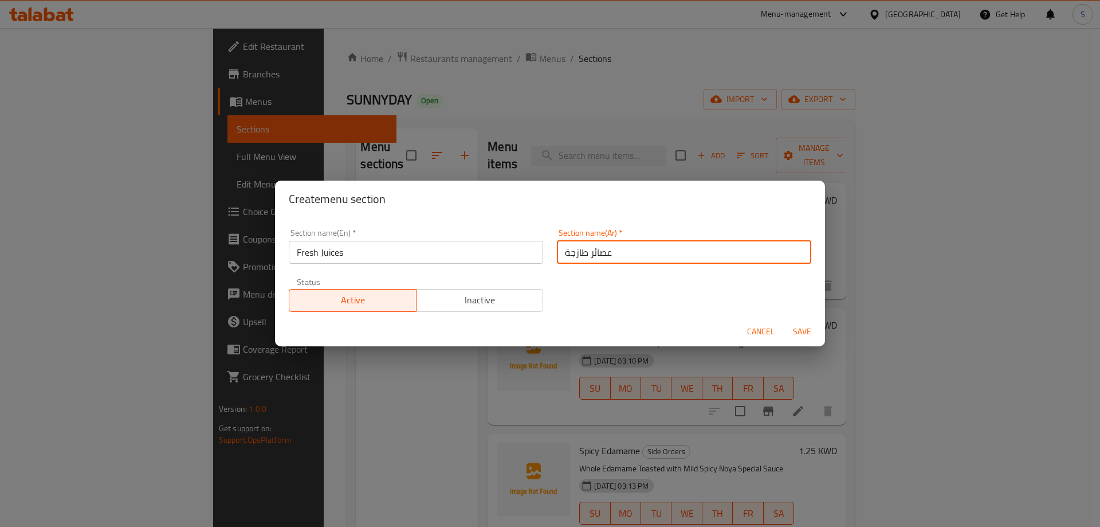
type input "عصائر طازجة"
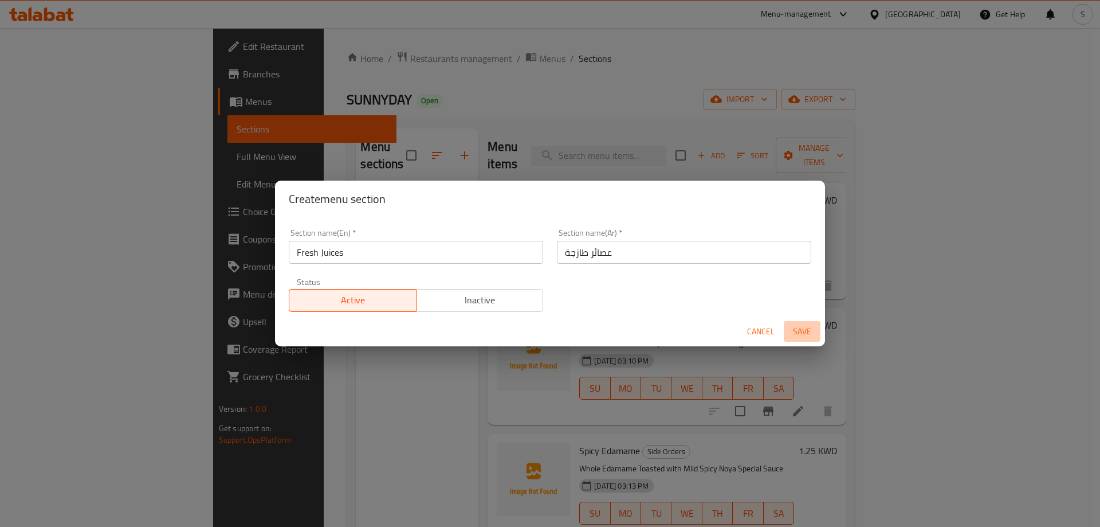
click at [802, 331] on span "Save" at bounding box center [803, 331] width 28 height 14
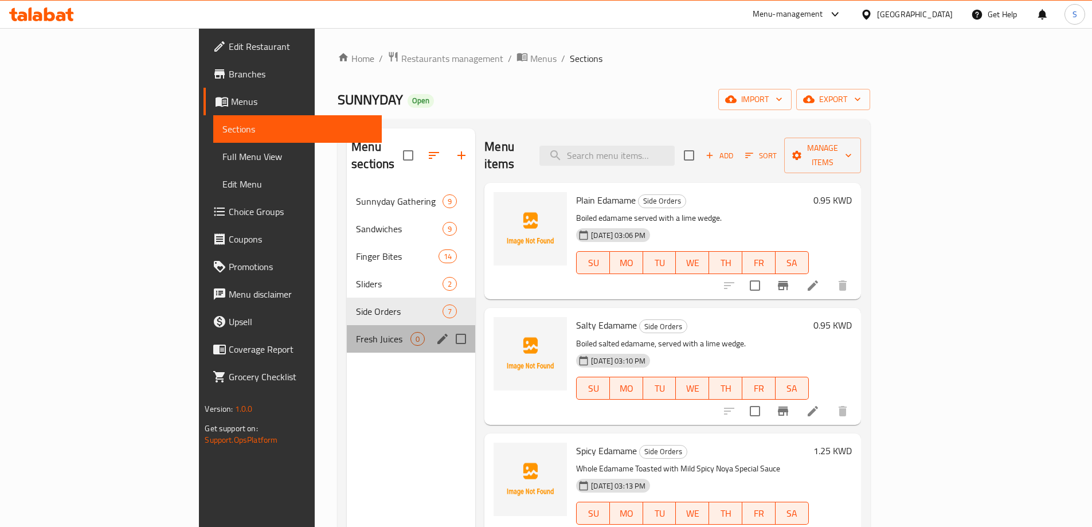
click at [347, 333] on div "Fresh Juices 0" at bounding box center [411, 339] width 128 height 28
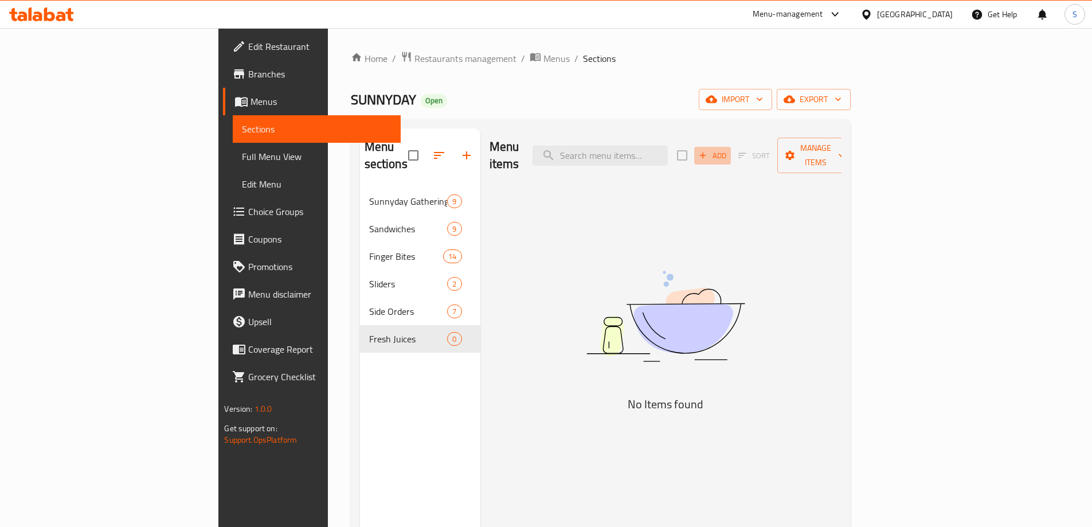
click at [708, 150] on icon "button" at bounding box center [702, 155] width 10 height 10
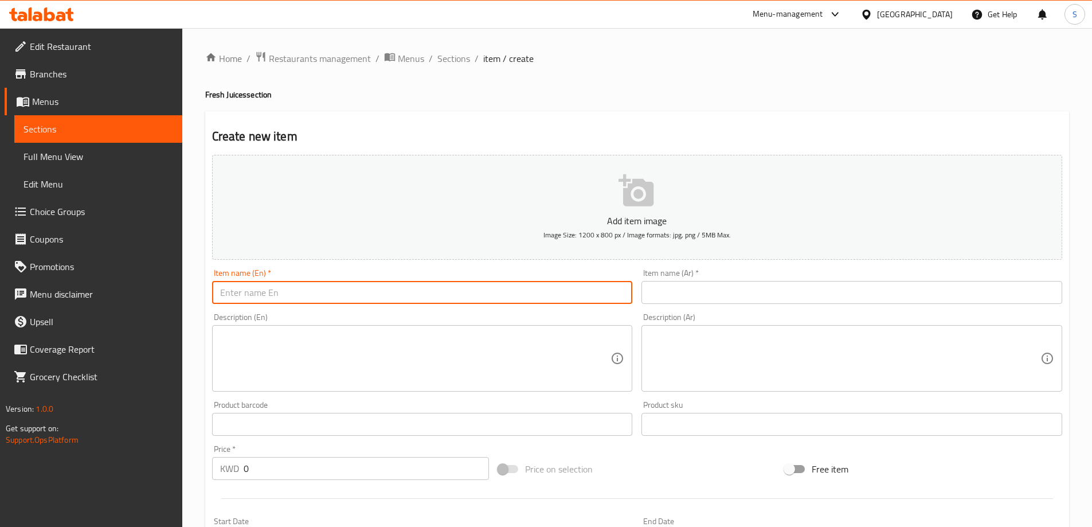
click at [389, 296] on input "text" at bounding box center [422, 292] width 421 height 23
paste input "Fresh Watermelon Juice"
type input "Fresh Watermelon Juice"
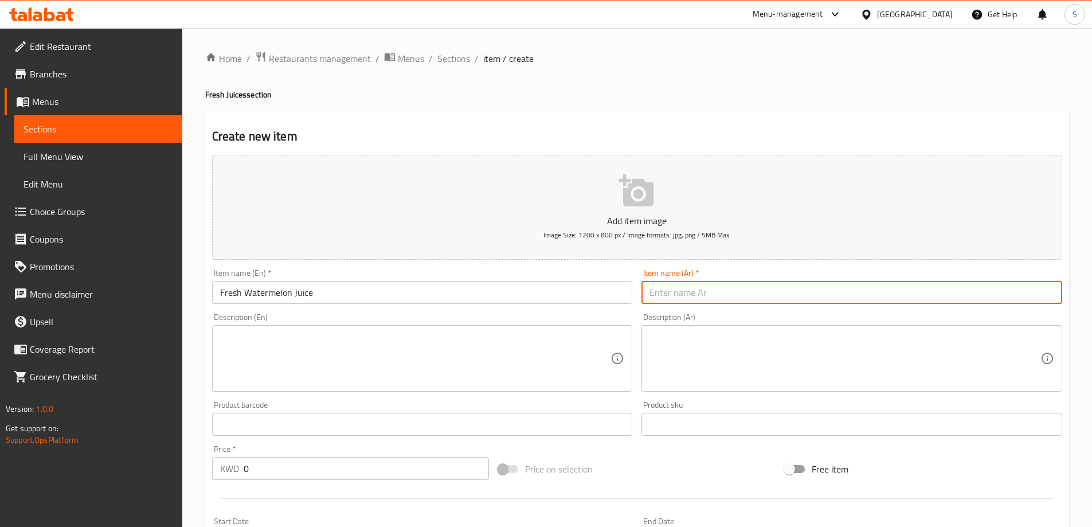
click at [700, 292] on input "text" at bounding box center [851, 292] width 421 height 23
paste input "عصير البطيخ الطازج"
type input "عصير البطيخ الطازج"
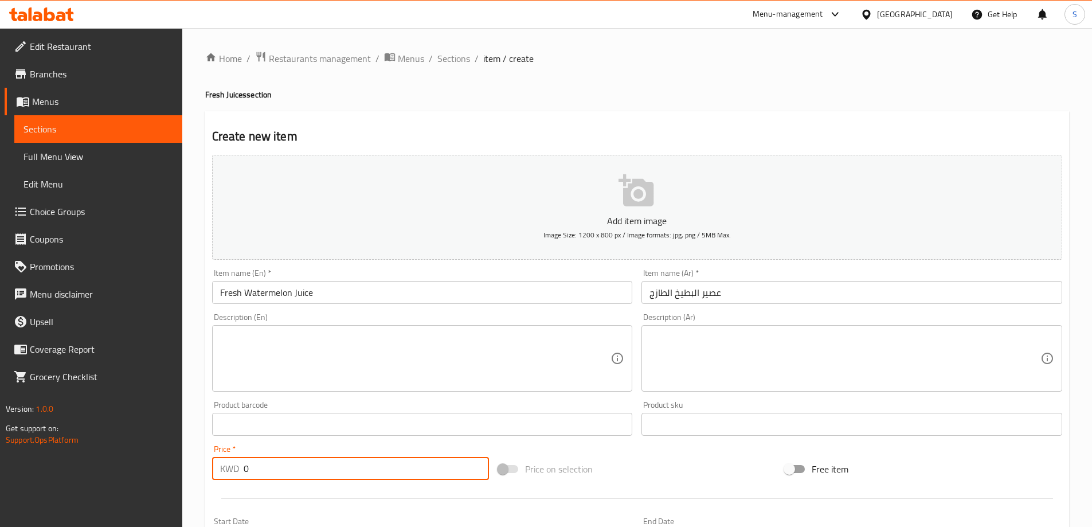
drag, startPoint x: 267, startPoint y: 470, endPoint x: 124, endPoint y: 450, distance: 144.7
click at [124, 450] on div "Edit Restaurant Branches Menus Sections Full Menu View Edit Menu Choice Groups …" at bounding box center [546, 419] width 1092 height 782
type input "1.5"
click at [667, 468] on div "Price on selection" at bounding box center [636, 468] width 287 height 31
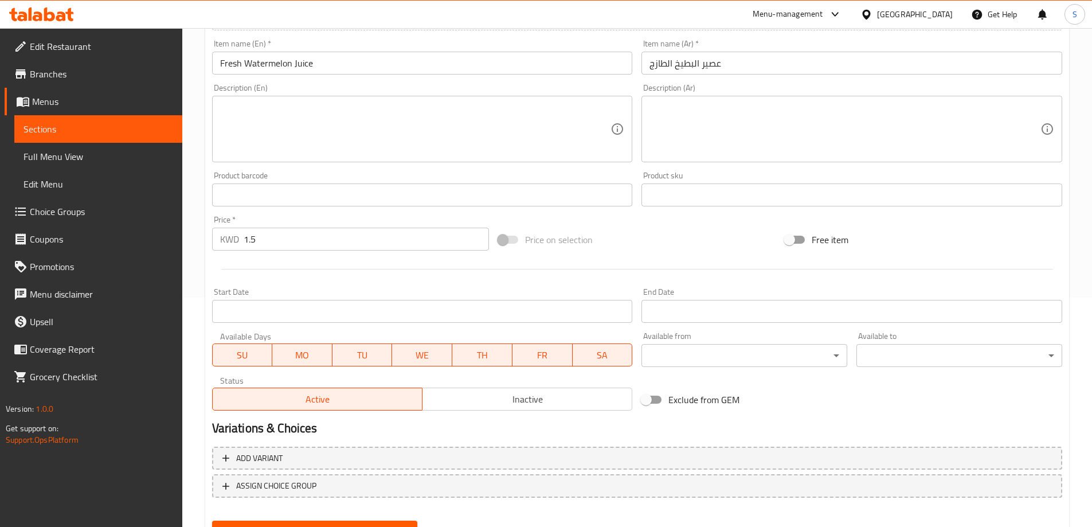
scroll to position [283, 0]
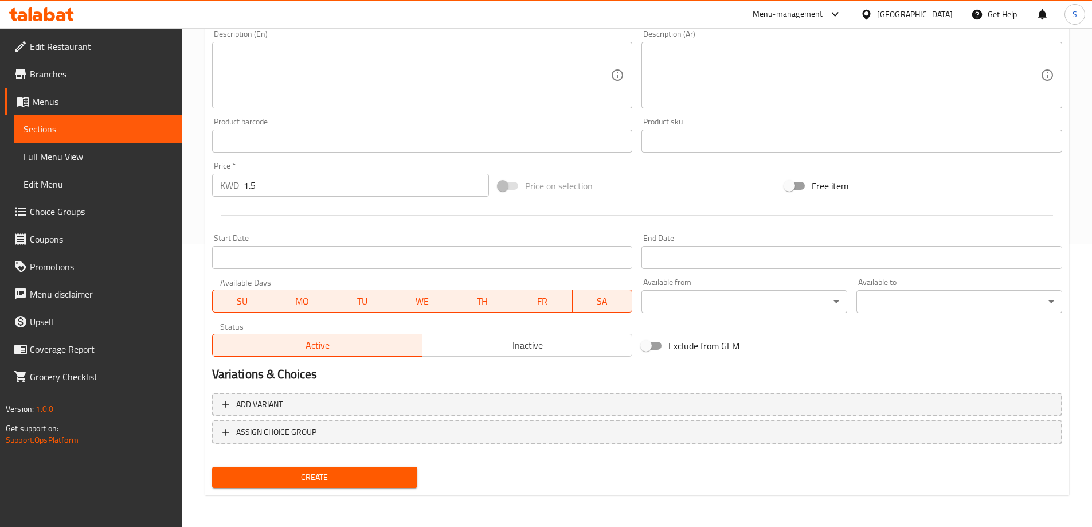
click at [341, 481] on span "Create" at bounding box center [314, 477] width 187 height 14
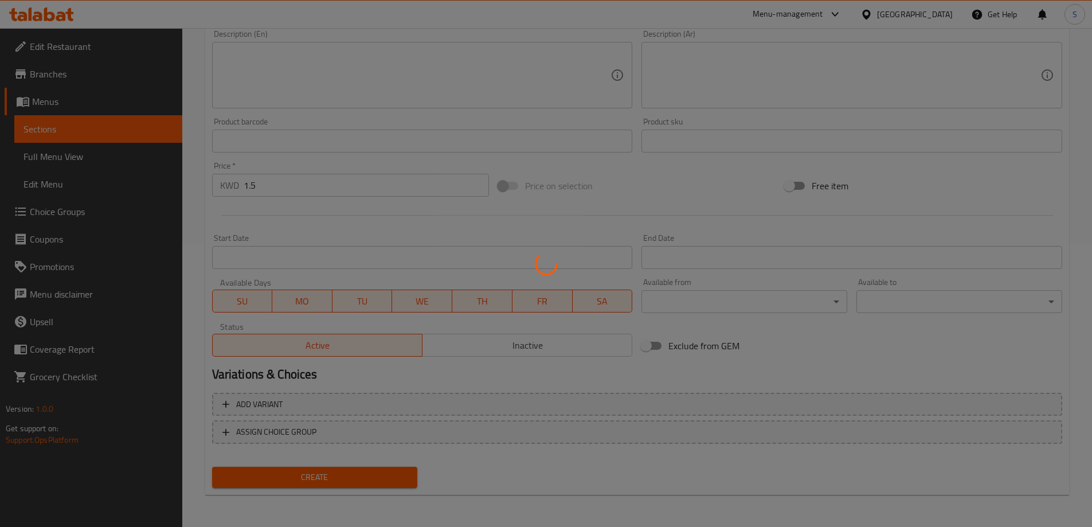
type input "0"
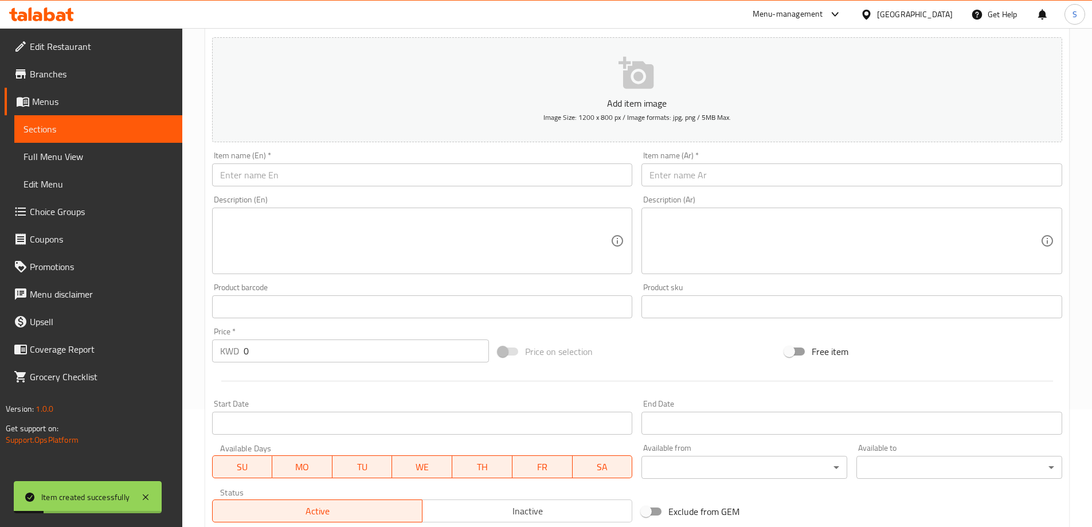
scroll to position [111, 0]
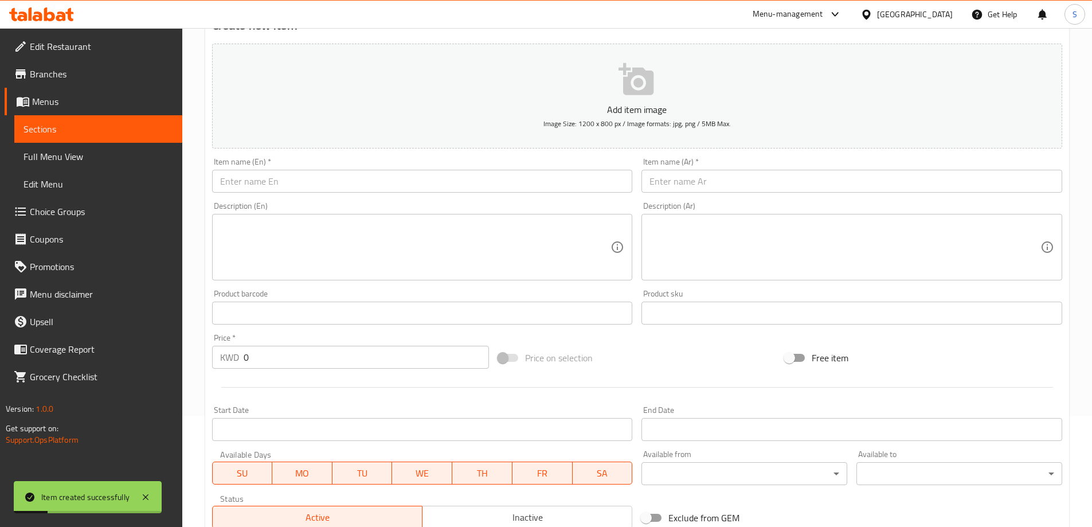
click at [416, 181] on input "text" at bounding box center [422, 181] width 421 height 23
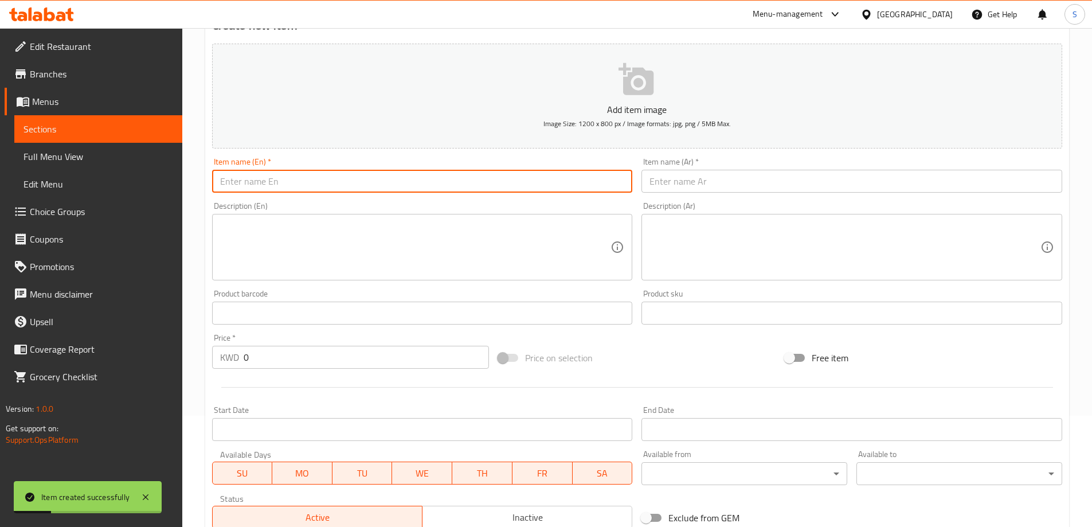
paste input "Fresh Lemon with Mint"
type input "Fresh Lemon with Mint"
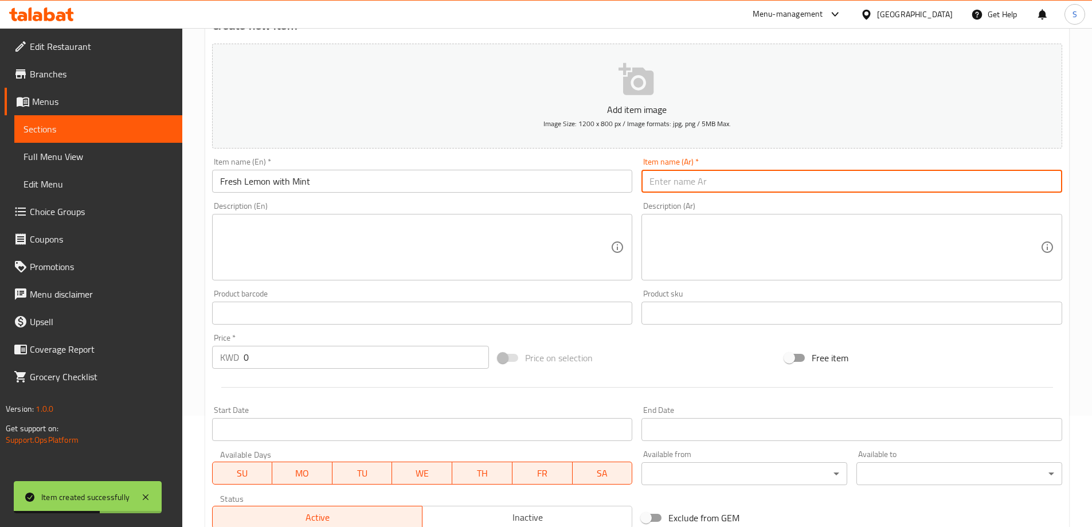
click at [770, 186] on input "text" at bounding box center [851, 181] width 421 height 23
paste input "ليمون طازج مع النعناع"
type input "ليمون طازج مع النعناع"
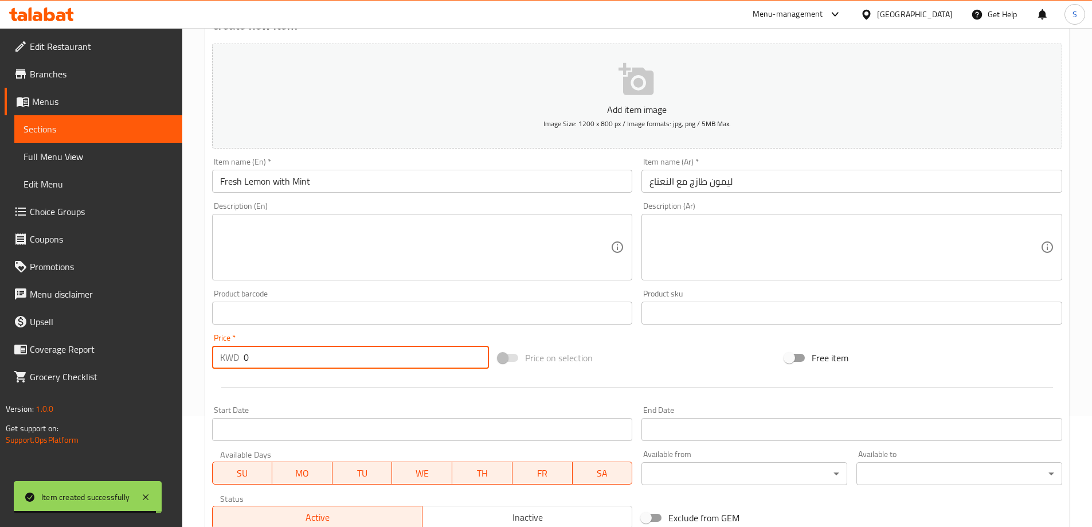
drag, startPoint x: 263, startPoint y: 362, endPoint x: 197, endPoint y: 350, distance: 67.0
click at [197, 350] on div "Home / Restaurants management / Menus / Sections / item / create Fresh Juices s…" at bounding box center [637, 308] width 910 height 782
type input "1.5"
click at [697, 342] on div "Add item image Image Size: 1200 x 800 px / Image formats: jpg, png / 5MB Max. I…" at bounding box center [636, 286] width 859 height 494
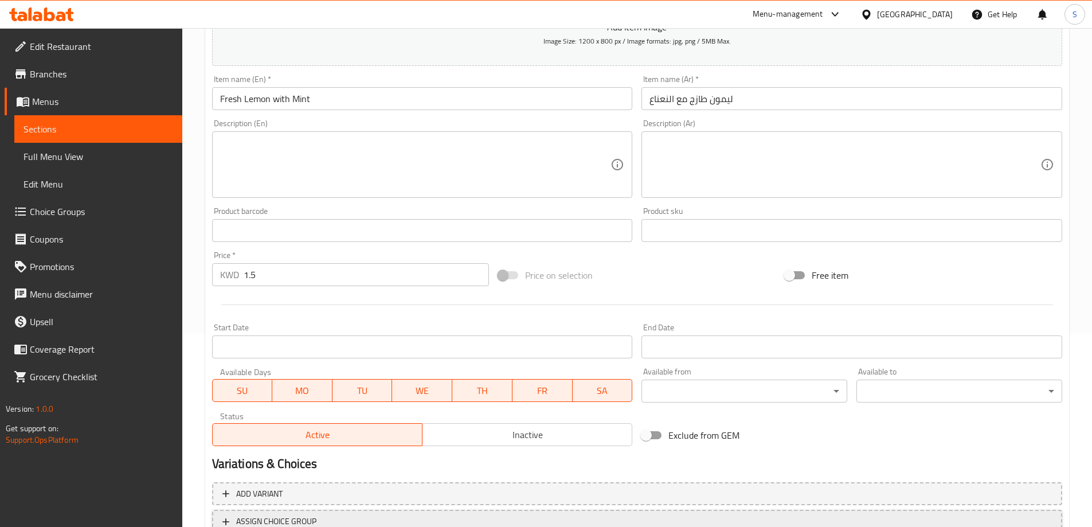
scroll to position [283, 0]
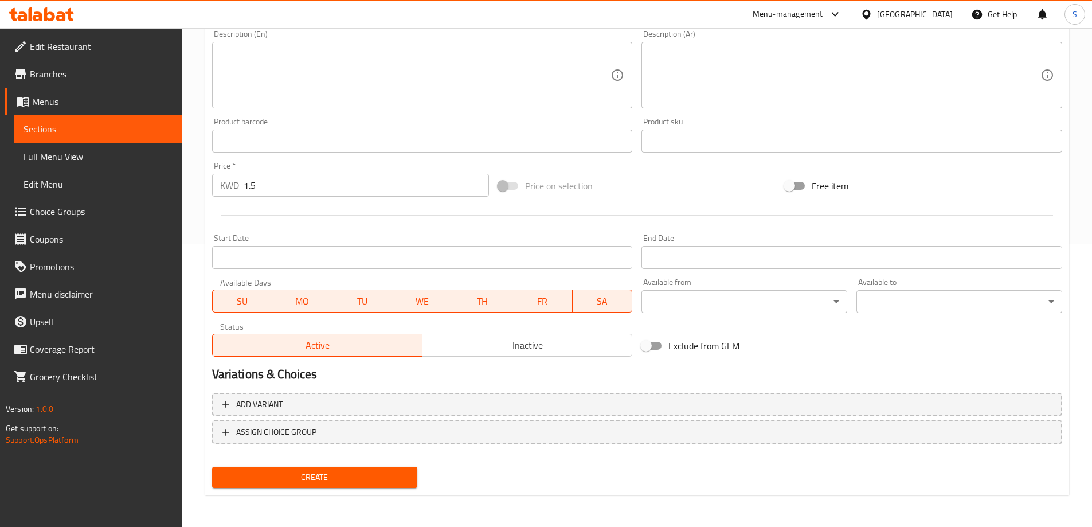
click at [347, 471] on span "Create" at bounding box center [314, 477] width 187 height 14
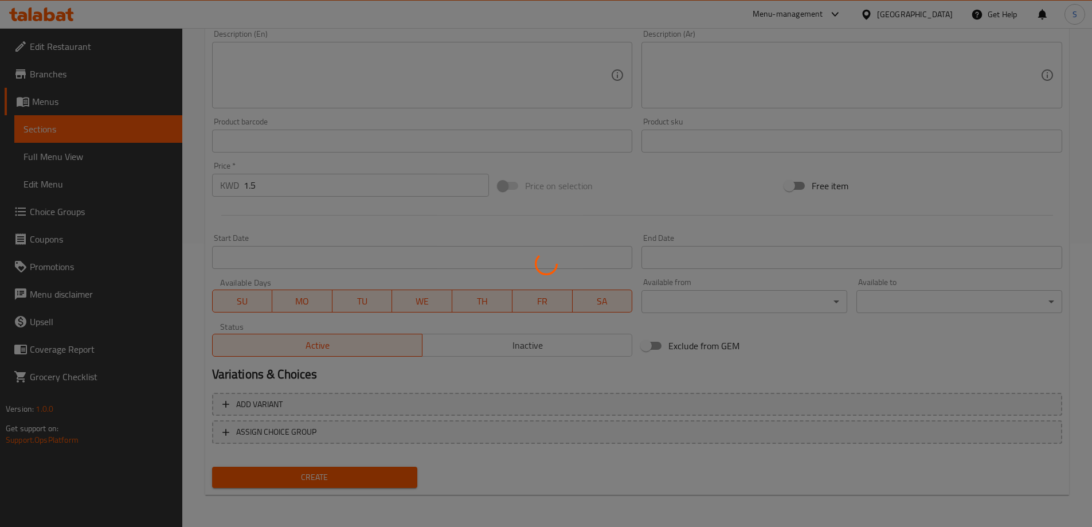
type input "0"
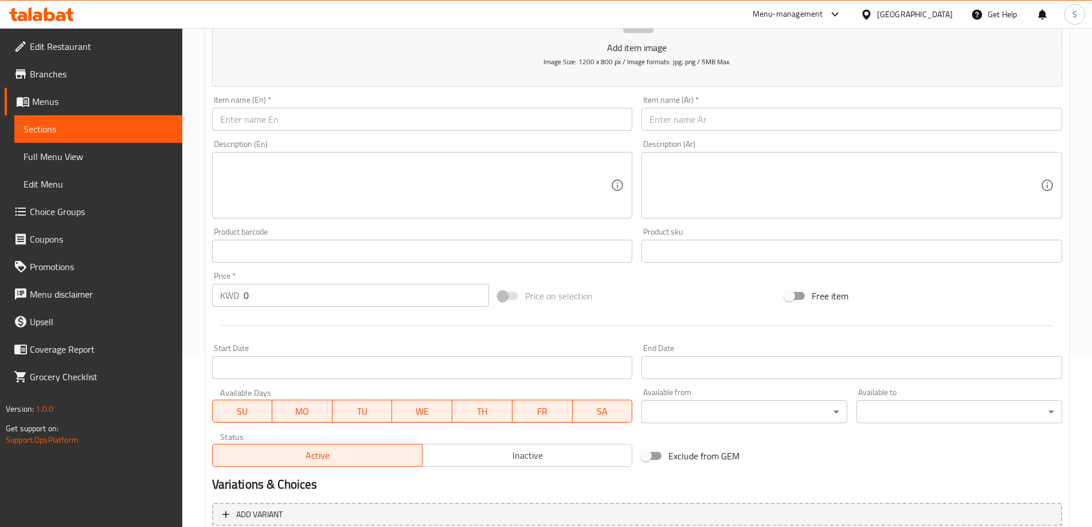
scroll to position [168, 0]
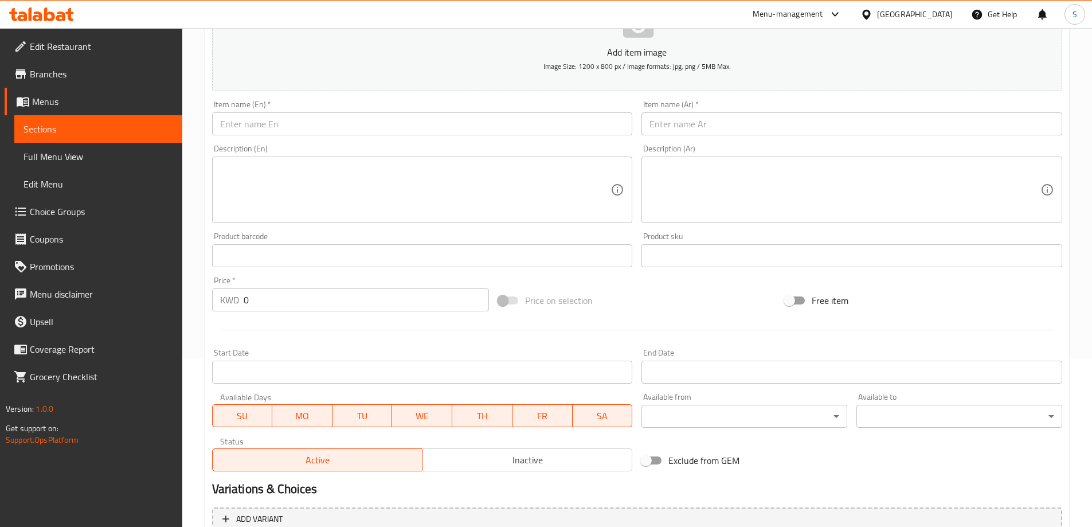
click at [346, 120] on input "text" at bounding box center [422, 123] width 421 height 23
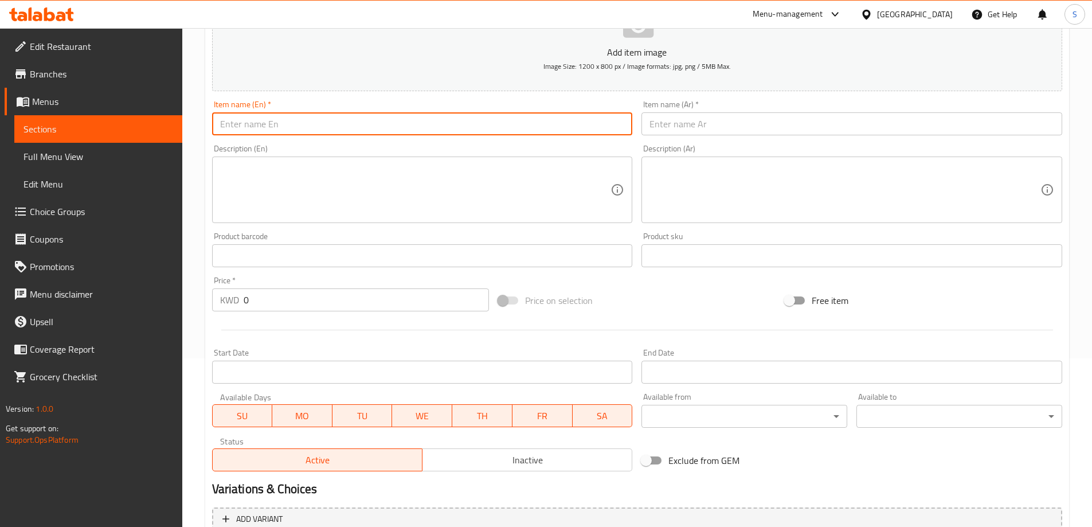
paste input "Fresh Orange Juice"
click at [272, 127] on input "Fresh Orange Juice" at bounding box center [422, 123] width 421 height 23
click at [301, 125] on input "Fresh Orange Juice" at bounding box center [422, 123] width 421 height 23
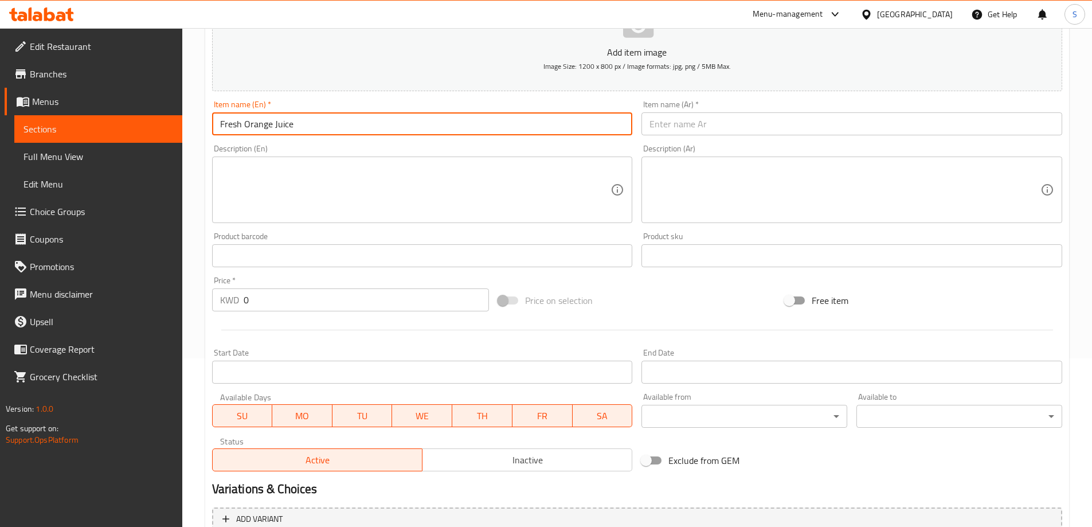
type input "Fresh Orange Juice"
click at [773, 117] on input "text" at bounding box center [851, 123] width 421 height 23
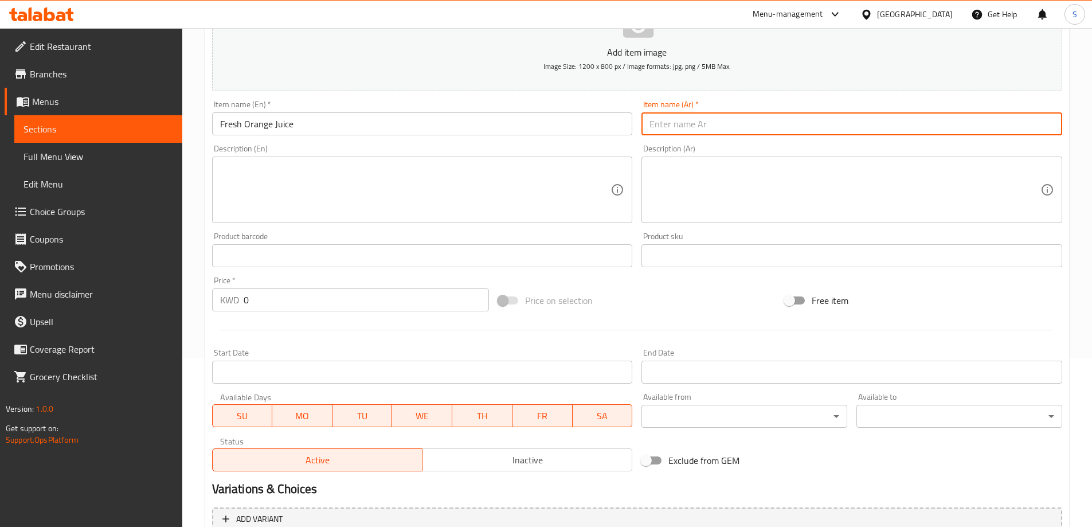
paste input "عصير برتقال طازج"
type input "عصير برتقال طازج"
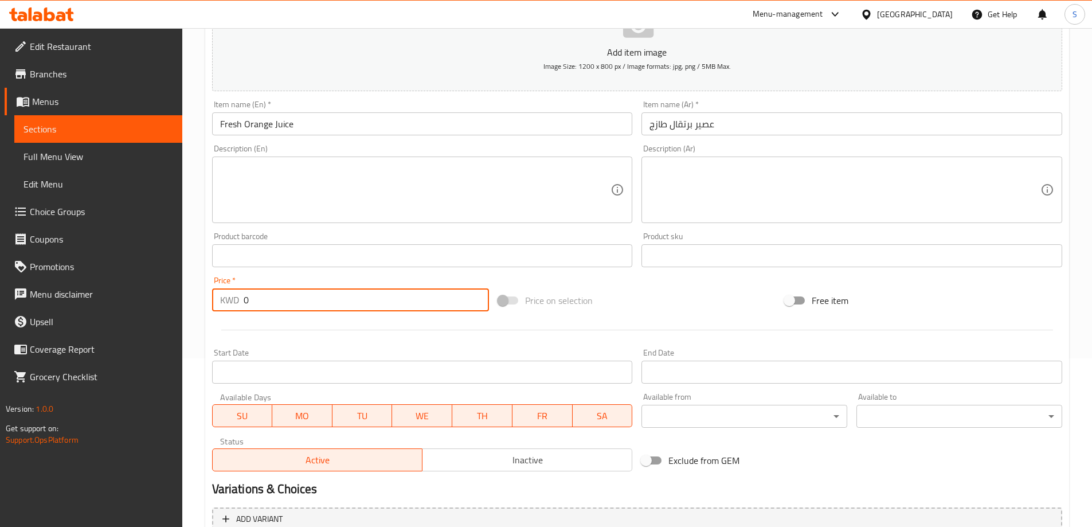
drag, startPoint x: 372, startPoint y: 303, endPoint x: 180, endPoint y: 271, distance: 194.7
click at [181, 271] on div "Edit Restaurant Branches Menus Sections Full Menu View Edit Menu Choice Groups …" at bounding box center [546, 251] width 1092 height 782
type input "1.5"
click at [649, 290] on div "Price on selection" at bounding box center [636, 300] width 287 height 31
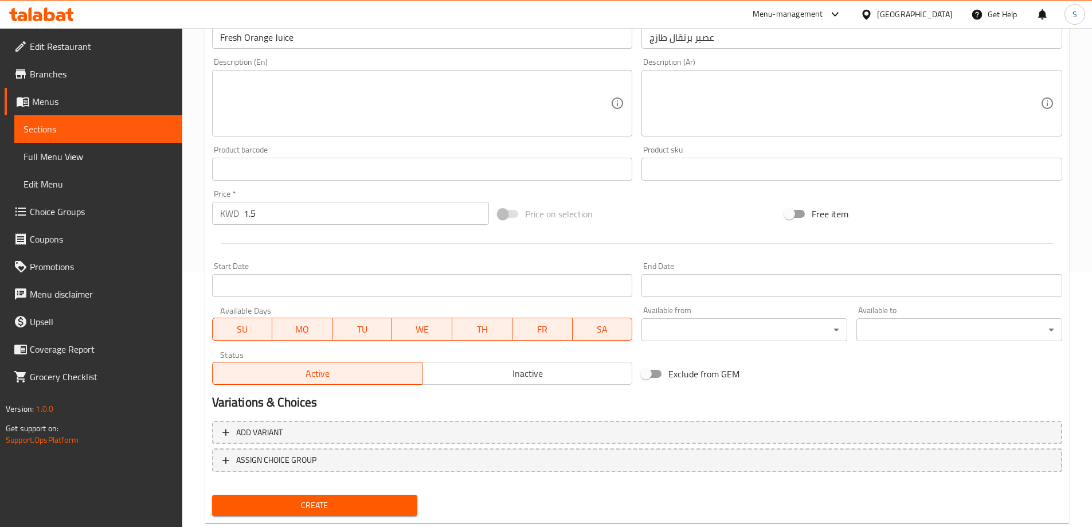
scroll to position [283, 0]
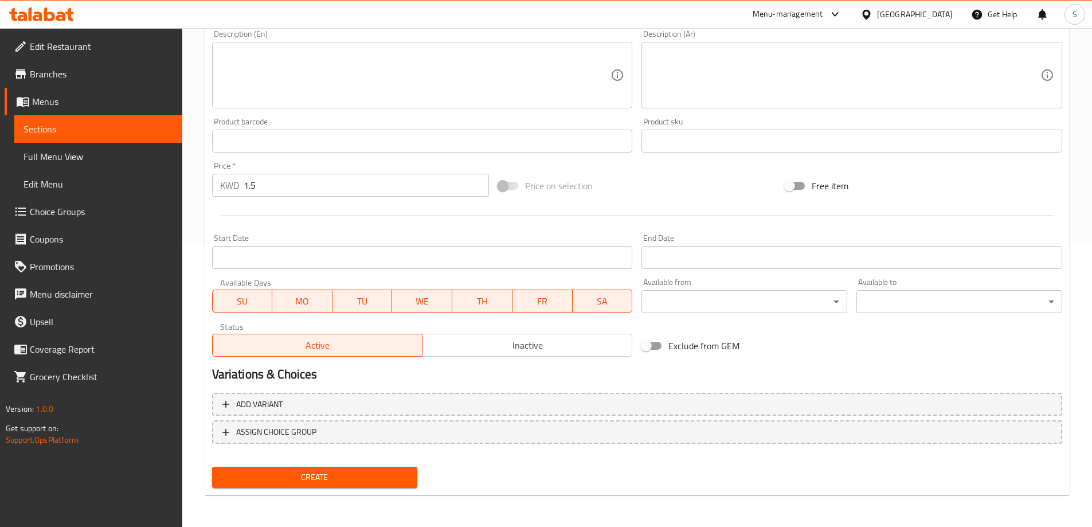
click at [307, 477] on span "Create" at bounding box center [314, 477] width 187 height 14
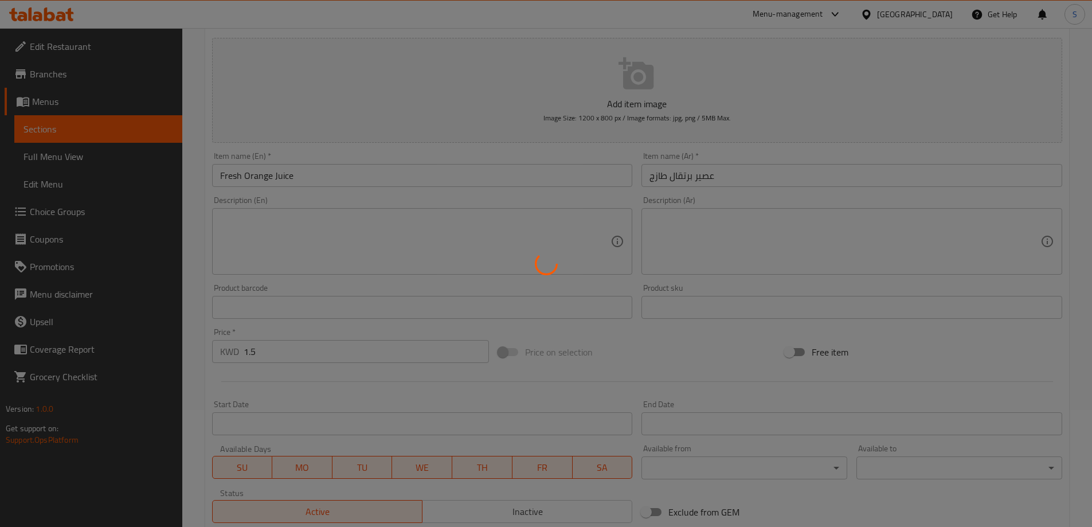
scroll to position [0, 0]
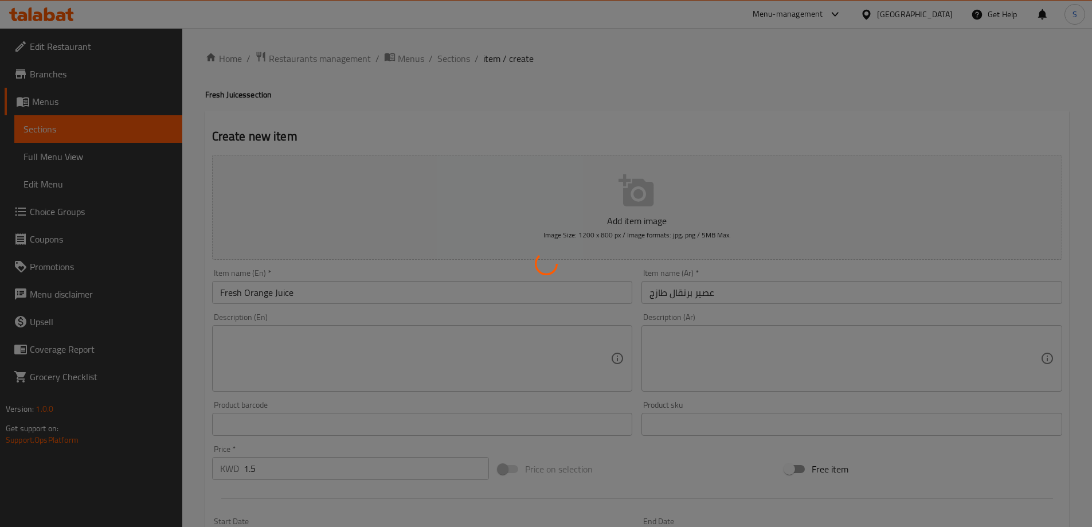
type input "0"
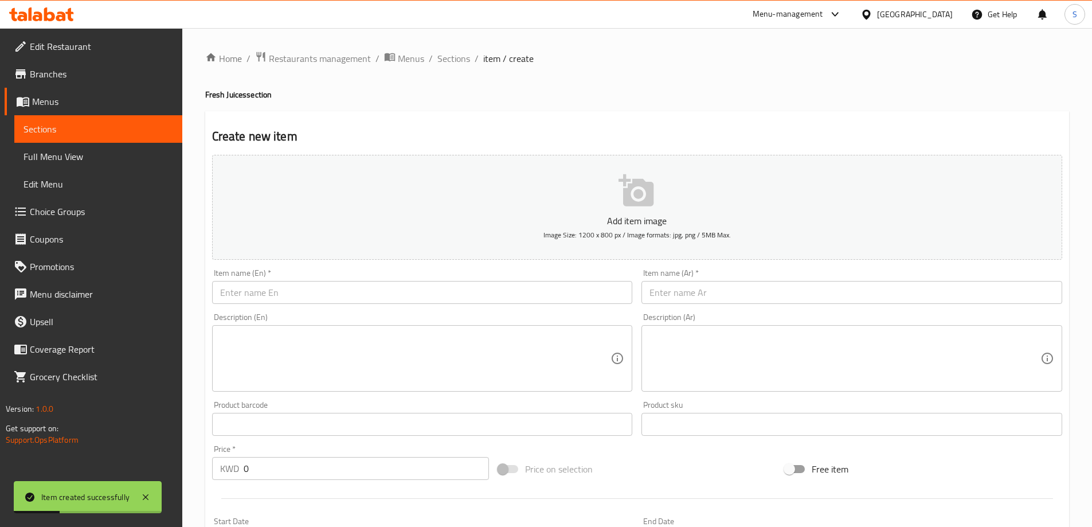
click at [451, 68] on div "Home / Restaurants management / Menus / Sections / item / create Fresh Juices s…" at bounding box center [637, 419] width 864 height 736
click at [450, 62] on span "Sections" at bounding box center [453, 59] width 33 height 14
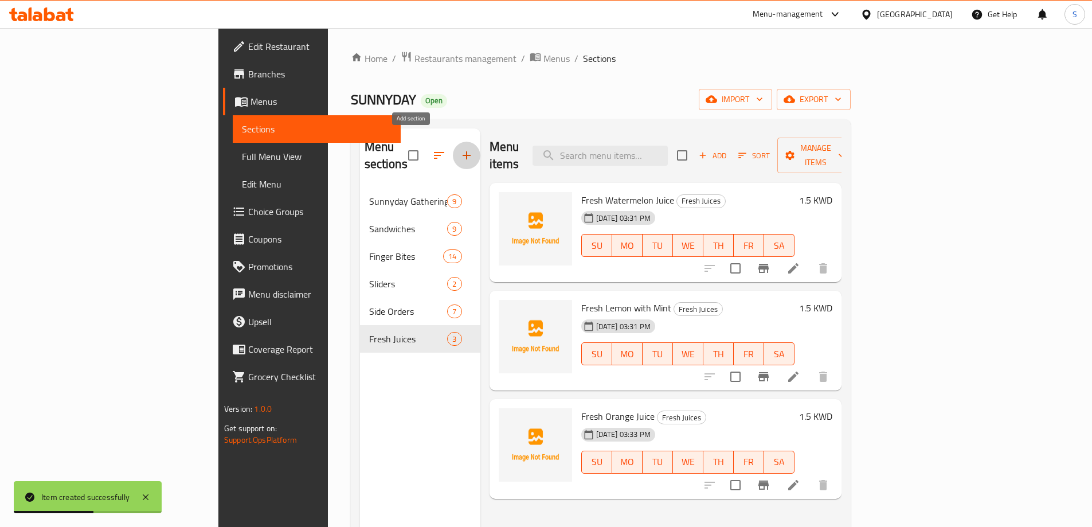
click at [460, 148] on icon "button" at bounding box center [467, 155] width 14 height 14
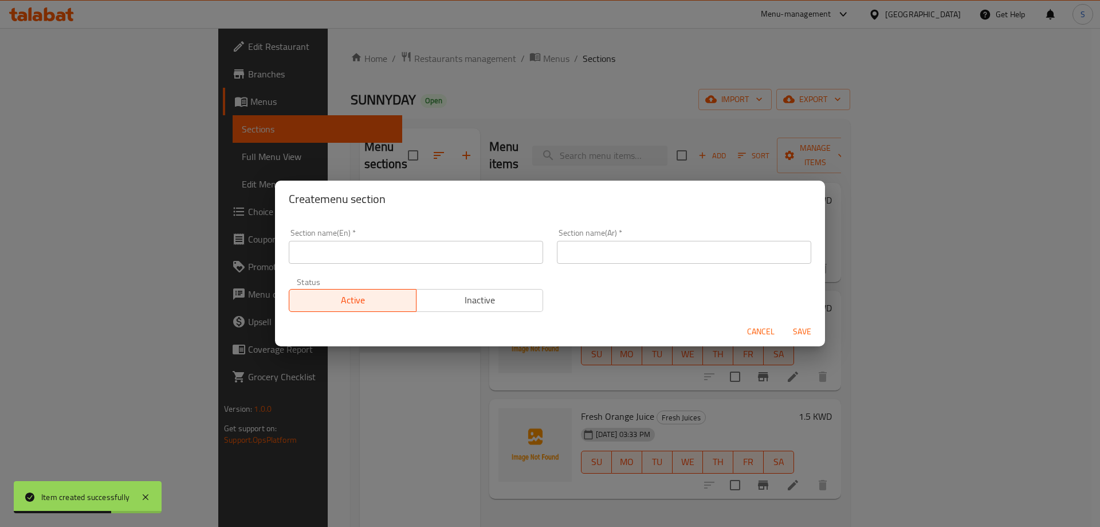
click at [441, 244] on input "text" at bounding box center [416, 252] width 254 height 23
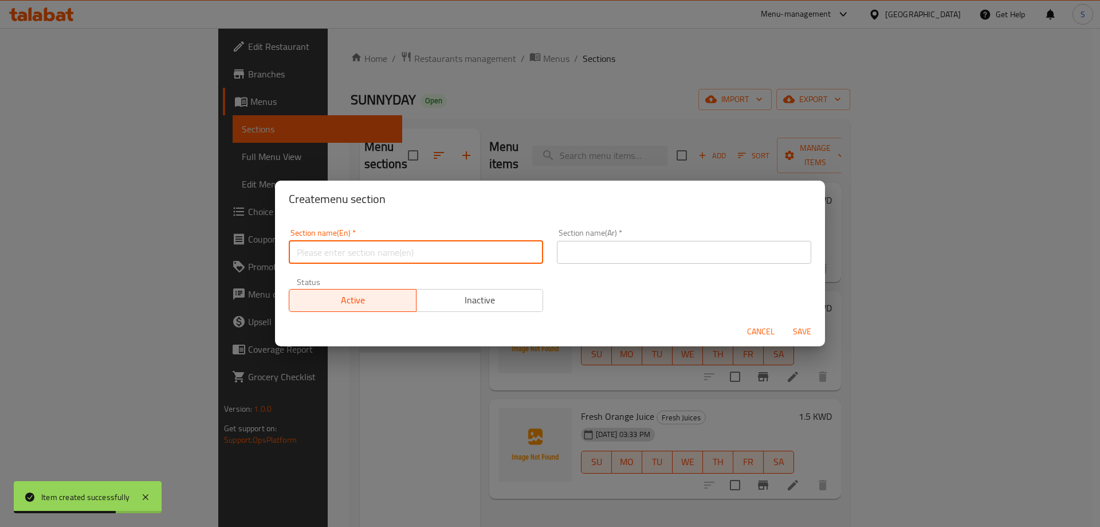
paste input "SOFT DRINKS"
click at [438, 245] on input "SOFT DRINKS" at bounding box center [416, 252] width 254 height 23
click at [441, 245] on input "SOFT DRINKS" at bounding box center [416, 252] width 254 height 23
click at [309, 250] on input "SOFT Drinks" at bounding box center [416, 252] width 254 height 23
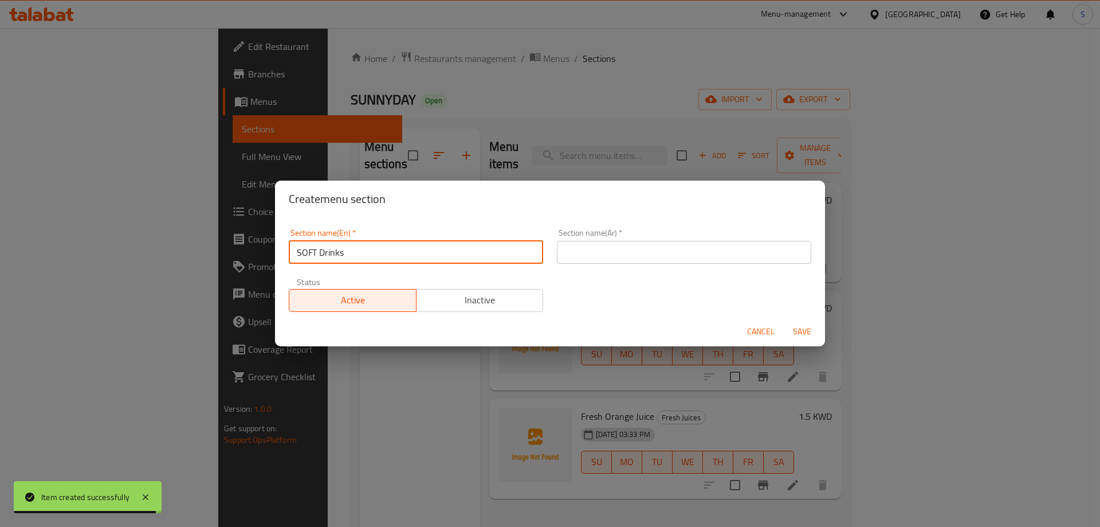
click at [309, 250] on input "SOFT Drinks" at bounding box center [416, 252] width 254 height 23
type input "Soft Drinks"
click at [639, 256] on input "text" at bounding box center [684, 252] width 254 height 23
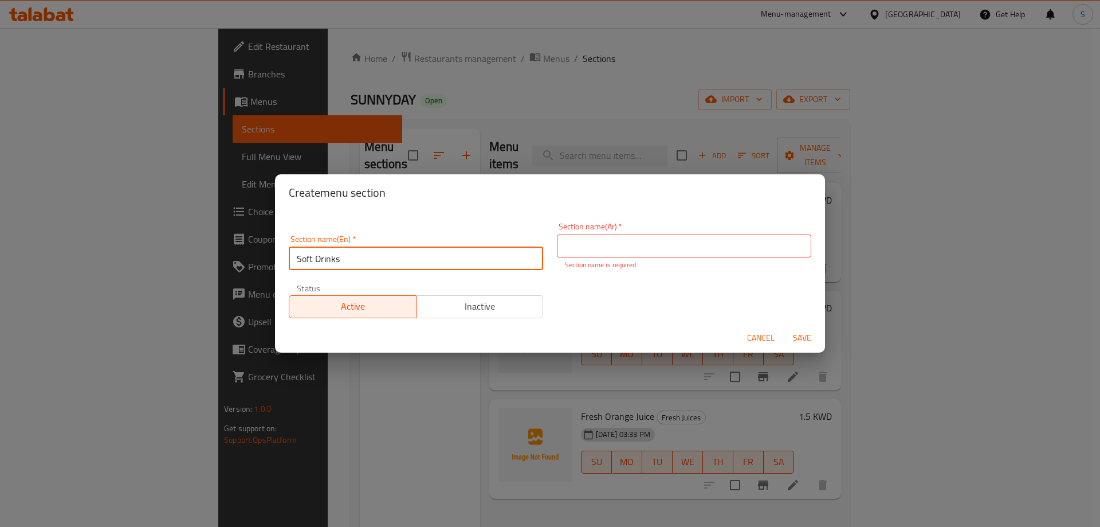
click at [484, 255] on input "Soft Drinks" at bounding box center [416, 258] width 254 height 23
click at [608, 221] on div "Section name(Ar)   * Section name(Ar) * Section name is required" at bounding box center [684, 245] width 268 height 61
click at [611, 243] on input "text" at bounding box center [684, 245] width 254 height 23
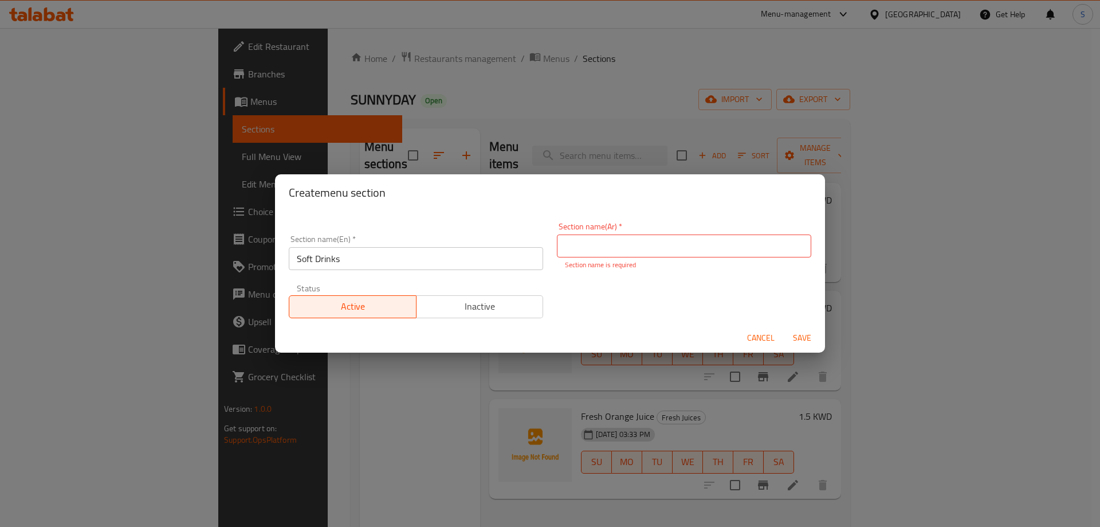
paste input "المشروبات الغازية"
type input "المشروبات الغازية"
click at [802, 333] on span "Save" at bounding box center [803, 338] width 28 height 14
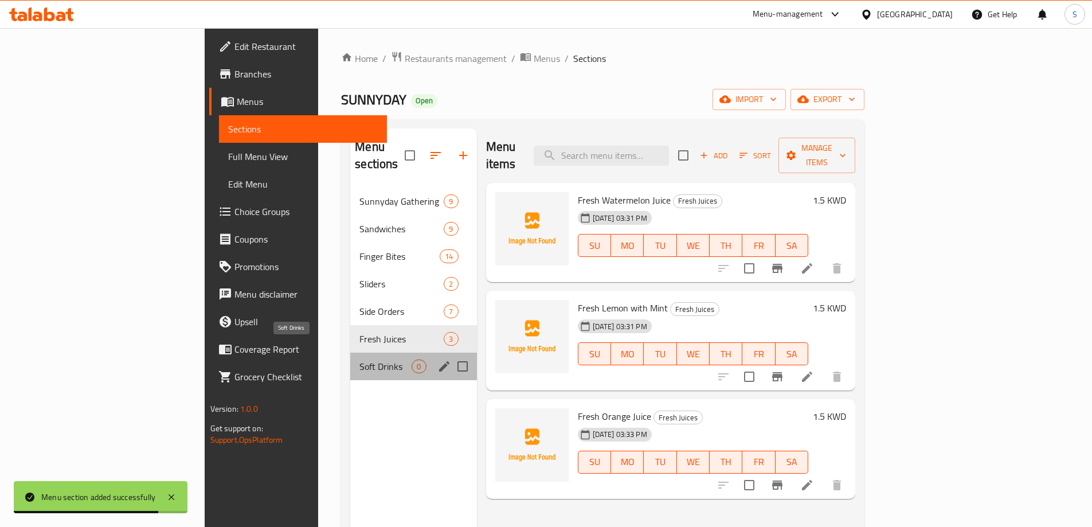
click at [359, 359] on span "Soft Drinks" at bounding box center [385, 366] width 52 height 14
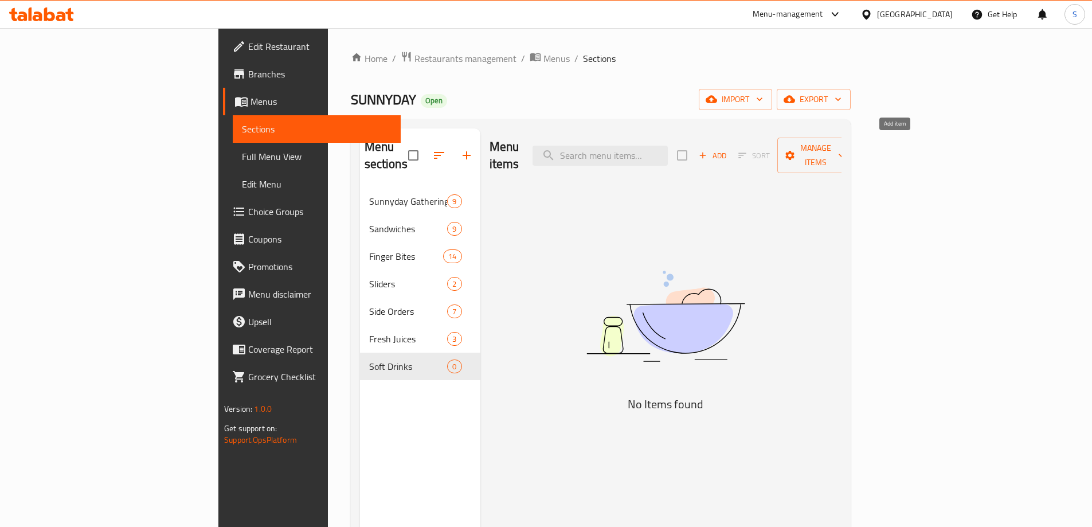
click at [728, 149] on span "Add" at bounding box center [712, 155] width 31 height 13
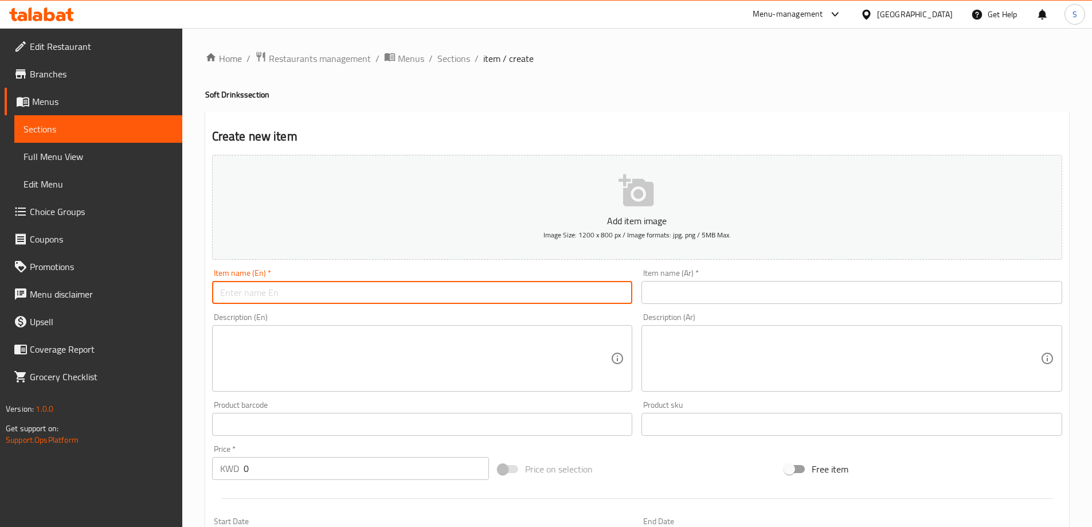
drag, startPoint x: 353, startPoint y: 287, endPoint x: 346, endPoint y: 292, distance: 9.1
click at [353, 287] on input "text" at bounding box center [422, 292] width 421 height 23
paste input "Coke Can"
type input "Coke Can"
click at [905, 293] on input "text" at bounding box center [851, 292] width 421 height 23
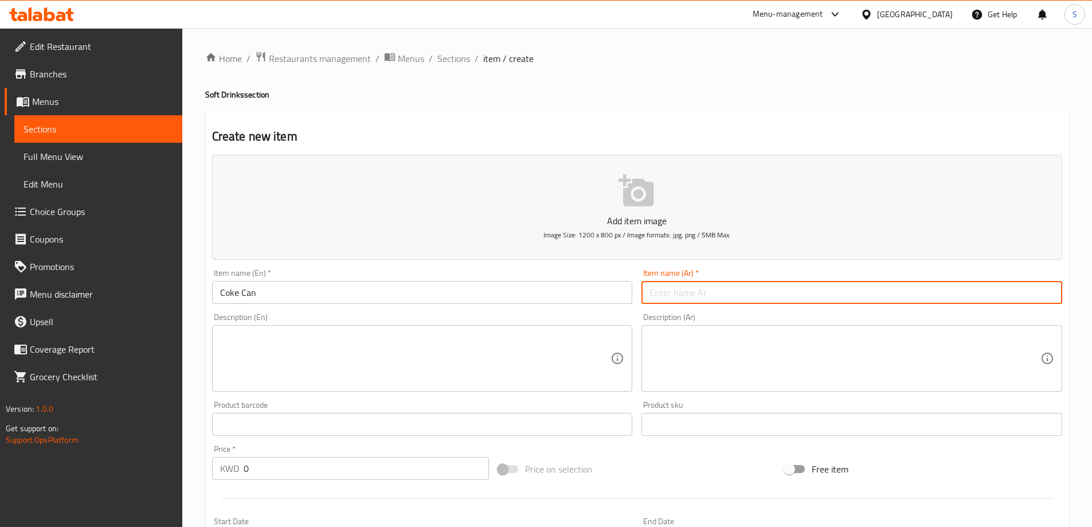
paste input "علبة كوكاكولا"
type input "علبة كوكاكولا"
click at [307, 464] on input "0" at bounding box center [367, 468] width 246 height 23
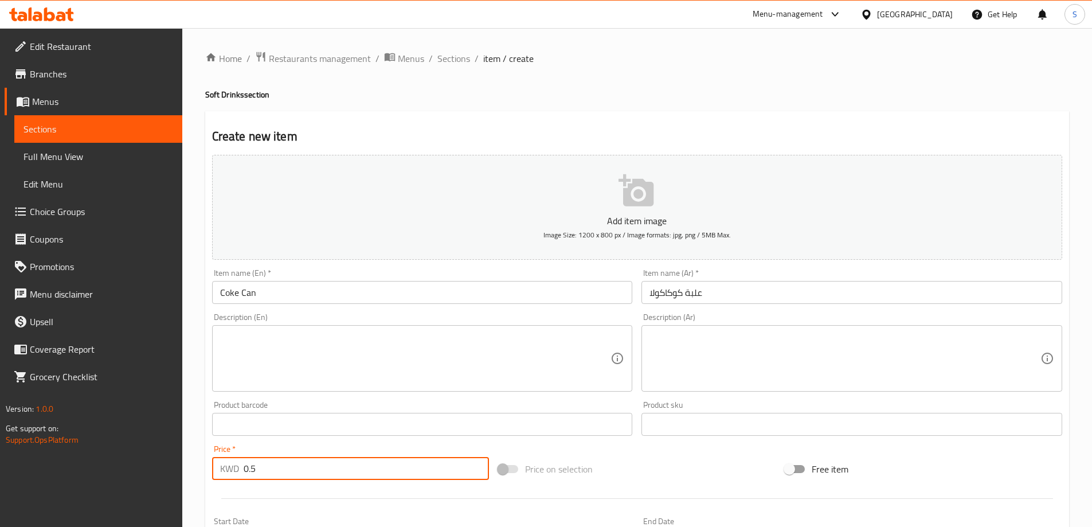
type input "0.5"
click at [668, 466] on div "Price on selection" at bounding box center [636, 468] width 287 height 31
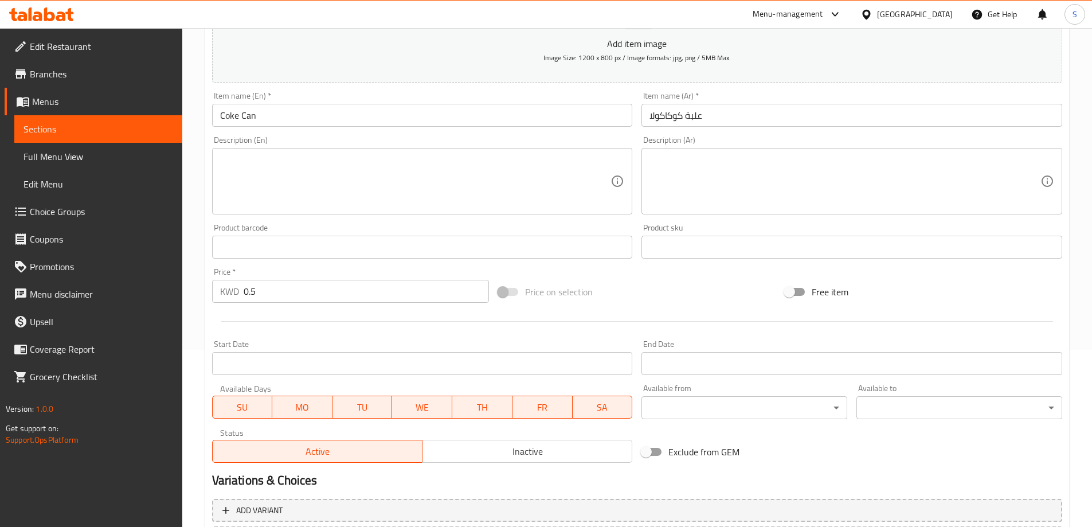
scroll to position [283, 0]
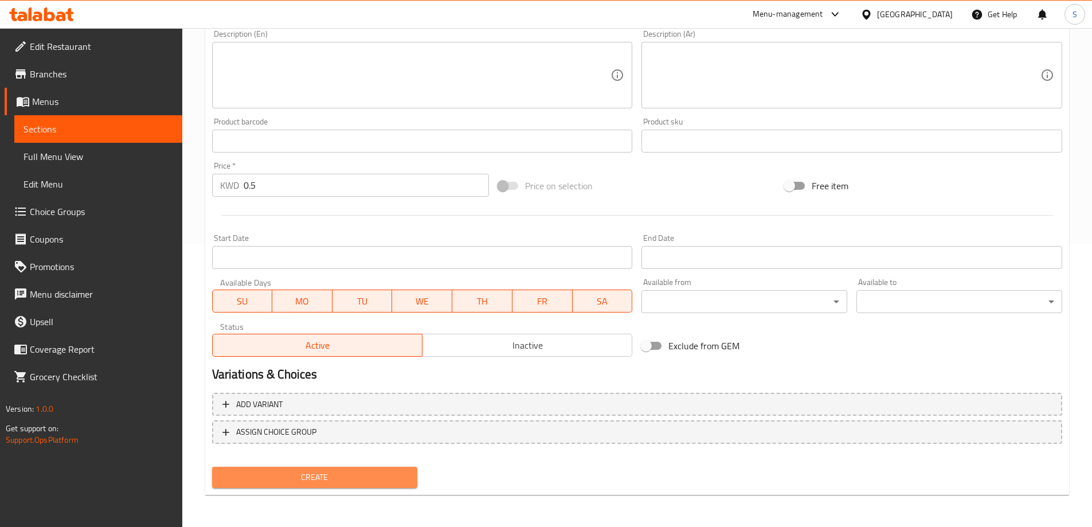
click at [338, 480] on span "Create" at bounding box center [314, 477] width 187 height 14
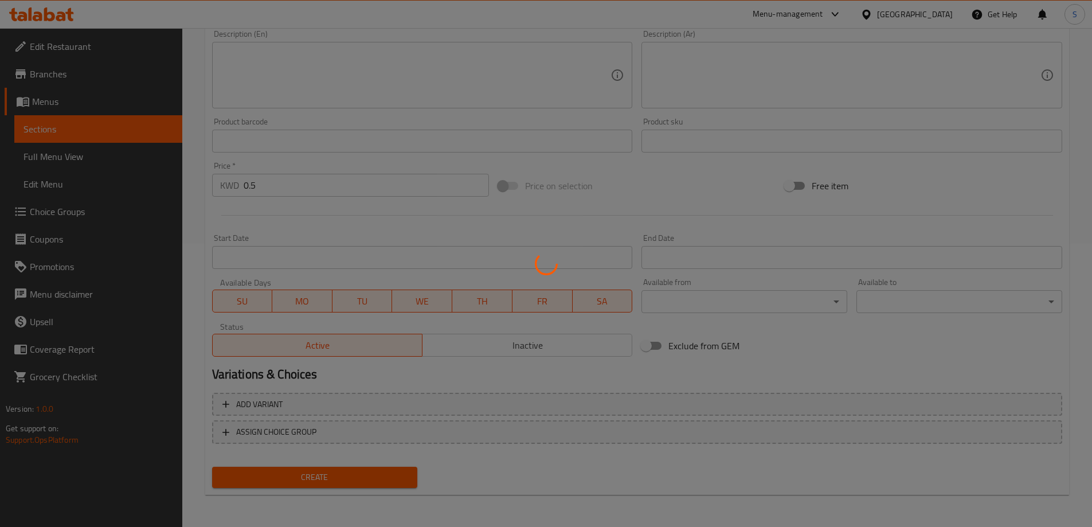
type input "0"
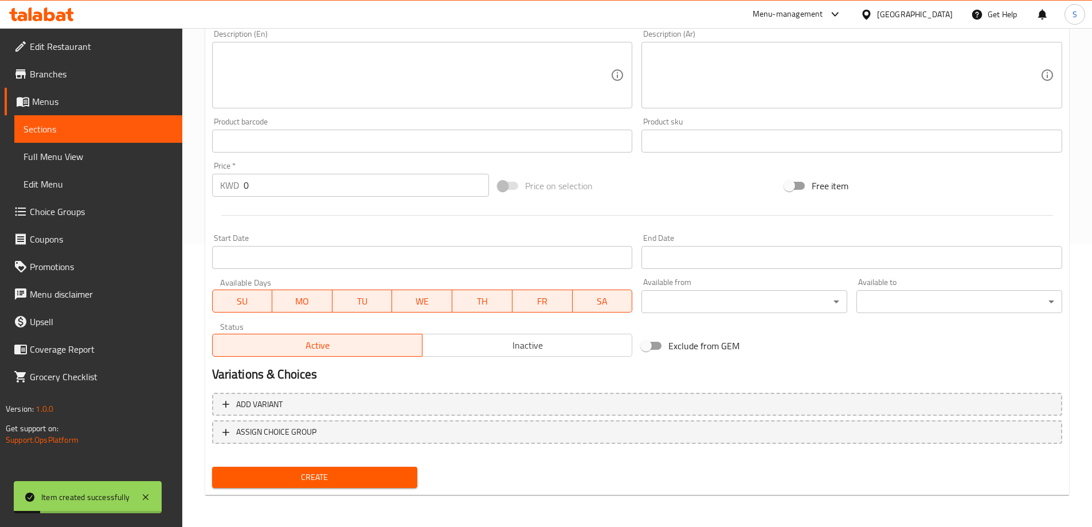
scroll to position [111, 0]
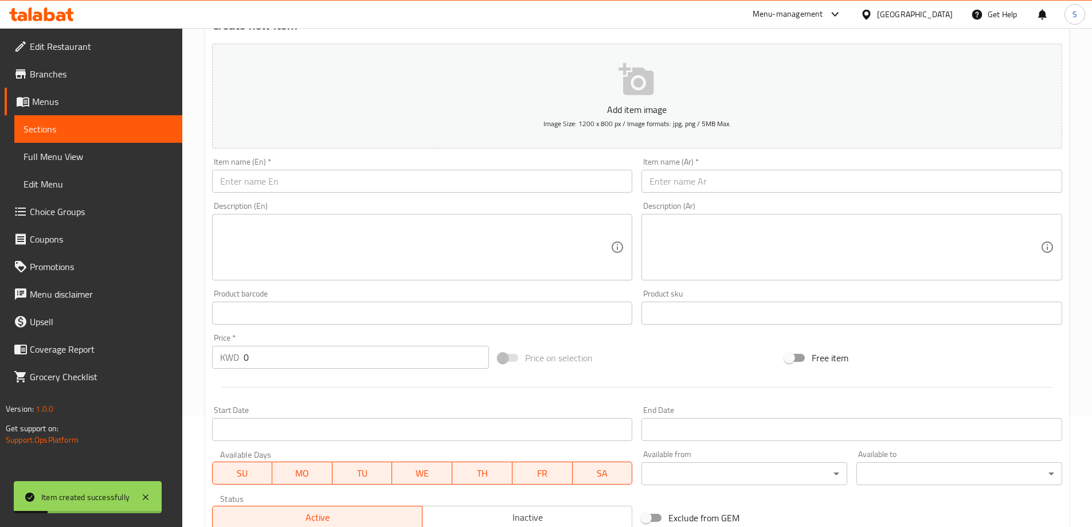
click at [362, 179] on input "text" at bounding box center [422, 181] width 421 height 23
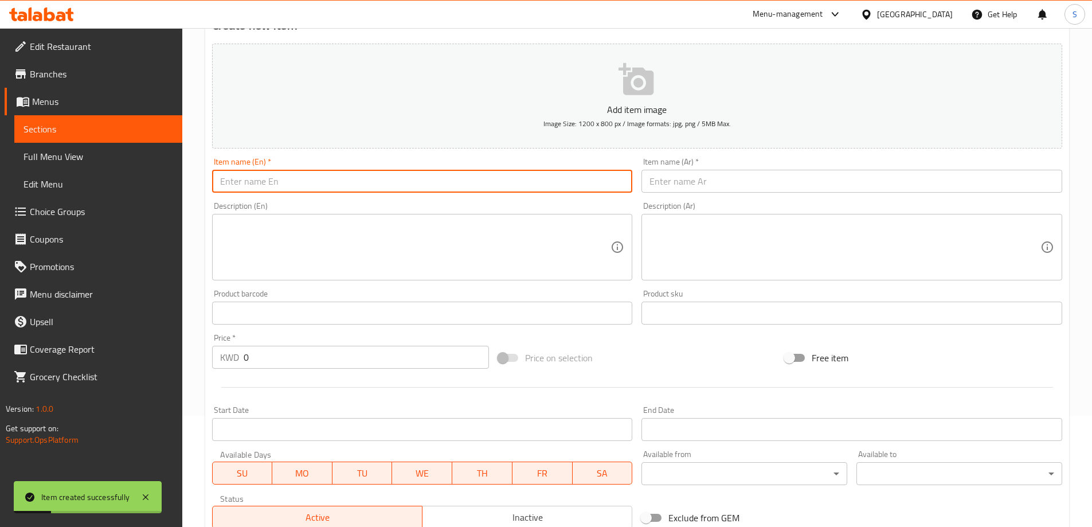
paste input "Dite Coke Can"
drag, startPoint x: 221, startPoint y: 182, endPoint x: 191, endPoint y: 178, distance: 30.1
click at [191, 178] on div "Home / Restaurants management / Menus / Sections / item / create Soft Drinks se…" at bounding box center [637, 308] width 910 height 782
type input "Dite Coke Can"
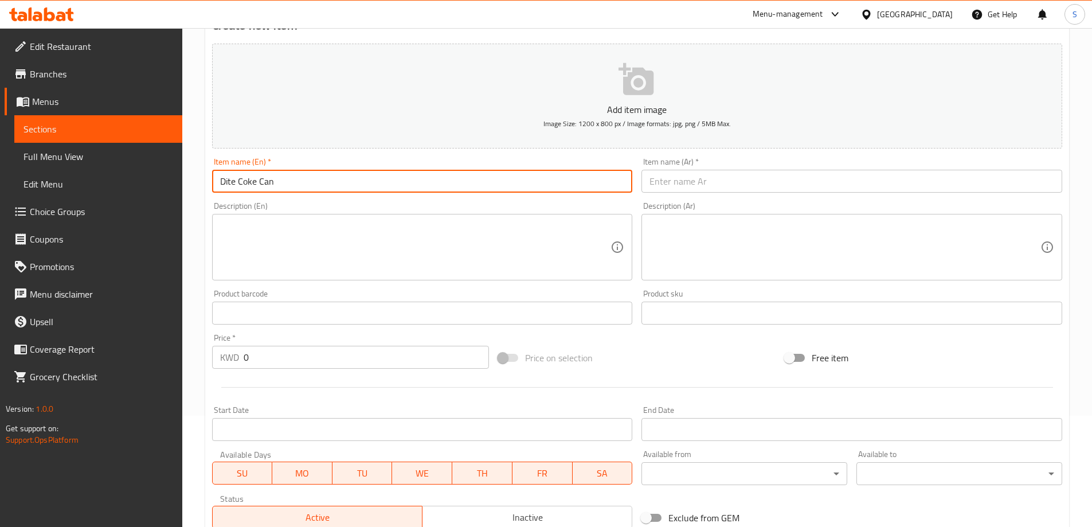
drag, startPoint x: 783, startPoint y: 178, endPoint x: 777, endPoint y: 178, distance: 5.8
click at [782, 179] on input "text" at bounding box center [851, 181] width 421 height 23
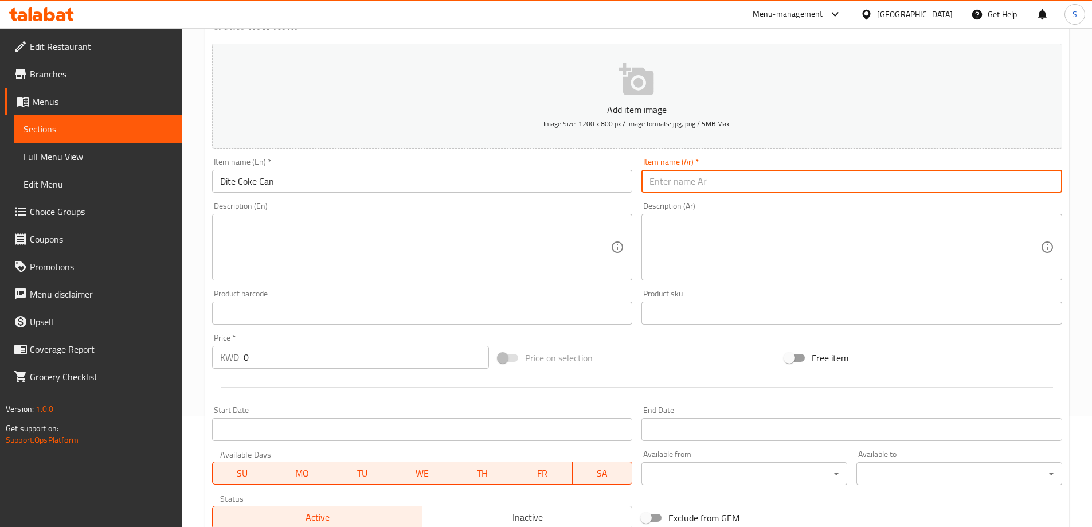
paste input "Dite Coke Can"
type input "Dite Coke Can"
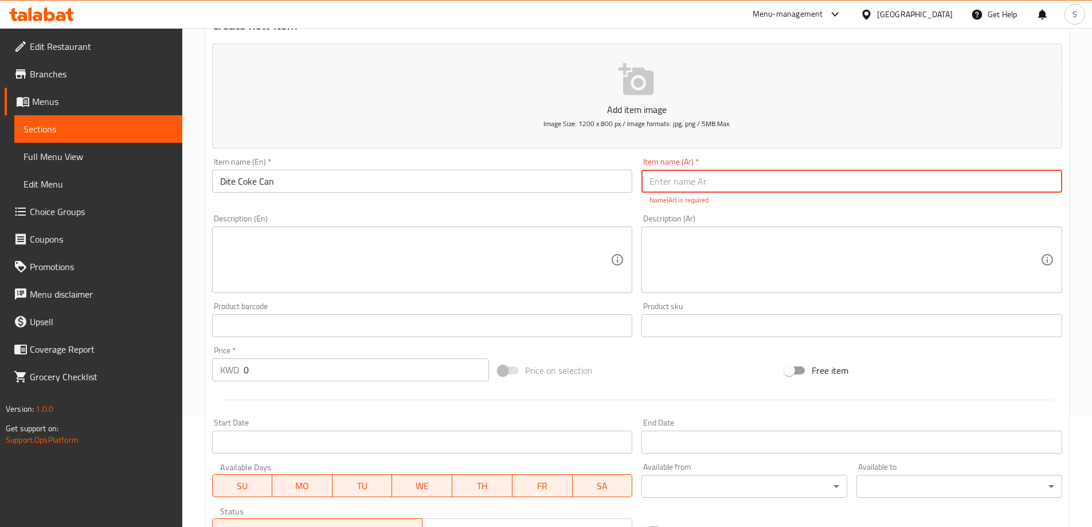
click at [771, 181] on input "text" at bounding box center [851, 181] width 421 height 23
paste input "علبة دايت كوك"
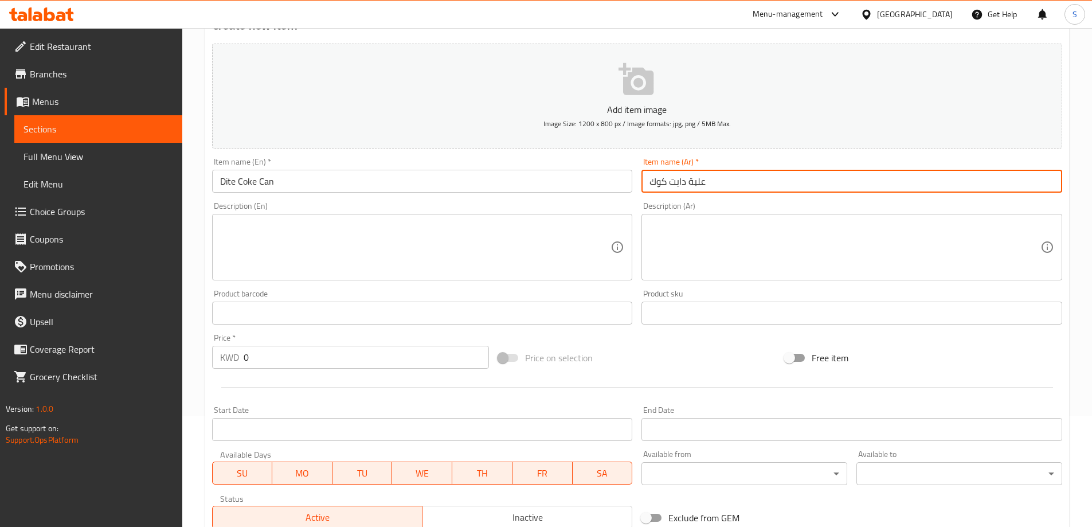
type input "علبة دايت كوك"
click at [705, 350] on div "Price on selection" at bounding box center [636, 357] width 287 height 31
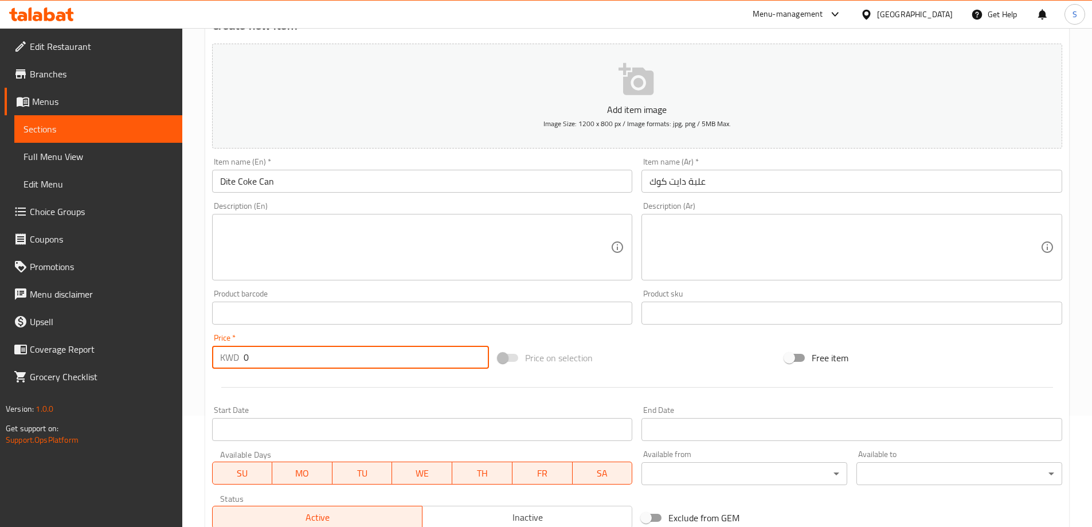
click at [364, 358] on input "0" at bounding box center [367, 357] width 246 height 23
type input "0.5"
click at [642, 375] on div at bounding box center [636, 387] width 859 height 28
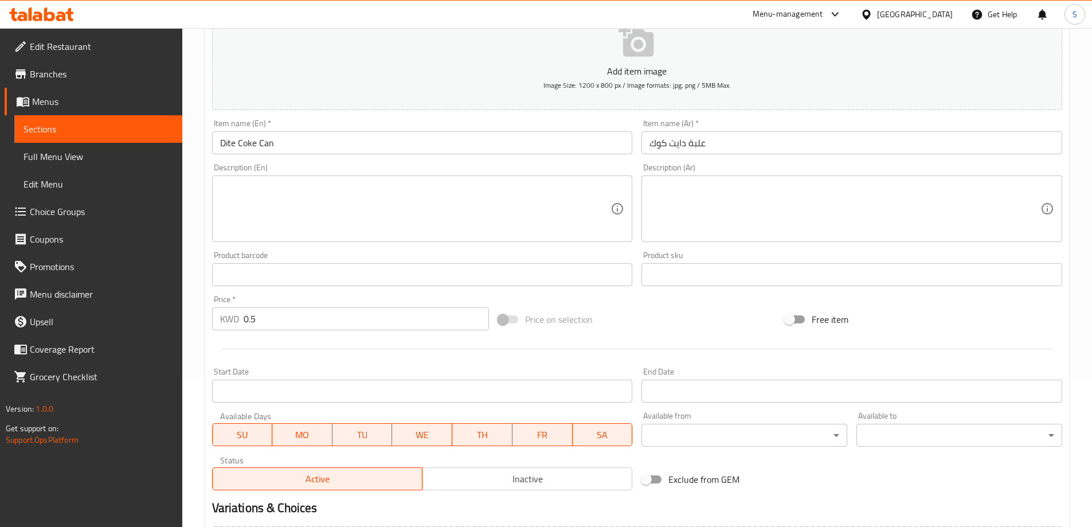
scroll to position [283, 0]
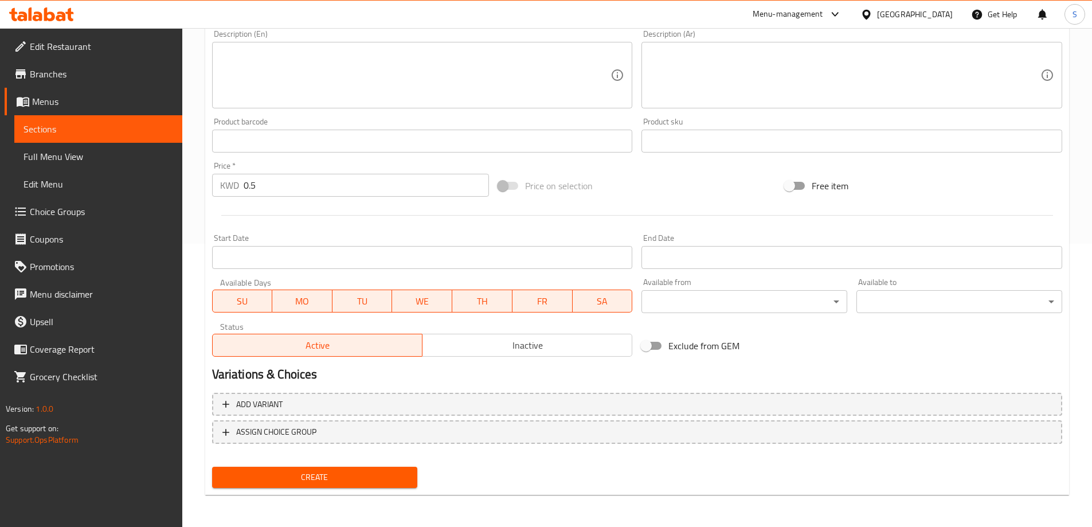
click at [346, 481] on span "Create" at bounding box center [314, 477] width 187 height 14
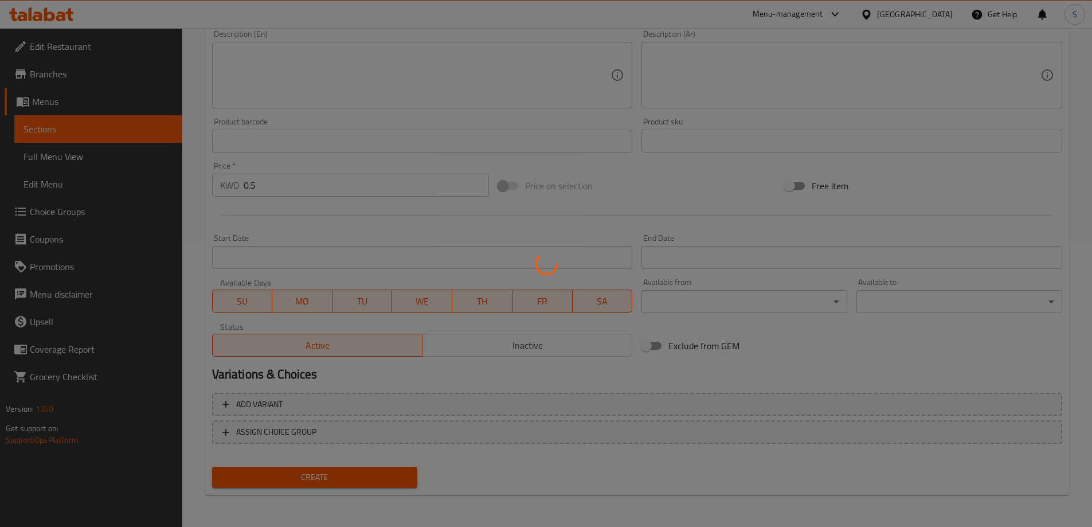
type input "0"
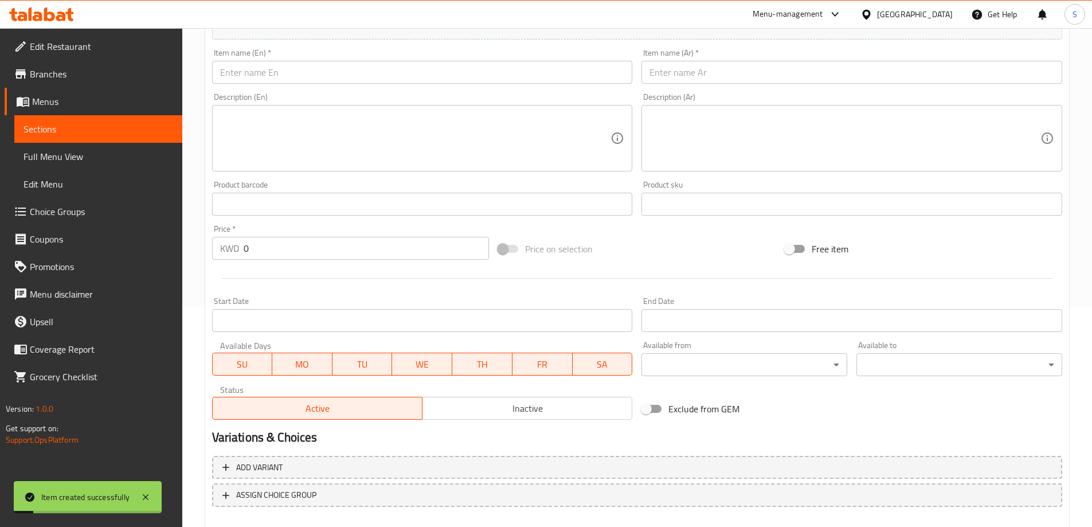
scroll to position [111, 0]
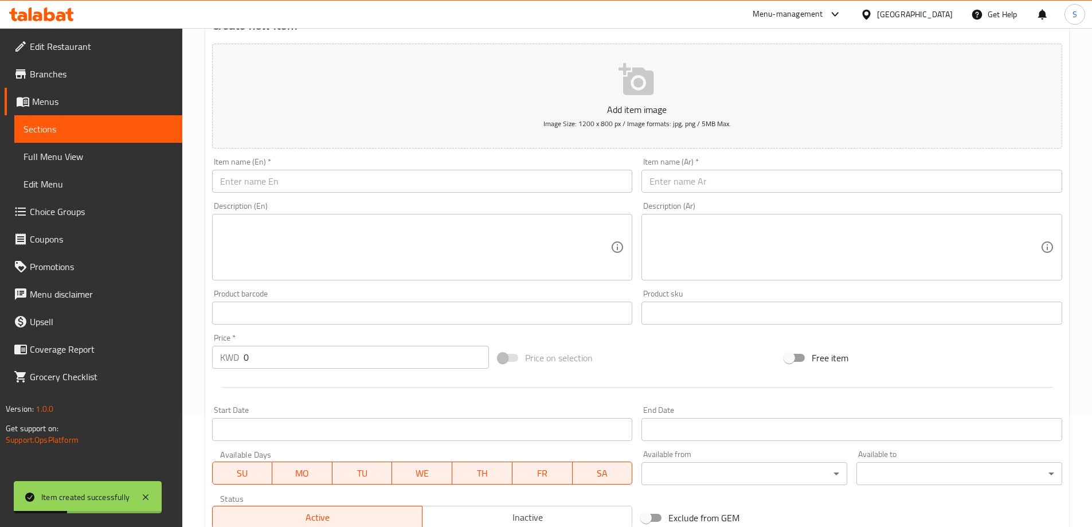
click at [734, 160] on div "Item name (Ar)   * Item name (Ar) *" at bounding box center [851, 175] width 421 height 35
click at [746, 183] on input "text" at bounding box center [851, 181] width 421 height 23
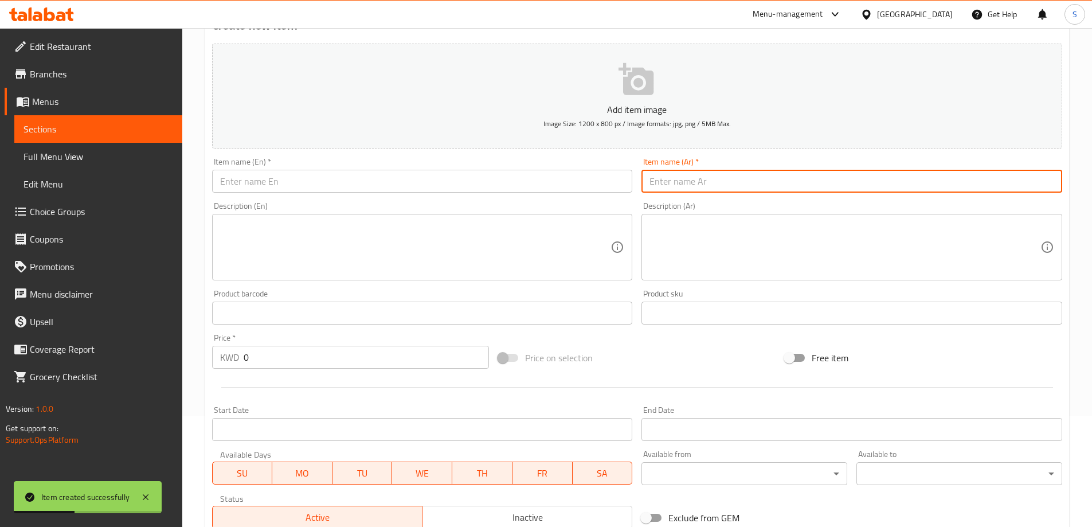
paste input "علبة كوكاكولا خفيفة"
type input "علبة كوكاكولا خفيفة"
click at [453, 210] on div "Description (En) Description (En)" at bounding box center [422, 241] width 421 height 79
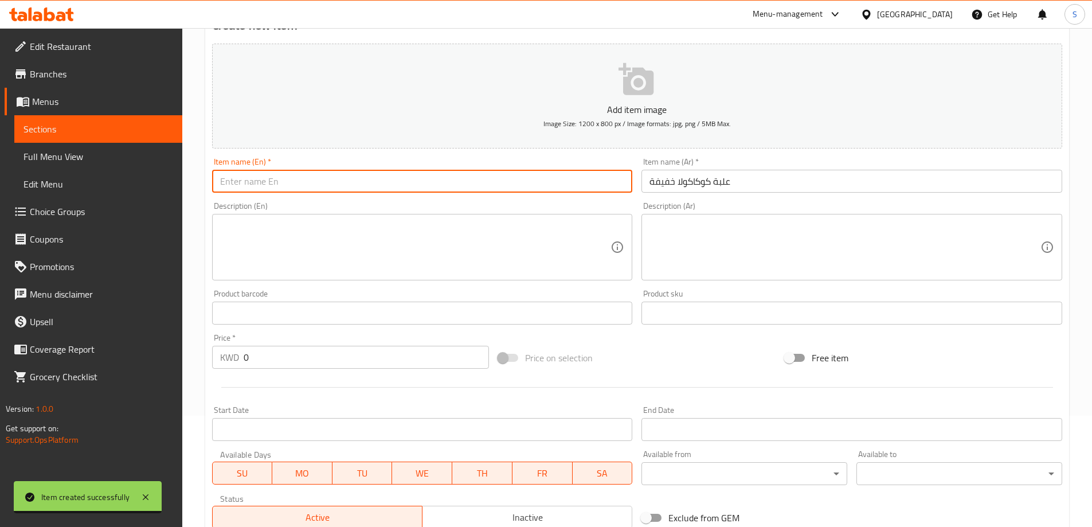
click at [392, 187] on input "text" at bounding box center [422, 181] width 421 height 23
paste input "Light Coke Can"
click at [244, 184] on input "Light Coke Can" at bounding box center [422, 181] width 421 height 23
type input "Light Coke Can"
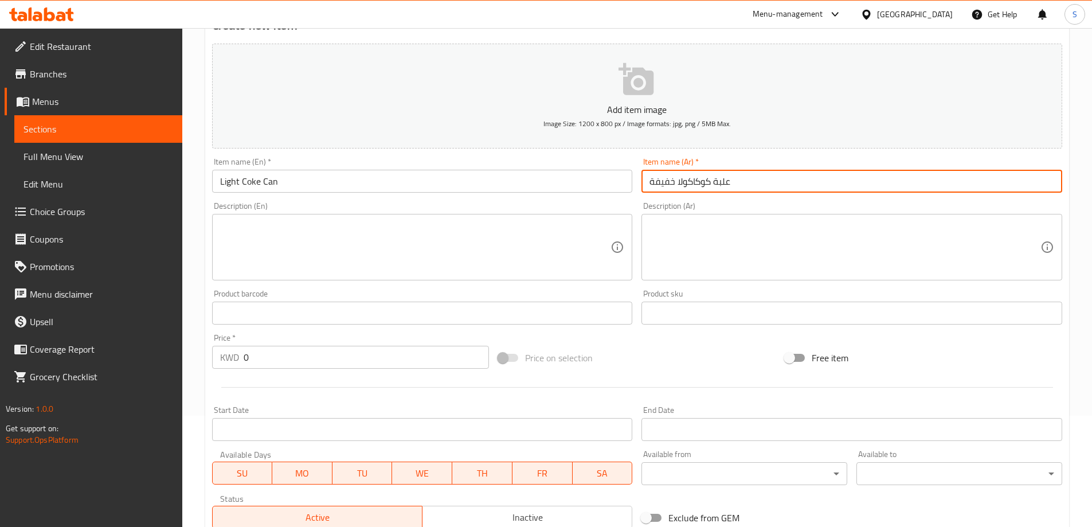
drag, startPoint x: 672, startPoint y: 178, endPoint x: 572, endPoint y: 178, distance: 100.3
click at [572, 178] on div "Add item image Image Size: 1200 x 800 px / Image formats: jpg, png / 5MB Max. I…" at bounding box center [636, 286] width 859 height 494
type input "علبة كوكاكولا لايت"
click at [319, 367] on input "0" at bounding box center [367, 357] width 246 height 23
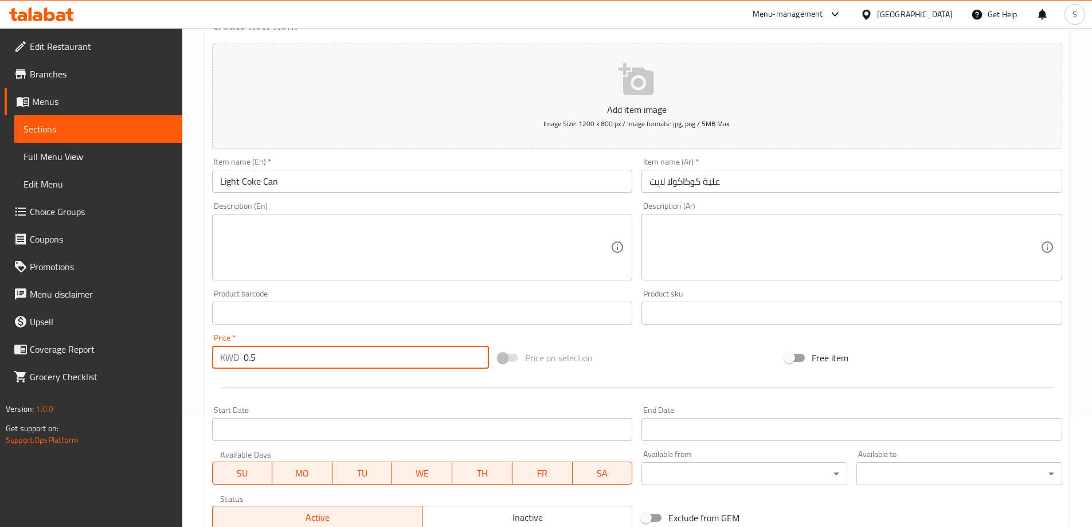
type input "0.5"
click at [692, 362] on div "Price on selection" at bounding box center [636, 357] width 287 height 31
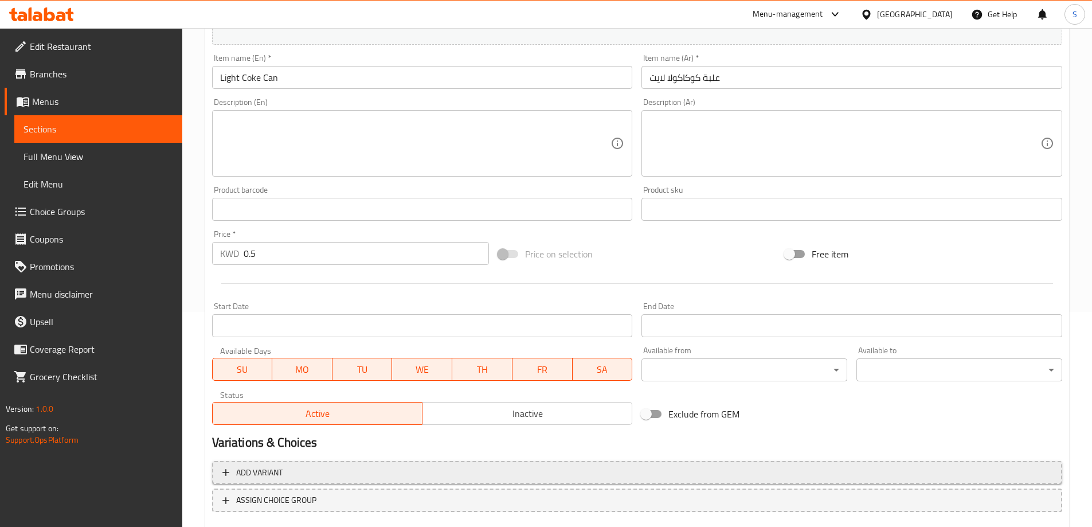
scroll to position [283, 0]
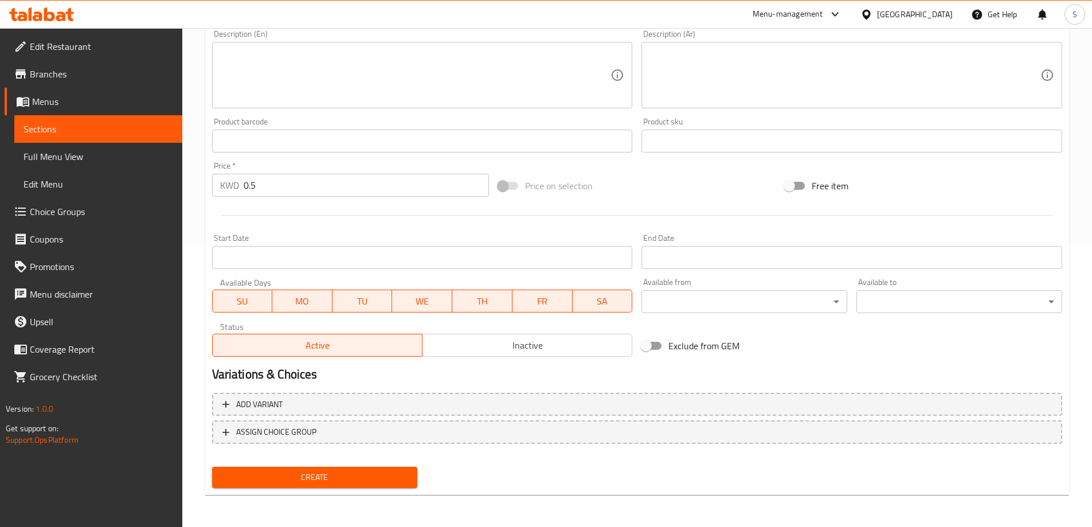
click at [350, 465] on div "Create" at bounding box center [314, 477] width 215 height 30
click at [343, 481] on span "Create" at bounding box center [314, 477] width 187 height 14
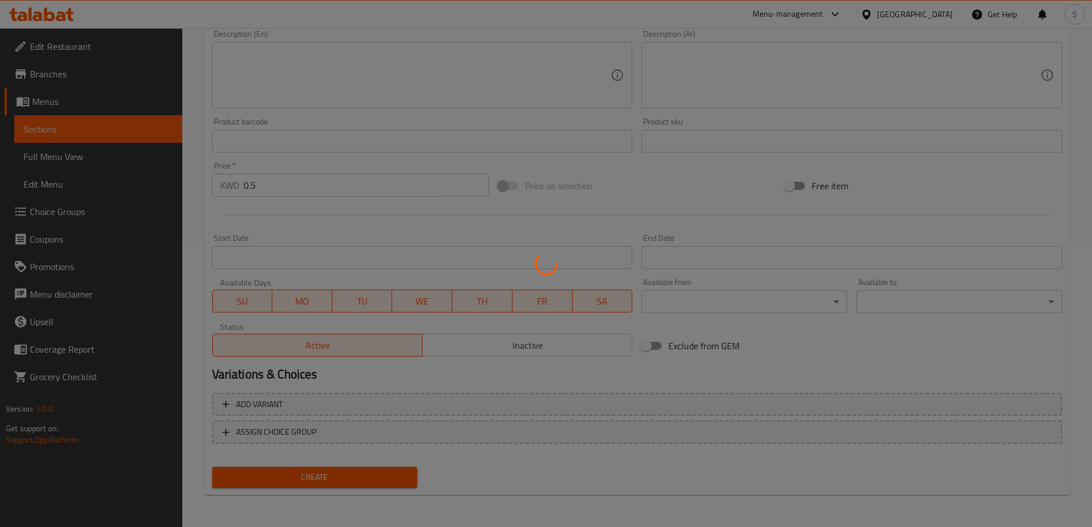
type input "0"
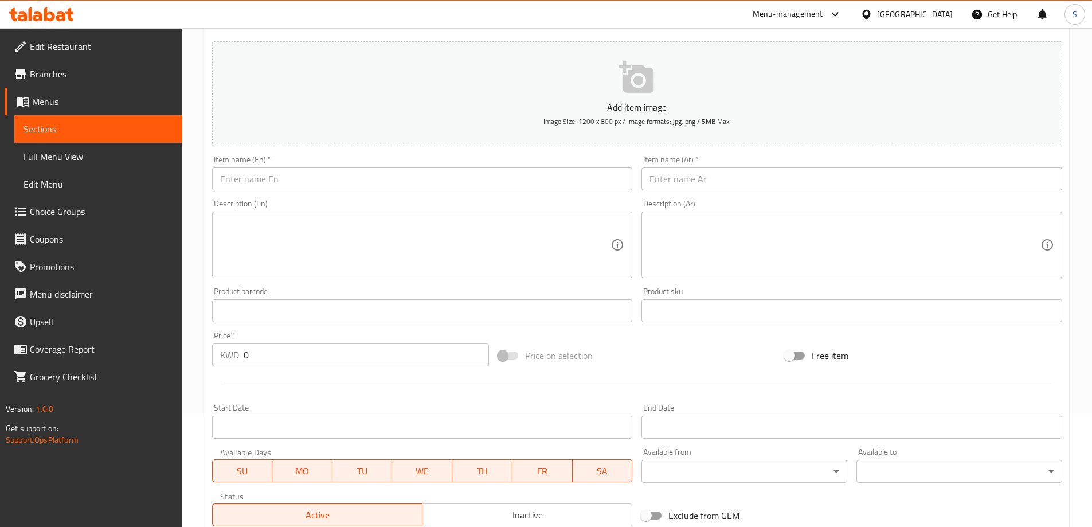
scroll to position [111, 0]
click at [413, 181] on input "text" at bounding box center [422, 181] width 421 height 23
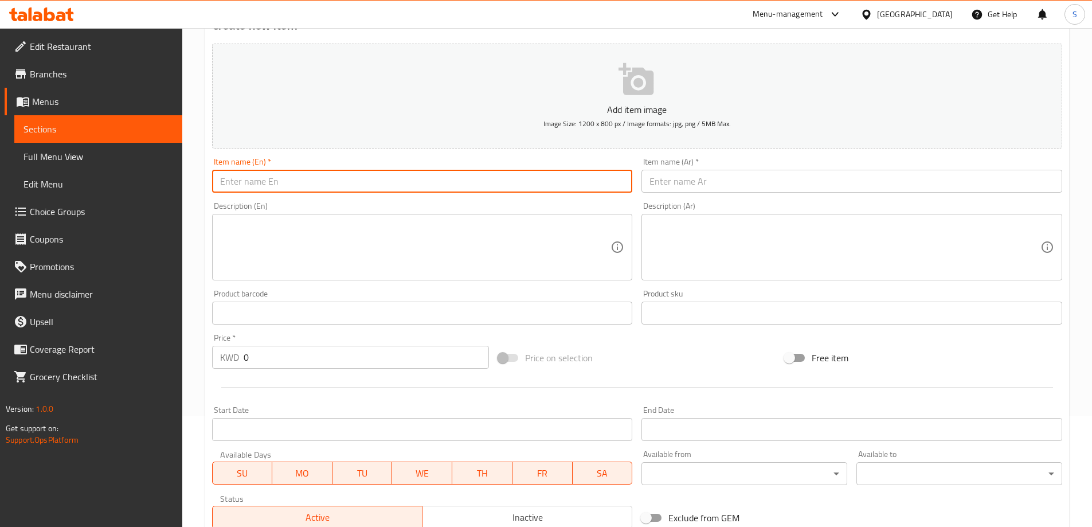
paste input "Sprite Can"
type input "Sprite Can"
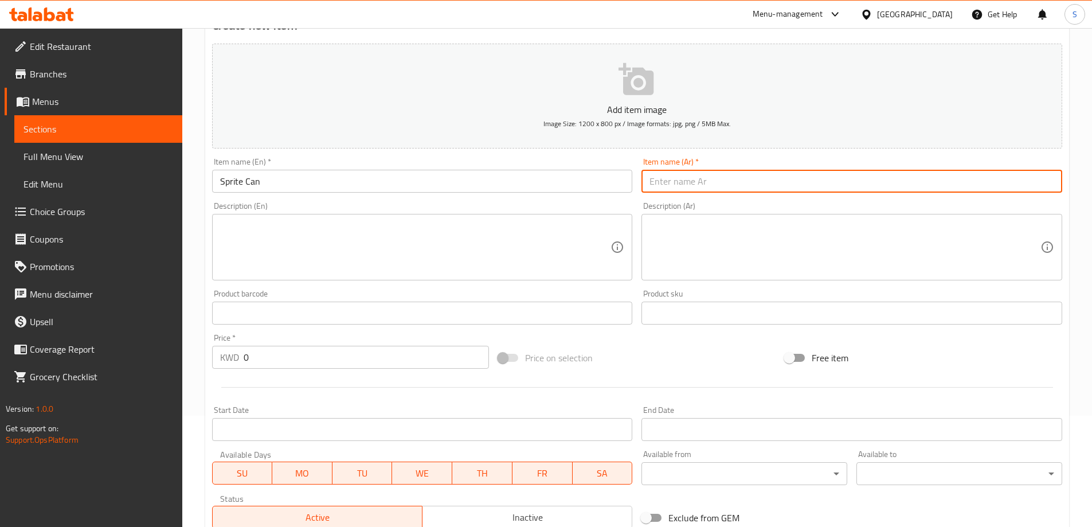
click at [682, 177] on input "text" at bounding box center [851, 181] width 421 height 23
paste input "علبة سبرايت"
type input "علبة سبرايت"
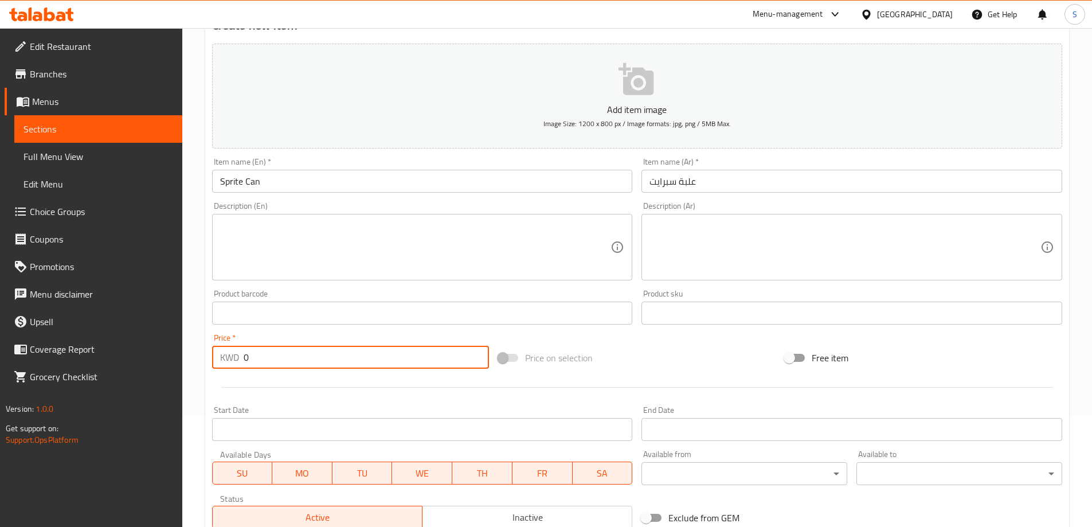
click at [323, 356] on input "0" at bounding box center [367, 357] width 246 height 23
type input "0.5"
click at [618, 356] on div "Price on selection" at bounding box center [636, 357] width 287 height 31
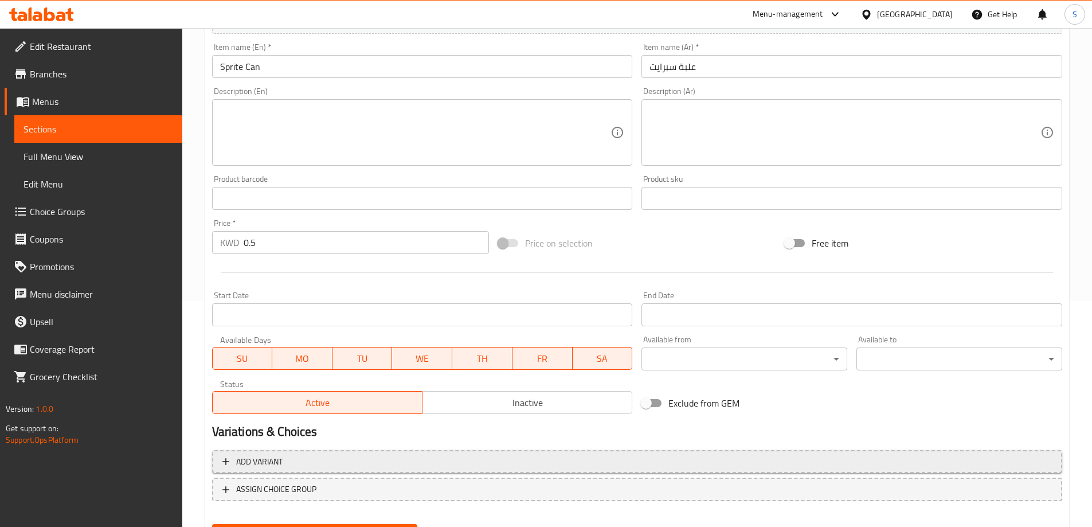
scroll to position [283, 0]
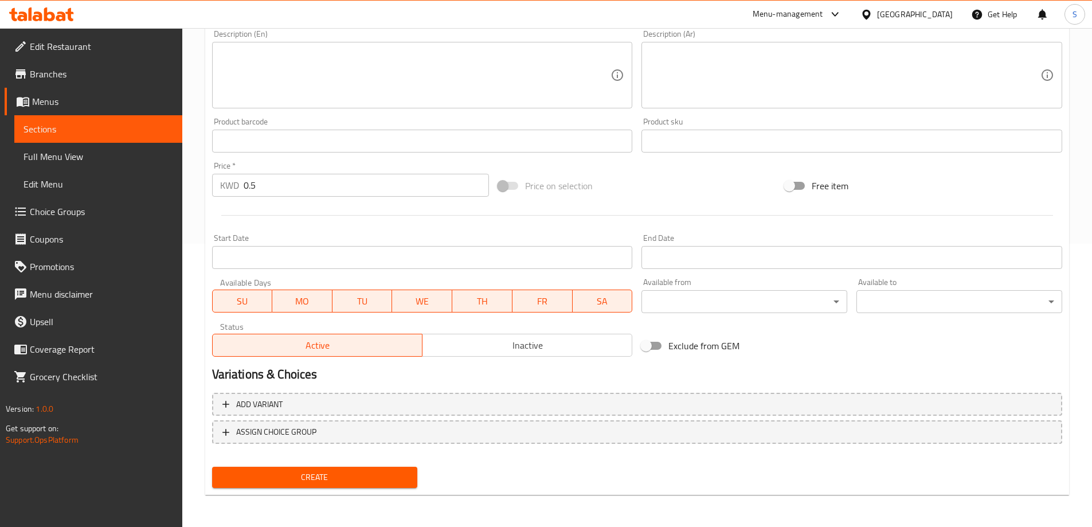
click at [378, 471] on span "Create" at bounding box center [314, 477] width 187 height 14
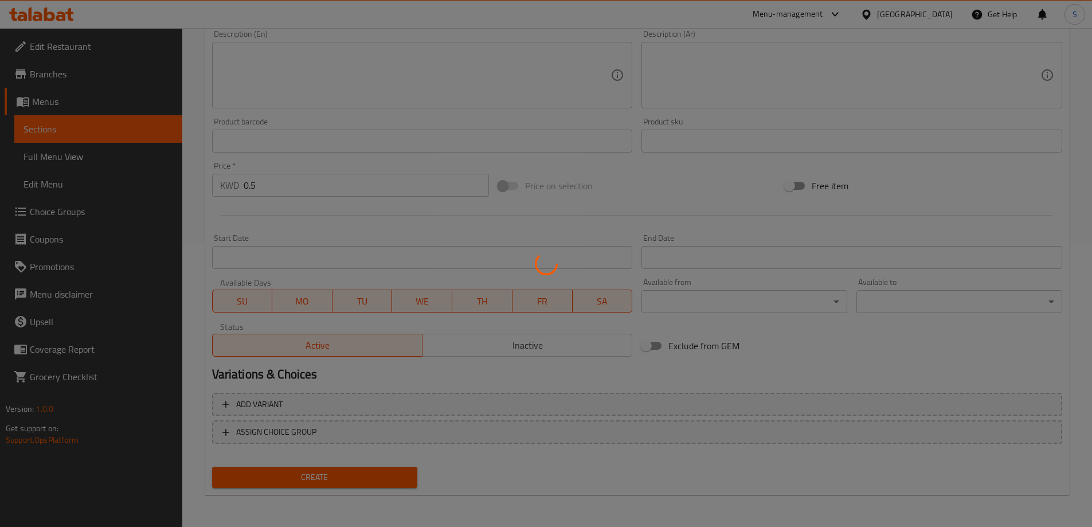
type input "0"
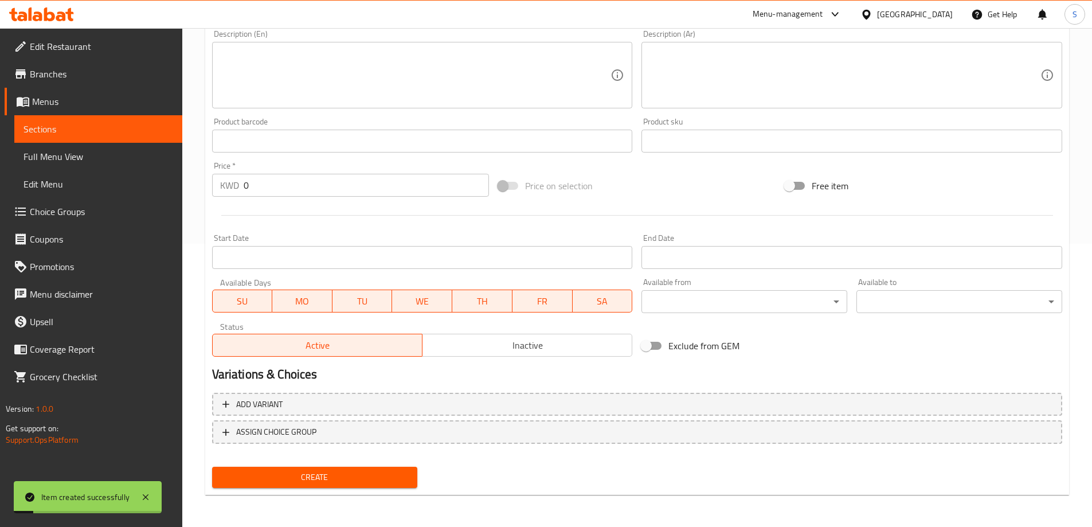
scroll to position [168, 0]
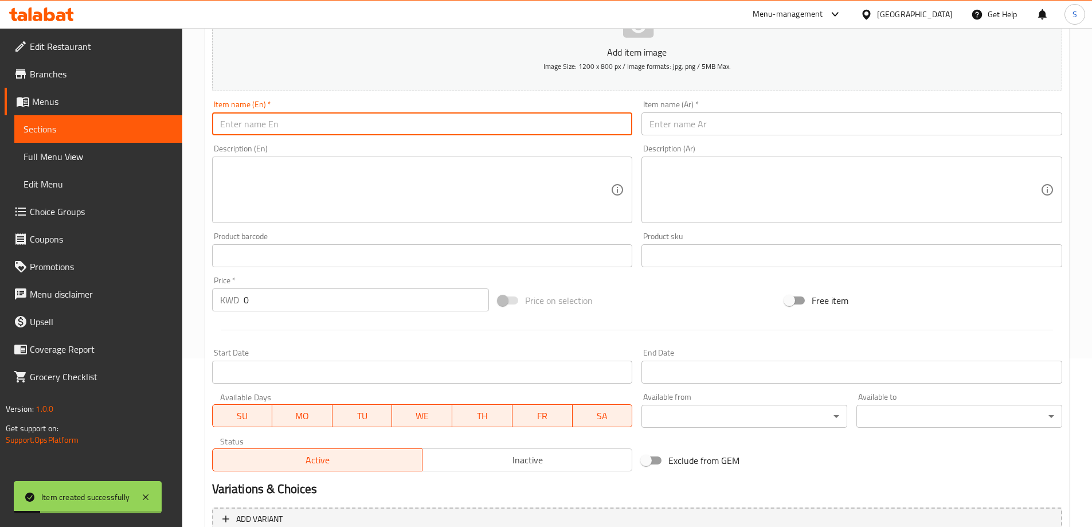
click at [349, 128] on input "text" at bounding box center [422, 123] width 421 height 23
paste input "Fanta Orange Can"
type input "Fanta Orange Can"
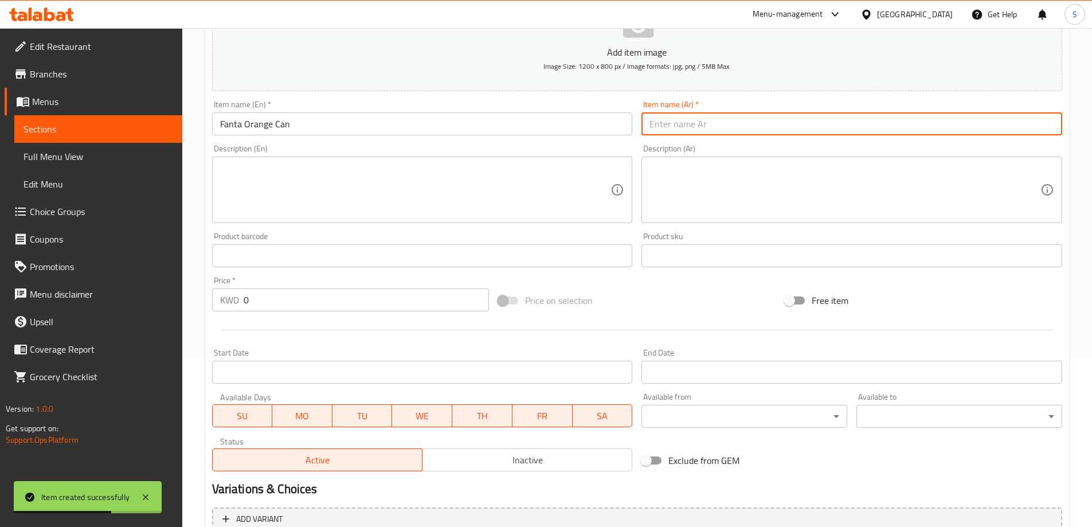
click at [776, 119] on input "text" at bounding box center [851, 123] width 421 height 23
paste input "علبة فانتا برتقال"
type input "علبة فانتا برتقال"
click at [352, 294] on input "0" at bounding box center [367, 299] width 246 height 23
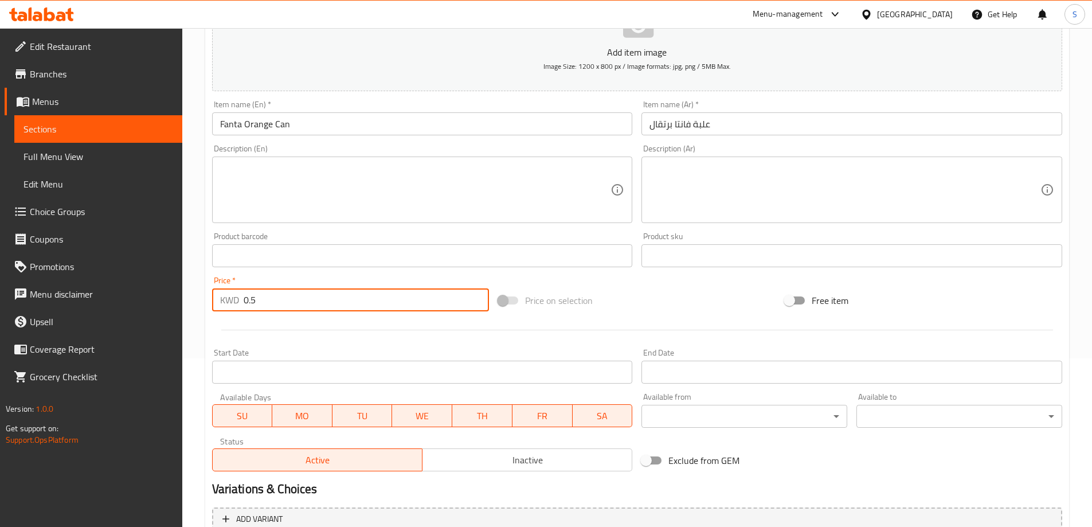
type input "0.5"
click at [644, 297] on div "Price on selection" at bounding box center [636, 300] width 287 height 31
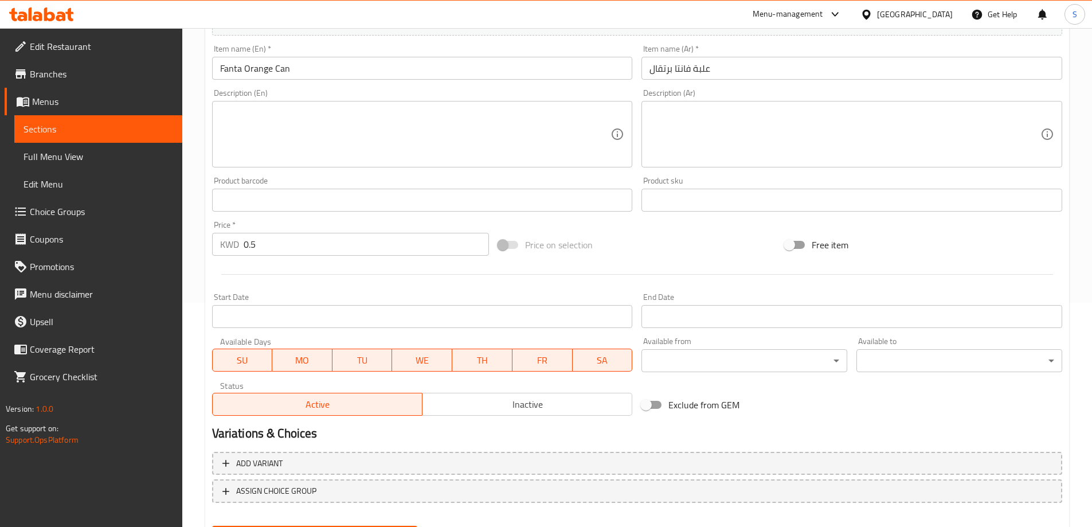
scroll to position [283, 0]
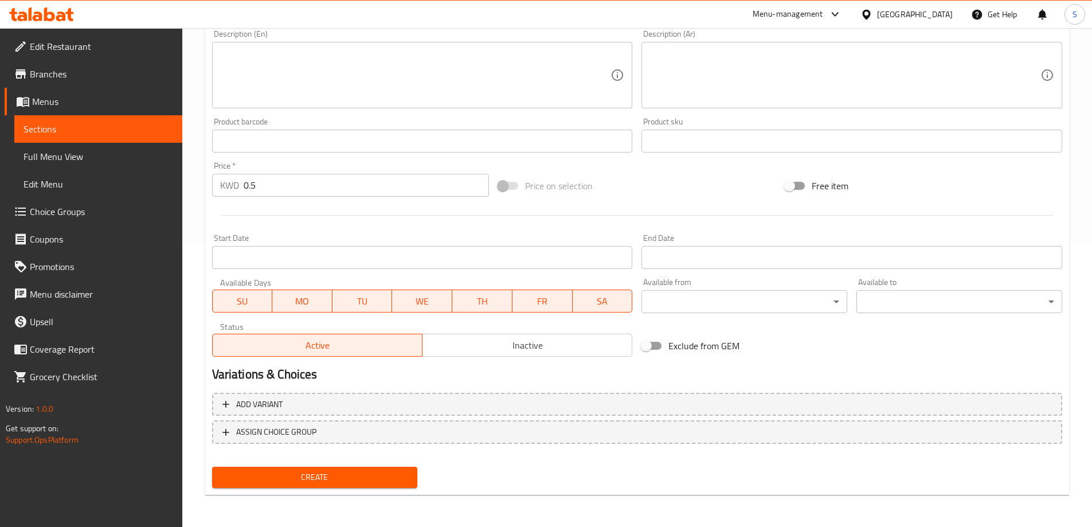
click at [288, 484] on span "Create" at bounding box center [314, 477] width 187 height 14
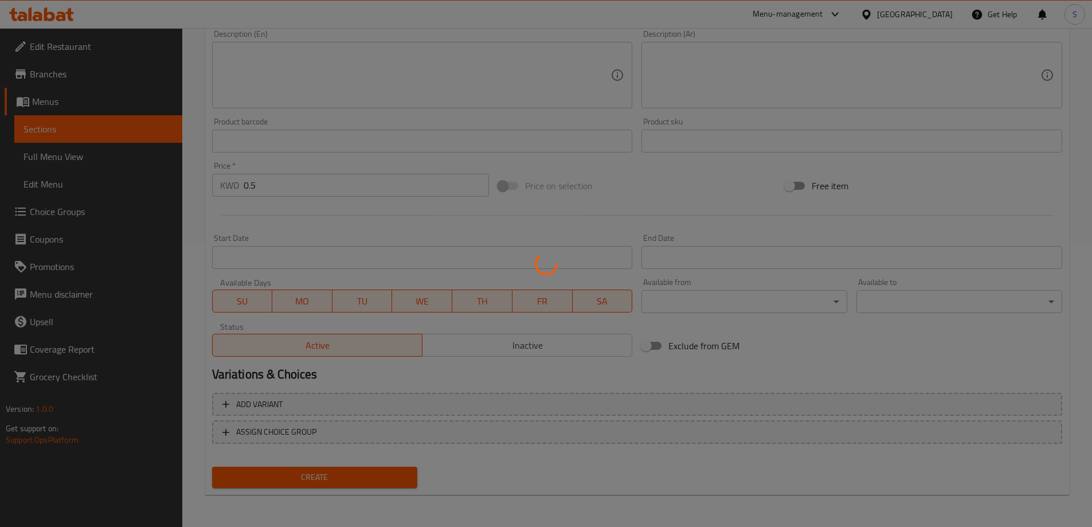
type input "0"
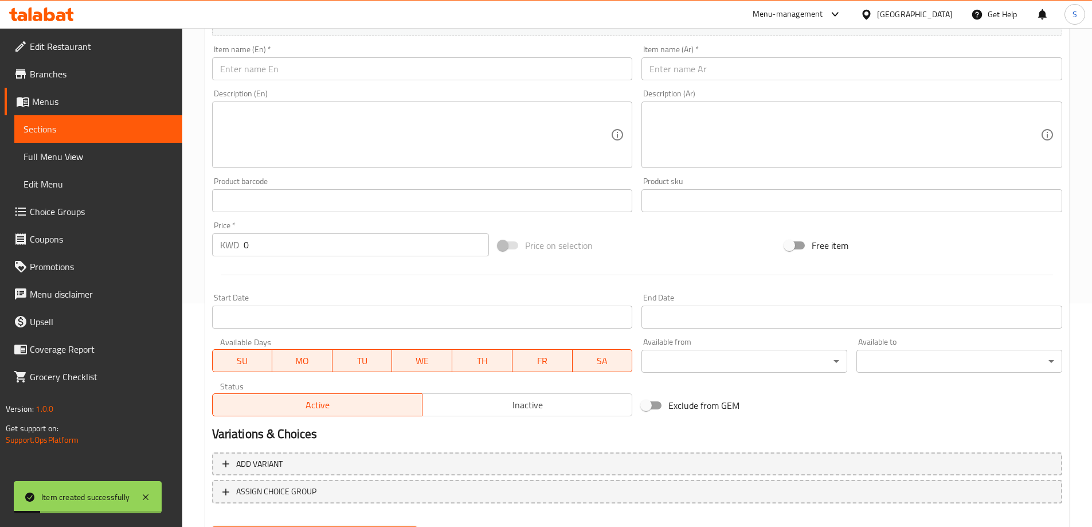
scroll to position [168, 0]
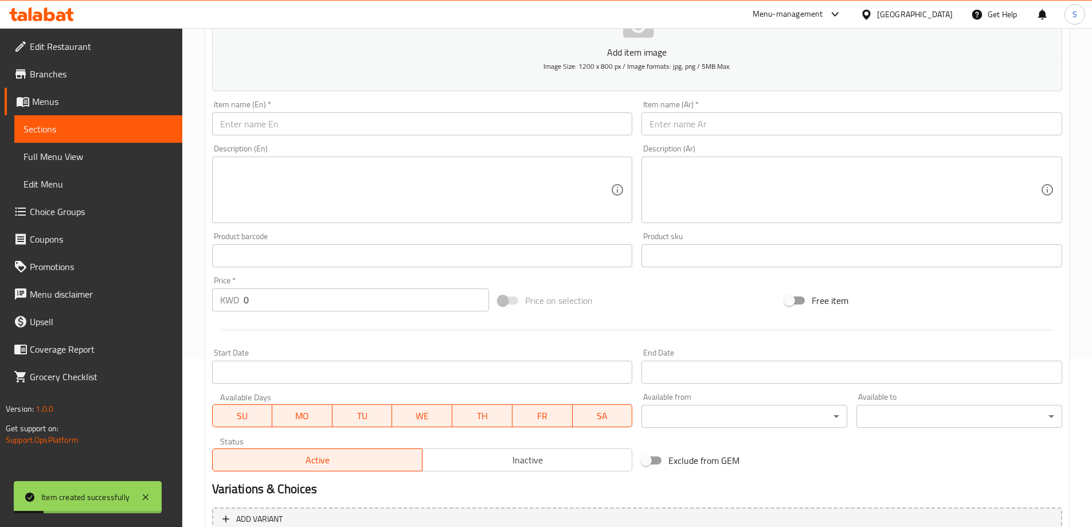
click at [380, 115] on input "text" at bounding box center [422, 123] width 421 height 23
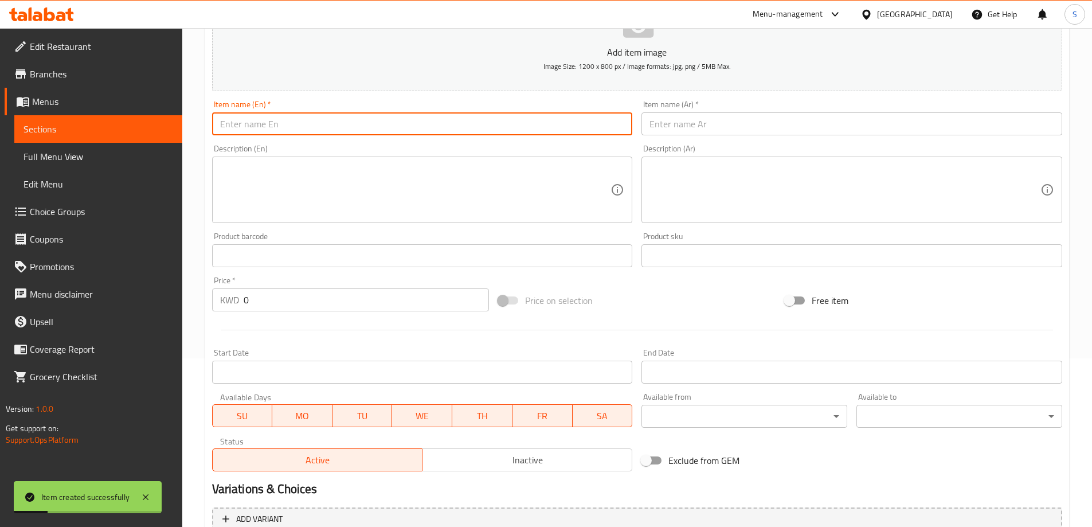
paste input "Red Fanta"
type input "Red Fanta"
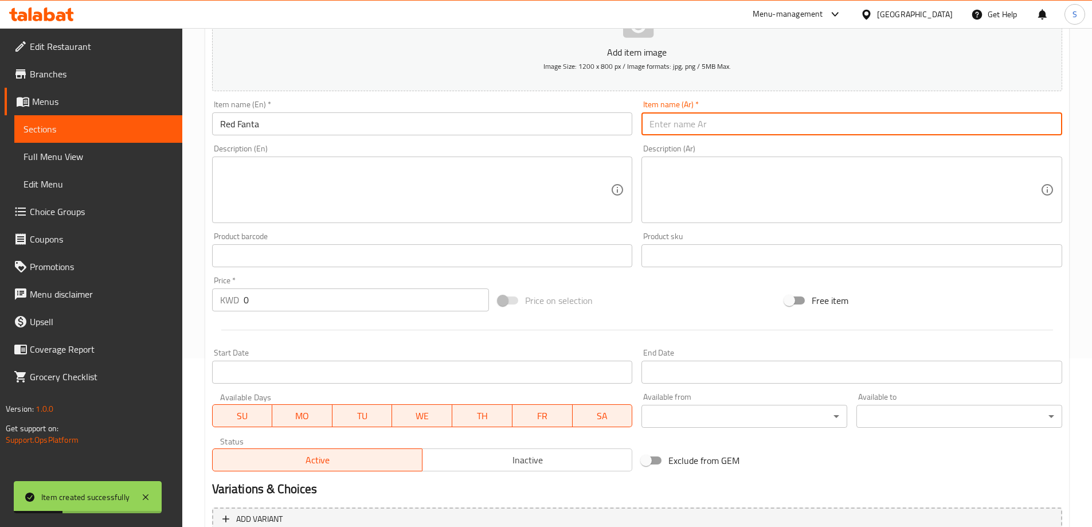
click at [703, 116] on input "text" at bounding box center [851, 123] width 421 height 23
type input "ريد فانتا"
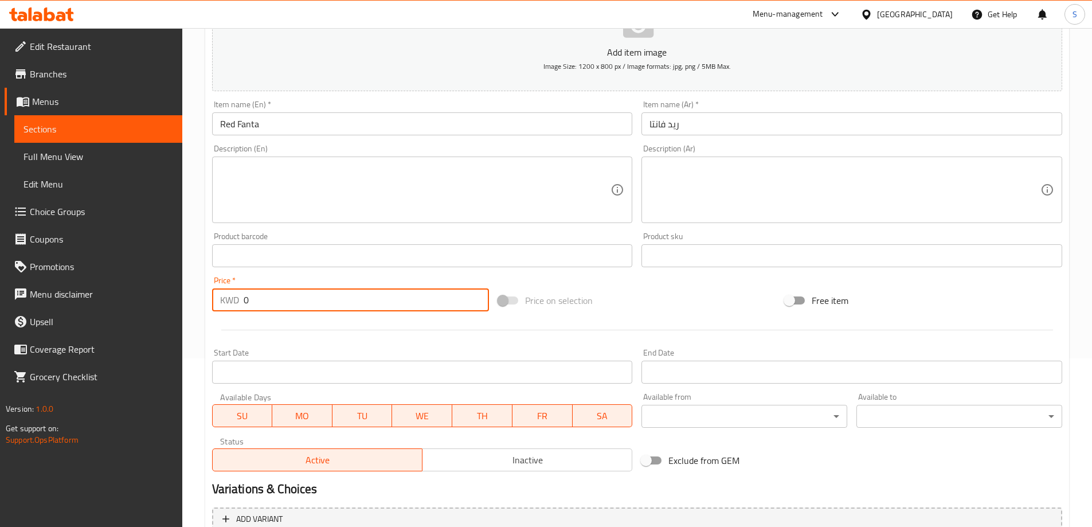
click at [435, 309] on input "0" at bounding box center [367, 299] width 246 height 23
type input "0.5"
click at [665, 312] on div "Price on selection" at bounding box center [636, 300] width 287 height 31
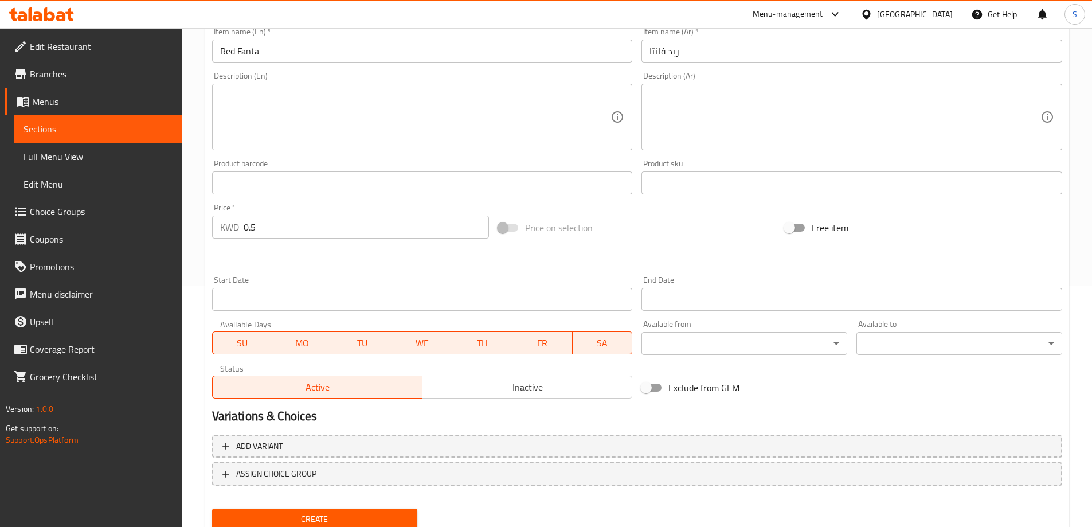
scroll to position [283, 0]
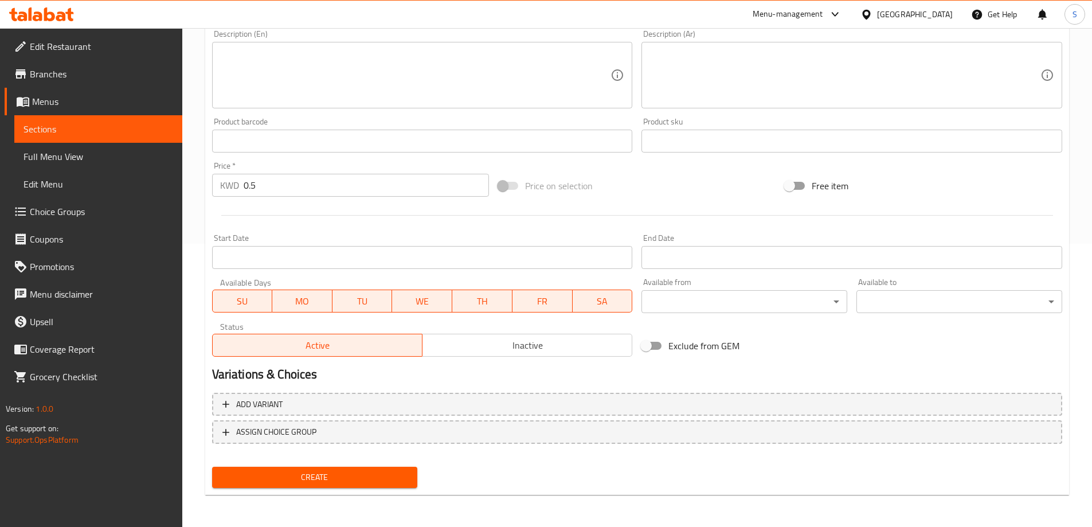
click at [319, 488] on div "Create" at bounding box center [314, 477] width 215 height 30
click at [327, 473] on span "Create" at bounding box center [314, 477] width 187 height 14
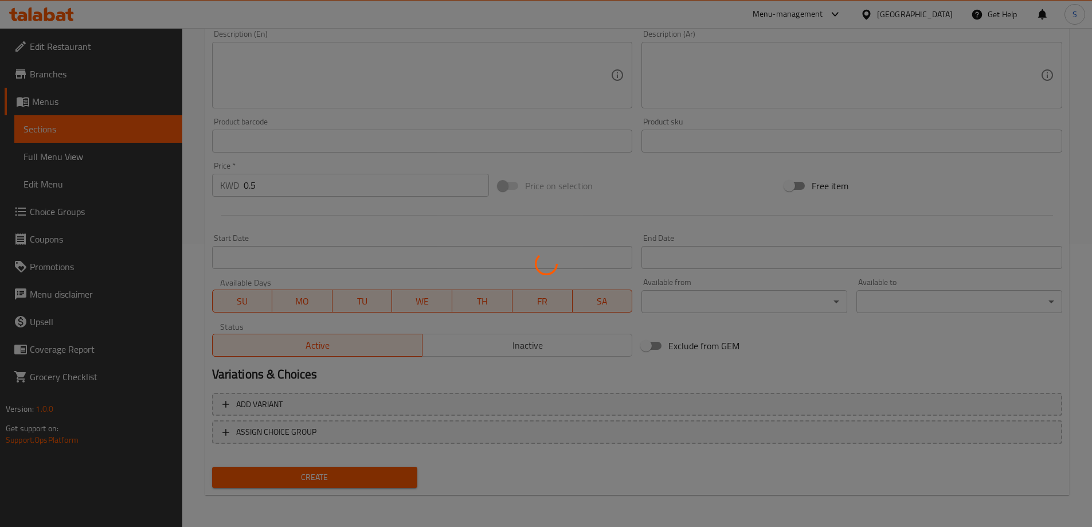
type input "0"
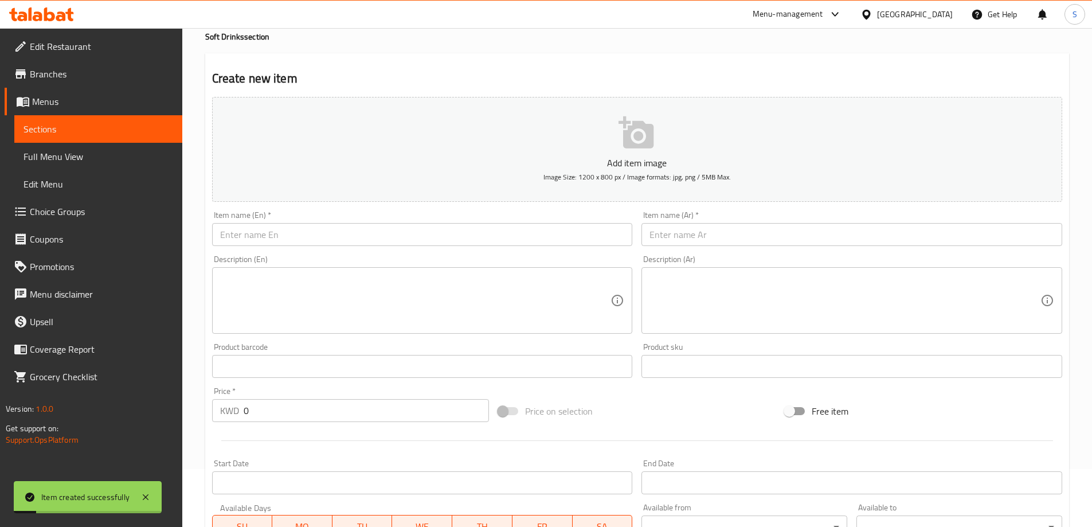
scroll to position [0, 0]
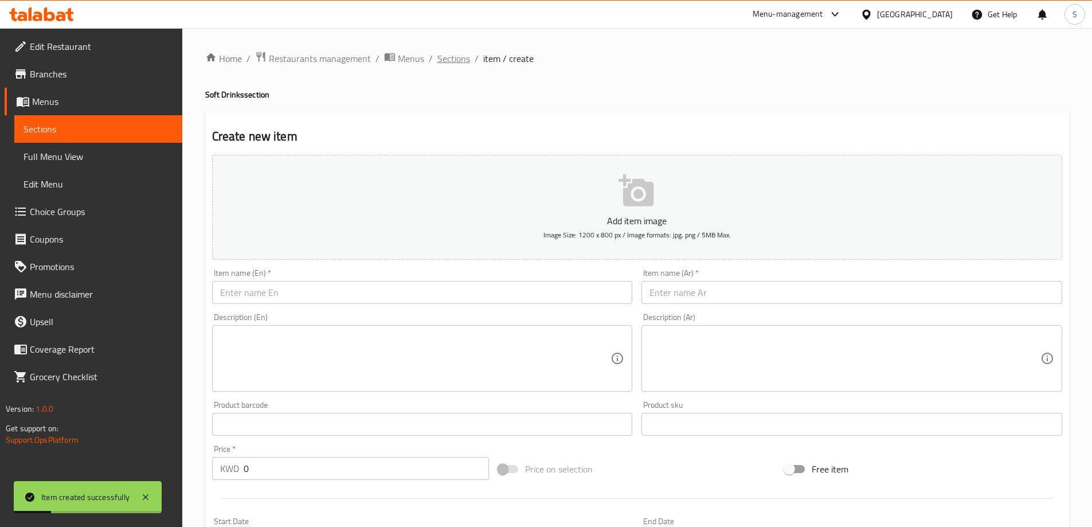
click at [453, 57] on span "Sections" at bounding box center [453, 59] width 33 height 14
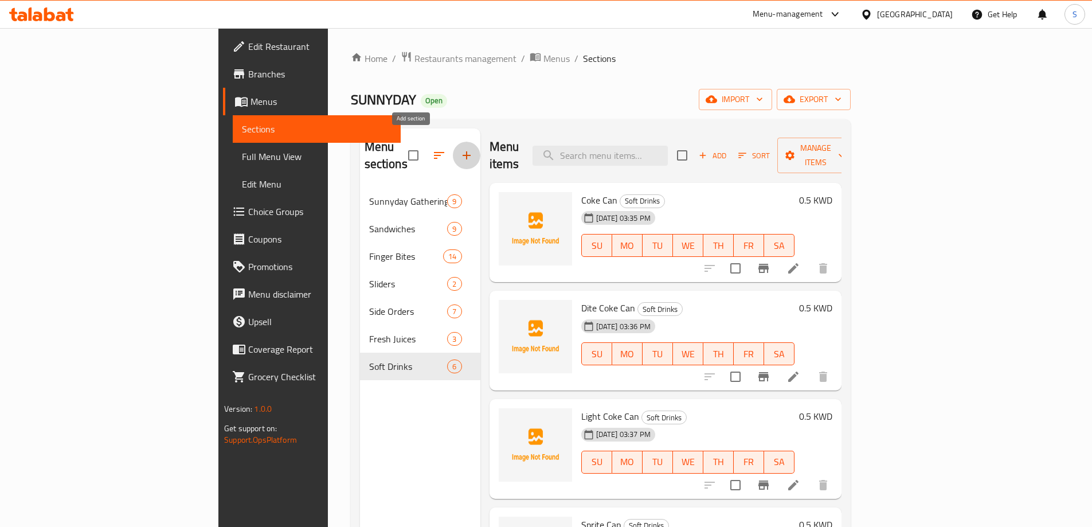
click at [462, 151] on icon "button" at bounding box center [466, 155] width 8 height 8
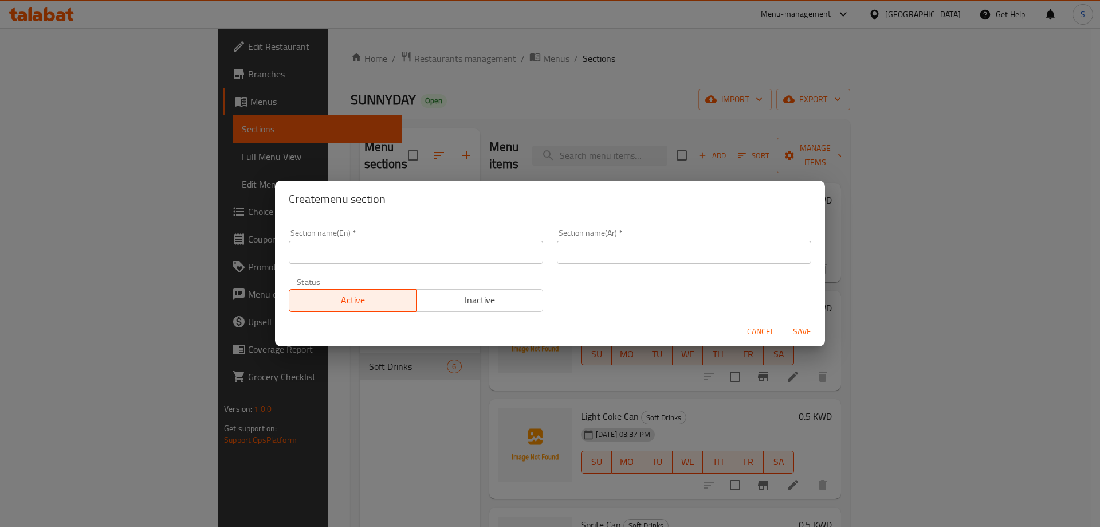
click at [382, 260] on input "text" at bounding box center [416, 252] width 254 height 23
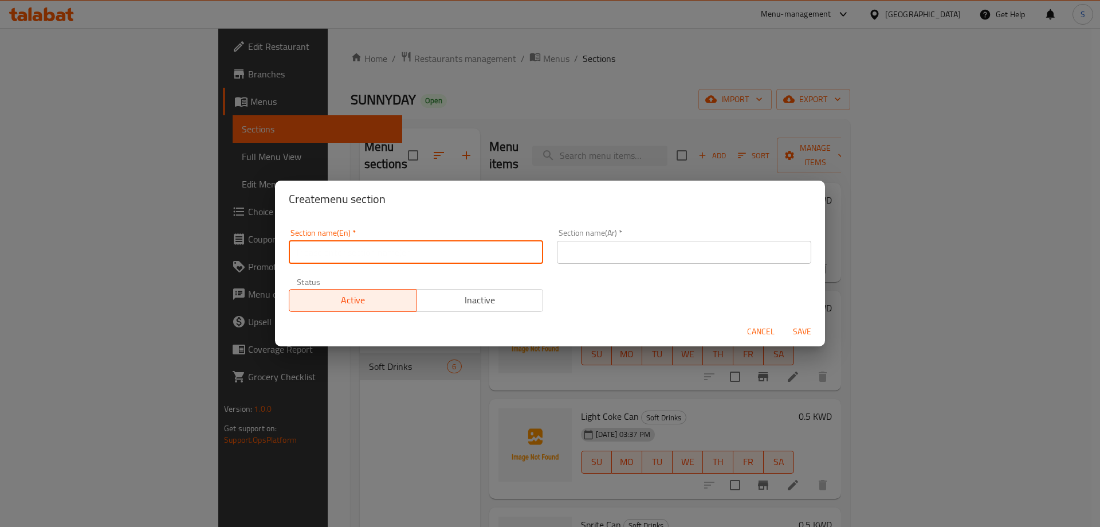
paste input "PLASTIC BOTTLE"
click at [383, 255] on input "PLASTIC BOTTLE" at bounding box center [416, 252] width 254 height 23
type input "Plastic Bottle"
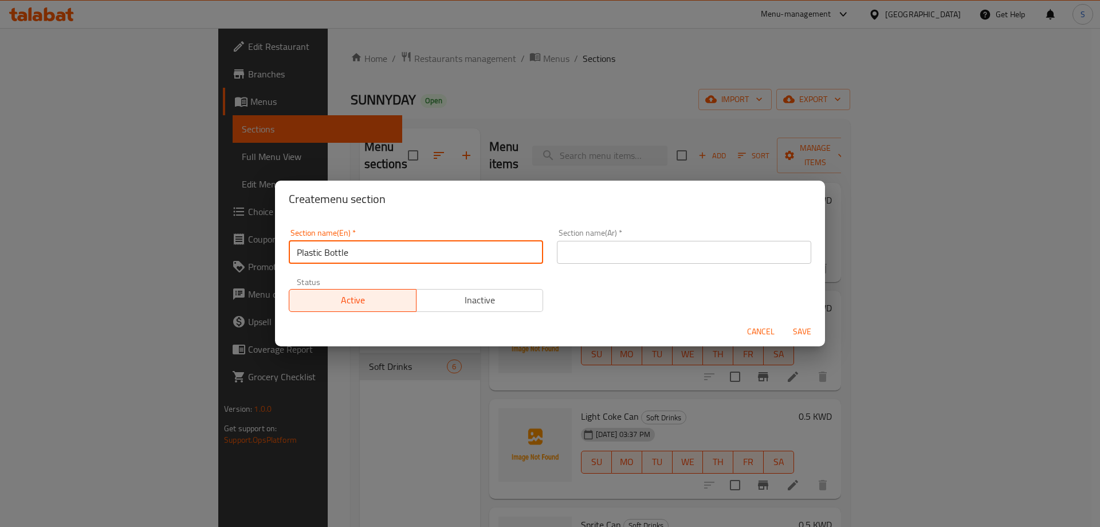
click at [695, 262] on input "text" at bounding box center [684, 252] width 254 height 23
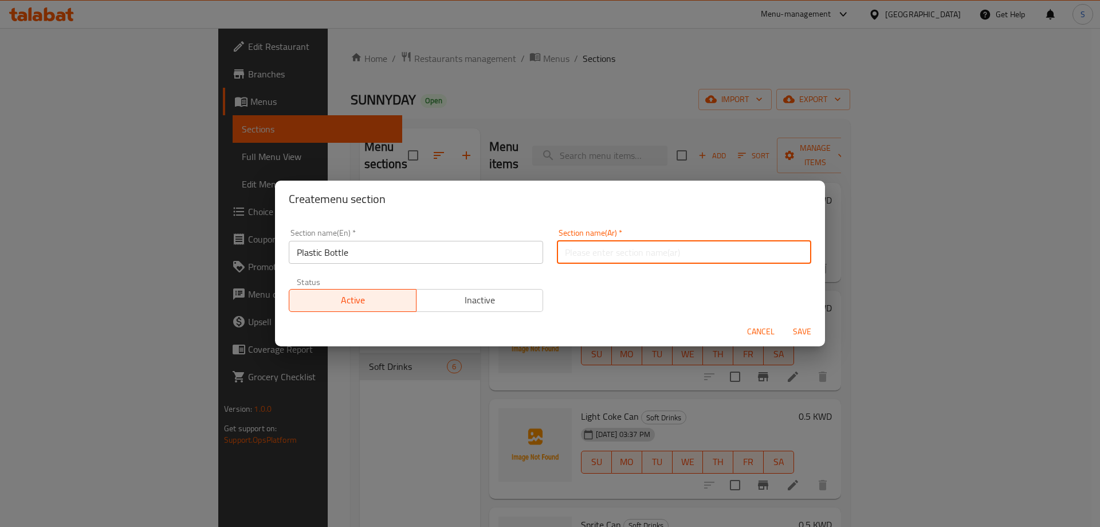
paste input "زجاجة بلاستيكية"
type input "زجاجة بلاستيكية"
click at [789, 331] on span "Save" at bounding box center [803, 331] width 28 height 14
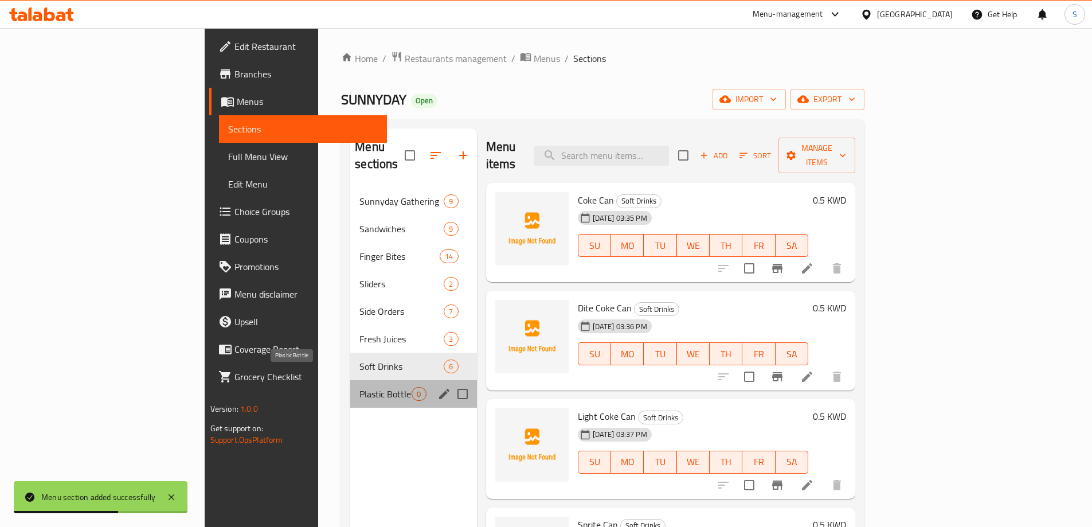
click at [359, 387] on span "Plastic Bottle" at bounding box center [385, 394] width 52 height 14
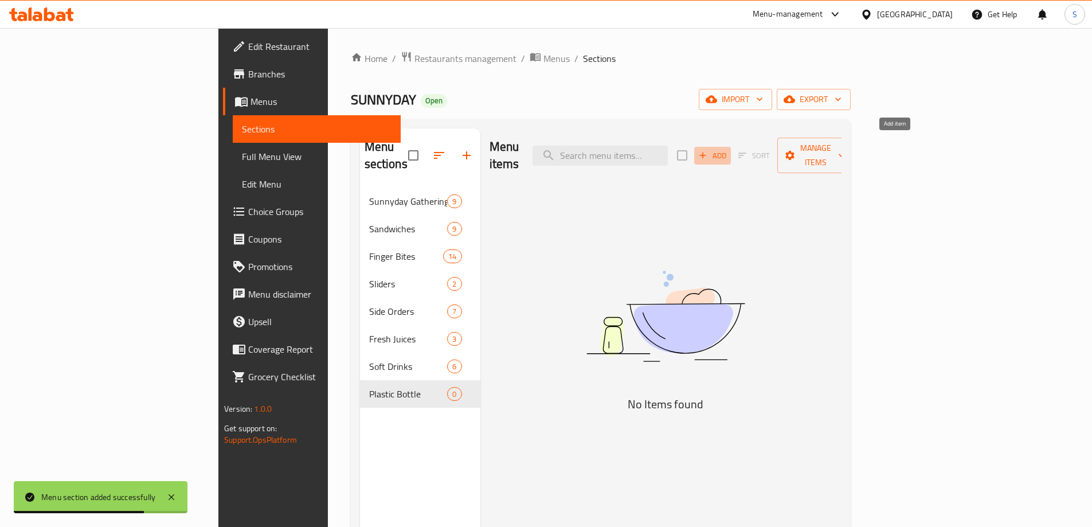
click at [728, 149] on span "Add" at bounding box center [712, 155] width 31 height 13
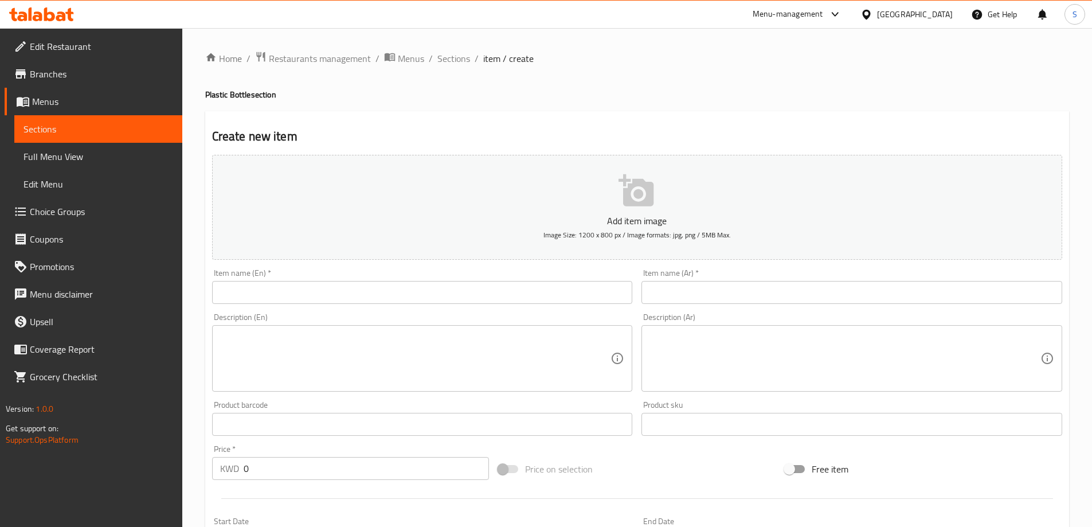
click at [350, 288] on input "text" at bounding box center [422, 292] width 421 height 23
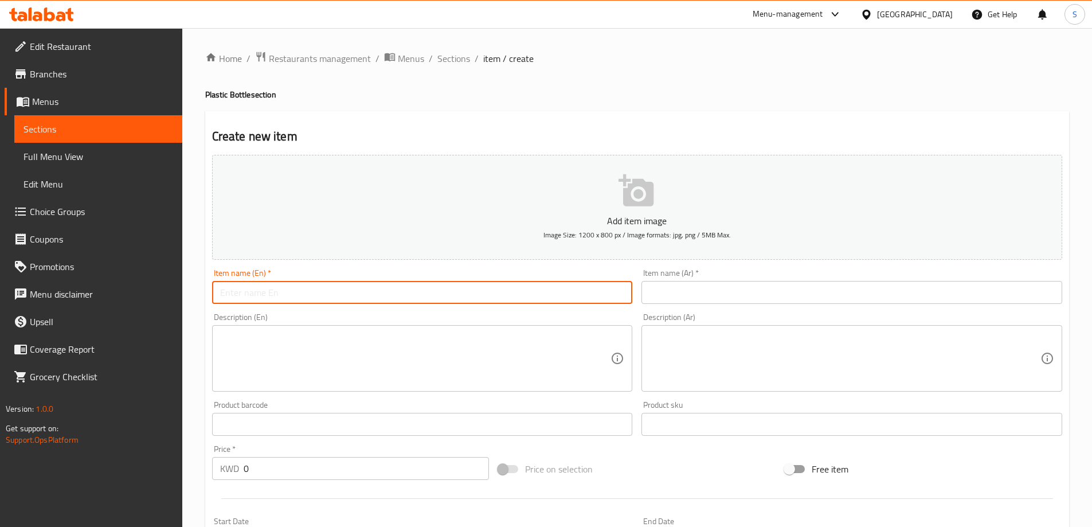
paste input "Still Water 500 ML (Aqua Panna)"
click at [266, 292] on input "Still Water 500 ML (Aqua Panna)" at bounding box center [422, 292] width 421 height 23
click at [264, 293] on input "Still Water 500 ML (Aqua Panna)" at bounding box center [422, 292] width 421 height 23
click at [301, 293] on input "Still Water 500 ML Aqua Panna" at bounding box center [422, 292] width 421 height 23
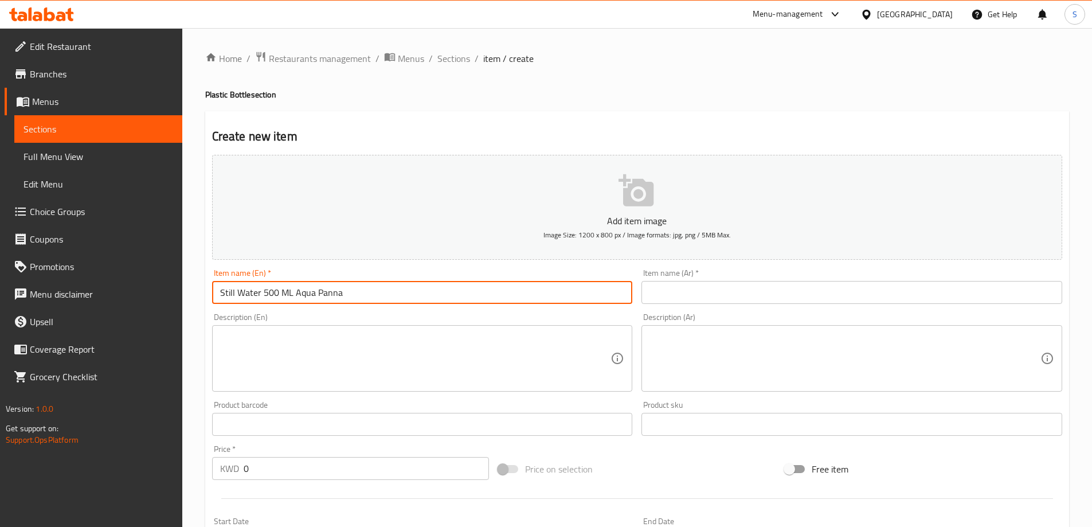
click at [301, 293] on input "Still Water 500 ML Aqua Panna" at bounding box center [422, 292] width 421 height 23
type input "Still Water 500 ML Aqua Panna"
click at [749, 299] on input "text" at bounding box center [851, 292] width 421 height 23
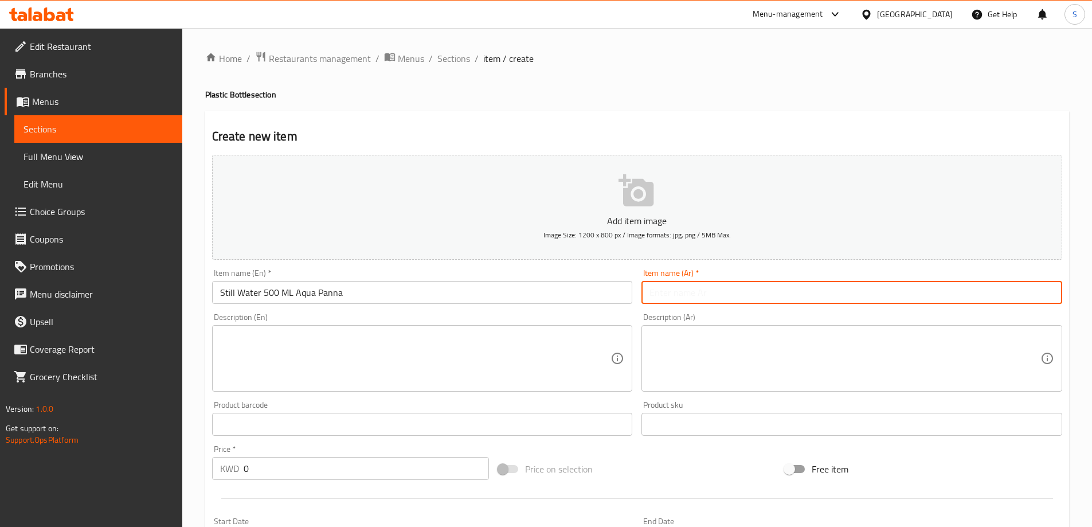
paste input "مياه معدنية 500 مل أكوا بانا"
type input "مياه معدنية 500 مل أكوا بانا"
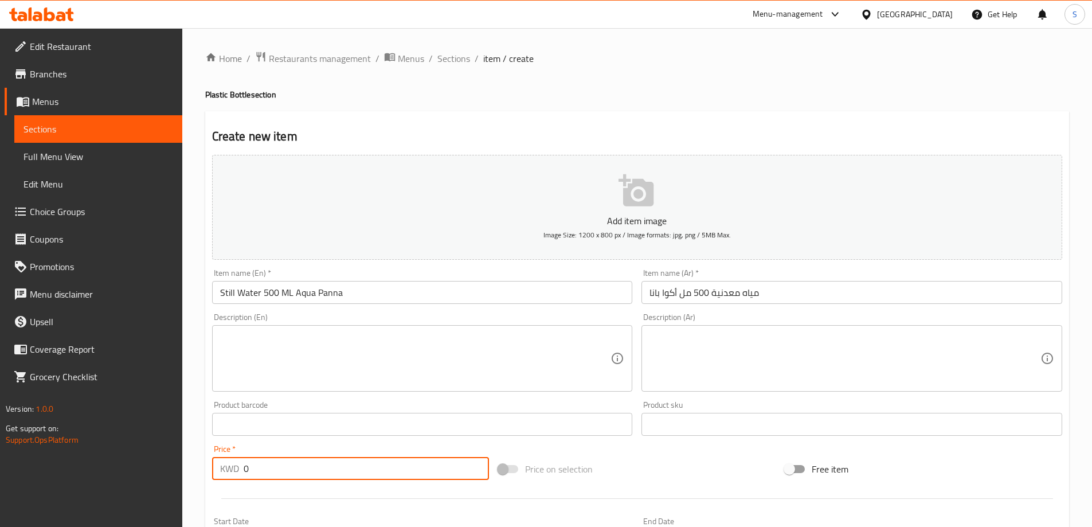
click at [369, 468] on input "0" at bounding box center [367, 468] width 246 height 23
type input "0.9"
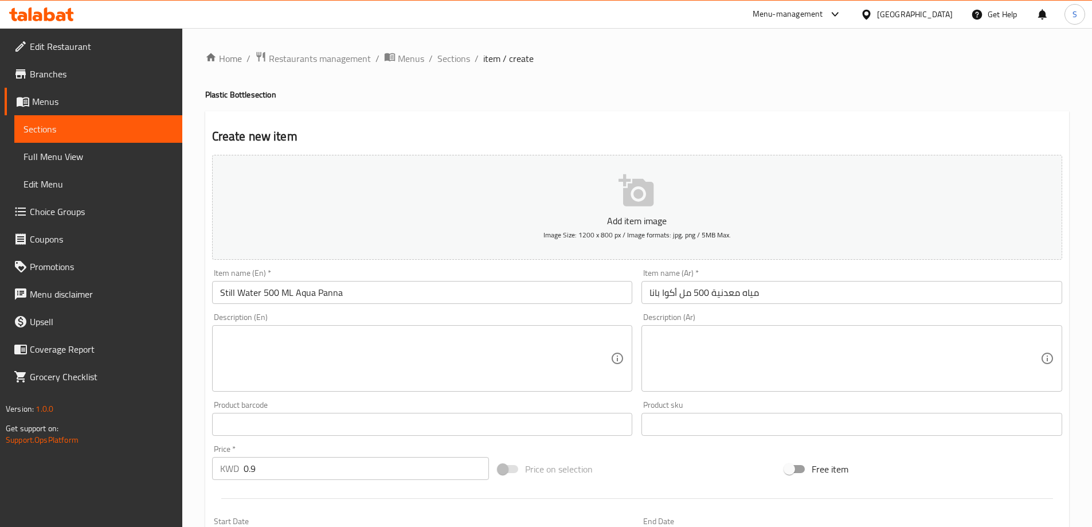
click at [679, 465] on div "Price on selection" at bounding box center [636, 468] width 287 height 31
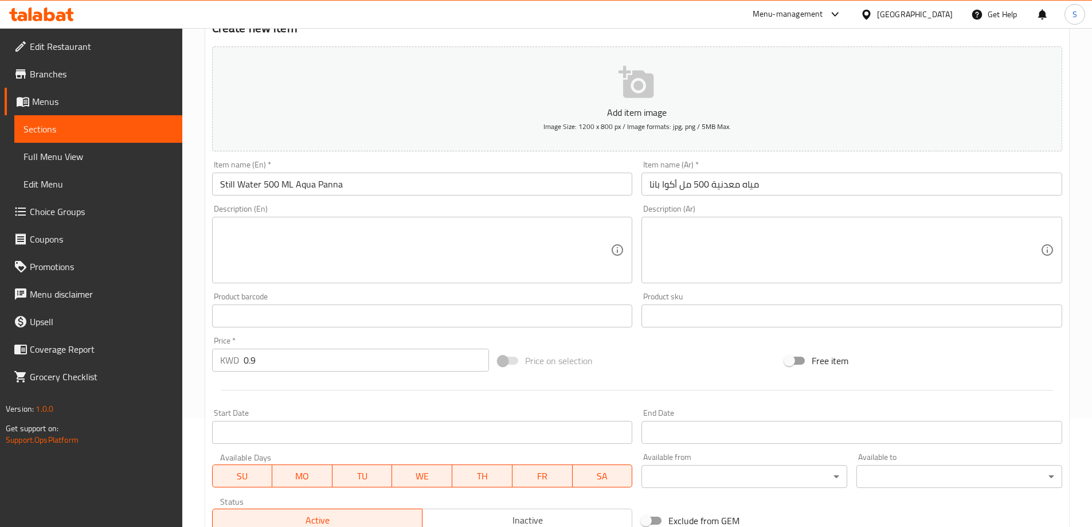
scroll to position [283, 0]
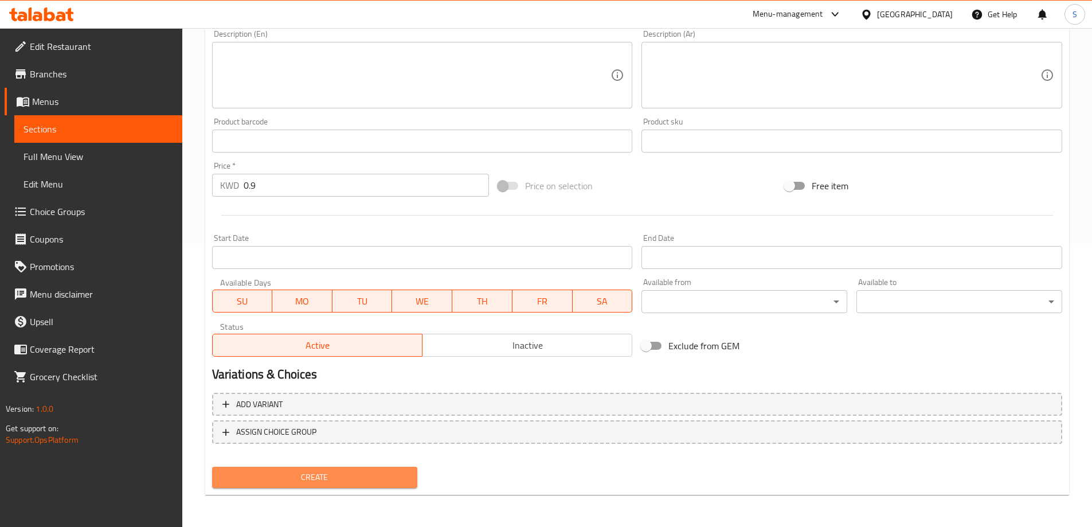
click at [312, 479] on span "Create" at bounding box center [314, 477] width 187 height 14
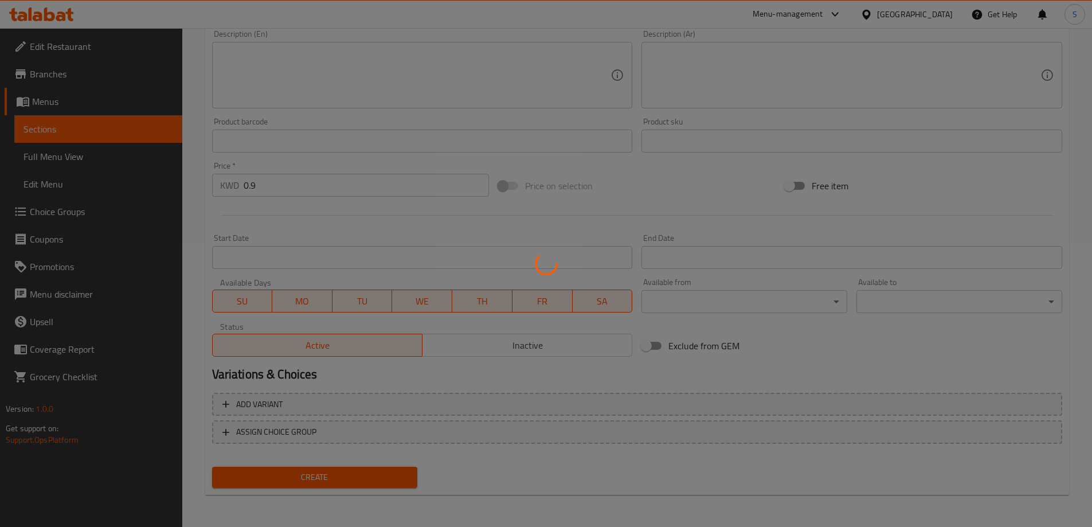
type input "0"
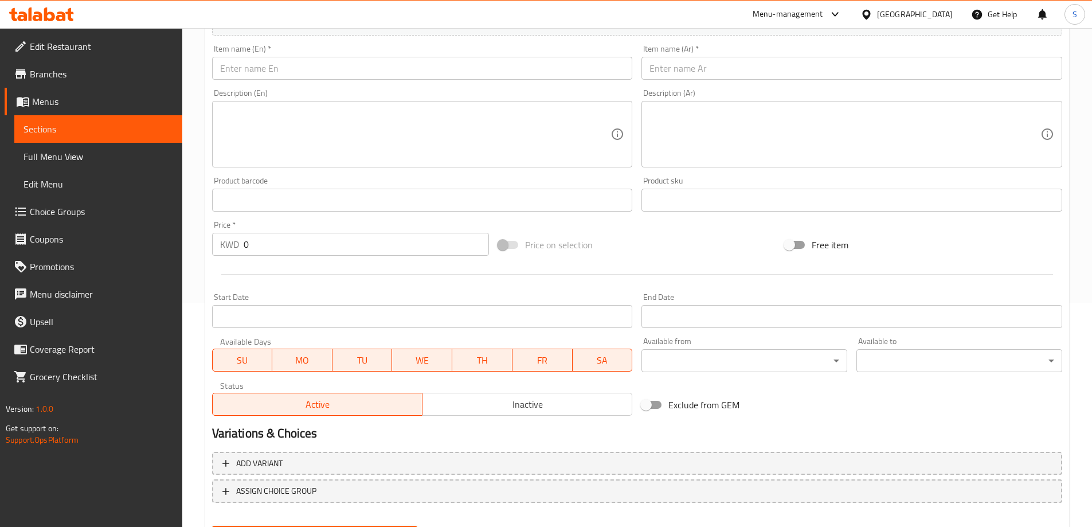
scroll to position [168, 0]
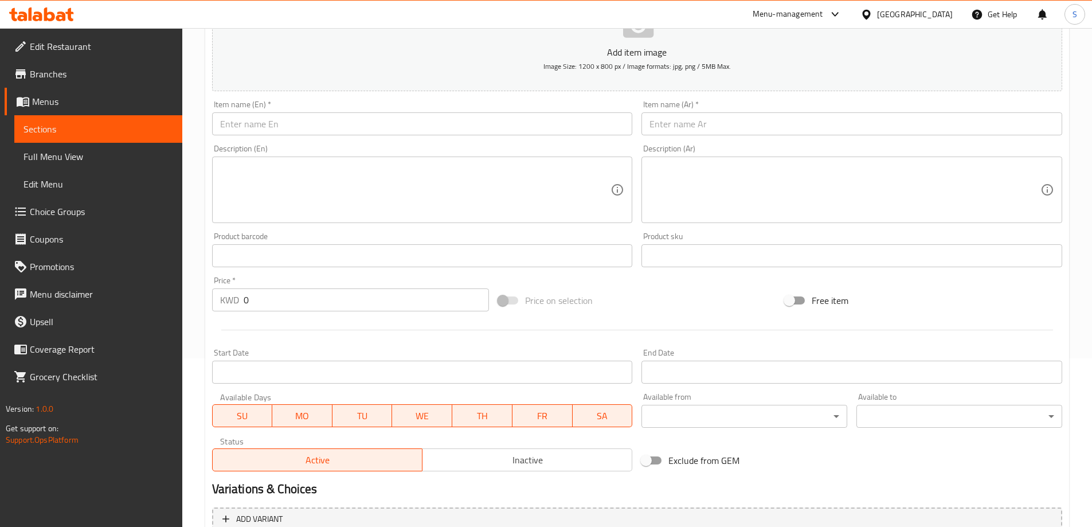
click at [351, 126] on input "text" at bounding box center [422, 123] width 421 height 23
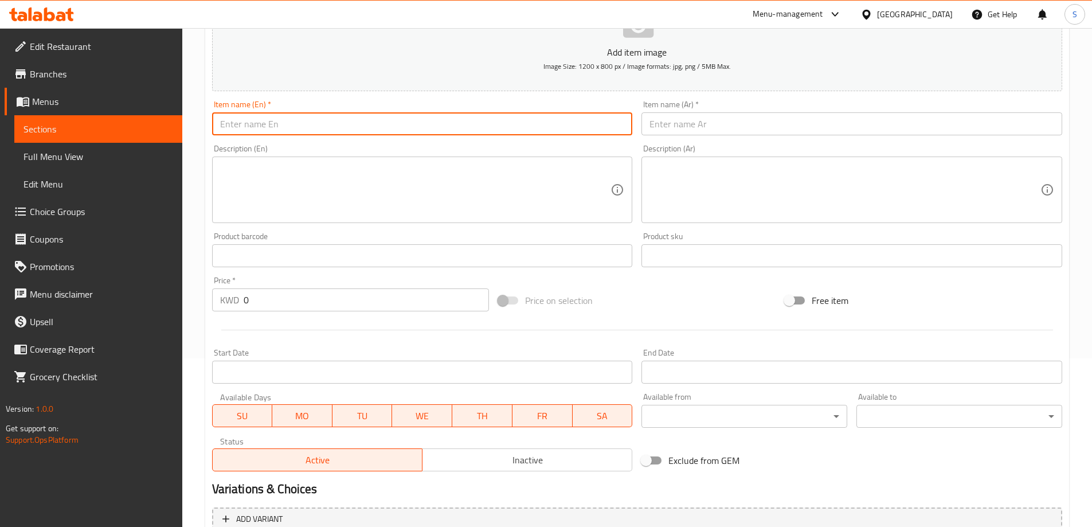
paste input "SPARKLING WATER 500ML( san.pellegrino)"
click at [331, 124] on input "SPARKLING WATER 500ML( san.pellegrino)" at bounding box center [422, 123] width 421 height 23
click at [344, 118] on input "SPARKLING WATER 500ML san pellegrino" at bounding box center [422, 123] width 421 height 23
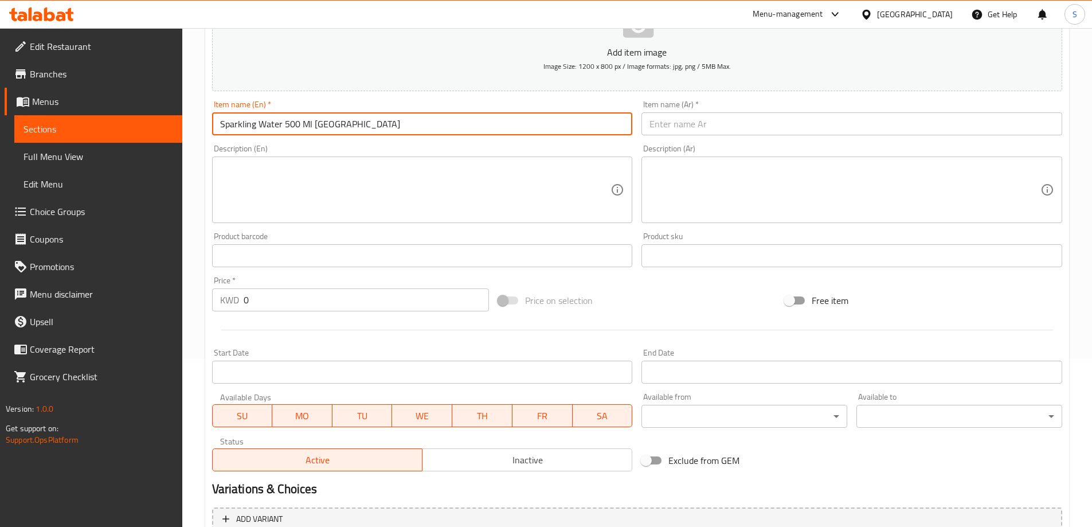
click at [461, 122] on input "Sparkling Water 500 Ml San Pellegrino" at bounding box center [422, 123] width 421 height 23
click at [393, 127] on input "Sparkling Water 500 Ml San Pellegrino" at bounding box center [422, 123] width 421 height 23
type input "Sparkling Water 500 Ml San Pellegrino"
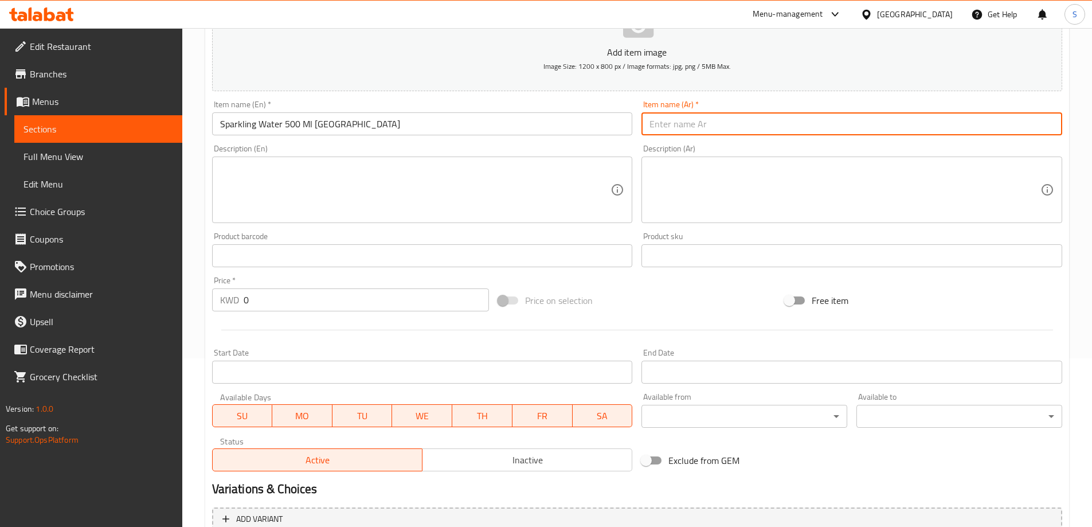
click at [832, 112] on input "text" at bounding box center [851, 123] width 421 height 23
click at [817, 134] on input "text" at bounding box center [851, 123] width 421 height 23
paste input "مياه غازية 500 مل سان بيليغرينو"
drag, startPoint x: 735, startPoint y: 127, endPoint x: 753, endPoint y: 143, distance: 24.3
click at [753, 143] on div "Add item image Image Size: 1200 x 800 px / Image formats: jpg, png / 5MB Max. I…" at bounding box center [636, 229] width 859 height 494
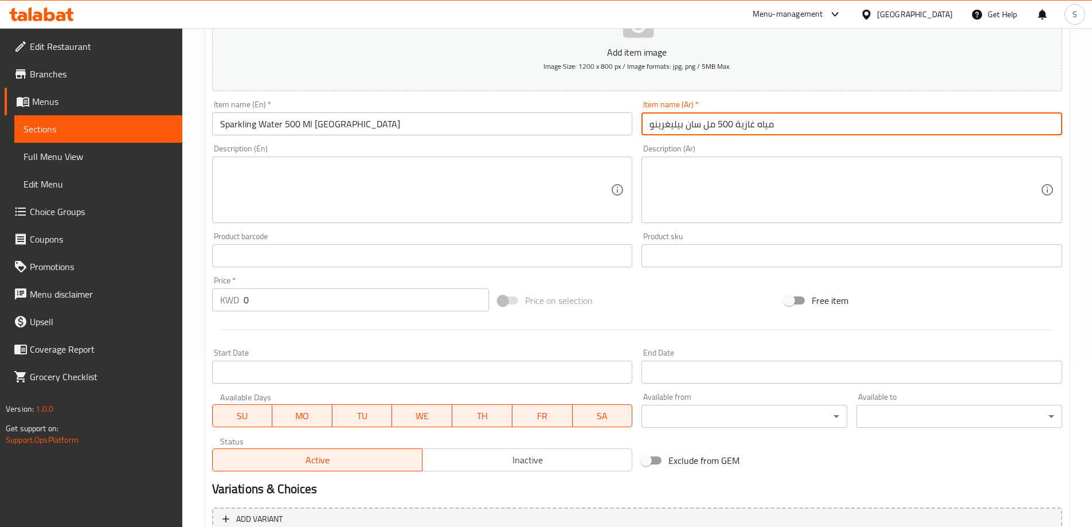
paste input "فوار"
type input "مياه فوارة 500 مل سان بيليغرينو"
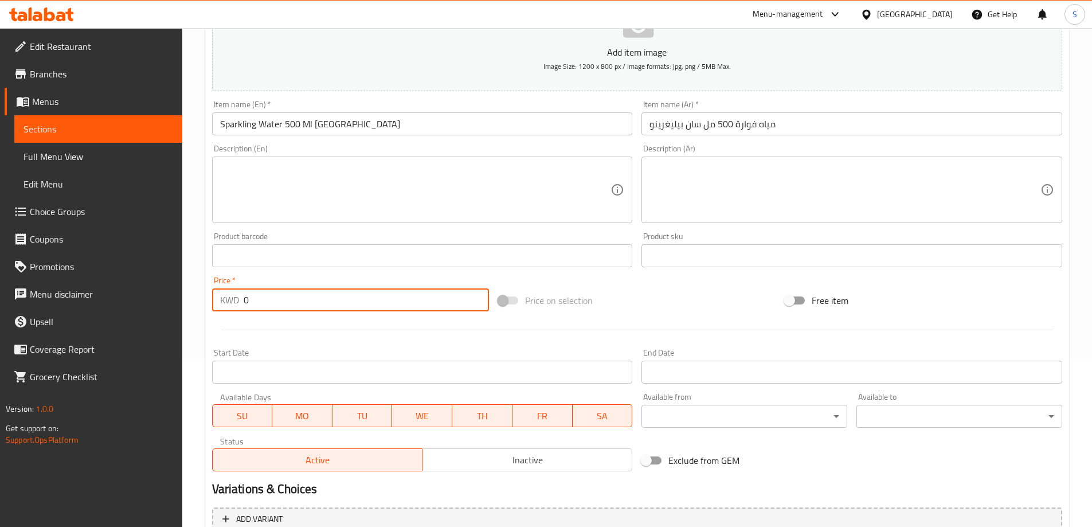
click at [386, 309] on input "0" at bounding box center [367, 299] width 246 height 23
type input "0.9"
click at [703, 303] on div "Price on selection" at bounding box center [636, 300] width 287 height 31
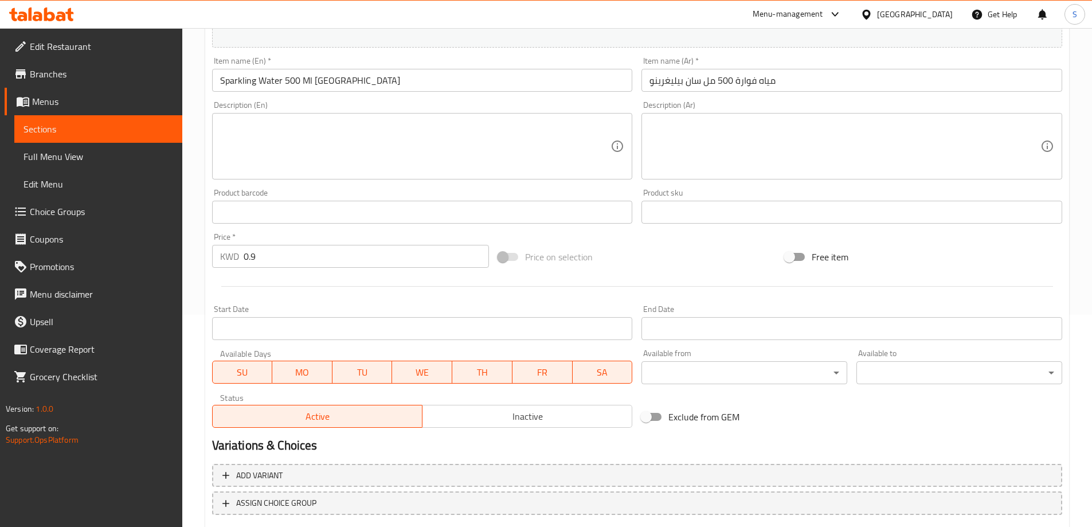
scroll to position [283, 0]
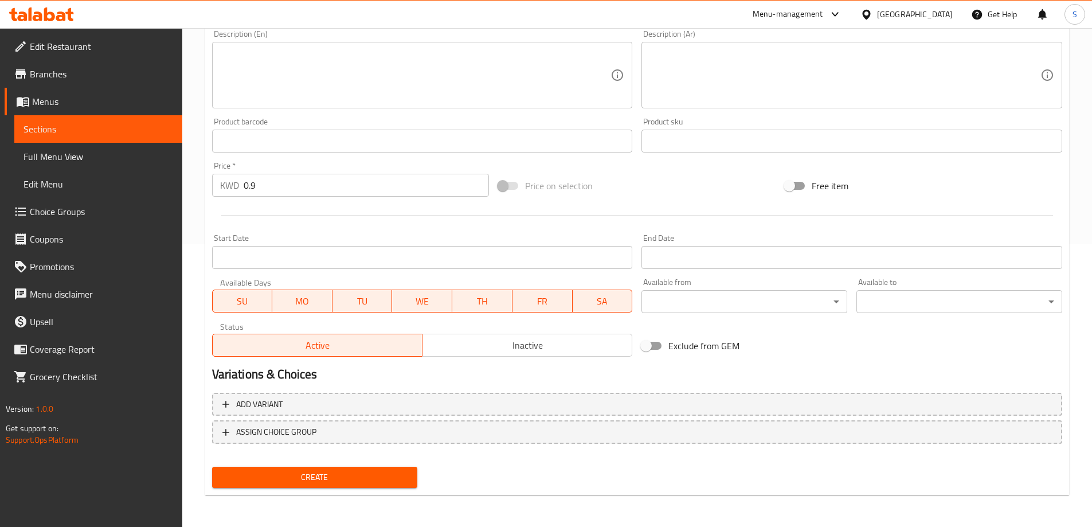
click at [348, 503] on div "Home / Restaurants management / Menus / Sections / item / create Plastic Bottle…" at bounding box center [637, 136] width 864 height 736
click at [351, 486] on button "Create" at bounding box center [315, 477] width 206 height 21
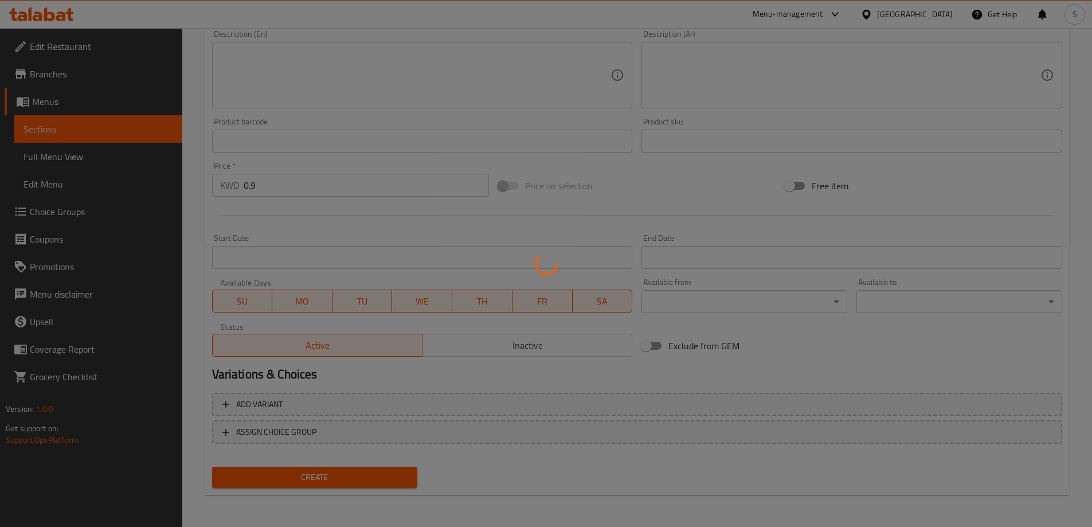
type input "0"
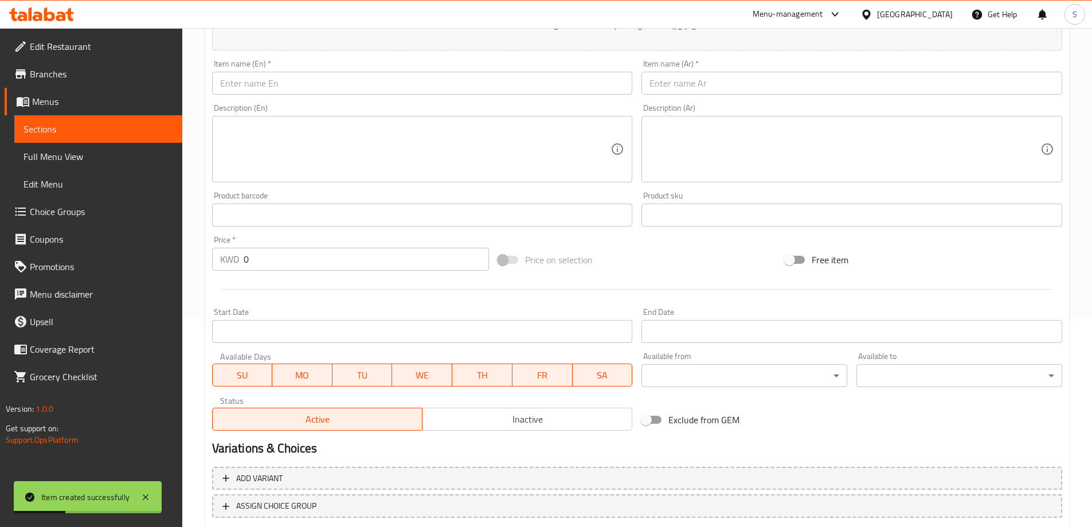
scroll to position [54, 0]
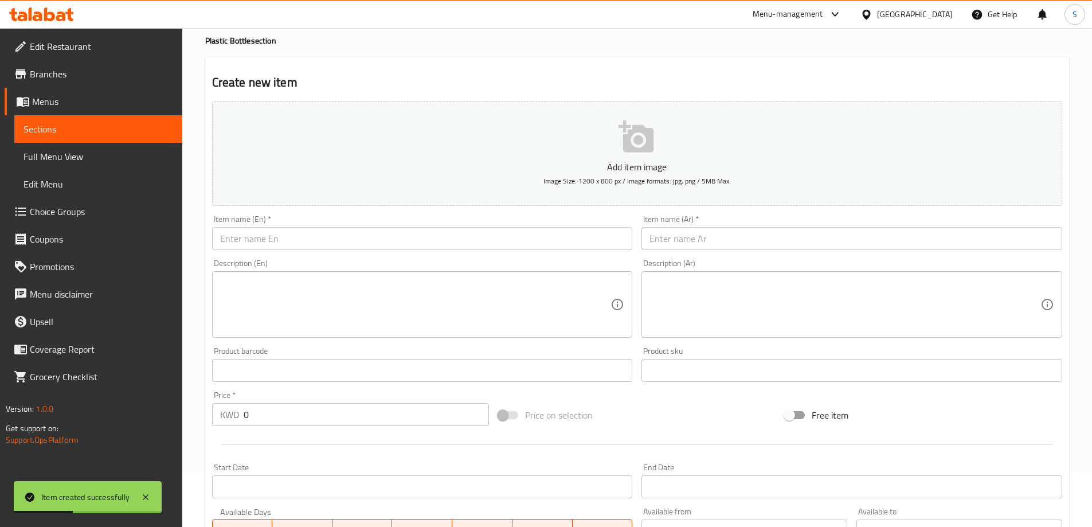
click at [335, 233] on input "text" at bounding box center [422, 238] width 421 height 23
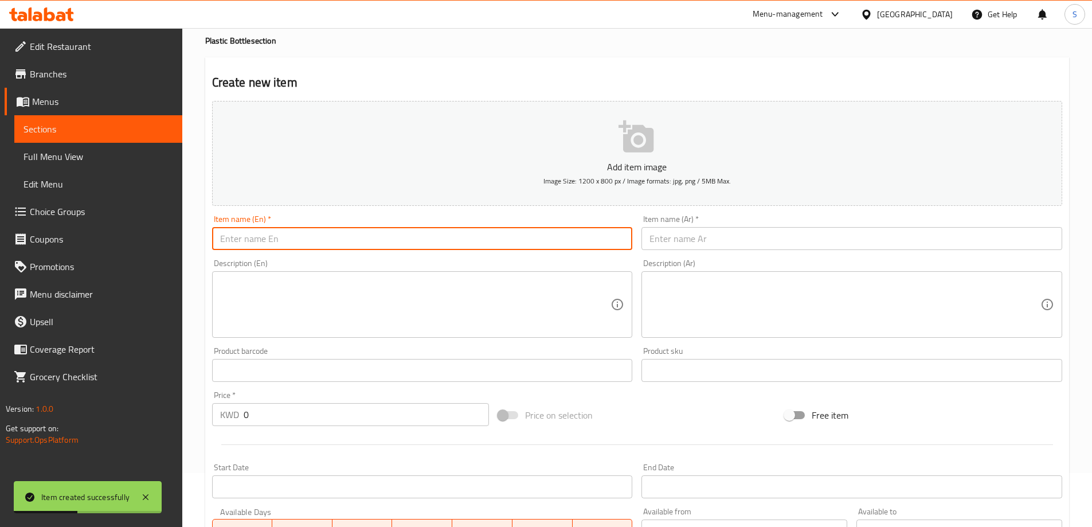
paste input "HOT DRINKS"
click at [326, 237] on input "HOT DRINKS" at bounding box center [422, 238] width 421 height 23
type input "Hot Drinks"
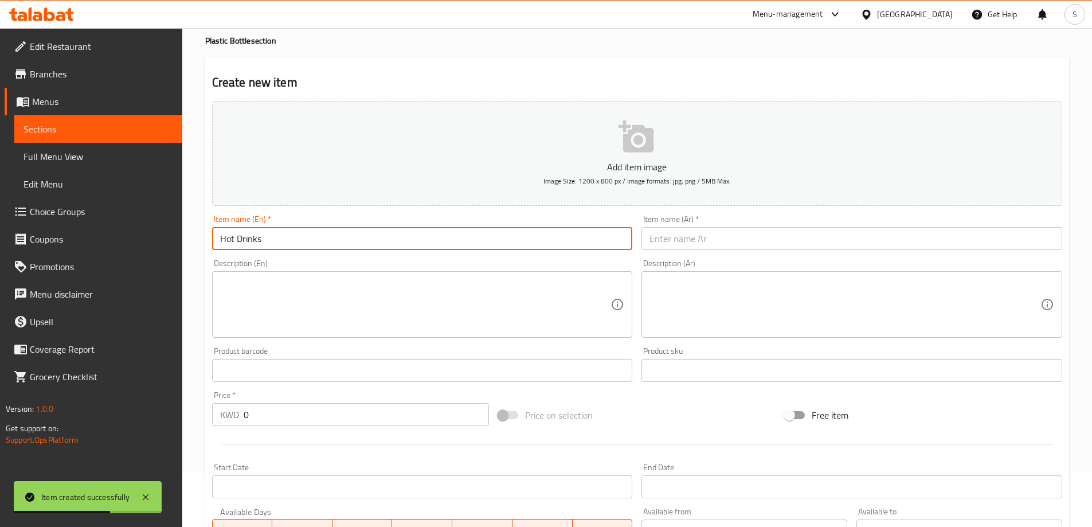
click at [735, 248] on input "text" at bounding box center [851, 238] width 421 height 23
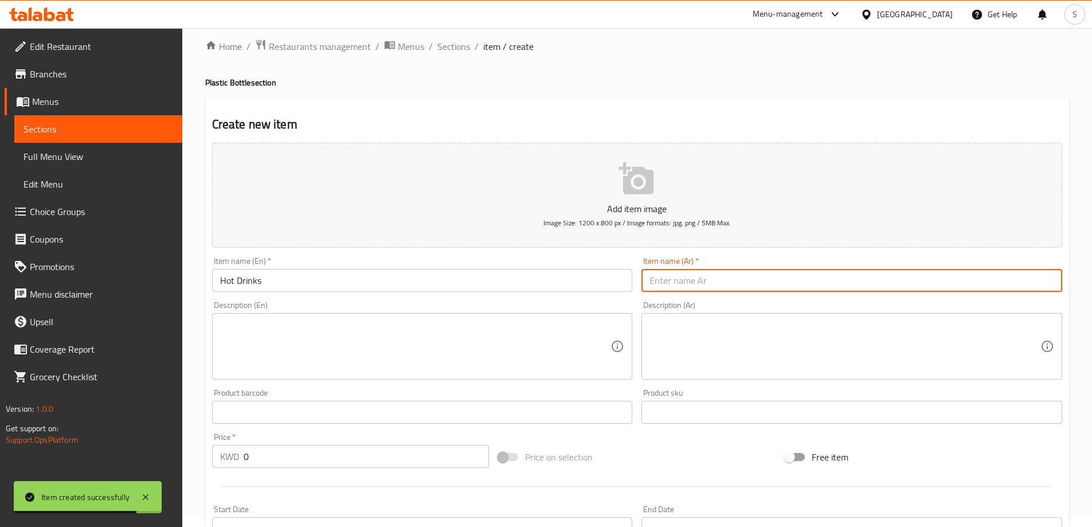
scroll to position [0, 0]
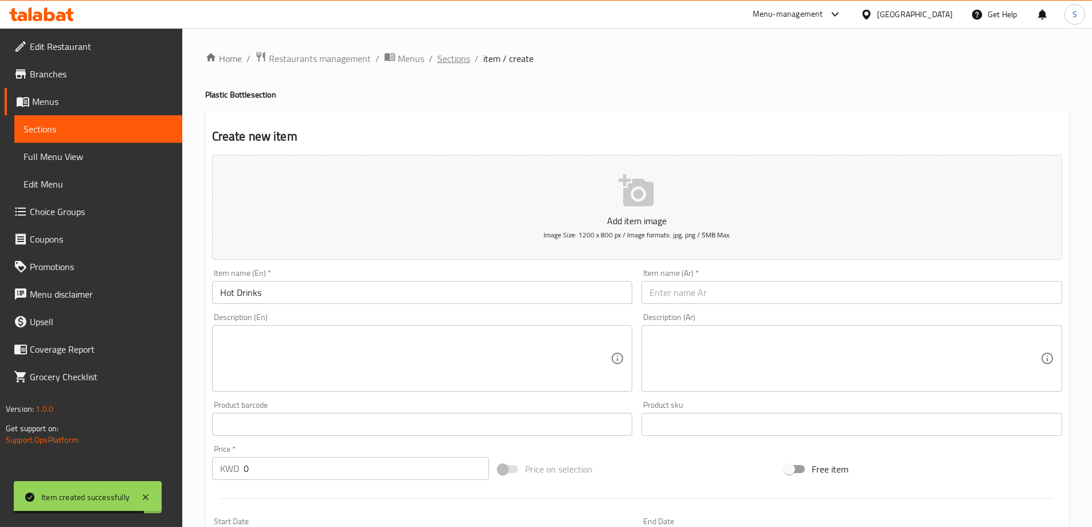
click at [454, 64] on span "Sections" at bounding box center [453, 59] width 33 height 14
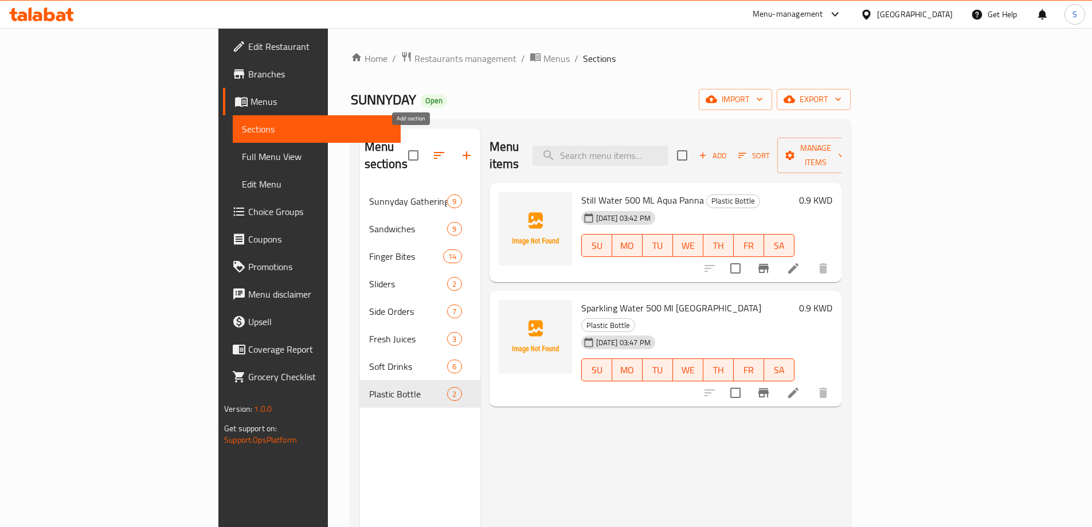
click at [460, 148] on icon "button" at bounding box center [467, 155] width 14 height 14
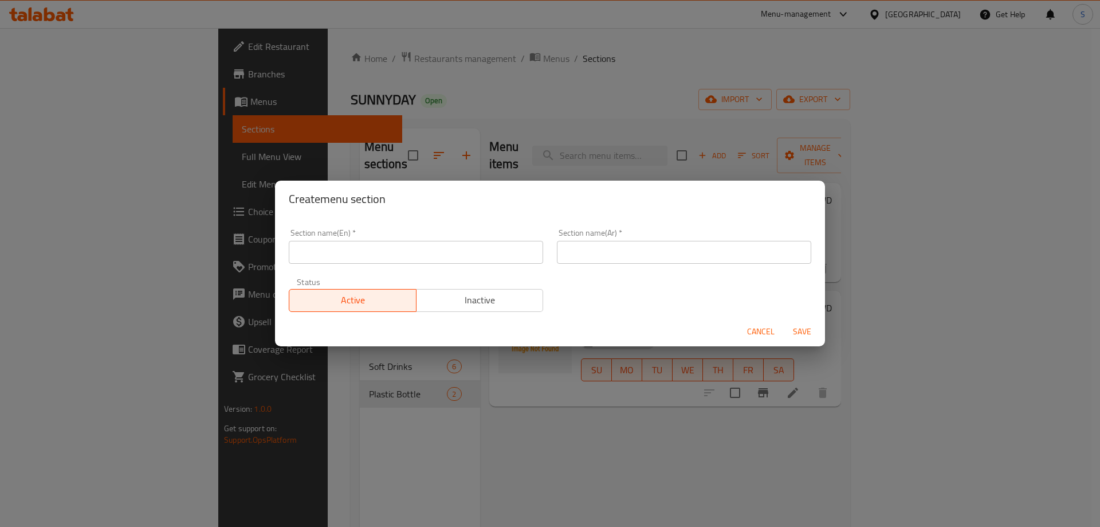
click at [369, 256] on input "text" at bounding box center [416, 252] width 254 height 23
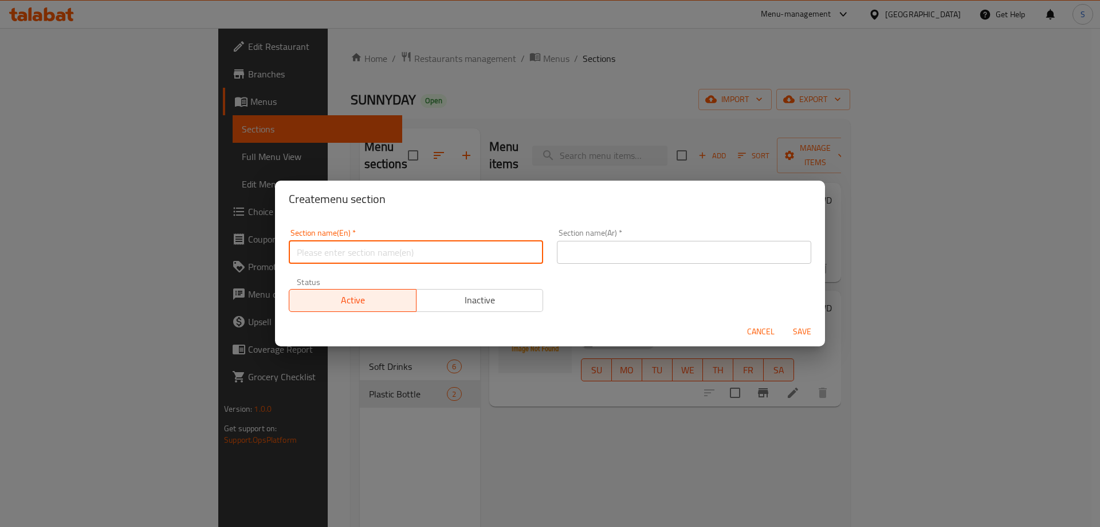
paste input "HOT DRINKS"
click at [388, 251] on input "HOT DRINKS" at bounding box center [416, 252] width 254 height 23
type input "Hot Drinks"
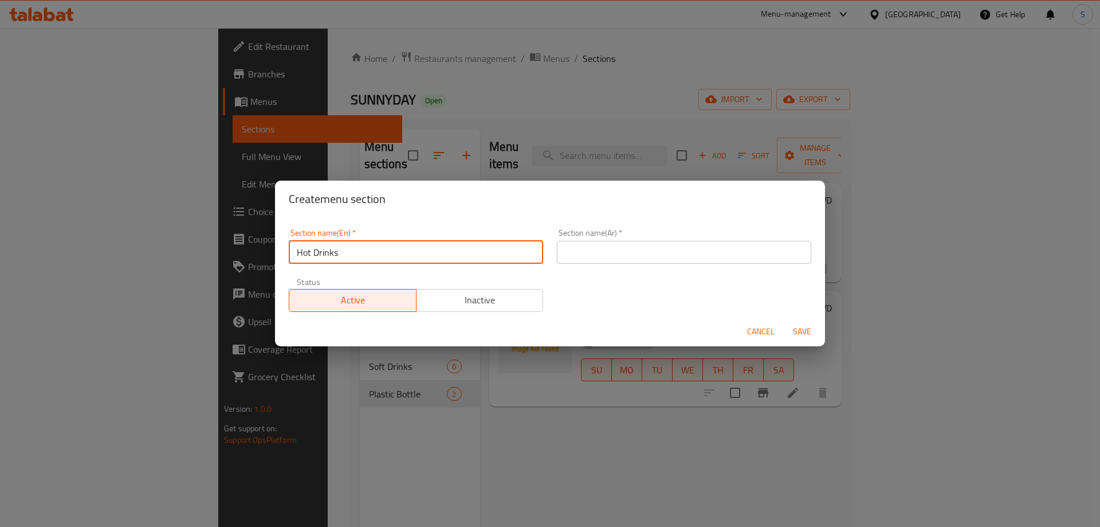
click at [588, 244] on input "text" at bounding box center [684, 252] width 254 height 23
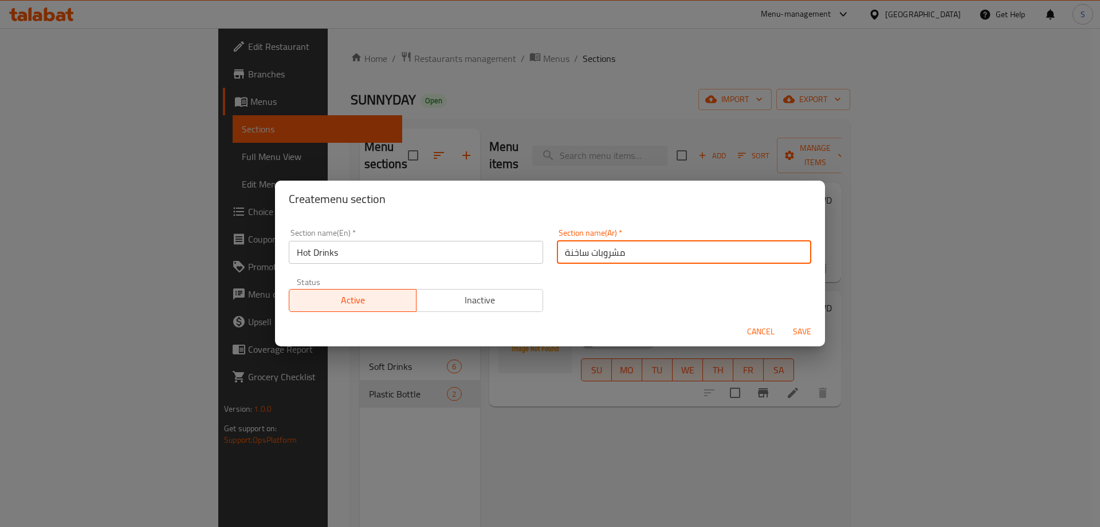
type input "مشروبات ساخنة"
click at [795, 332] on span "Save" at bounding box center [803, 331] width 28 height 14
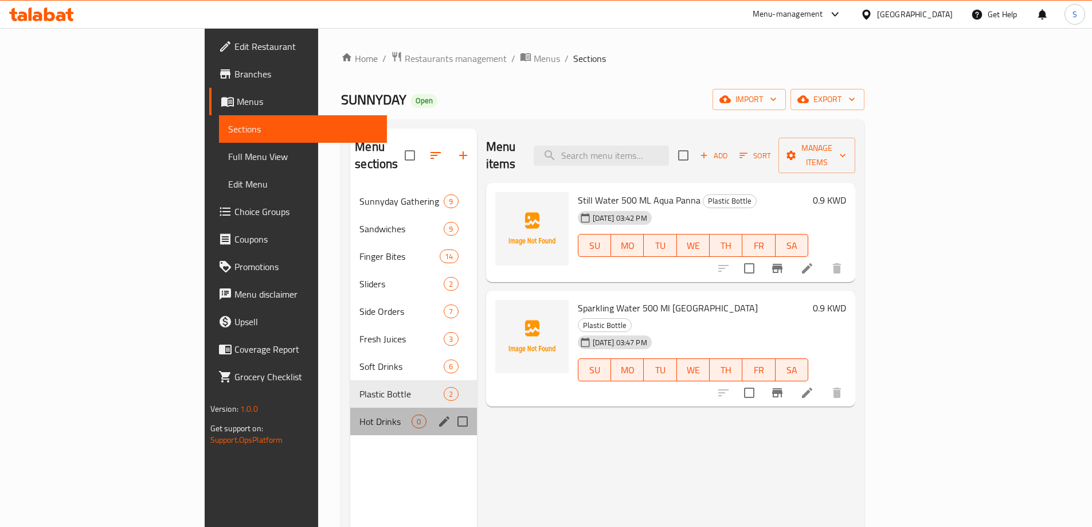
click at [350, 407] on div "Hot Drinks 0" at bounding box center [413, 421] width 126 height 28
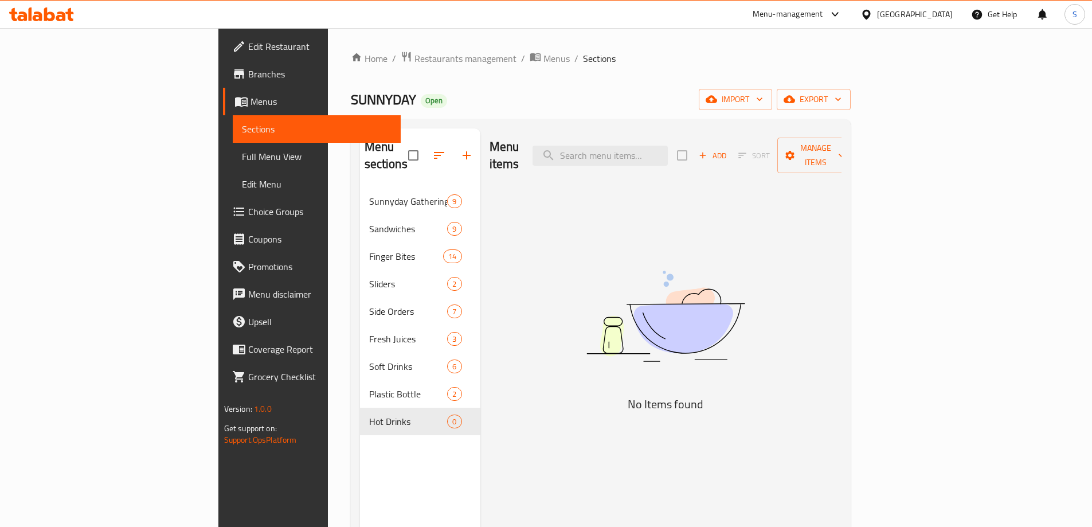
click at [731, 147] on button "Add" at bounding box center [712, 156] width 37 height 18
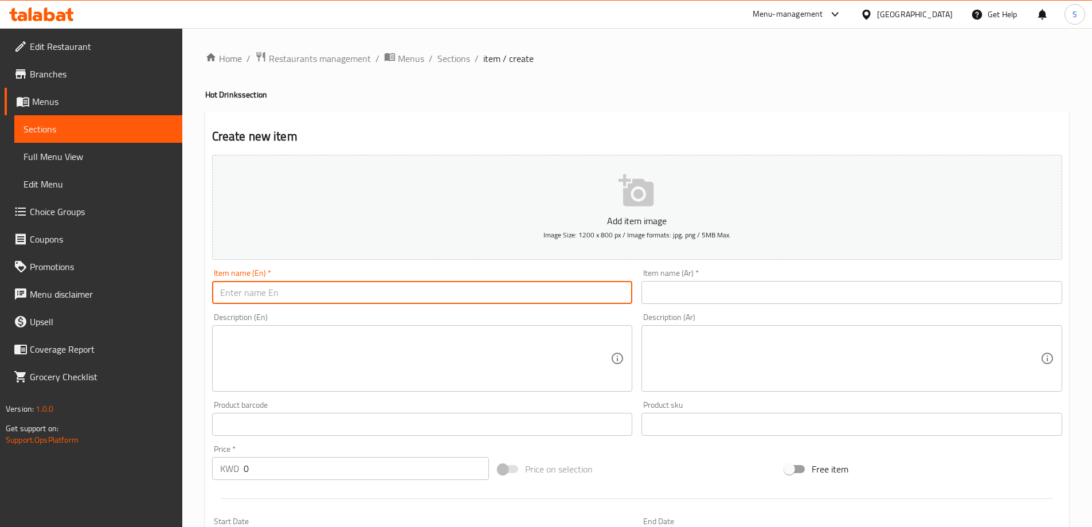
click at [457, 299] on input "text" at bounding box center [422, 292] width 421 height 23
paste input "Spanish Latte"
type input "Spanish Latte"
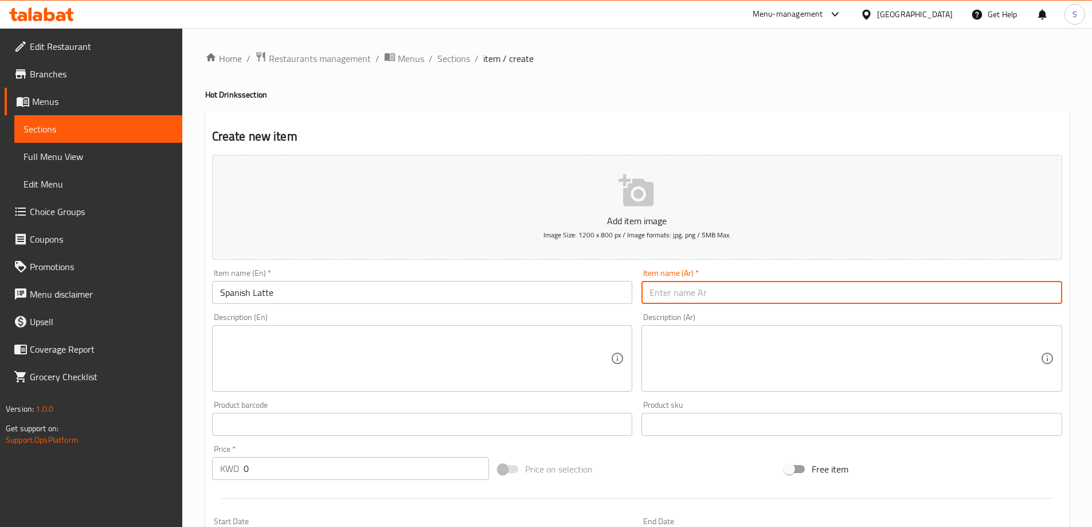
click at [812, 287] on input "text" at bounding box center [851, 292] width 421 height 23
paste input "لاتيه إسباني"
type input "لاتيه إسباني"
click at [299, 461] on input "0" at bounding box center [367, 468] width 246 height 23
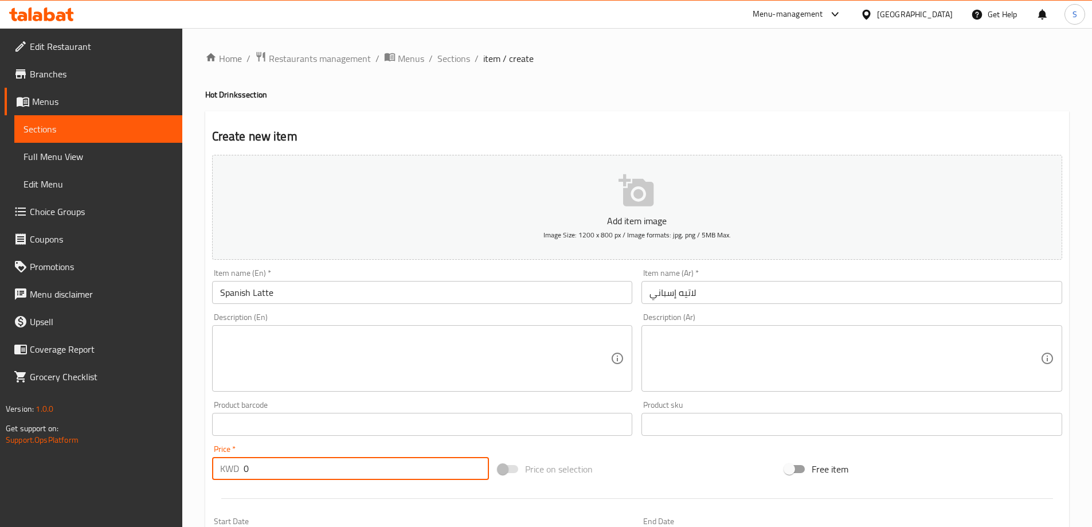
click at [299, 461] on input "0" at bounding box center [367, 468] width 246 height 23
drag, startPoint x: 292, startPoint y: 465, endPoint x: 215, endPoint y: 478, distance: 77.4
click at [215, 478] on div "KWD 0 Price *" at bounding box center [350, 468] width 277 height 23
type input "2"
click at [704, 484] on div at bounding box center [636, 498] width 859 height 28
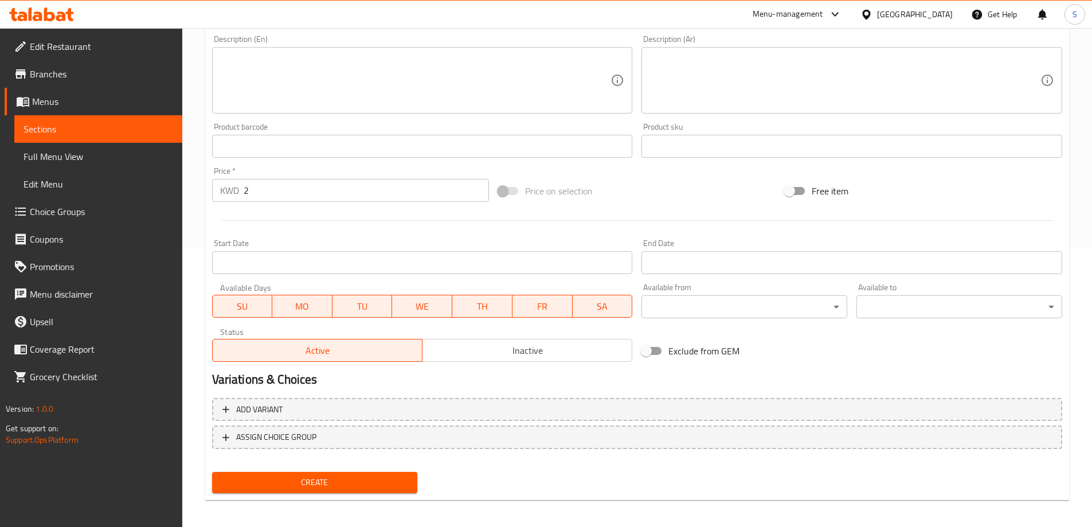
scroll to position [283, 0]
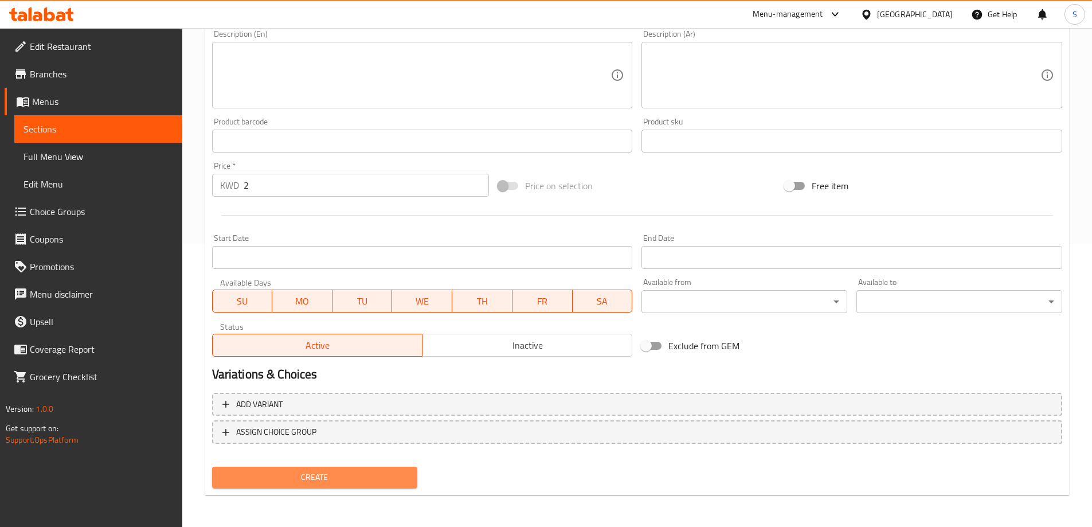
click at [370, 472] on span "Create" at bounding box center [314, 477] width 187 height 14
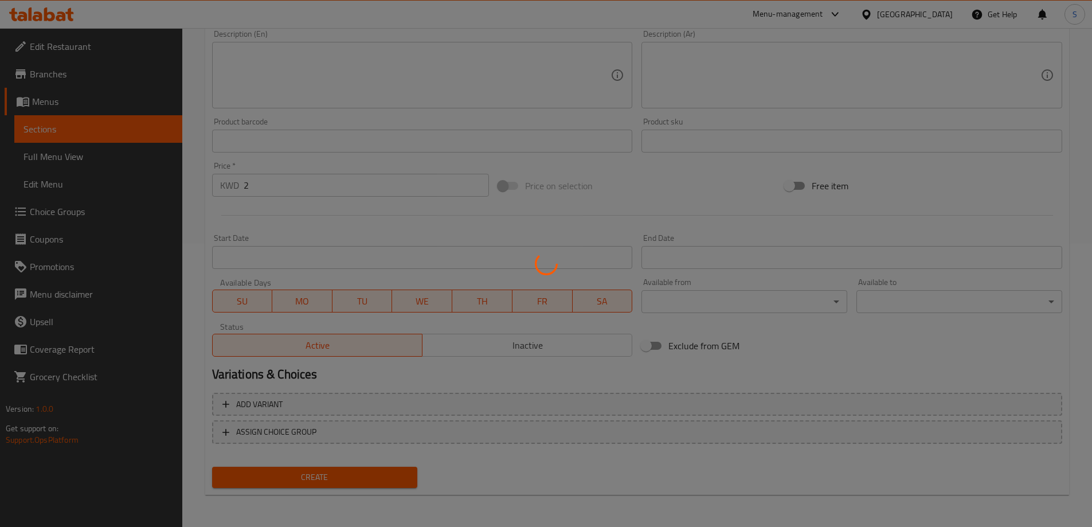
type input "0"
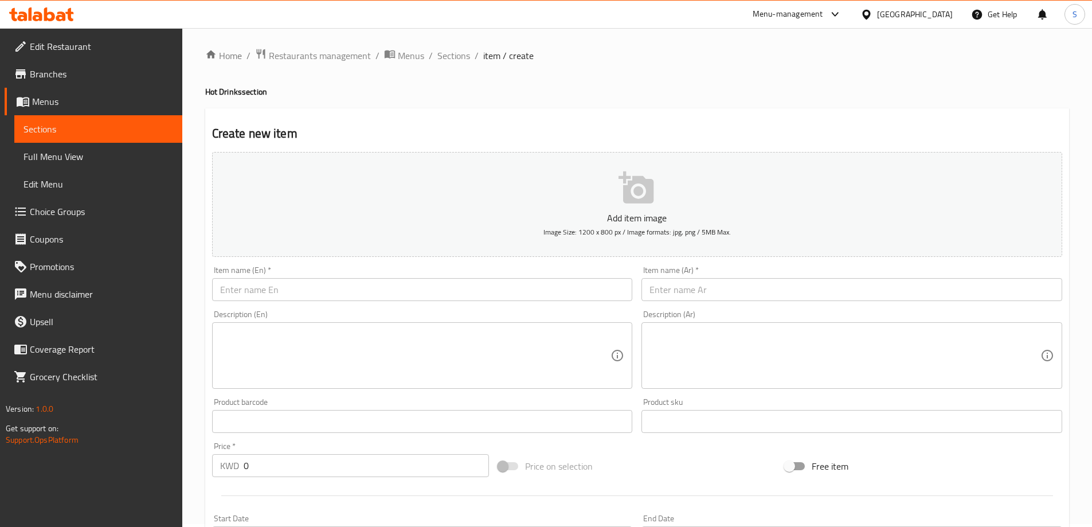
scroll to position [0, 0]
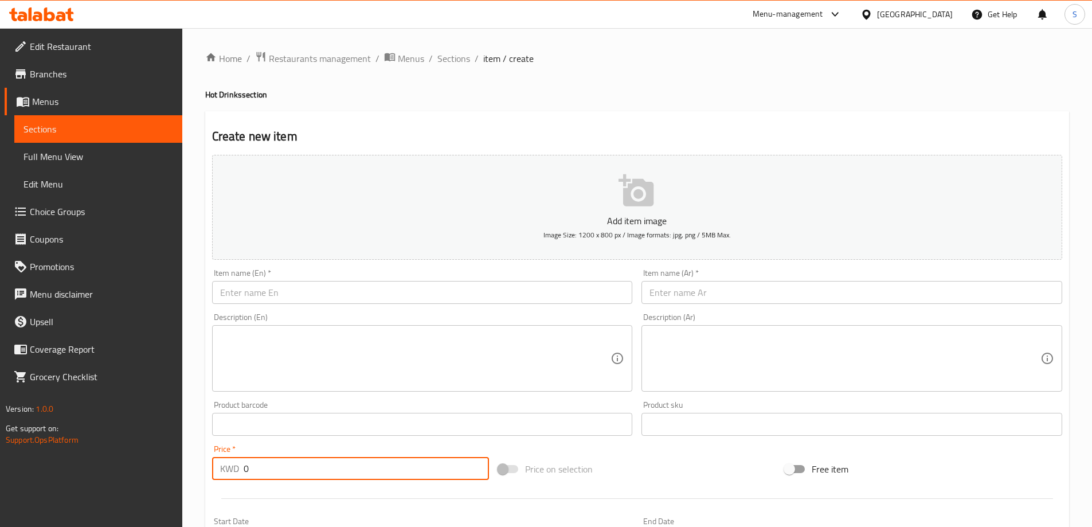
click at [270, 465] on input "0" at bounding box center [367, 468] width 246 height 23
click at [271, 465] on input "0" at bounding box center [367, 468] width 246 height 23
click at [272, 467] on input "0" at bounding box center [367, 468] width 246 height 23
type input "1.75"
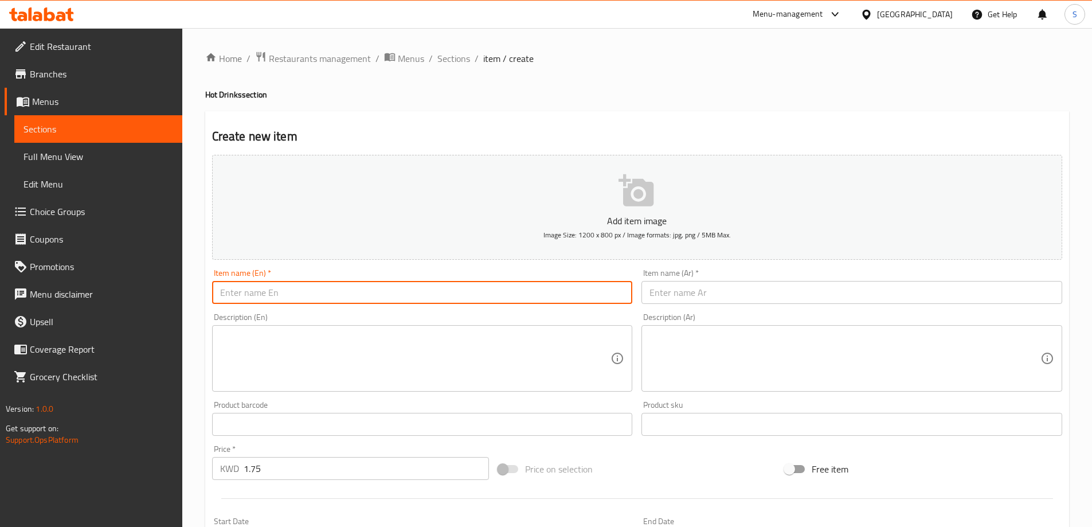
click at [404, 292] on input "text" at bounding box center [422, 292] width 421 height 23
paste input "Cafe Mocha"
type input "Cafe Mocha"
click at [833, 303] on input "text" at bounding box center [851, 292] width 421 height 23
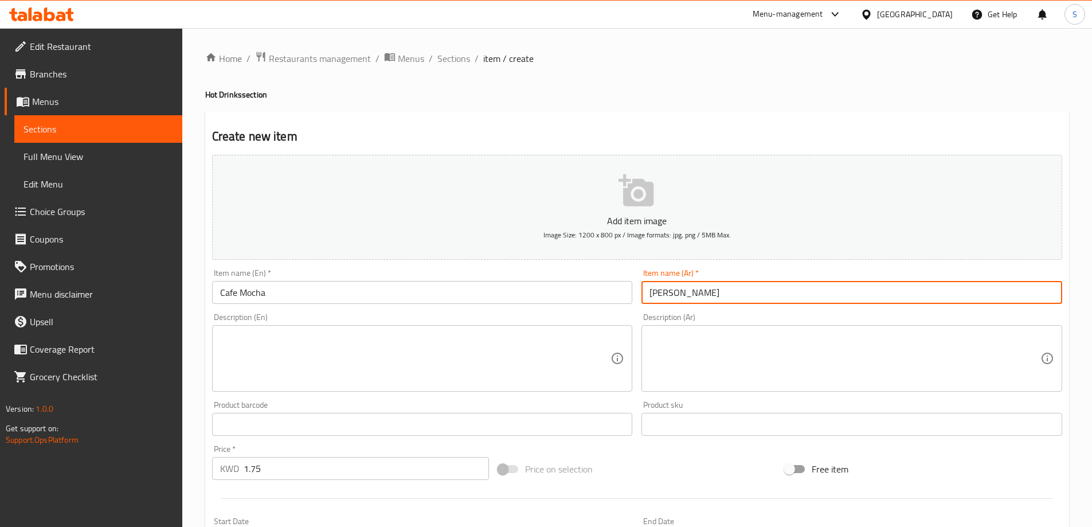
type input "كافي موكا"
click at [698, 453] on div "Add item image Image Size: 1200 x 800 px / Image formats: jpg, png / 5MB Max. I…" at bounding box center [636, 397] width 859 height 494
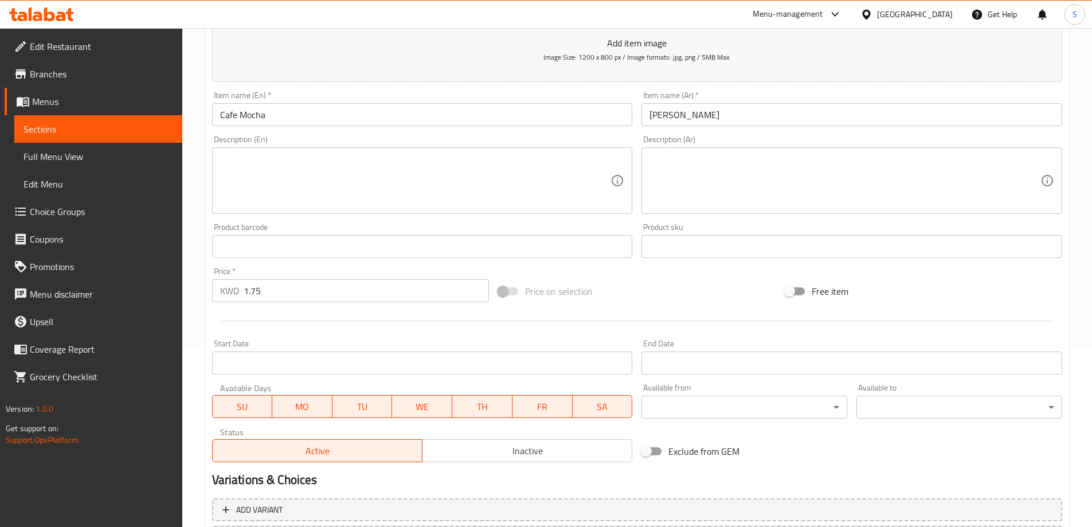
scroll to position [283, 0]
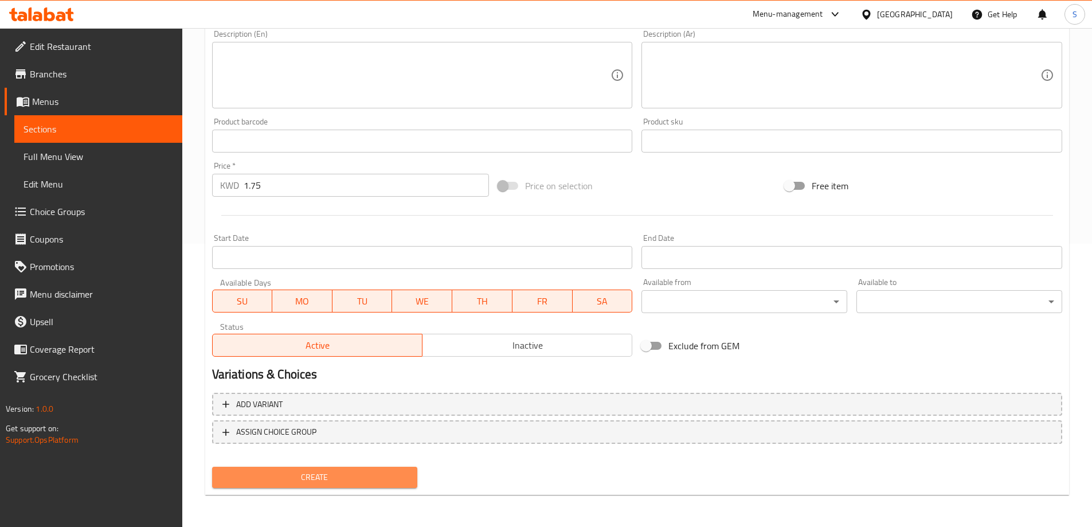
click at [357, 471] on span "Create" at bounding box center [314, 477] width 187 height 14
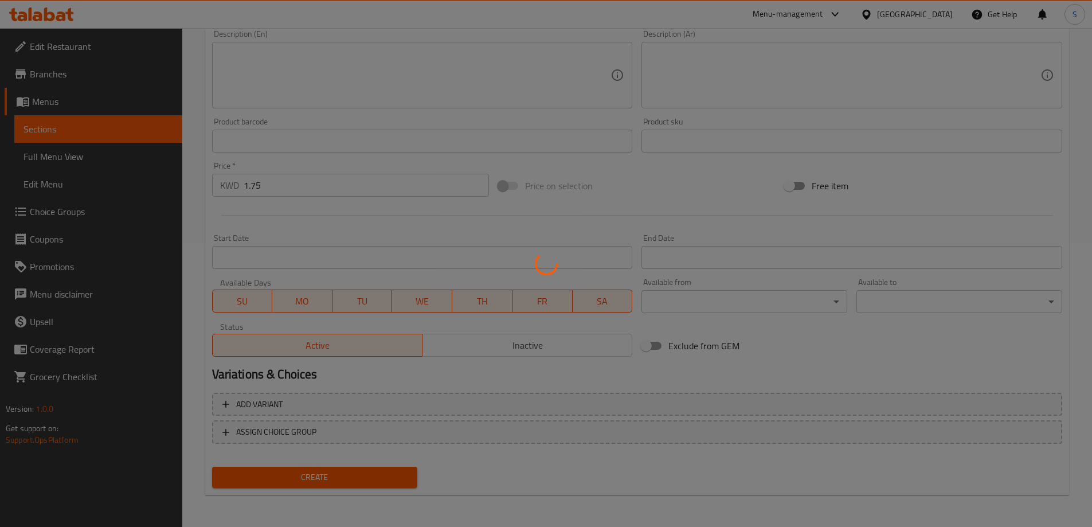
type input "0"
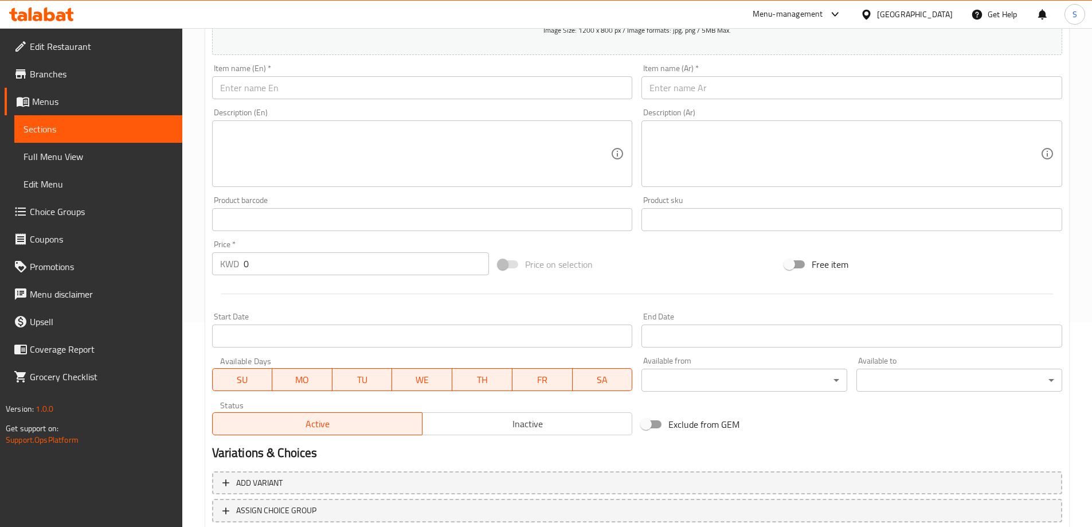
scroll to position [111, 0]
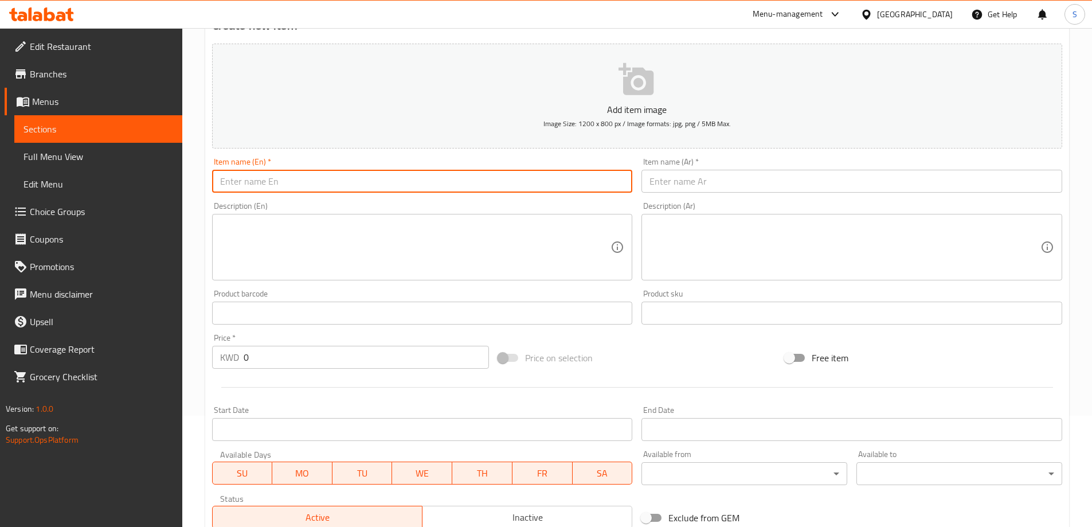
click at [330, 177] on input "text" at bounding box center [422, 181] width 421 height 23
paste input "Cappuccino"
type input "Cappuccino"
click at [767, 182] on input "text" at bounding box center [851, 181] width 421 height 23
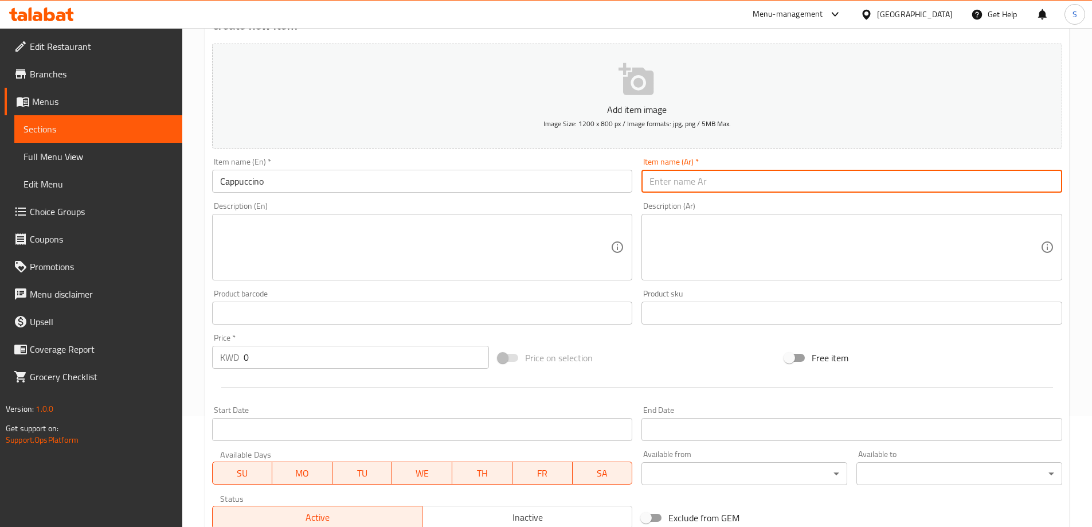
paste input "كابتشينو"
type input "كابتشينو"
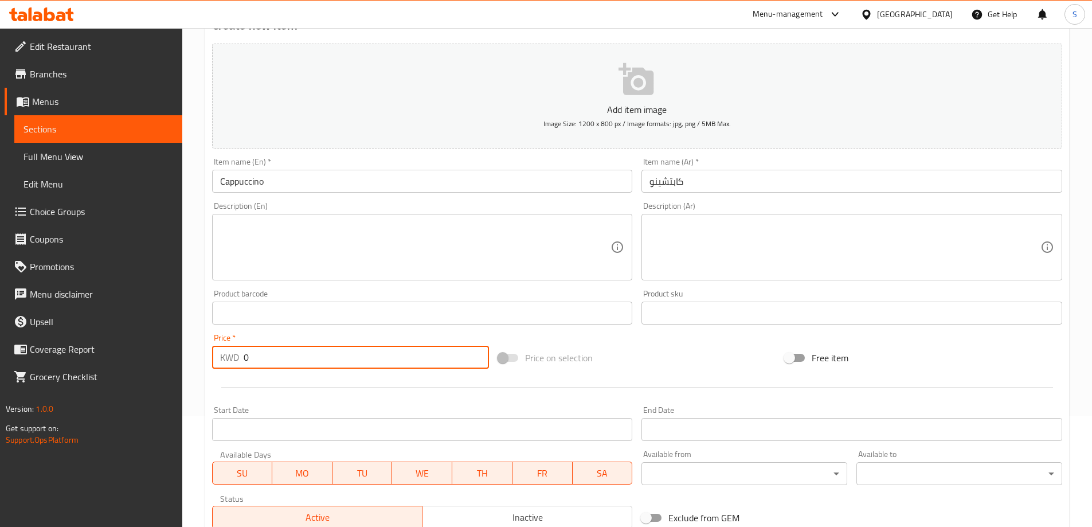
drag, startPoint x: 325, startPoint y: 366, endPoint x: 143, endPoint y: 342, distance: 183.8
click at [143, 342] on div "Edit Restaurant Branches Menus Sections Full Menu View Edit Menu Choice Groups …" at bounding box center [546, 308] width 1092 height 782
type input "1.75"
click at [632, 350] on div "Price on selection" at bounding box center [636, 357] width 287 height 31
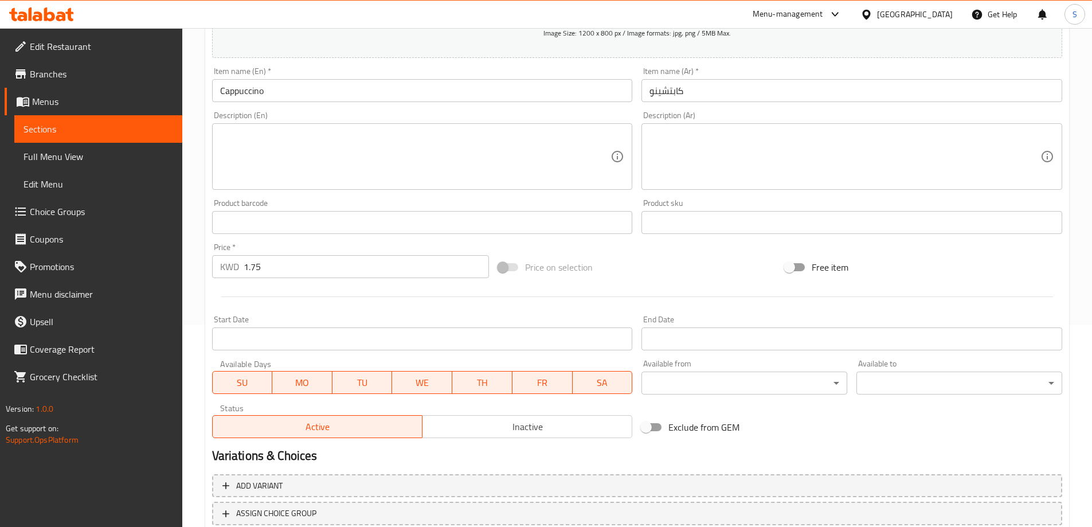
scroll to position [283, 0]
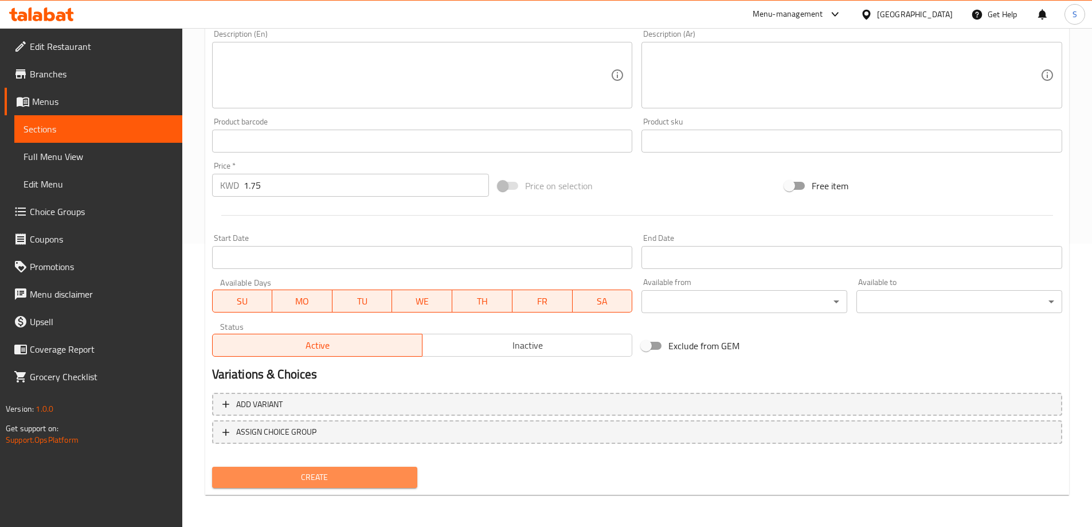
click at [379, 479] on span "Create" at bounding box center [314, 477] width 187 height 14
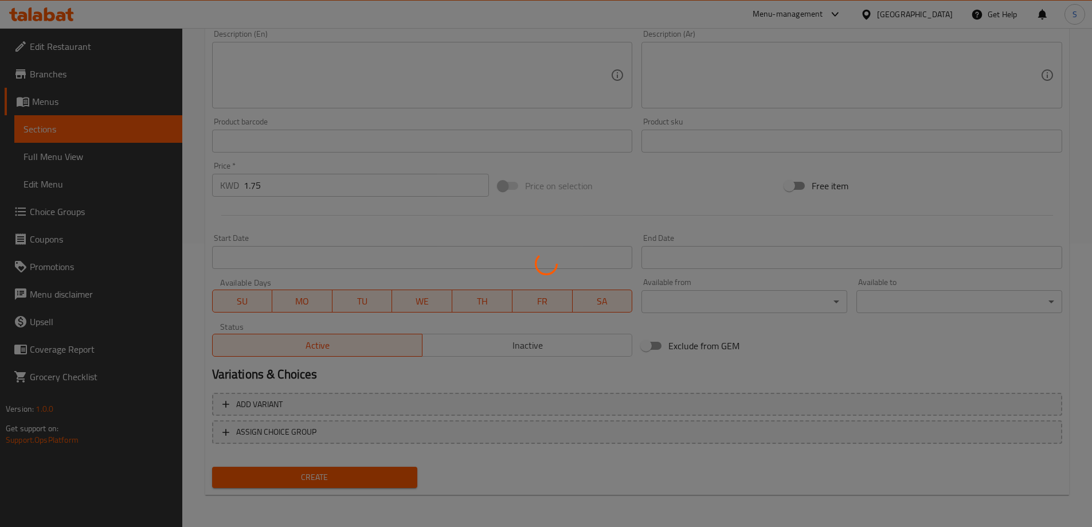
type input "0"
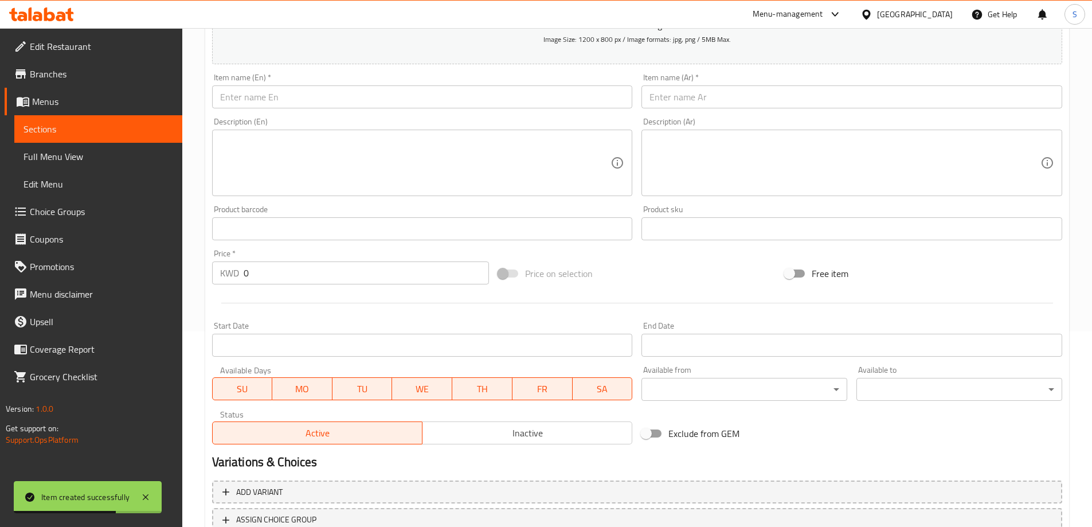
scroll to position [111, 0]
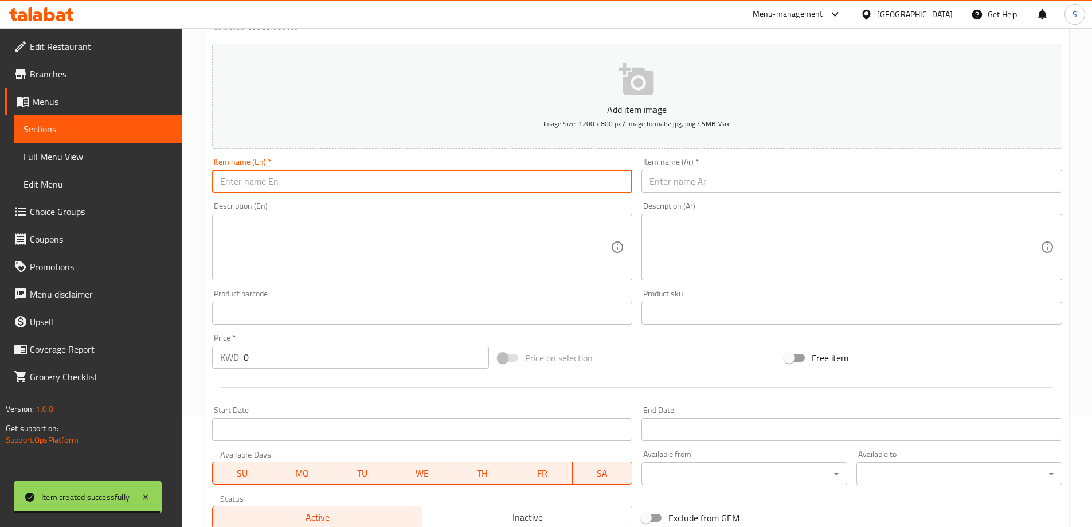
click at [346, 177] on input "text" at bounding box center [422, 181] width 421 height 23
paste input "American Coffee"
type input "American Coffee"
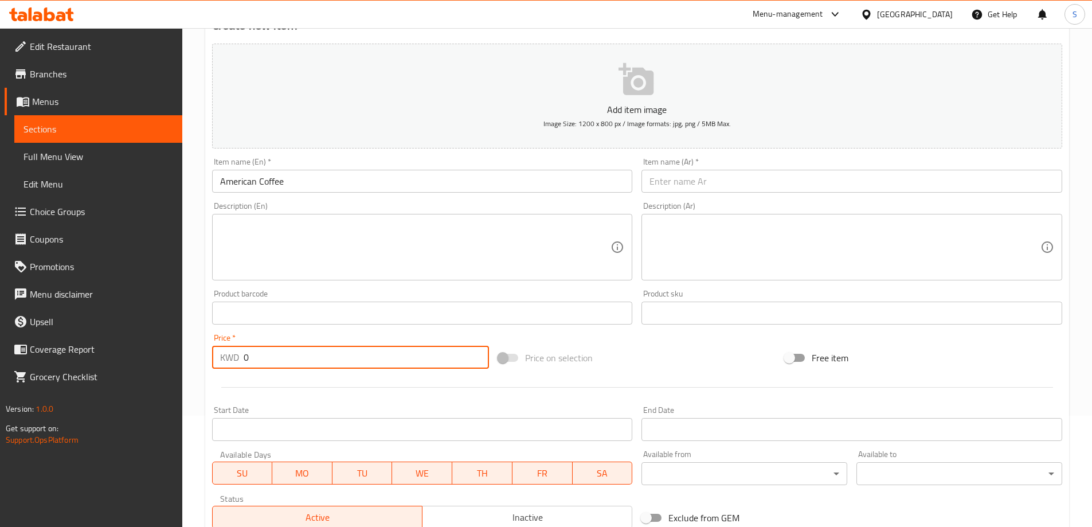
drag, startPoint x: 294, startPoint y: 364, endPoint x: 232, endPoint y: 355, distance: 62.5
click at [237, 355] on div "KWD 0 Price *" at bounding box center [350, 357] width 277 height 23
type input "1.25"
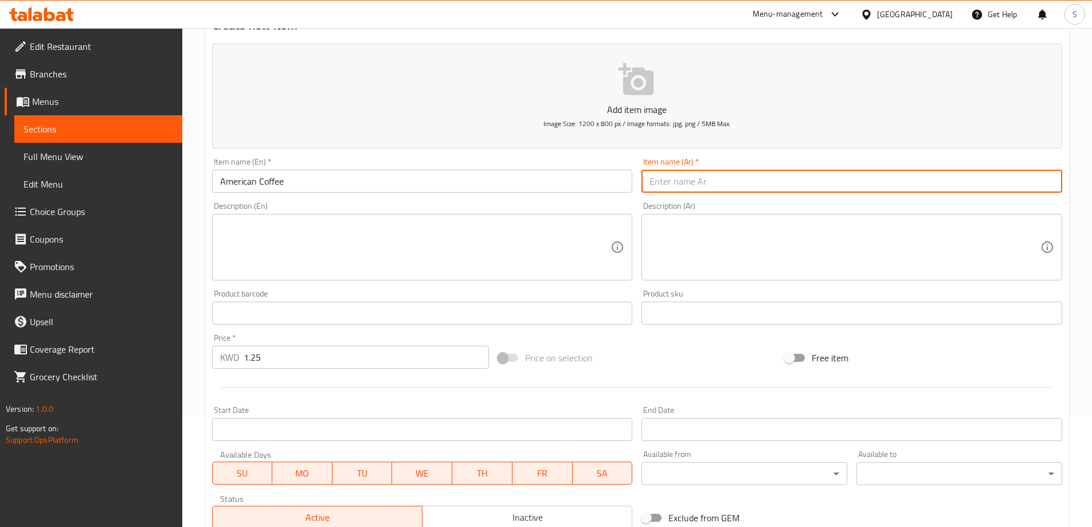
click at [875, 190] on input "text" at bounding box center [851, 181] width 421 height 23
paste input "القهوة الأمريكية"
drag, startPoint x: 1051, startPoint y: 187, endPoint x: 1065, endPoint y: 187, distance: 14.3
click at [1065, 187] on div "Item name (Ar)   * القهوة الأمريكية Item name (Ar) *" at bounding box center [852, 175] width 430 height 44
click at [1026, 178] on input "قهوة الأمريكية" at bounding box center [851, 181] width 421 height 23
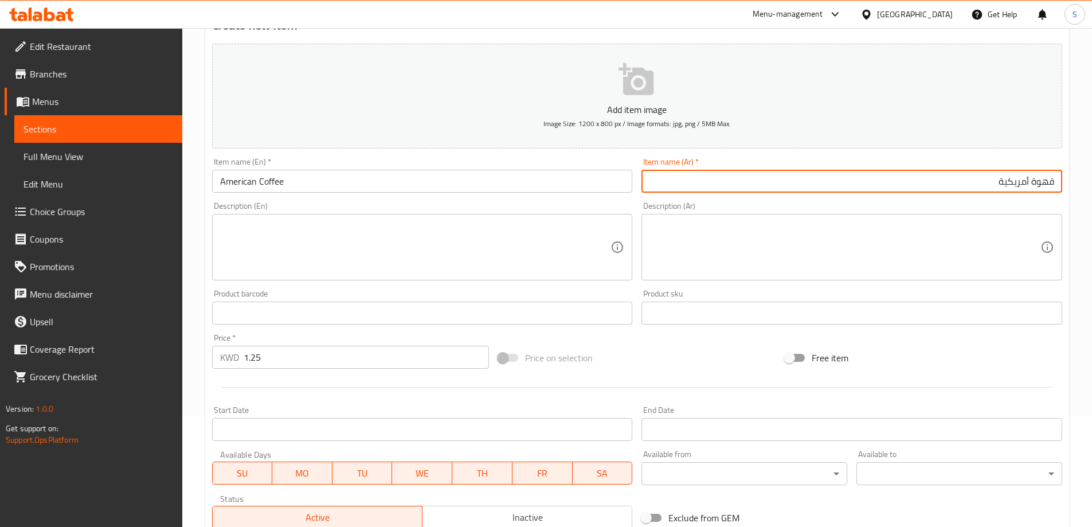
type input "قهوة أمريكية"
click at [630, 374] on div at bounding box center [636, 387] width 859 height 28
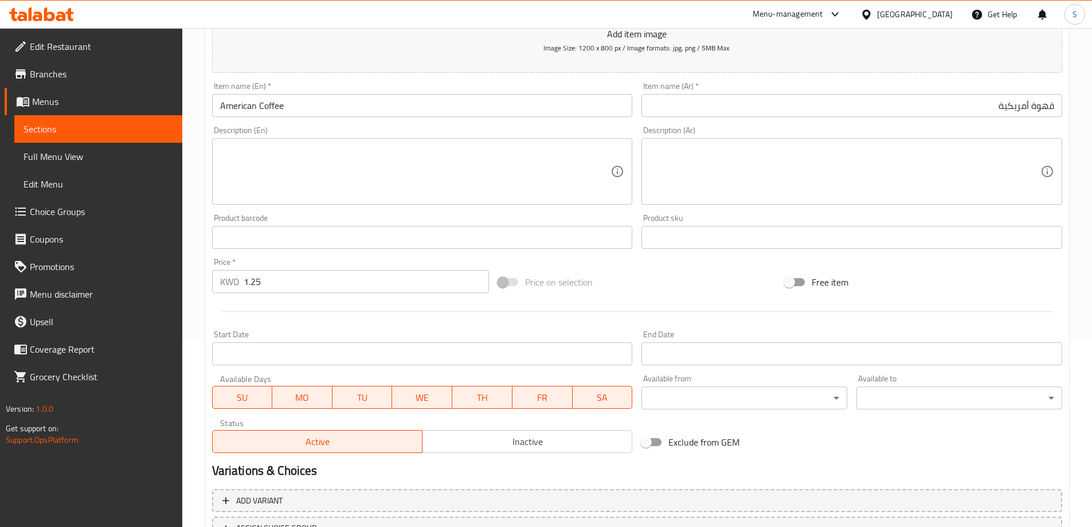
scroll to position [283, 0]
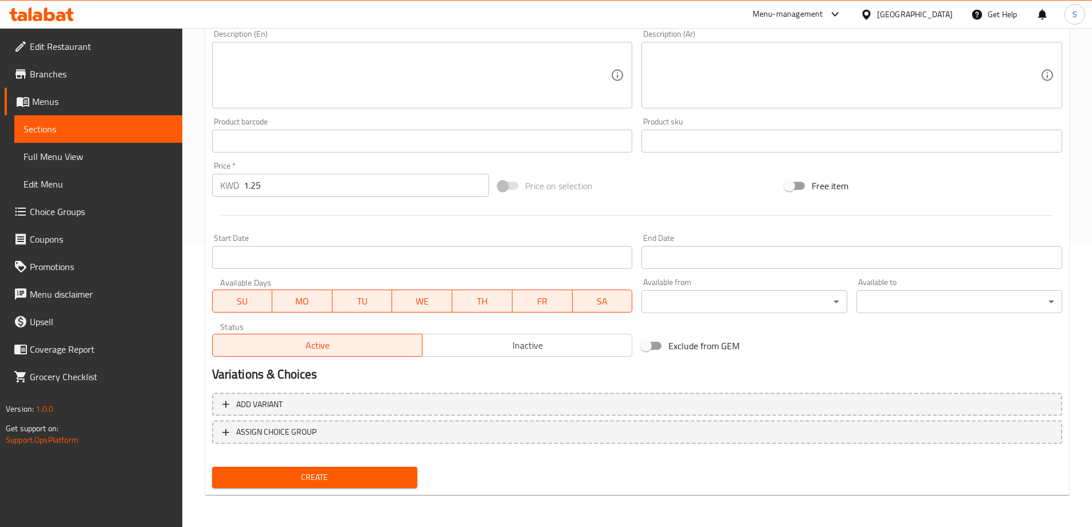
click at [331, 496] on div "Home / Restaurants management / Menus / Sections / item / create Hot Drinks sec…" at bounding box center [637, 136] width 864 height 736
drag, startPoint x: 343, startPoint y: 484, endPoint x: 347, endPoint y: 471, distance: 14.2
click at [345, 481] on button "Create" at bounding box center [315, 477] width 206 height 21
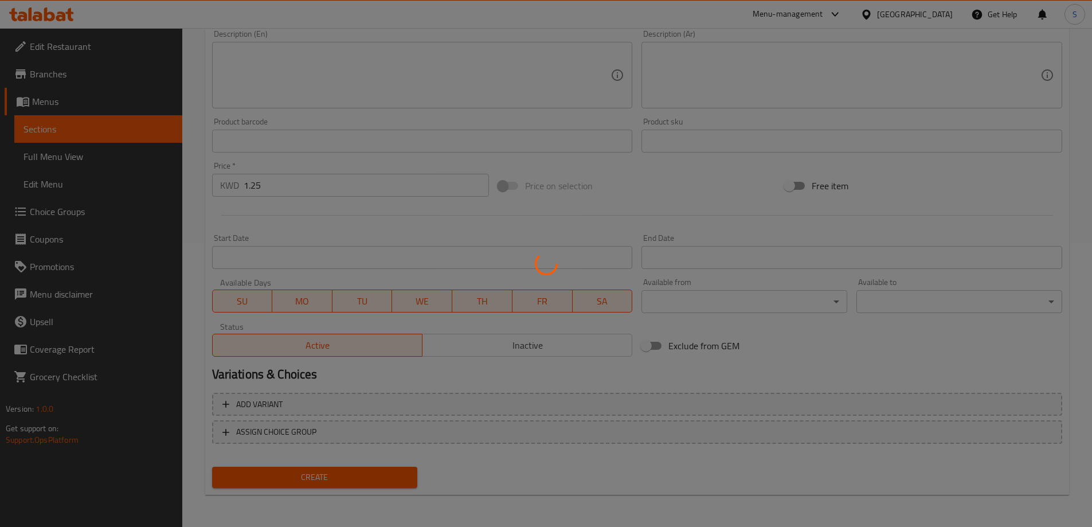
type input "0"
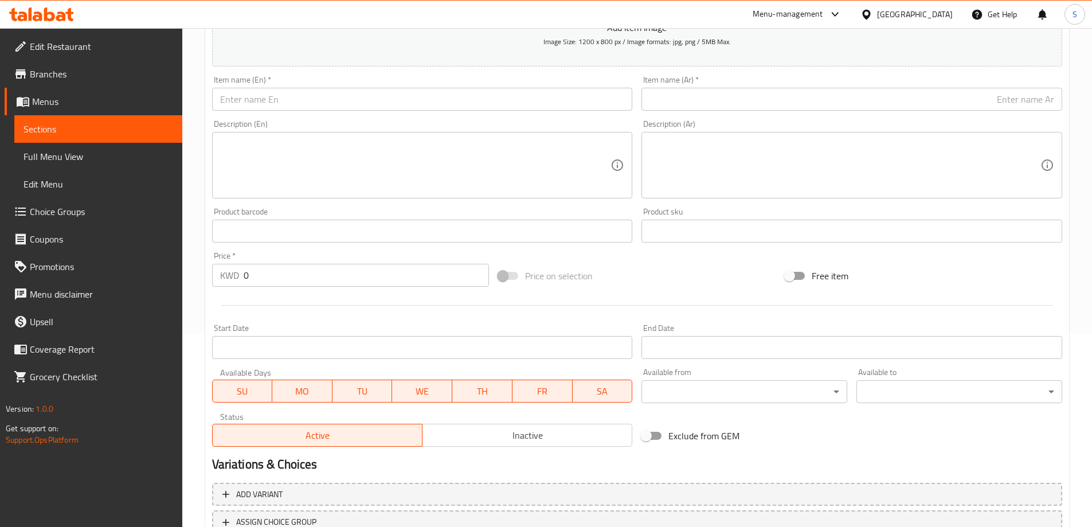
scroll to position [111, 0]
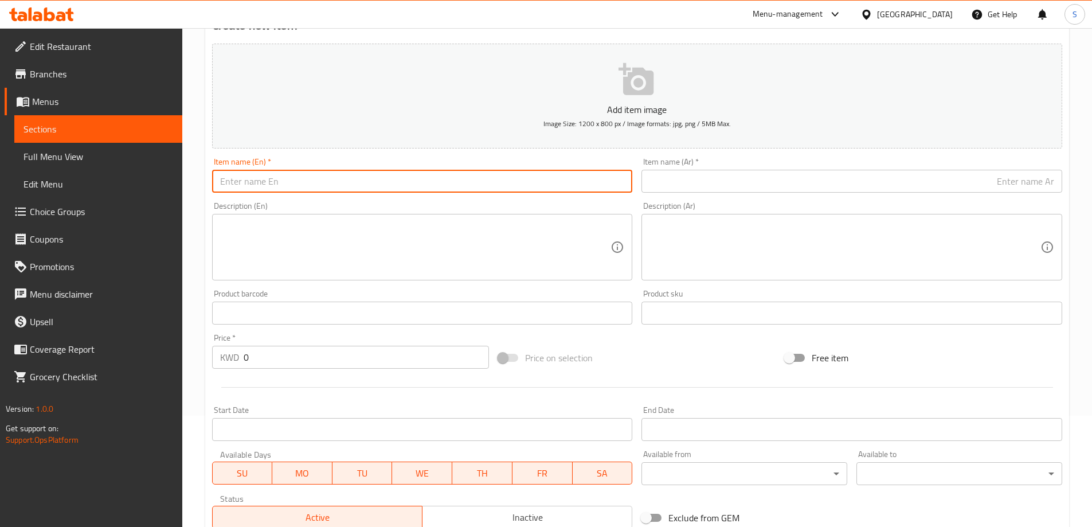
click at [362, 189] on input "text" at bounding box center [422, 181] width 421 height 23
paste input "Flavored Latte"
type input "Flavored Latte"
click at [730, 202] on div "Description (Ar) Description (Ar)" at bounding box center [851, 241] width 421 height 79
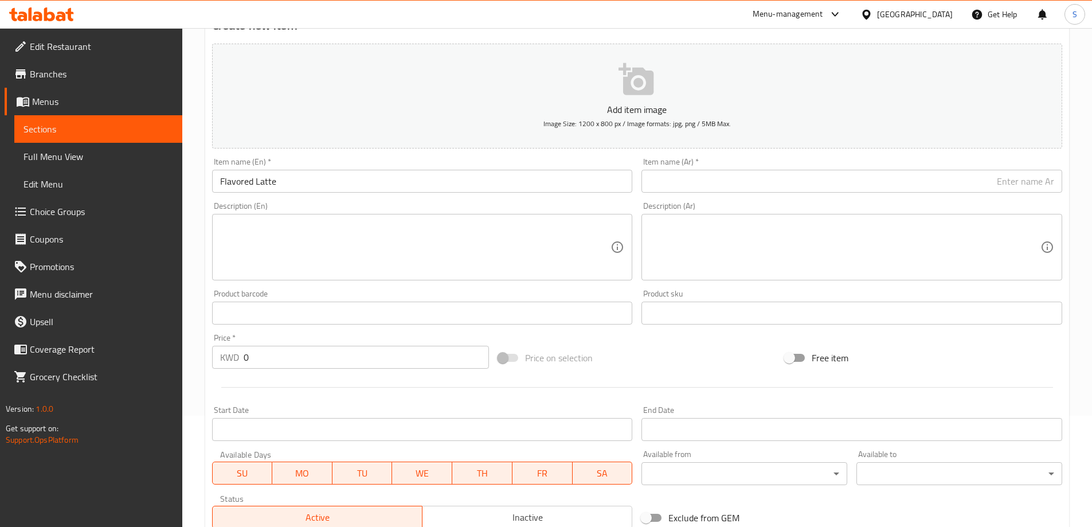
click at [742, 181] on input "text" at bounding box center [851, 181] width 421 height 23
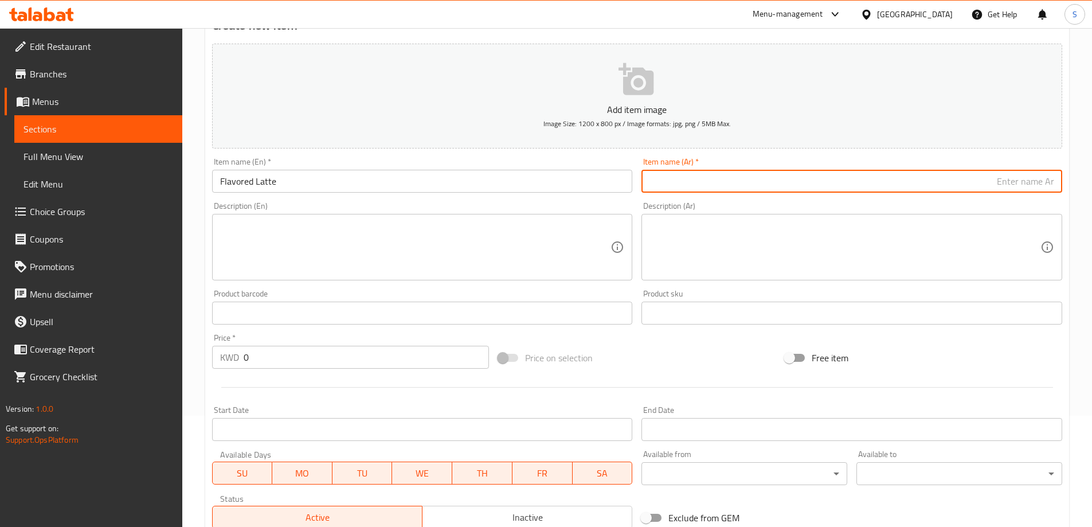
paste input "لاتيه بنكهة"
type input "لاتيه بنكهة"
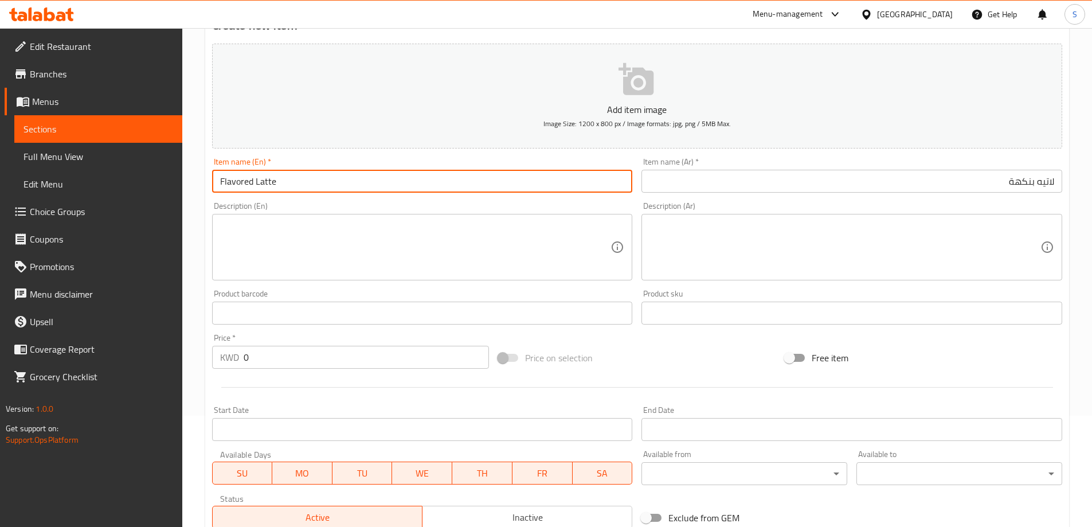
click at [402, 186] on input "Flavored Latte" at bounding box center [422, 181] width 421 height 23
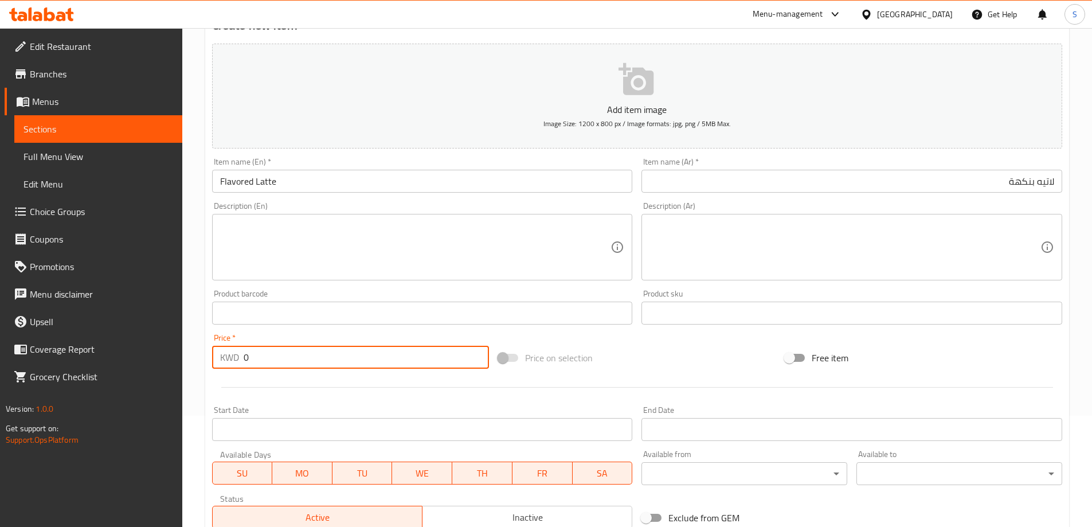
click at [328, 362] on input "0" at bounding box center [367, 357] width 246 height 23
click at [327, 362] on input "0" at bounding box center [367, 357] width 246 height 23
type input "1.85"
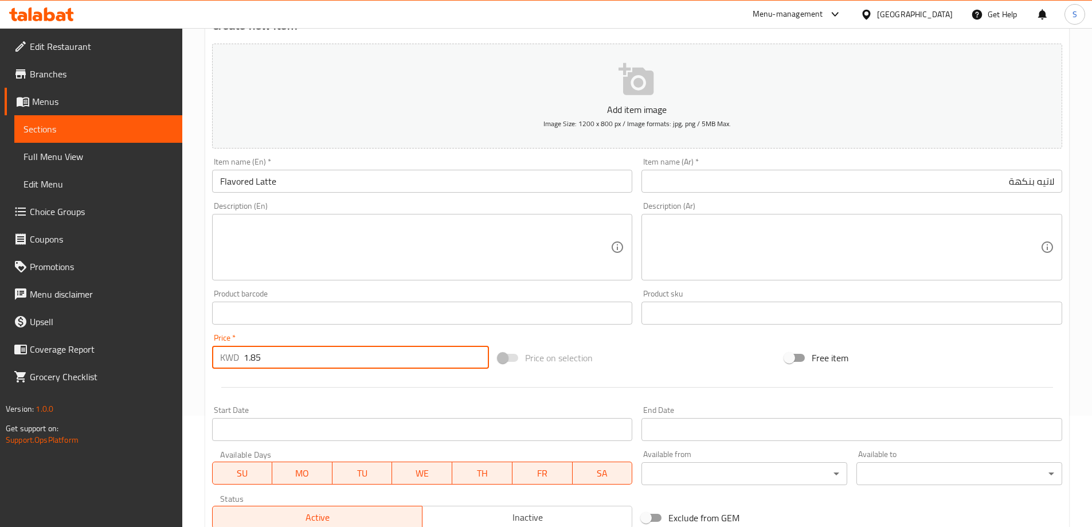
click at [621, 361] on div "Price on selection" at bounding box center [636, 357] width 287 height 31
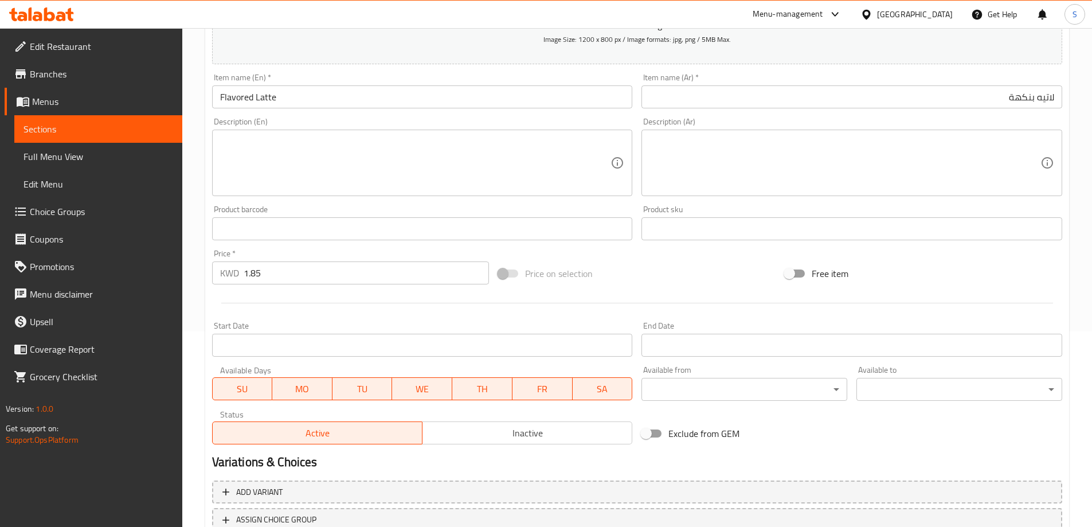
scroll to position [283, 0]
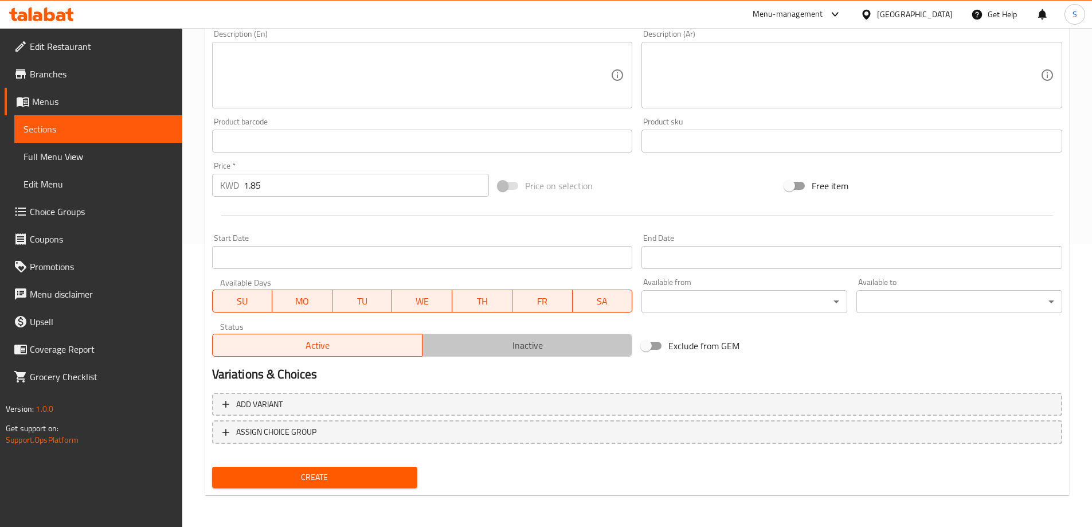
click at [477, 344] on span "Inactive" at bounding box center [527, 345] width 201 height 17
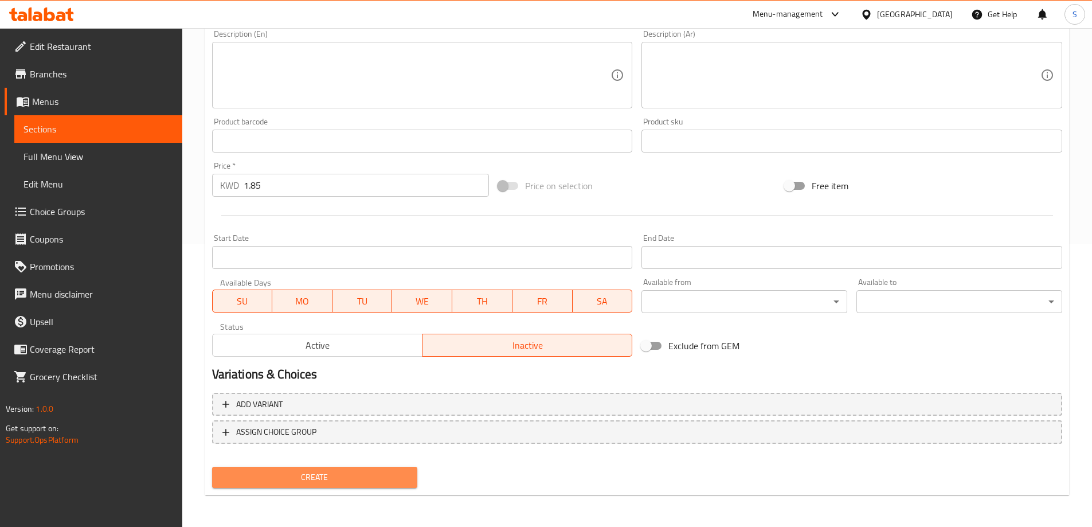
click at [363, 483] on span "Create" at bounding box center [314, 477] width 187 height 14
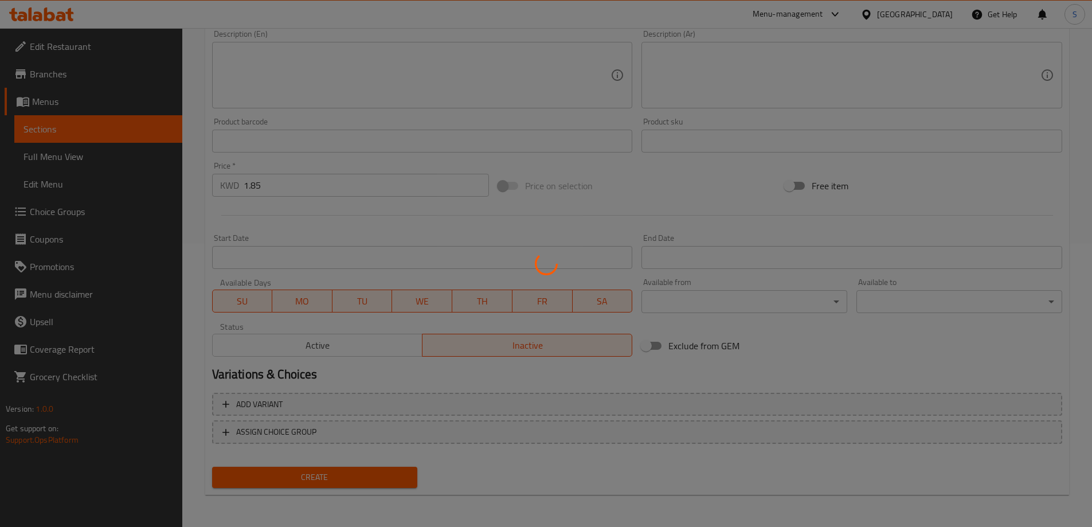
type input "0"
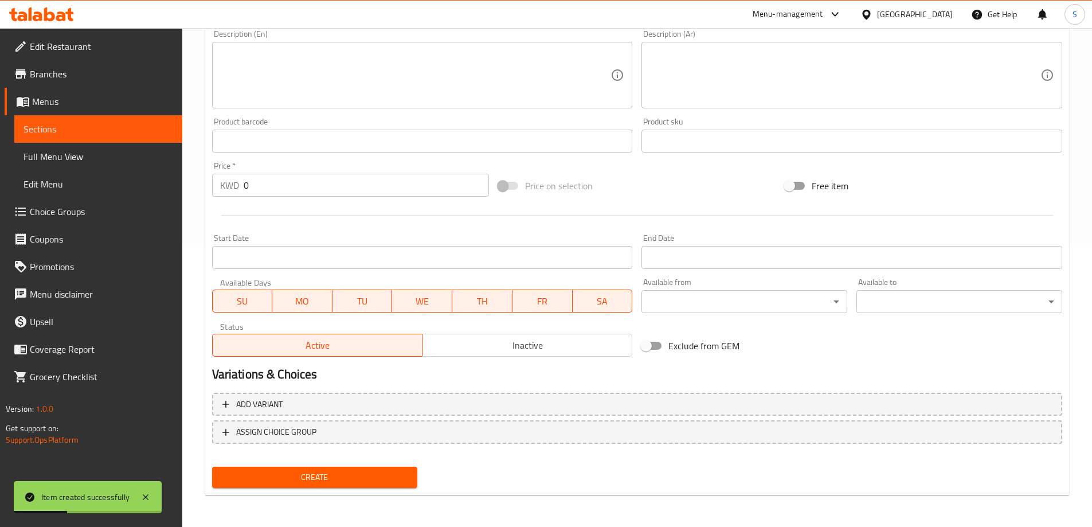
scroll to position [54, 0]
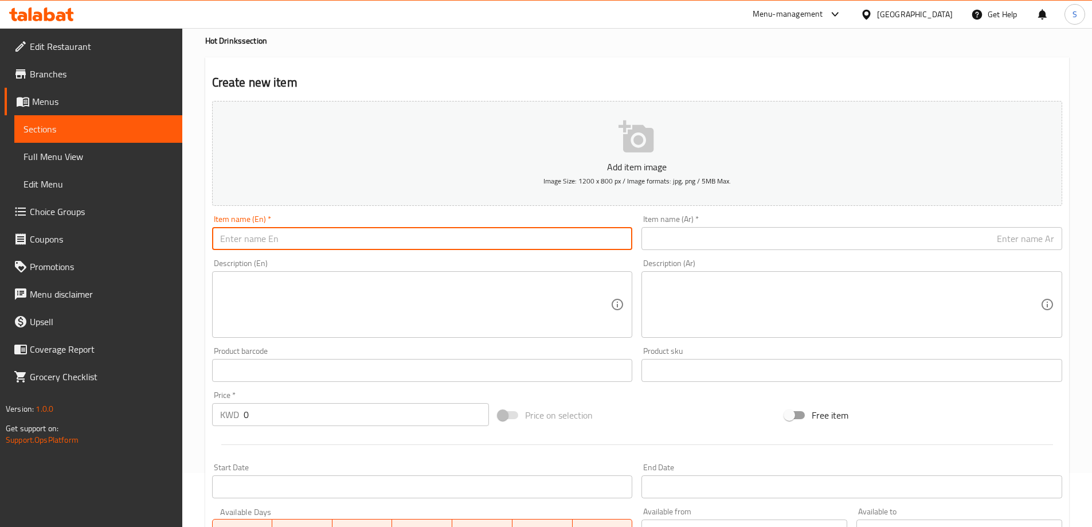
click at [431, 243] on input "text" at bounding box center [422, 238] width 421 height 23
paste input "Cafe Latte"
type input "Cafe Latte"
click at [845, 238] on input "text" at bounding box center [851, 238] width 421 height 23
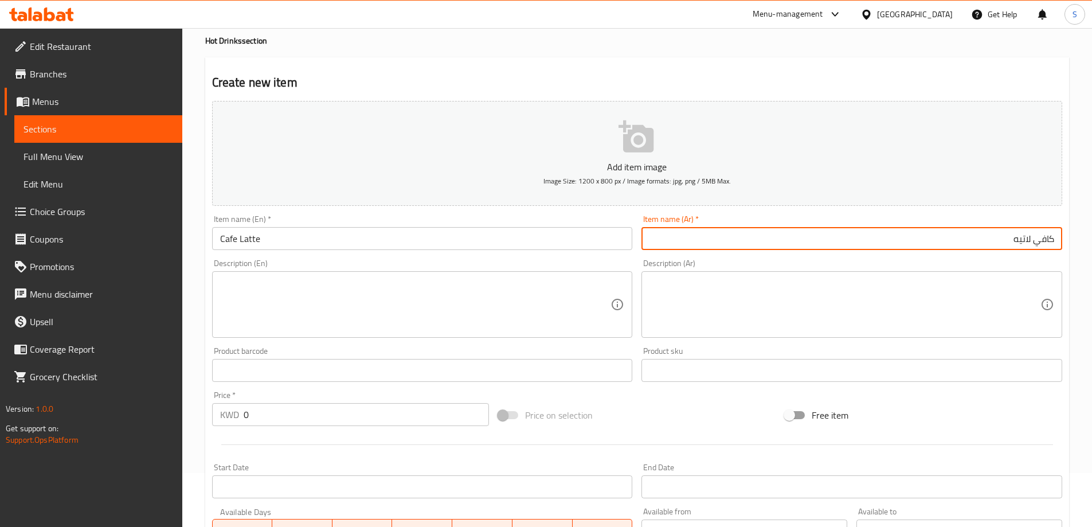
type input "كافي لاتيه"
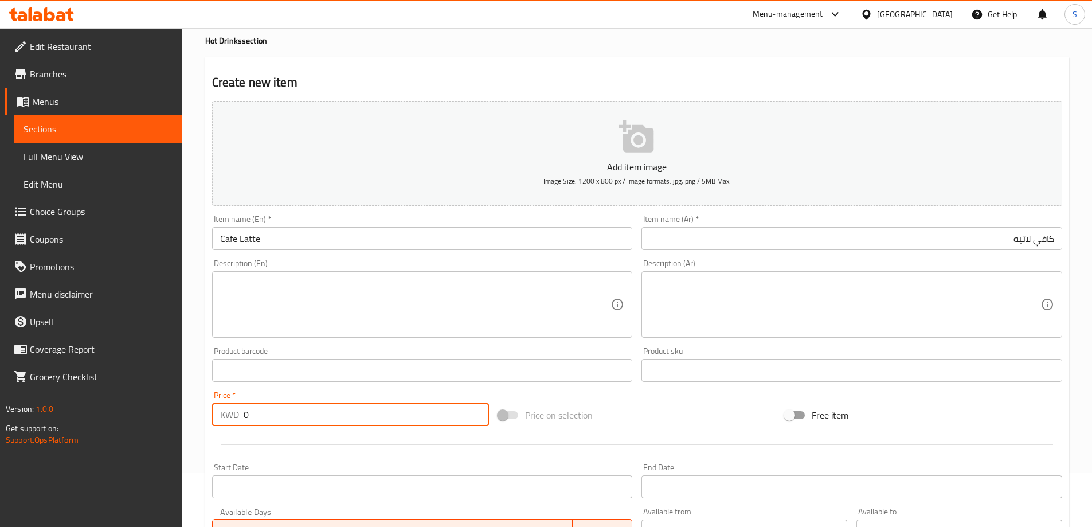
drag, startPoint x: 300, startPoint y: 409, endPoint x: 146, endPoint y: 433, distance: 156.7
click at [147, 433] on div "Edit Restaurant Branches Menus Sections Full Menu View Edit Menu Choice Groups …" at bounding box center [546, 365] width 1092 height 782
type input "1.75"
drag, startPoint x: 676, startPoint y: 429, endPoint x: 665, endPoint y: 426, distance: 10.9
click at [675, 430] on div "Price on selection" at bounding box center [636, 414] width 287 height 31
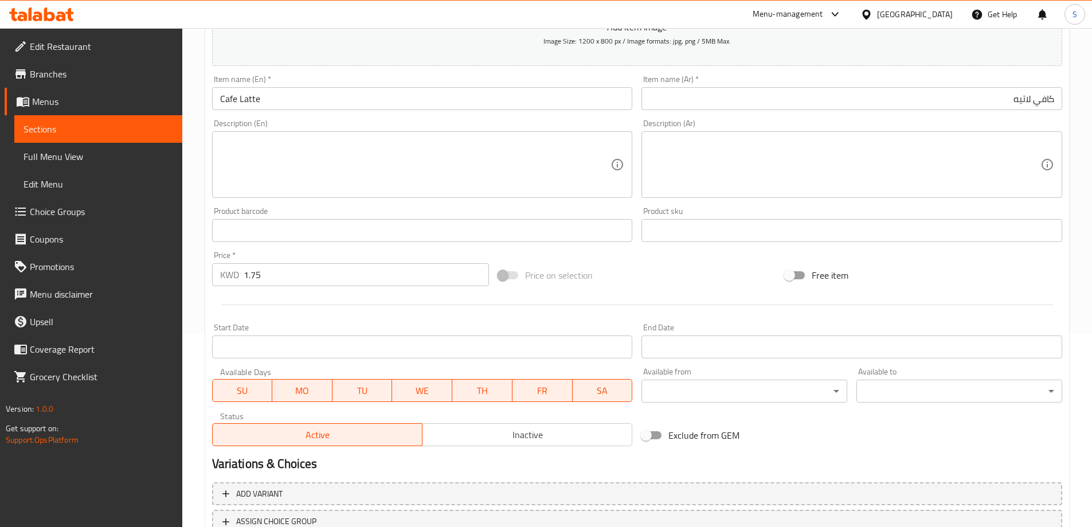
scroll to position [283, 0]
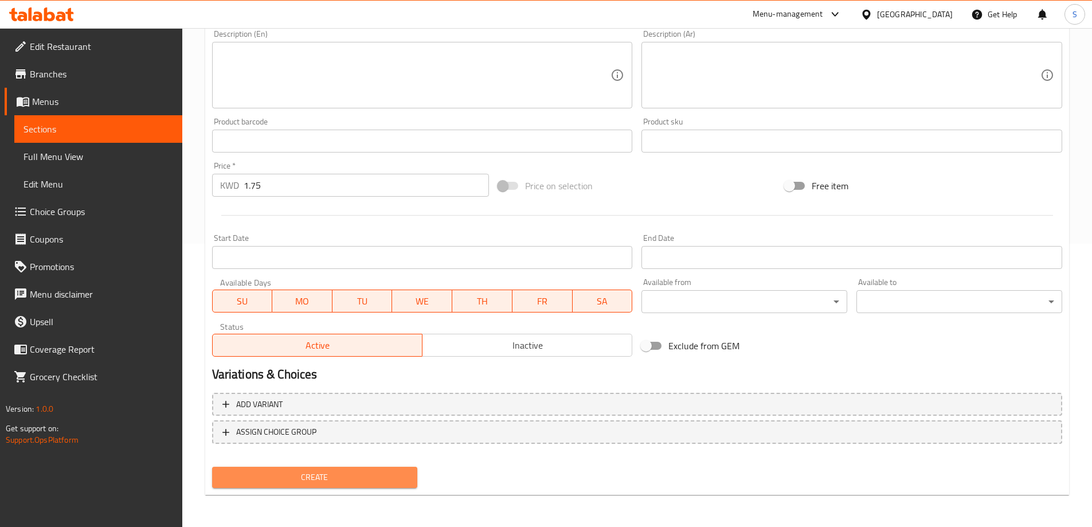
click at [343, 479] on span "Create" at bounding box center [314, 477] width 187 height 14
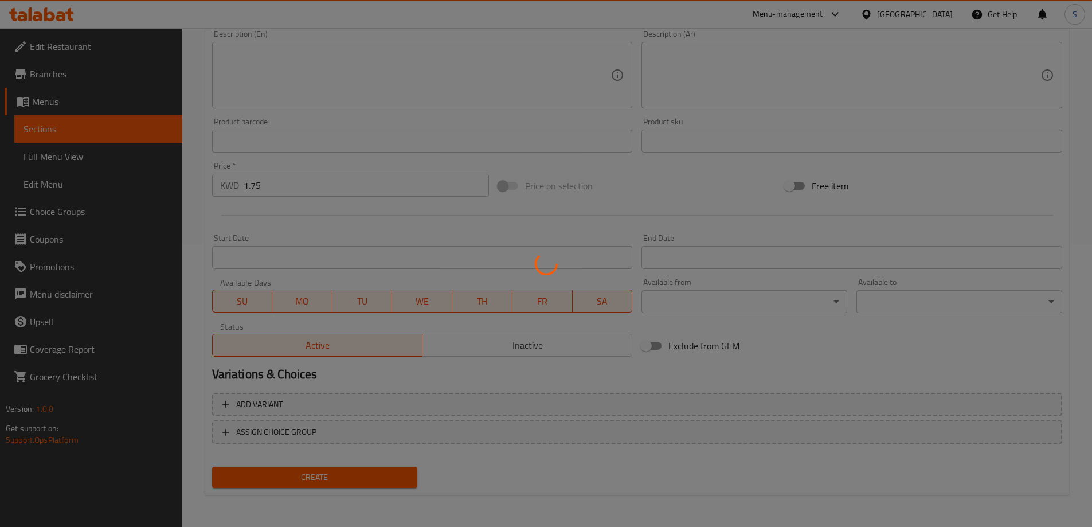
type input "0"
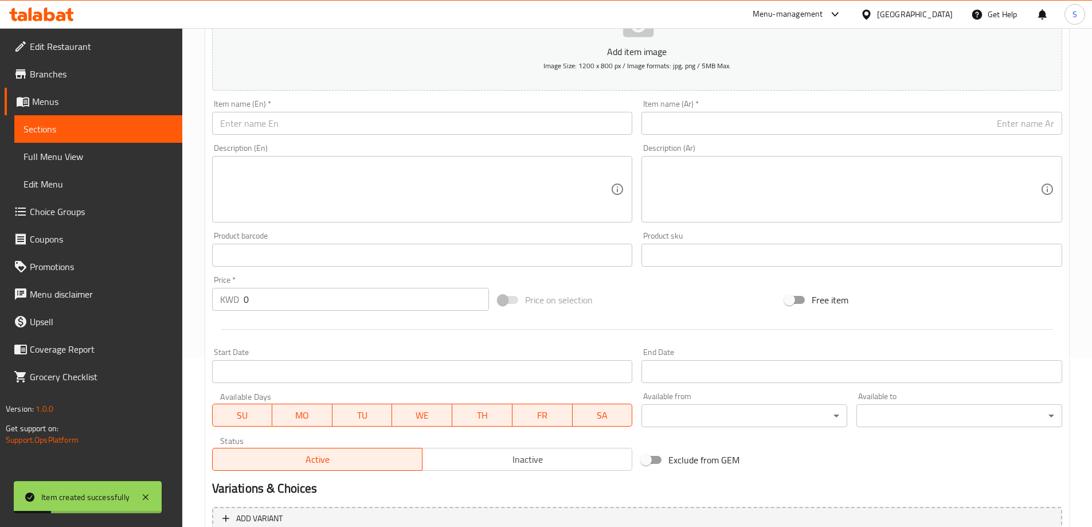
scroll to position [168, 0]
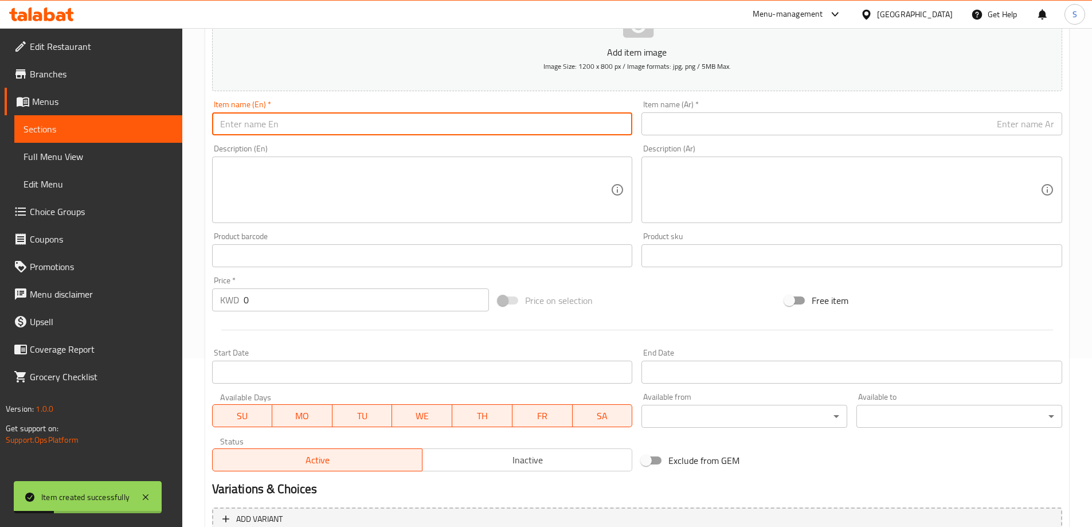
click at [343, 122] on input "text" at bounding box center [422, 123] width 421 height 23
paste input "Hot Chocolate"
type input "Hot Chocolate"
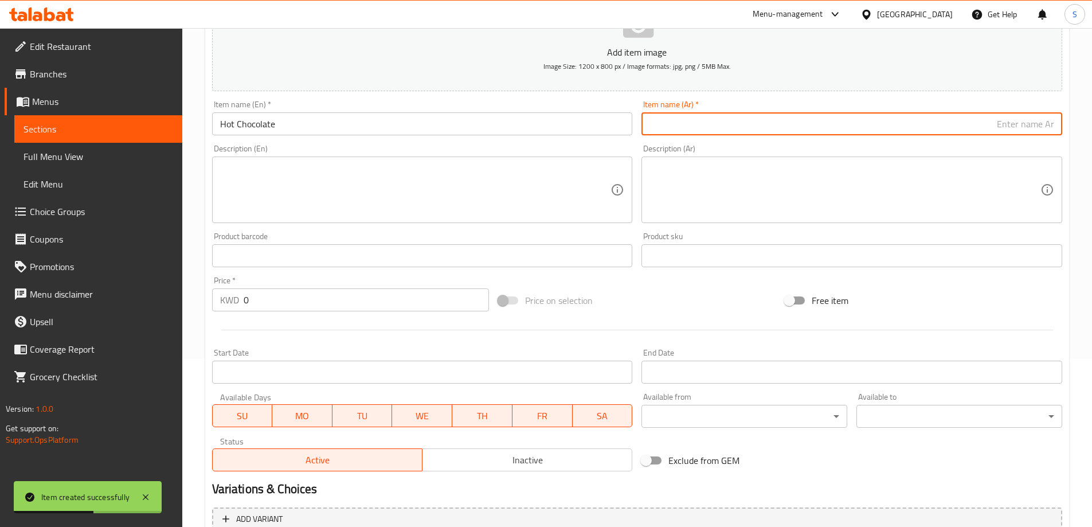
click at [667, 126] on input "text" at bounding box center [851, 123] width 421 height 23
paste input "شكولاته ساخنة"
type input "شكولاته ساخنة"
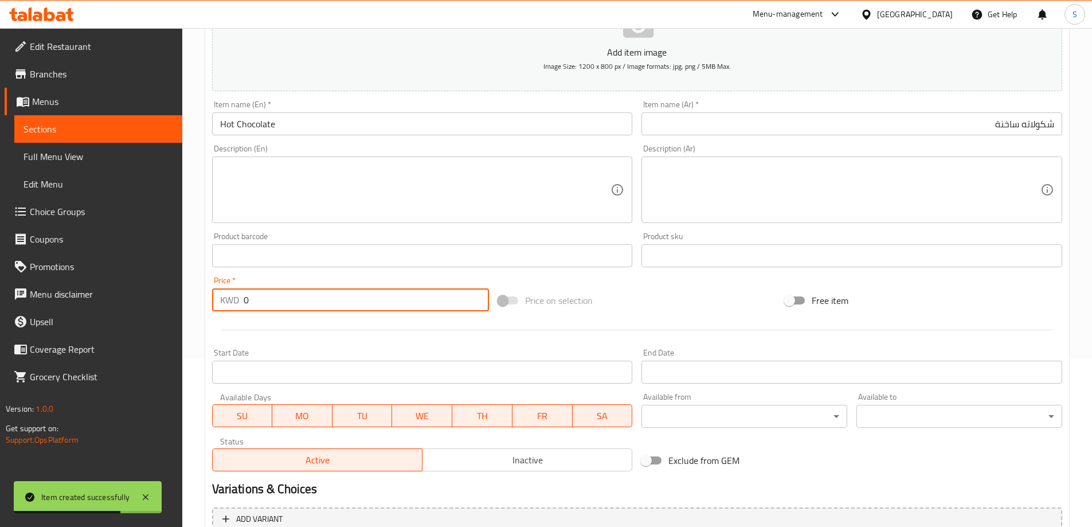
drag, startPoint x: 307, startPoint y: 311, endPoint x: 209, endPoint y: 306, distance: 98.1
click at [210, 306] on div "Price   * KWD 0 Price *" at bounding box center [350, 294] width 287 height 44
type input "1.5"
click at [636, 293] on div "Price on selection" at bounding box center [636, 300] width 287 height 31
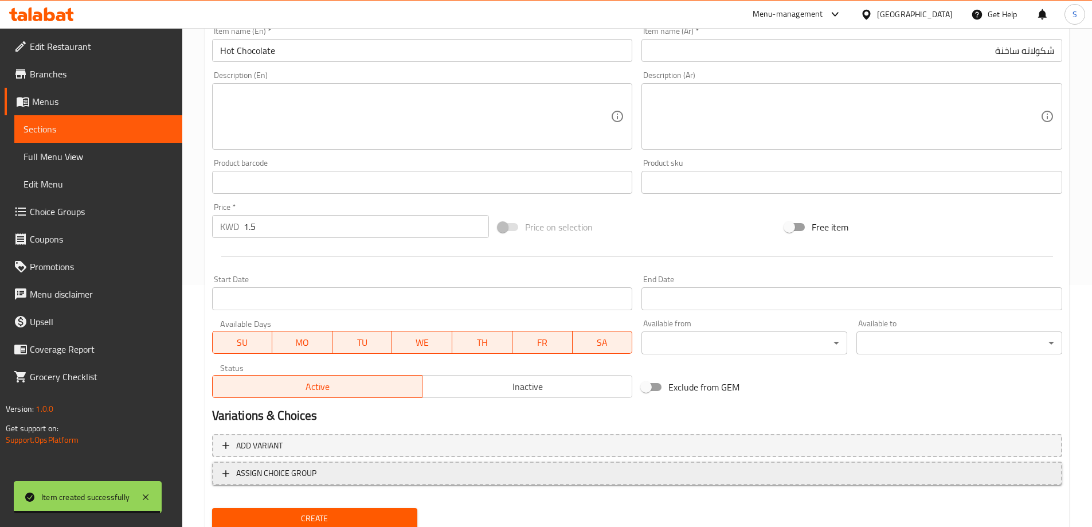
scroll to position [283, 0]
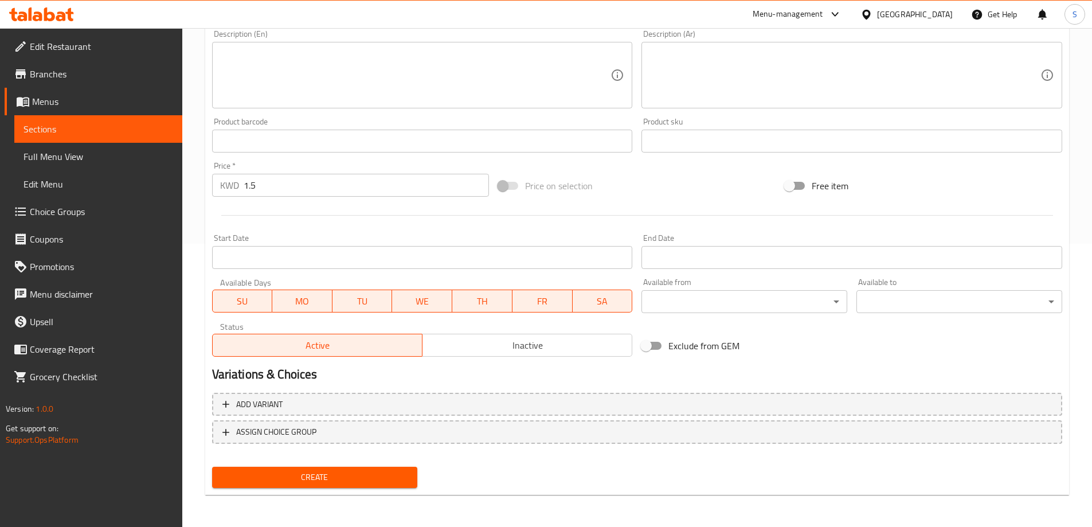
click at [275, 480] on span "Create" at bounding box center [314, 477] width 187 height 14
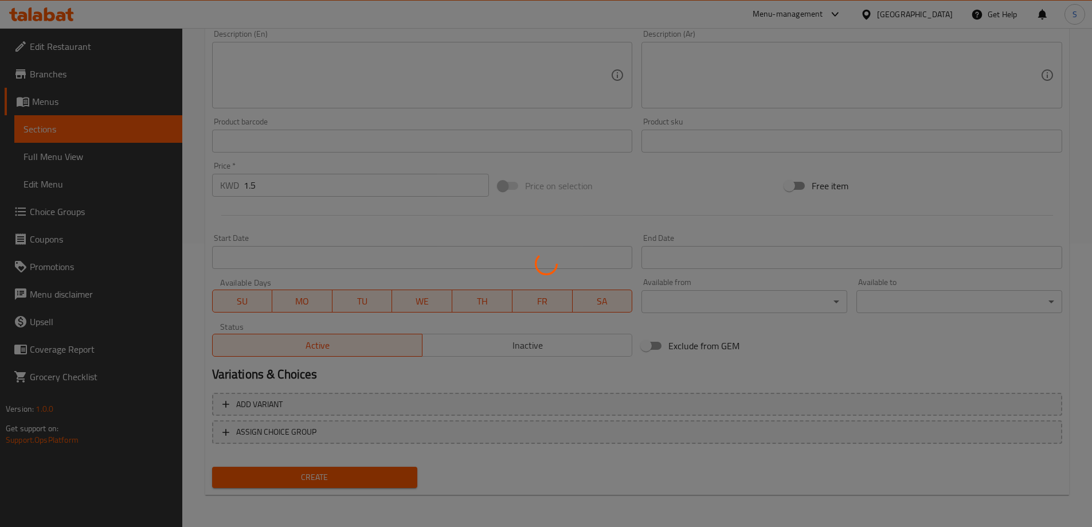
type input "0"
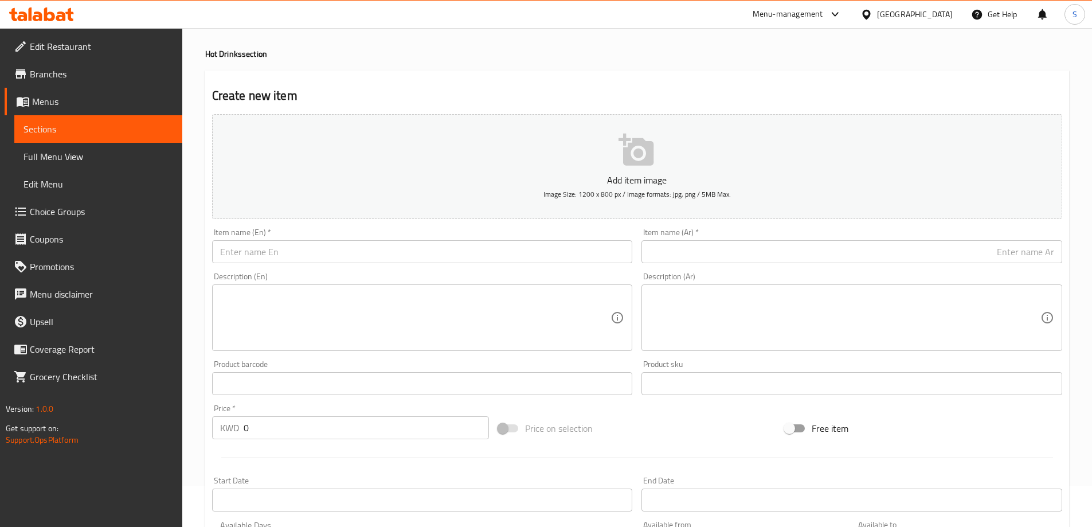
scroll to position [0, 0]
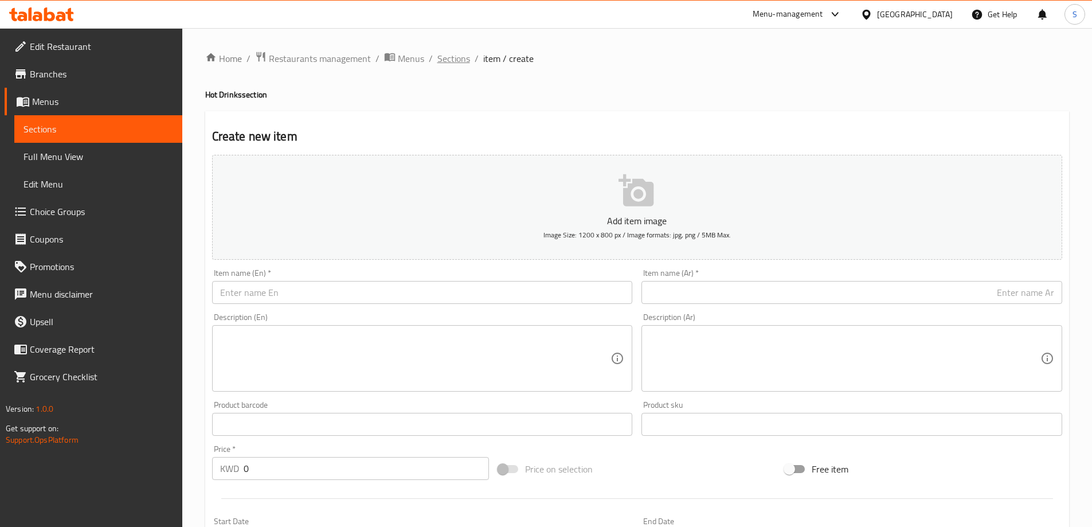
click at [441, 58] on span "Sections" at bounding box center [453, 59] width 33 height 14
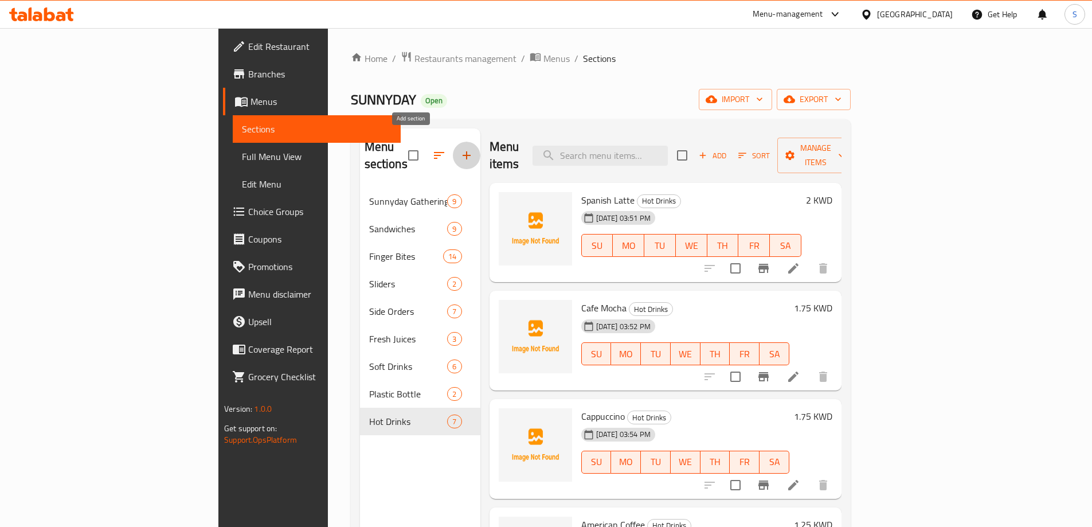
click at [460, 150] on icon "button" at bounding box center [467, 155] width 14 height 14
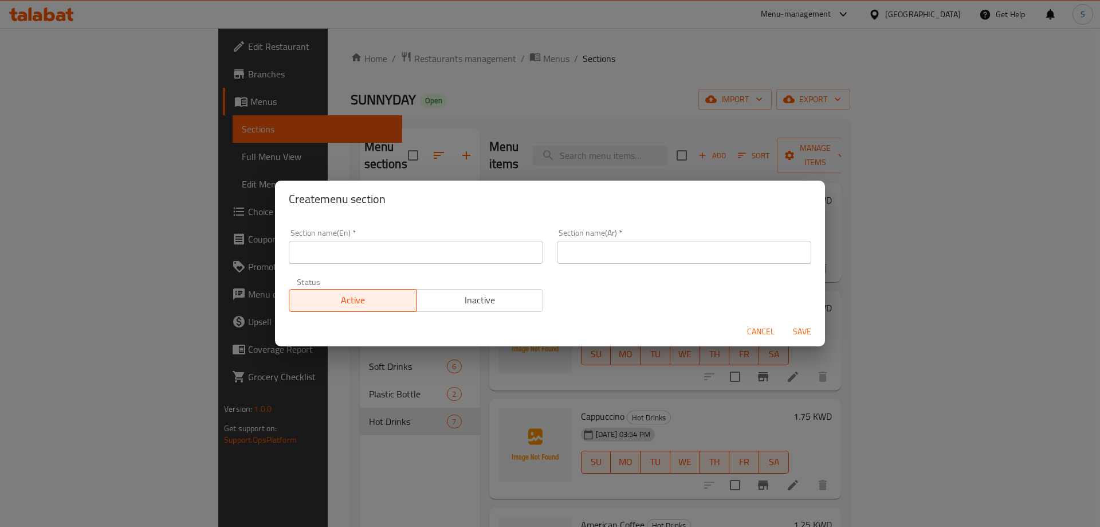
click at [368, 252] on input "text" at bounding box center [416, 252] width 254 height 23
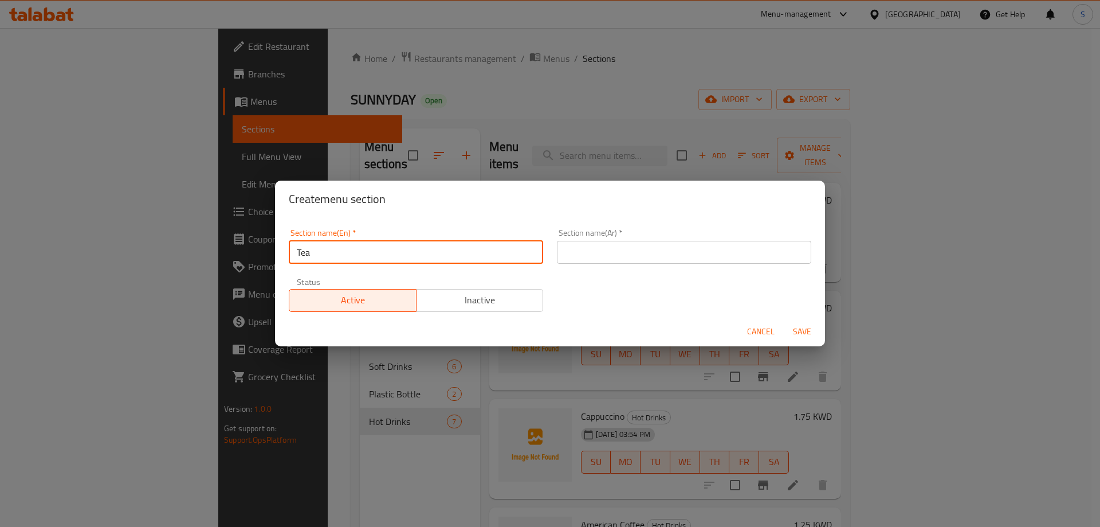
type input "Tea"
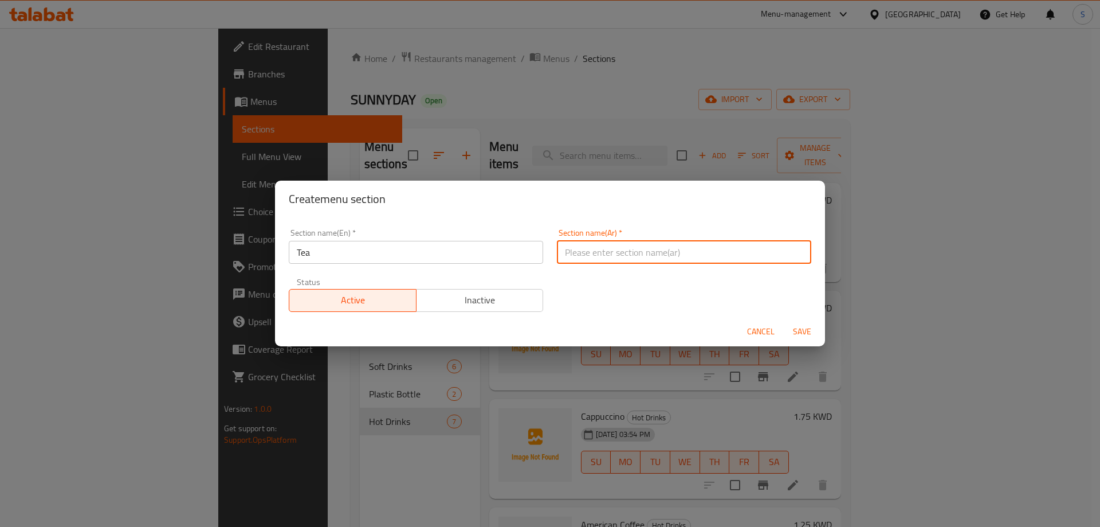
click at [720, 245] on input "text" at bounding box center [684, 252] width 254 height 23
type input "الشاي"
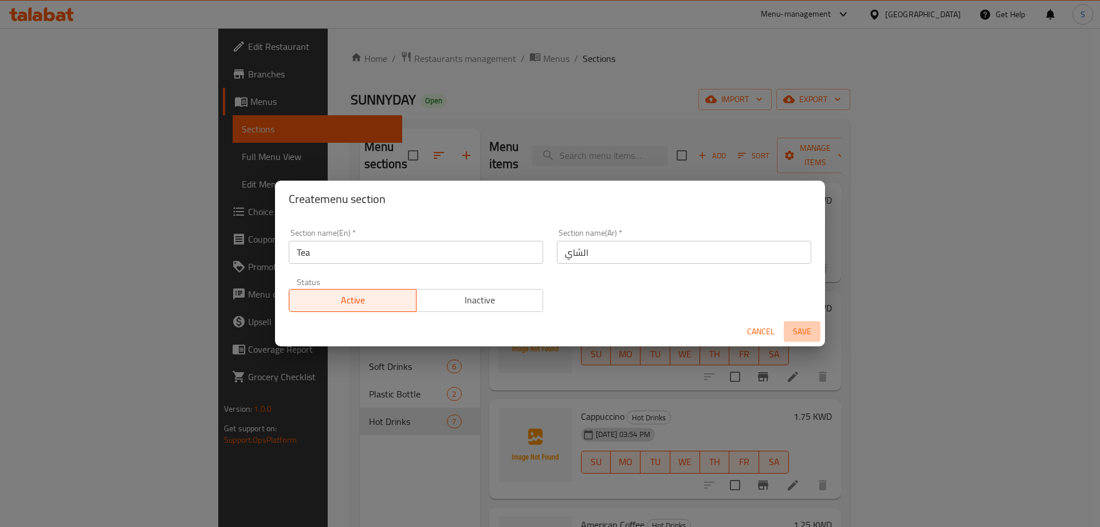
click at [795, 334] on span "Save" at bounding box center [803, 331] width 28 height 14
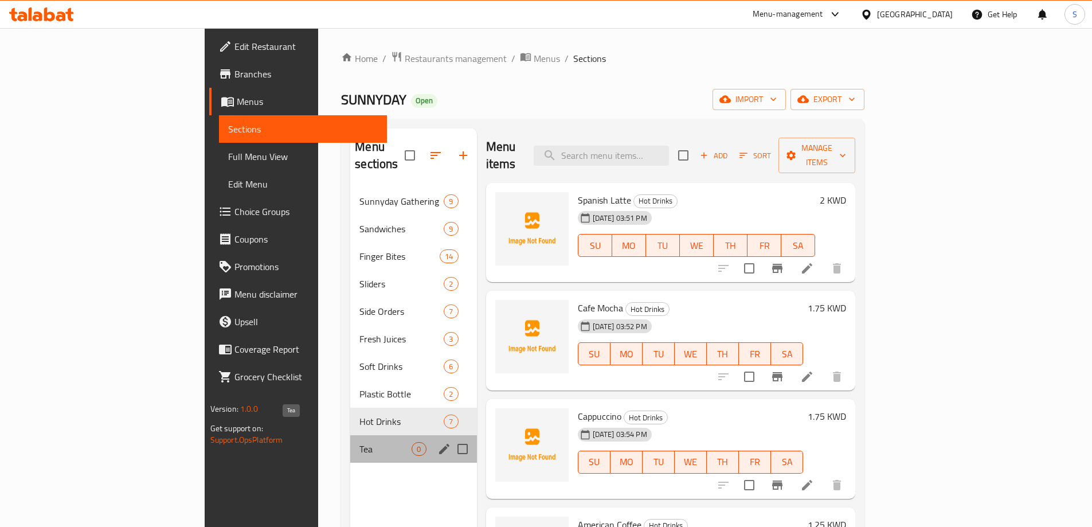
click at [359, 442] on span "Tea" at bounding box center [385, 449] width 52 height 14
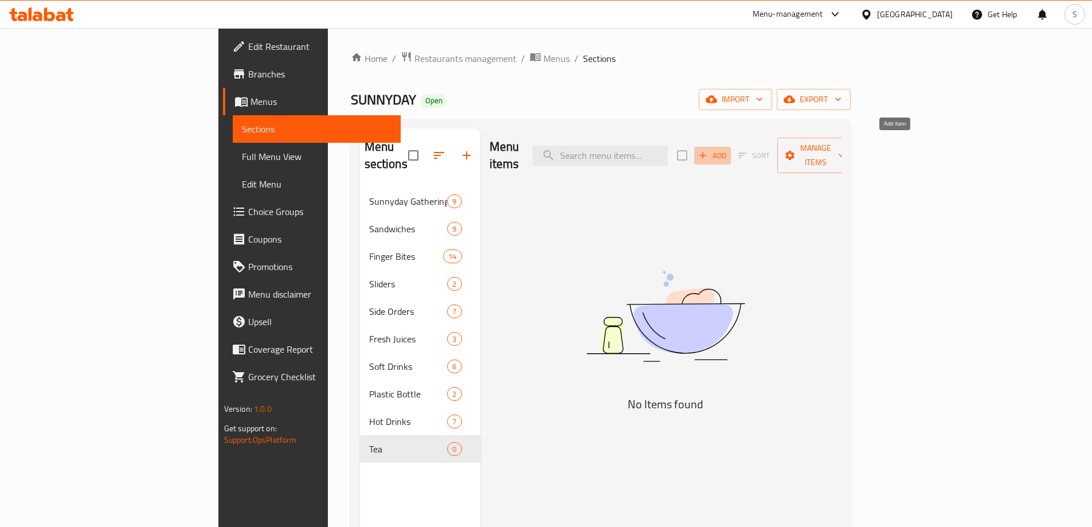
click at [706, 152] on icon "button" at bounding box center [703, 155] width 6 height 6
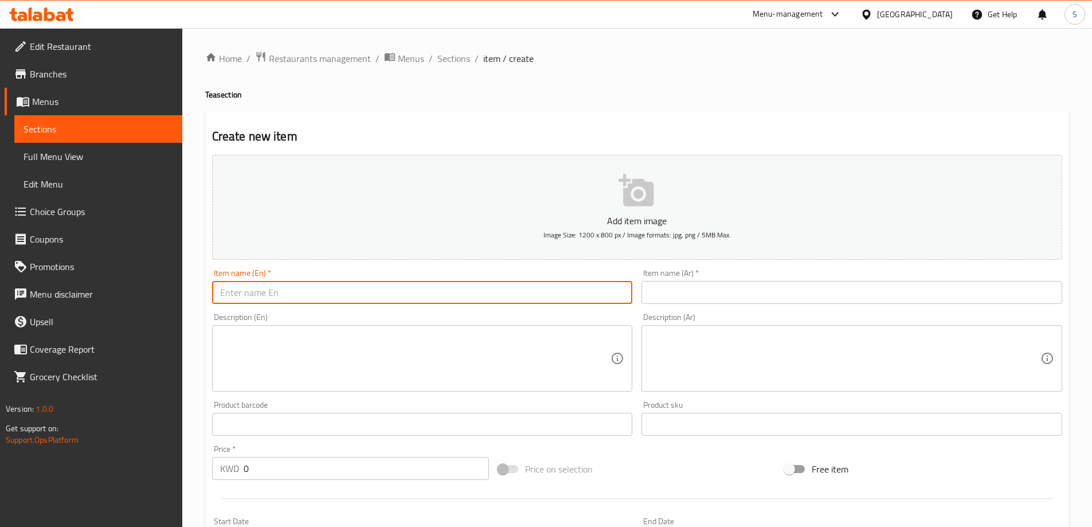
click at [418, 289] on input "text" at bounding box center [422, 292] width 421 height 23
paste input "ENGLISH BREAKFAST"
click at [403, 291] on input "ENGLISH BREAKFAST tea" at bounding box center [422, 292] width 421 height 23
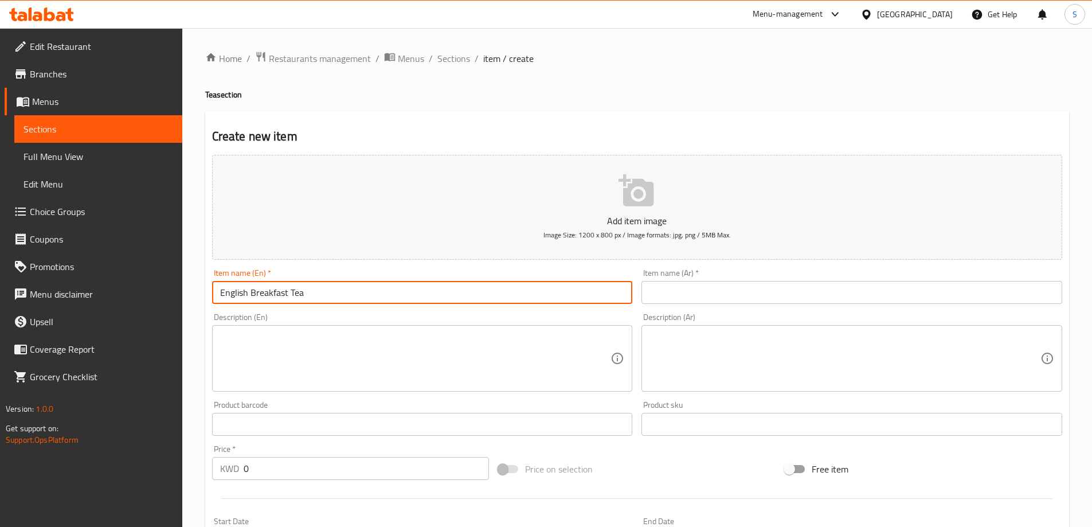
click at [402, 291] on input "English Breakfast Tea" at bounding box center [422, 292] width 421 height 23
type input "English Breakfast Tea"
drag, startPoint x: 755, startPoint y: 297, endPoint x: 750, endPoint y: 296, distance: 5.8
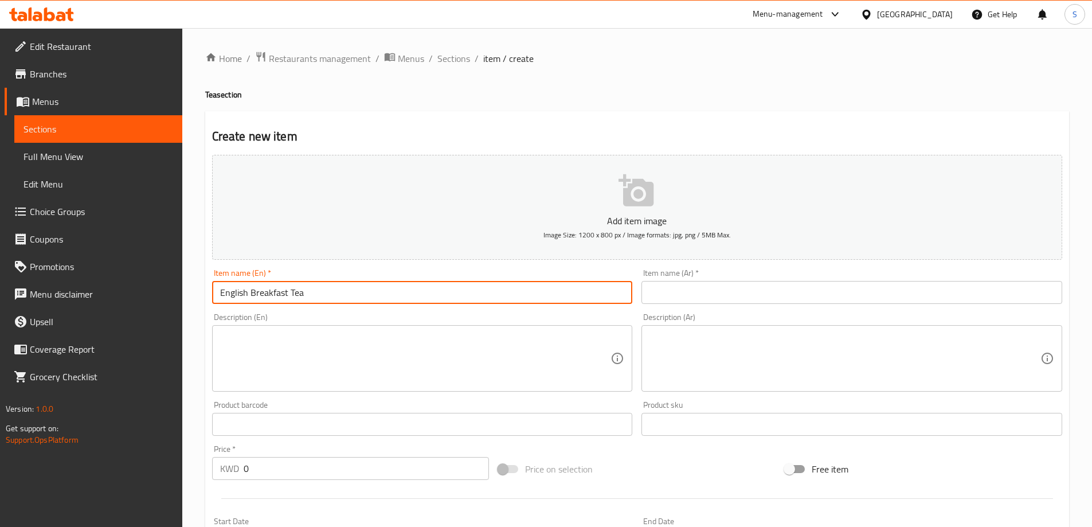
click at [750, 296] on input "text" at bounding box center [851, 292] width 421 height 23
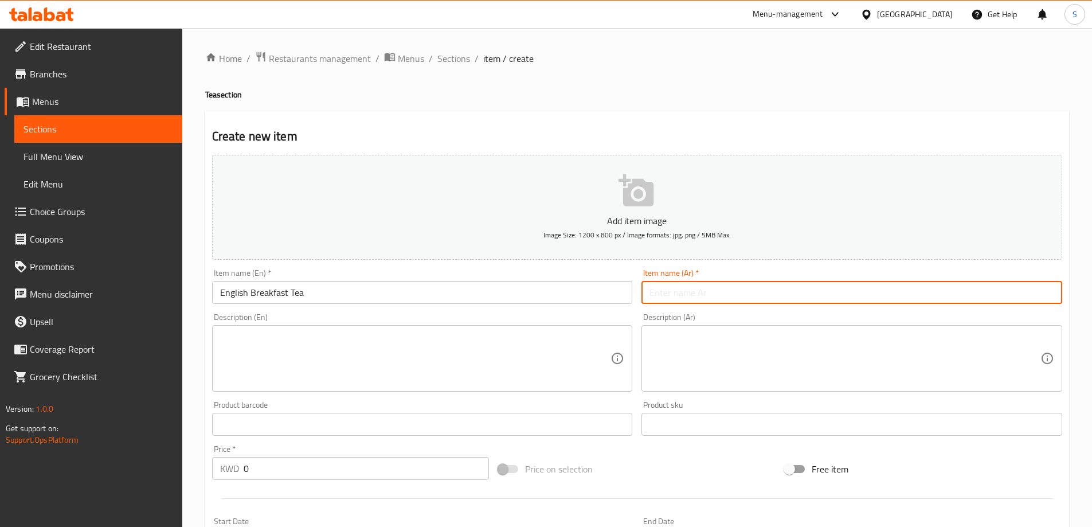
paste input "شاي الإفطار الإنجليزي"
type input "شاي الإفطار الإنجليزي"
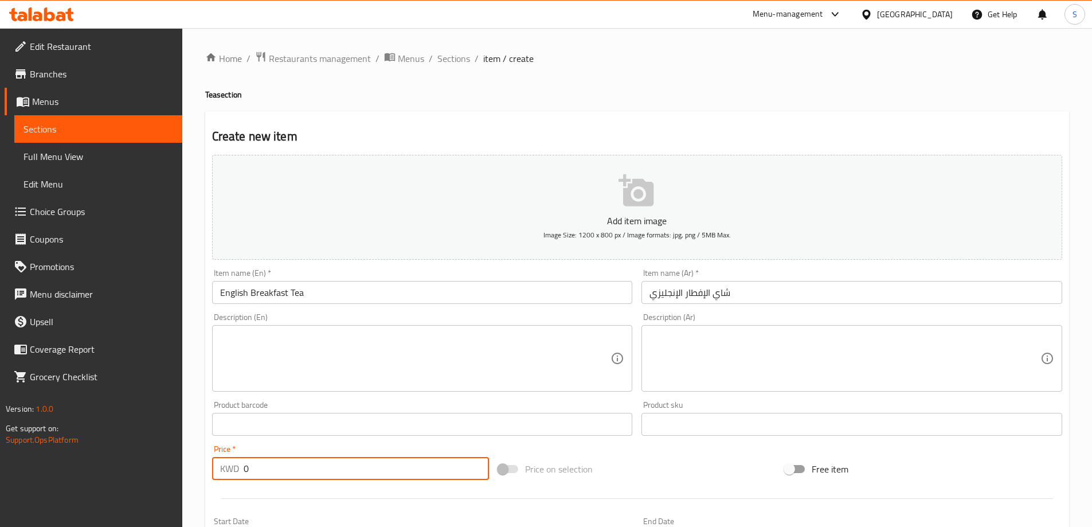
drag, startPoint x: 270, startPoint y: 457, endPoint x: 204, endPoint y: 473, distance: 67.7
click at [204, 473] on div "Home / Restaurants management / Menus / Sections / item / create Tea section Cr…" at bounding box center [637, 419] width 910 height 782
type input "1.25"
click at [636, 487] on div at bounding box center [636, 498] width 859 height 28
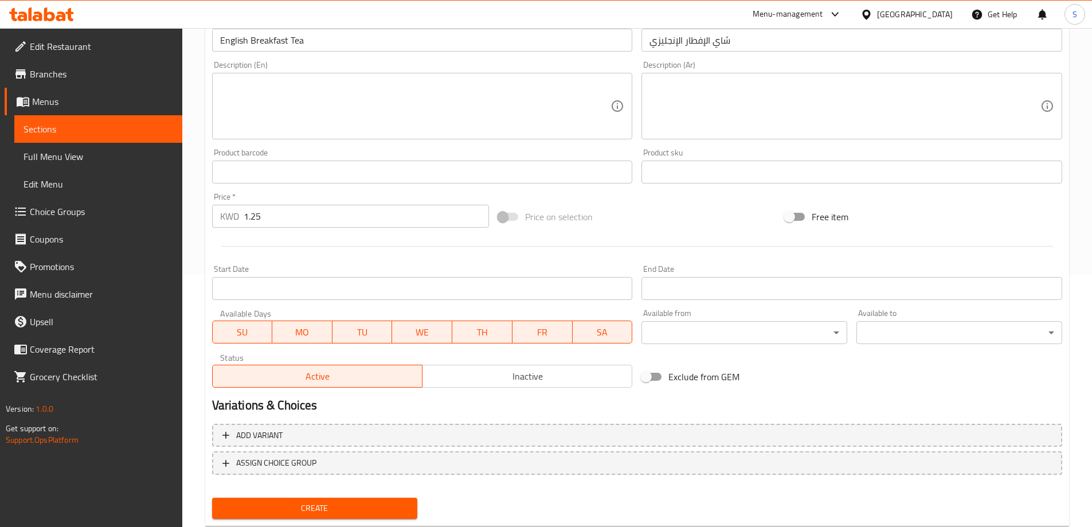
scroll to position [283, 0]
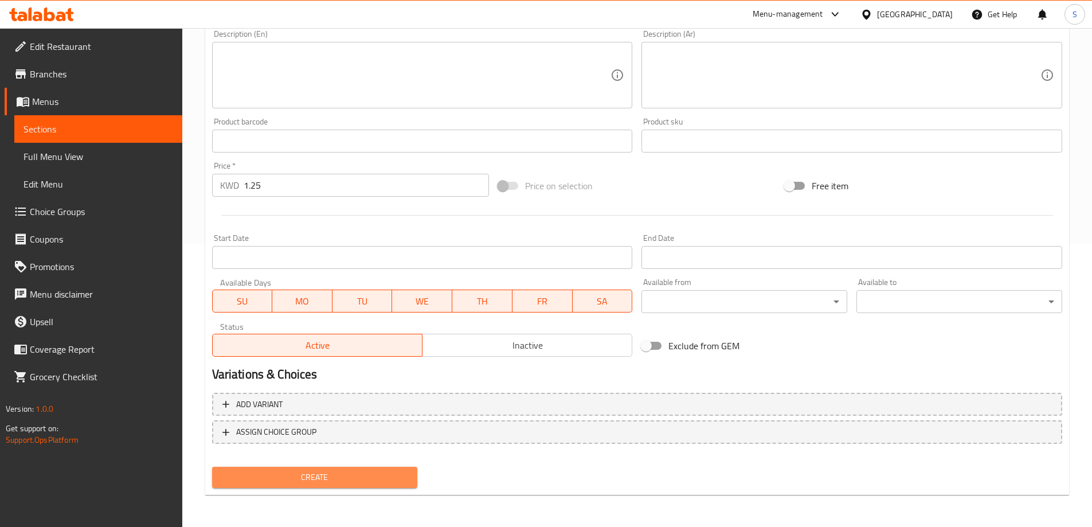
drag, startPoint x: 311, startPoint y: 488, endPoint x: 320, endPoint y: 488, distance: 8.6
click at [311, 488] on div "Create" at bounding box center [314, 477] width 215 height 30
click at [338, 455] on nav at bounding box center [637, 452] width 850 height 9
click at [314, 472] on span "Create" at bounding box center [314, 477] width 187 height 14
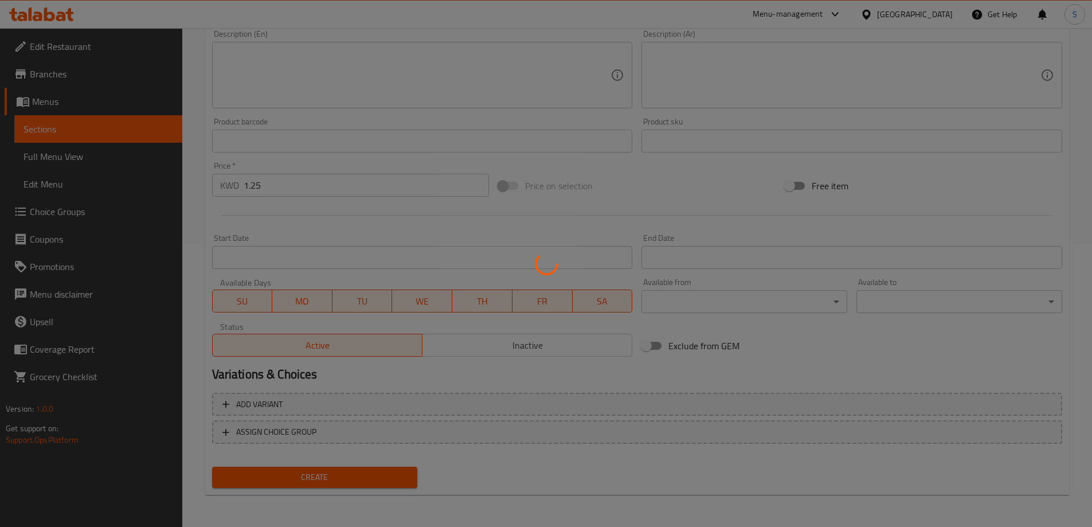
type input "0"
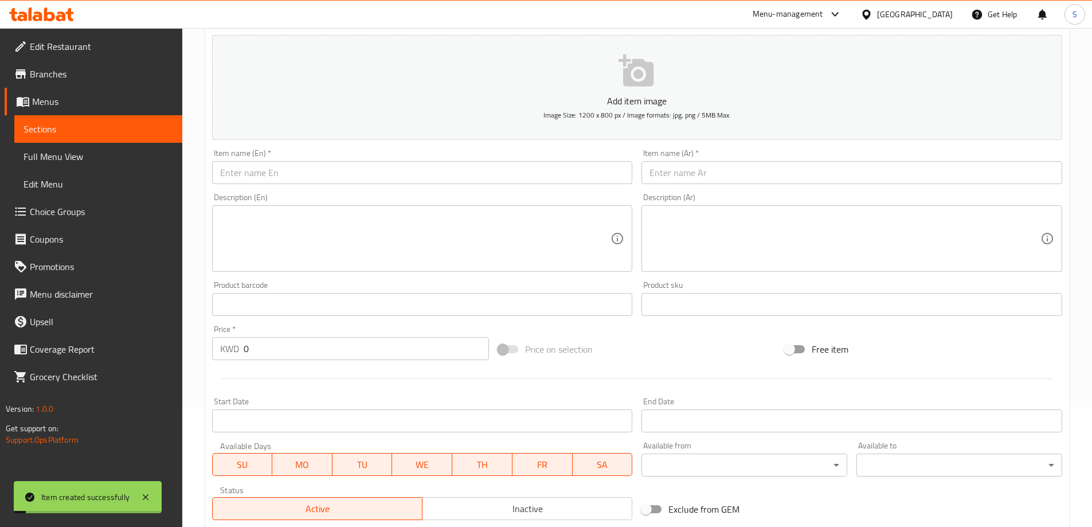
scroll to position [0, 0]
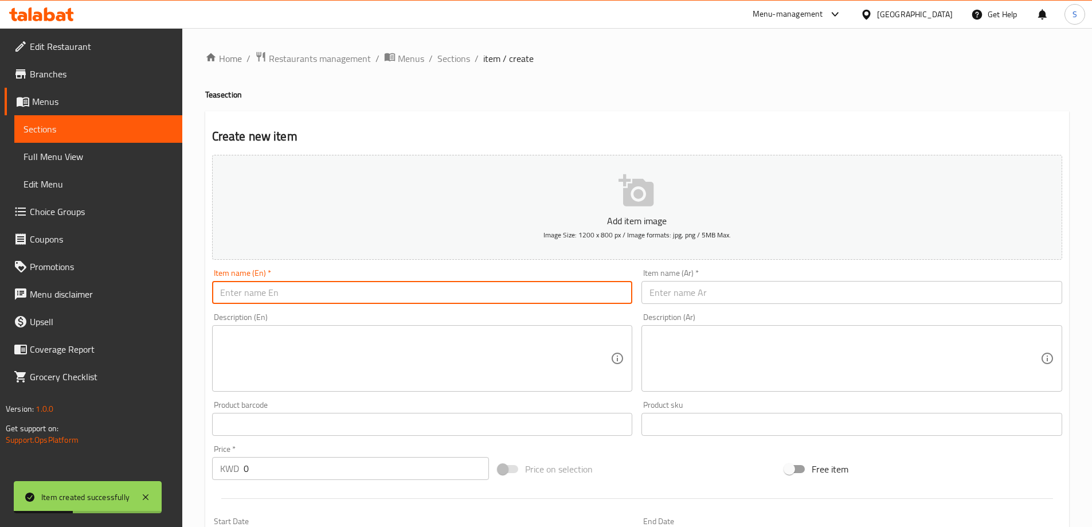
click at [335, 281] on input "text" at bounding box center [422, 292] width 421 height 23
paste input "GREEN TEA"
click at [334, 294] on input "GREEN TEA" at bounding box center [422, 292] width 421 height 23
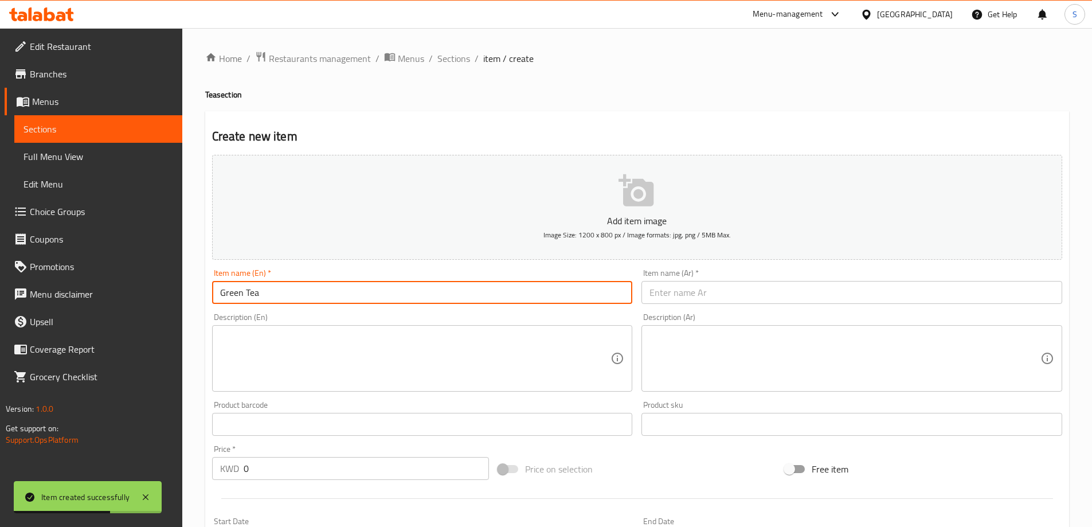
type input "Green Tea"
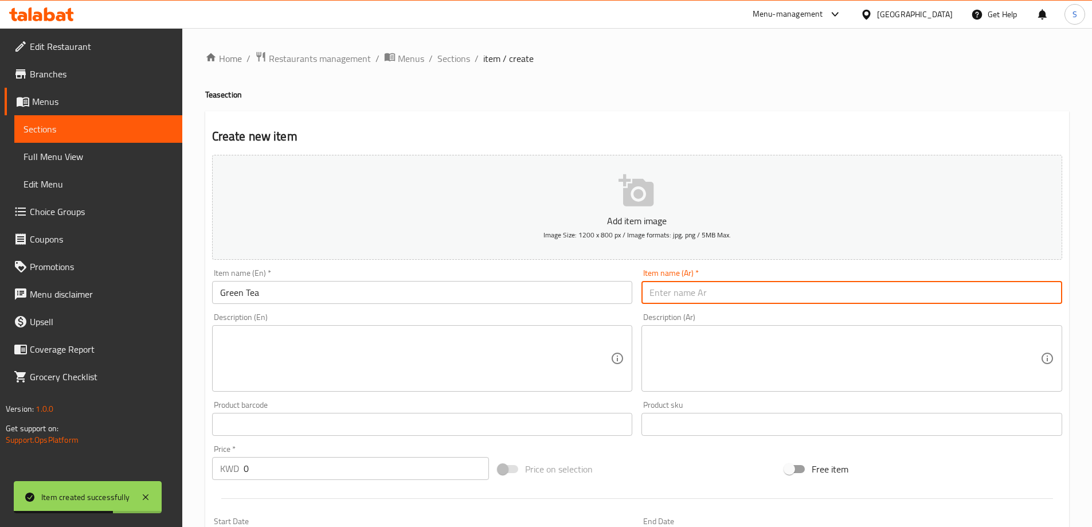
click at [679, 294] on input "text" at bounding box center [851, 292] width 421 height 23
type input "شاي أخضر"
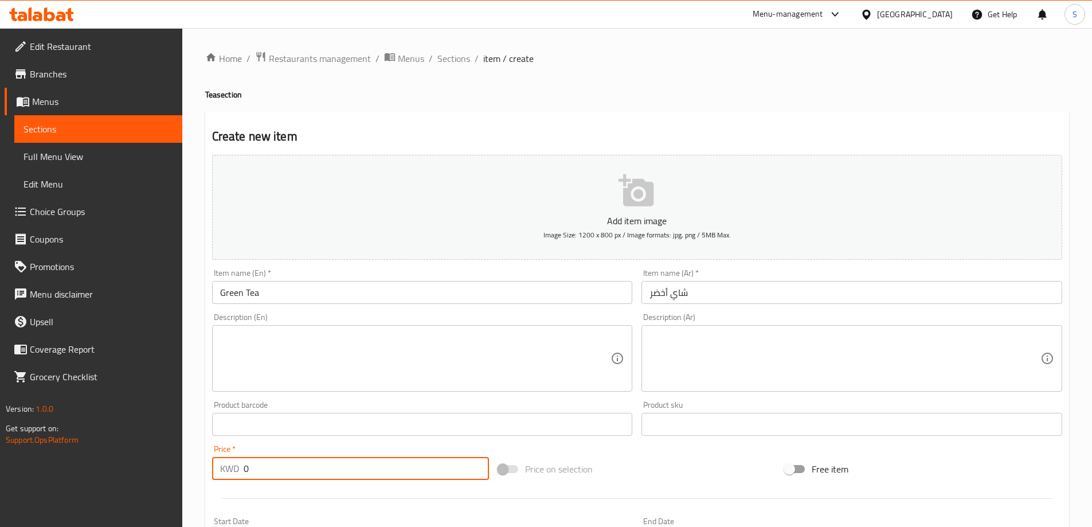
drag, startPoint x: 315, startPoint y: 467, endPoint x: 166, endPoint y: 477, distance: 149.4
click at [166, 477] on div "Edit Restaurant Branches Menus Sections Full Menu View Edit Menu Choice Groups …" at bounding box center [546, 419] width 1092 height 782
type input "1.25"
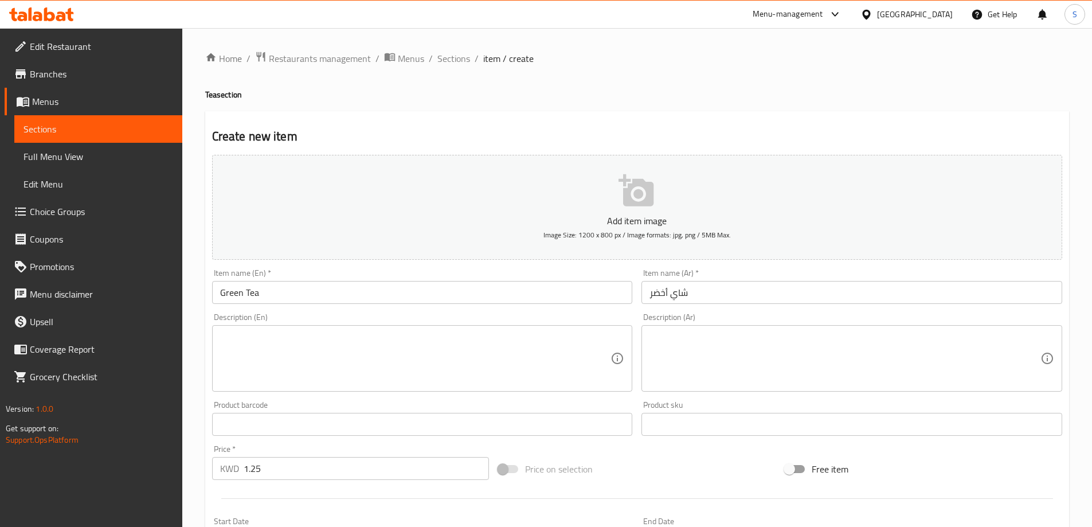
click at [654, 466] on div "Price on selection" at bounding box center [636, 468] width 287 height 31
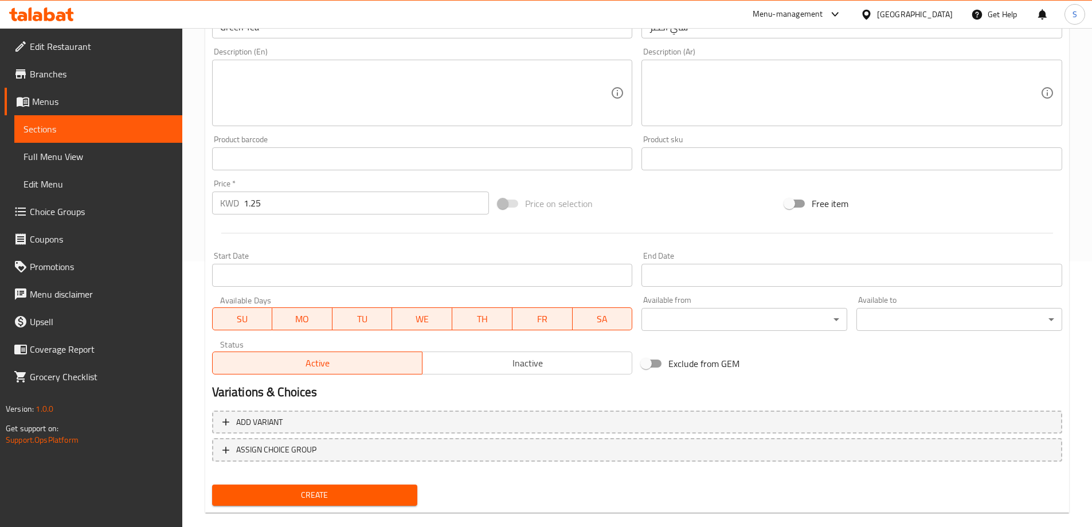
scroll to position [283, 0]
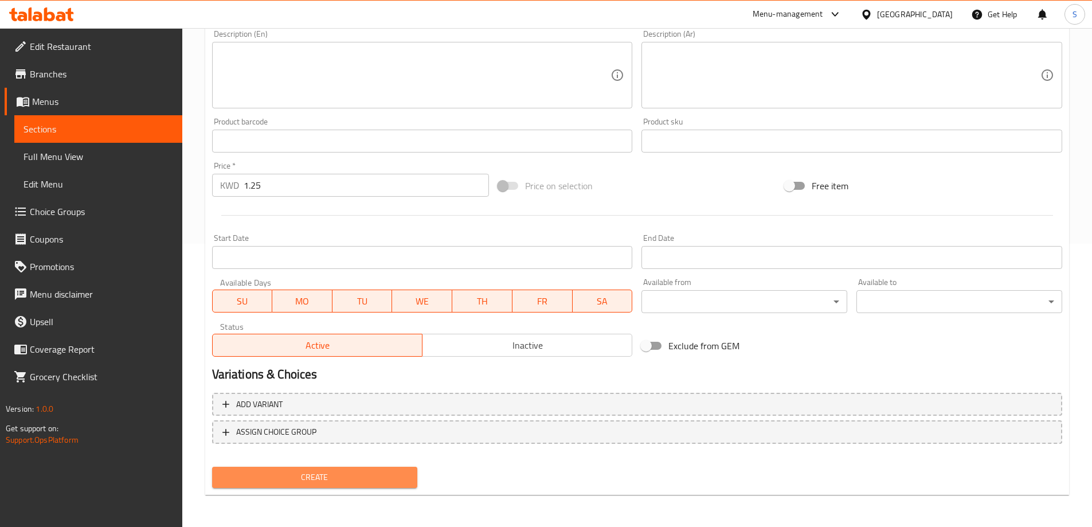
click at [344, 471] on span "Create" at bounding box center [314, 477] width 187 height 14
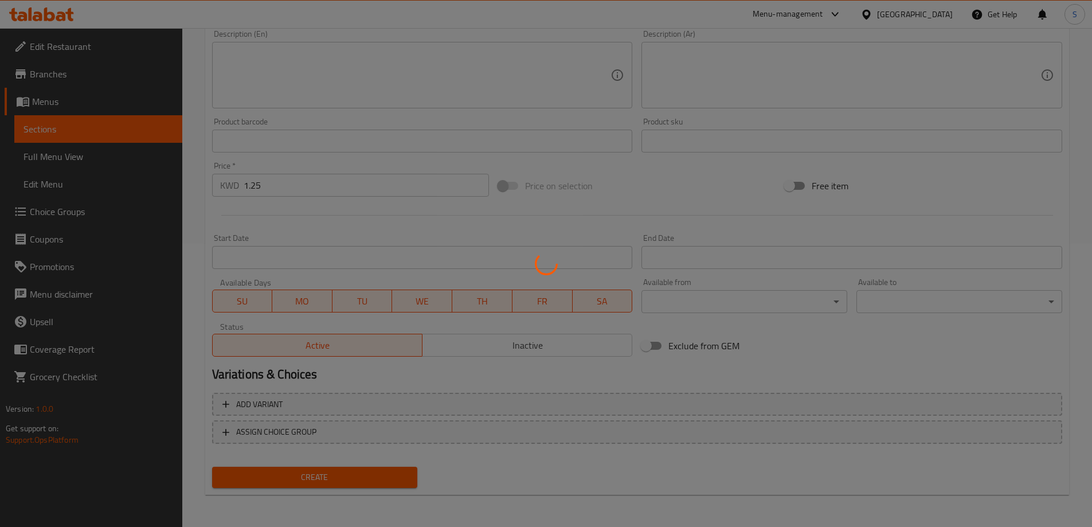
type input "0"
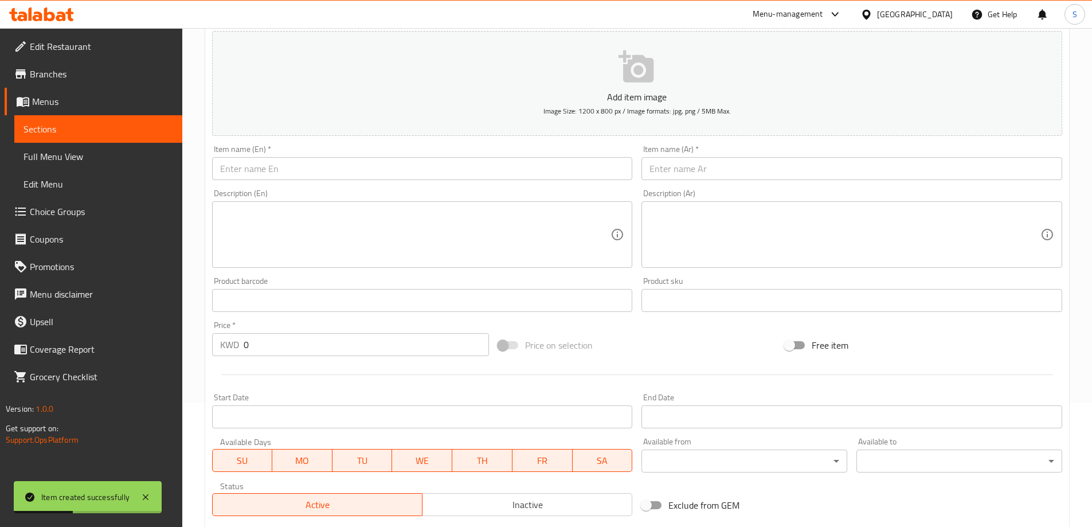
scroll to position [0, 0]
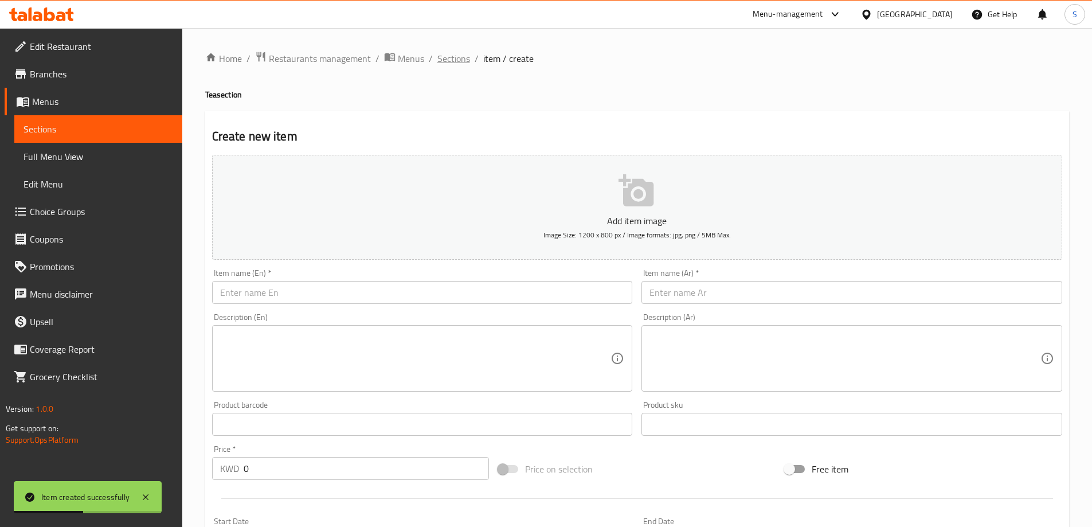
click at [454, 60] on span "Sections" at bounding box center [453, 59] width 33 height 14
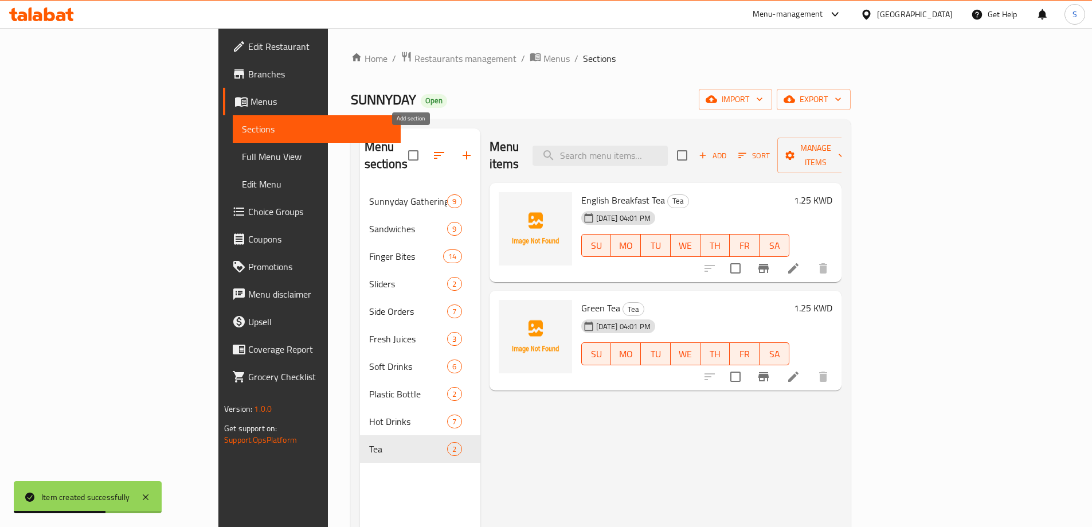
click at [453, 142] on button "button" at bounding box center [467, 156] width 28 height 28
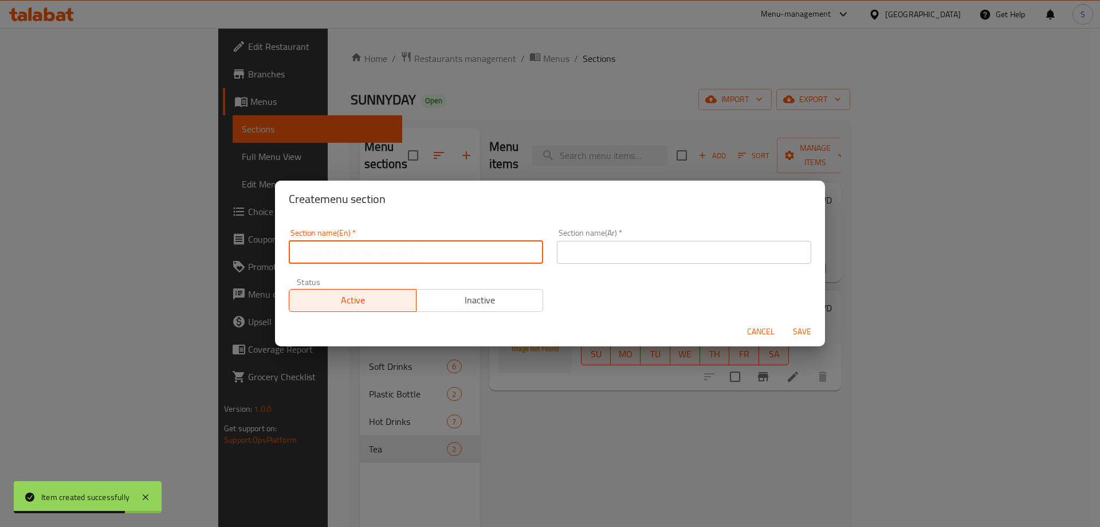
click at [466, 249] on input "text" at bounding box center [416, 252] width 254 height 23
click at [465, 250] on input "ر" at bounding box center [416, 252] width 254 height 23
paste input "ICED"
click at [465, 250] on input "ICED" at bounding box center [416, 252] width 254 height 23
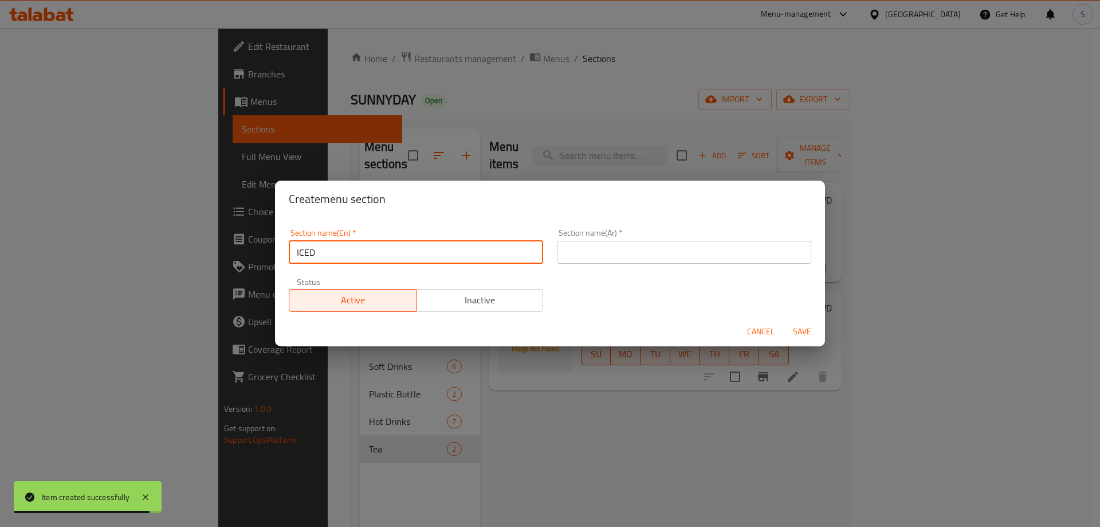
click at [465, 250] on input "ICED" at bounding box center [416, 252] width 254 height 23
click at [464, 250] on input "ICED" at bounding box center [416, 252] width 254 height 23
type input "Iced"
click at [587, 256] on input "text" at bounding box center [684, 252] width 254 height 23
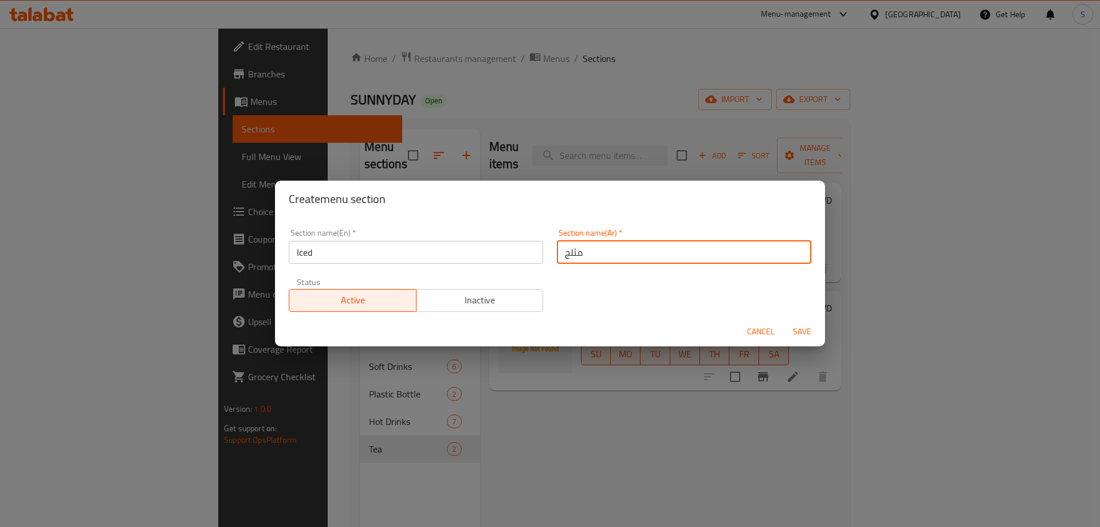
type input "مثلج"
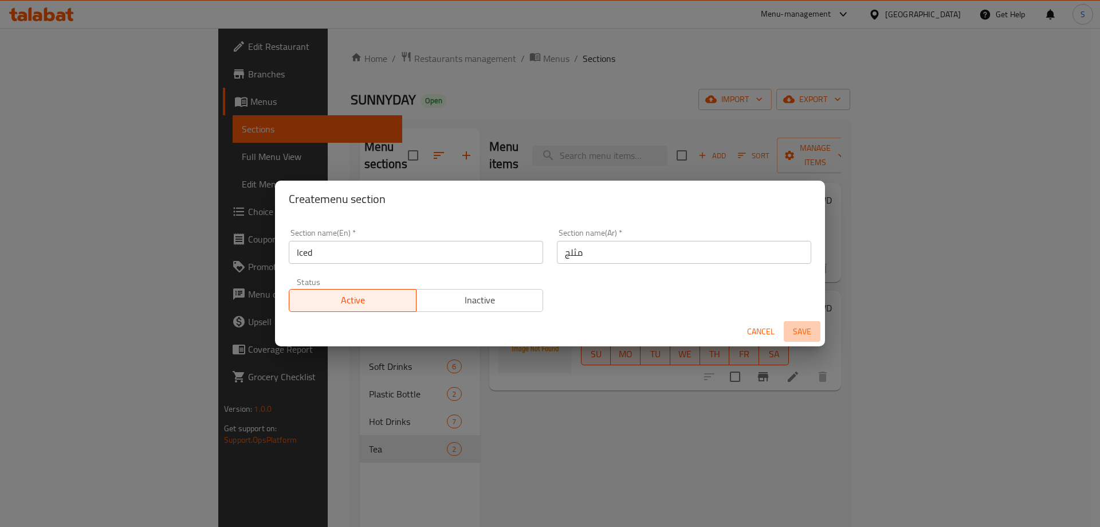
click at [796, 334] on span "Save" at bounding box center [803, 331] width 28 height 14
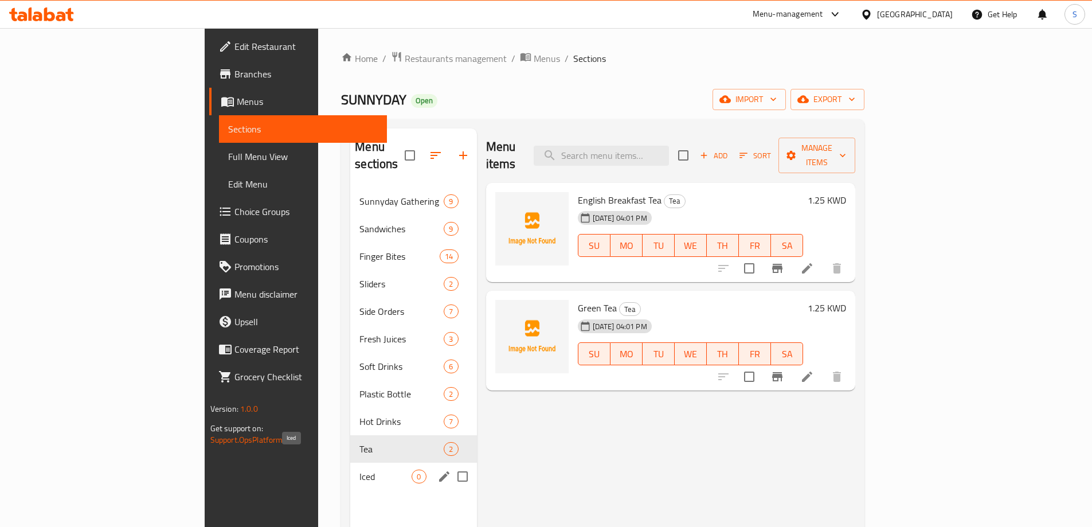
click at [359, 469] on span "Iced" at bounding box center [385, 476] width 52 height 14
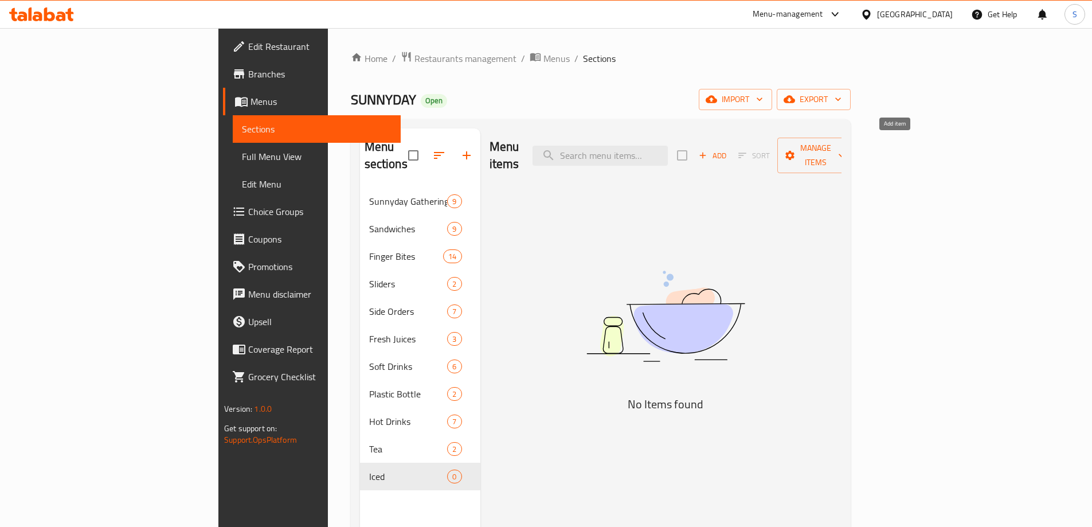
click at [728, 151] on span "Add" at bounding box center [712, 155] width 31 height 13
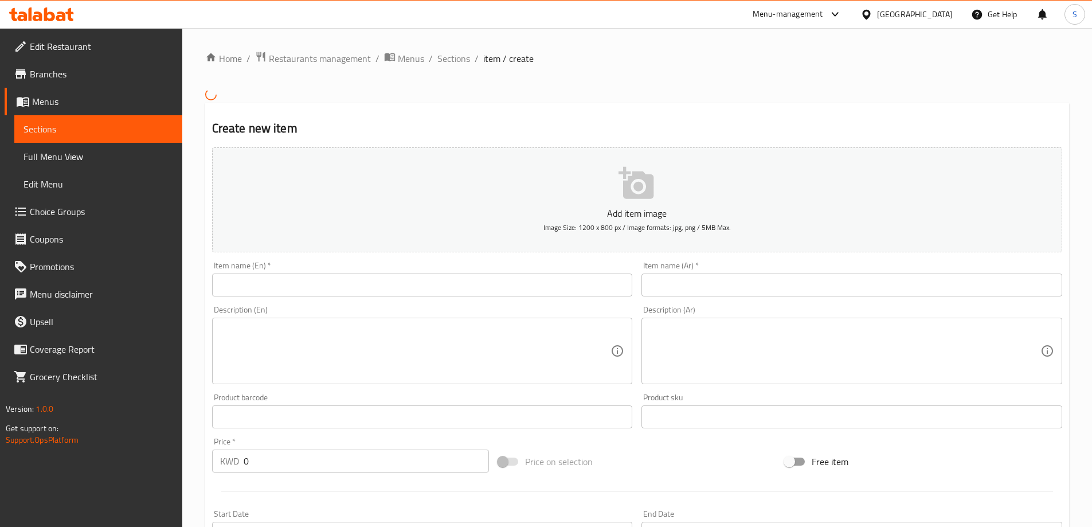
drag, startPoint x: 516, startPoint y: 256, endPoint x: 501, endPoint y: 280, distance: 28.6
click at [506, 272] on div "Item name (En)   * Item name (En) *" at bounding box center [422, 279] width 430 height 44
click at [495, 282] on input "text" at bounding box center [422, 284] width 421 height 23
paste input "Iced Americano"
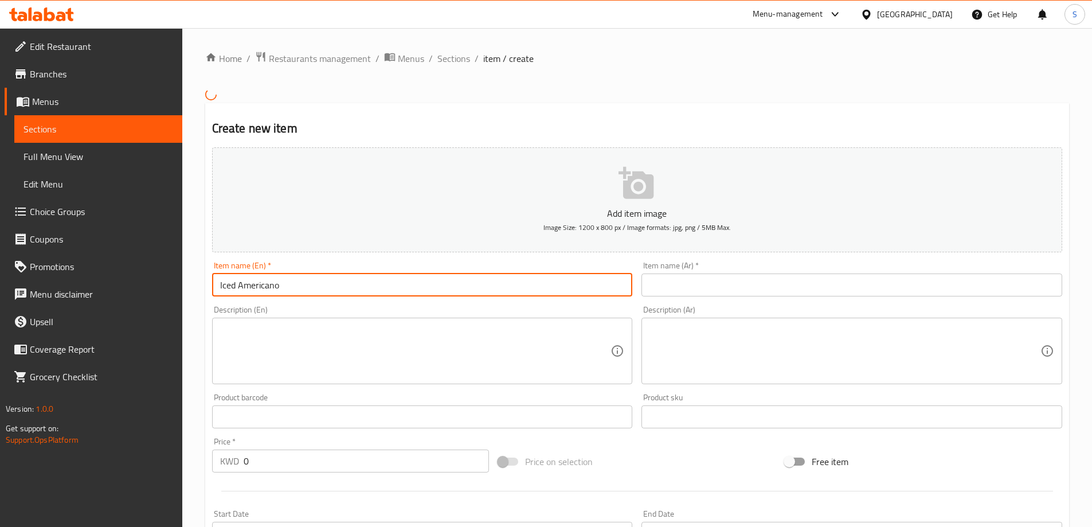
type input "Iced Americano"
click at [743, 304] on div "Description (Ar) Description (Ar)" at bounding box center [852, 345] width 430 height 88
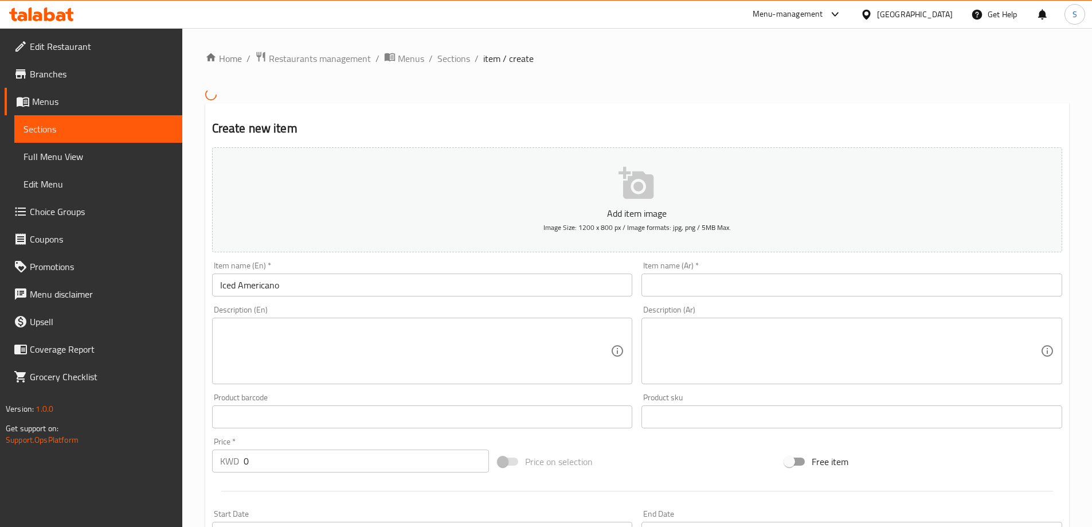
click at [748, 292] on input "text" at bounding box center [851, 284] width 421 height 23
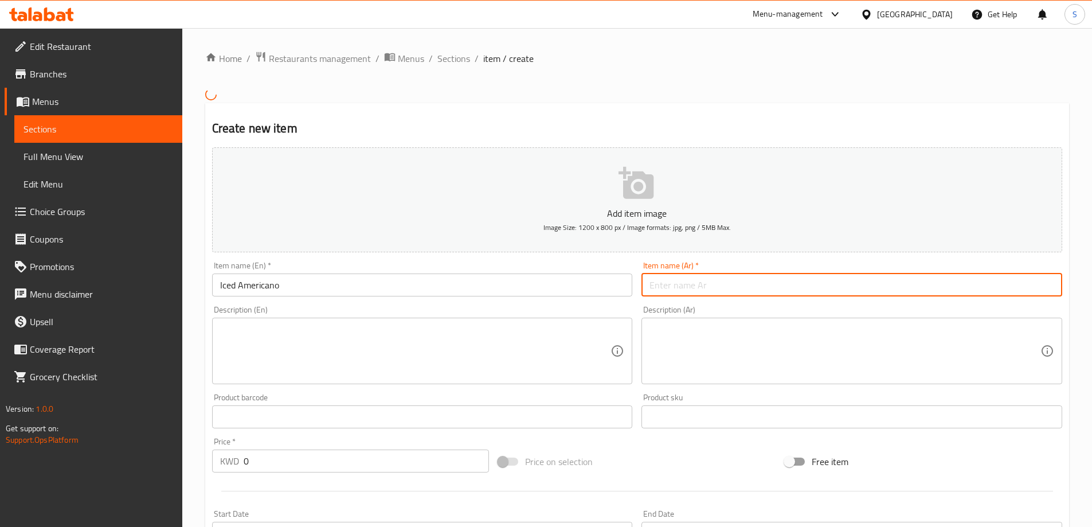
paste input "أمريكانو مثلج"
type input "أمريكانو مثلج"
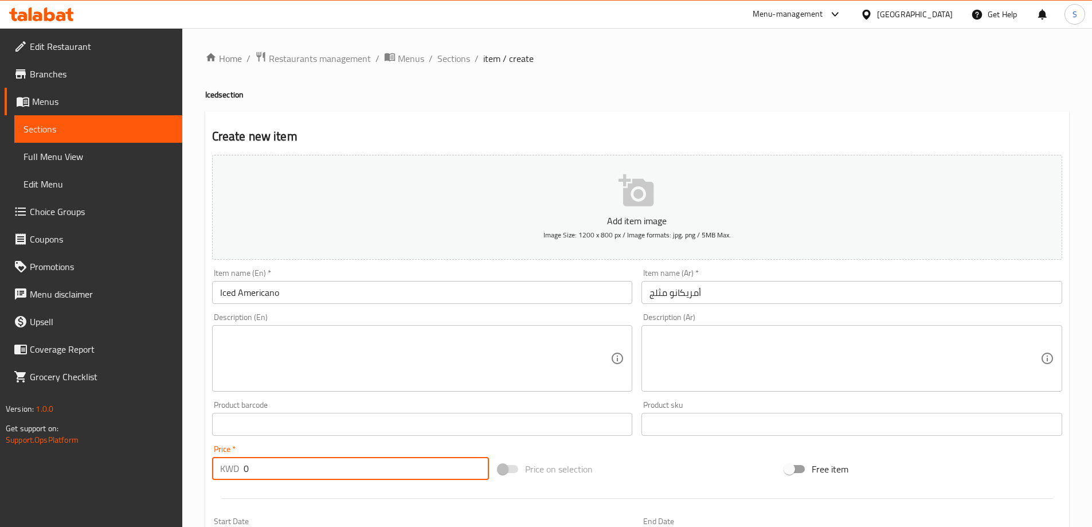
drag, startPoint x: 270, startPoint y: 471, endPoint x: 183, endPoint y: 471, distance: 87.1
click at [183, 471] on div "Home / Restaurants management / Menus / Sections / item / create Iced section C…" at bounding box center [637, 419] width 910 height 782
type input "1.250"
click at [705, 472] on div "Price on selection" at bounding box center [636, 468] width 287 height 31
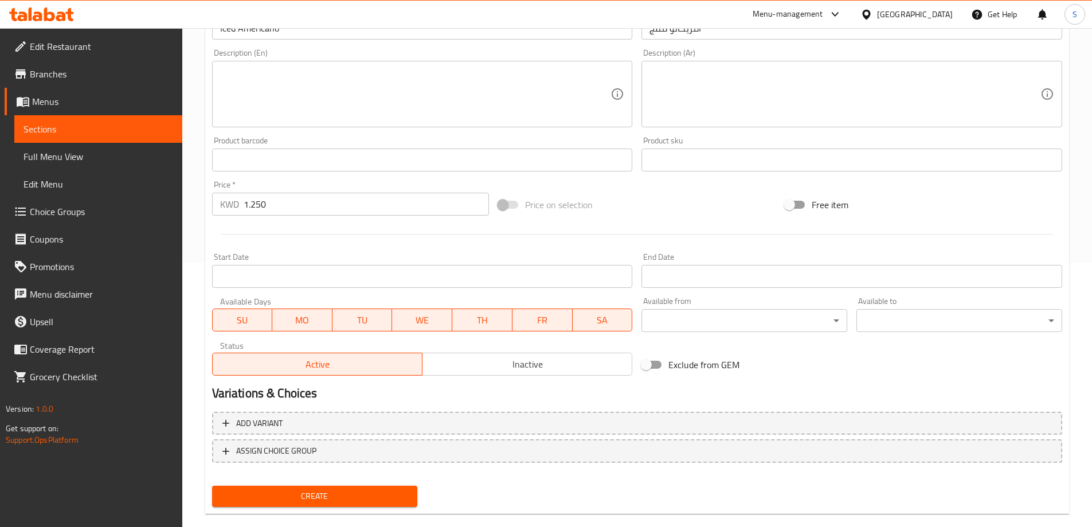
scroll to position [283, 0]
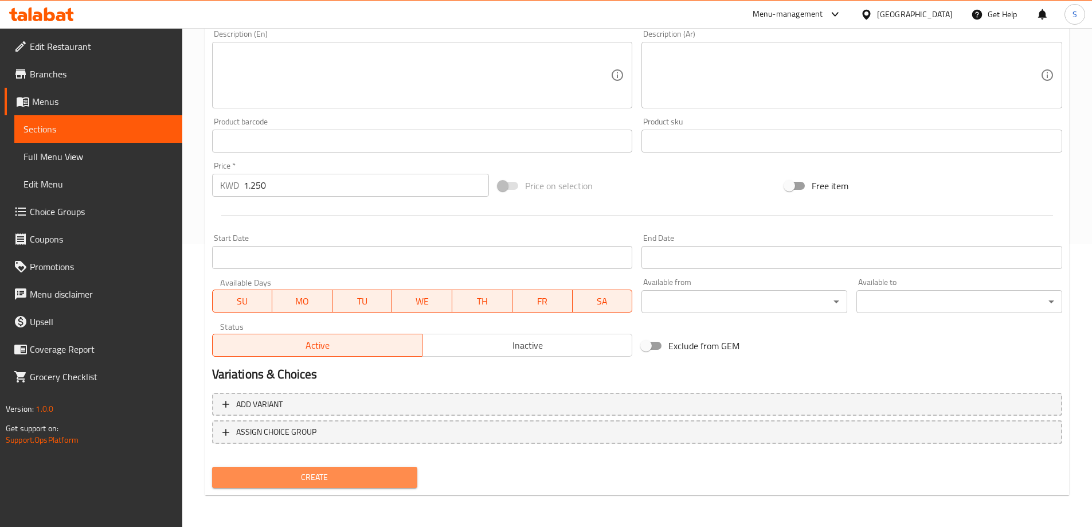
click at [296, 476] on span "Create" at bounding box center [314, 477] width 187 height 14
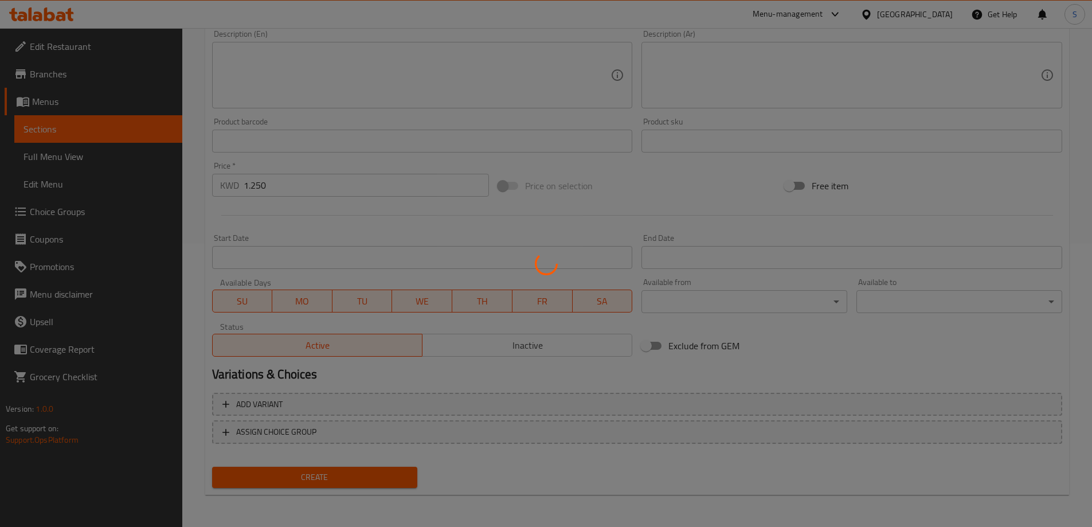
type input "0"
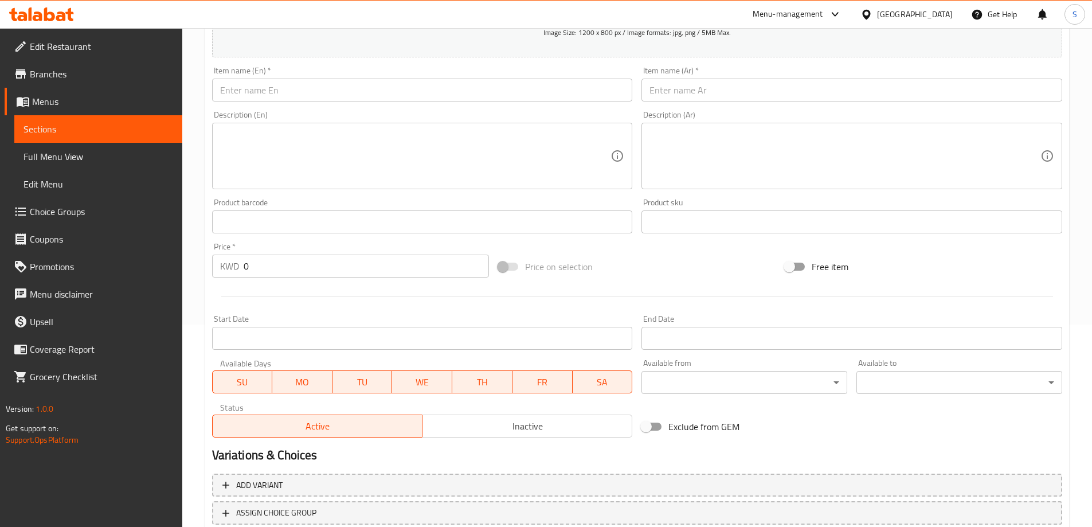
scroll to position [111, 0]
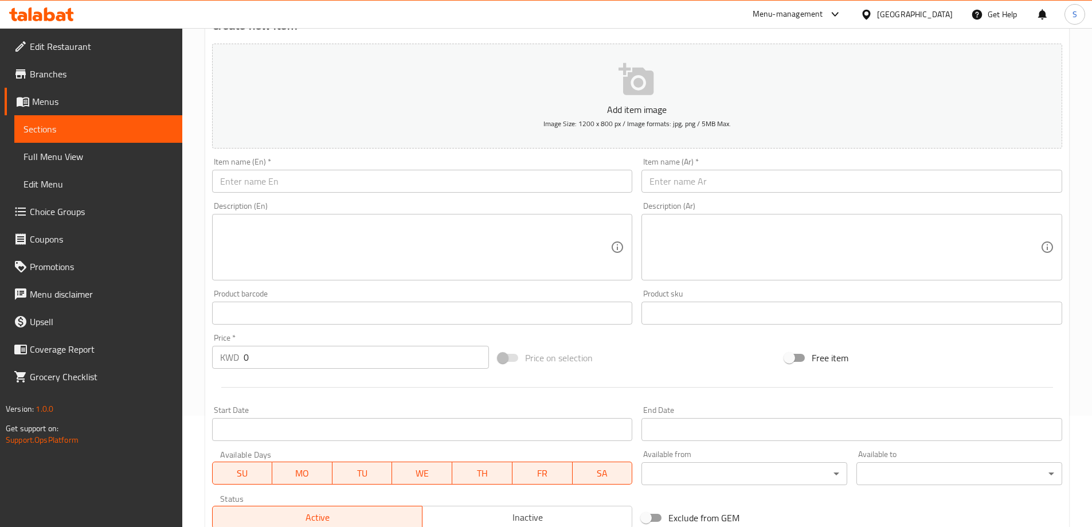
click at [326, 190] on input "text" at bounding box center [422, 181] width 421 height 23
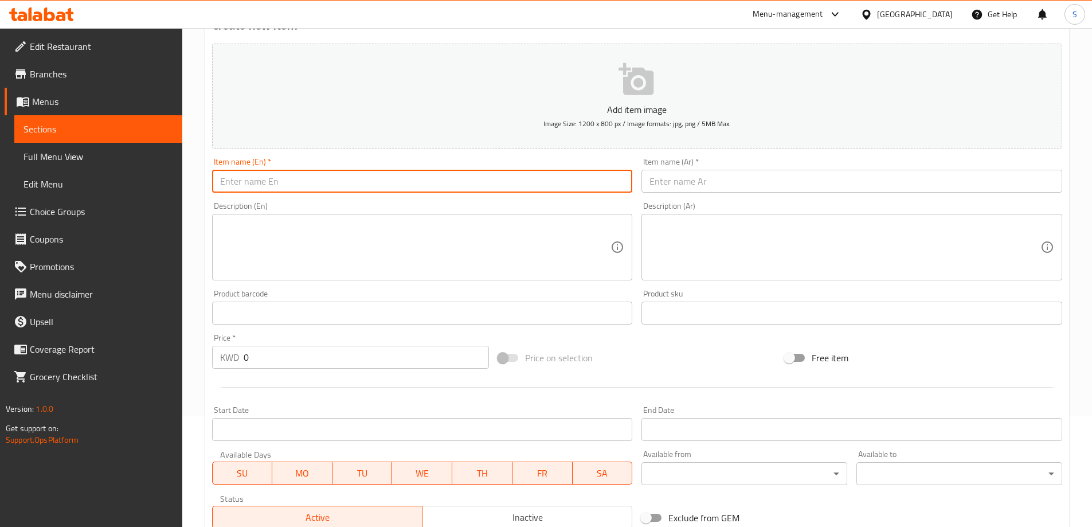
paste input "Iced Mocha"
type input "Iced Mocha"
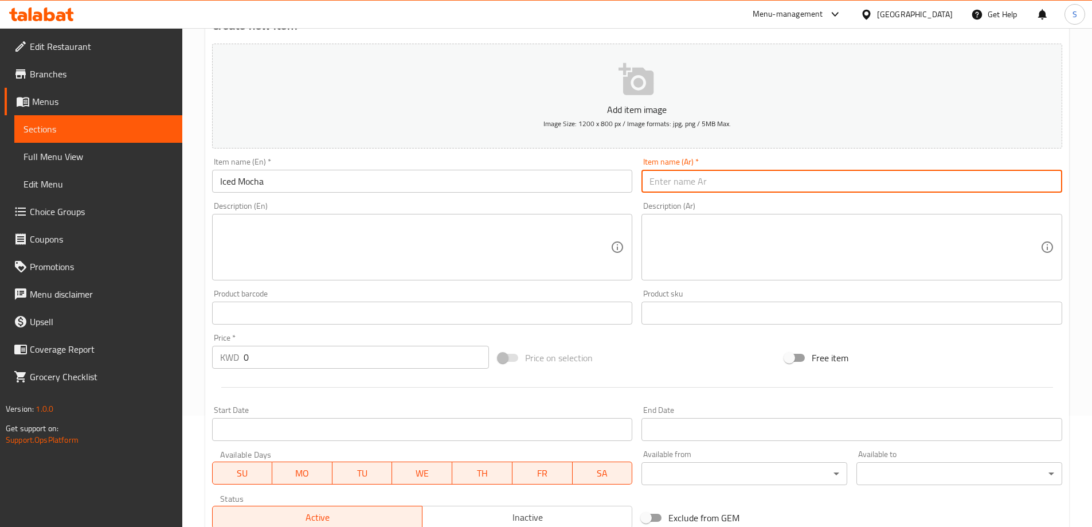
click at [788, 187] on input "text" at bounding box center [851, 181] width 421 height 23
paste input "موكا مثلجة"
type input "موكا مثلجة"
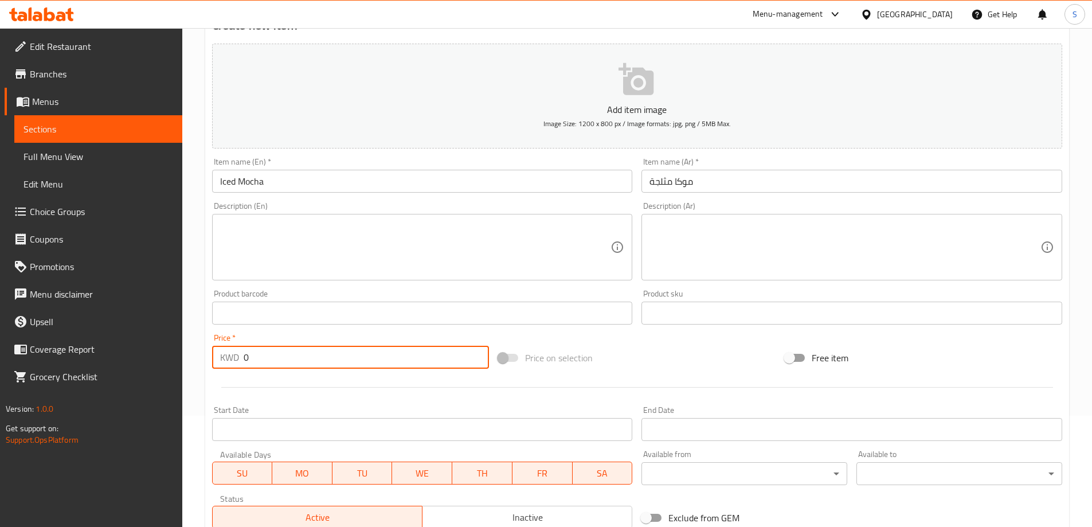
drag, startPoint x: 300, startPoint y: 360, endPoint x: 125, endPoint y: 330, distance: 178.1
click at [125, 330] on div "Edit Restaurant Branches Menus Sections Full Menu View Edit Menu Choice Groups …" at bounding box center [546, 308] width 1092 height 782
type input "1.65"
click at [663, 367] on div "Price on selection" at bounding box center [636, 357] width 287 height 31
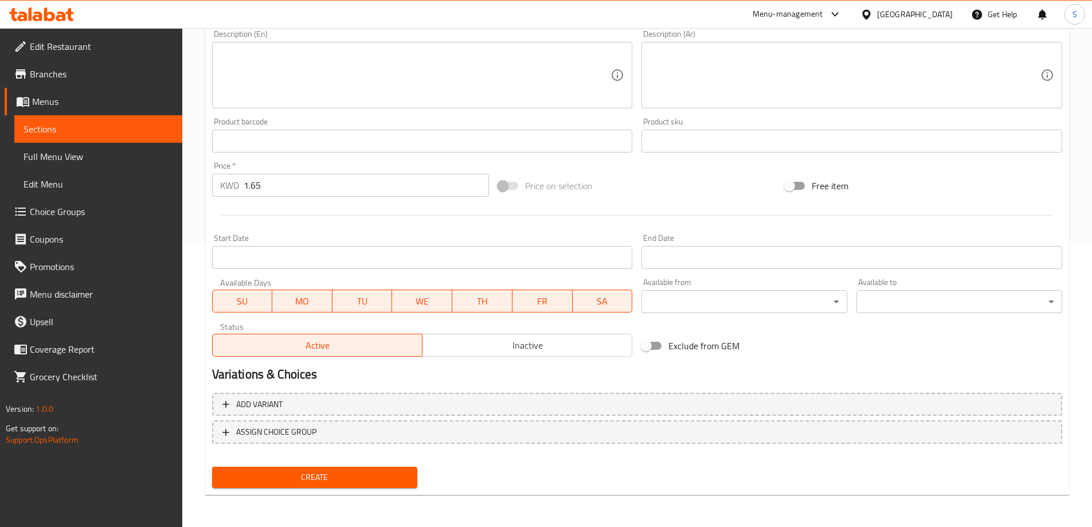
click at [285, 467] on button "Create" at bounding box center [315, 477] width 206 height 21
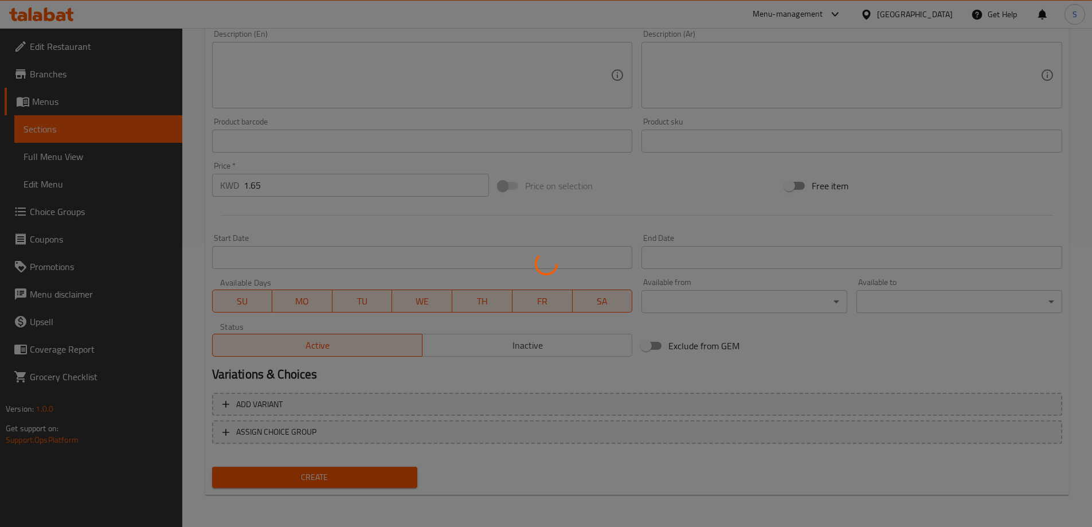
type input "0"
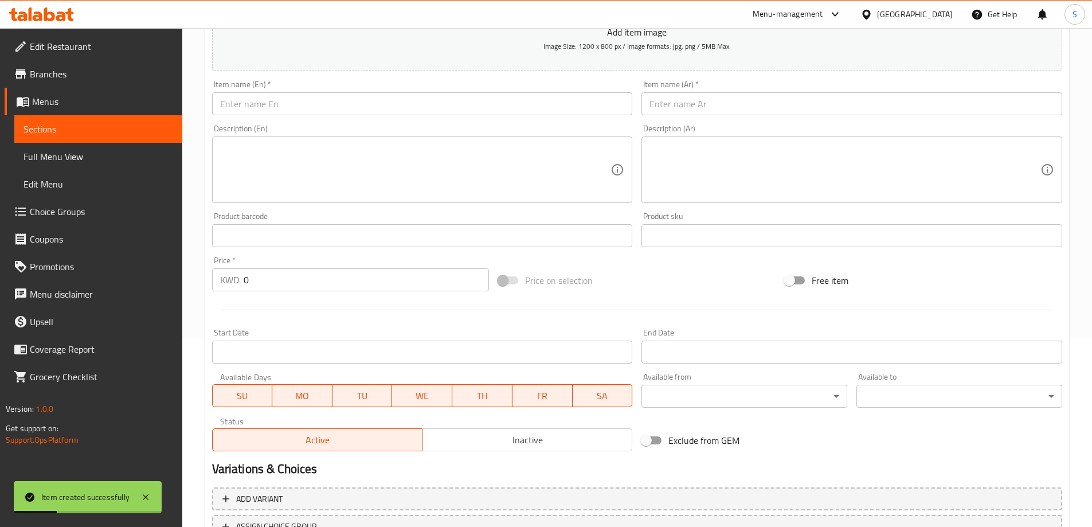
scroll to position [168, 0]
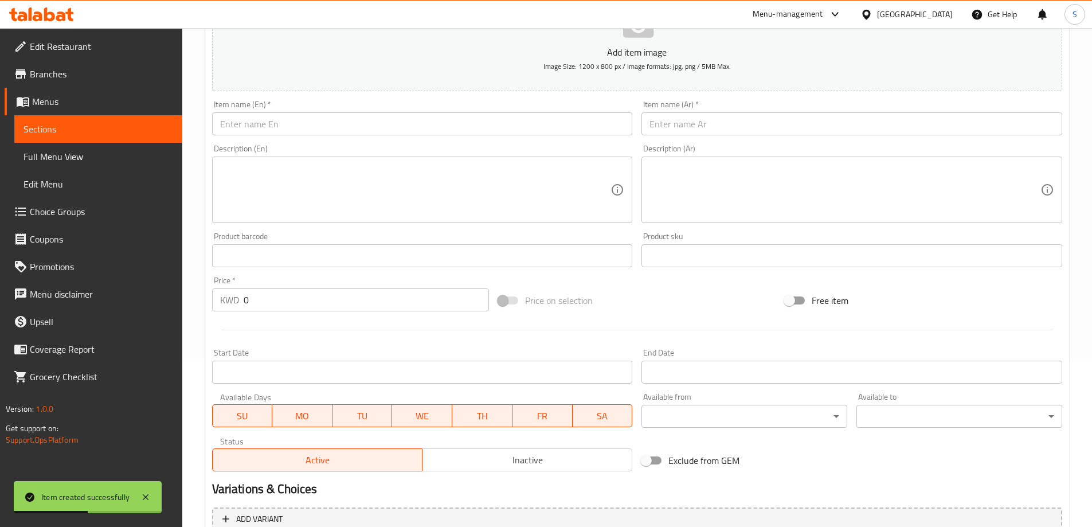
click at [295, 118] on input "text" at bounding box center [422, 123] width 421 height 23
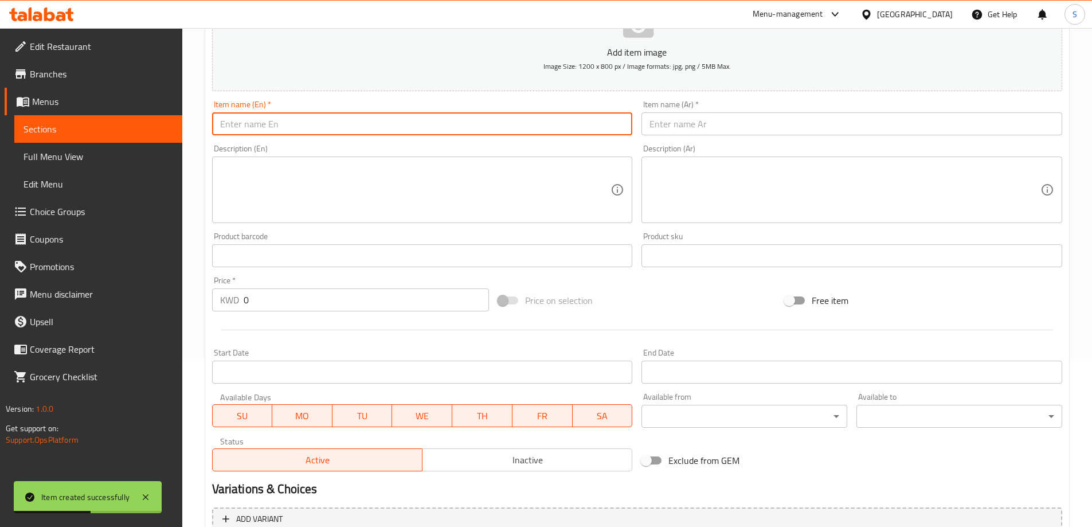
paste input "Iced Latte"
type input "Iced Latte"
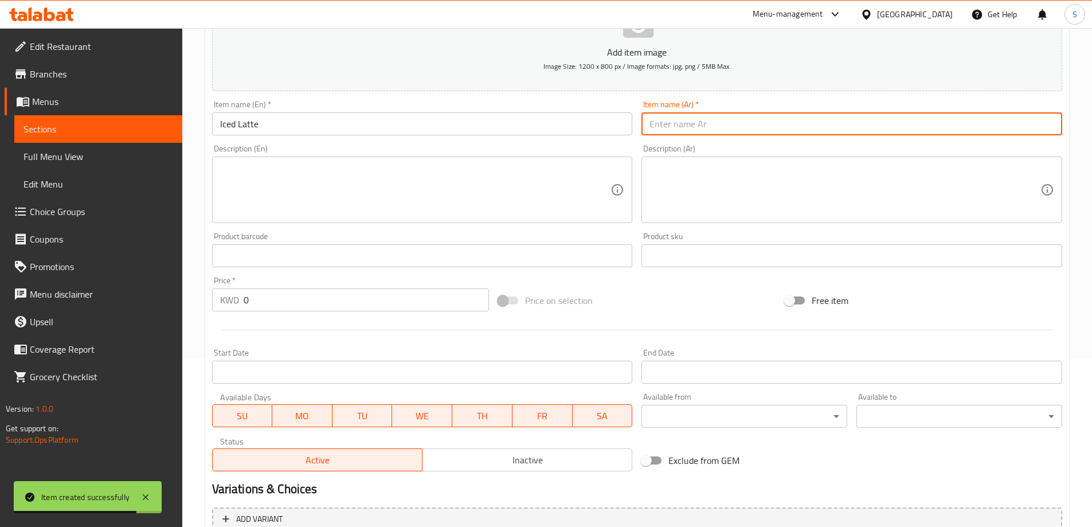
click at [709, 132] on input "text" at bounding box center [851, 123] width 421 height 23
paste input "Iced Latte"
type input "Iced Latte"
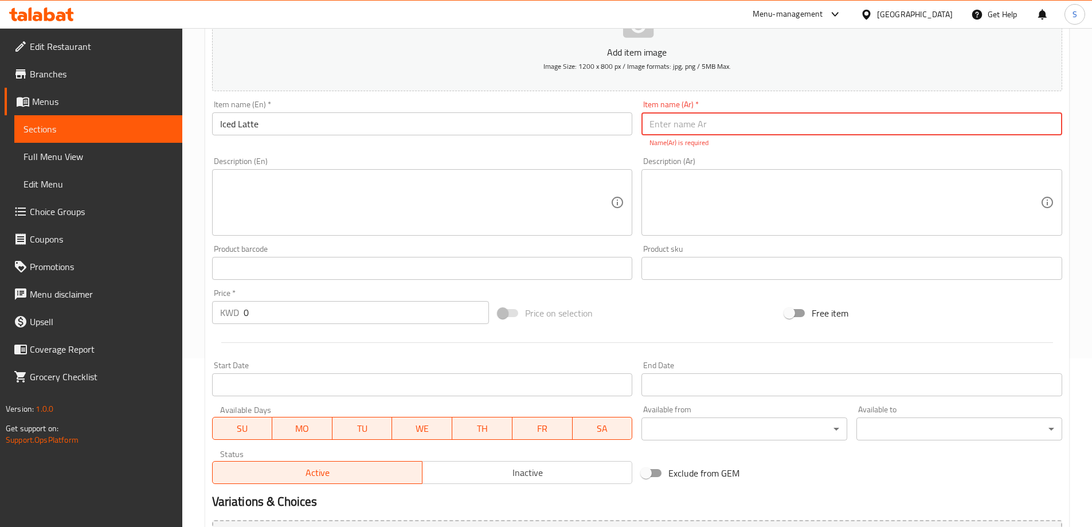
click at [825, 127] on input "text" at bounding box center [851, 123] width 421 height 23
paste input "لاتيه مثلج"
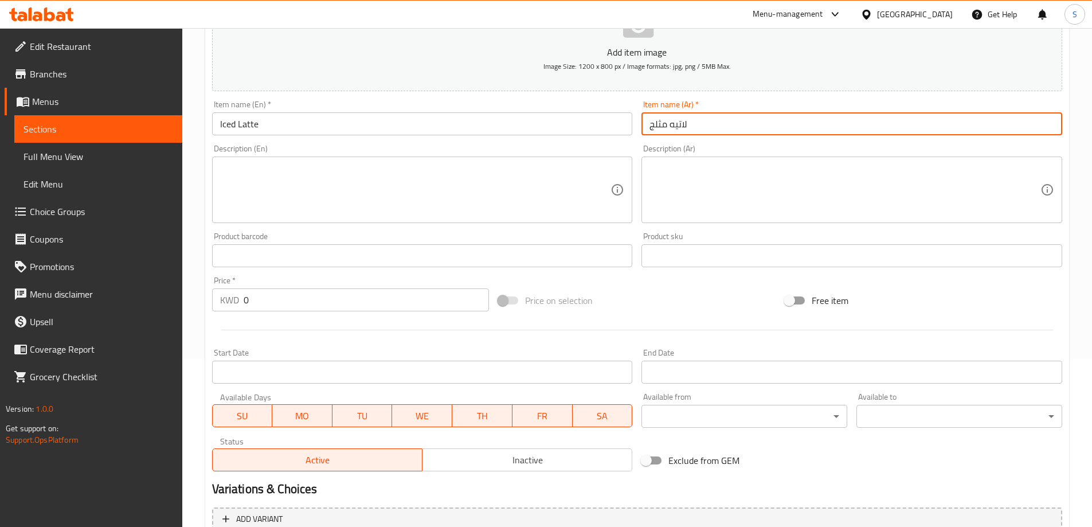
type input "لاتيه مثلج"
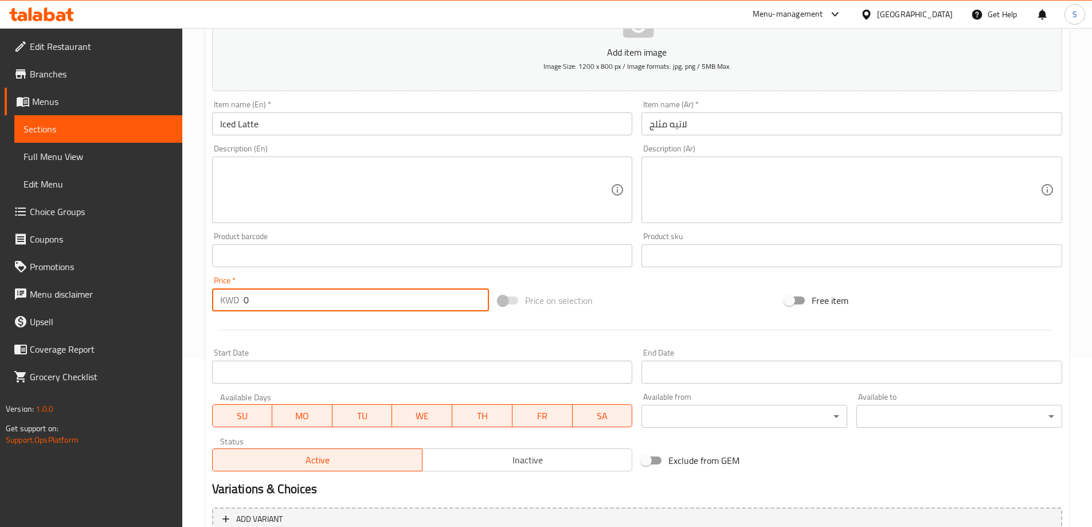
drag, startPoint x: 274, startPoint y: 293, endPoint x: 159, endPoint y: 307, distance: 116.0
click at [159, 307] on div "Edit Restaurant Branches Menus Sections Full Menu View Edit Menu Choice Groups …" at bounding box center [546, 251] width 1092 height 782
type input "1.65"
click at [684, 313] on div "Price on selection" at bounding box center [636, 300] width 287 height 31
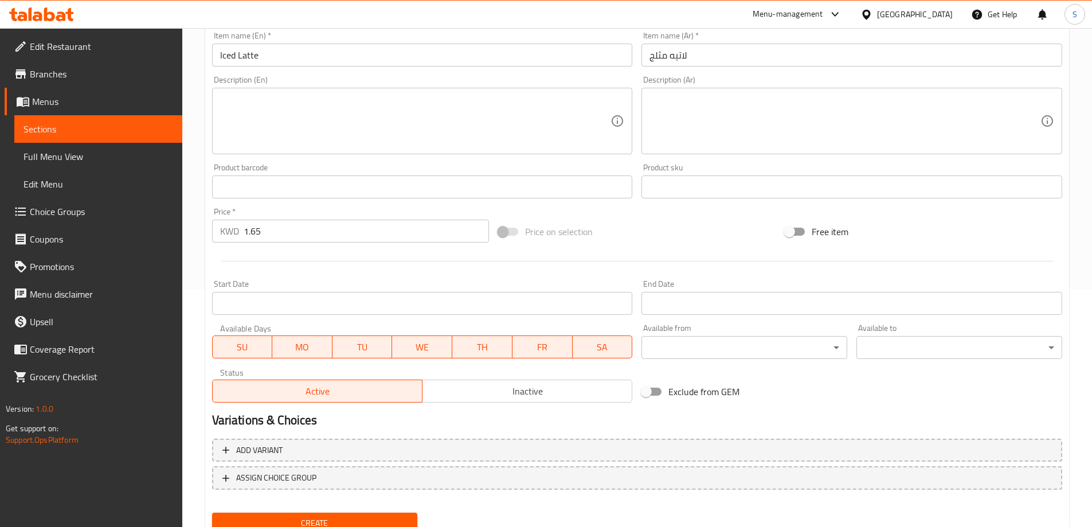
scroll to position [283, 0]
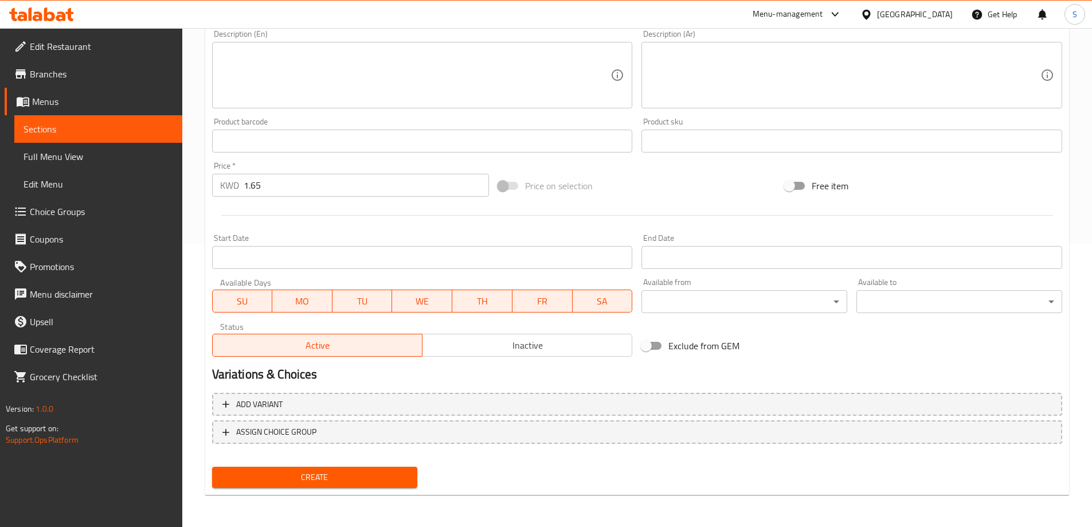
click at [368, 465] on div "Create" at bounding box center [314, 477] width 215 height 30
click at [362, 475] on span "Create" at bounding box center [314, 477] width 187 height 14
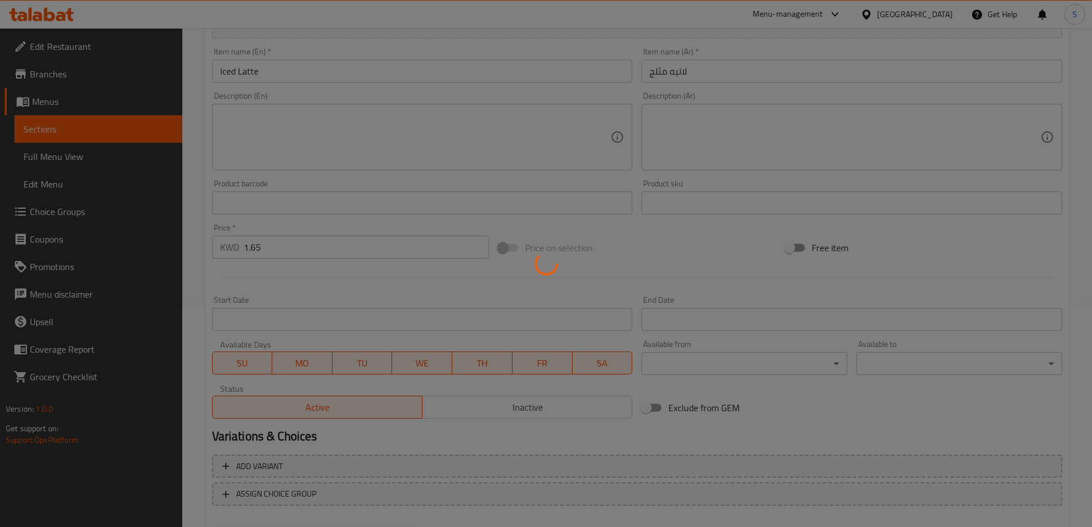
scroll to position [111, 0]
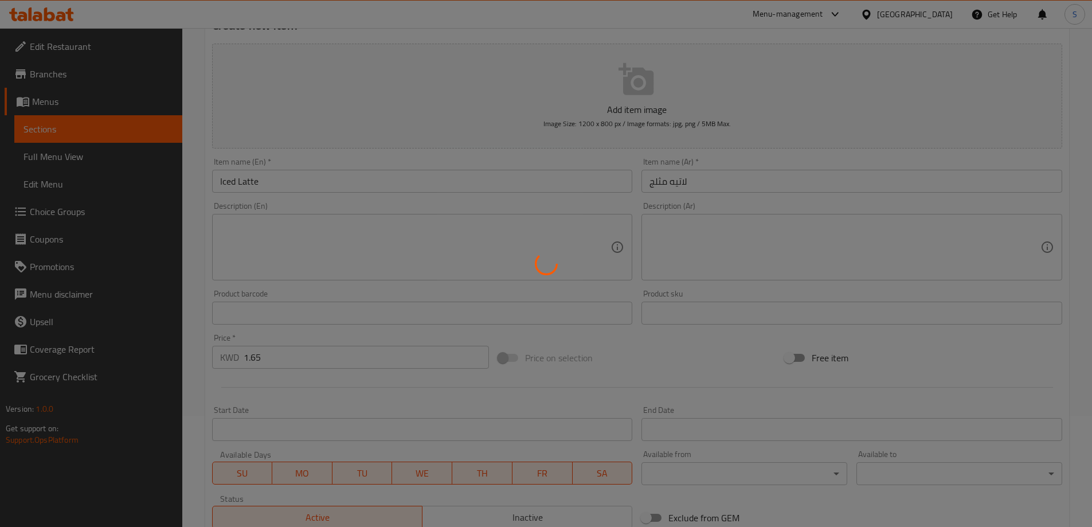
type input "0"
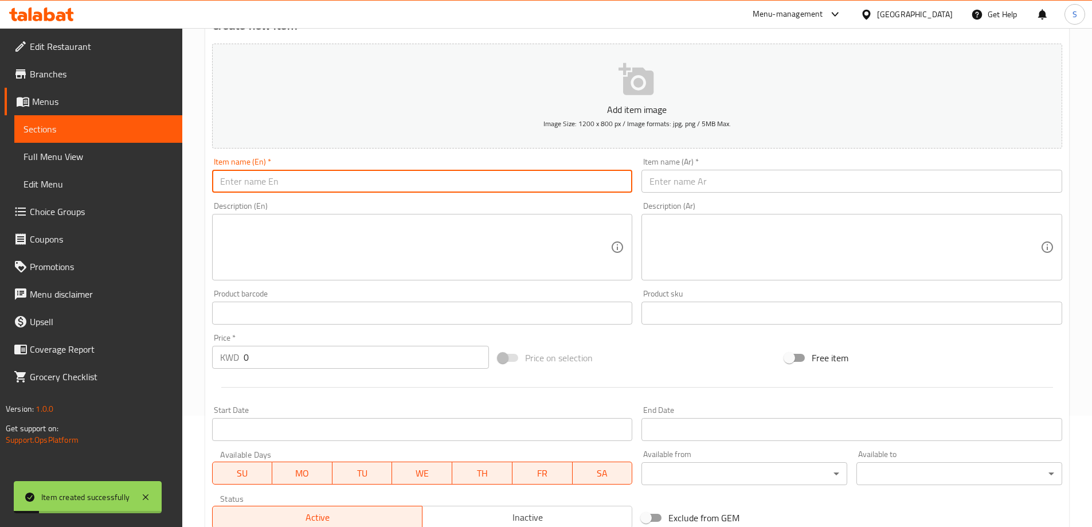
drag, startPoint x: 413, startPoint y: 178, endPoint x: 404, endPoint y: 178, distance: 8.6
click at [413, 178] on input "text" at bounding box center [422, 181] width 421 height 23
paste input "Iced Tea"
type input "Iced Tea"
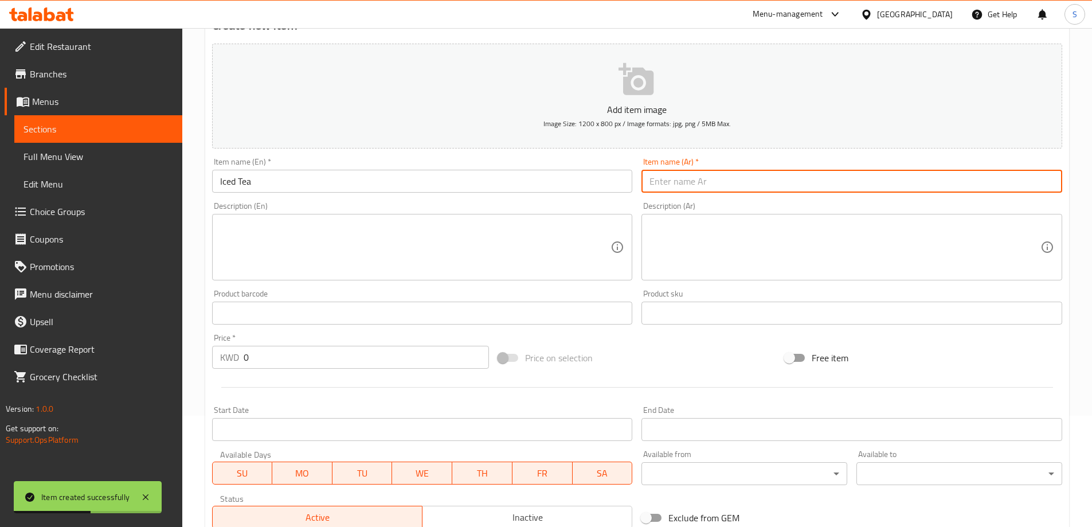
click at [763, 171] on input "text" at bounding box center [851, 181] width 421 height 23
paste input "شاي مثلج"
type input "شاي مثلج"
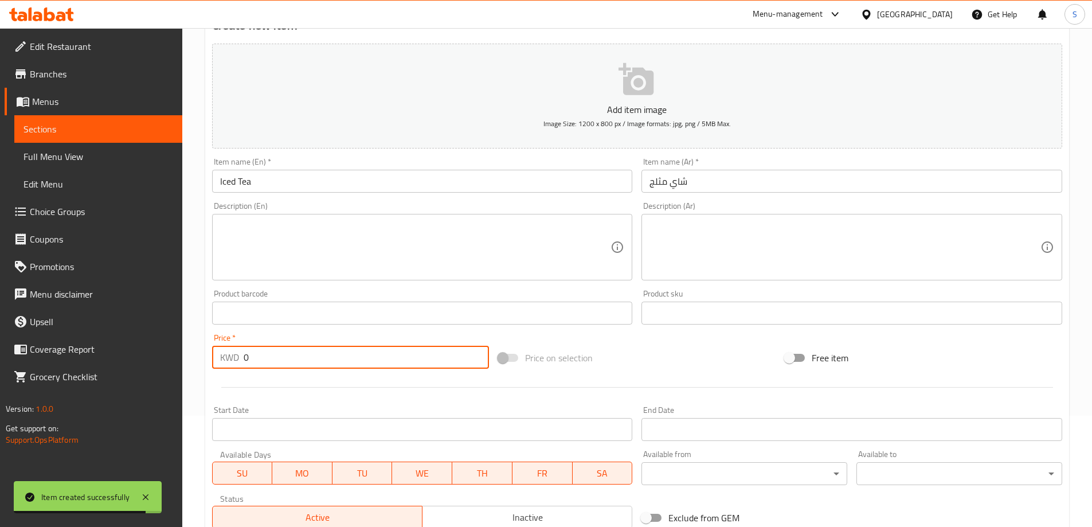
drag, startPoint x: 269, startPoint y: 346, endPoint x: 203, endPoint y: 360, distance: 68.0
click at [203, 360] on div "Home / Restaurants management / Menus / Sections / item / create Iced section C…" at bounding box center [637, 308] width 910 height 782
drag, startPoint x: 256, startPoint y: 366, endPoint x: 228, endPoint y: 359, distance: 29.6
click at [228, 359] on div "KWD 2 Price *" at bounding box center [350, 357] width 277 height 23
type input "1.1"
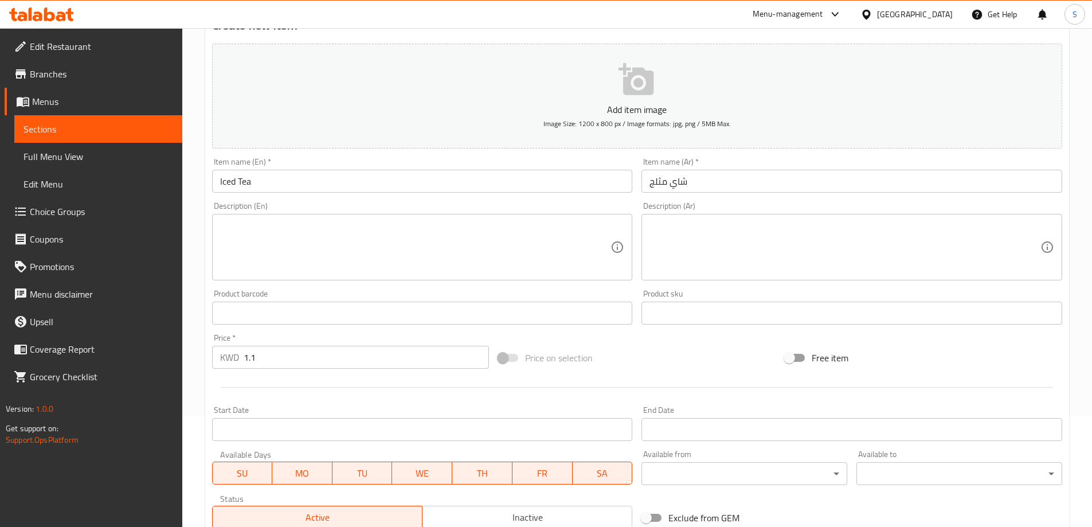
click at [631, 350] on div "Price on selection" at bounding box center [636, 357] width 287 height 31
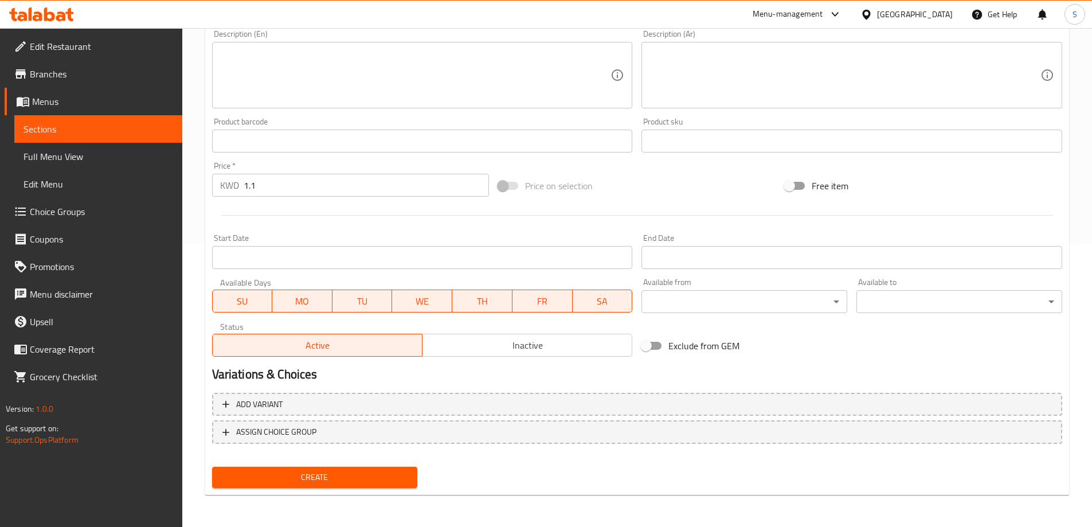
click at [275, 480] on span "Create" at bounding box center [314, 477] width 187 height 14
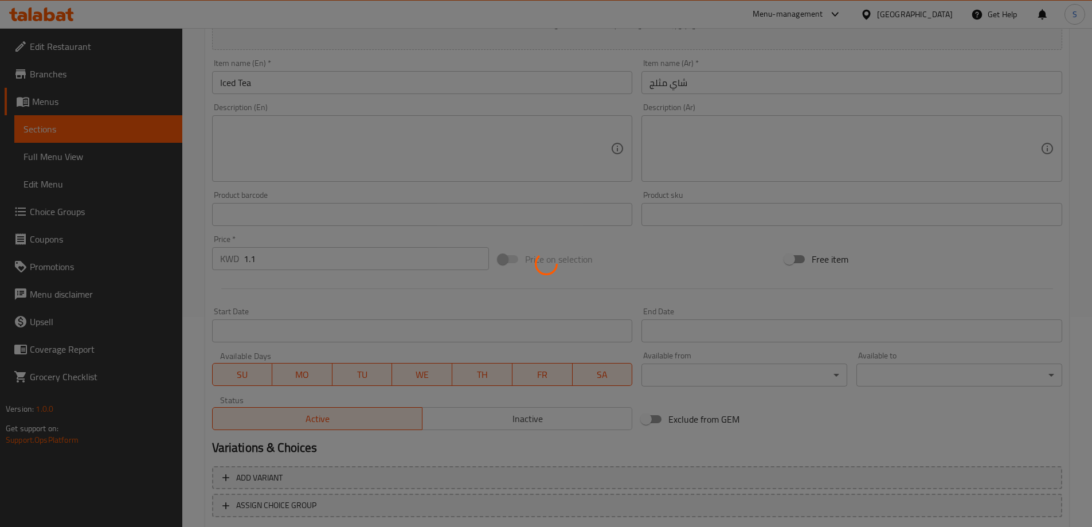
scroll to position [168, 0]
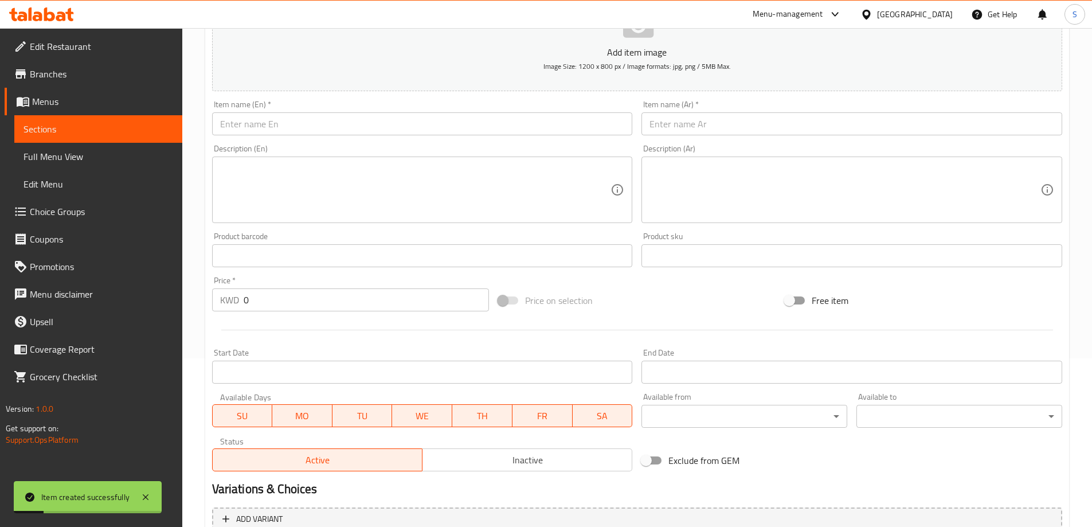
click at [281, 283] on div "Price   * KWD 0 Price *" at bounding box center [350, 293] width 277 height 35
drag, startPoint x: 252, startPoint y: 295, endPoint x: 205, endPoint y: 303, distance: 47.6
click at [205, 303] on div "Create new item Add item image Image Size: 1200 x 800 px / Image formats: jpg, …" at bounding box center [637, 276] width 864 height 667
type input "1.85"
click at [350, 127] on input "text" at bounding box center [422, 123] width 421 height 23
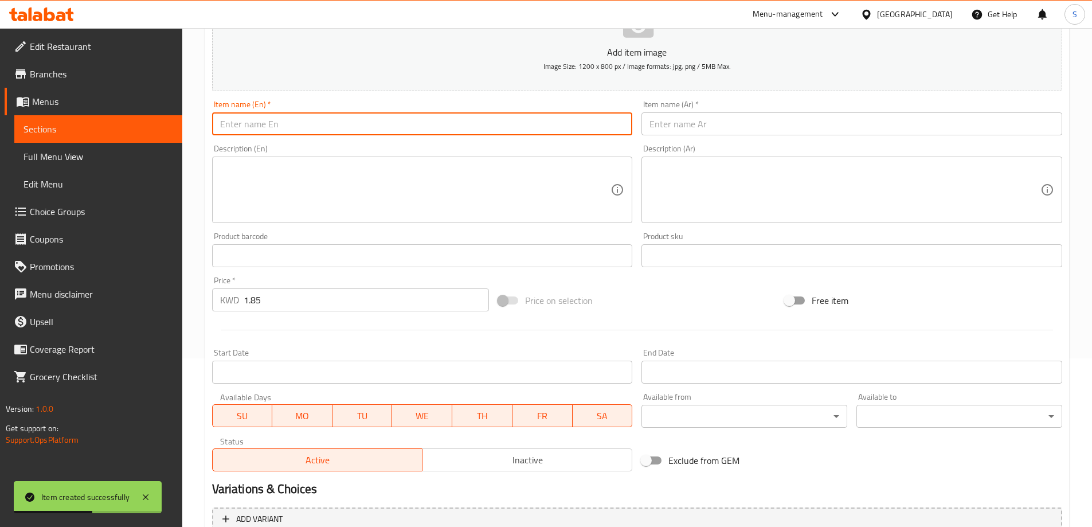
paste input "Iced Spanish Latte"
type input "Iced Spanish Latte"
click at [731, 110] on div "Item name (Ar)   * Item name (Ar) *" at bounding box center [851, 117] width 421 height 35
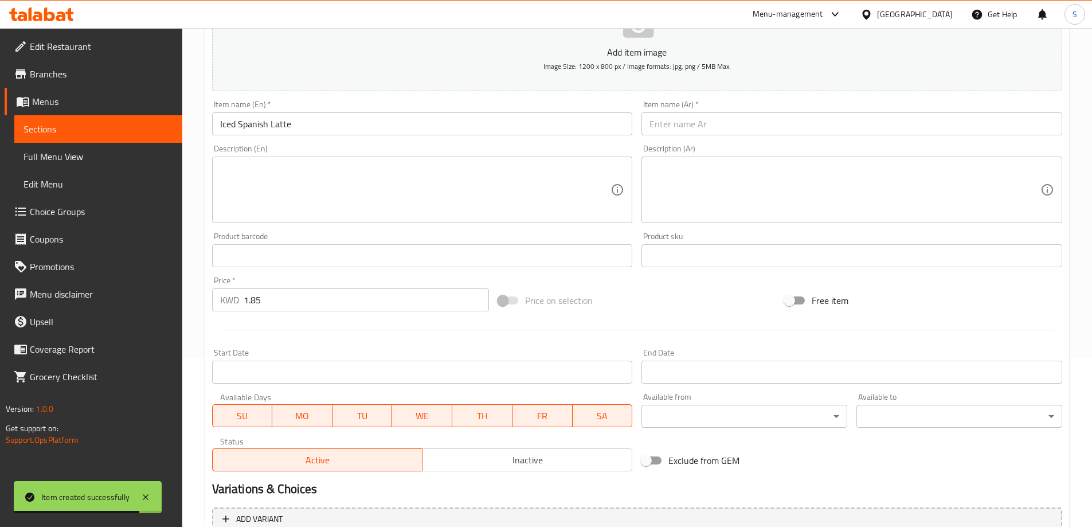
click at [728, 117] on input "text" at bounding box center [851, 123] width 421 height 23
paste input "لاتيه إسباني مثلج"
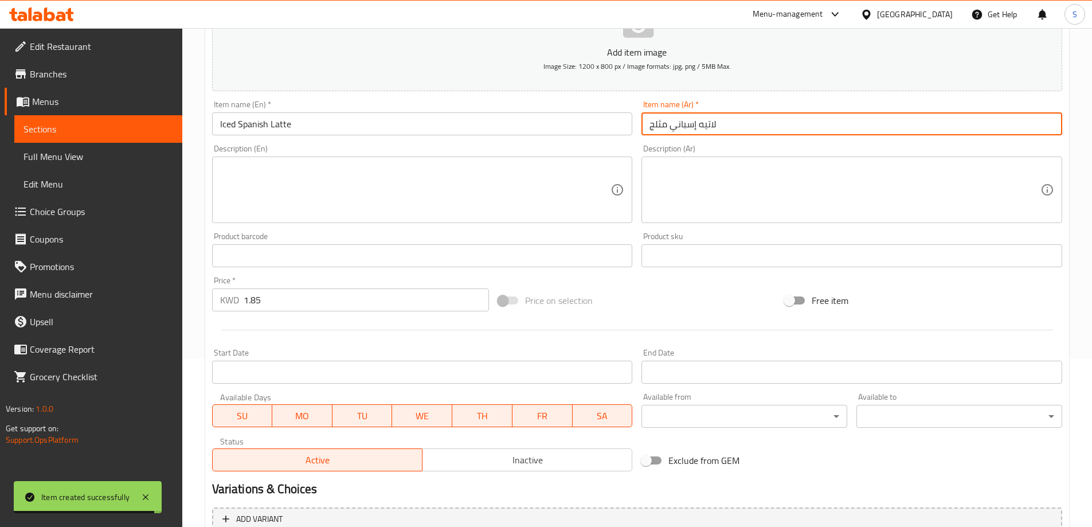
type input "لاتيه إسباني مثلج"
click at [672, 319] on div at bounding box center [636, 330] width 859 height 28
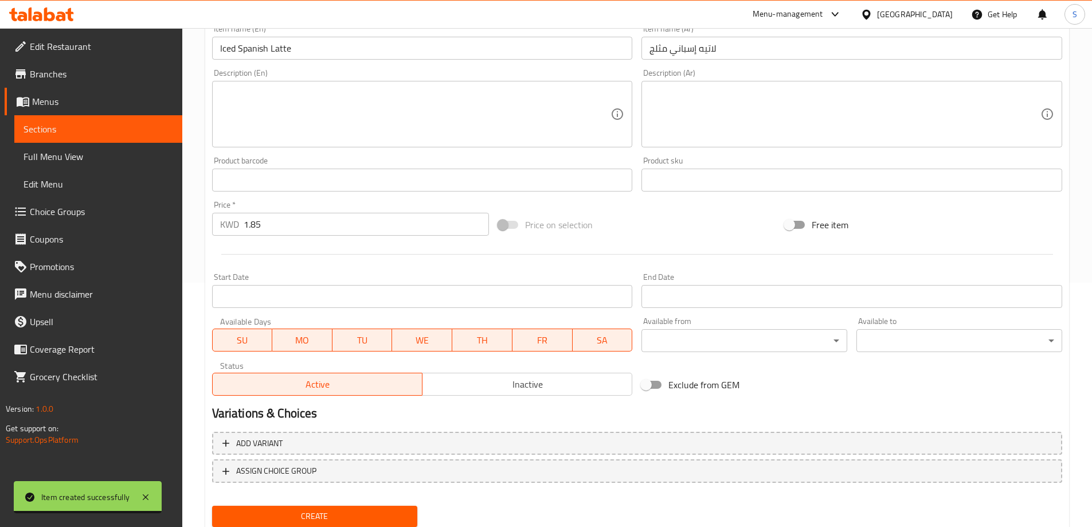
scroll to position [283, 0]
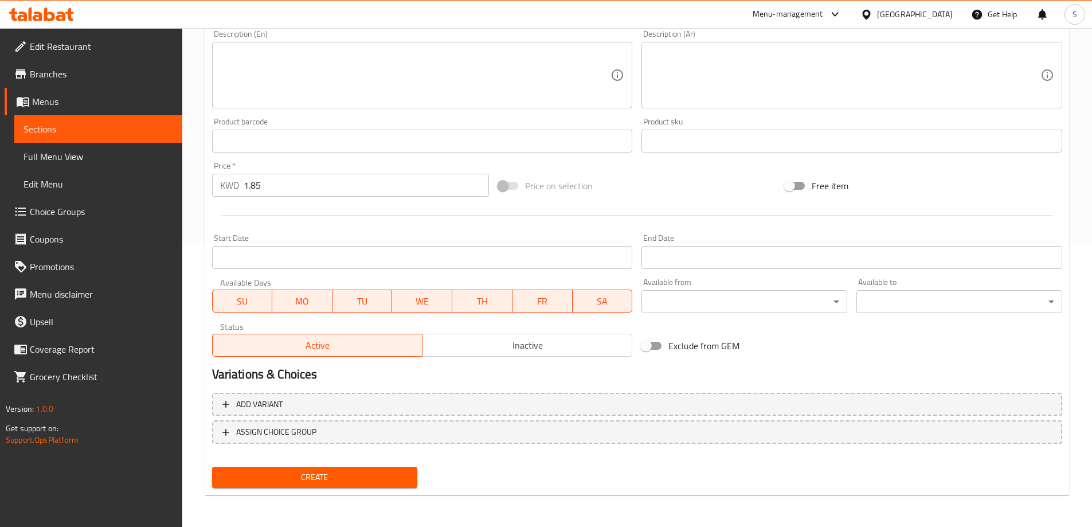
drag, startPoint x: 331, startPoint y: 478, endPoint x: 326, endPoint y: 485, distance: 9.4
click at [331, 479] on span "Create" at bounding box center [314, 477] width 187 height 14
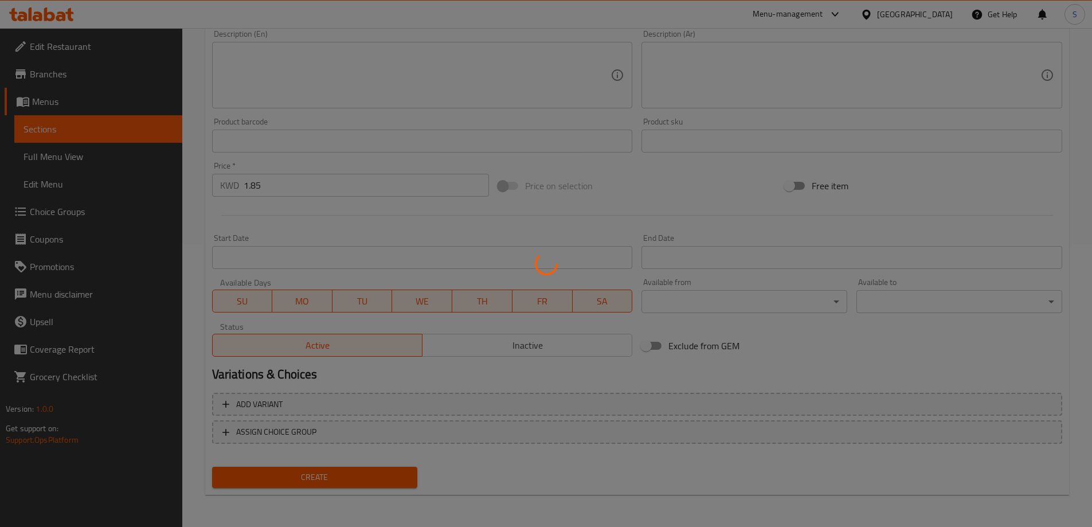
type input "0"
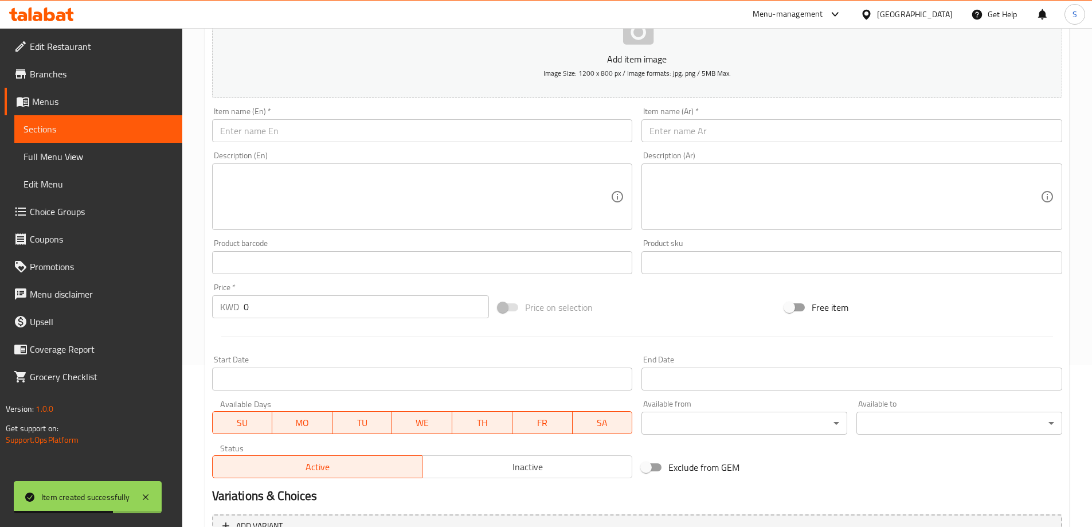
scroll to position [0, 0]
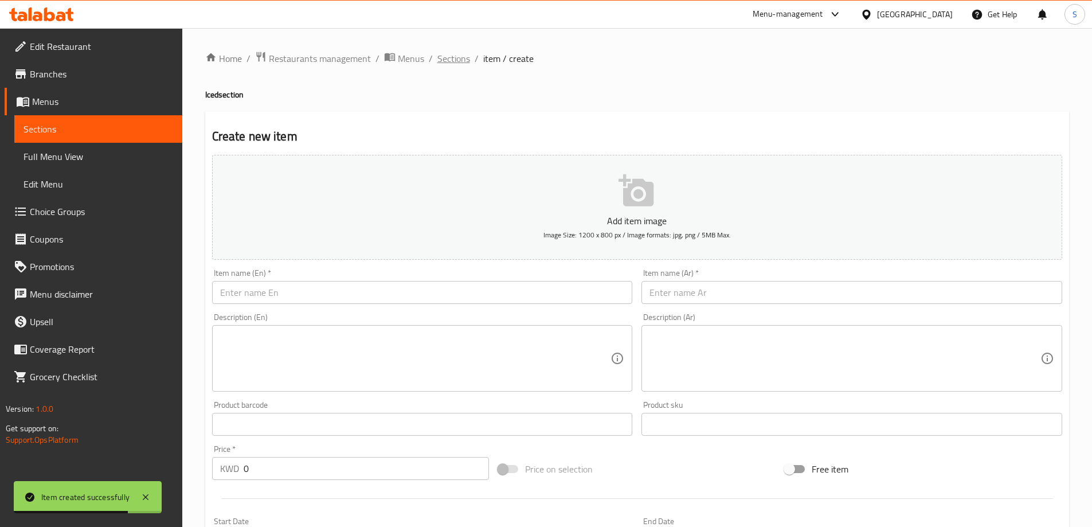
click at [458, 65] on span "Sections" at bounding box center [453, 59] width 33 height 14
